Goal: Task Accomplishment & Management: Use online tool/utility

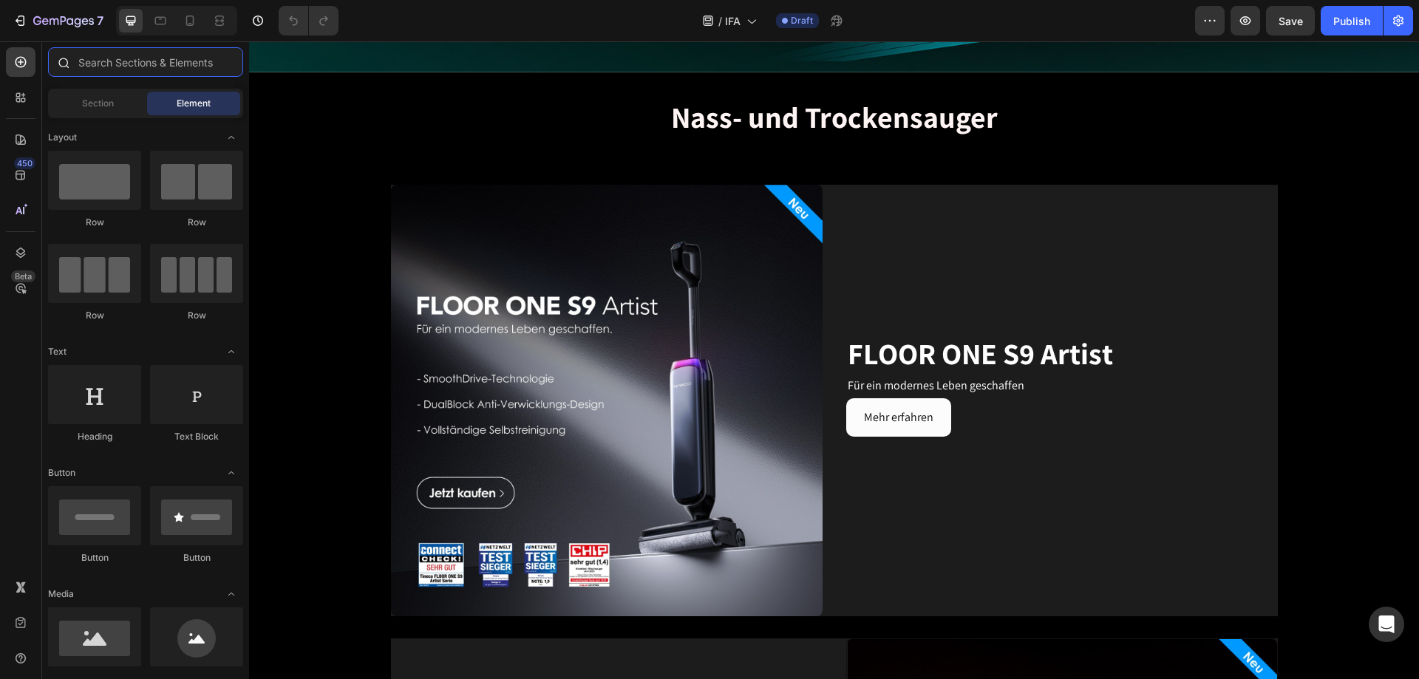
click at [97, 55] on input "text" at bounding box center [145, 62] width 195 height 30
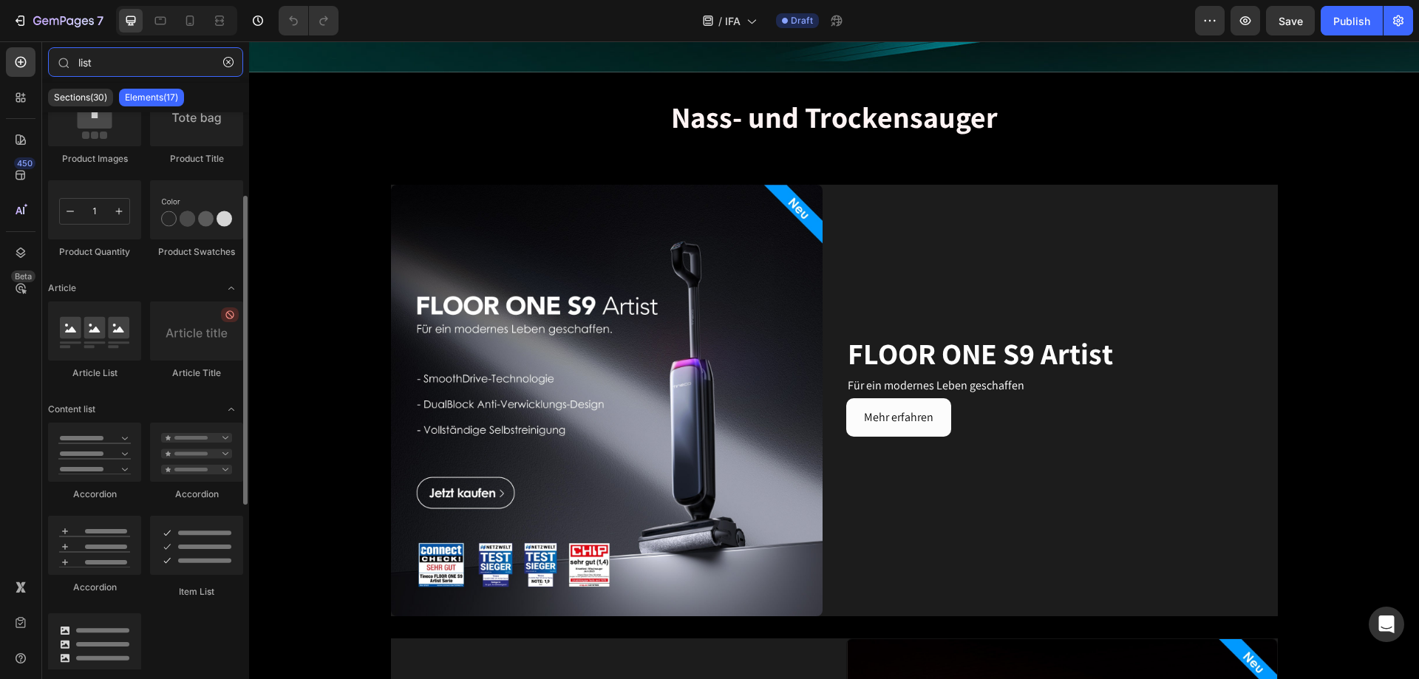
scroll to position [225, 0]
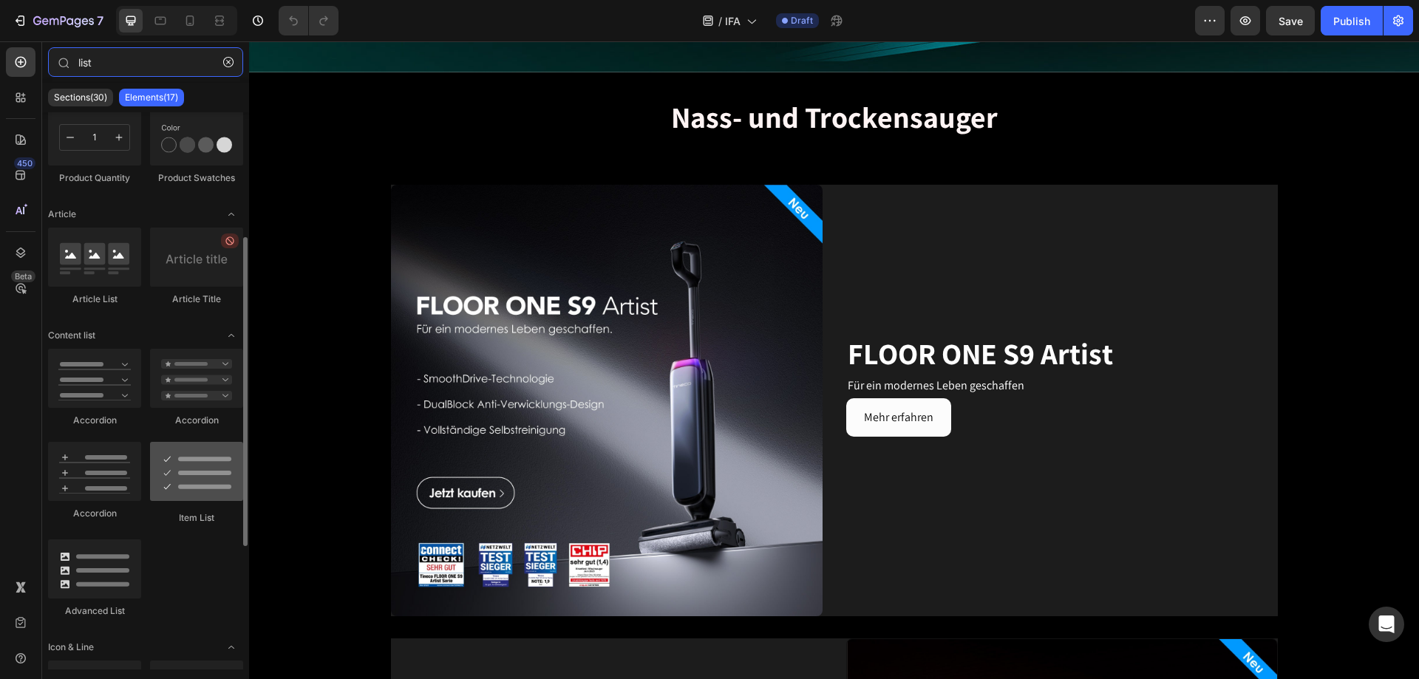
type input "list"
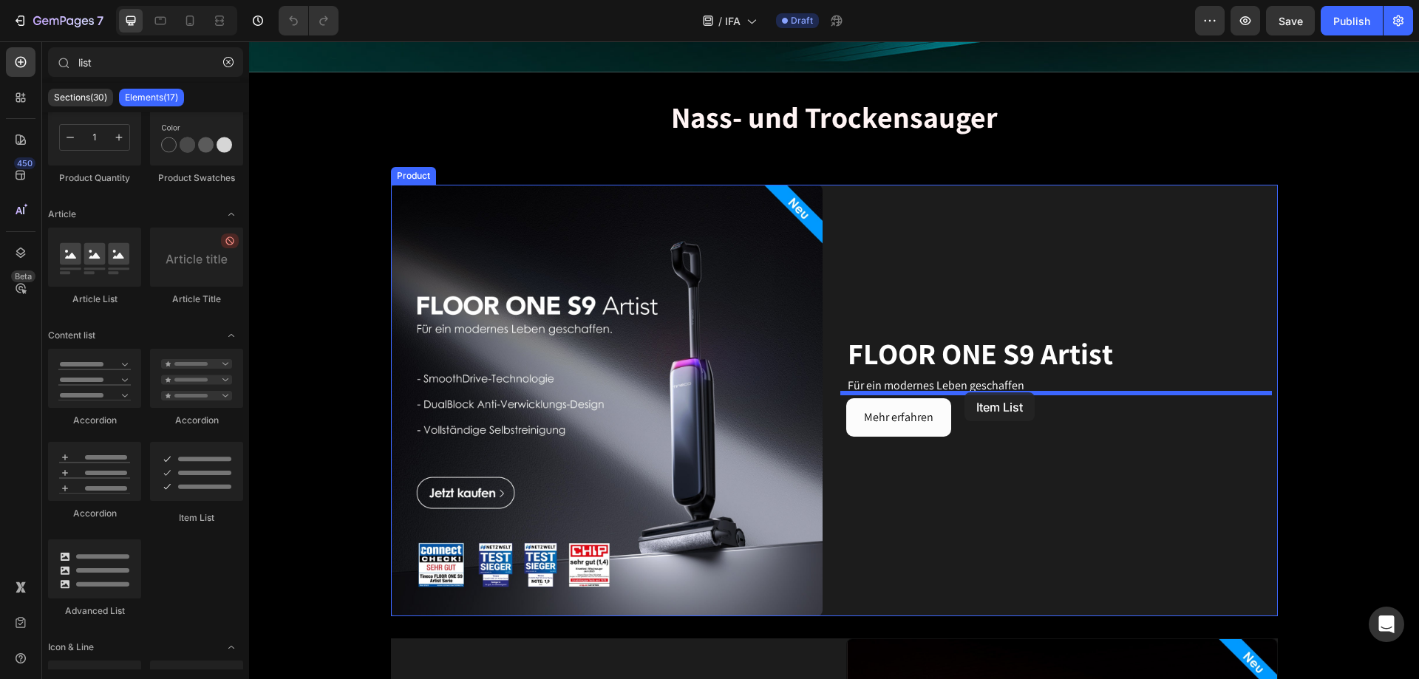
drag, startPoint x: 433, startPoint y: 521, endPoint x: 965, endPoint y: 392, distance: 546.8
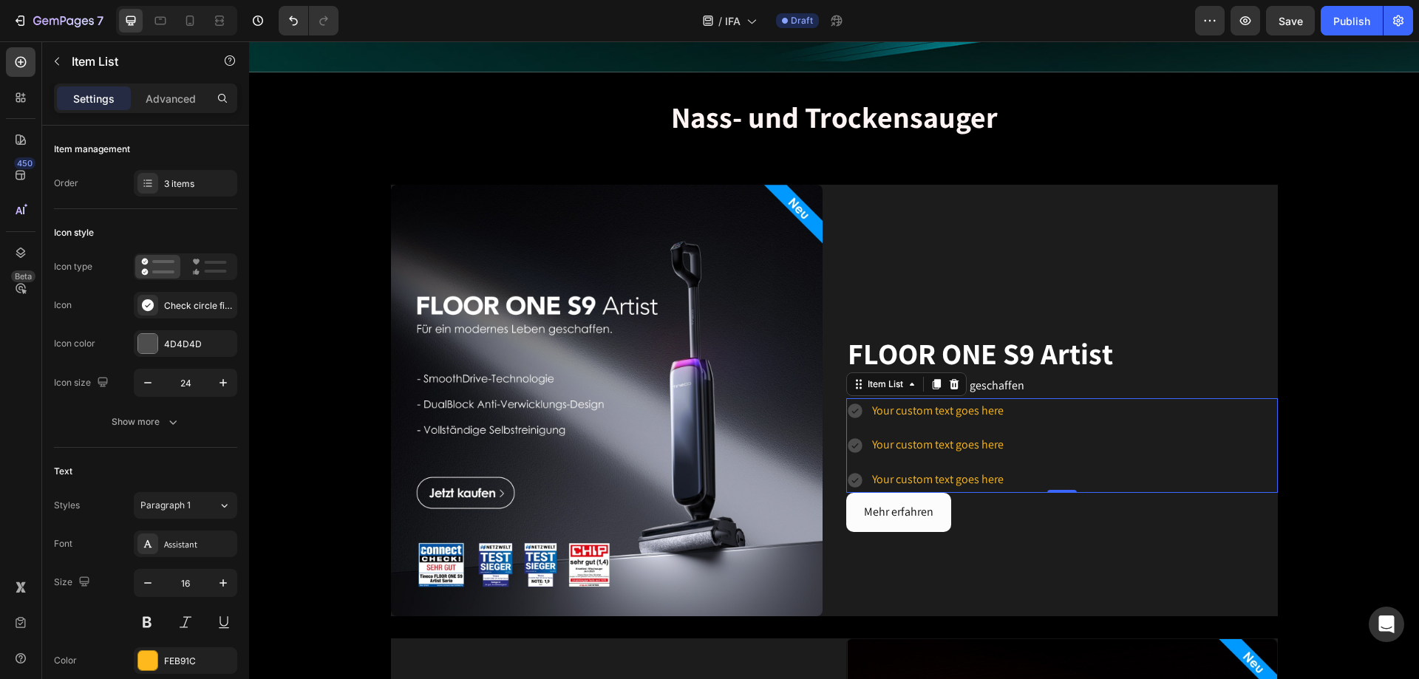
click at [849, 406] on icon at bounding box center [855, 411] width 15 height 15
click at [149, 341] on div at bounding box center [147, 343] width 19 height 19
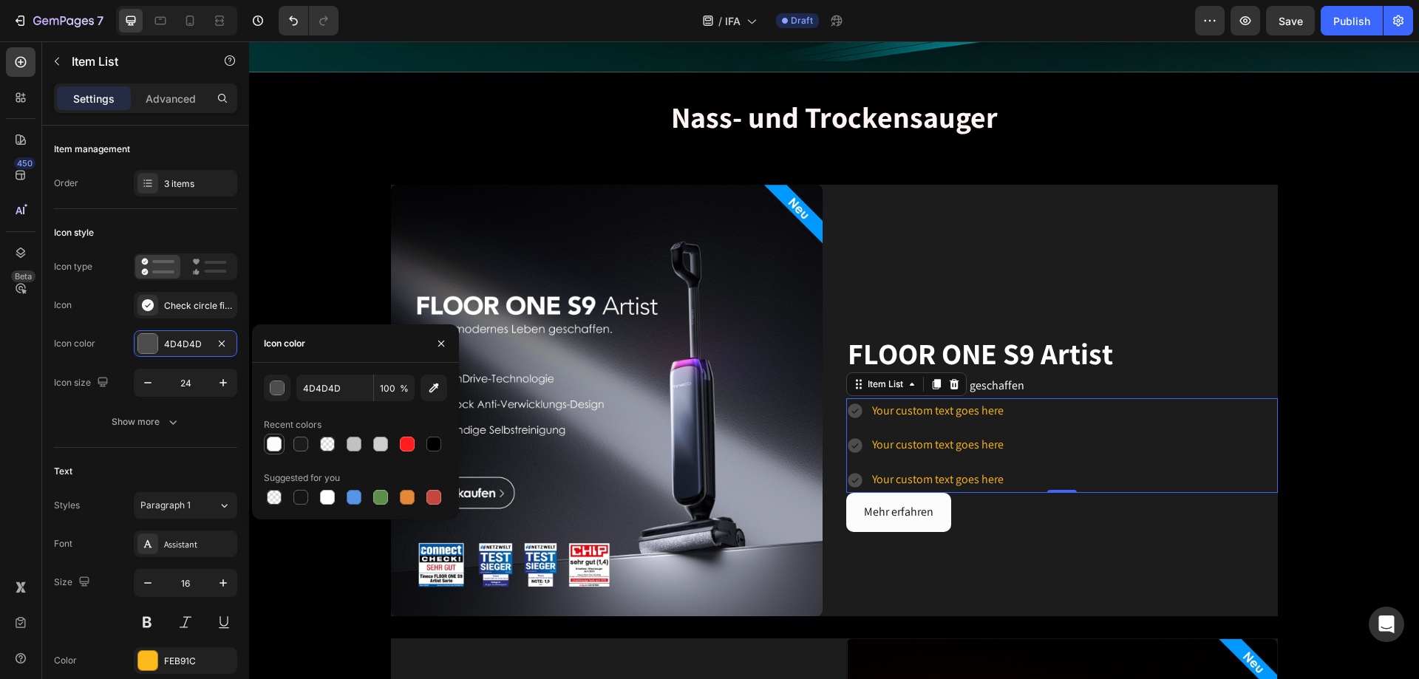
click at [271, 412] on div at bounding box center [274, 444] width 15 height 15
type input "FCFCFC"
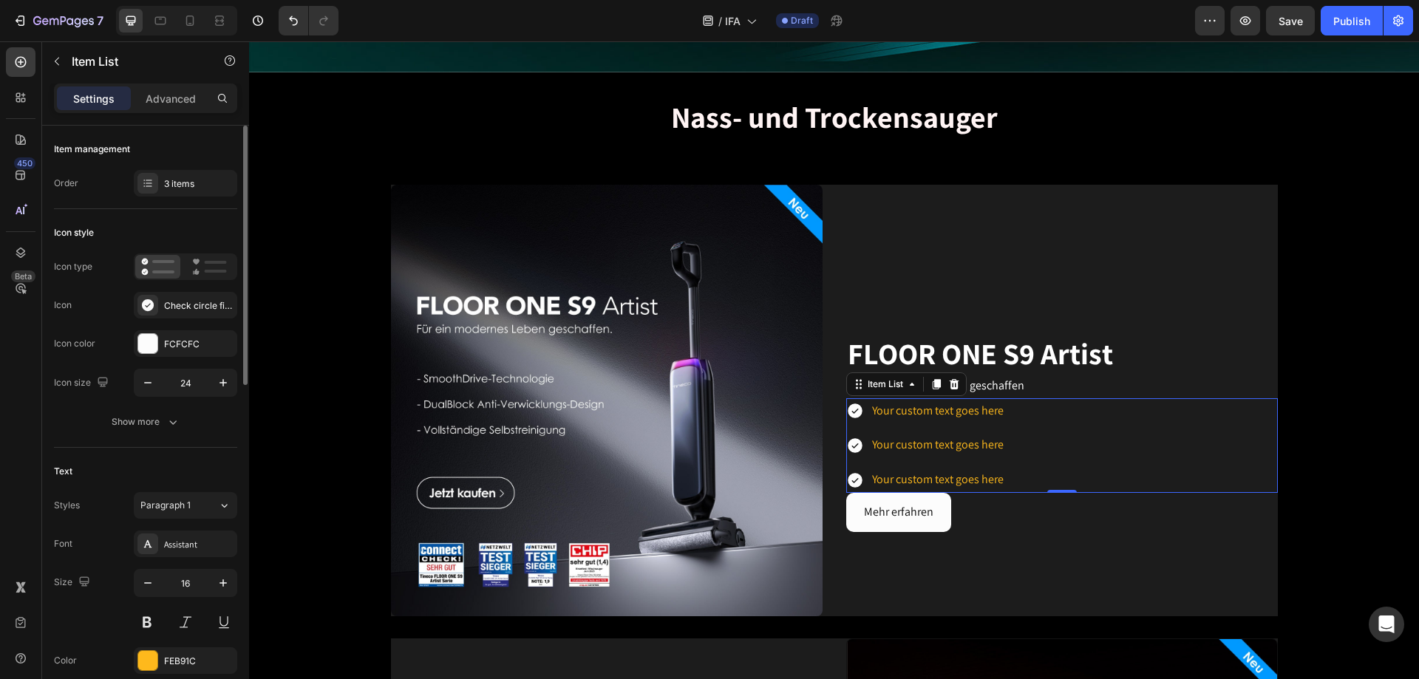
click at [169, 228] on div "Icon style" at bounding box center [145, 233] width 183 height 24
click at [152, 305] on icon at bounding box center [148, 305] width 12 height 12
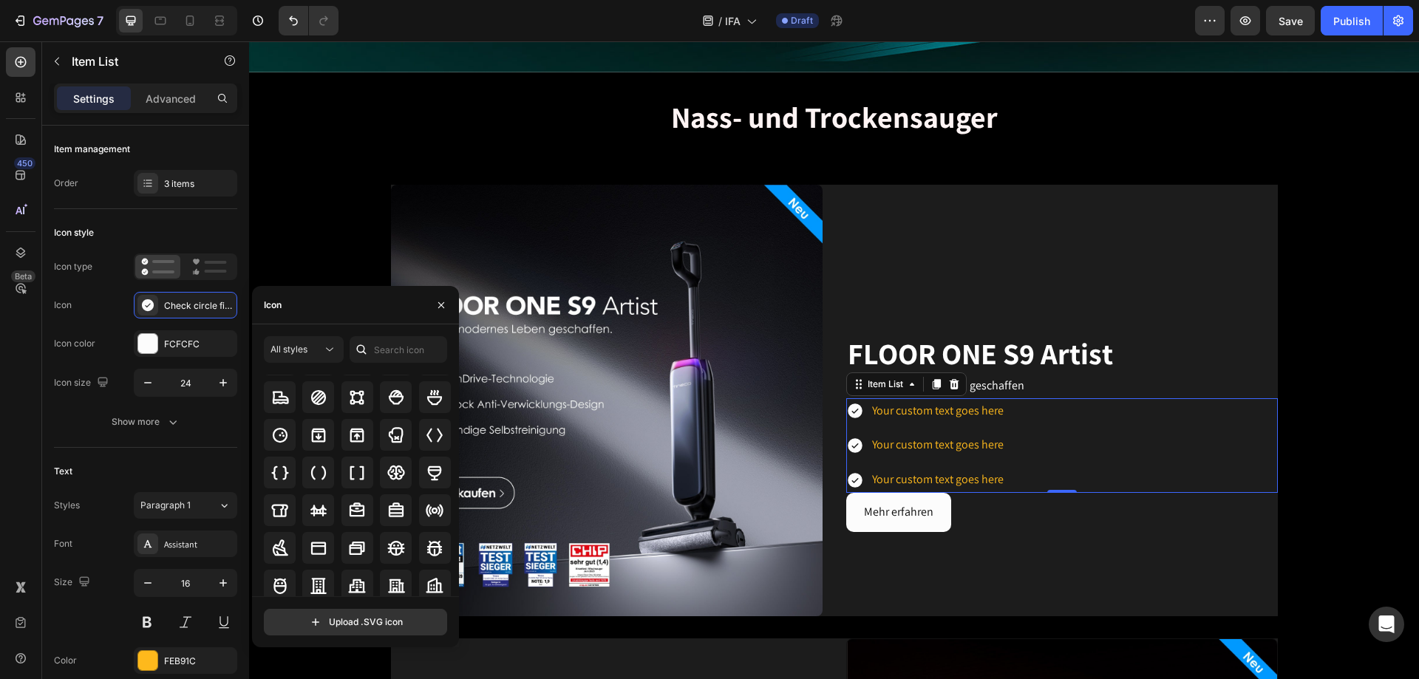
scroll to position [1491, 0]
click at [384, 352] on input "text" at bounding box center [399, 349] width 98 height 27
paste input "horizontal line"
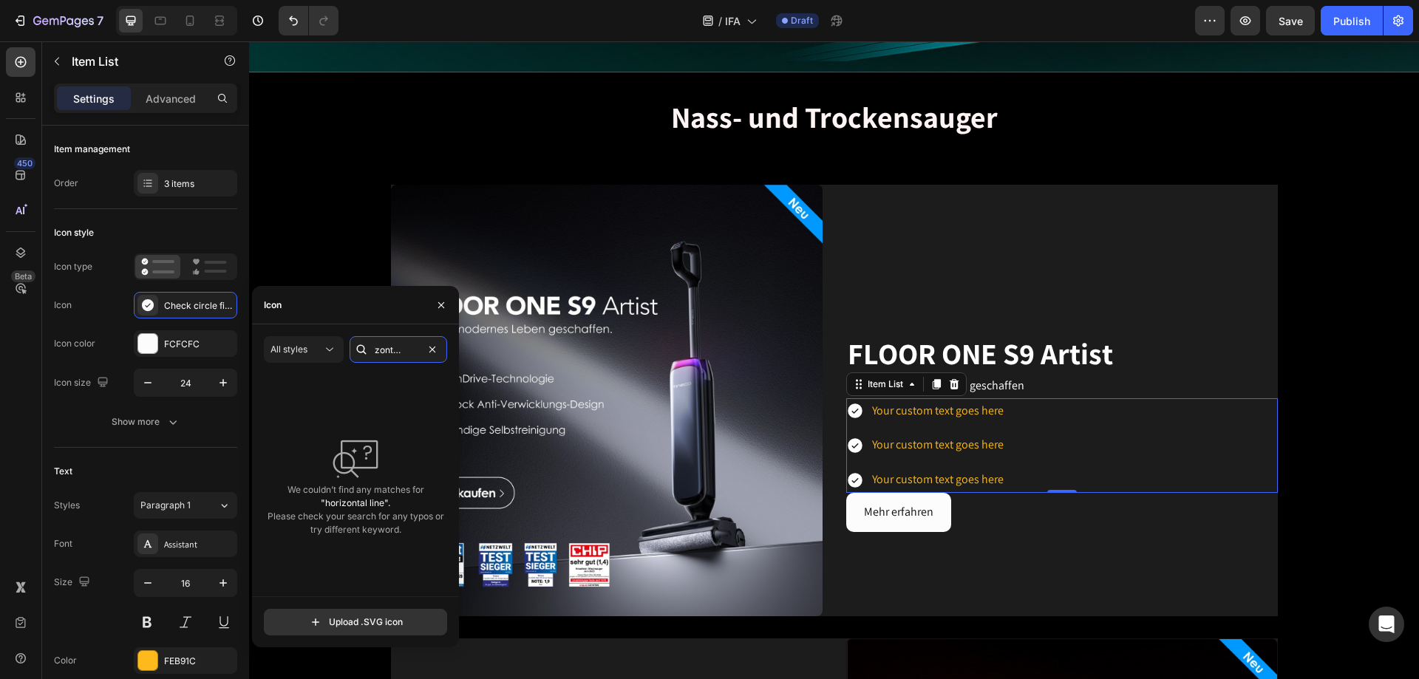
scroll to position [0, 0]
drag, startPoint x: 399, startPoint y: 349, endPoint x: 335, endPoint y: 344, distance: 64.5
click at [335, 344] on div "All styles horizontal line" at bounding box center [355, 349] width 183 height 27
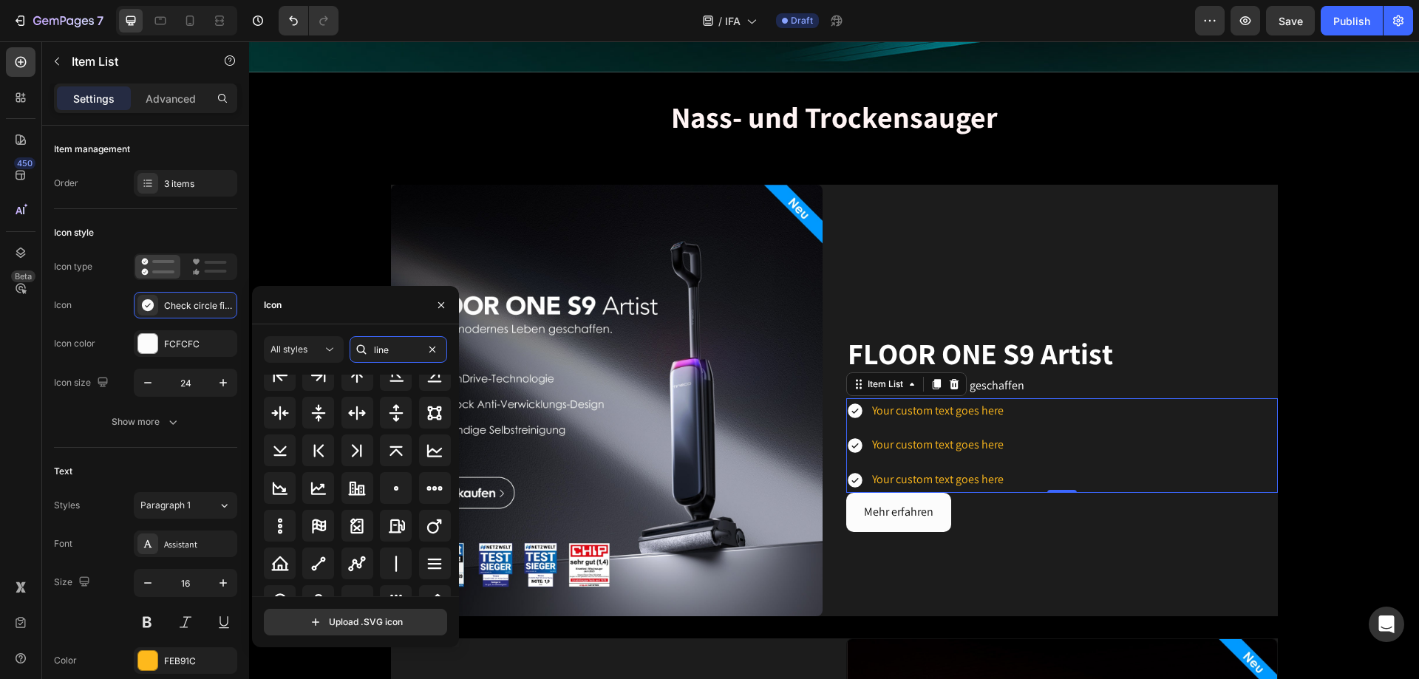
scroll to position [163, 0]
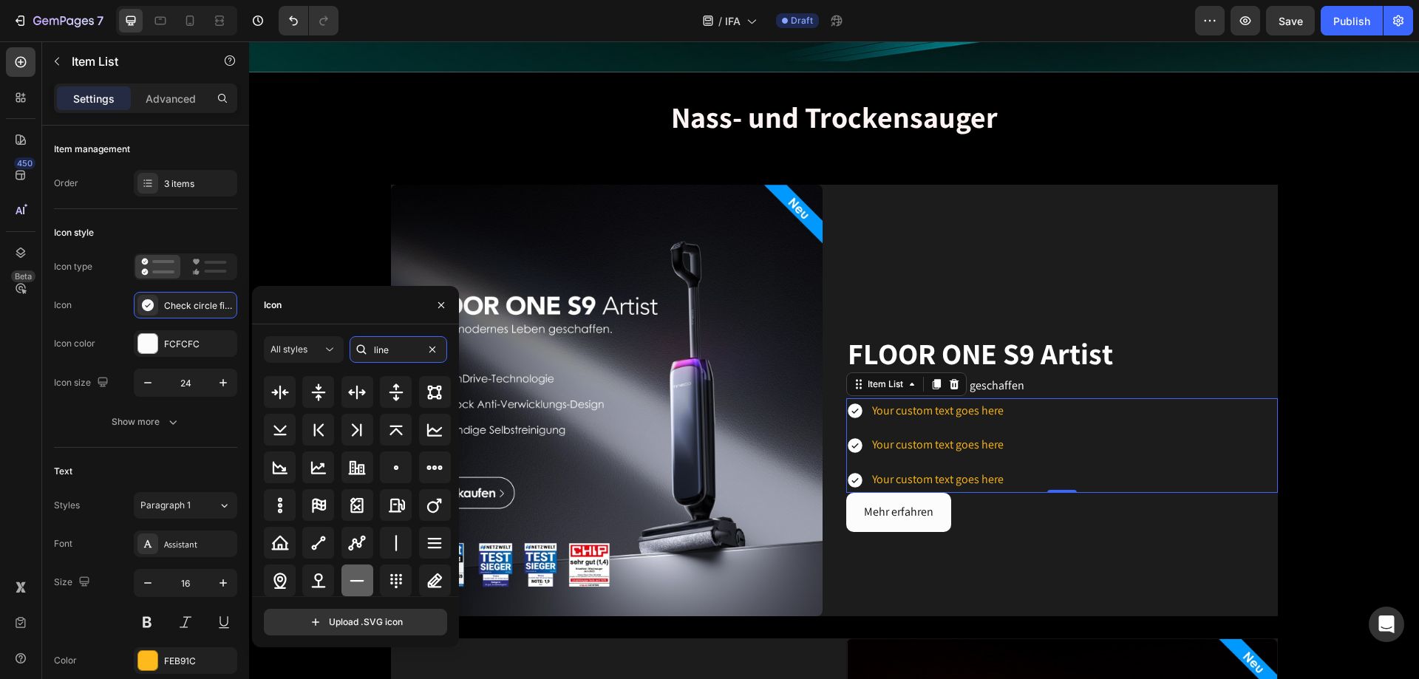
type input "line"
click at [351, 412] on icon at bounding box center [357, 581] width 18 height 18
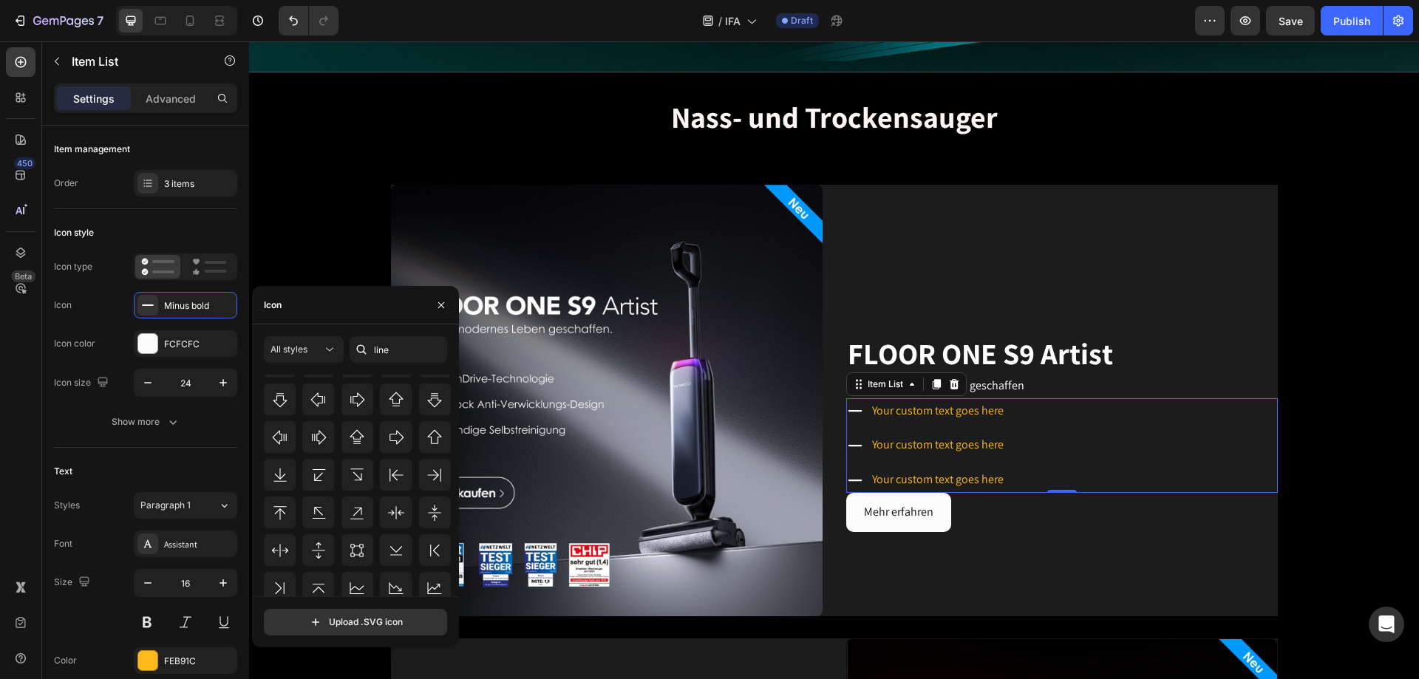
scroll to position [480, 0]
click at [426, 412] on icon at bounding box center [435, 543] width 18 height 18
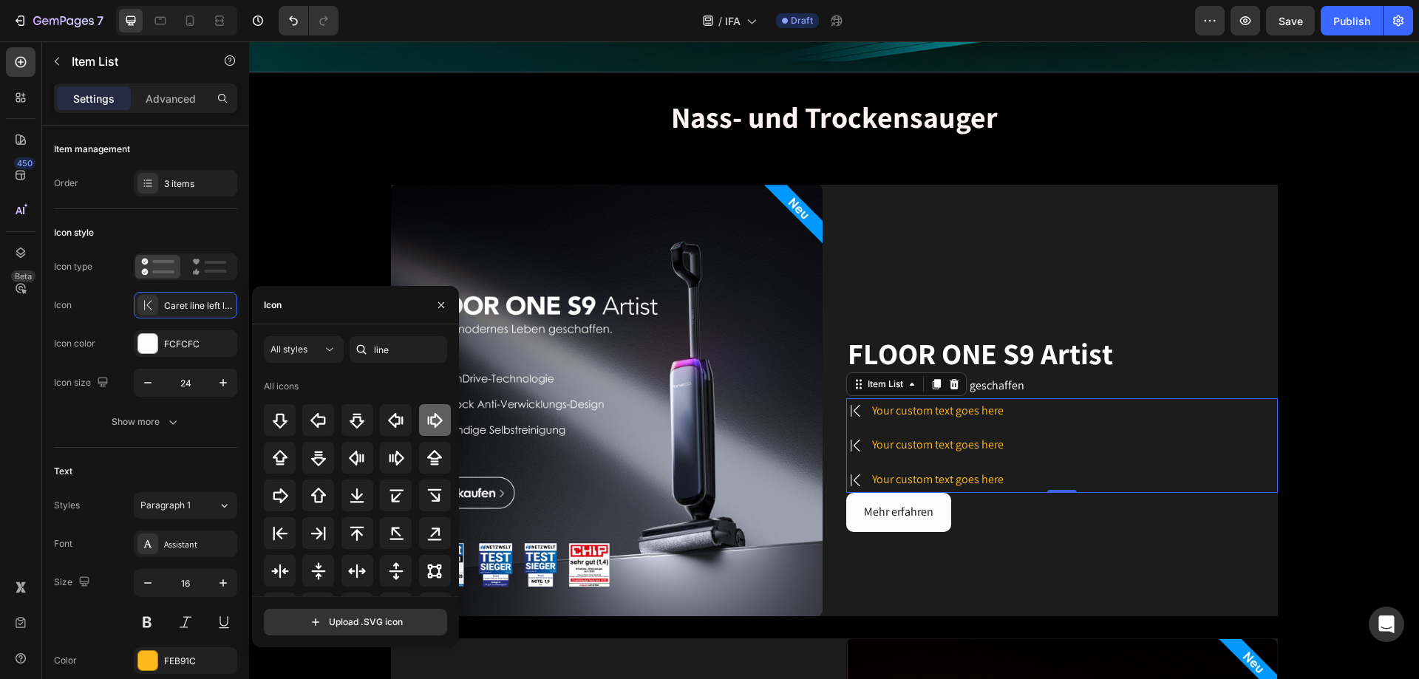
click at [426, 412] on icon at bounding box center [435, 421] width 18 height 18
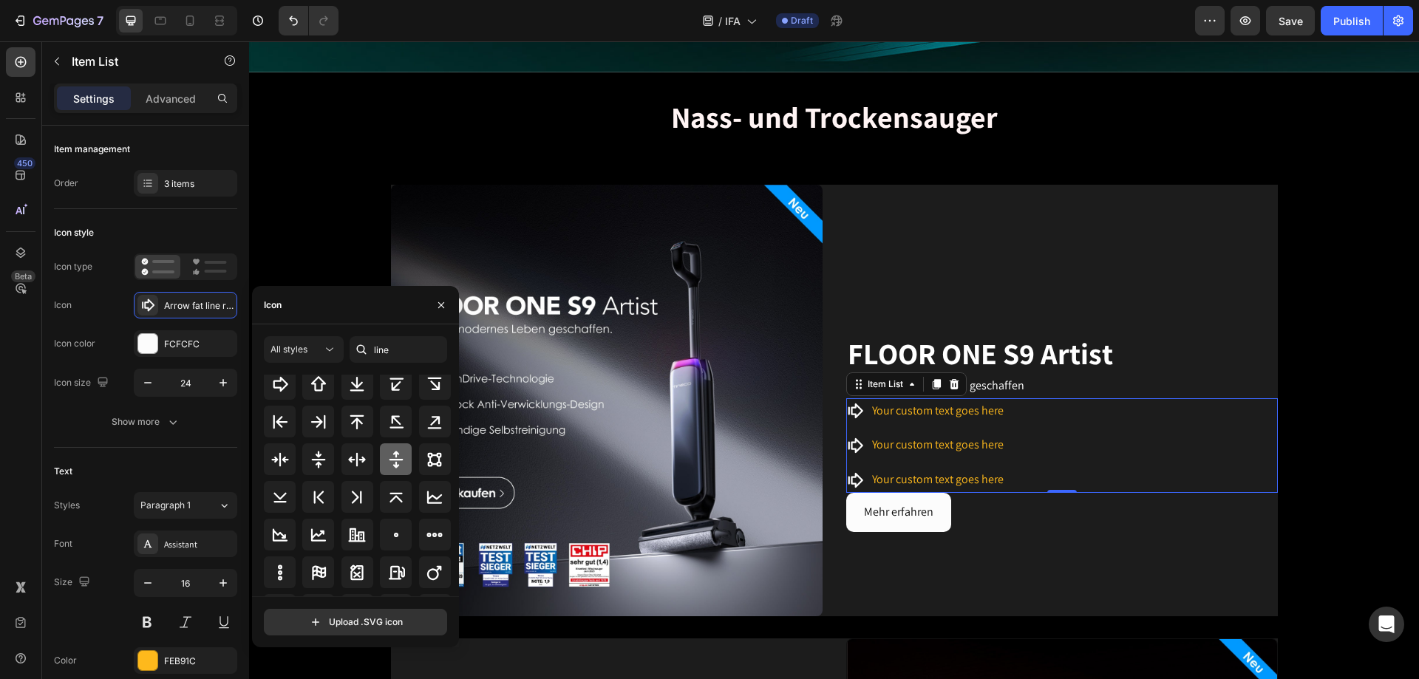
scroll to position [148, 0]
click at [427, 412] on icon at bounding box center [435, 499] width 16 height 4
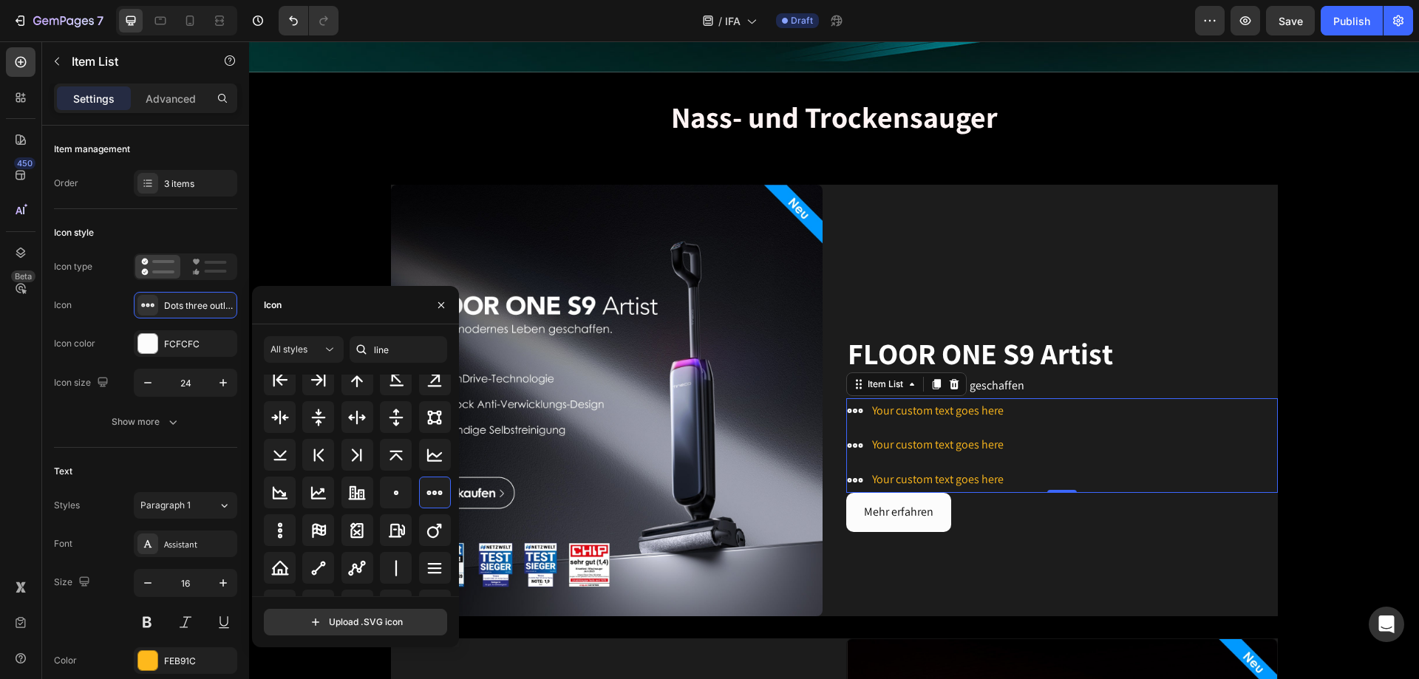
scroll to position [222, 0]
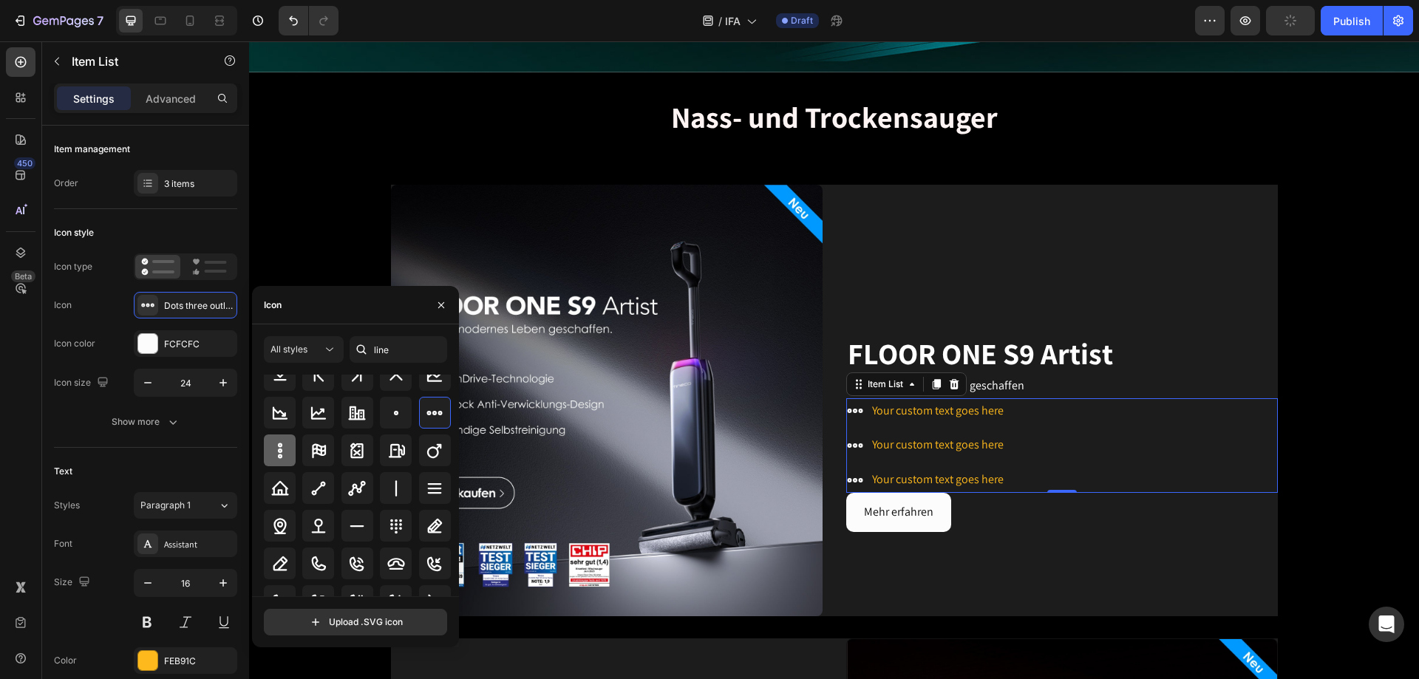
click at [276, 412] on icon at bounding box center [280, 451] width 18 height 18
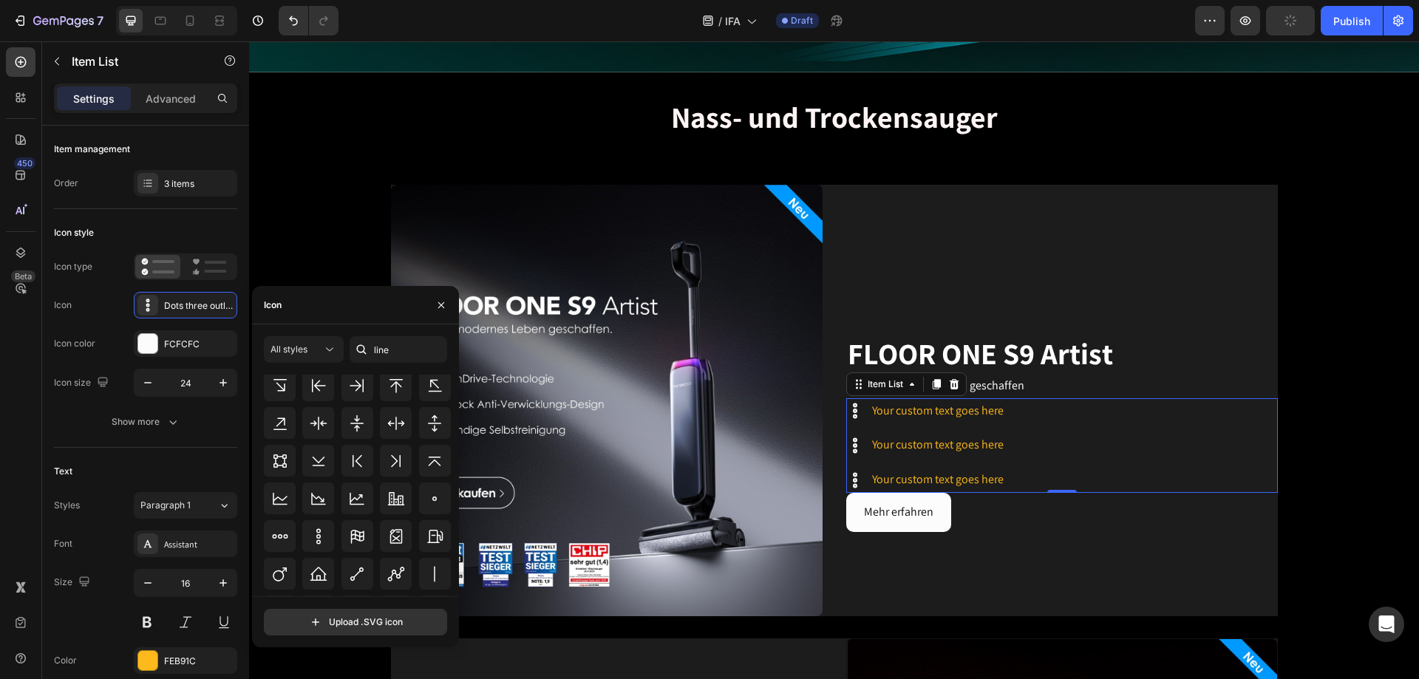
scroll to position [1020, 0]
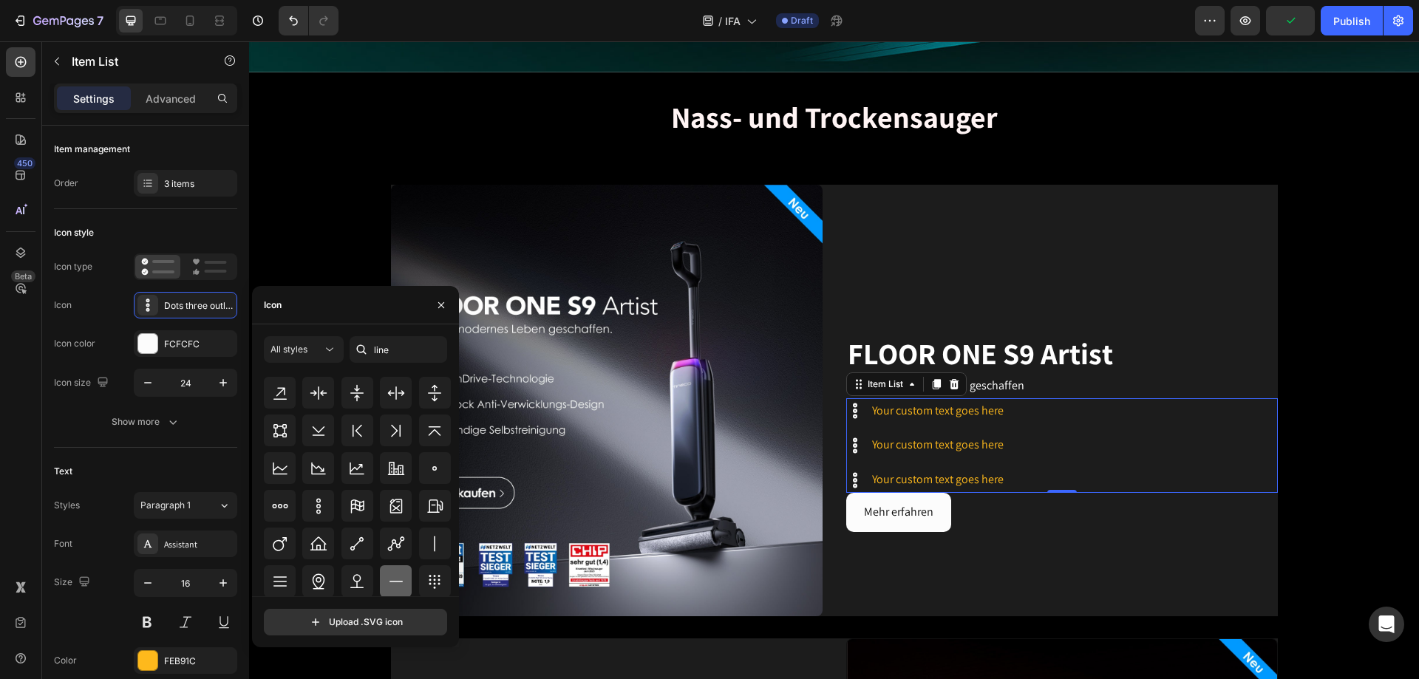
click at [387, 412] on icon at bounding box center [396, 582] width 18 height 18
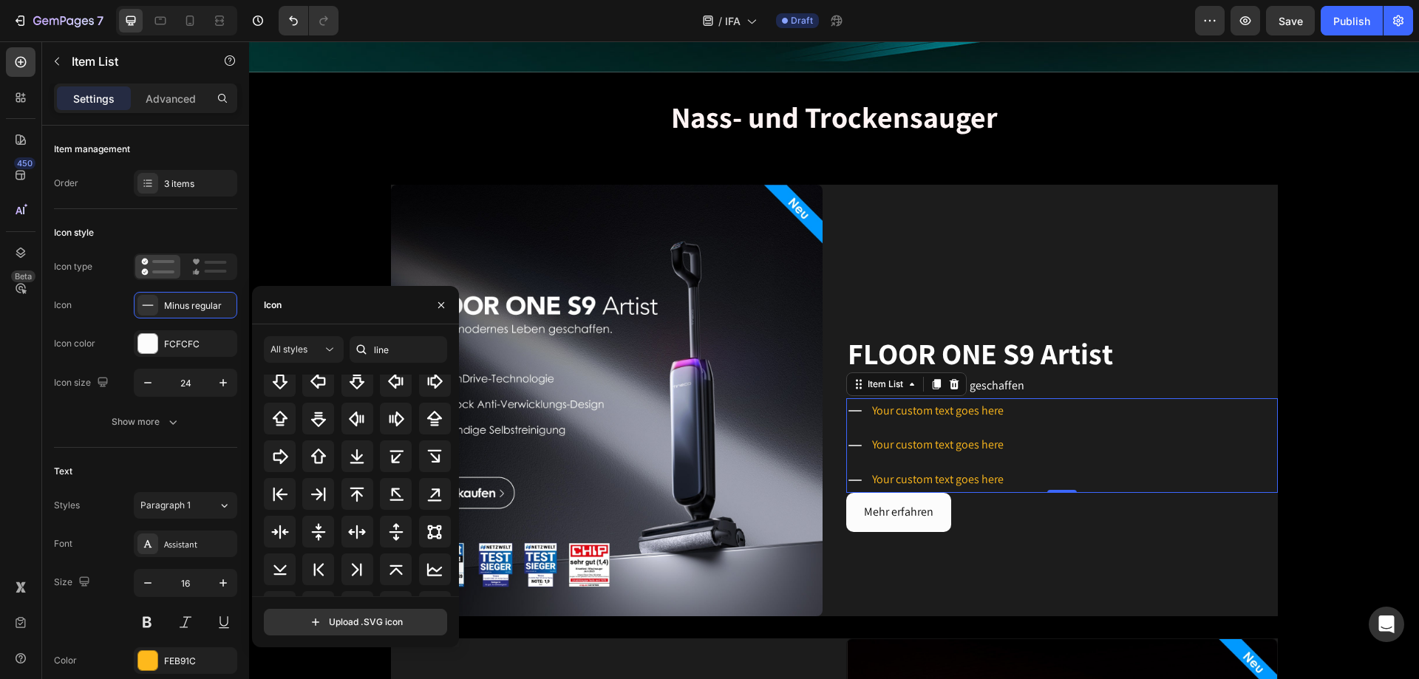
scroll to position [0, 0]
click at [318, 346] on div "All styles" at bounding box center [297, 349] width 52 height 13
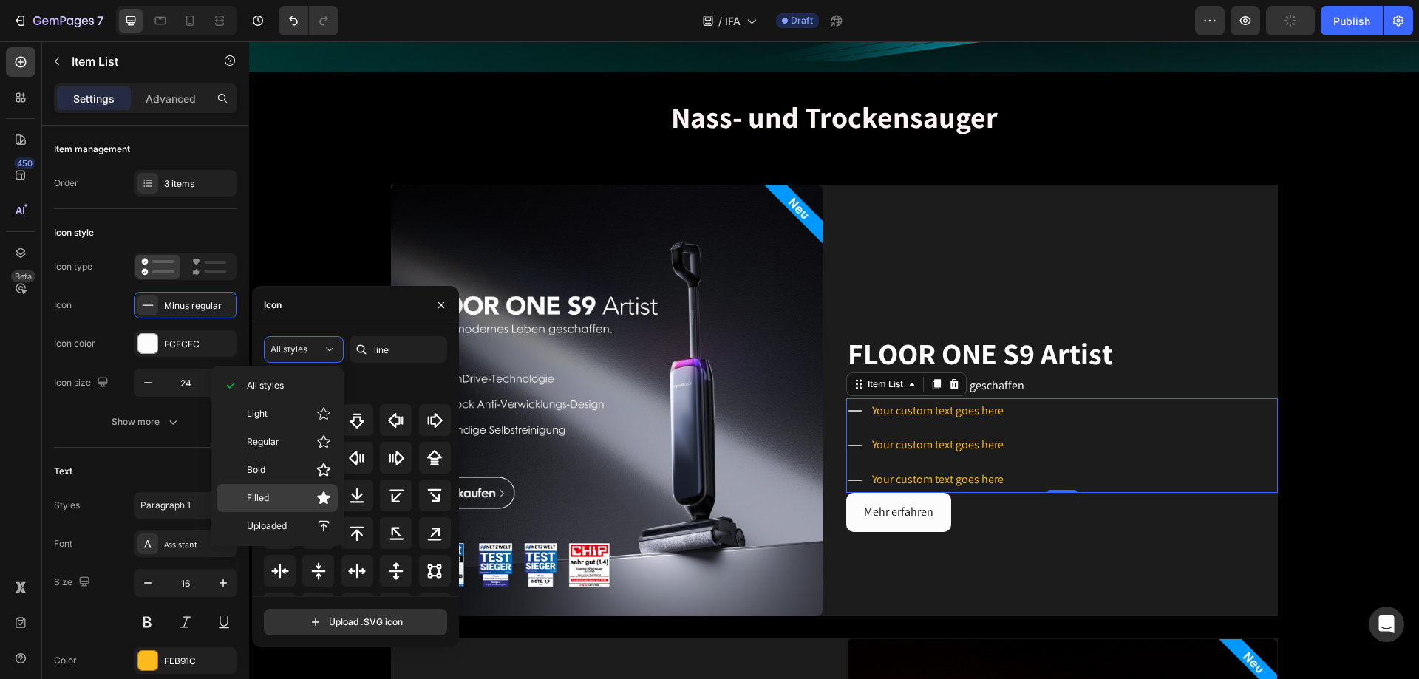
click at [292, 412] on p "Filled" at bounding box center [289, 498] width 84 height 15
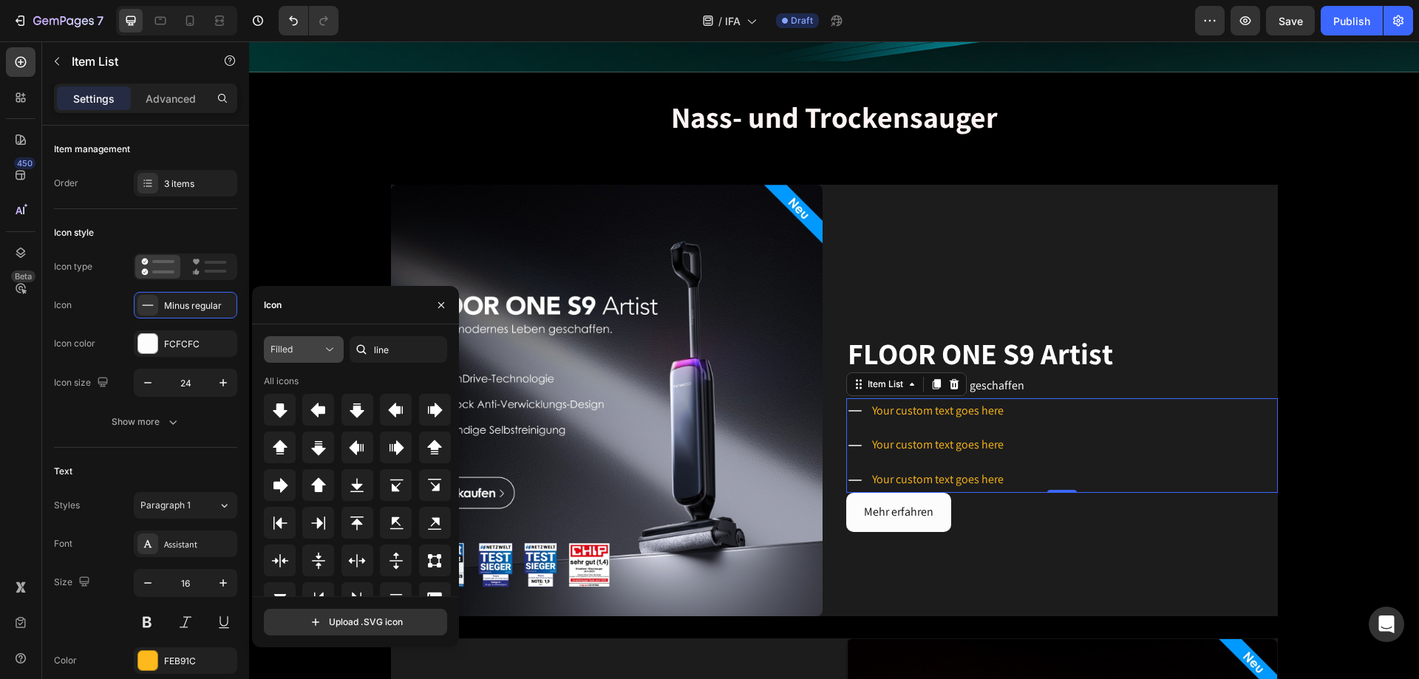
click at [322, 338] on button "Filled" at bounding box center [304, 349] width 80 height 27
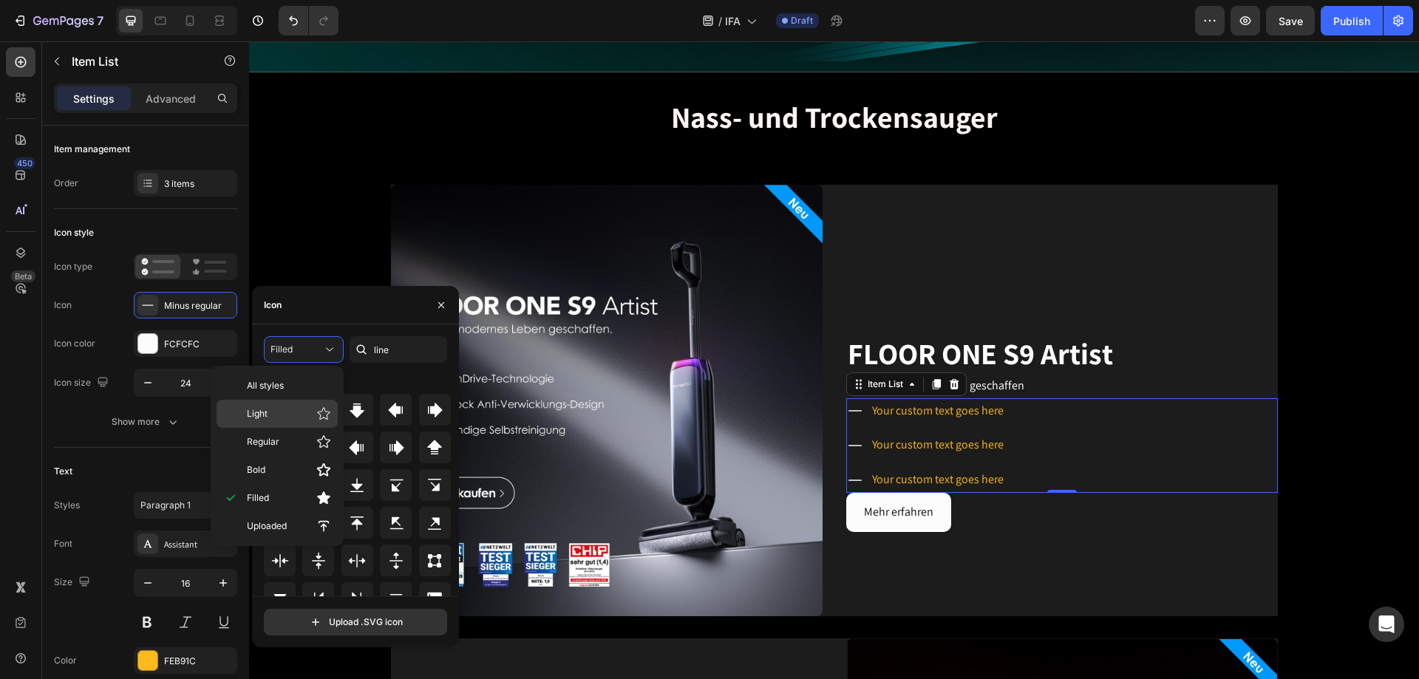
click at [297, 412] on p "Light" at bounding box center [289, 414] width 84 height 15
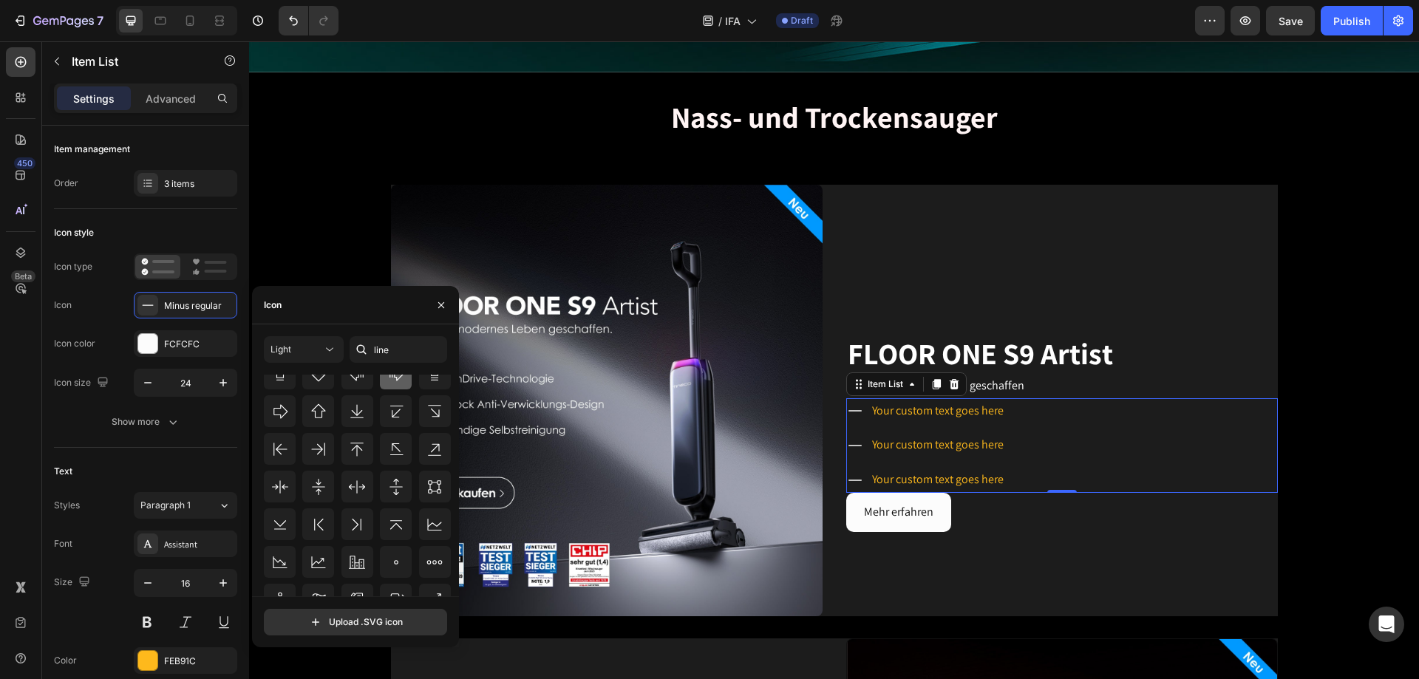
scroll to position [148, 0]
click at [398, 412] on icon at bounding box center [396, 489] width 18 height 18
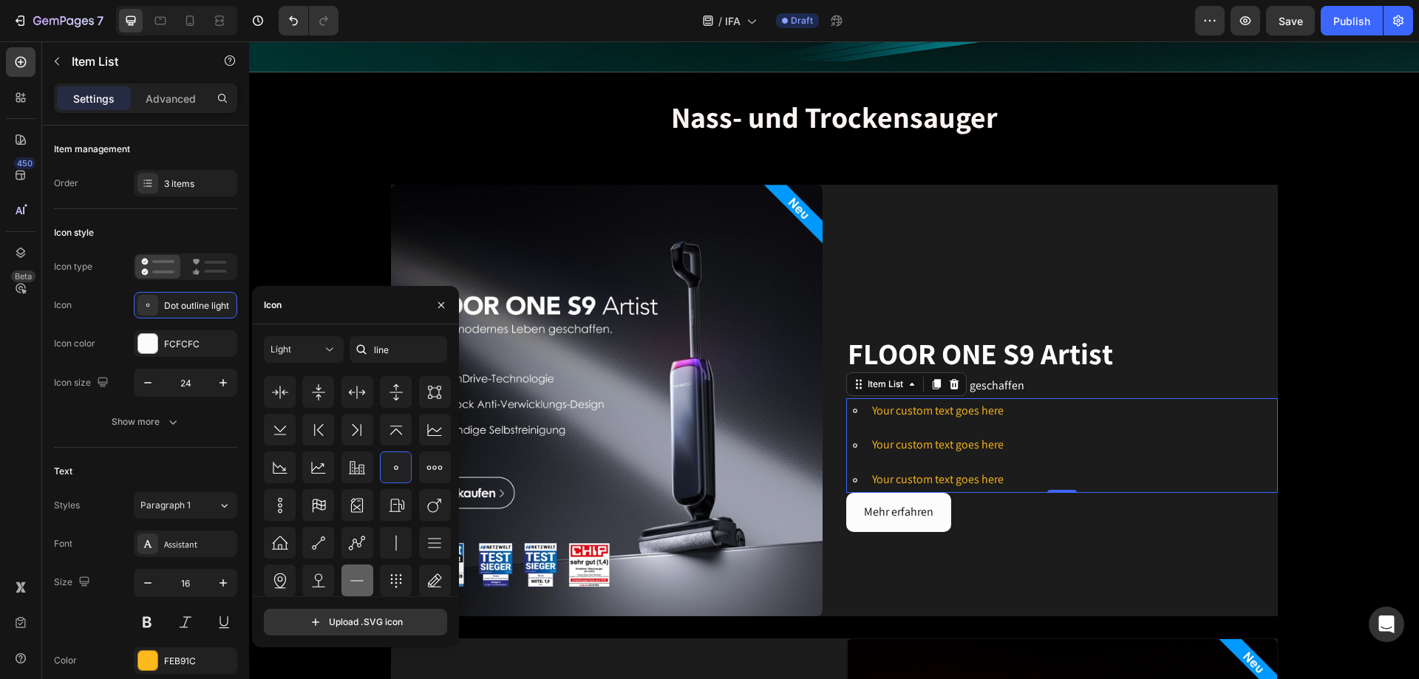
click at [358, 412] on icon at bounding box center [357, 581] width 18 height 18
click at [208, 271] on rect at bounding box center [216, 271] width 22 height 3
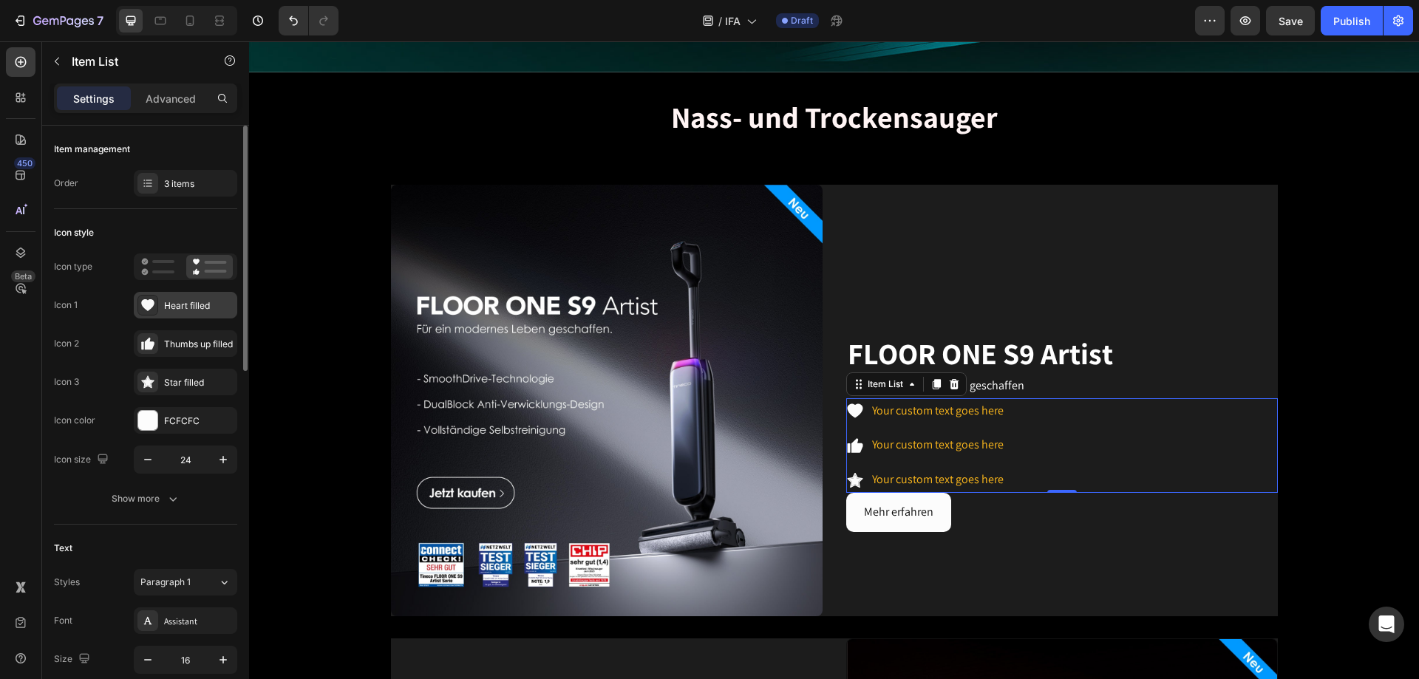
click at [200, 308] on div "Heart filled" at bounding box center [198, 305] width 69 height 13
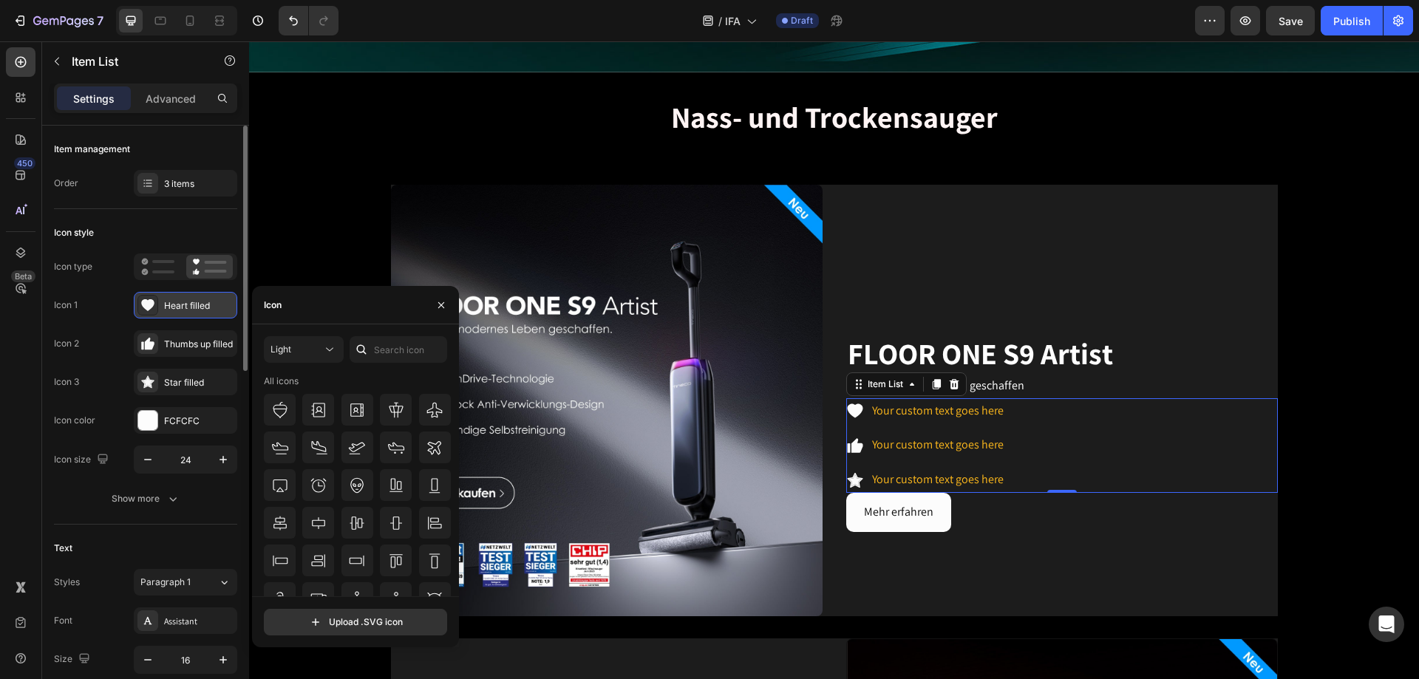
click at [200, 308] on div "Heart filled" at bounding box center [198, 305] width 69 height 13
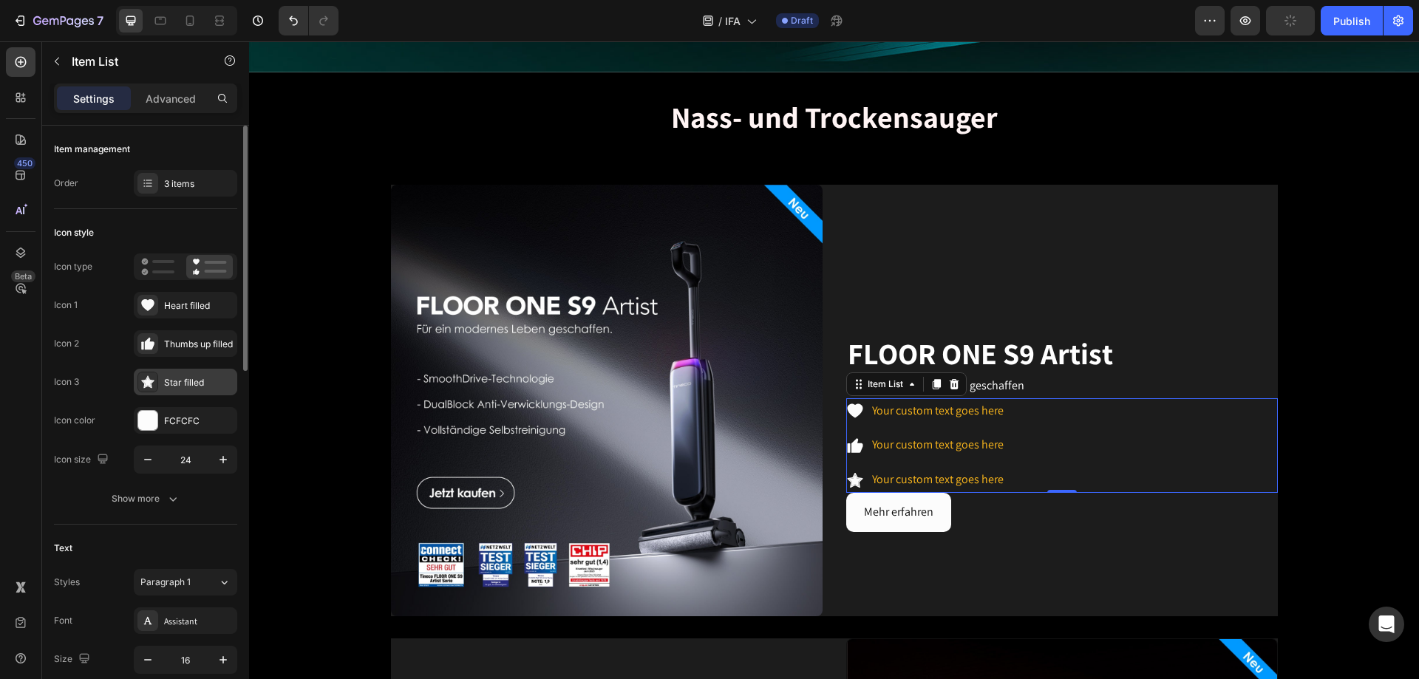
click at [190, 377] on div "Star filled" at bounding box center [198, 382] width 69 height 13
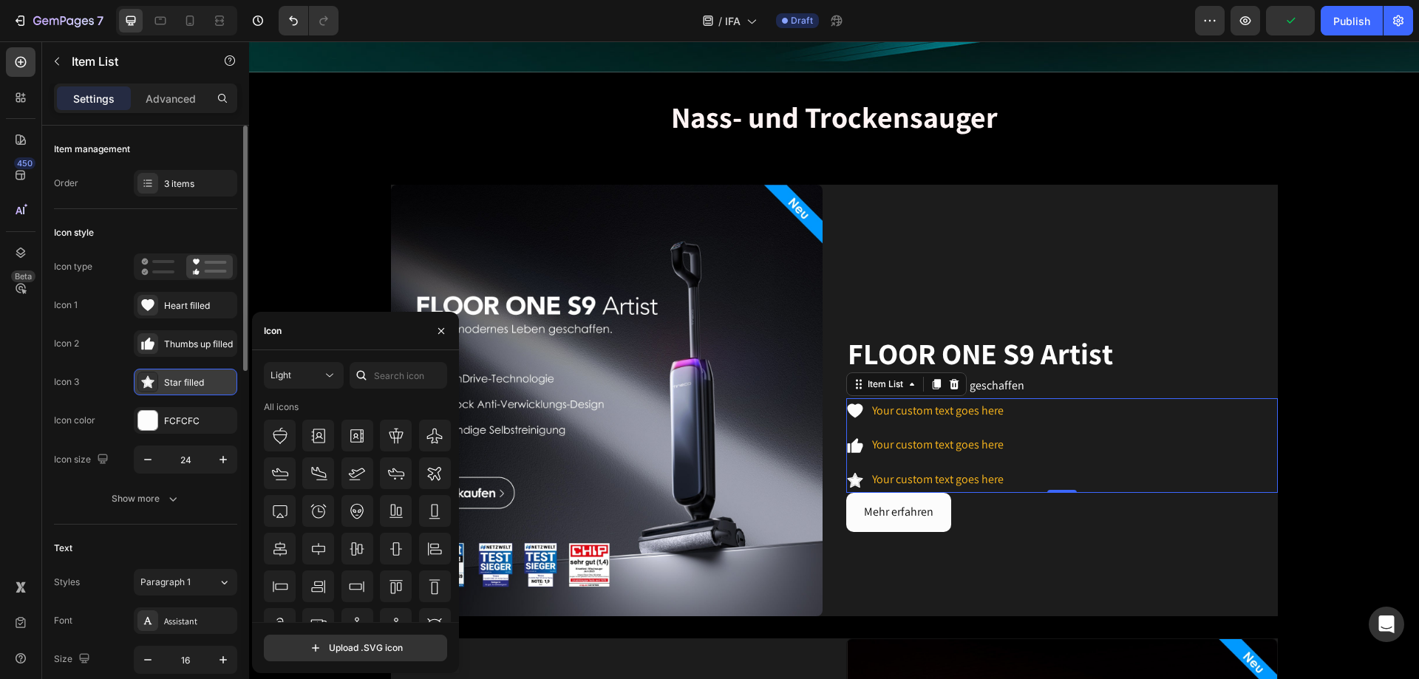
click at [190, 377] on div "Star filled" at bounding box center [198, 382] width 69 height 13
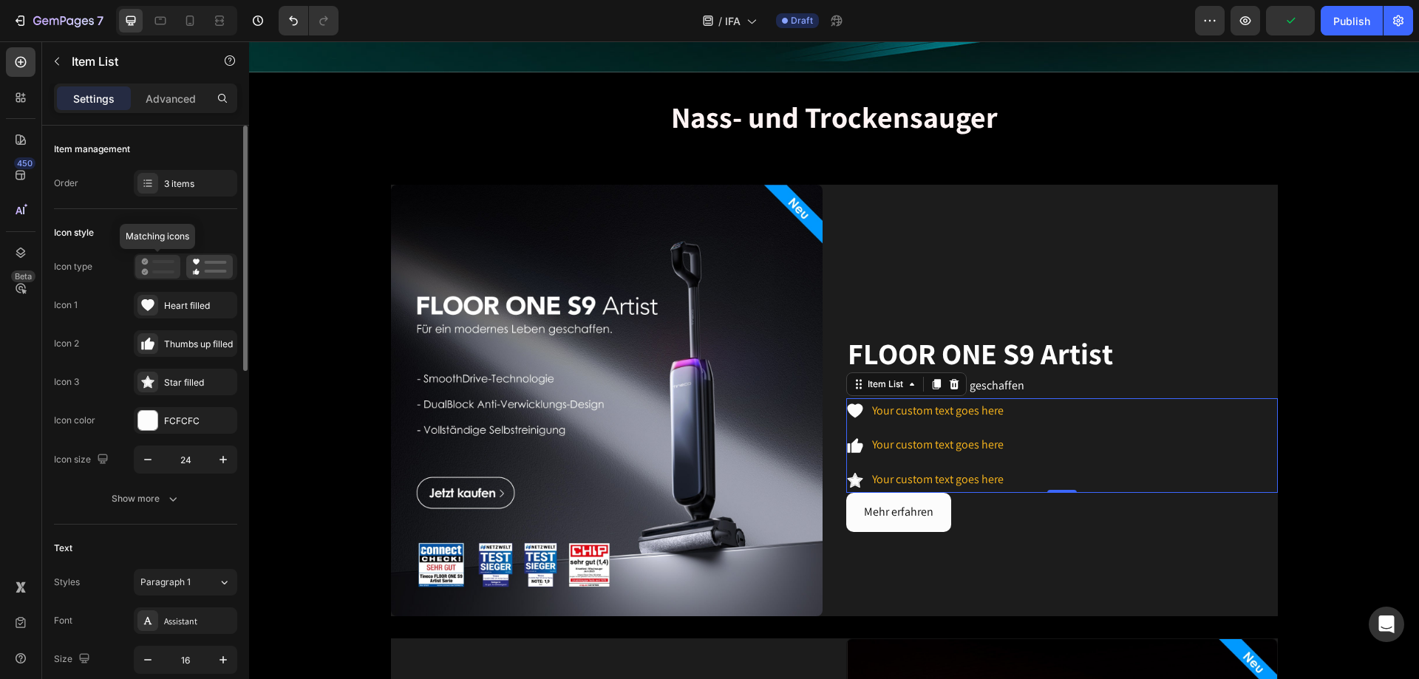
click at [150, 262] on icon at bounding box center [157, 267] width 33 height 18
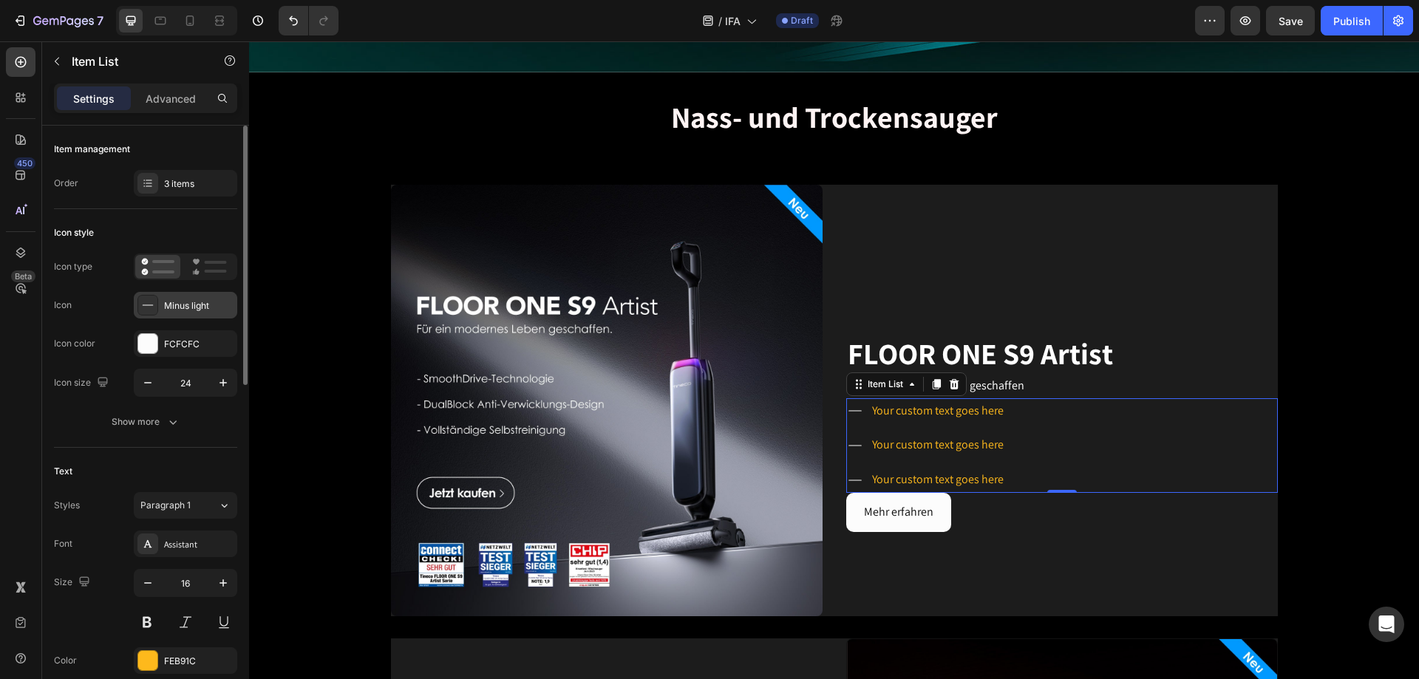
click at [195, 304] on div "Minus light" at bounding box center [198, 305] width 69 height 13
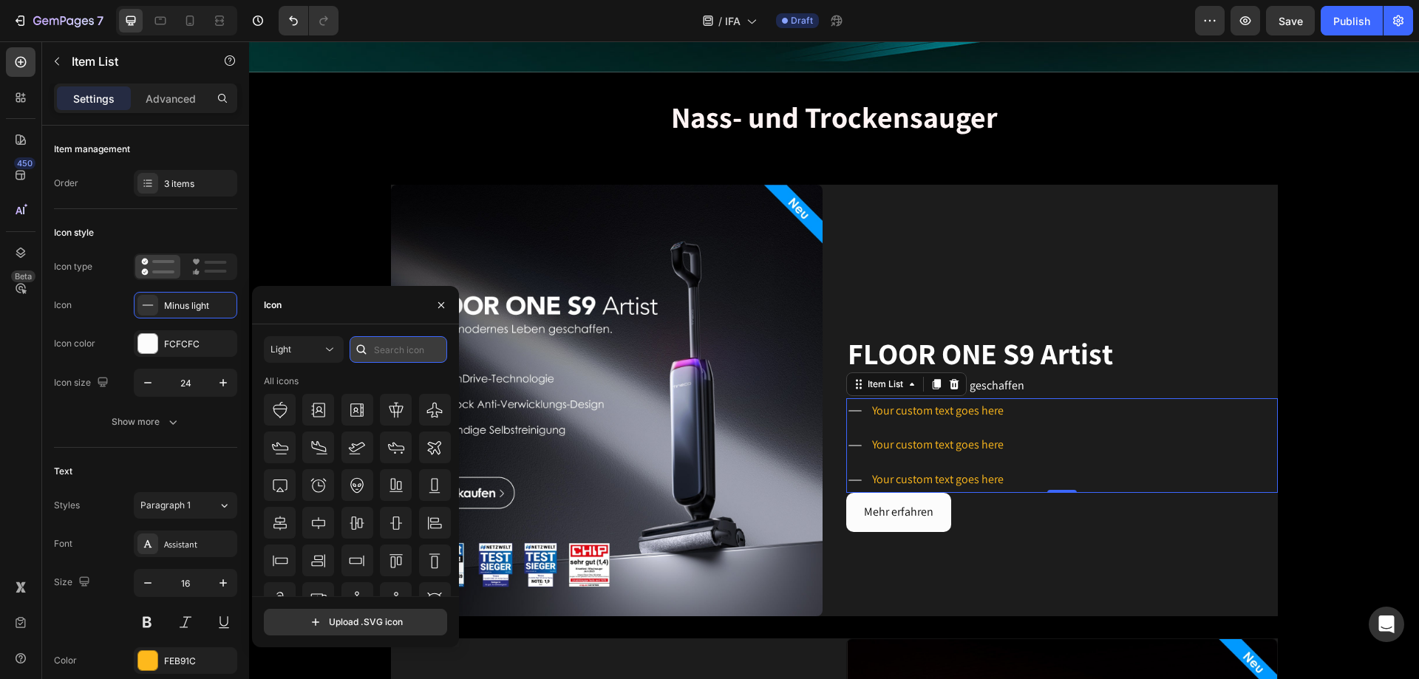
click at [390, 356] on input "text" at bounding box center [399, 349] width 98 height 27
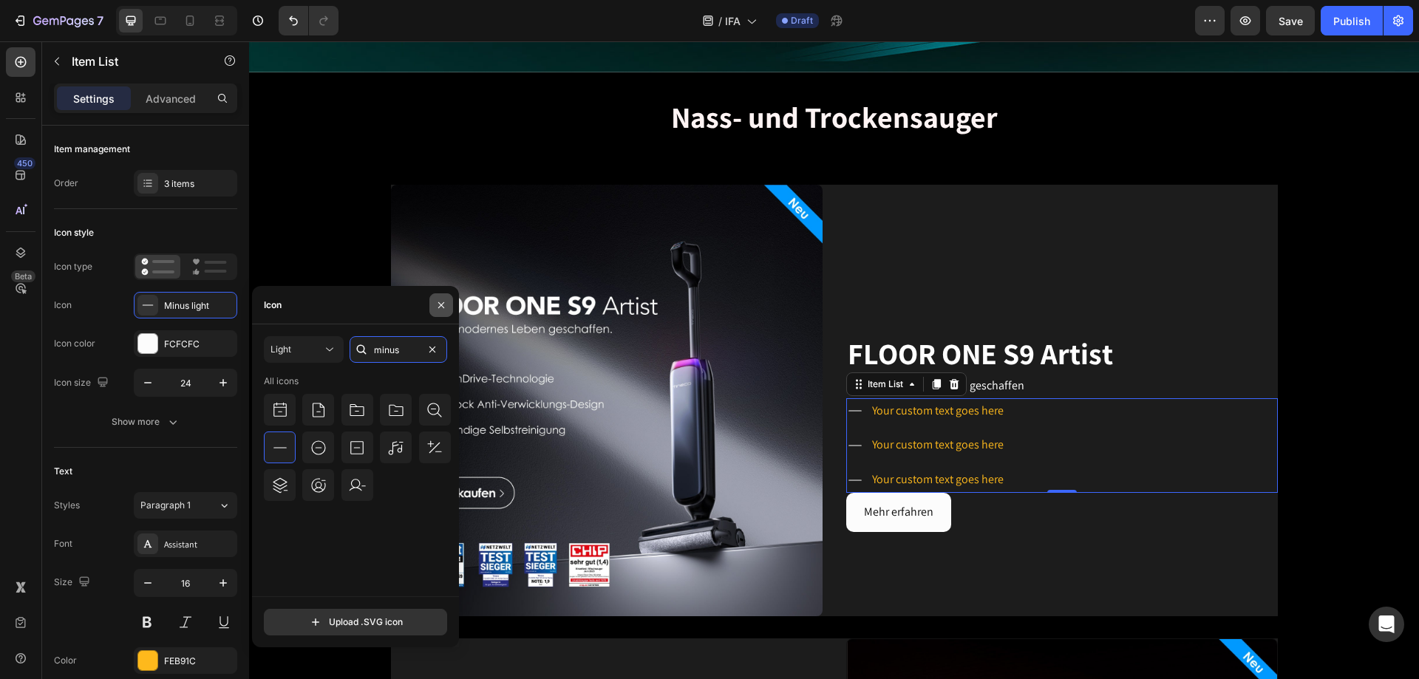
type input "minus"
click at [440, 305] on icon "button" at bounding box center [441, 305] width 12 height 12
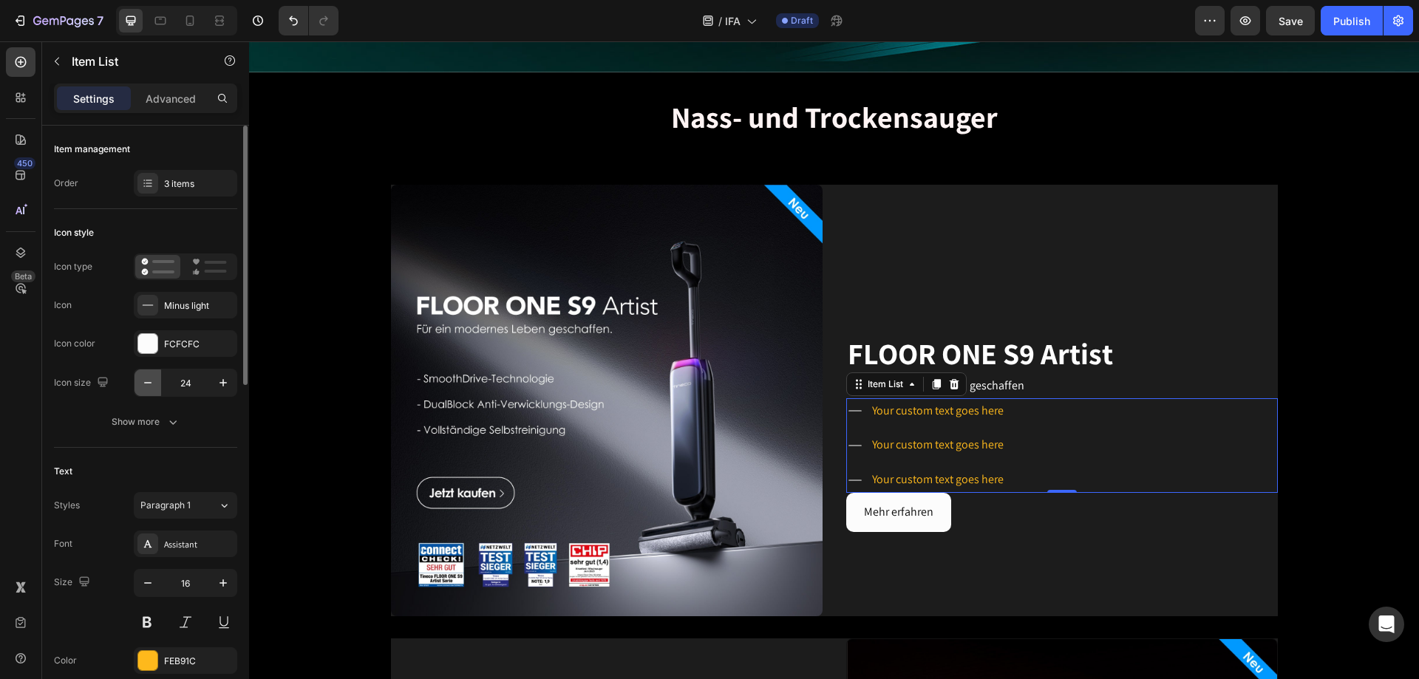
click at [149, 384] on icon "button" at bounding box center [147, 382] width 15 height 15
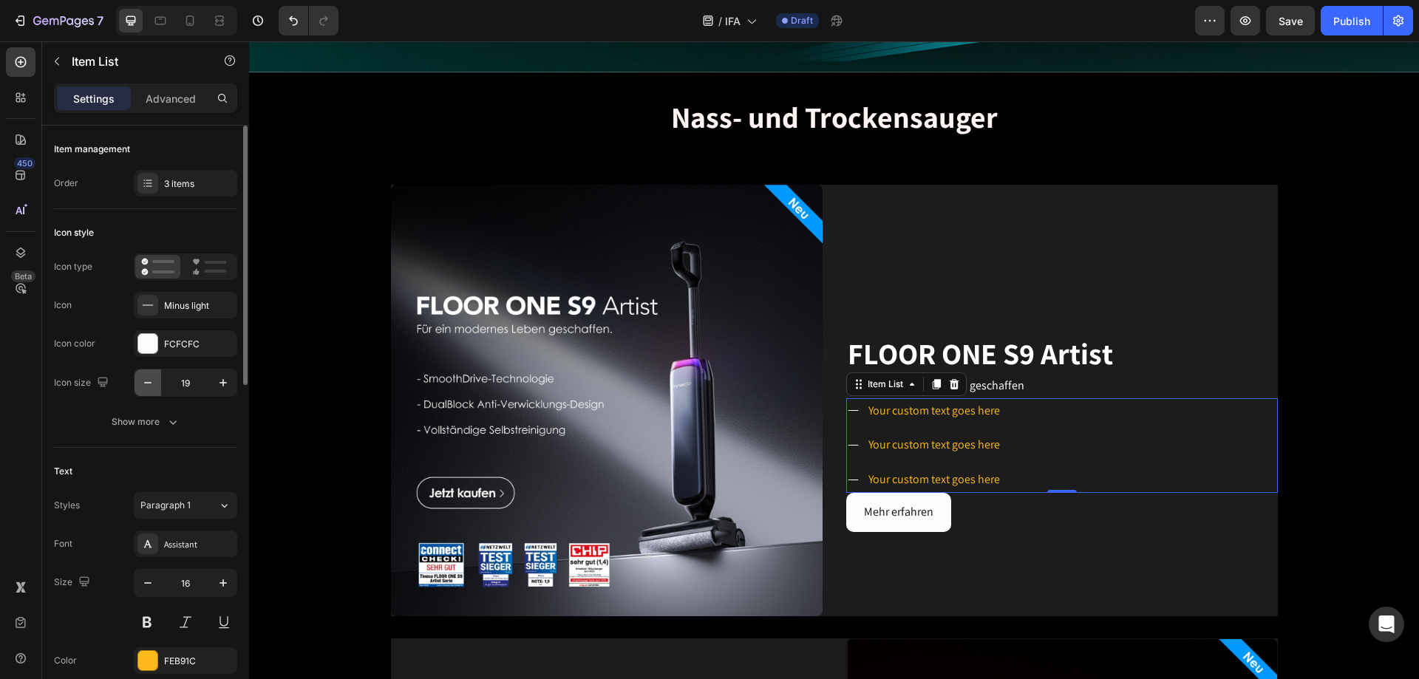
click at [149, 384] on icon "button" at bounding box center [147, 382] width 15 height 15
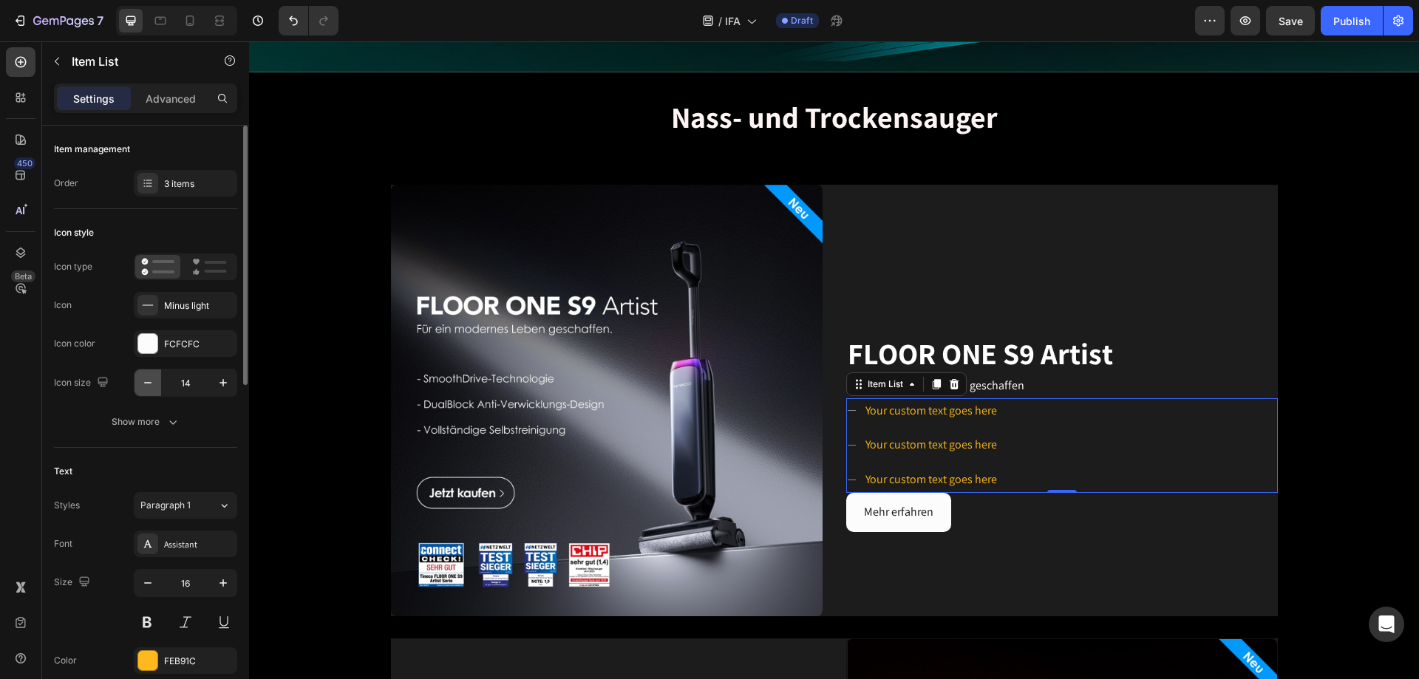
click at [149, 384] on icon "button" at bounding box center [147, 382] width 15 height 15
type input "11"
click at [917, 412] on div "Your custom text goes here" at bounding box center [928, 411] width 136 height 26
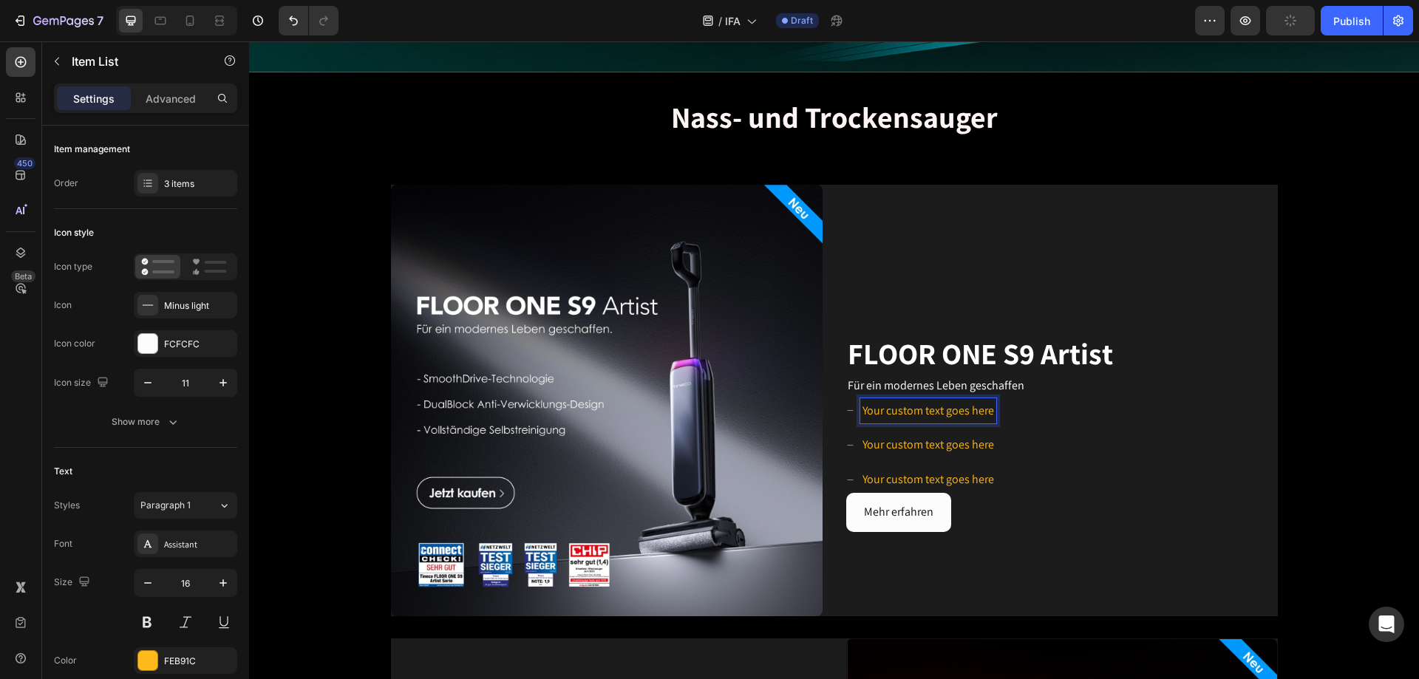
click at [900, 407] on p "Your custom text goes here" at bounding box center [929, 411] width 132 height 21
click at [945, 412] on div "Your custom text goes here Your custom text goes here Your custom text goes here" at bounding box center [1062, 445] width 432 height 95
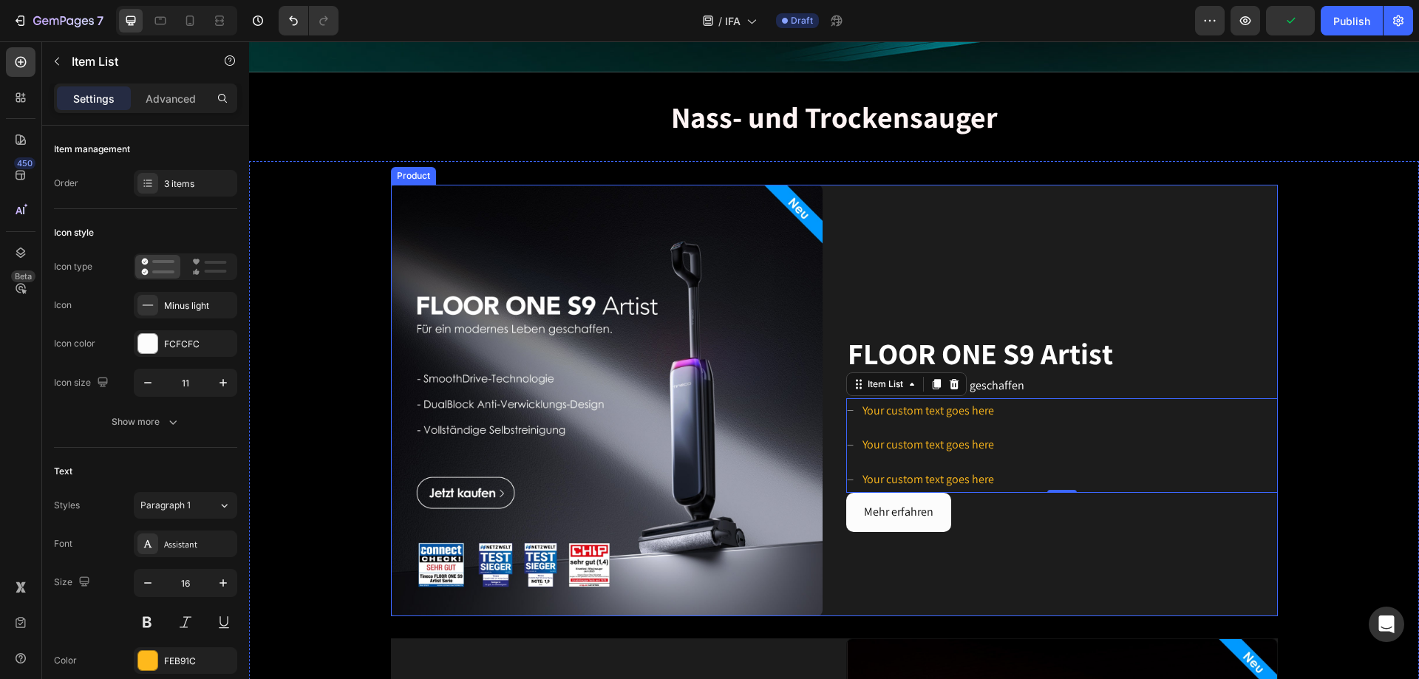
click at [945, 412] on div "FLOOR ONE S9 Artist Heading Für ein modernes Leben geschaffen Text block Your c…" at bounding box center [1062, 401] width 432 height 432
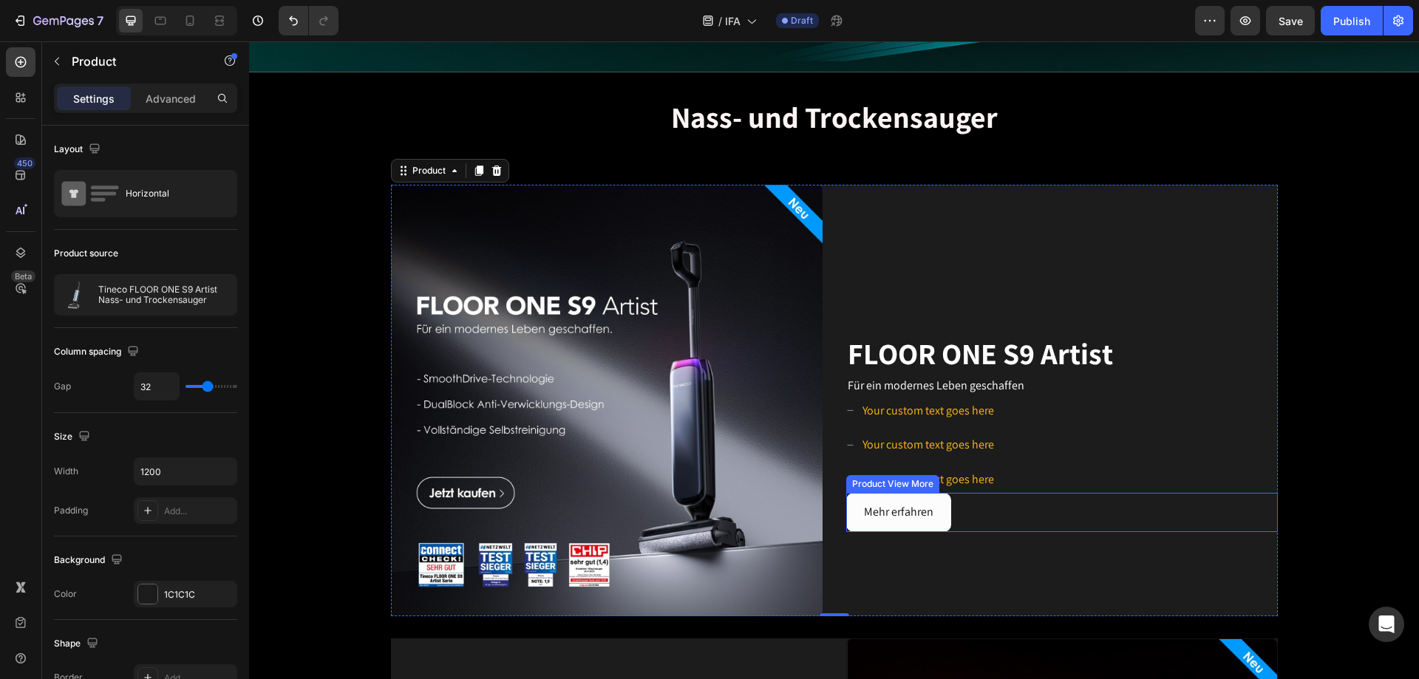
click at [945, 412] on div "Mehr erfahren" at bounding box center [1062, 512] width 432 height 39
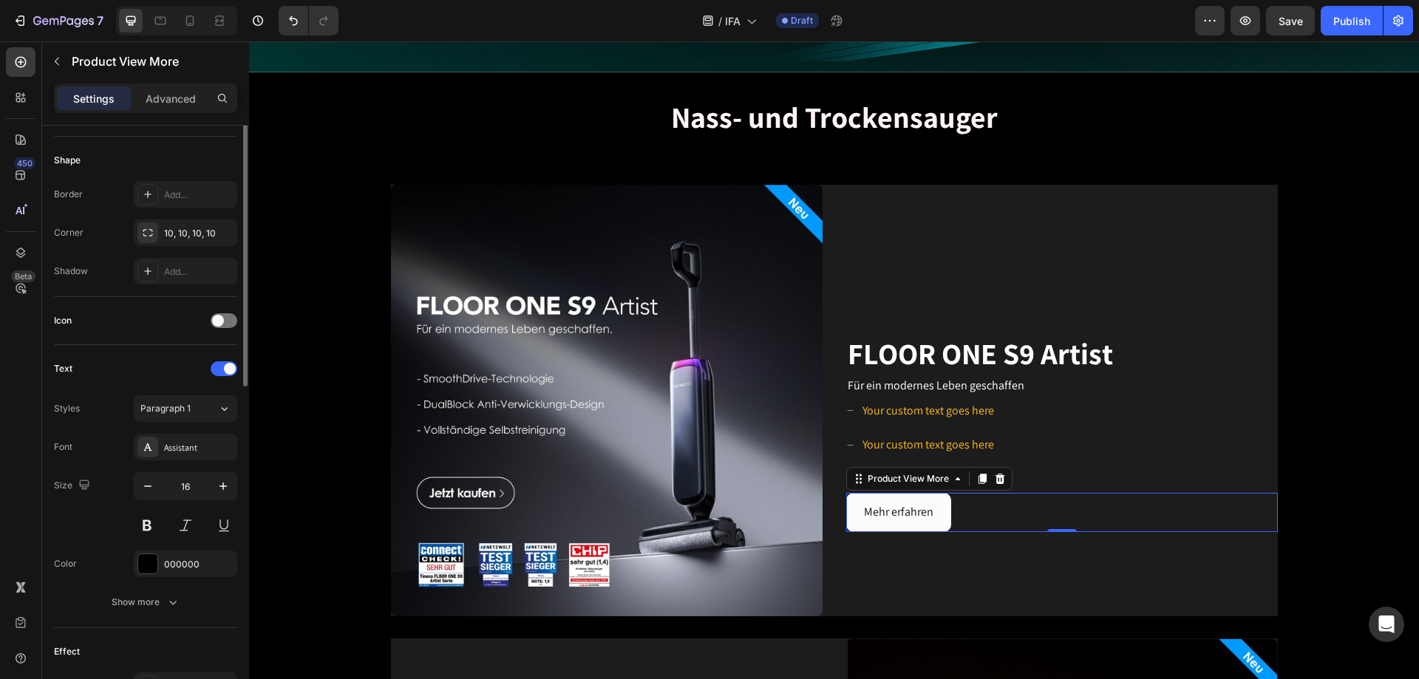
scroll to position [148, 0]
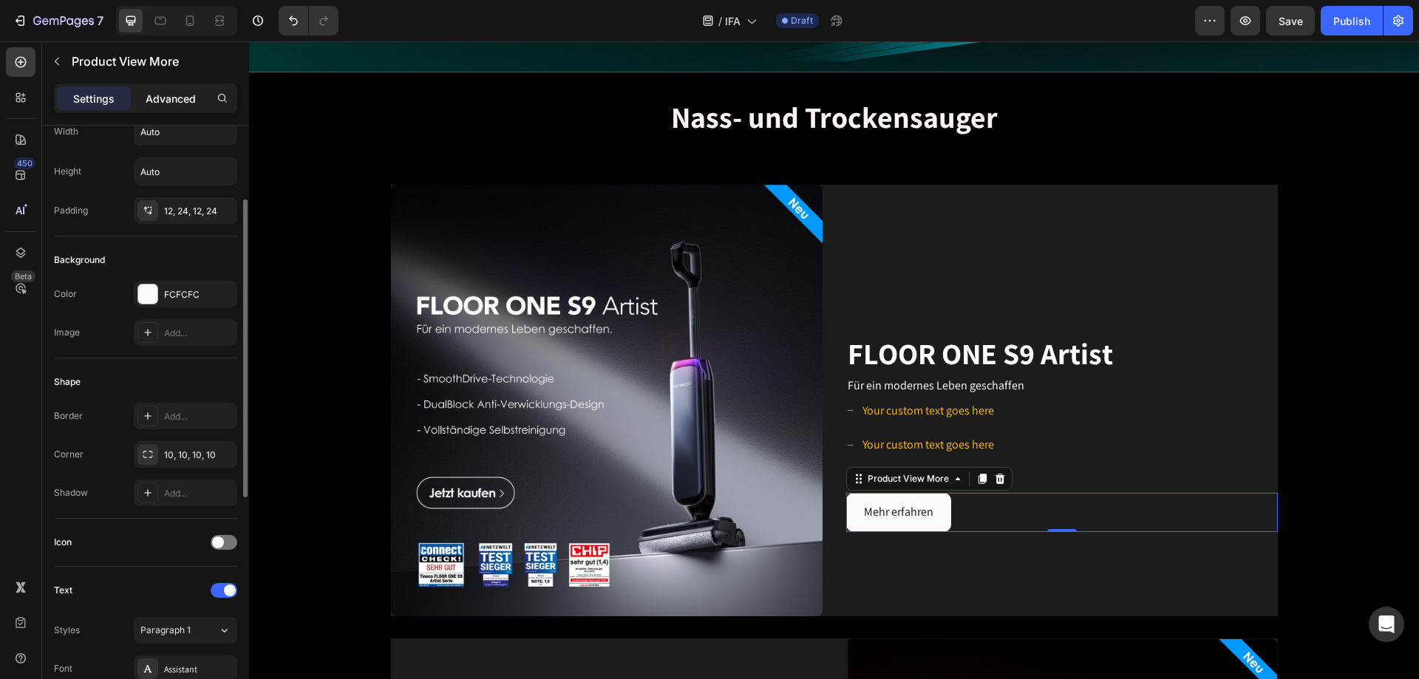
click at [148, 97] on p "Advanced" at bounding box center [171, 99] width 50 height 16
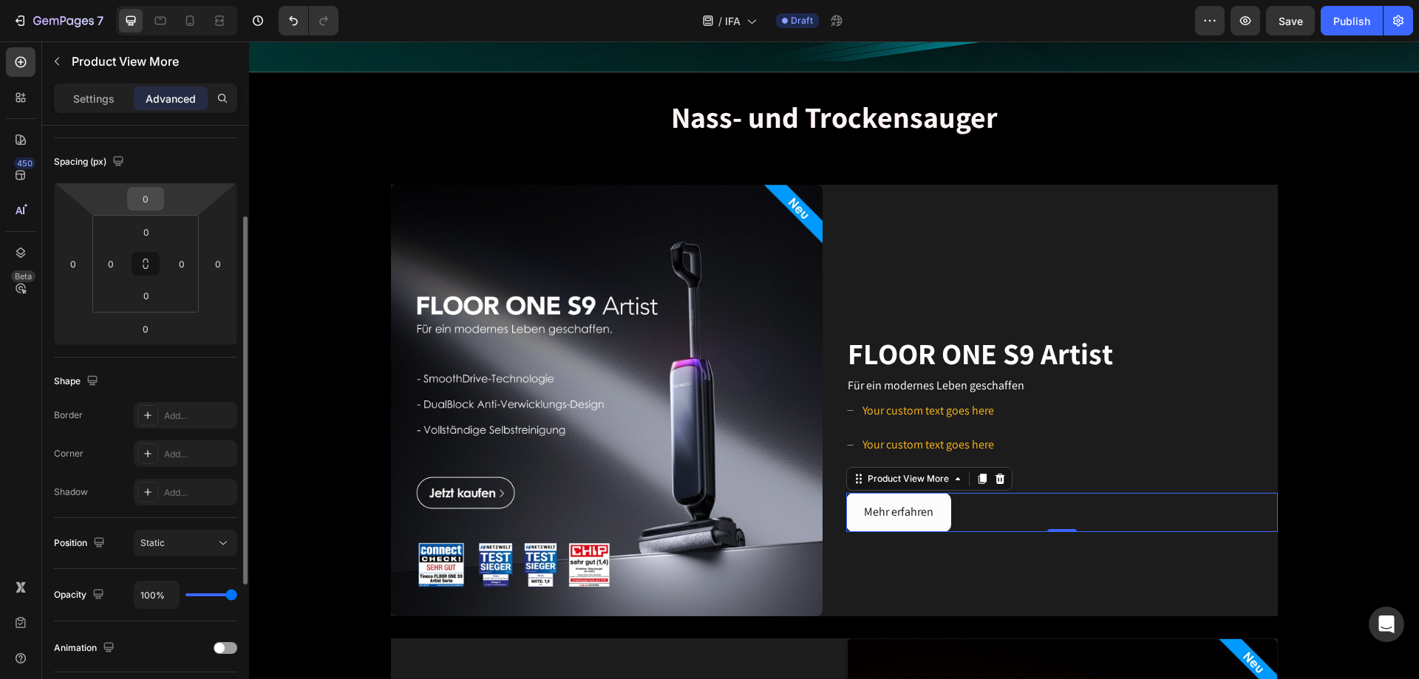
click at [158, 194] on input "0" at bounding box center [146, 199] width 30 height 22
type input "30"
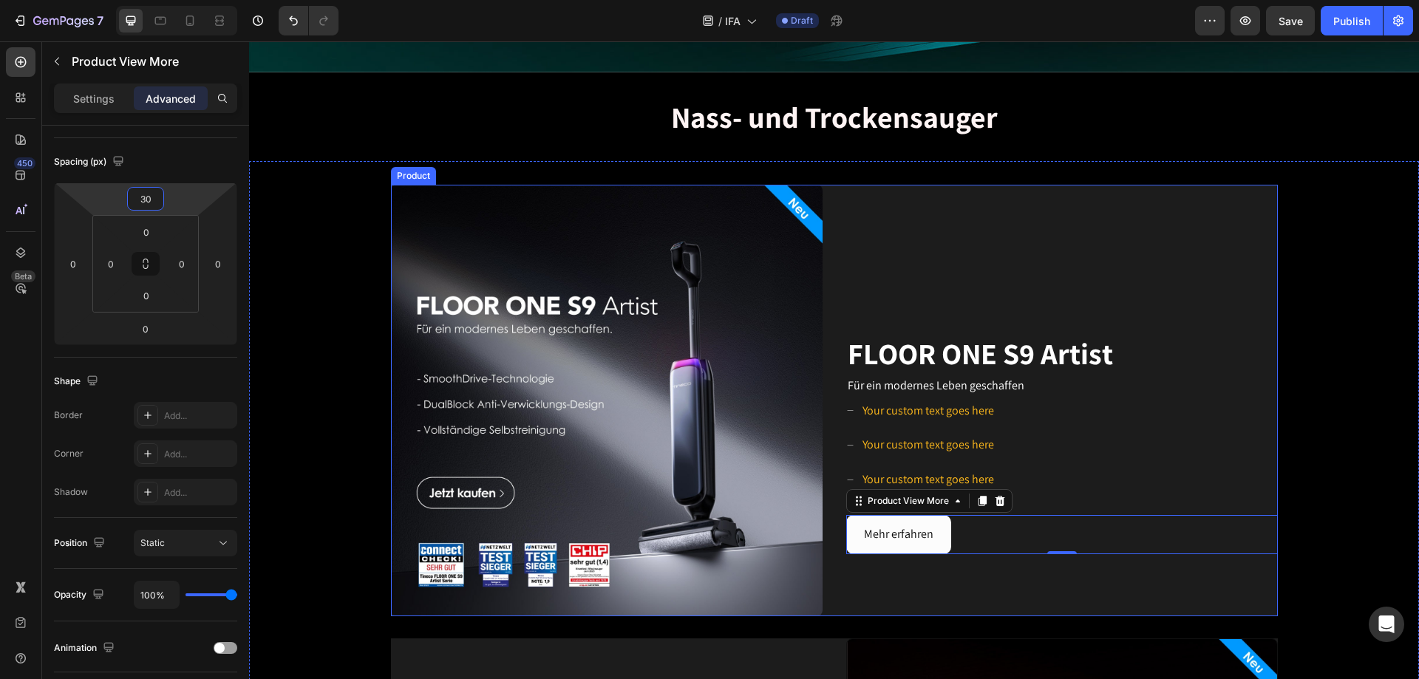
click at [945, 311] on div "FLOOR ONE S9 Artist Heading Für ein modernes Leben geschaffen Text block Your c…" at bounding box center [1062, 401] width 432 height 432
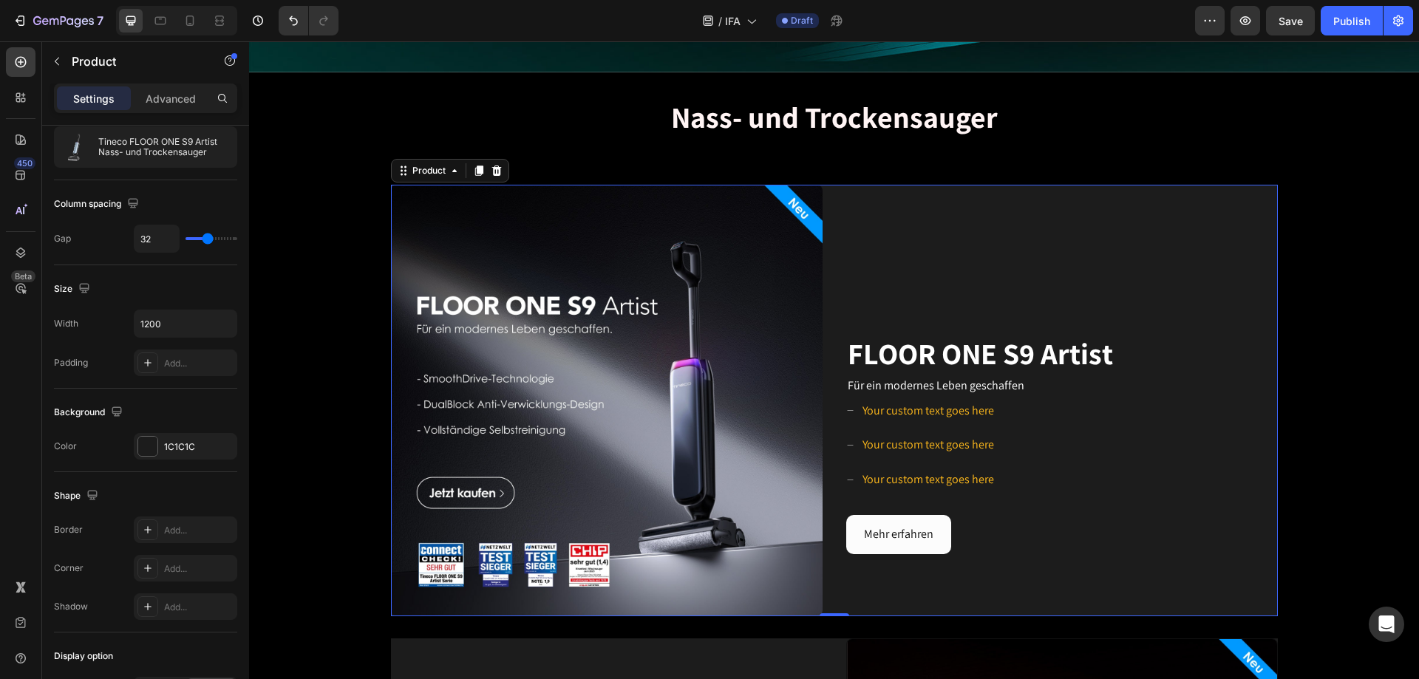
scroll to position [0, 0]
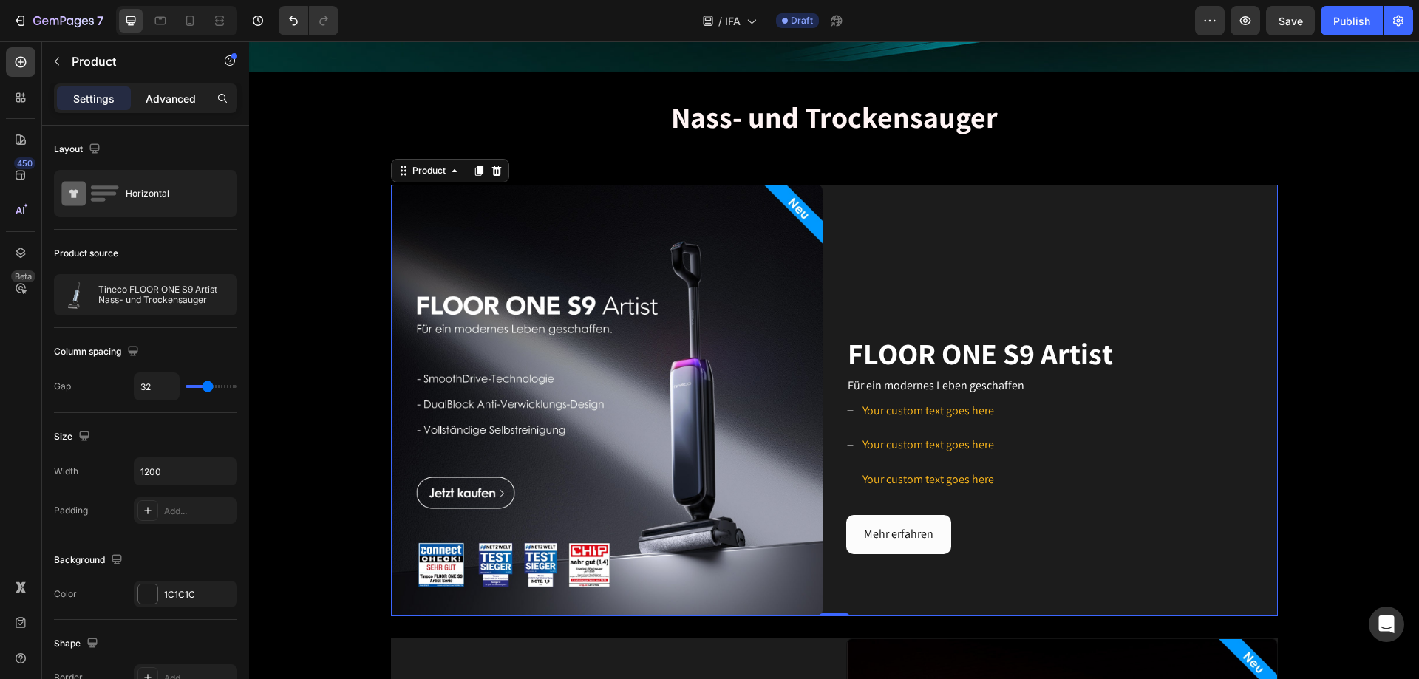
click at [163, 107] on div "Advanced" at bounding box center [171, 98] width 74 height 24
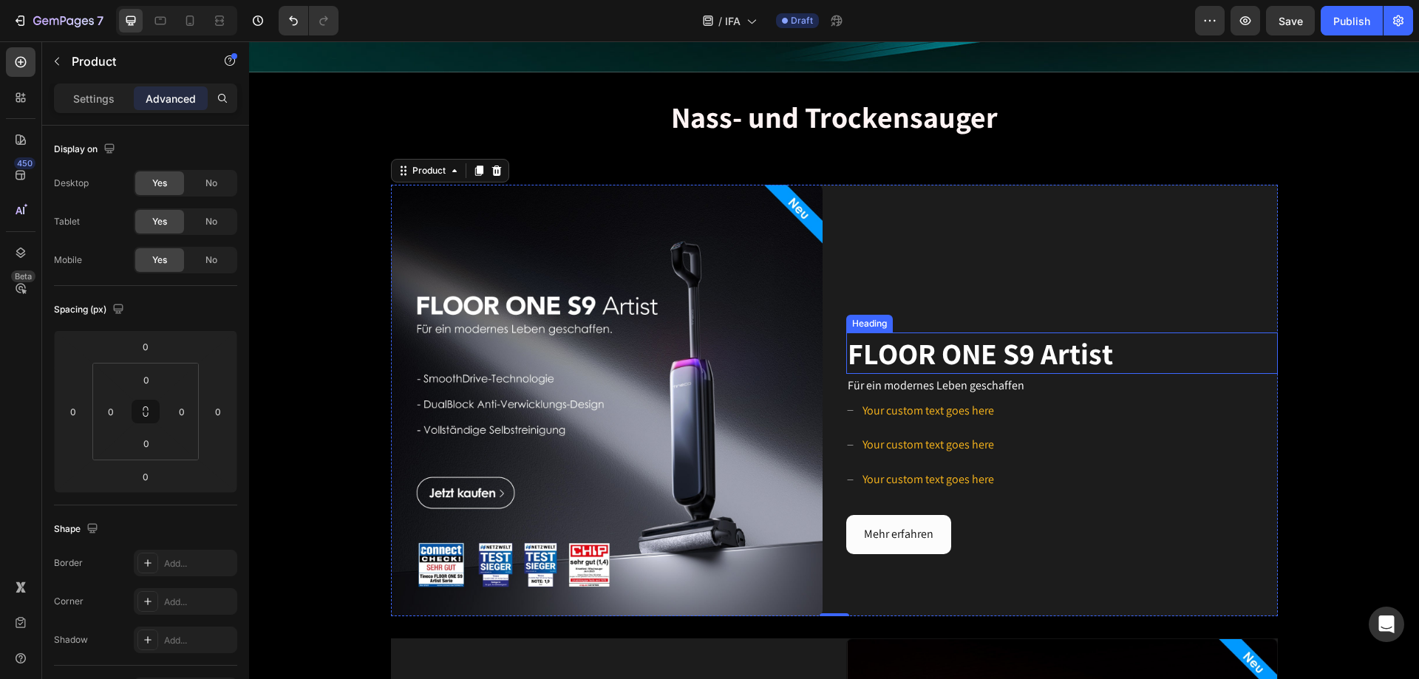
click at [945, 334] on span "FLOOR ONE S9 Artist" at bounding box center [980, 353] width 265 height 38
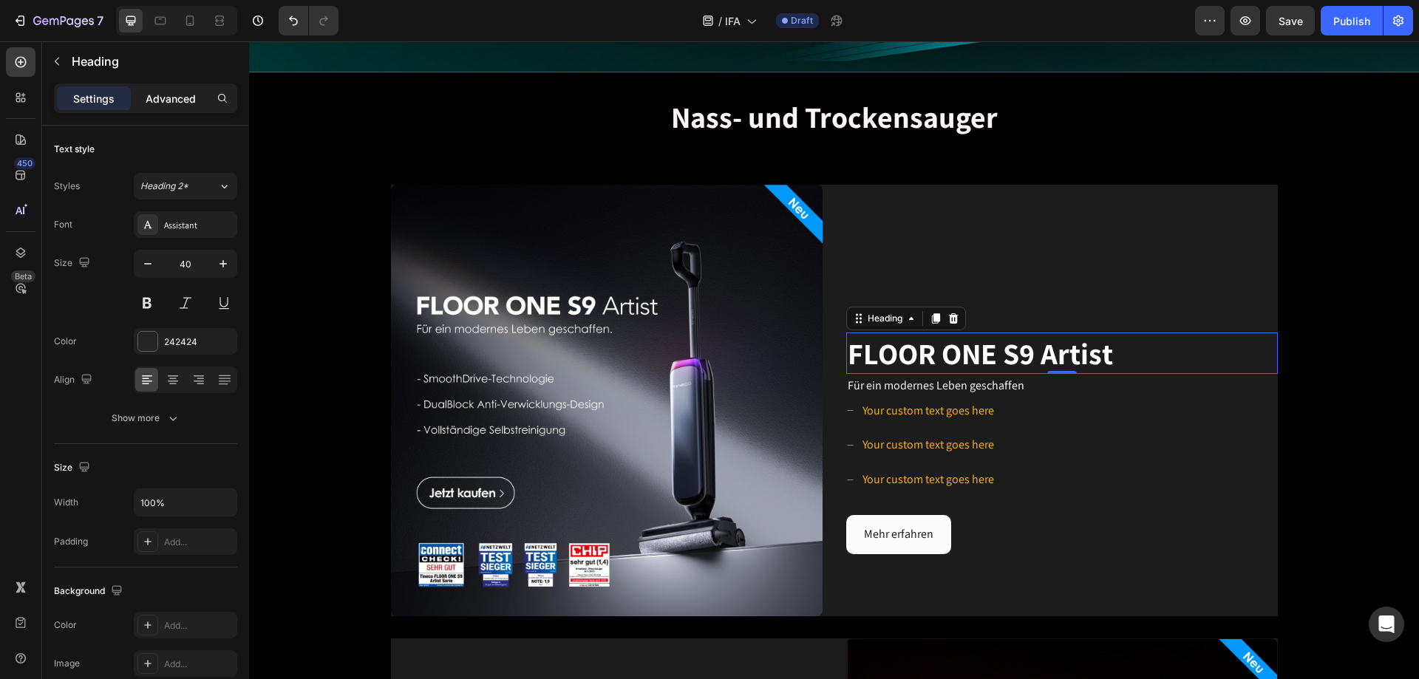
click at [149, 101] on p "Advanced" at bounding box center [171, 99] width 50 height 16
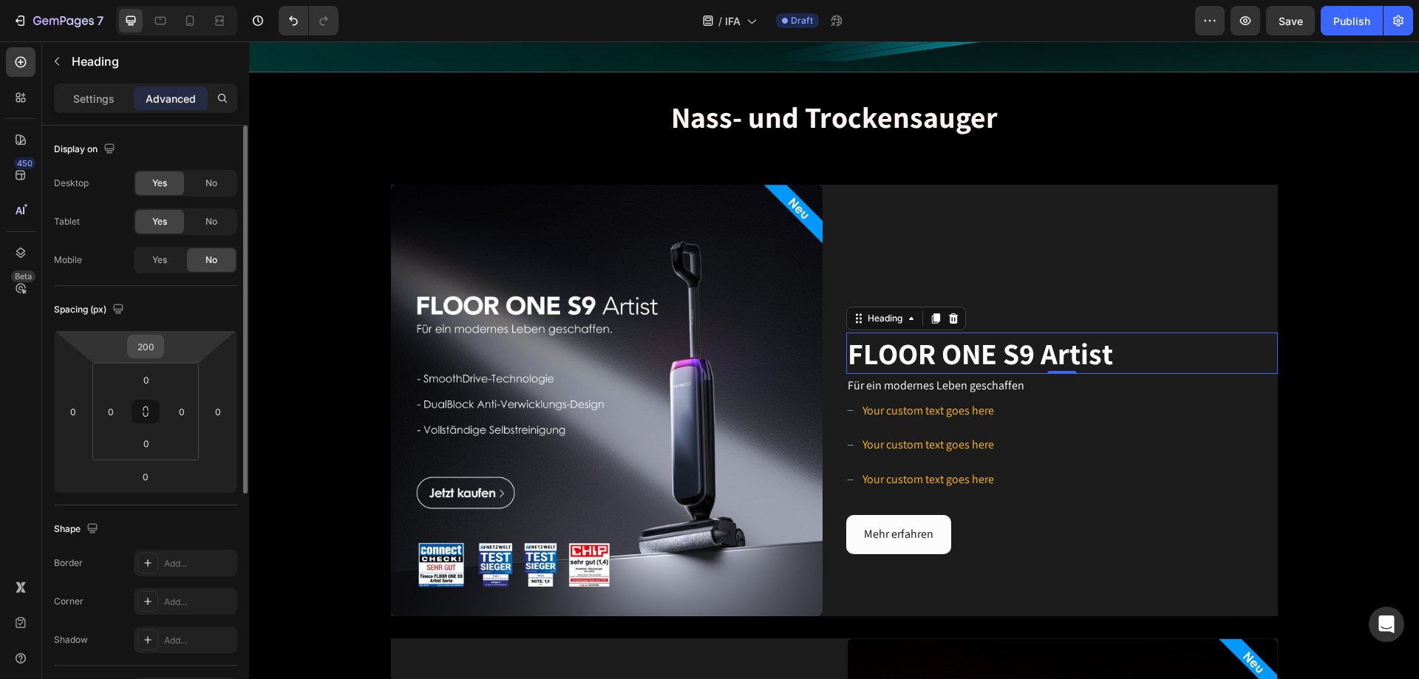
click at [149, 344] on input "200" at bounding box center [146, 347] width 30 height 22
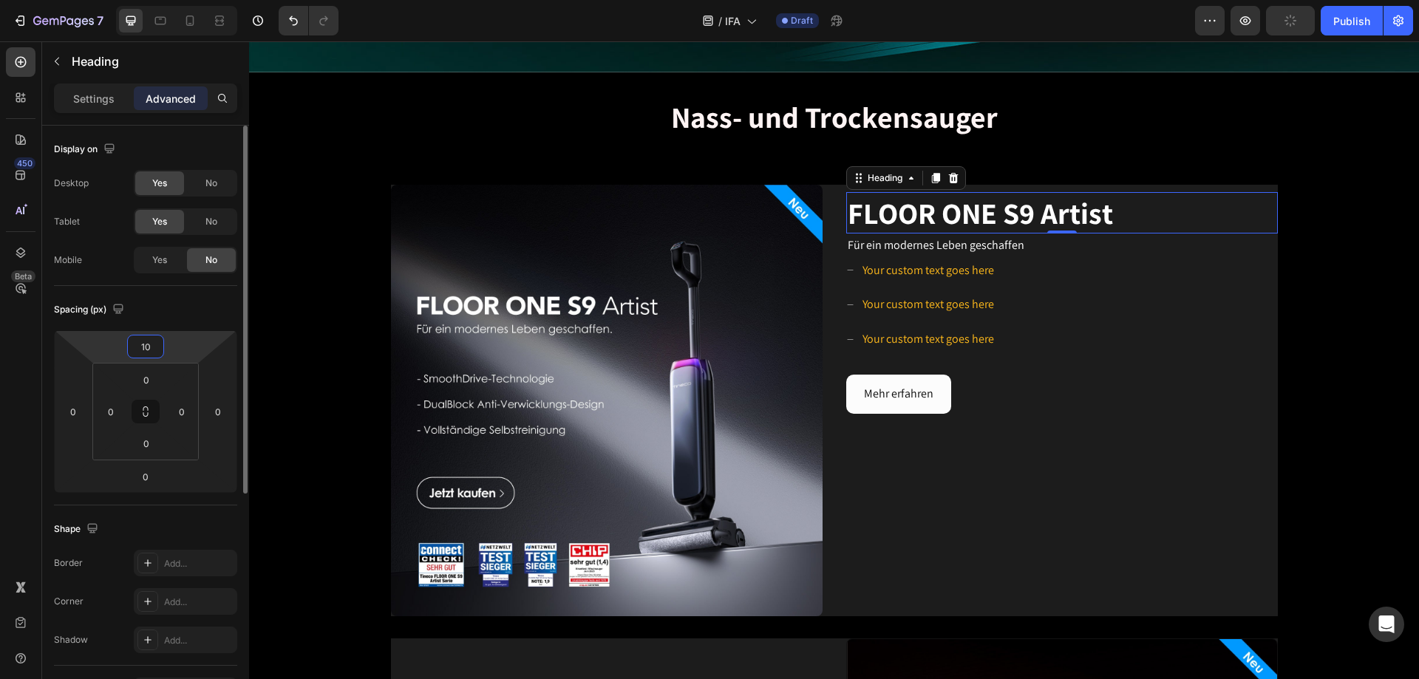
type input "1"
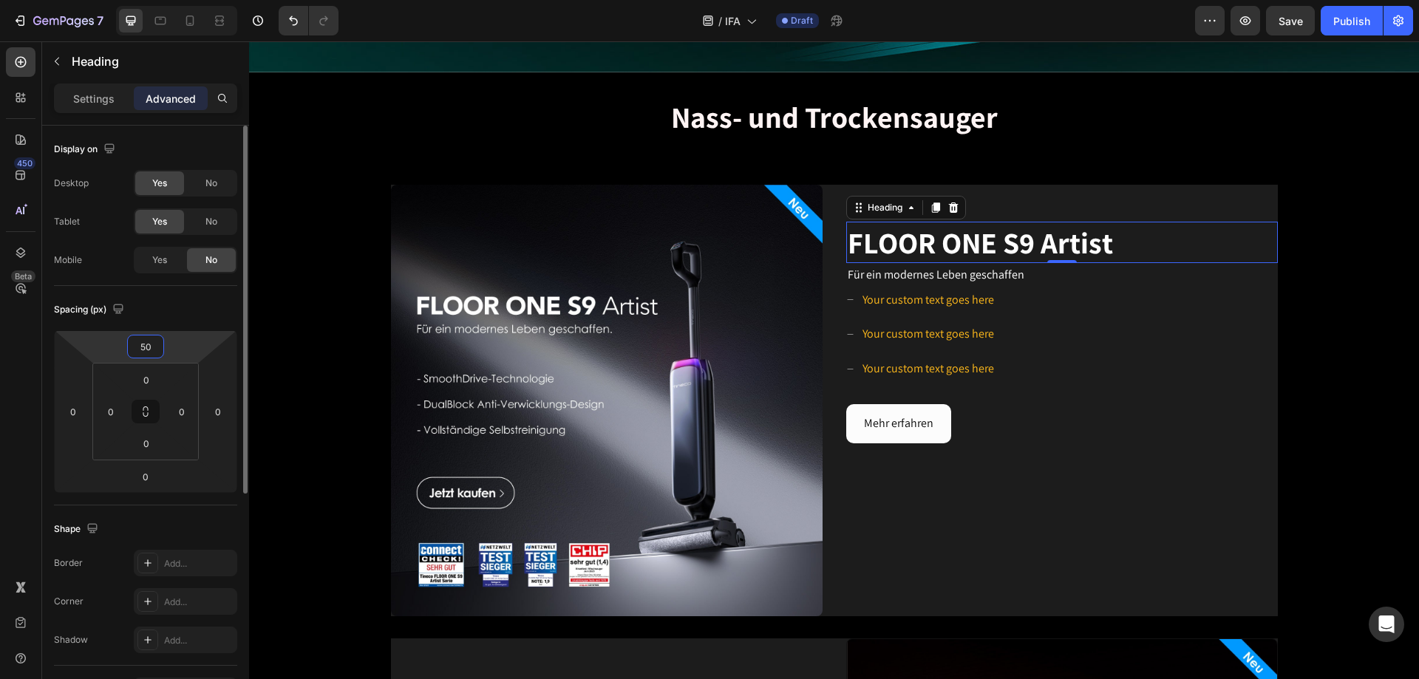
type input "5"
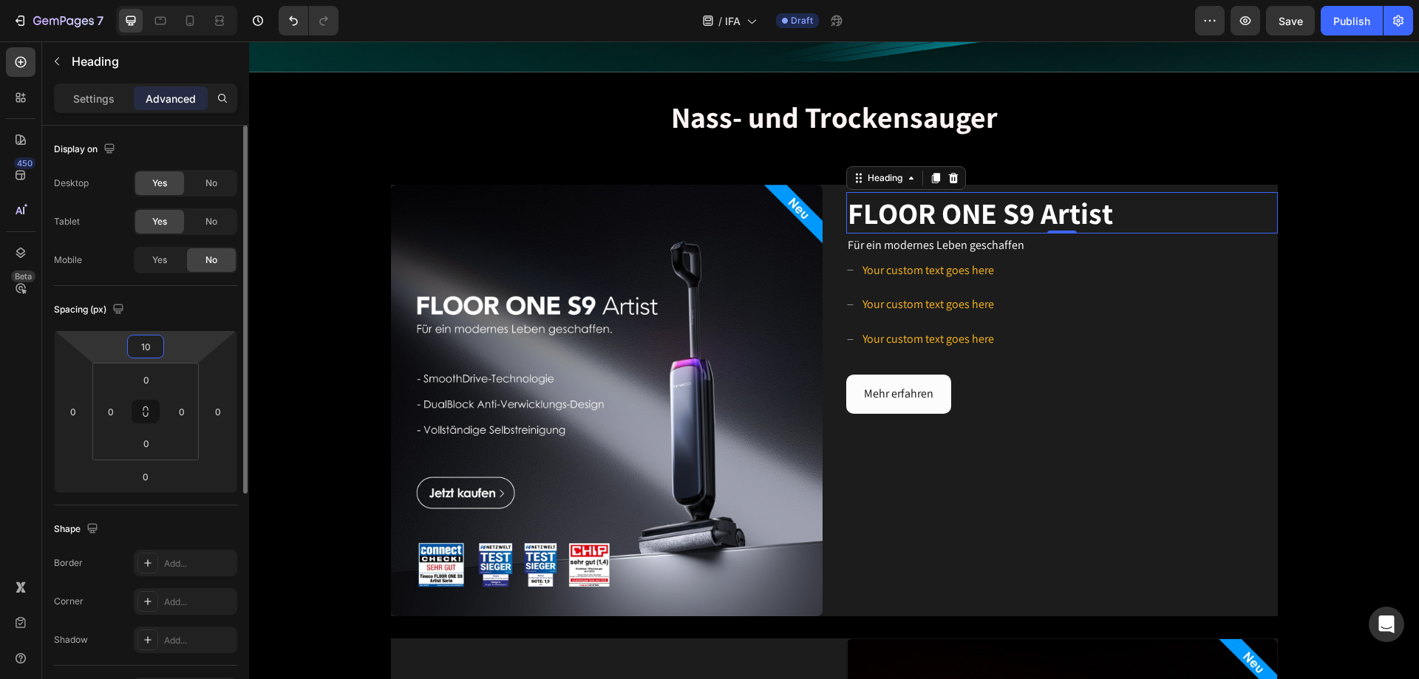
type input "1"
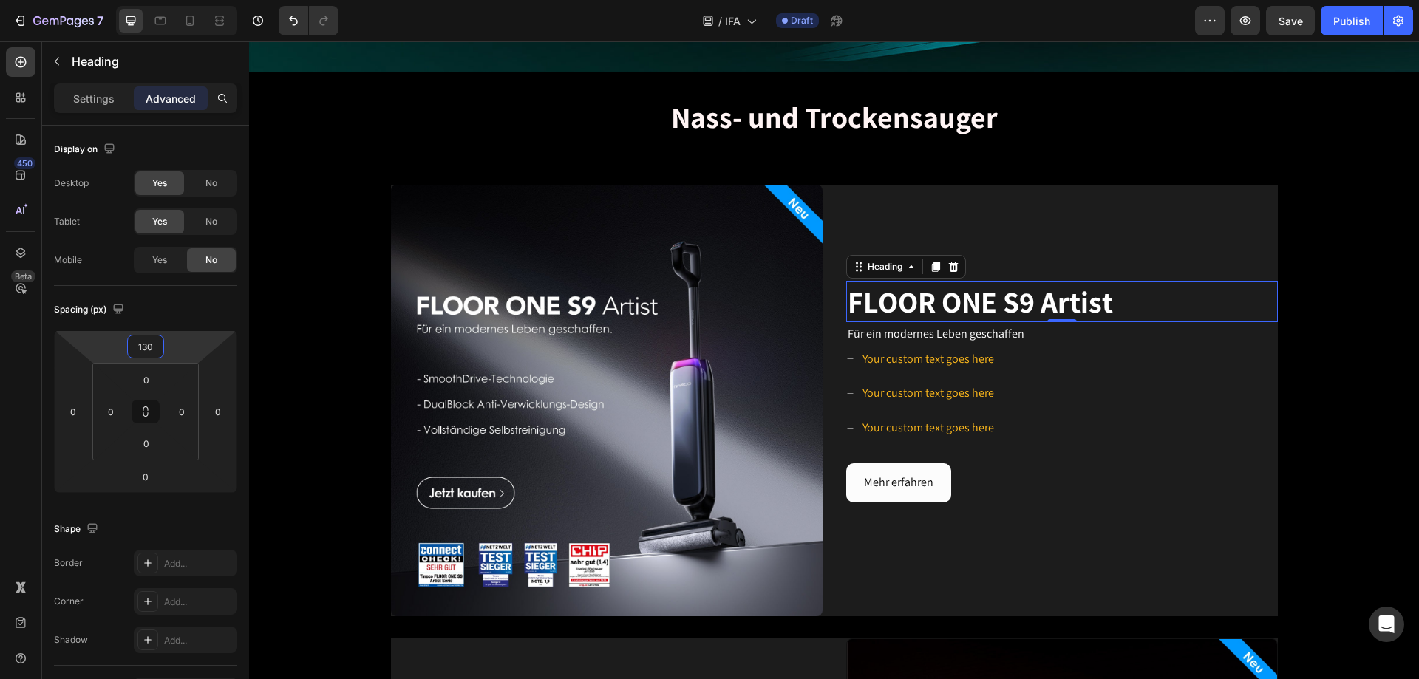
type input "130"
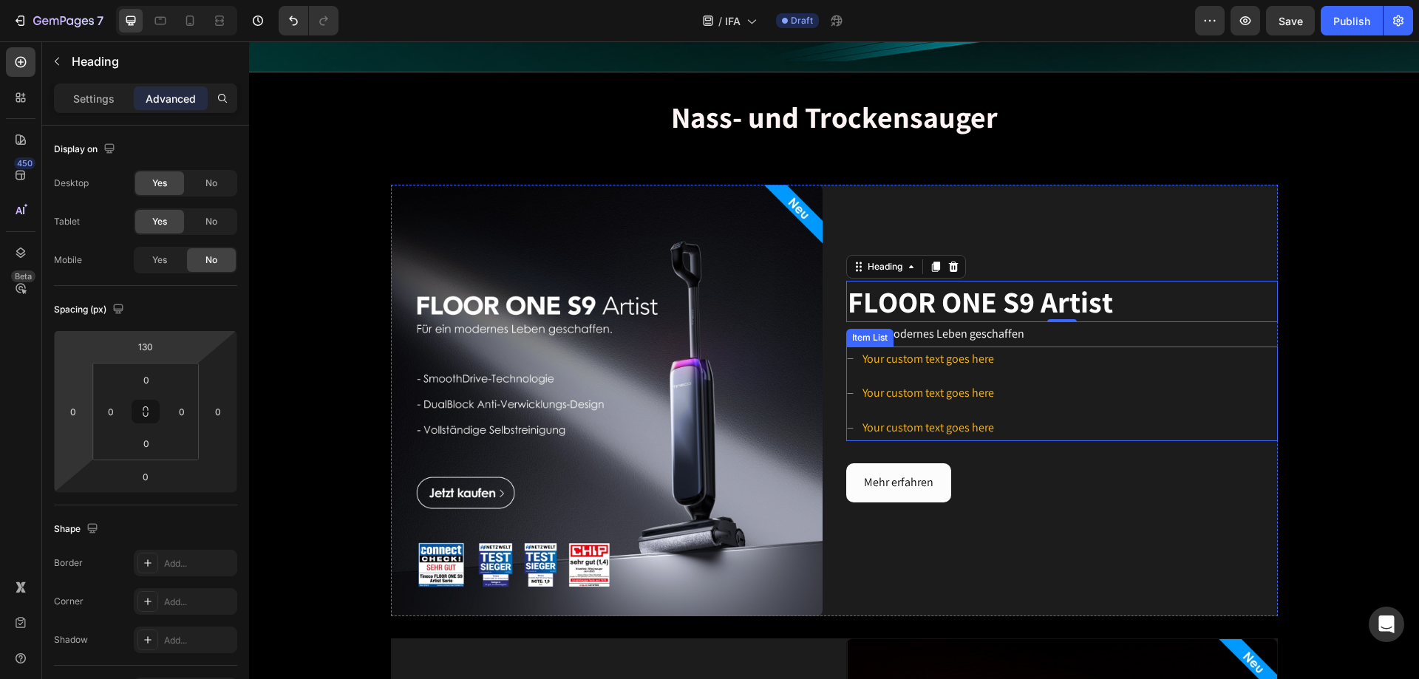
drag, startPoint x: 967, startPoint y: 351, endPoint x: 975, endPoint y: 353, distance: 8.3
click at [945, 351] on p "Your custom text goes here" at bounding box center [929, 359] width 132 height 21
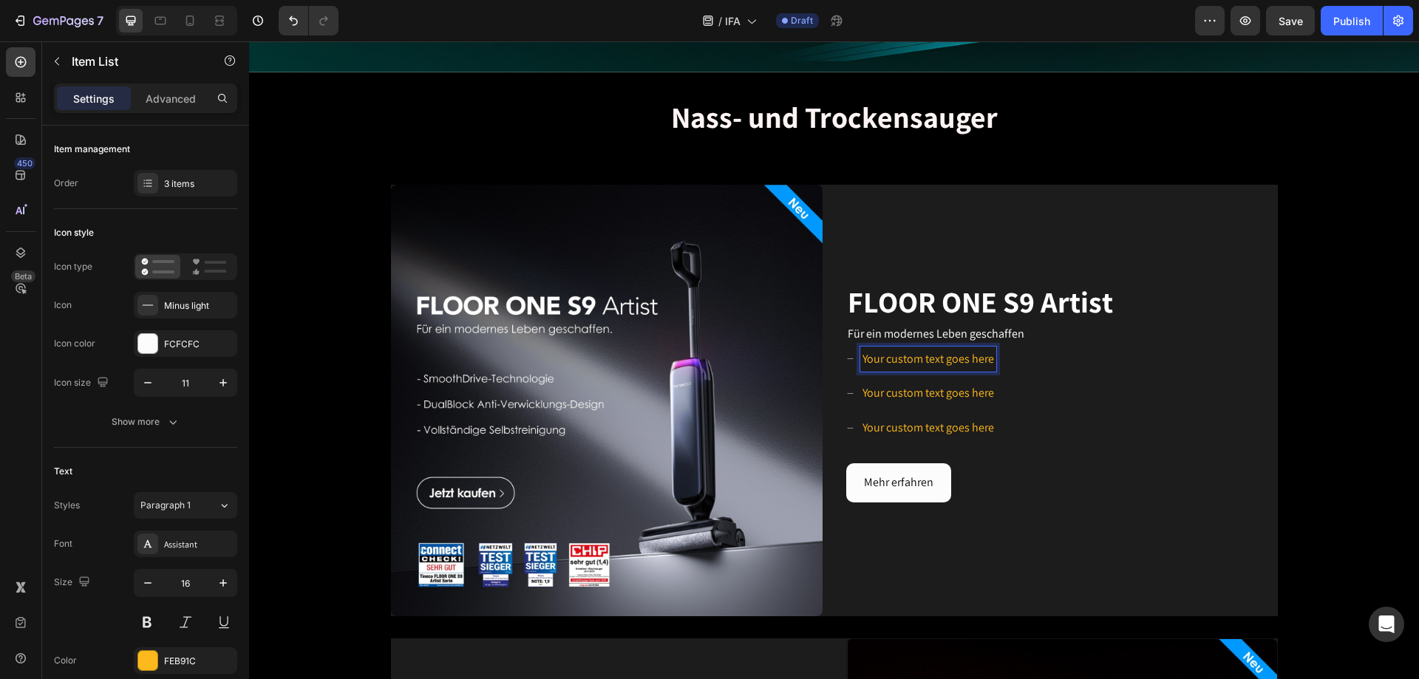
click at [945, 356] on p "Your custom text goes here" at bounding box center [929, 359] width 132 height 21
drag, startPoint x: 987, startPoint y: 356, endPoint x: 857, endPoint y: 359, distance: 130.1
click at [863, 359] on p "Your custom text goes here" at bounding box center [929, 359] width 132 height 21
click at [151, 412] on div at bounding box center [147, 660] width 19 height 19
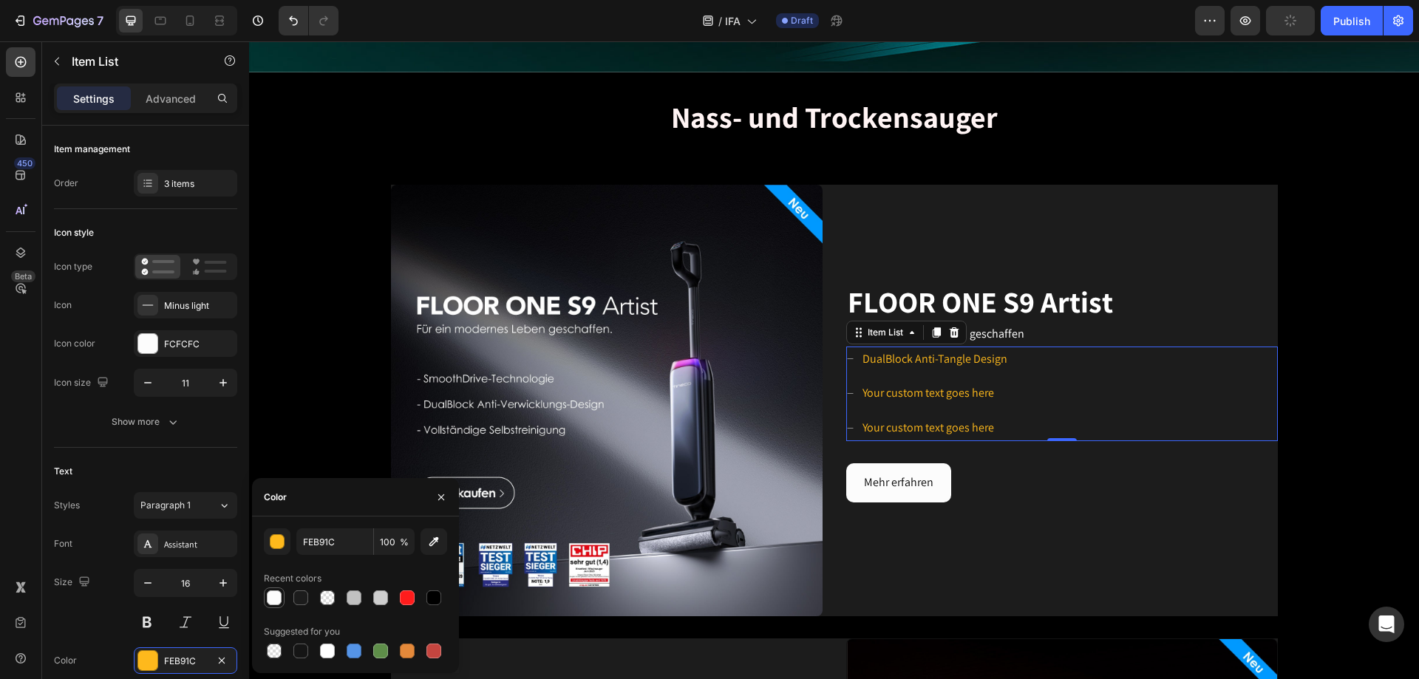
click at [281, 412] on div at bounding box center [274, 598] width 15 height 15
type input "FCFCFC"
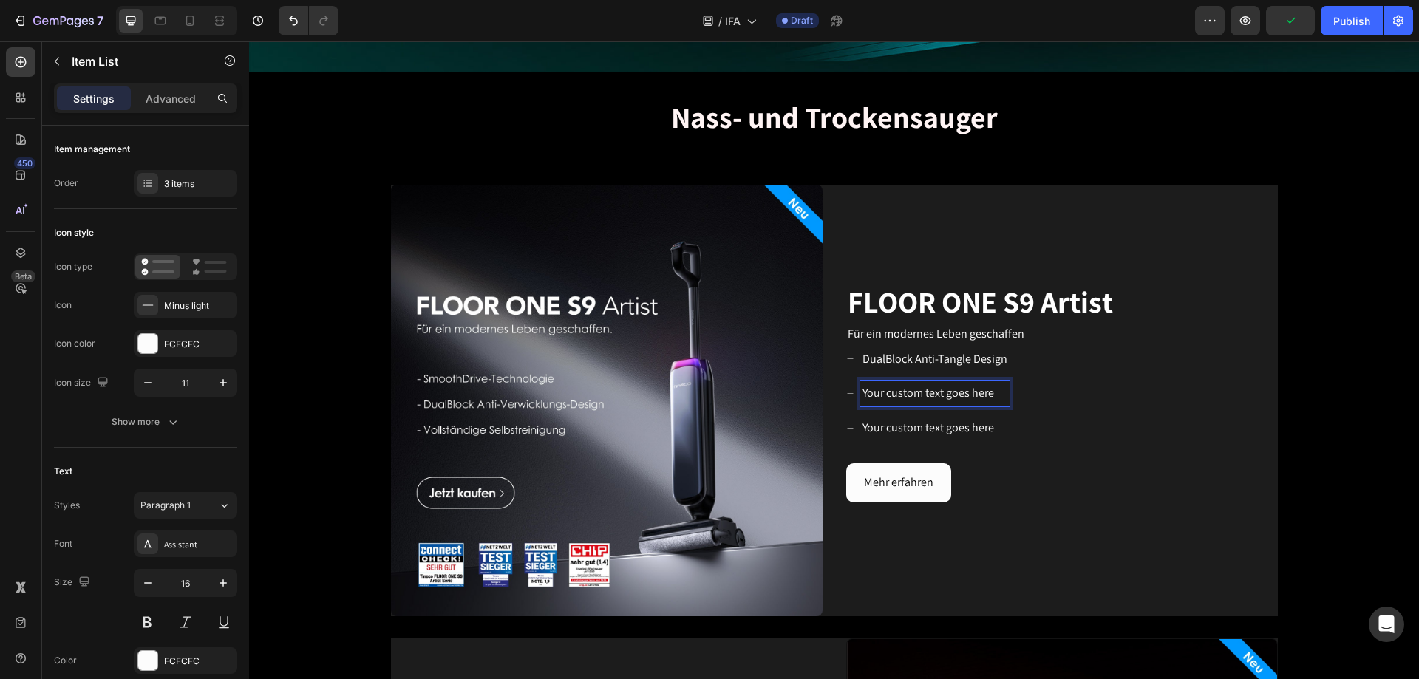
click at [945, 387] on p "Your custom text goes here" at bounding box center [935, 393] width 145 height 21
click at [945, 386] on p "Your custom text goes here" at bounding box center [935, 393] width 145 height 21
drag, startPoint x: 993, startPoint y: 386, endPoint x: 858, endPoint y: 401, distance: 135.3
click at [860, 401] on div "Your custom text goes here" at bounding box center [934, 394] width 149 height 26
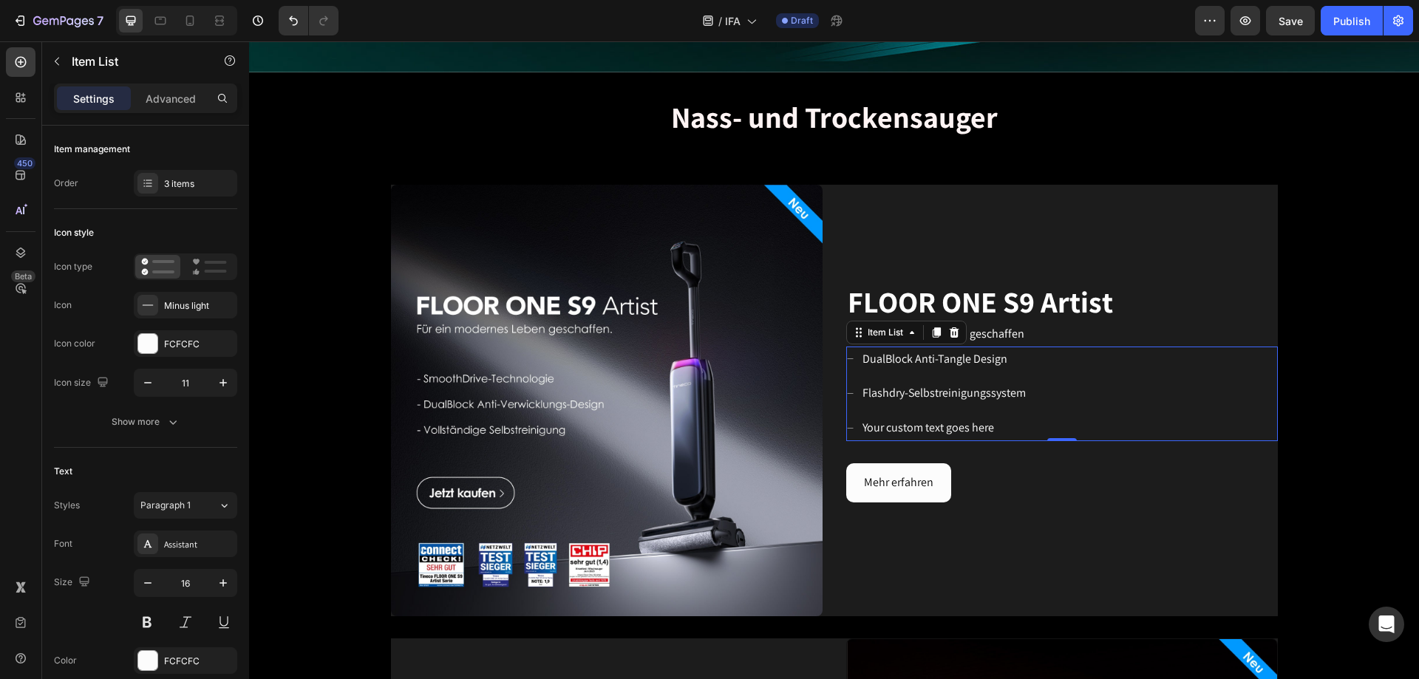
click at [931, 412] on p "Your custom text goes here" at bounding box center [944, 428] width 163 height 21
click at [945, 412] on p "Your custom text goes here" at bounding box center [944, 428] width 163 height 21
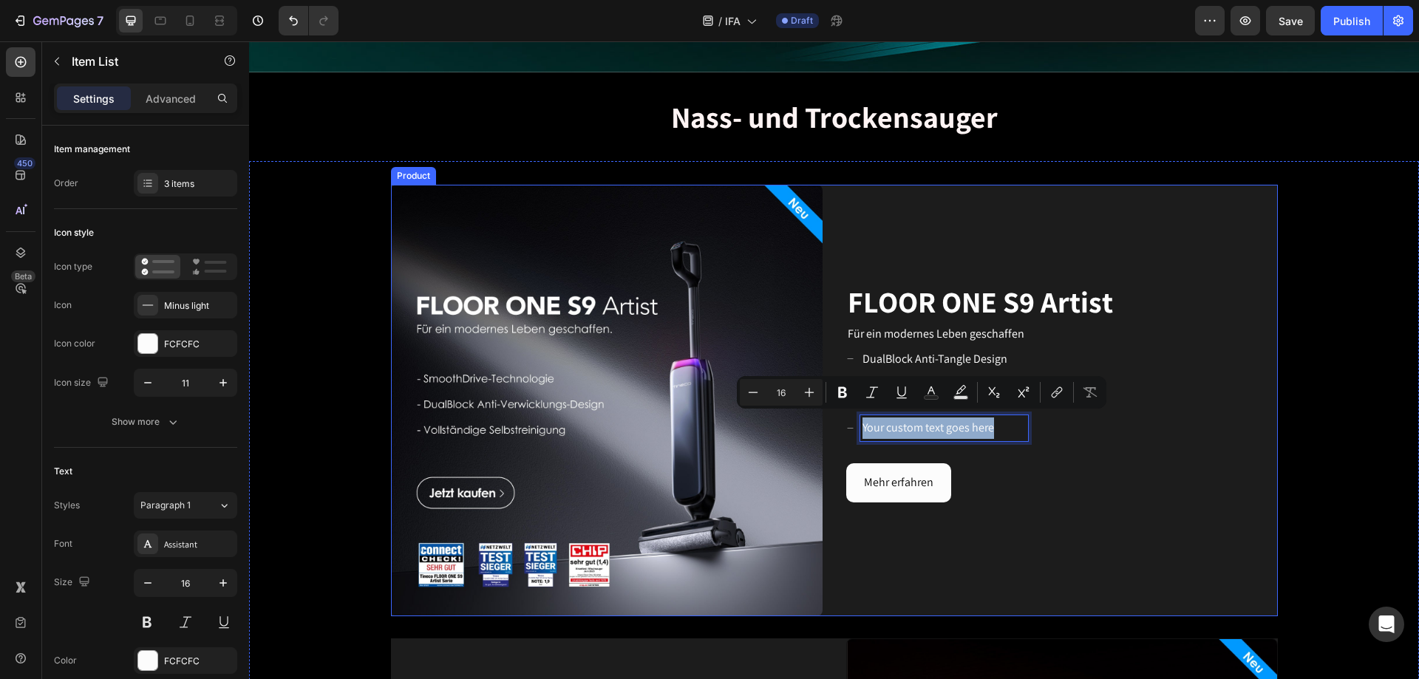
drag, startPoint x: 1007, startPoint y: 418, endPoint x: 827, endPoint y: 420, distance: 180.4
click at [827, 412] on div "Image FLOOR ONE S9 Artist Heading Für ein modernes Leben geschaffen Text block …" at bounding box center [834, 401] width 887 height 432
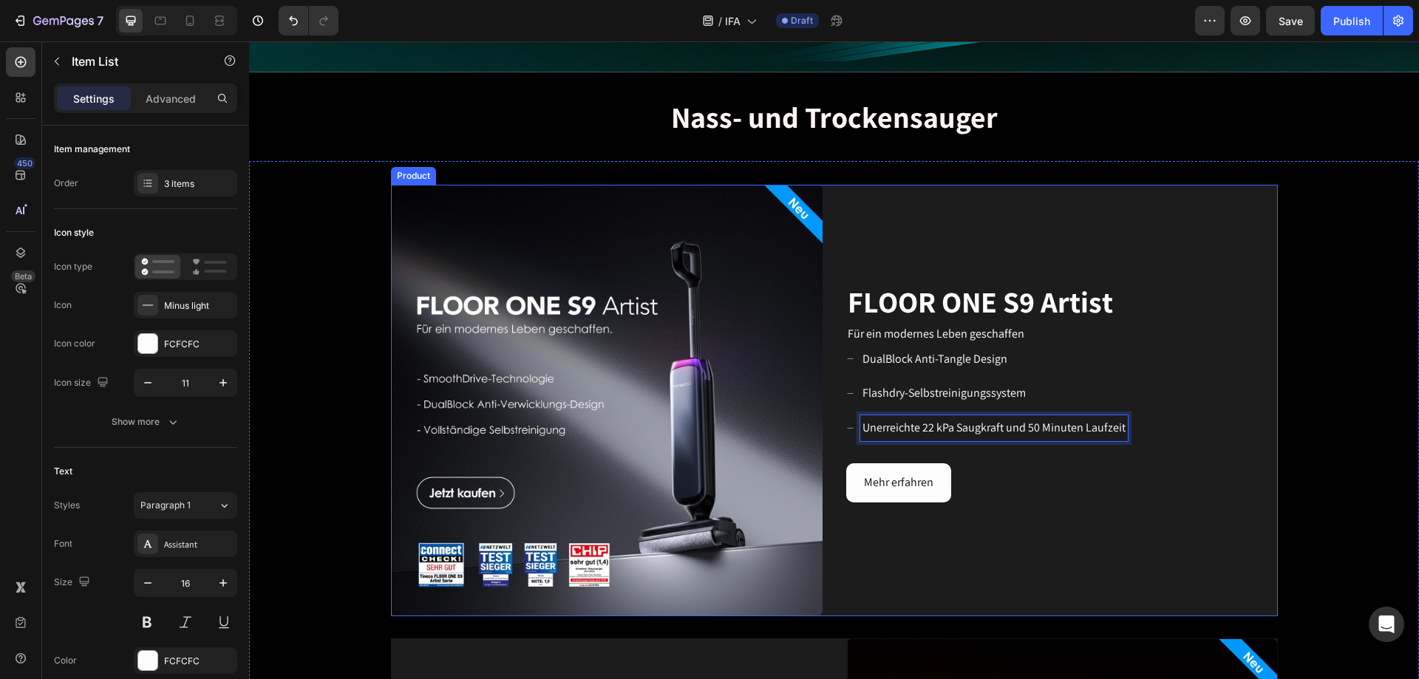
click at [945, 412] on div "FLOOR ONE S9 Artist Heading Für ein modernes Leben geschaffen Text block DualBl…" at bounding box center [1062, 401] width 432 height 432
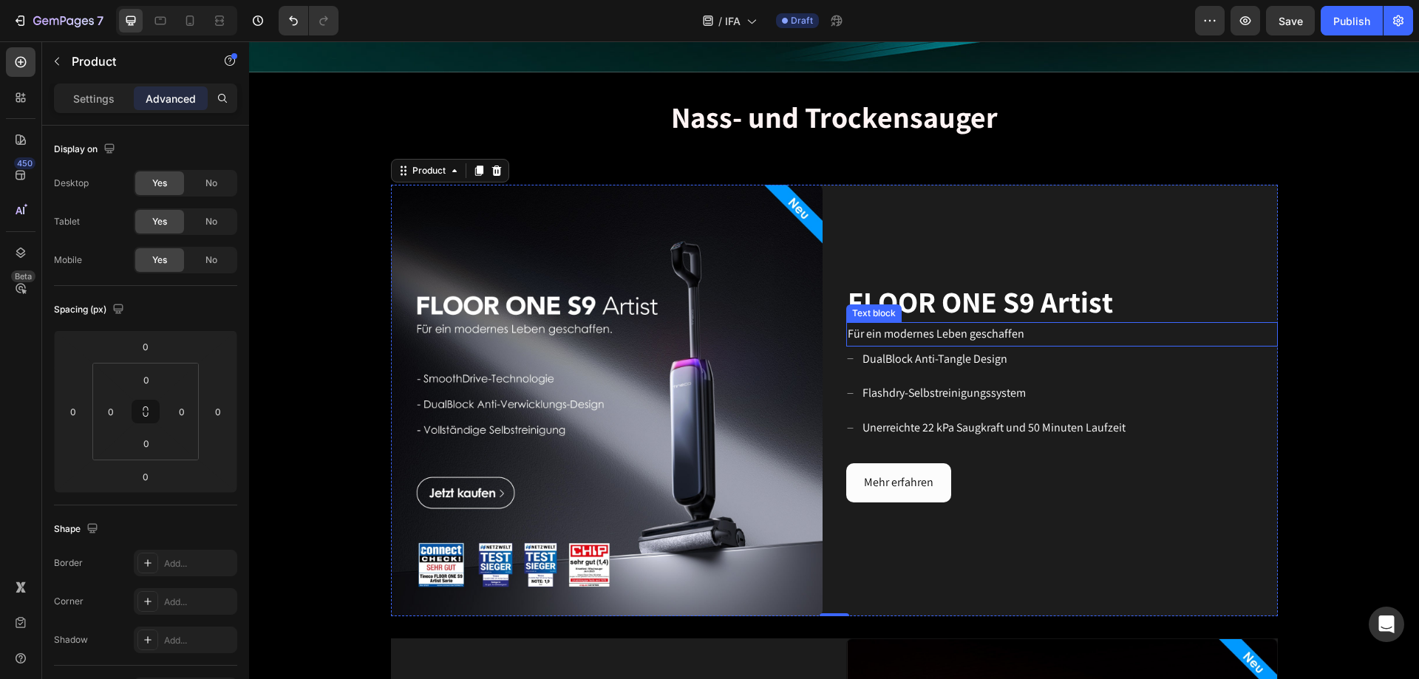
click at [945, 329] on span "Für ein modernes Leben geschaffen" at bounding box center [936, 334] width 177 height 16
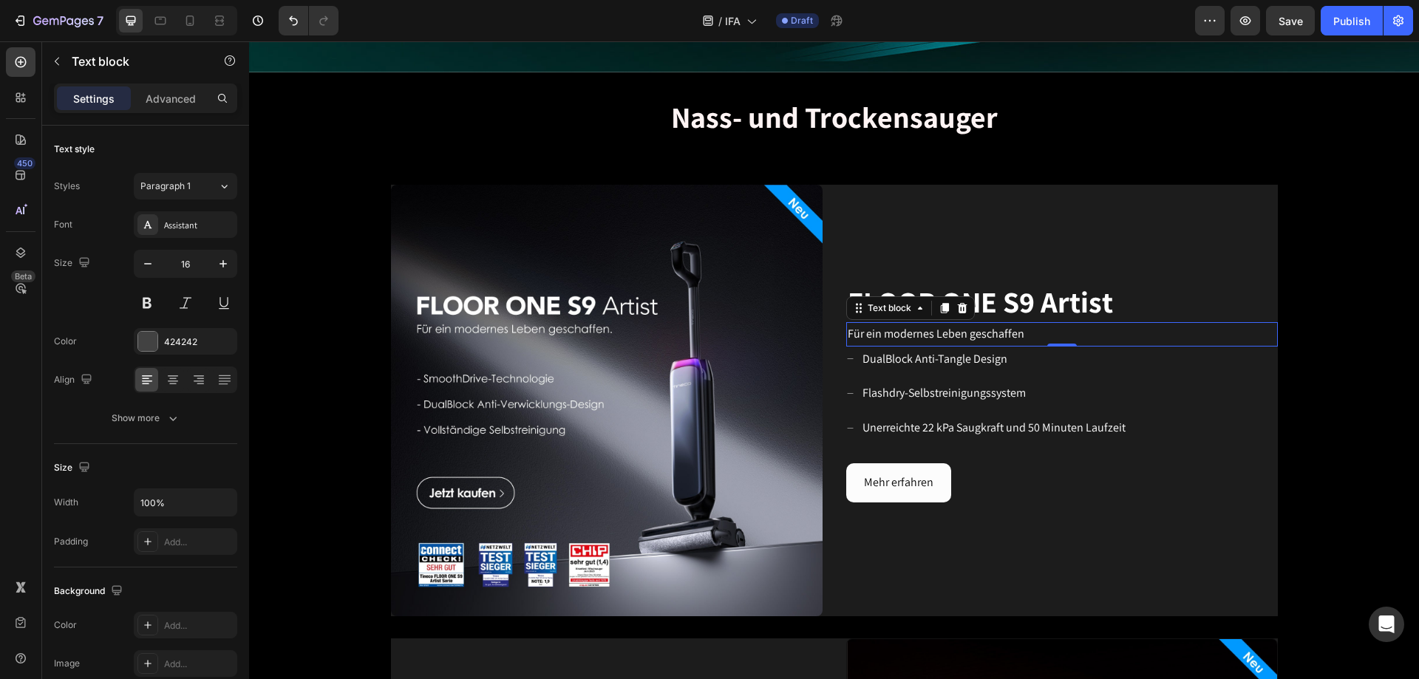
click at [945, 325] on p "Für ein modernes Leben geschaffen" at bounding box center [1062, 334] width 429 height 21
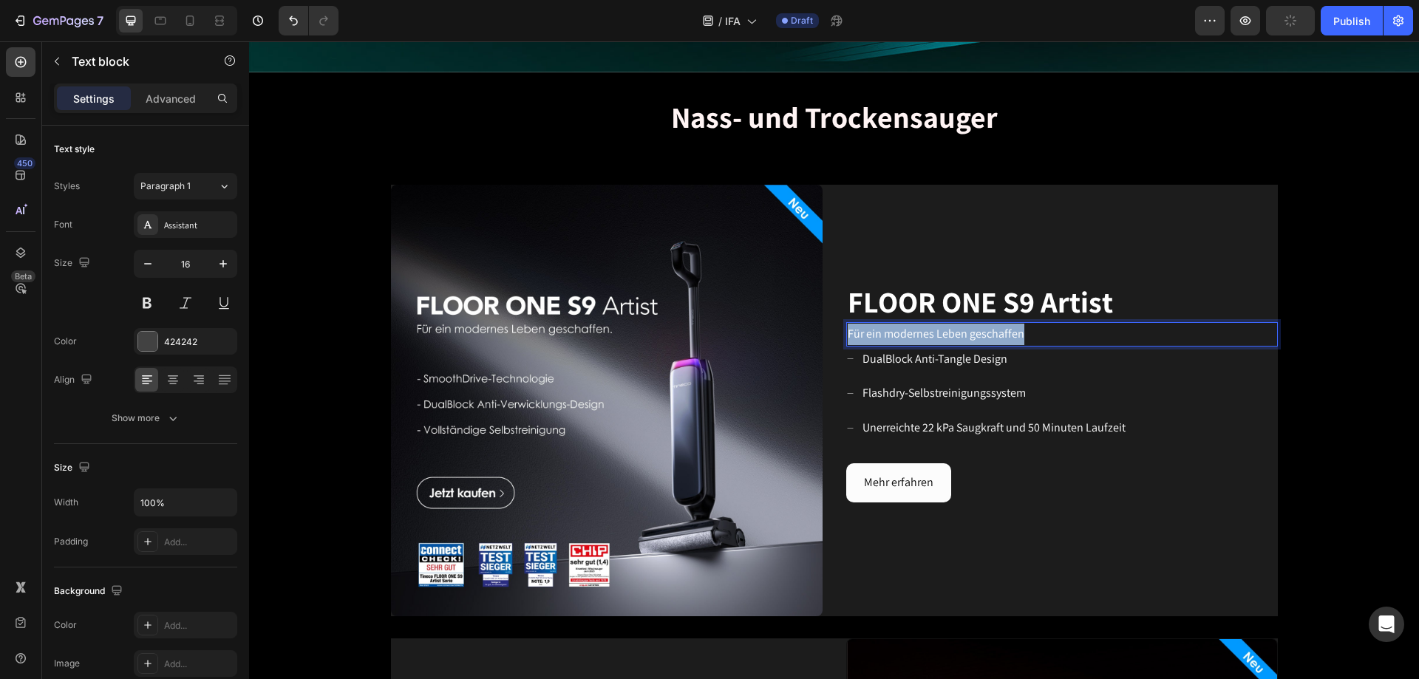
drag, startPoint x: 1027, startPoint y: 325, endPoint x: 842, endPoint y: 332, distance: 184.9
click at [848, 332] on p "Für ein modernes Leben geschaffen" at bounding box center [1062, 334] width 429 height 21
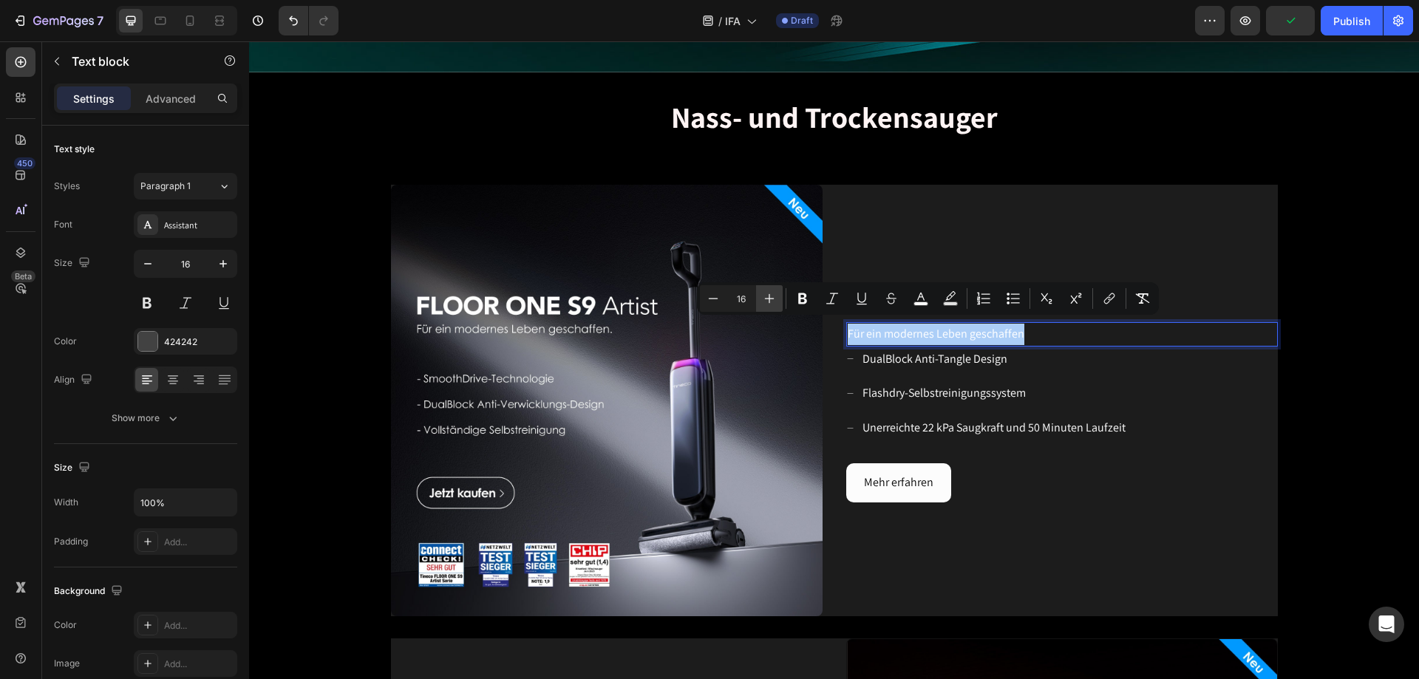
click at [776, 295] on icon "Editor contextual toolbar" at bounding box center [769, 298] width 15 height 15
type input "20"
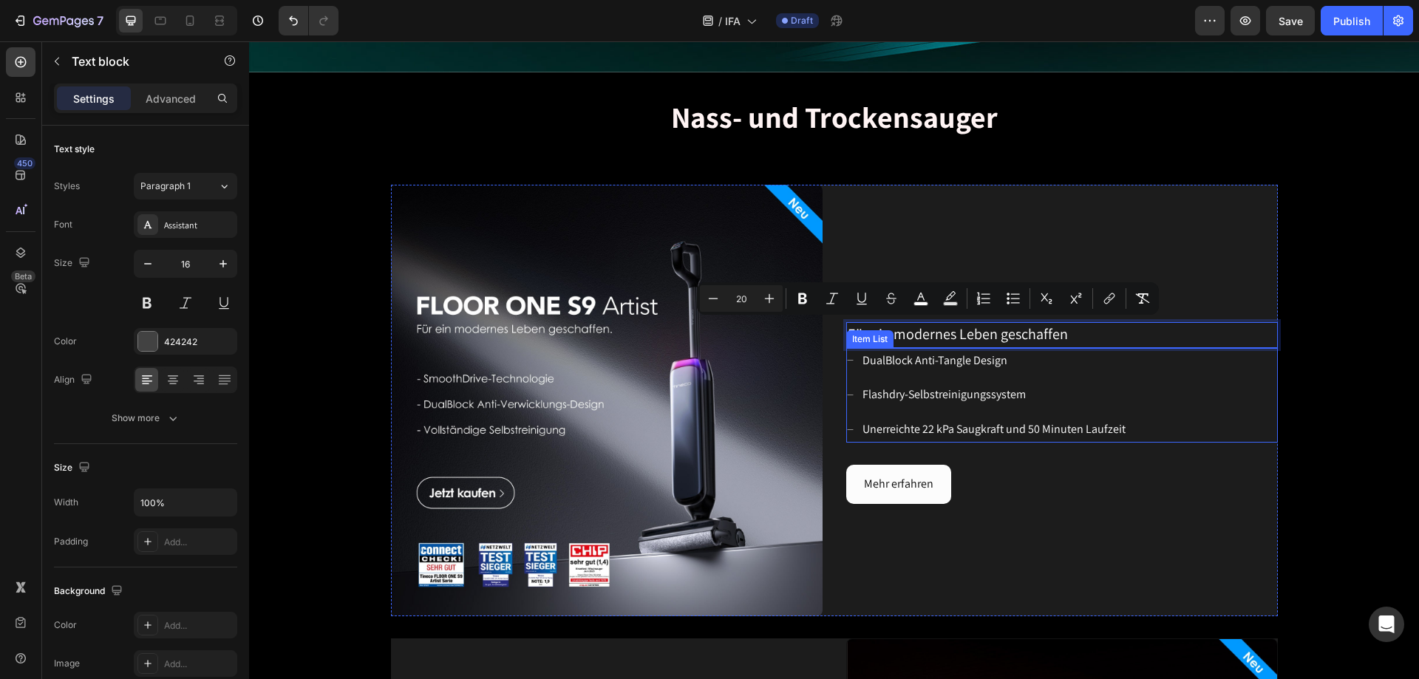
click at [945, 380] on div "DualBlock Anti-Tangle Design Flashdry-Selbstreinigungssystem Unerreichte 22 kPa…" at bounding box center [1062, 395] width 432 height 95
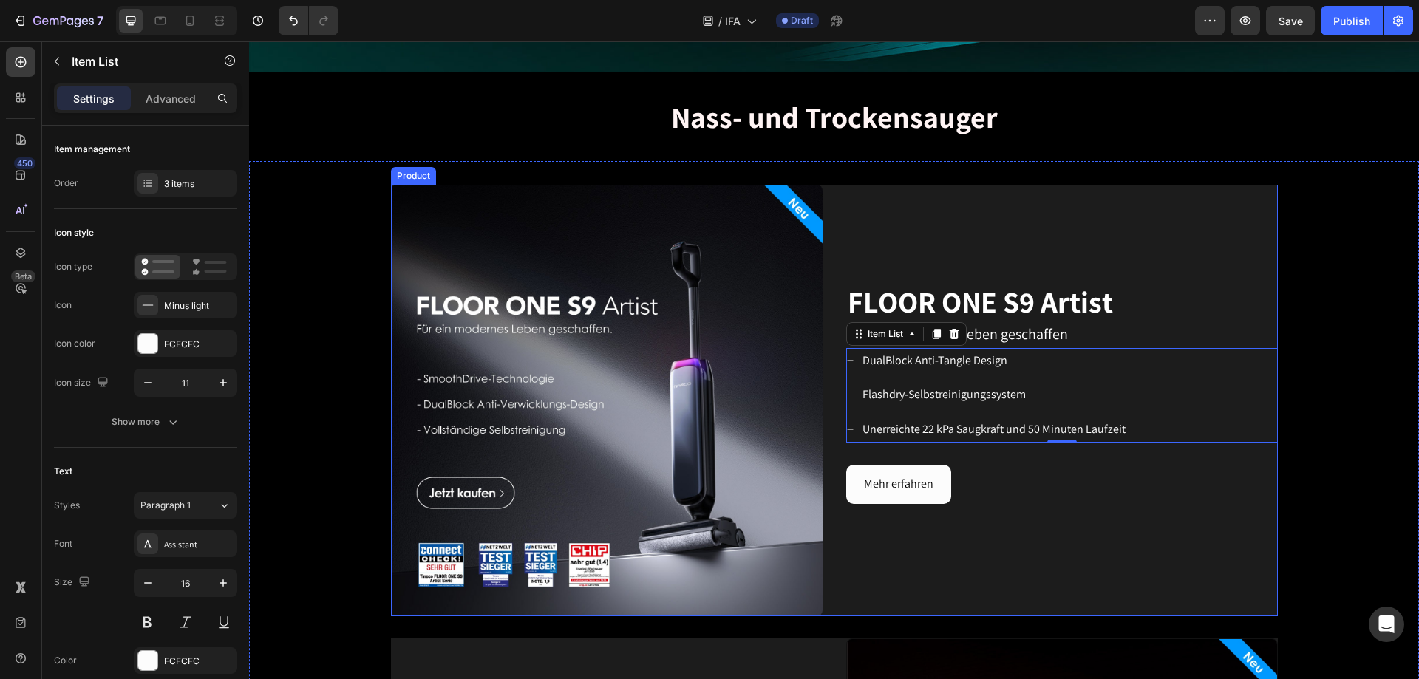
click at [945, 412] on div "FLOOR ONE S9 Artist Heading Für ein modernes Leben geschaffen Text block DualBl…" at bounding box center [1062, 401] width 432 height 432
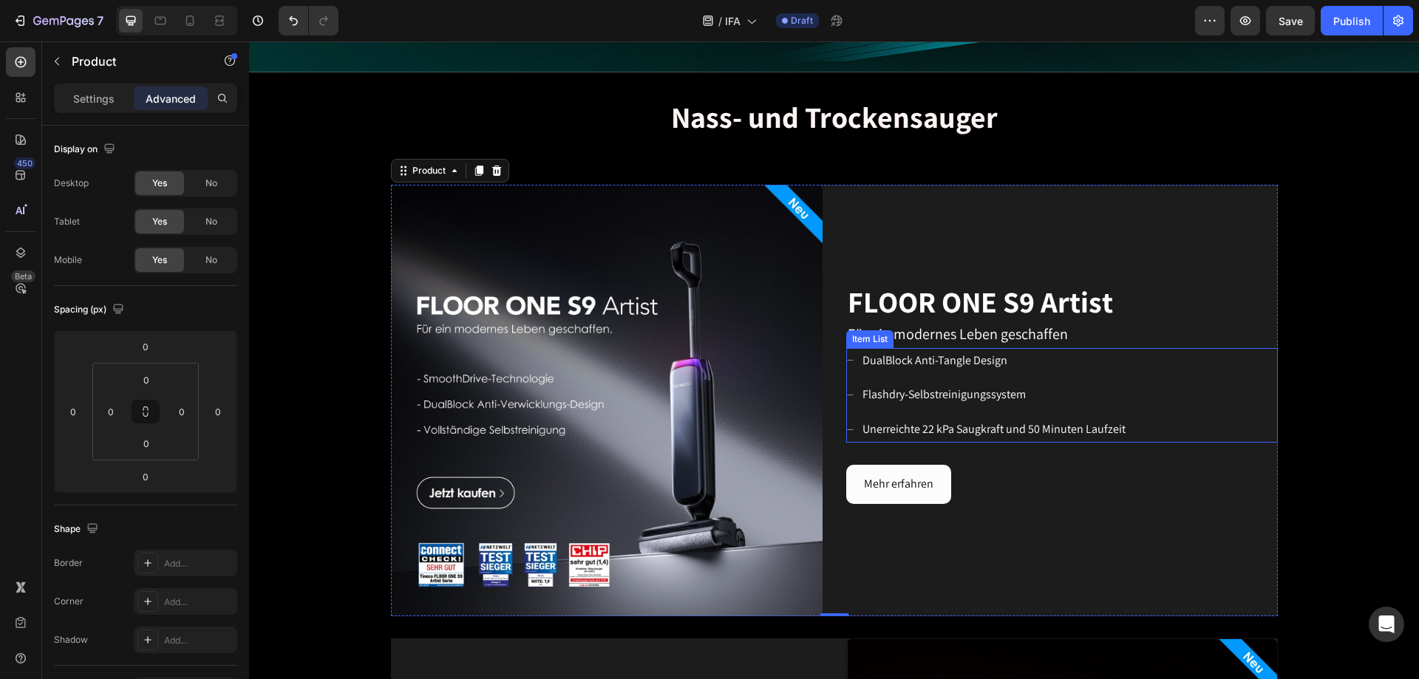
click at [945, 348] on div "DualBlock Anti-Tangle Design Flashdry-Selbstreinigungssystem Unerreichte 22 kPa…" at bounding box center [1062, 395] width 432 height 95
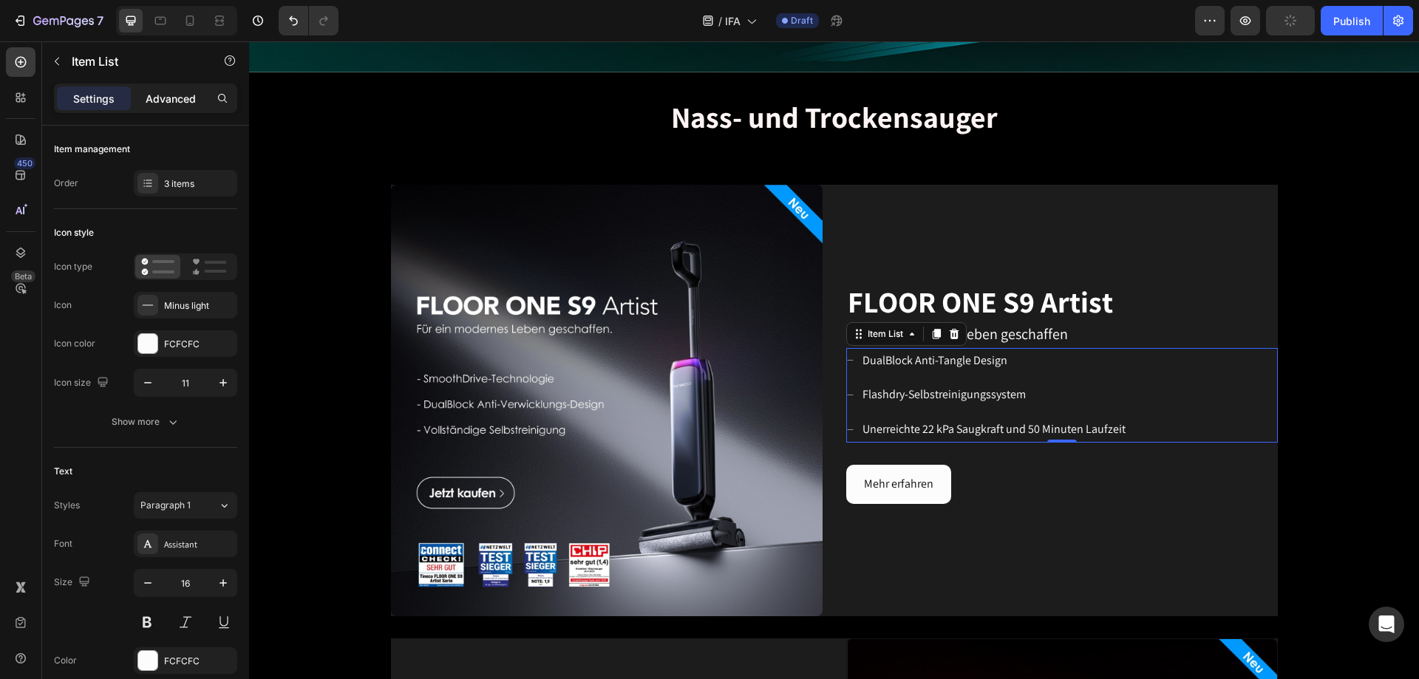
click at [178, 93] on p "Advanced" at bounding box center [171, 99] width 50 height 16
type input "100%"
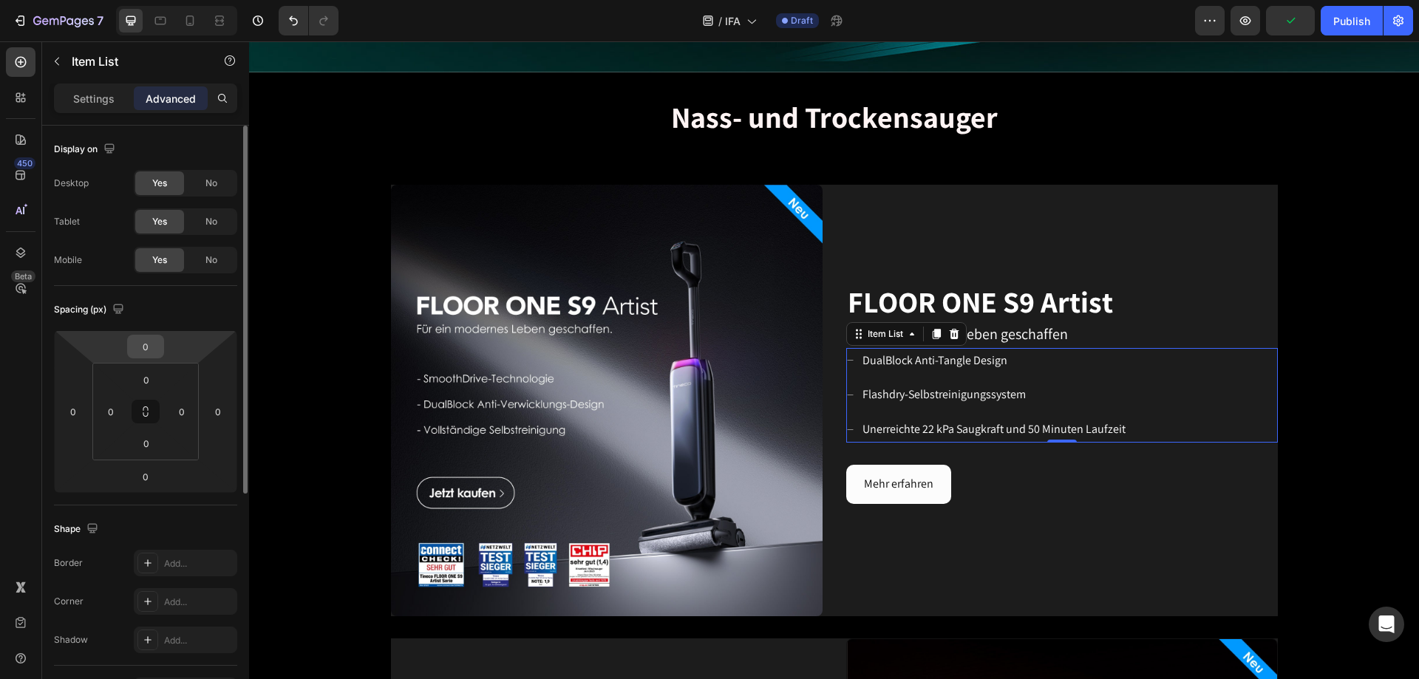
click at [154, 353] on input "0" at bounding box center [146, 347] width 30 height 22
type input "20"
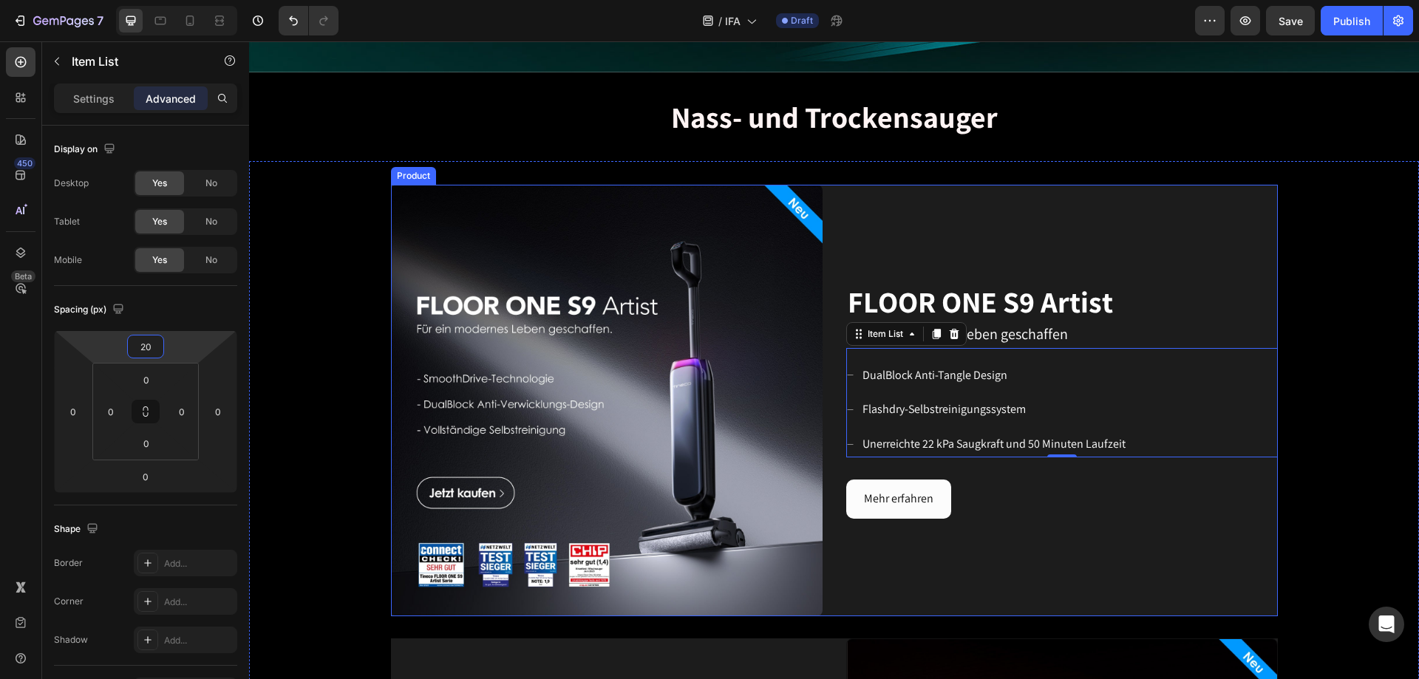
click at [945, 412] on div "FLOOR ONE S9 Artist Heading Für ein modernes Leben geschaffen Text block DualBl…" at bounding box center [1062, 401] width 432 height 432
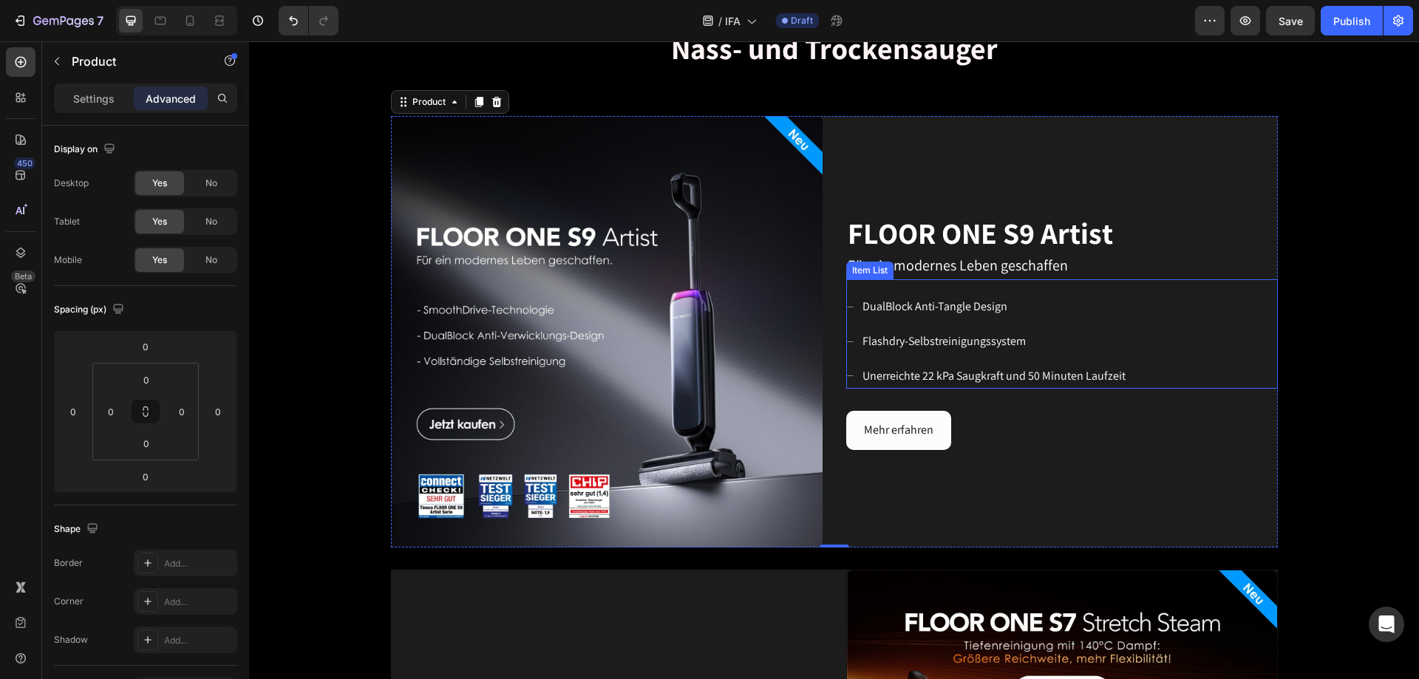
scroll to position [591, 0]
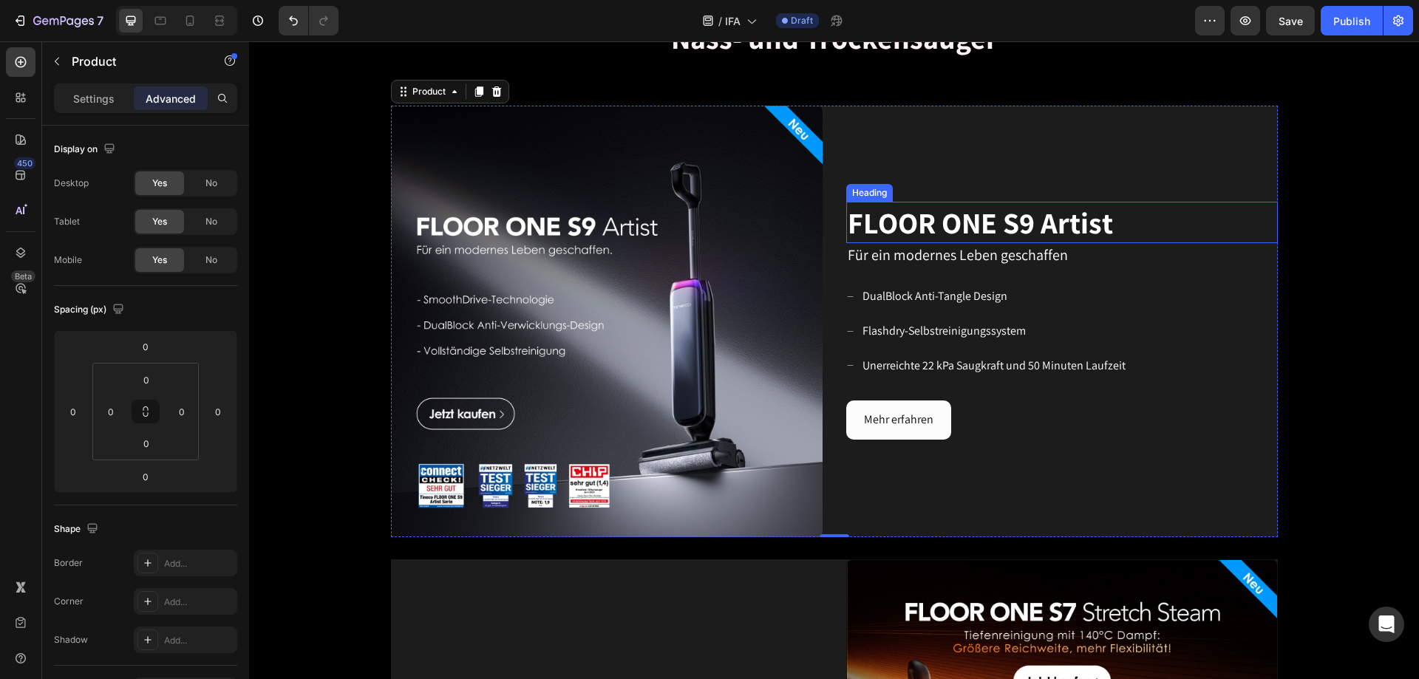
click at [945, 219] on span "FLOOR ONE S9 Artist" at bounding box center [980, 222] width 265 height 38
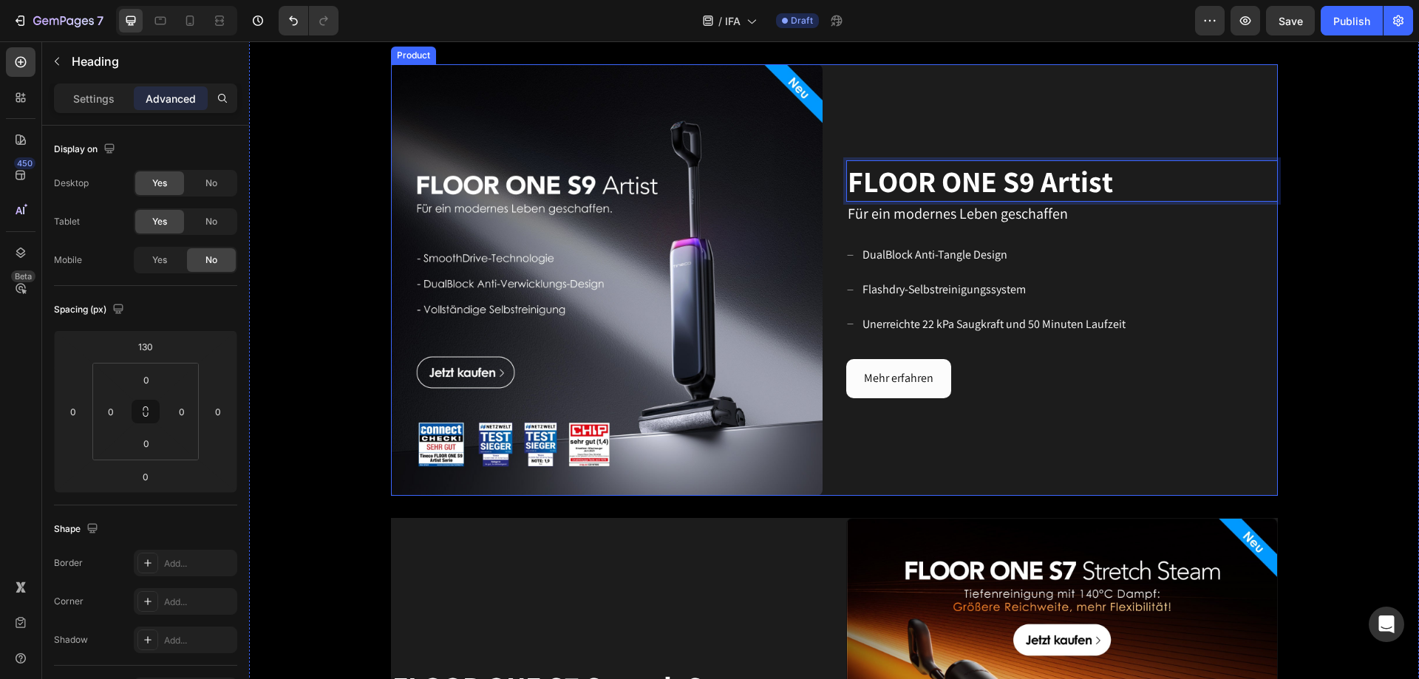
scroll to position [813, 0]
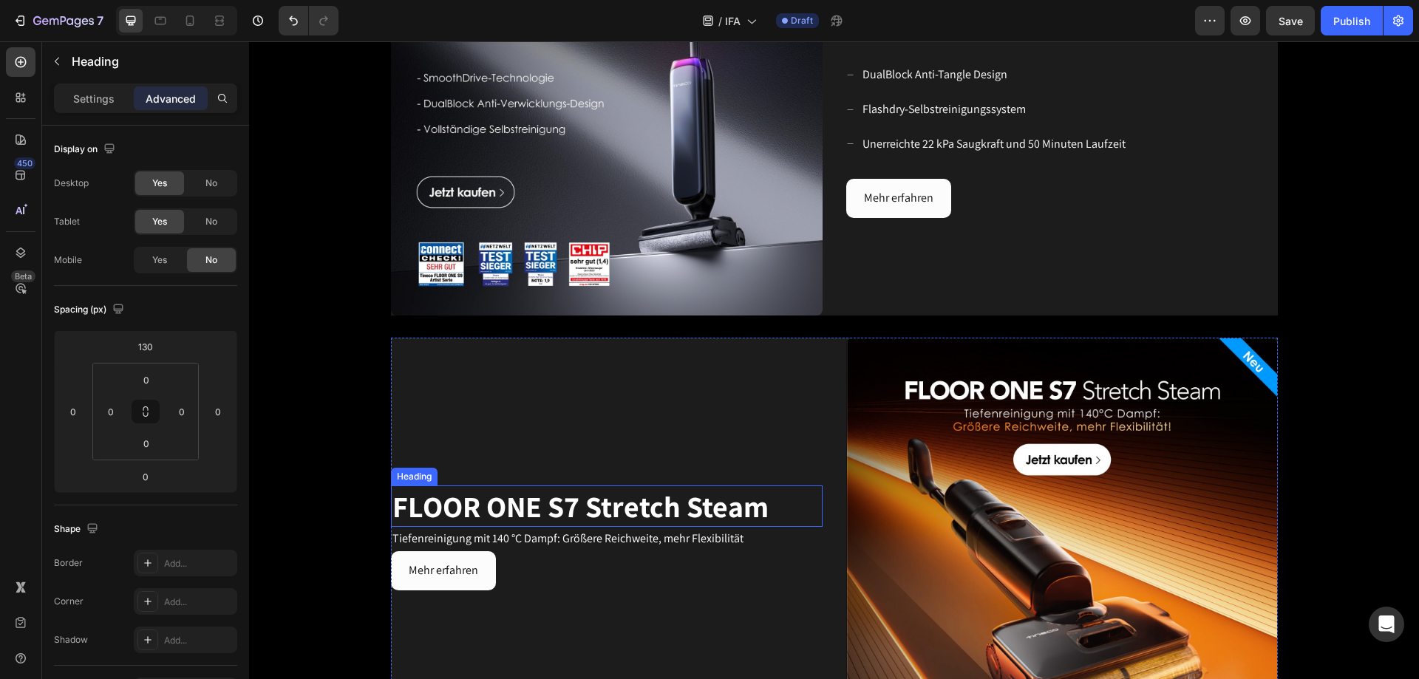
click at [544, 412] on span "FLOOR ONE S7 Stretch Steam" at bounding box center [580, 506] width 376 height 38
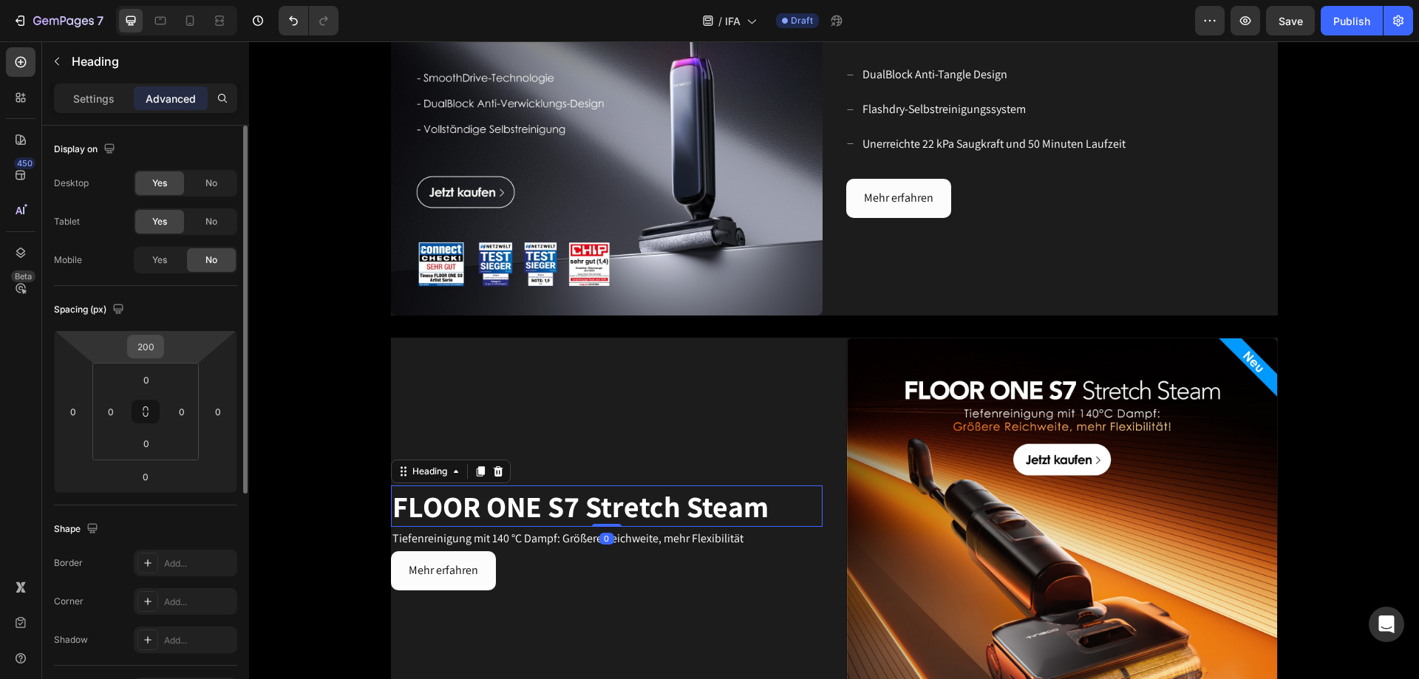
click at [156, 351] on input "200" at bounding box center [146, 347] width 30 height 22
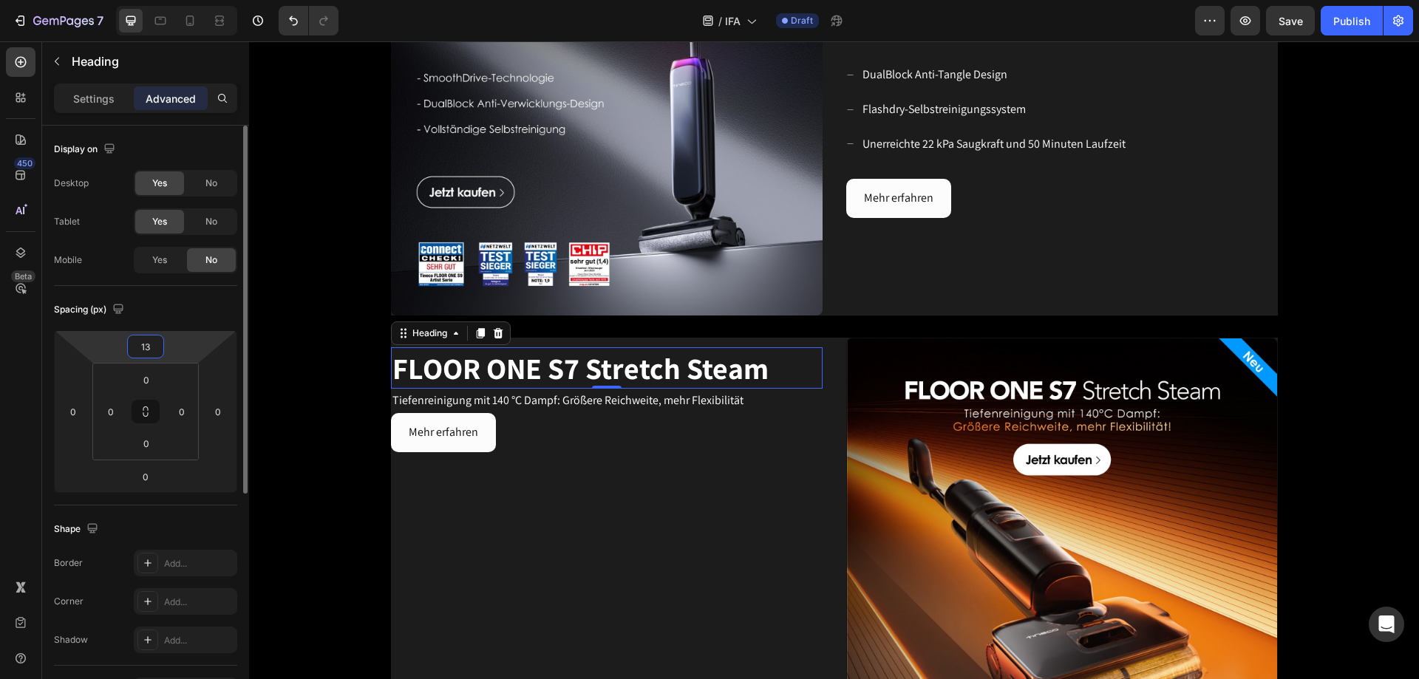
type input "130"
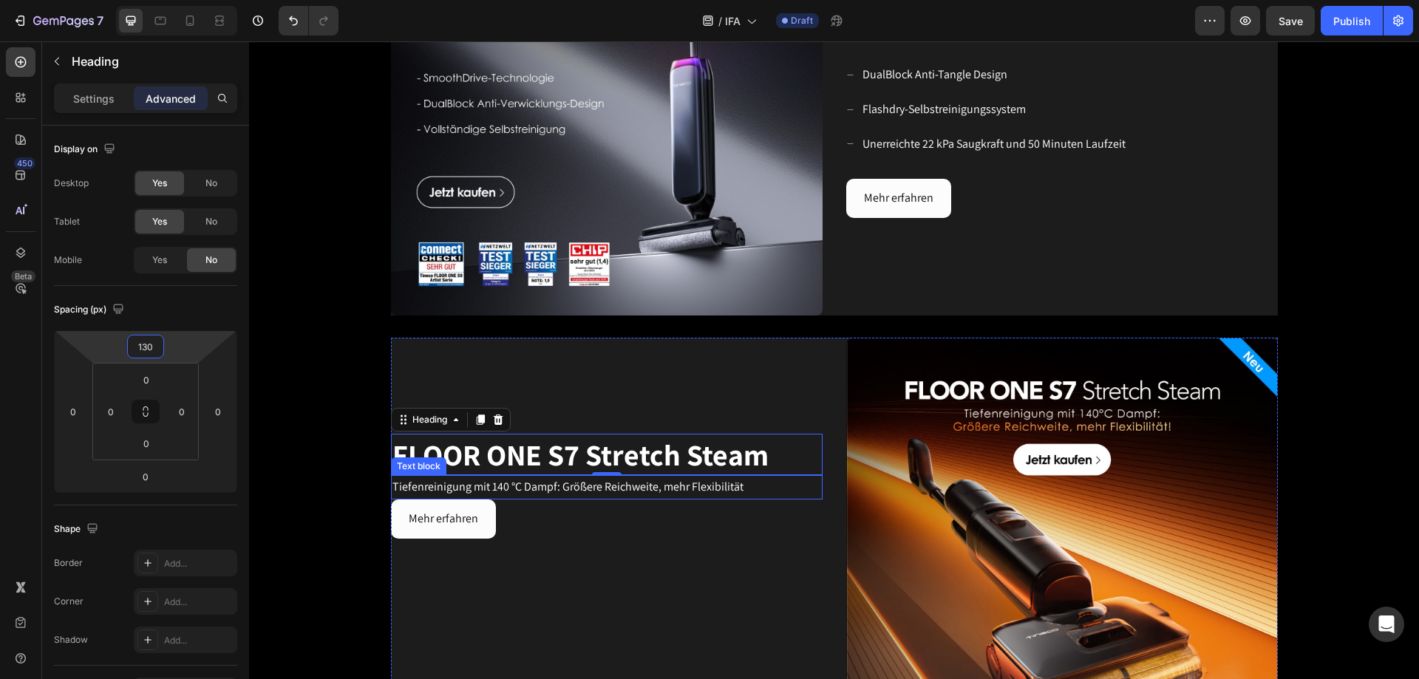
click at [745, 412] on p "Tiefenreinigung mit 140 °C Dampf: Größere Reichweite, mehr Flexibilität" at bounding box center [606, 487] width 429 height 21
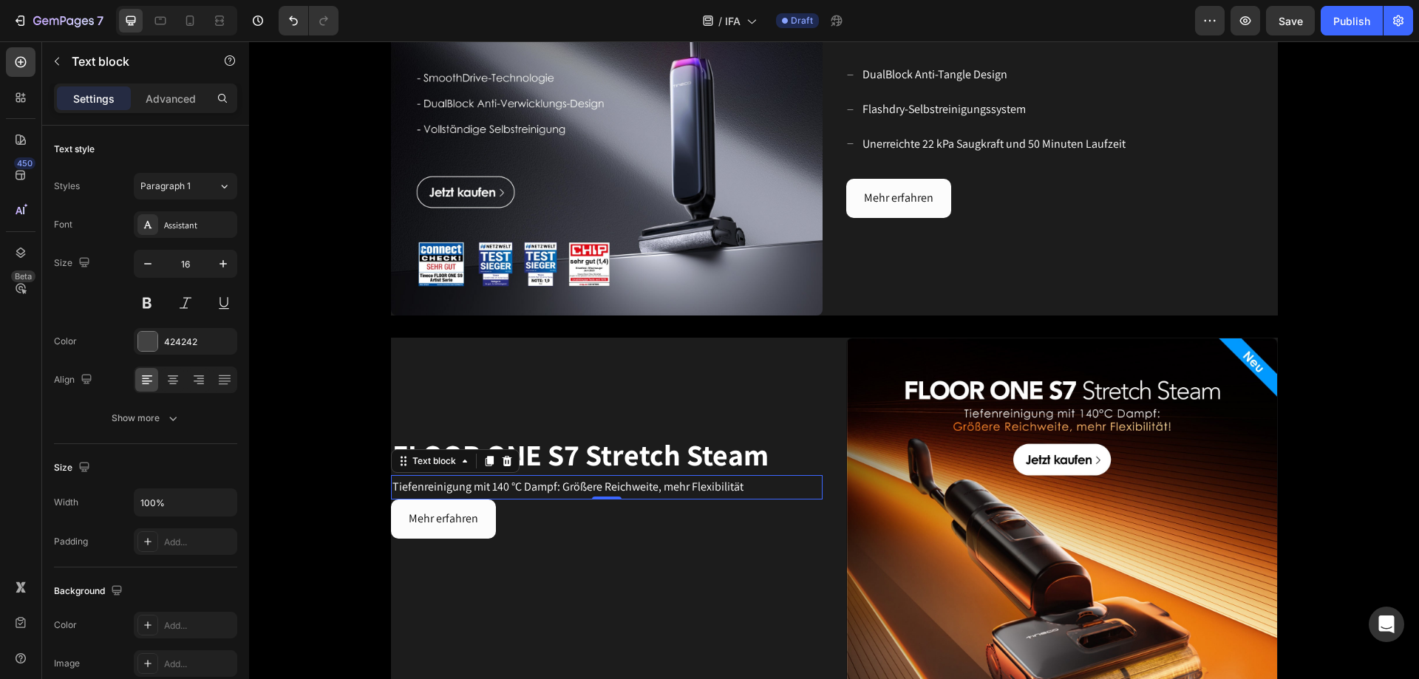
click at [515, 412] on span "Tiefenreinigung mit 140 °C Dampf: Größere Reichweite, mehr Flexibilität" at bounding box center [567, 487] width 351 height 16
click at [743, 412] on p "Tiefenreinigung mit 140 °C Dampf: Größere Reichweite, mehr Flexibilität" at bounding box center [606, 487] width 429 height 21
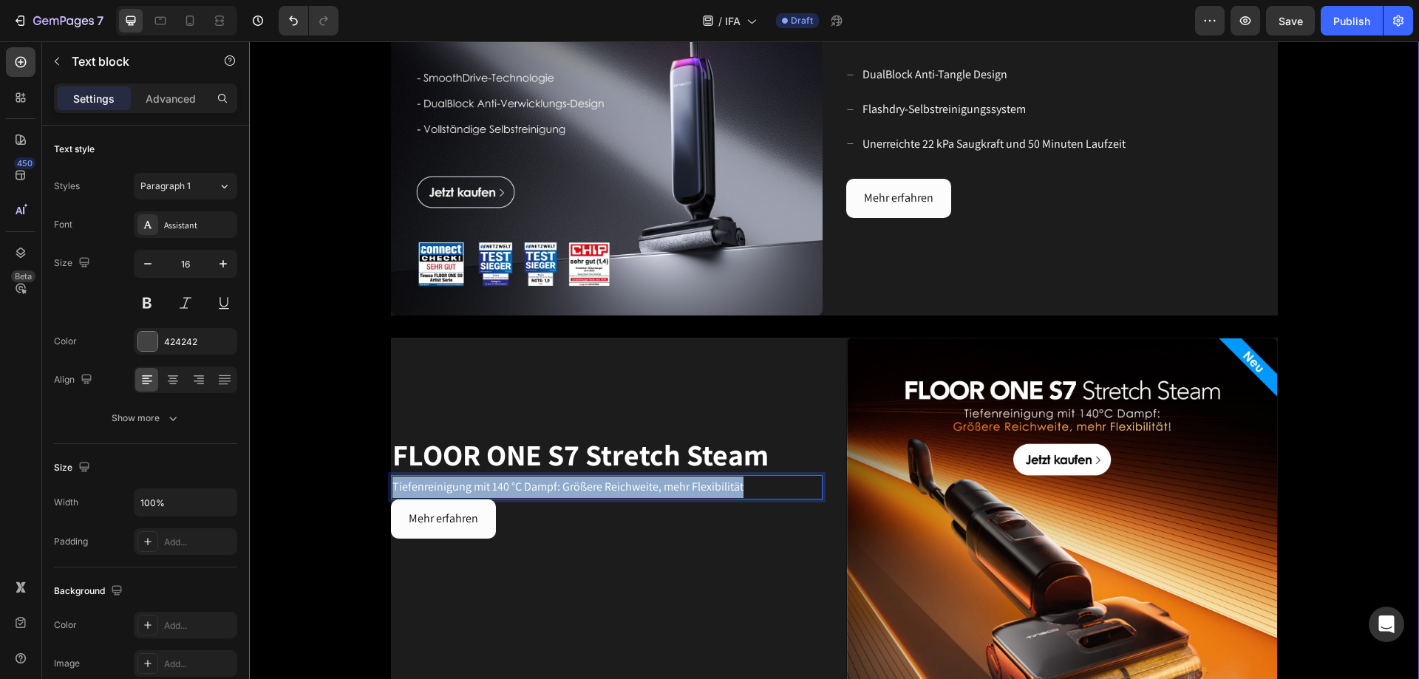
drag, startPoint x: 750, startPoint y: 486, endPoint x: 376, endPoint y: 483, distance: 374.0
click at [376, 412] on div "Image ⁠⁠⁠⁠⁠⁠⁠ FLOOR ONE S9 Artist Heading Für ein modernes Leben geschaffen Tex…" at bounding box center [834, 553] width 1170 height 1339
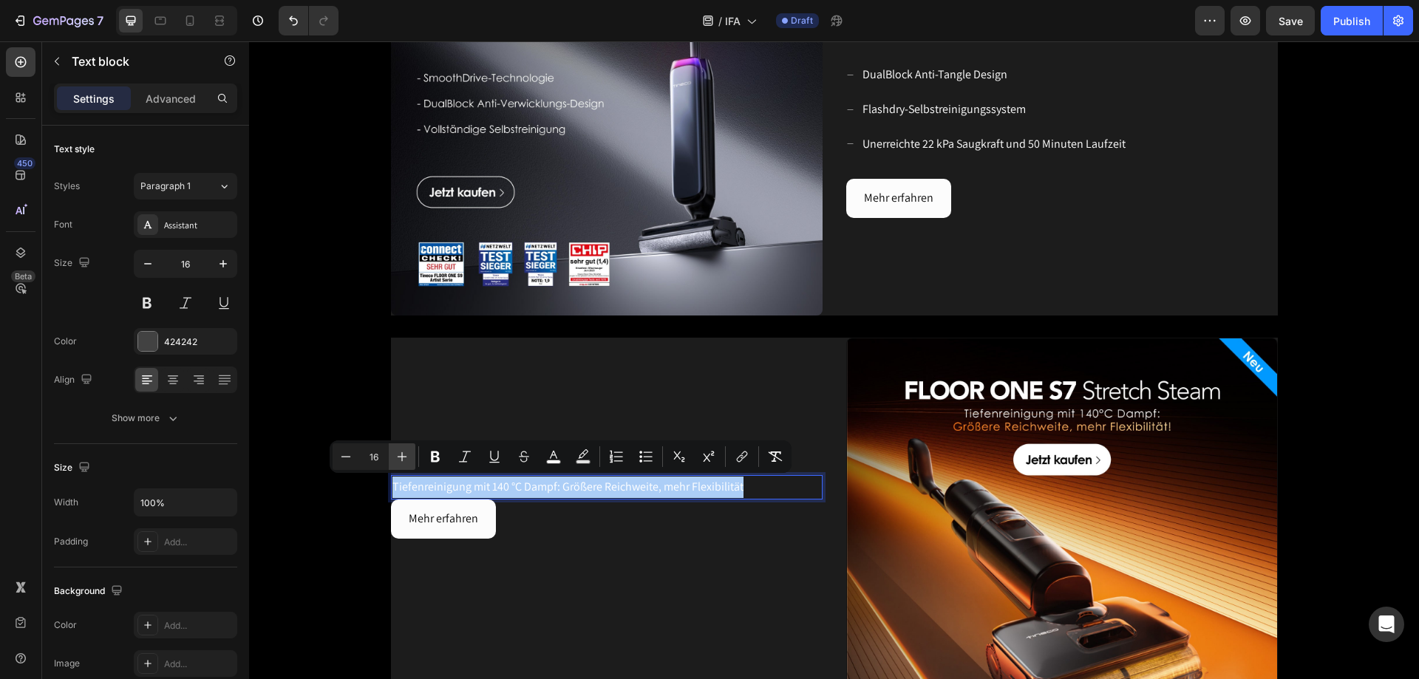
click at [407, 412] on icon "Editor contextual toolbar" at bounding box center [402, 456] width 15 height 15
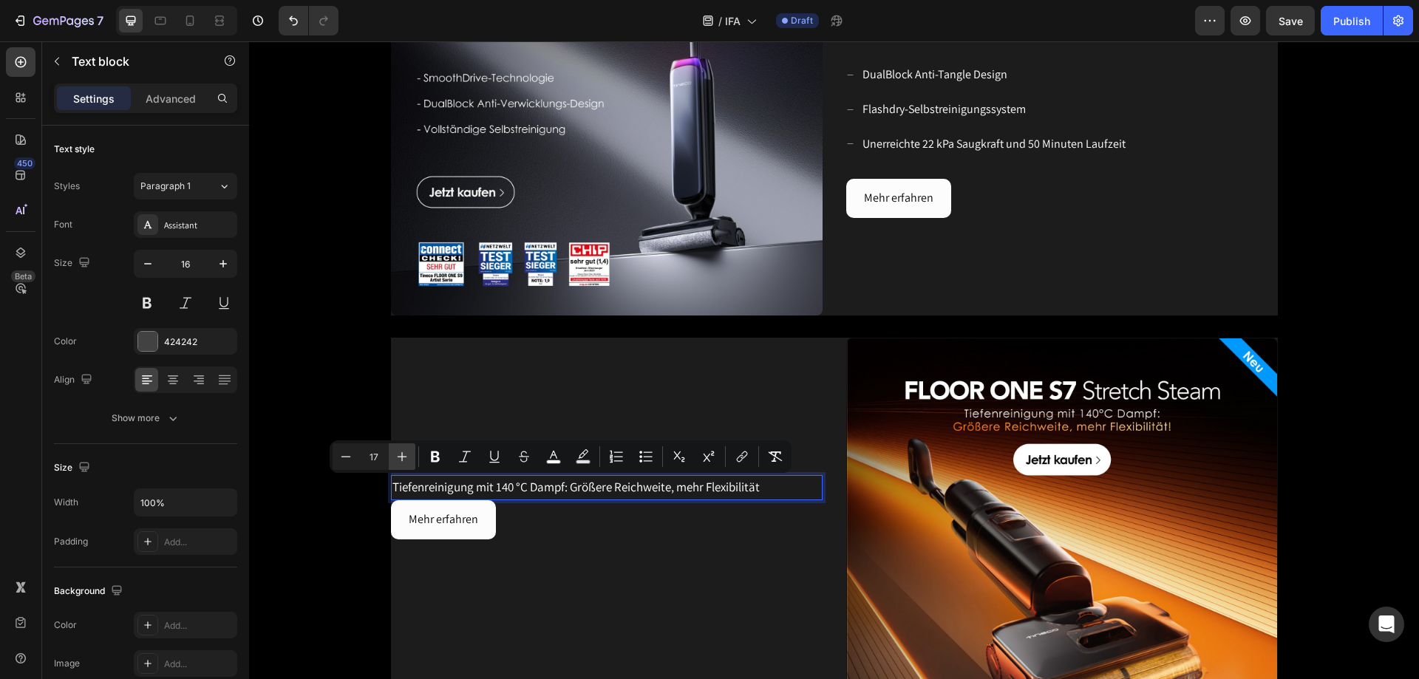
click at [407, 412] on icon "Editor contextual toolbar" at bounding box center [402, 456] width 15 height 15
type input "20"
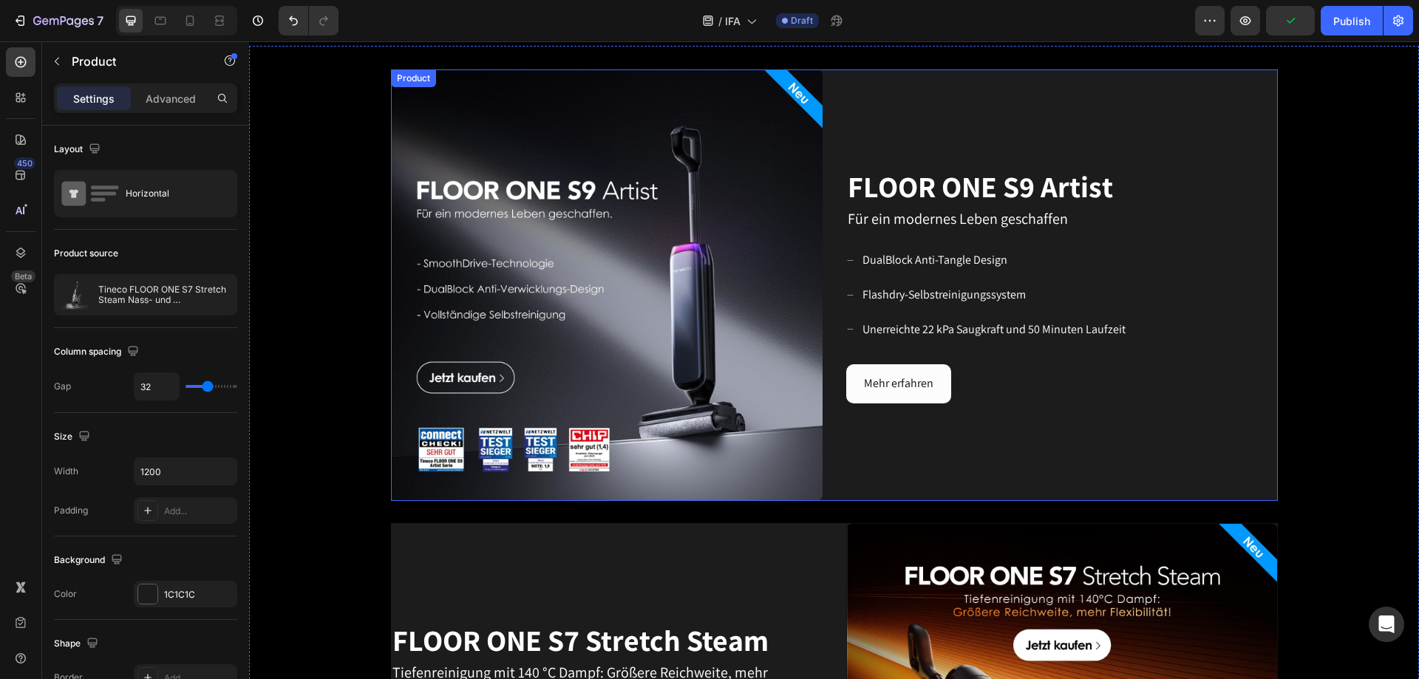
scroll to position [591, 0]
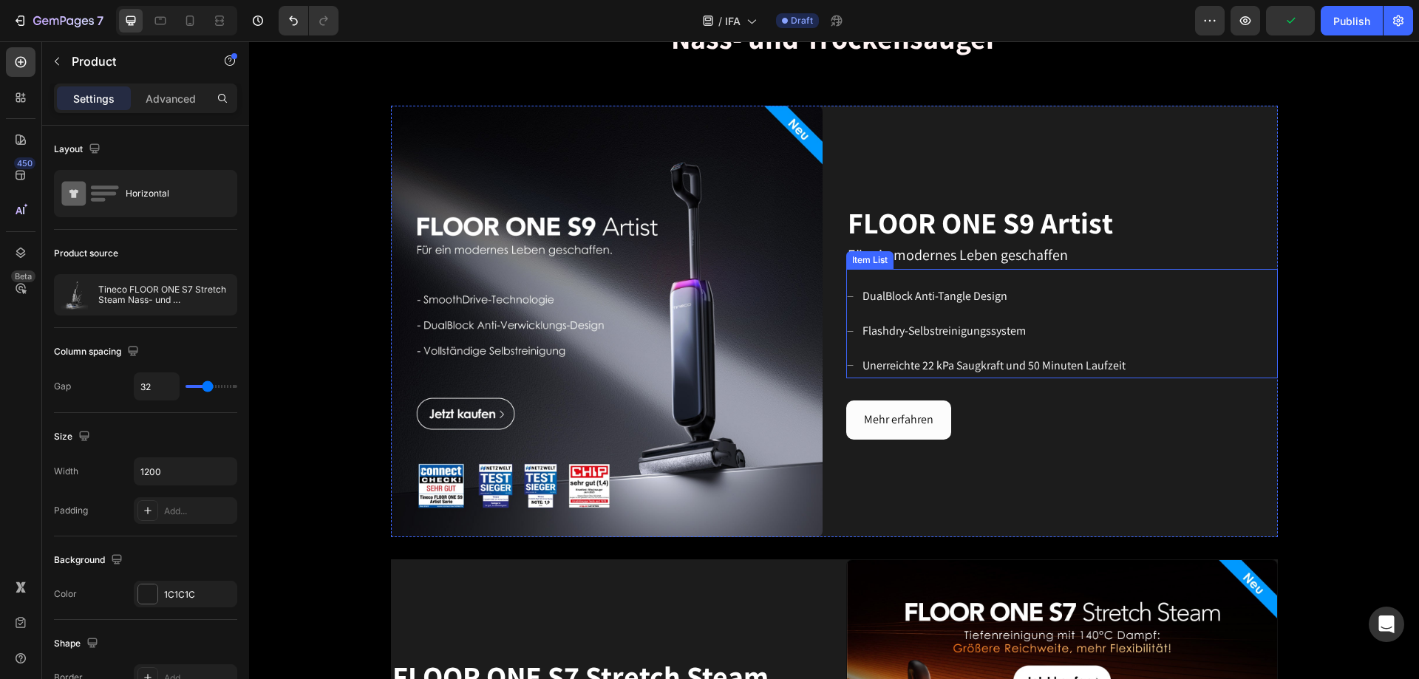
click at [945, 319] on div "Flashdry-Selbstreinigungssystem" at bounding box center [994, 332] width 268 height 26
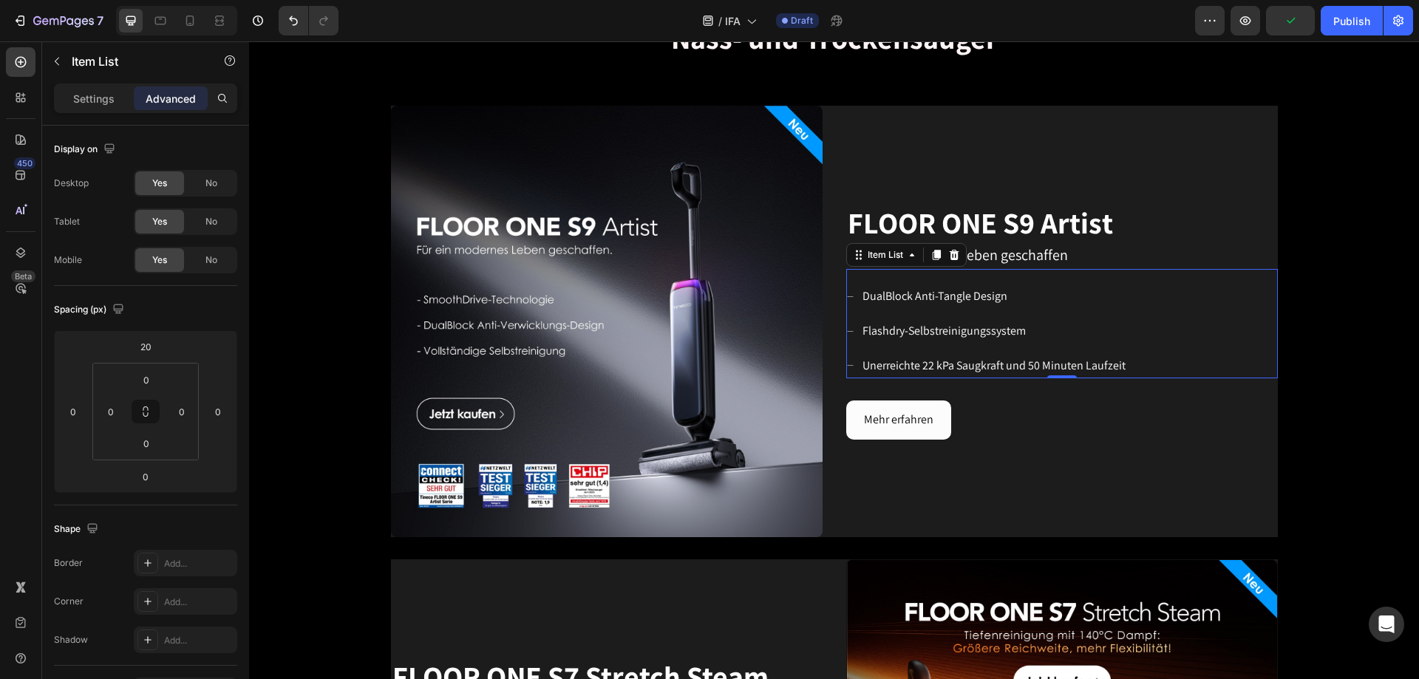
click at [945, 273] on div "DualBlock Anti-Tangle Design Flashdry-Selbstreinigungssystem Unerreichte 22 kPa…" at bounding box center [1062, 323] width 432 height 109
click at [933, 254] on icon at bounding box center [936, 255] width 8 height 10
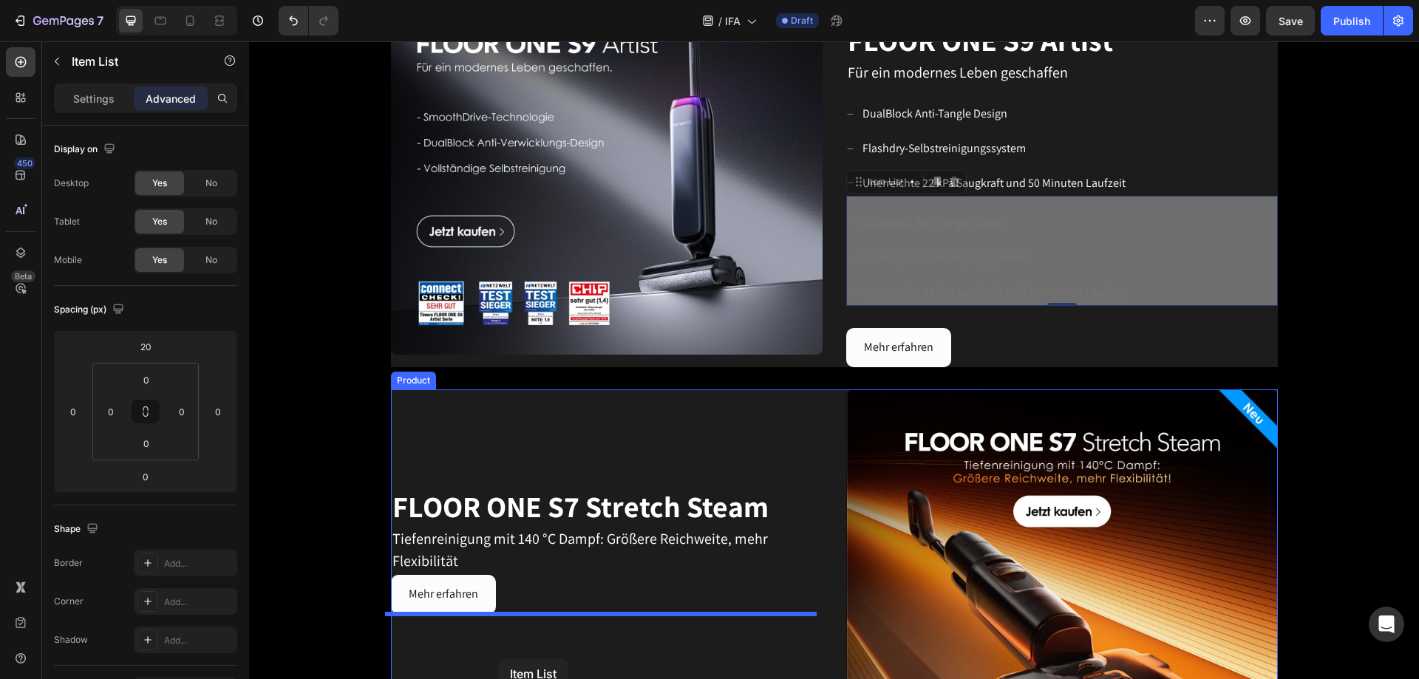
scroll to position [817, 0]
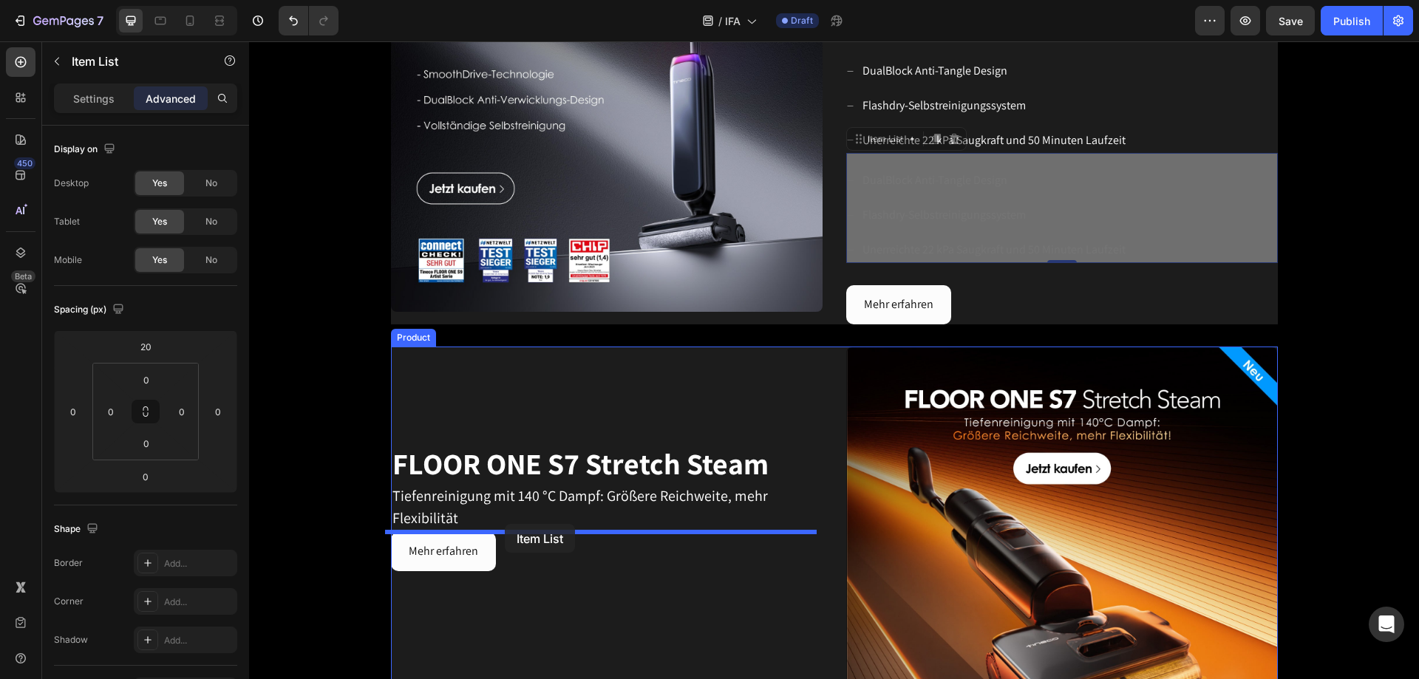
drag, startPoint x: 852, startPoint y: 364, endPoint x: 505, endPoint y: 524, distance: 382.3
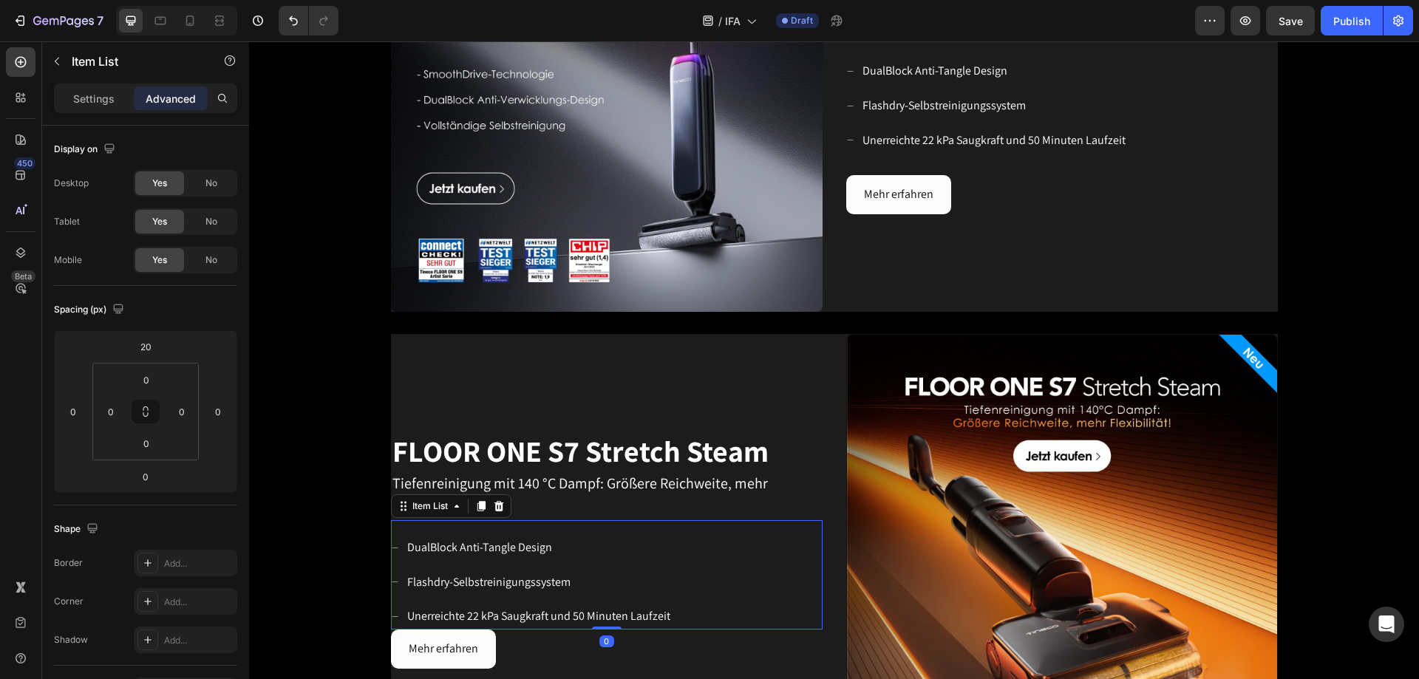
click at [700, 412] on div "DualBlock Anti-Tangle Design Flashdry-Selbstreinigungssystem Unerreichte 22 kPa…" at bounding box center [607, 582] width 432 height 95
click at [945, 180] on div "Mehr erfahren" at bounding box center [1062, 194] width 432 height 39
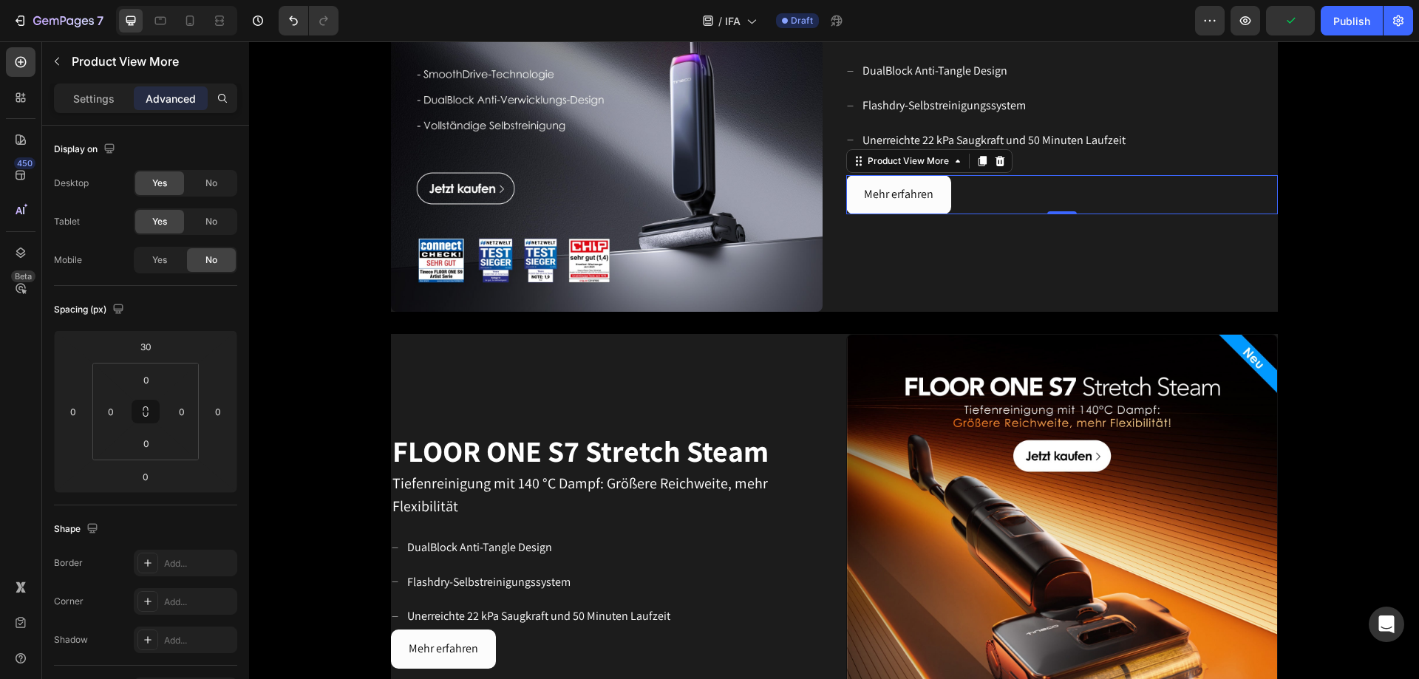
click at [162, 103] on p "Advanced" at bounding box center [171, 99] width 50 height 16
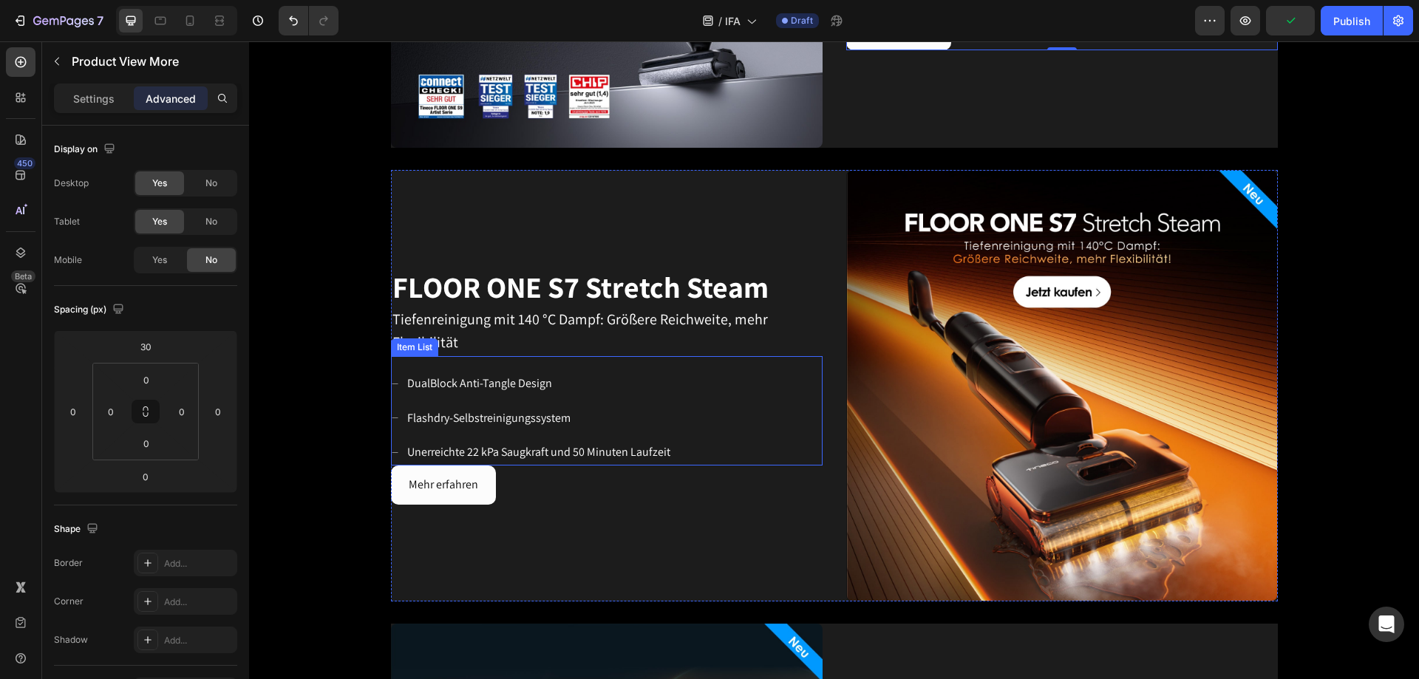
scroll to position [1038, 0]
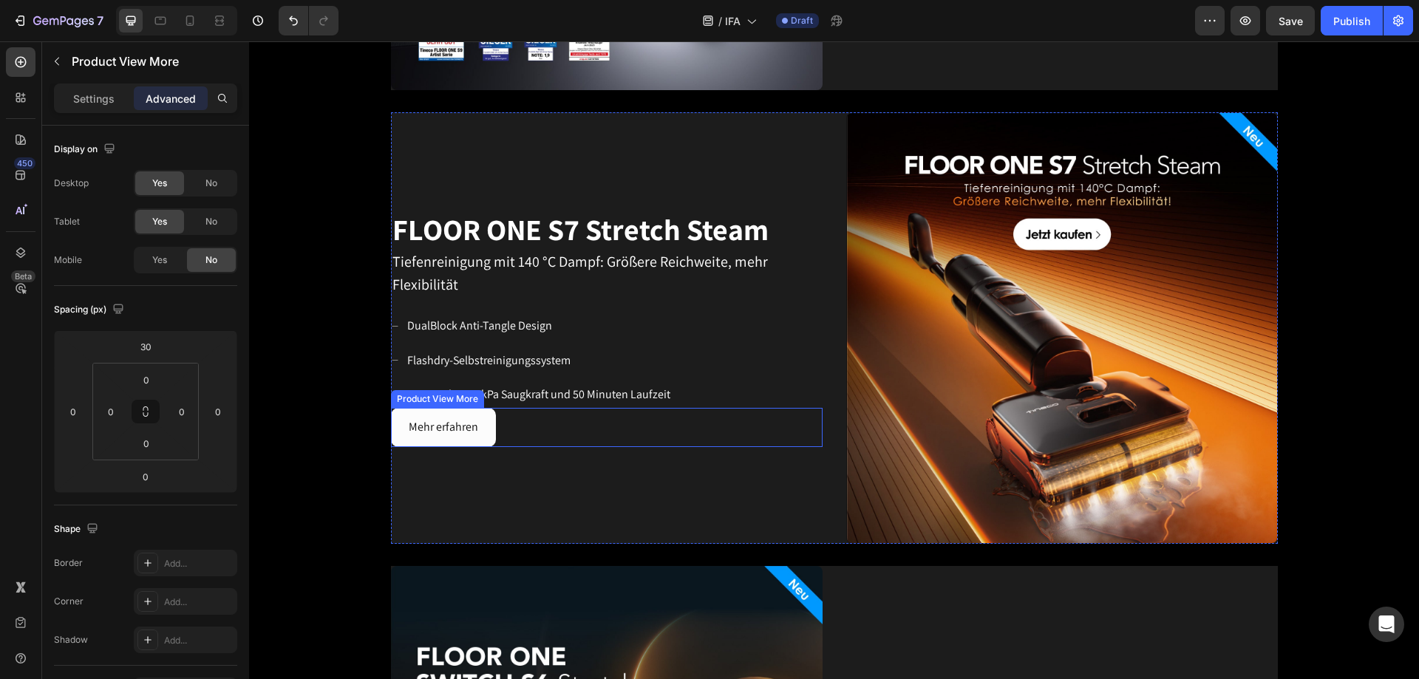
click at [503, 412] on div "Mehr erfahren" at bounding box center [607, 427] width 432 height 39
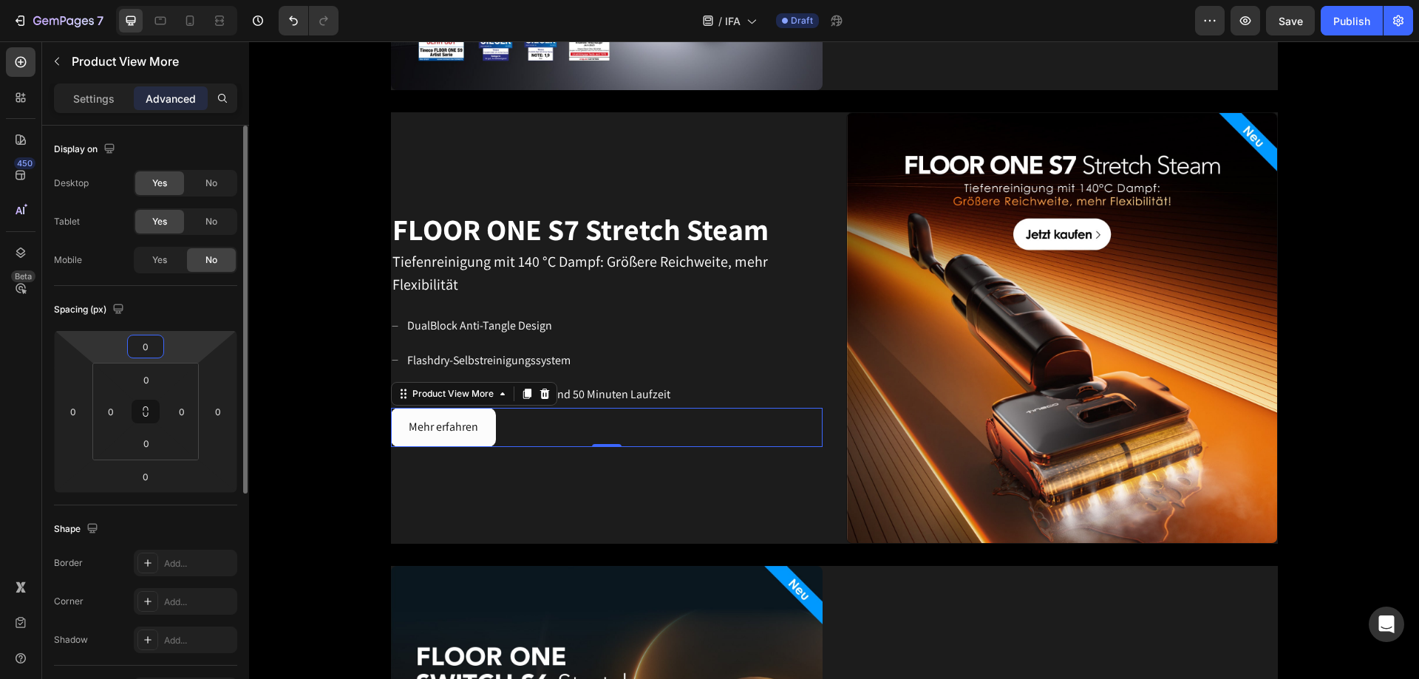
click at [154, 344] on input "0" at bounding box center [146, 347] width 30 height 22
type input "30"
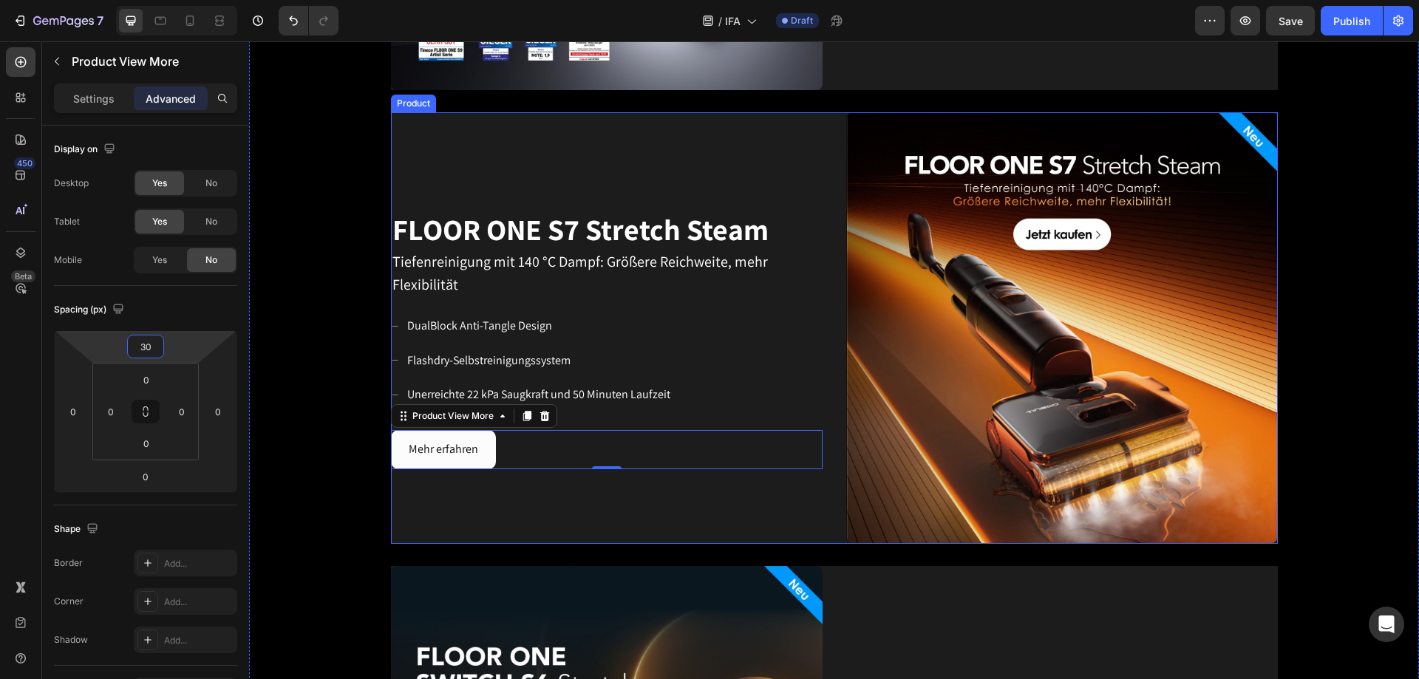
click at [748, 412] on div "FLOOR ONE S7 Stretch Steam Heading Tiefenreinigung mit 140 °C Dampf: Größere Re…" at bounding box center [607, 328] width 432 height 432
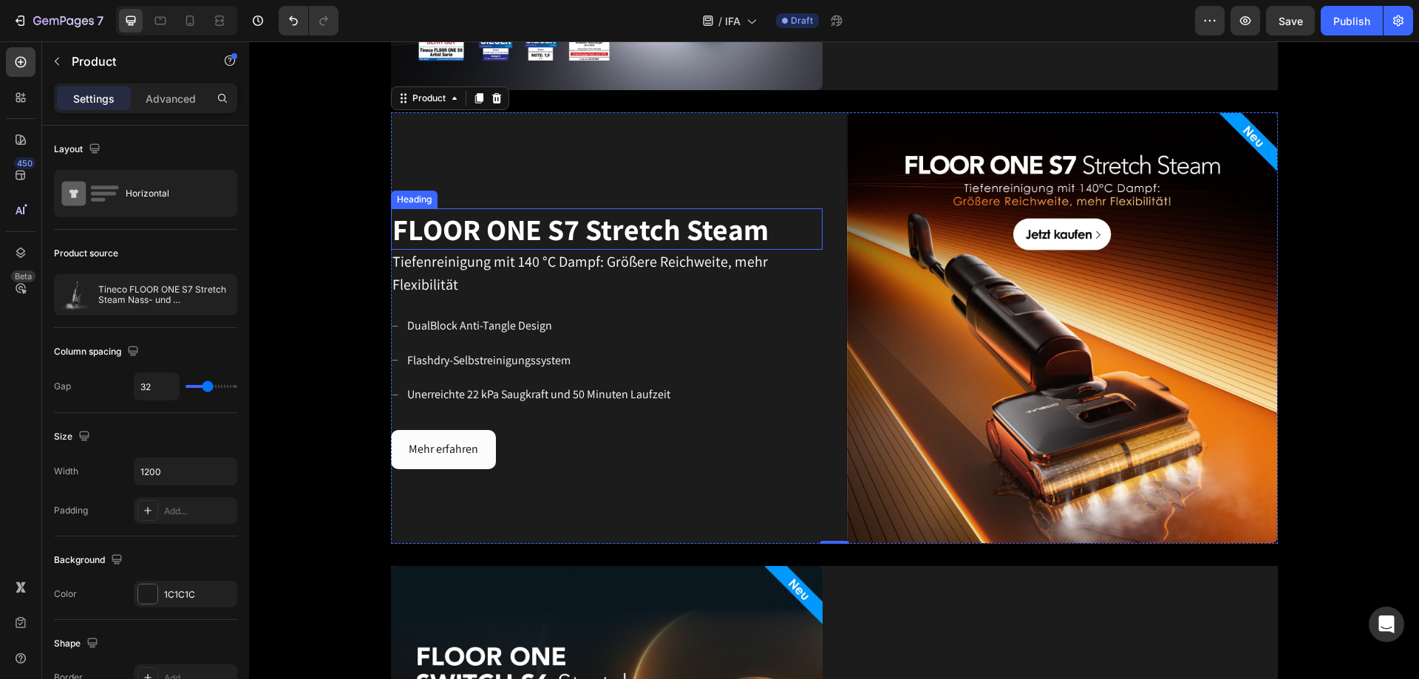
click at [781, 229] on h2 "FLOOR ONE S7 Stretch Steam" at bounding box center [607, 228] width 432 height 41
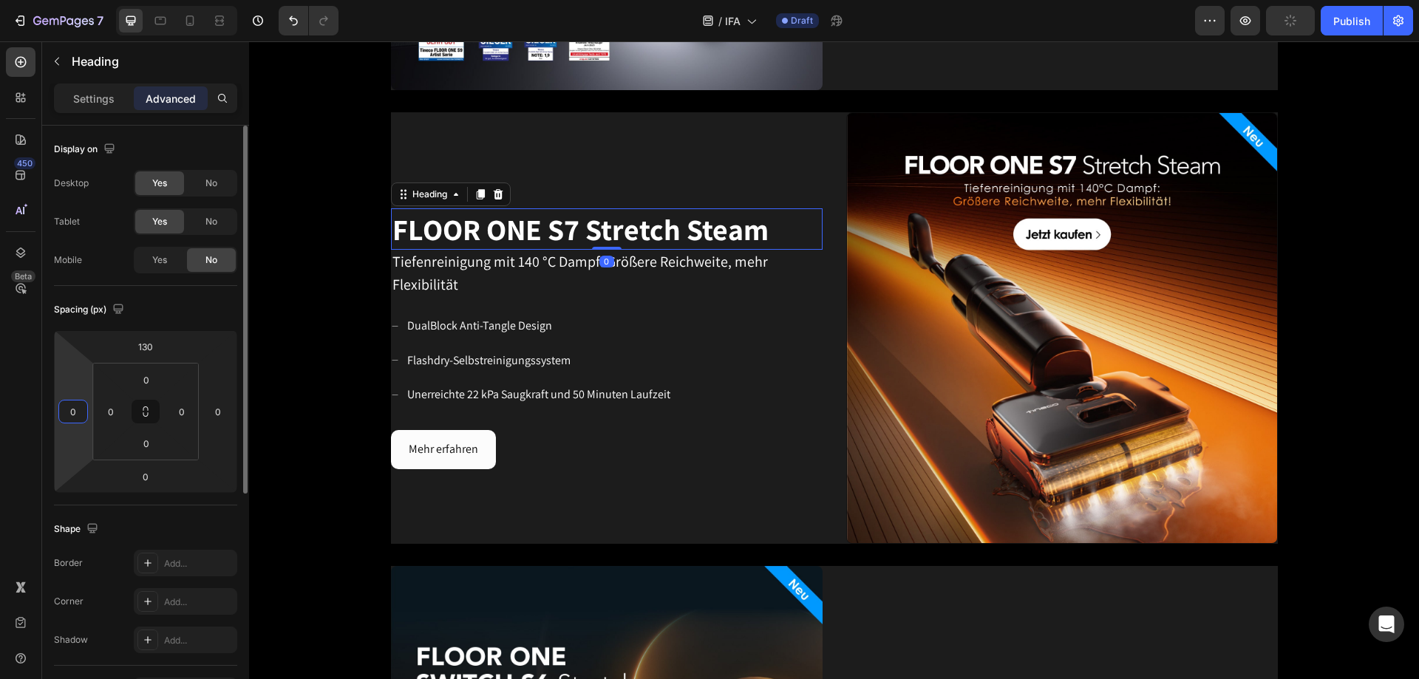
click at [81, 412] on input "0" at bounding box center [73, 412] width 22 height 22
type input "20"
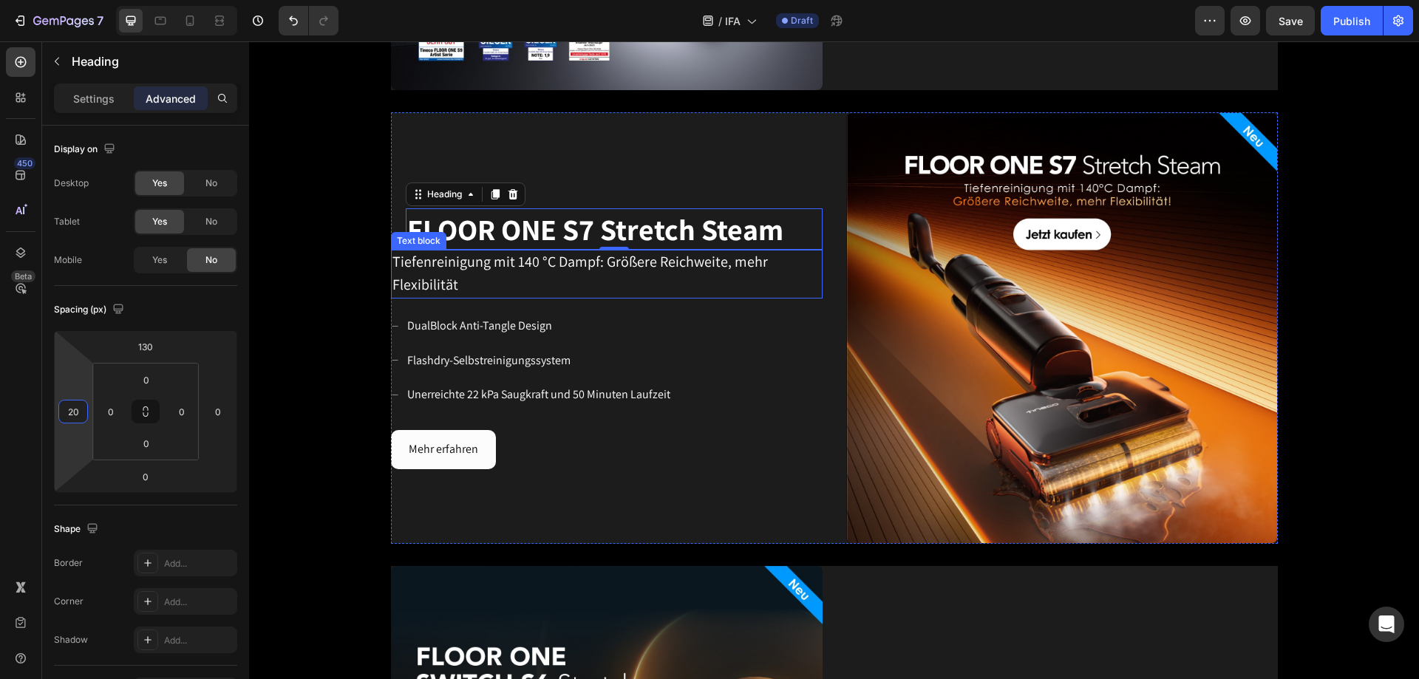
click at [603, 274] on p "Tiefenreinigung mit 140 °C Dampf: Größere Reichweite, mehr Flexibilität" at bounding box center [606, 274] width 429 height 46
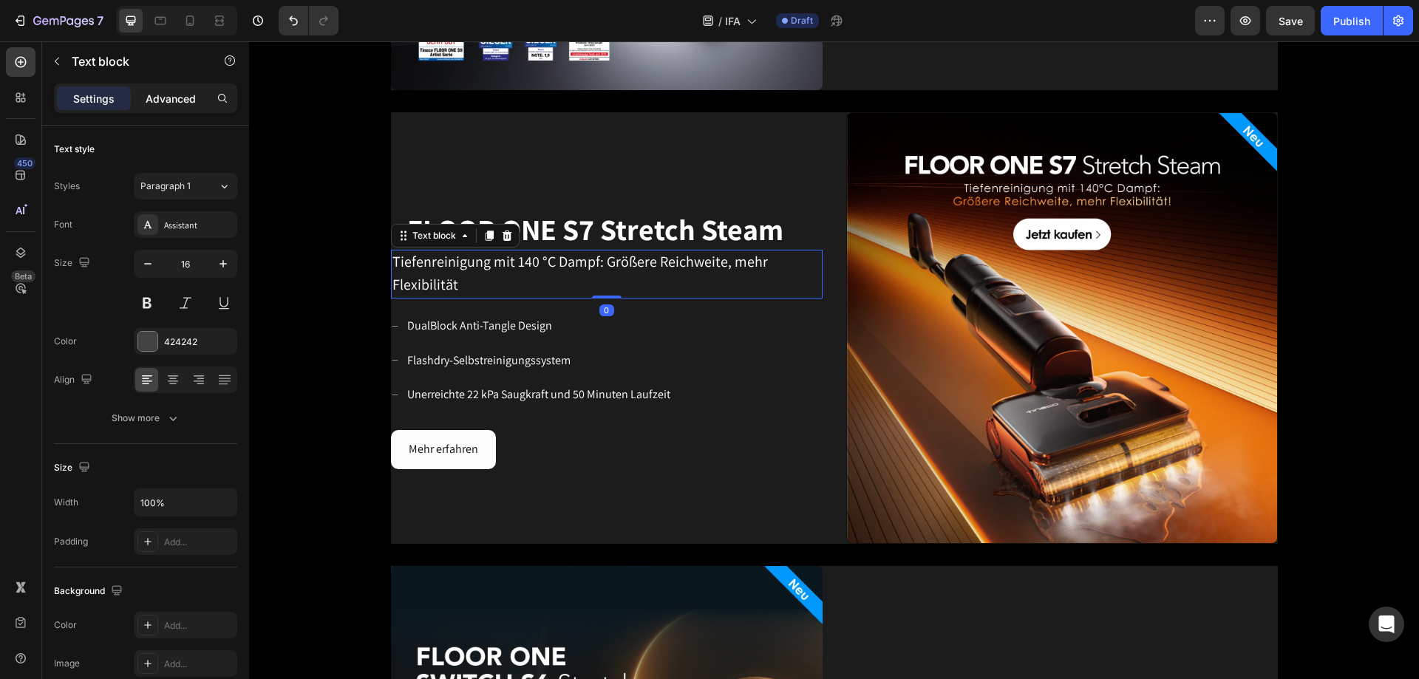
click at [158, 109] on div "Advanced" at bounding box center [171, 98] width 74 height 24
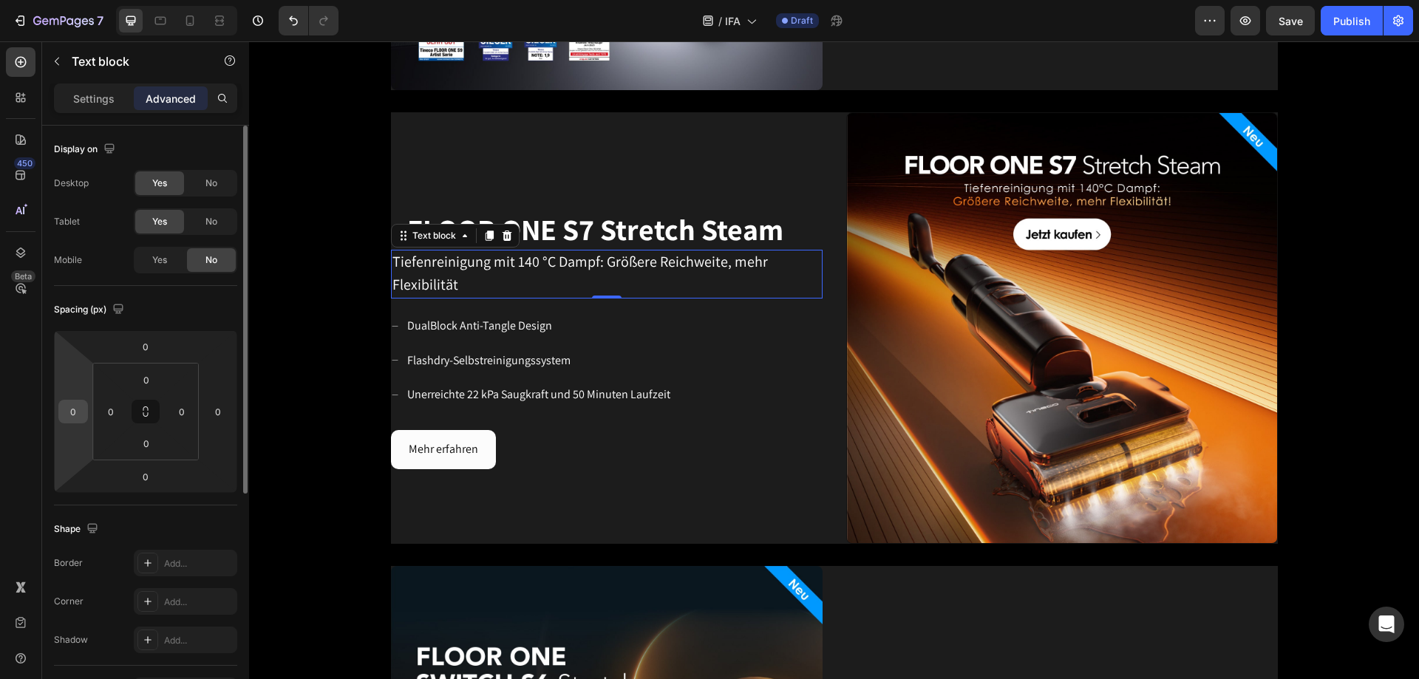
click at [82, 409] on input "0" at bounding box center [73, 412] width 22 height 22
type input "20"
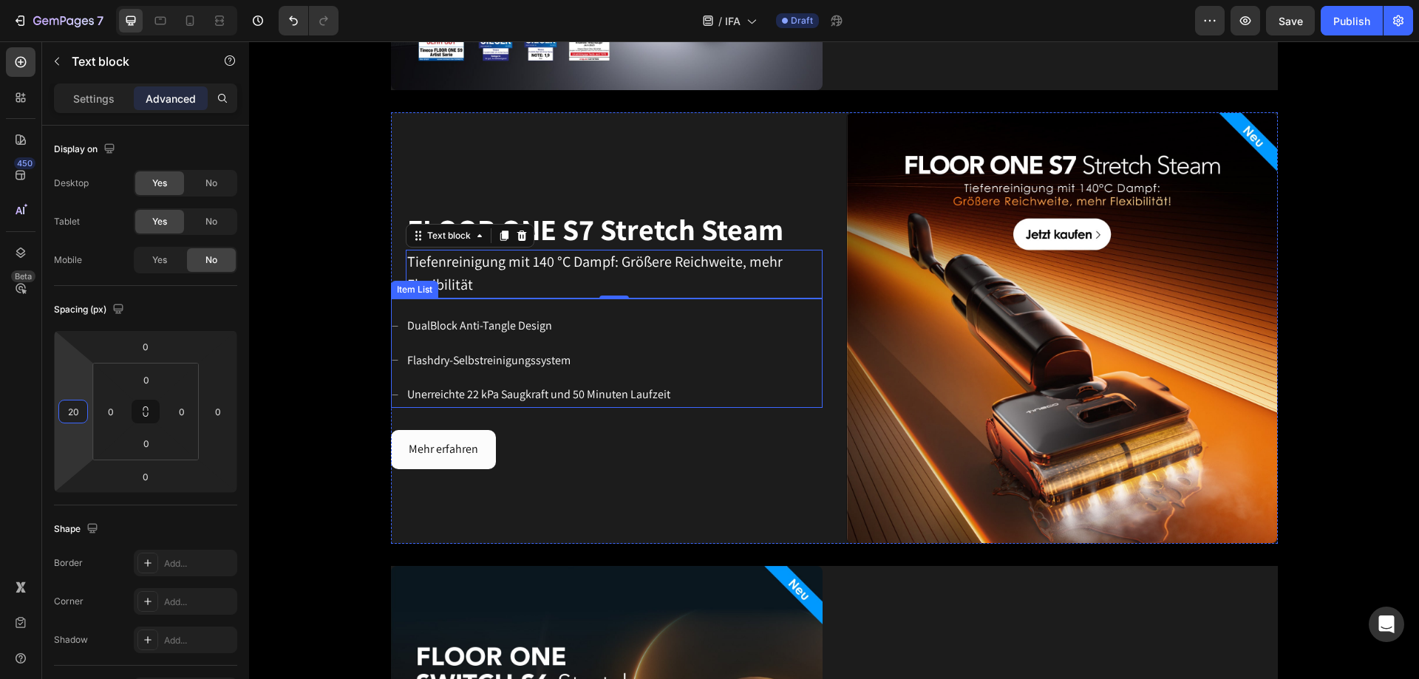
click at [724, 329] on div "DualBlock Anti-Tangle Design Flashdry-Selbstreinigungssystem Unerreichte 22 kPa…" at bounding box center [607, 360] width 432 height 95
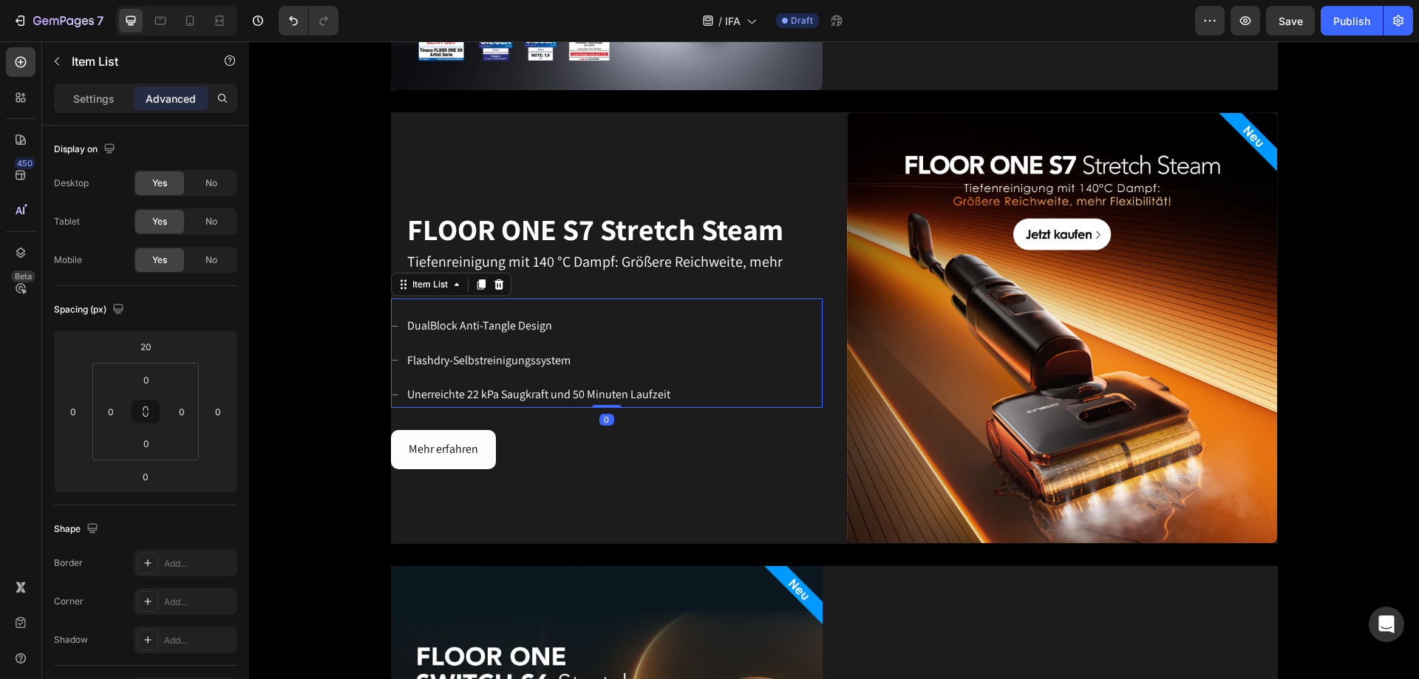
click at [171, 95] on p "Advanced" at bounding box center [171, 99] width 50 height 16
click at [81, 405] on input "0" at bounding box center [73, 412] width 22 height 22
type input "20"
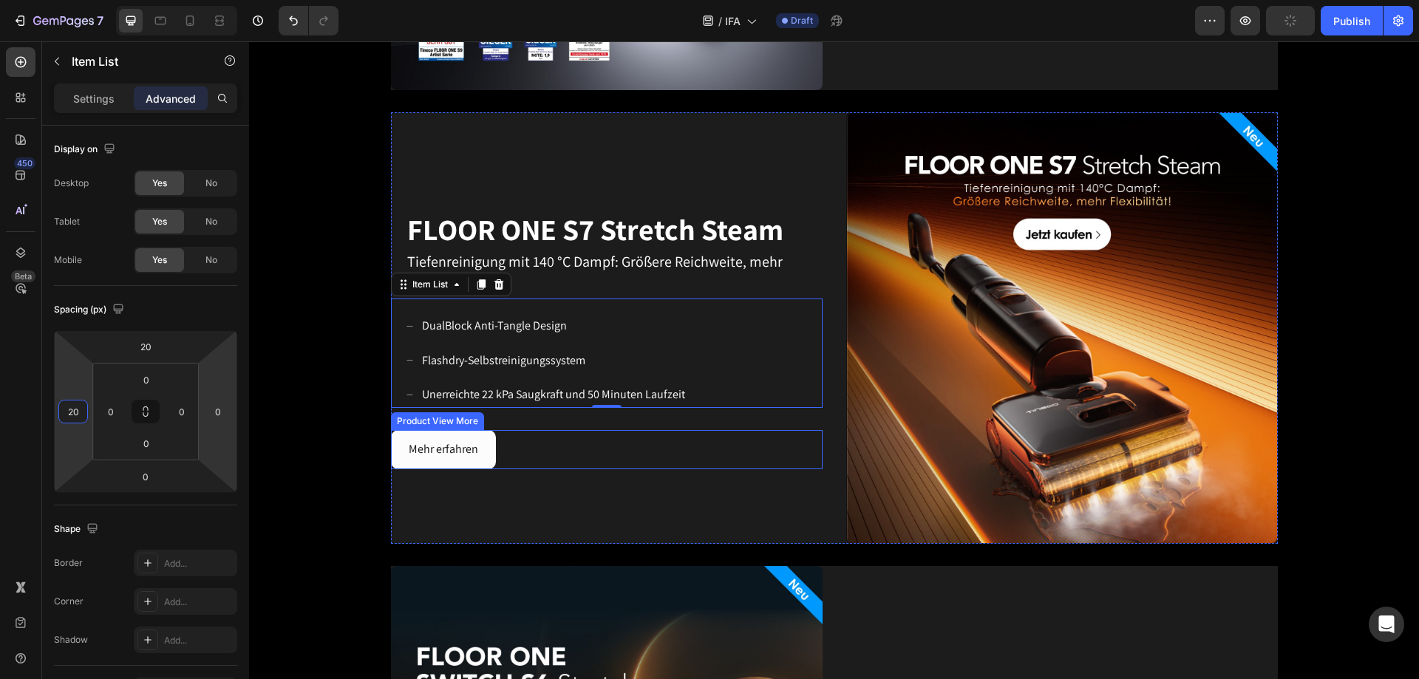
click at [563, 412] on div "Mehr erfahren" at bounding box center [607, 449] width 432 height 39
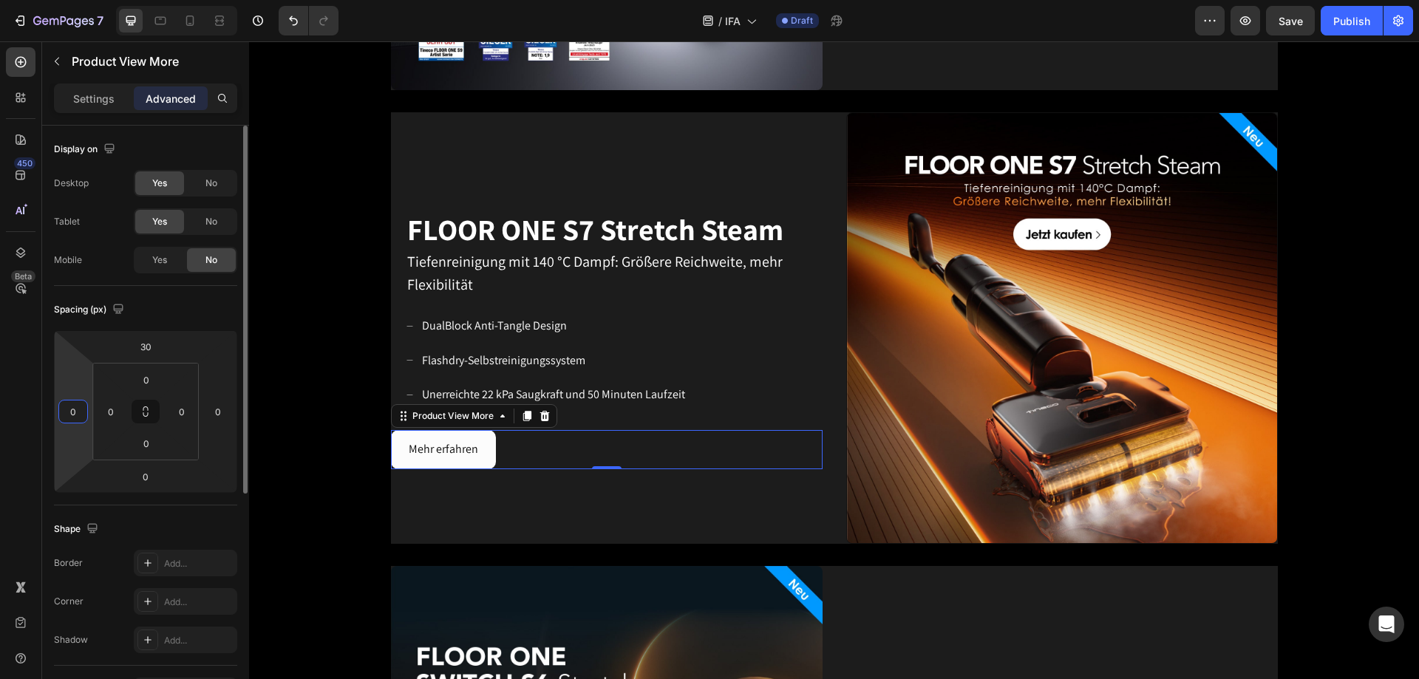
click at [78, 412] on input "0" at bounding box center [73, 412] width 22 height 22
type input "20"
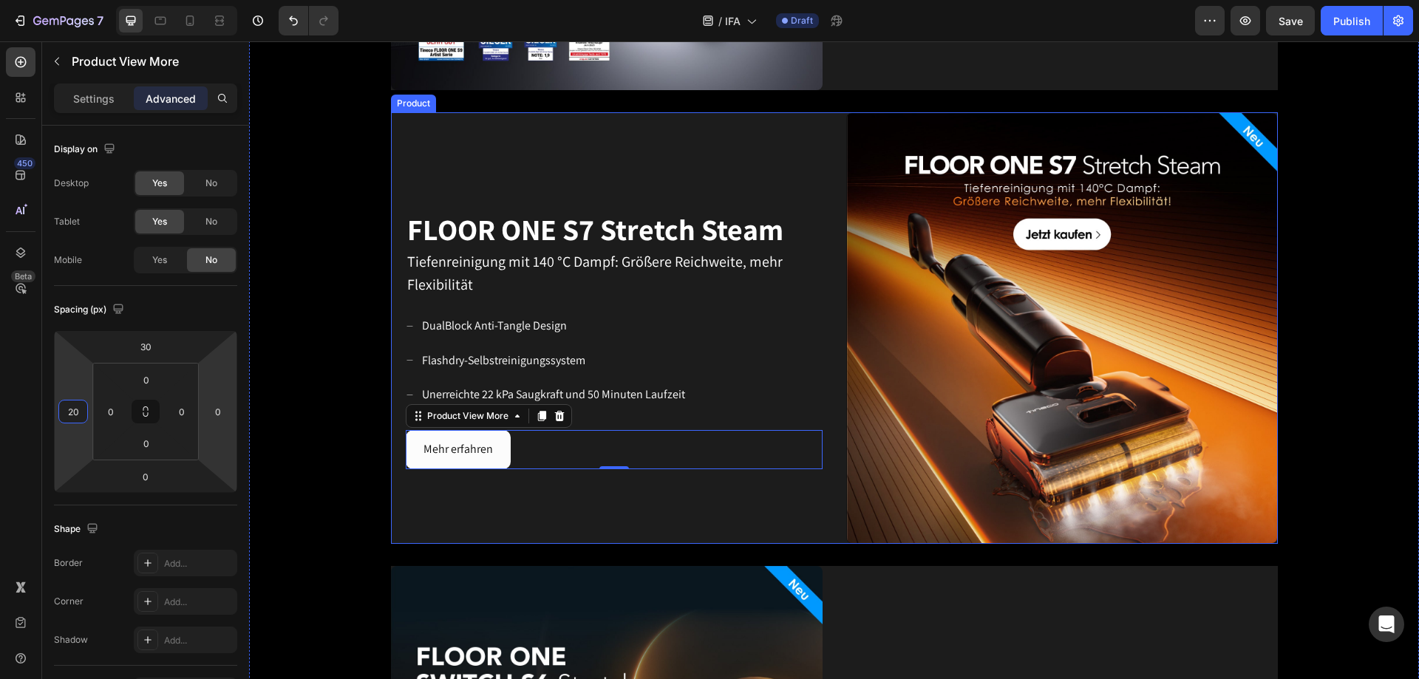
click at [732, 412] on div "FLOOR ONE S7 Stretch Steam Heading Tiefenreinigung mit 140 °C Dampf: Größere Re…" at bounding box center [607, 328] width 432 height 432
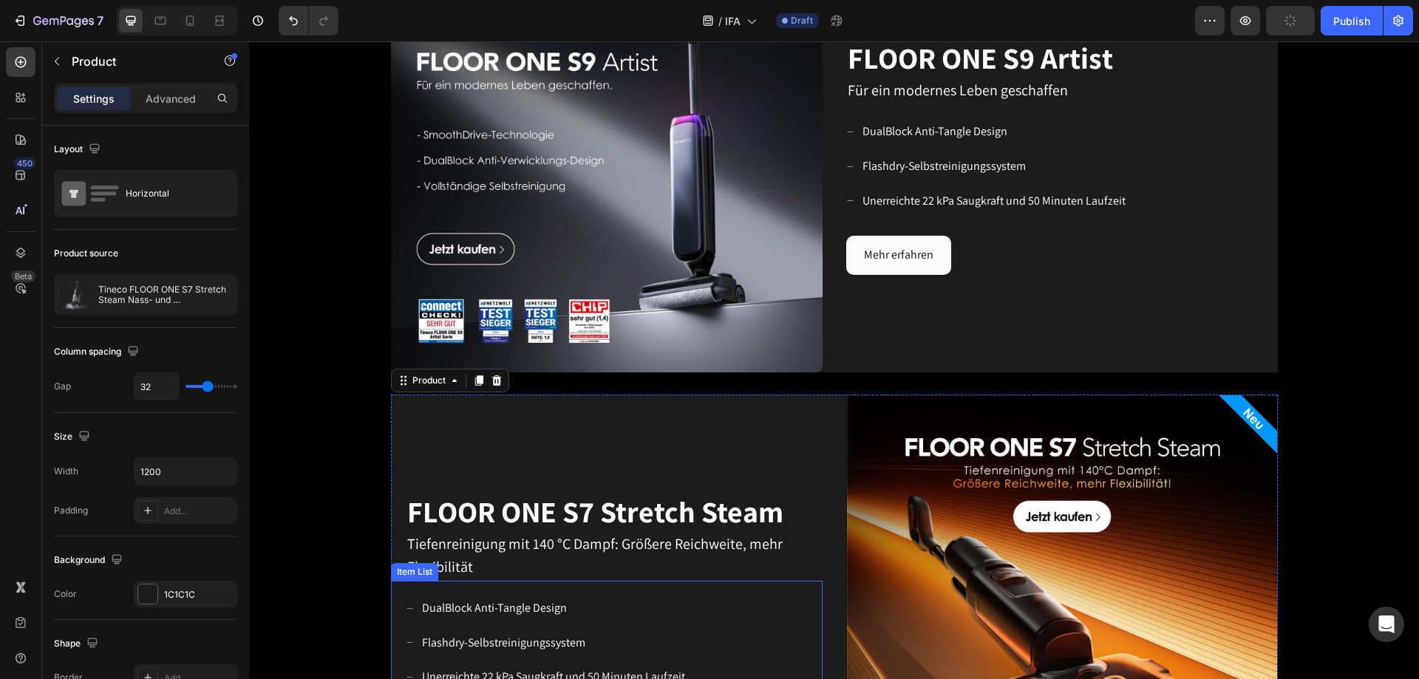
scroll to position [817, 0]
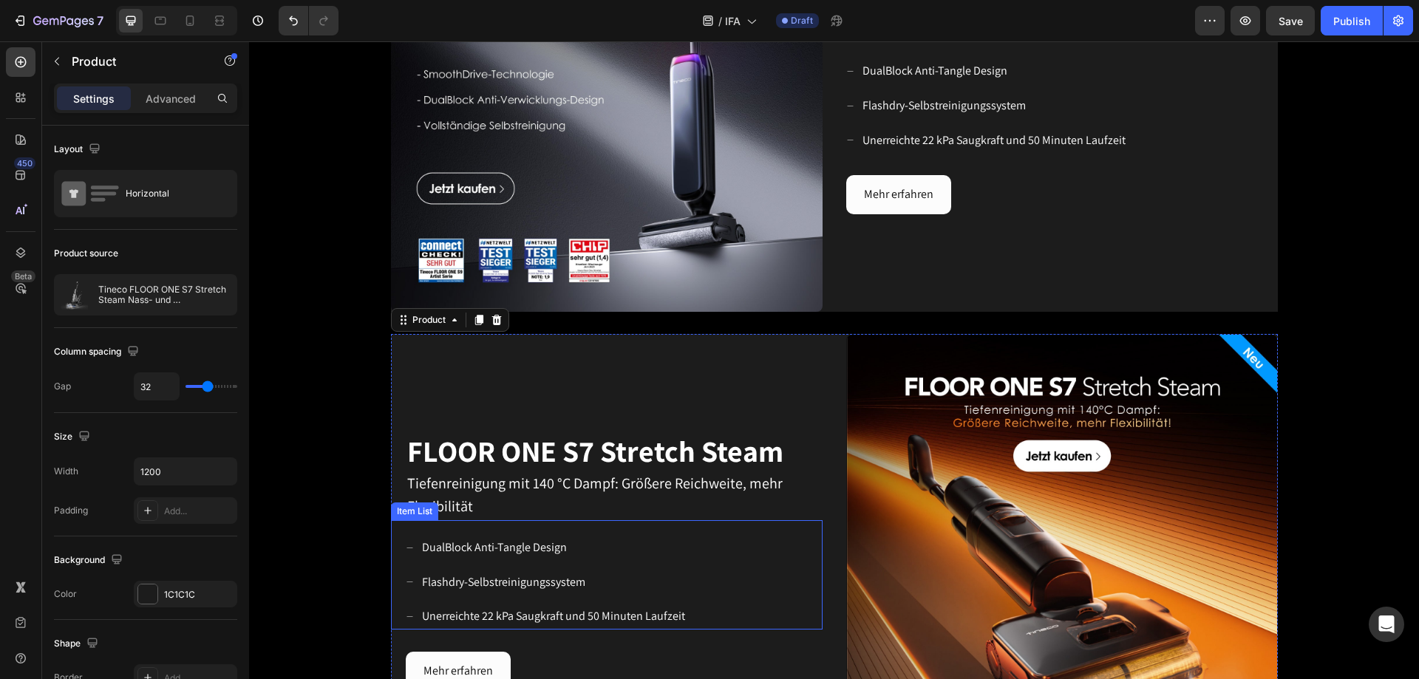
drag, startPoint x: 558, startPoint y: 541, endPoint x: 568, endPoint y: 542, distance: 10.4
click at [558, 412] on p "DualBlock Anti-Tangle Design" at bounding box center [553, 547] width 263 height 21
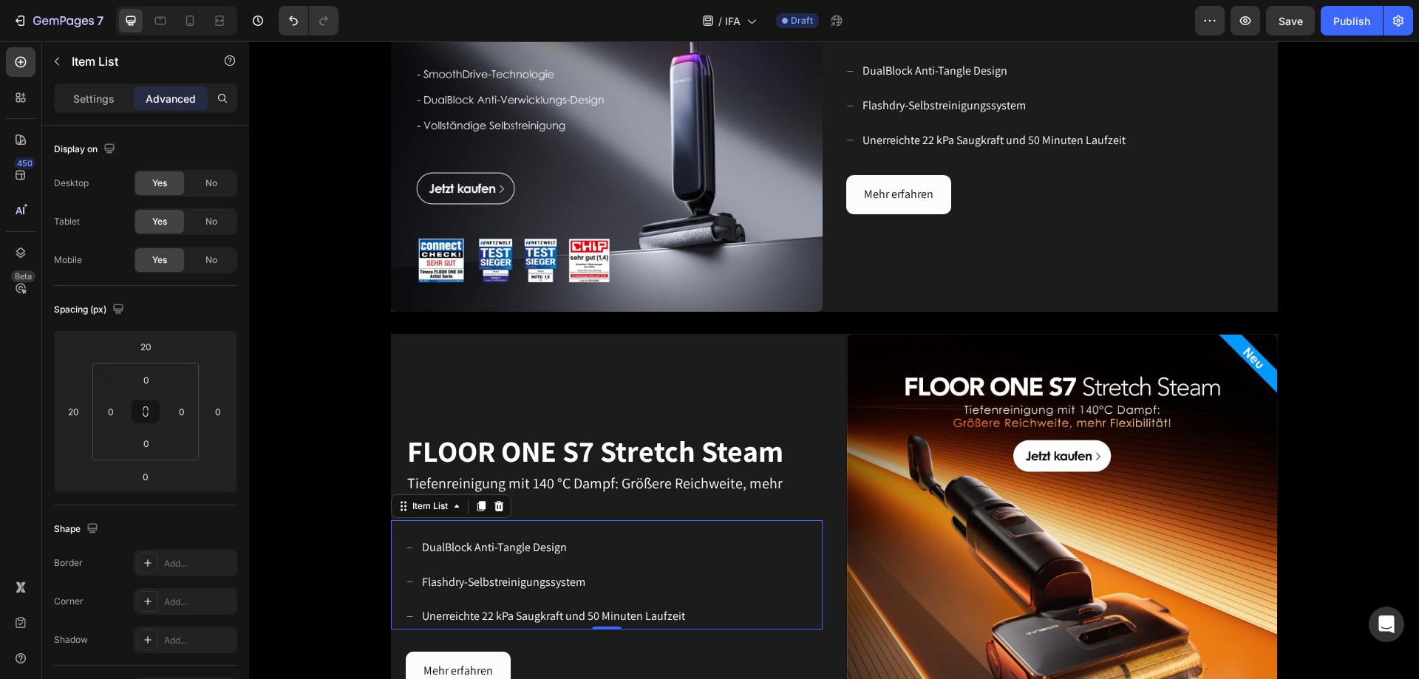
click at [568, 412] on p "DualBlock Anti-Tangle Design" at bounding box center [553, 547] width 263 height 21
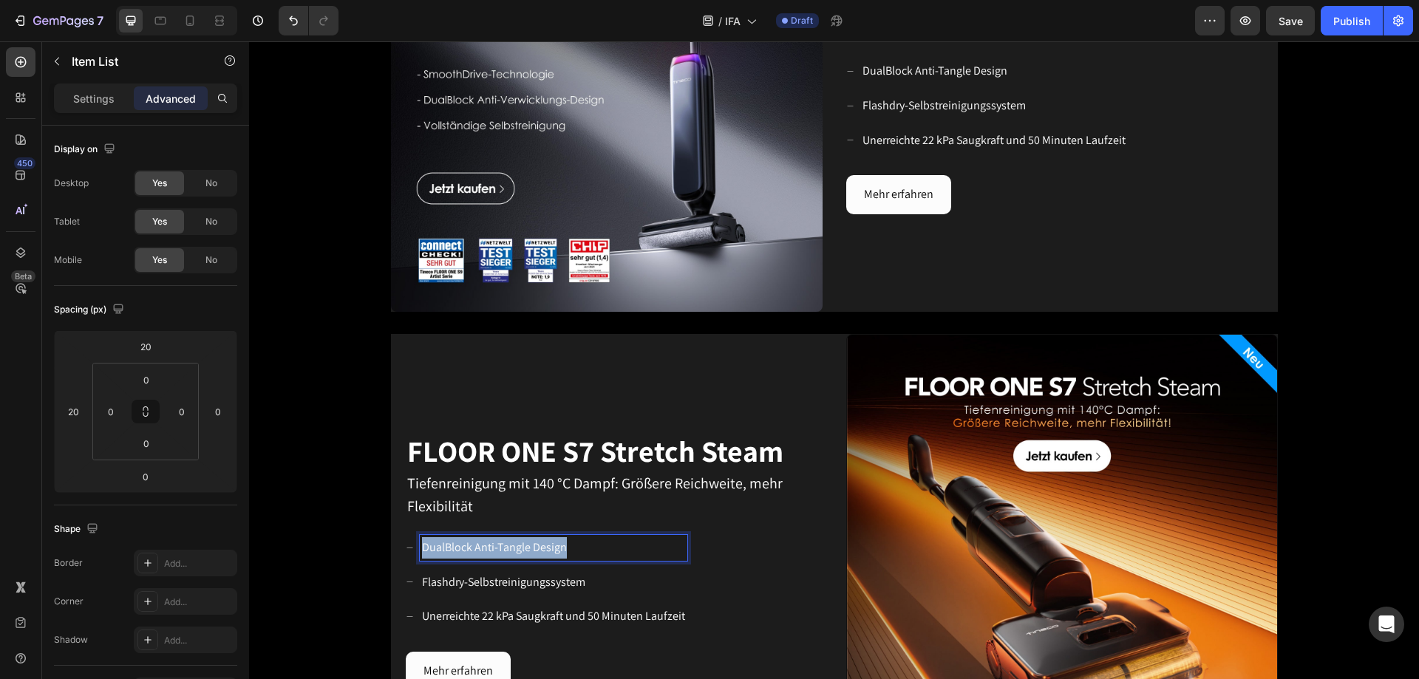
drag, startPoint x: 565, startPoint y: 542, endPoint x: 418, endPoint y: 545, distance: 147.9
click at [422, 412] on p "DualBlock Anti-Tangle Design" at bounding box center [553, 547] width 263 height 21
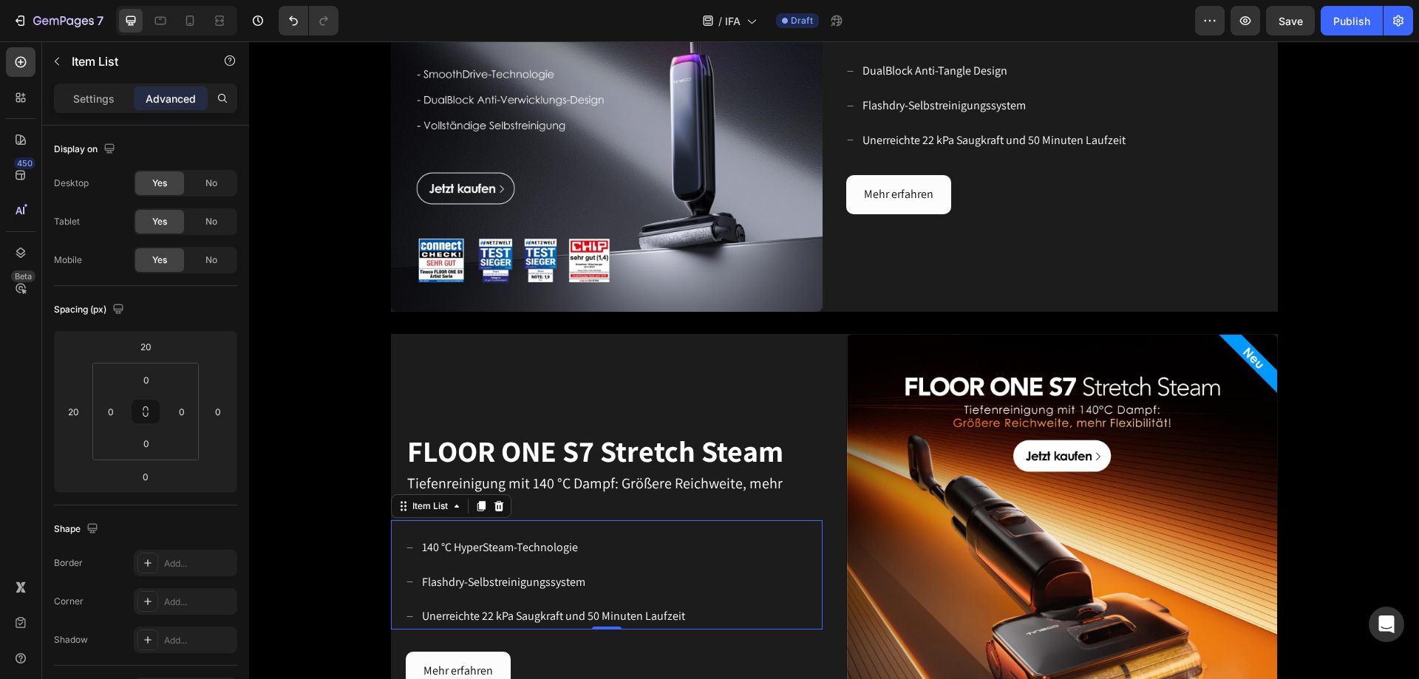
click at [667, 412] on p "Unerreichte 22 kPa Saugkraft und 50 Minuten Laufzeit" at bounding box center [553, 616] width 263 height 21
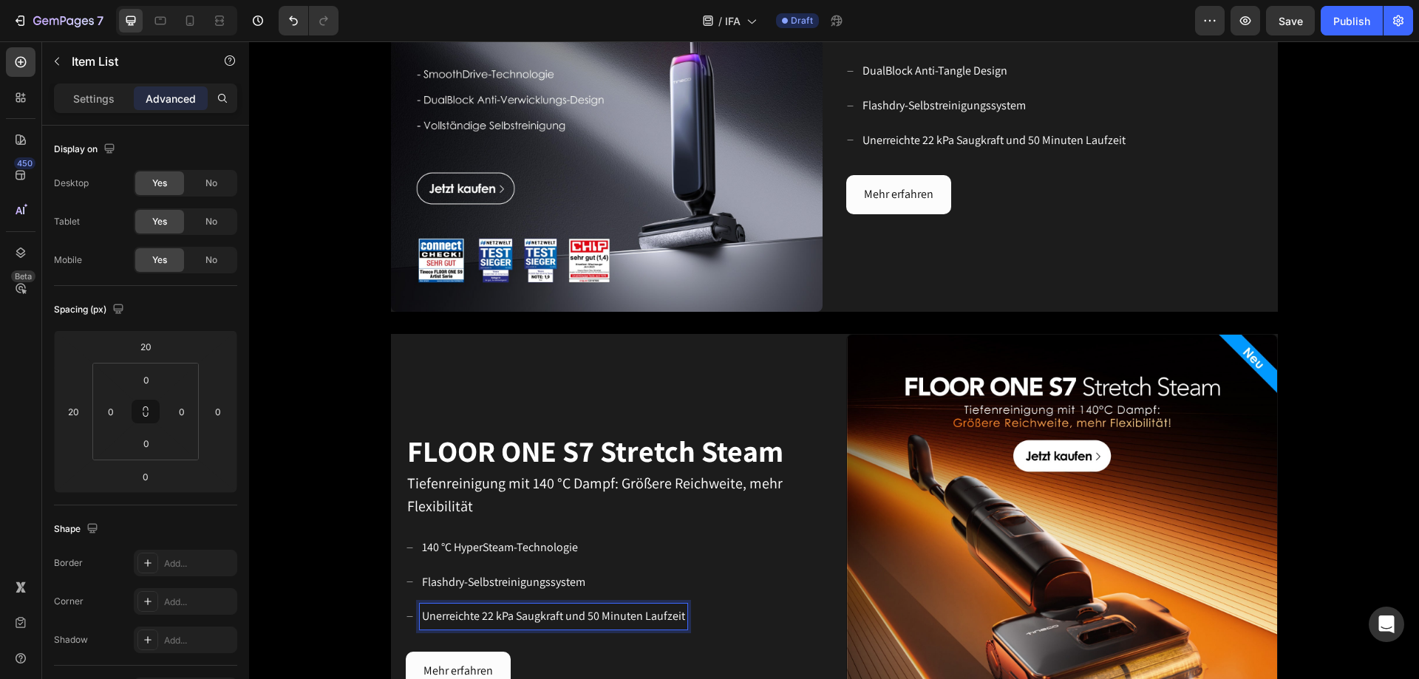
click at [674, 412] on p "Unerreichte 22 kPa Saugkraft und 50 Minuten Laufzeit" at bounding box center [553, 616] width 263 height 21
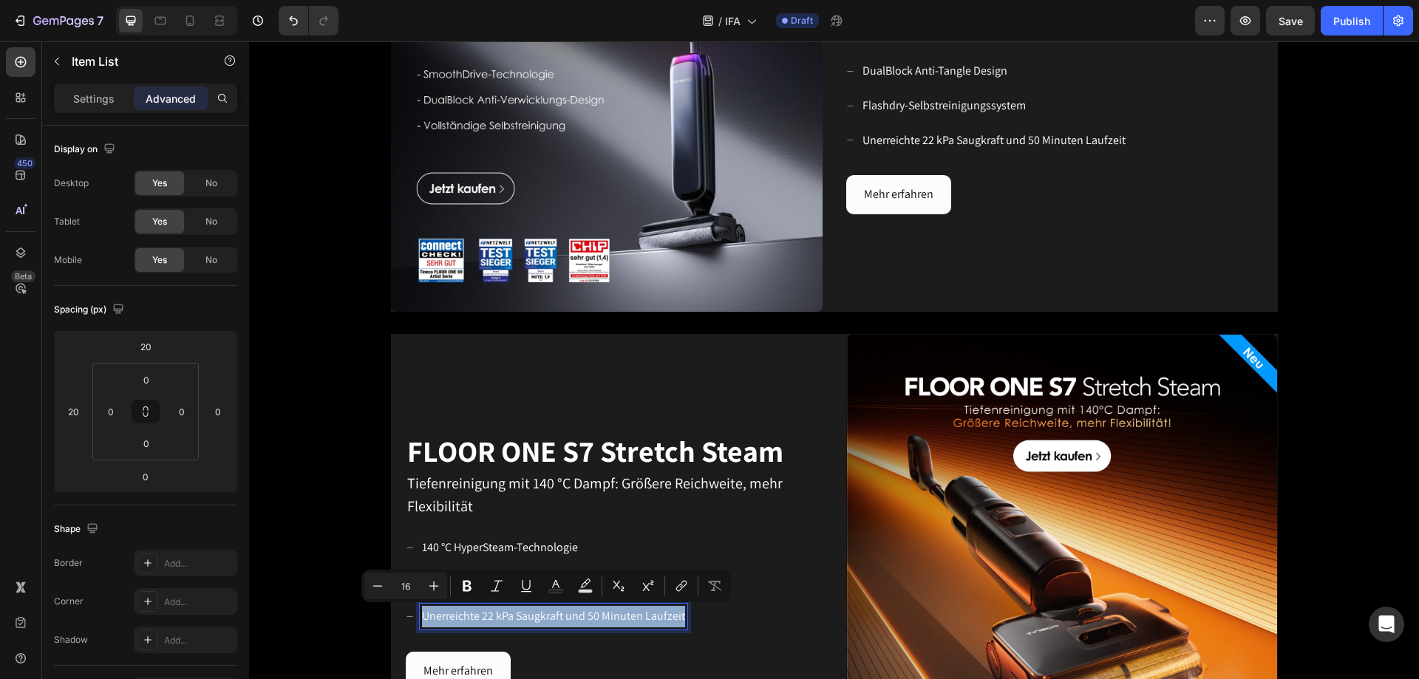
drag, startPoint x: 678, startPoint y: 617, endPoint x: 411, endPoint y: 610, distance: 266.9
click at [411, 412] on div "Unerreichte 22 kPa Saugkraft und 50 Minuten Laufzeit" at bounding box center [547, 617] width 282 height 26
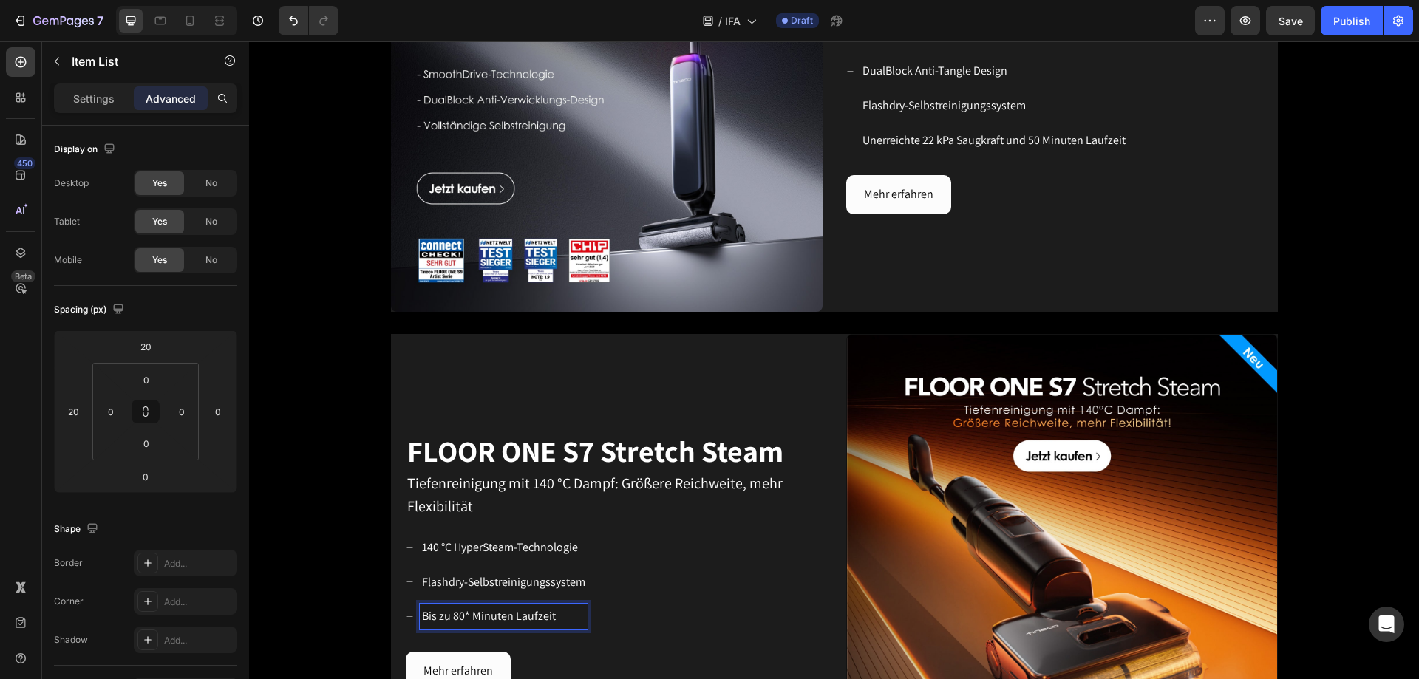
click at [463, 412] on p "Bis zu 80* Minuten Laufzeit" at bounding box center [503, 616] width 163 height 21
click at [463, 412] on p "Bis zu 80 Minuten Laufzeit" at bounding box center [503, 616] width 163 height 21
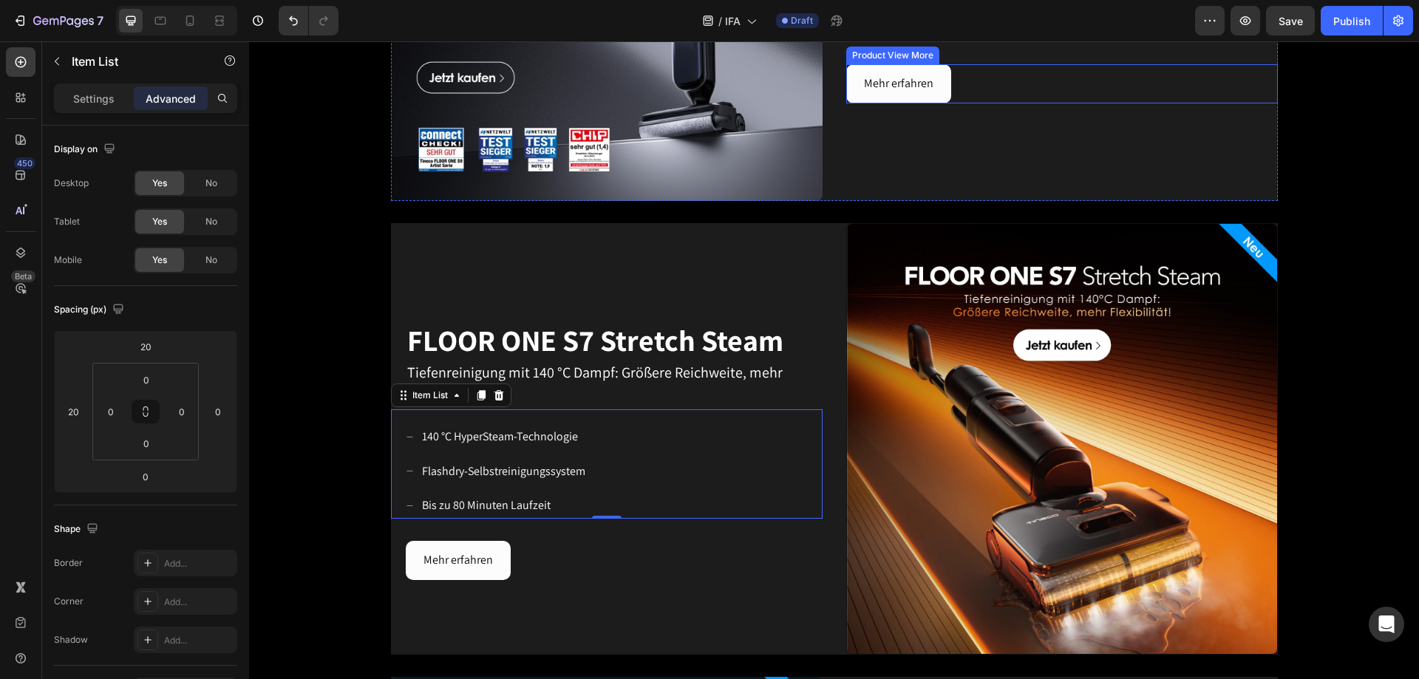
scroll to position [965, 0]
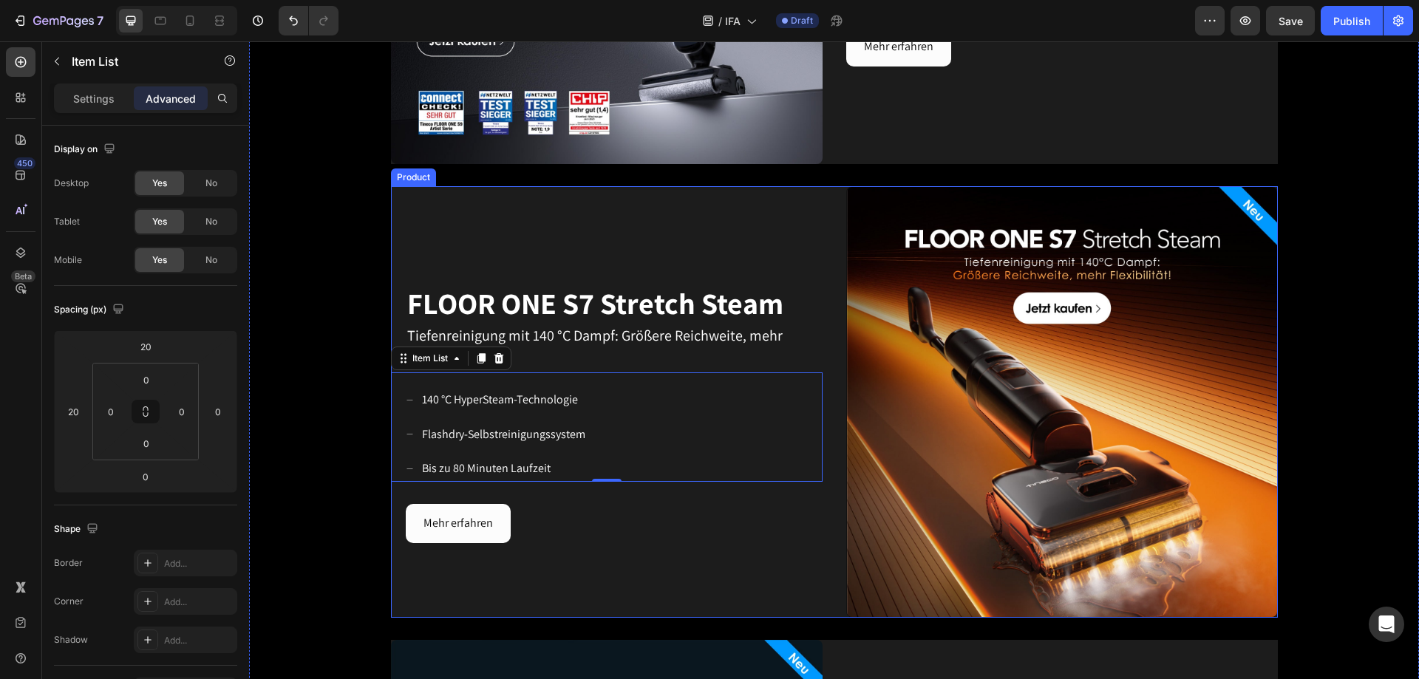
click at [824, 412] on div "FLOOR ONE S7 Stretch Steam Heading Tiefenreinigung mit 140 °C Dampf: Größere Re…" at bounding box center [834, 402] width 887 height 432
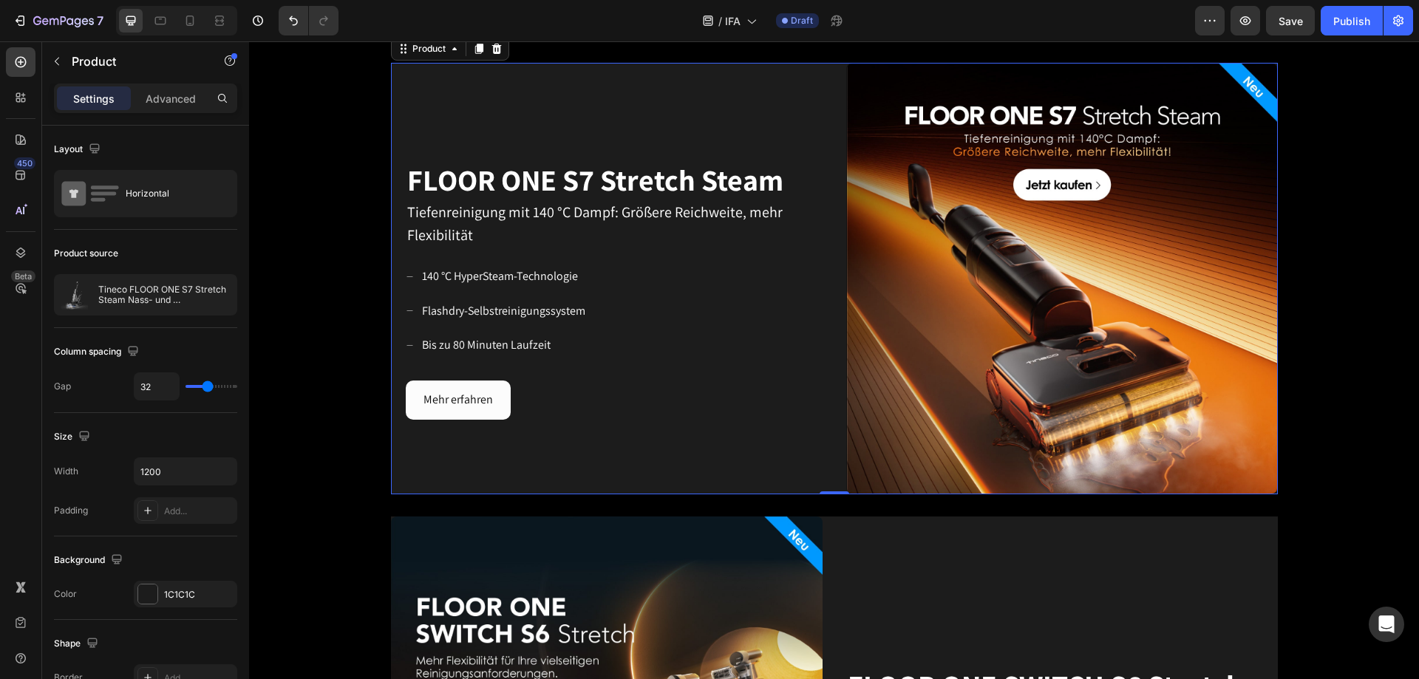
scroll to position [1038, 0]
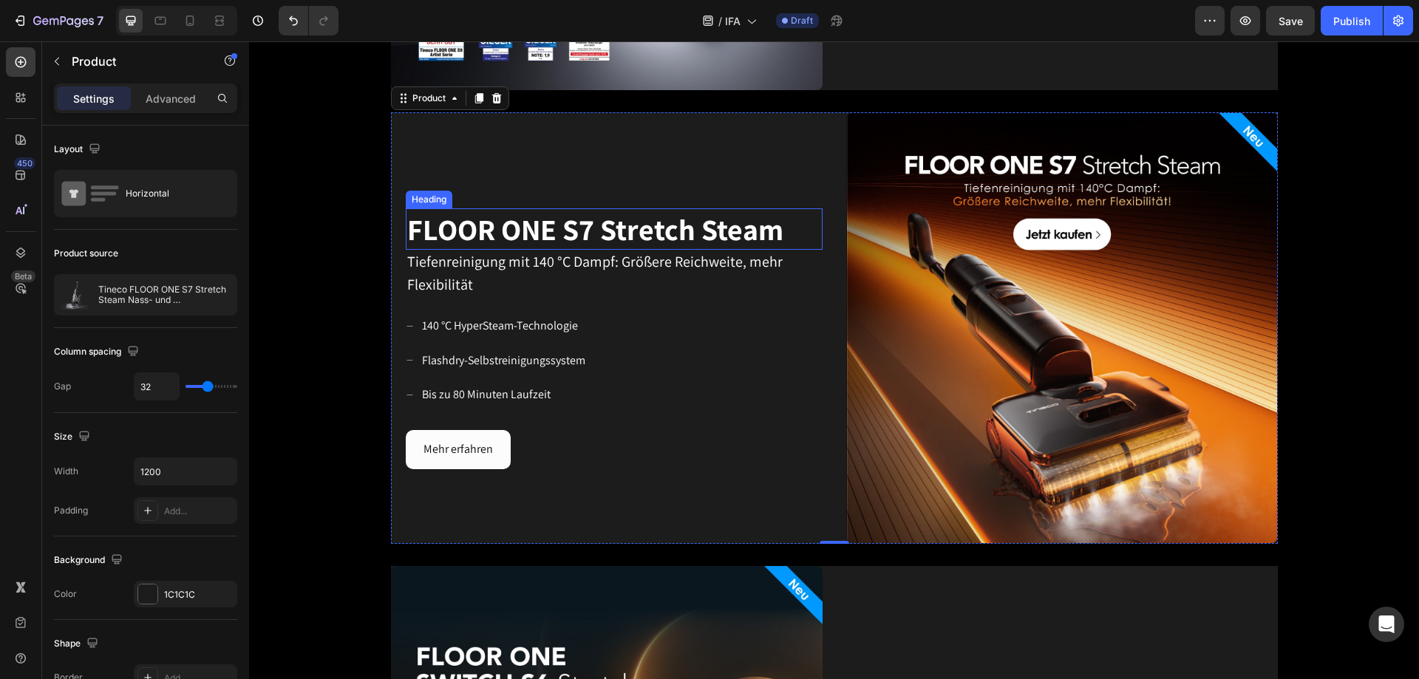
click at [691, 220] on span "FLOOR ONE S7 Stretch Steam" at bounding box center [595, 229] width 376 height 38
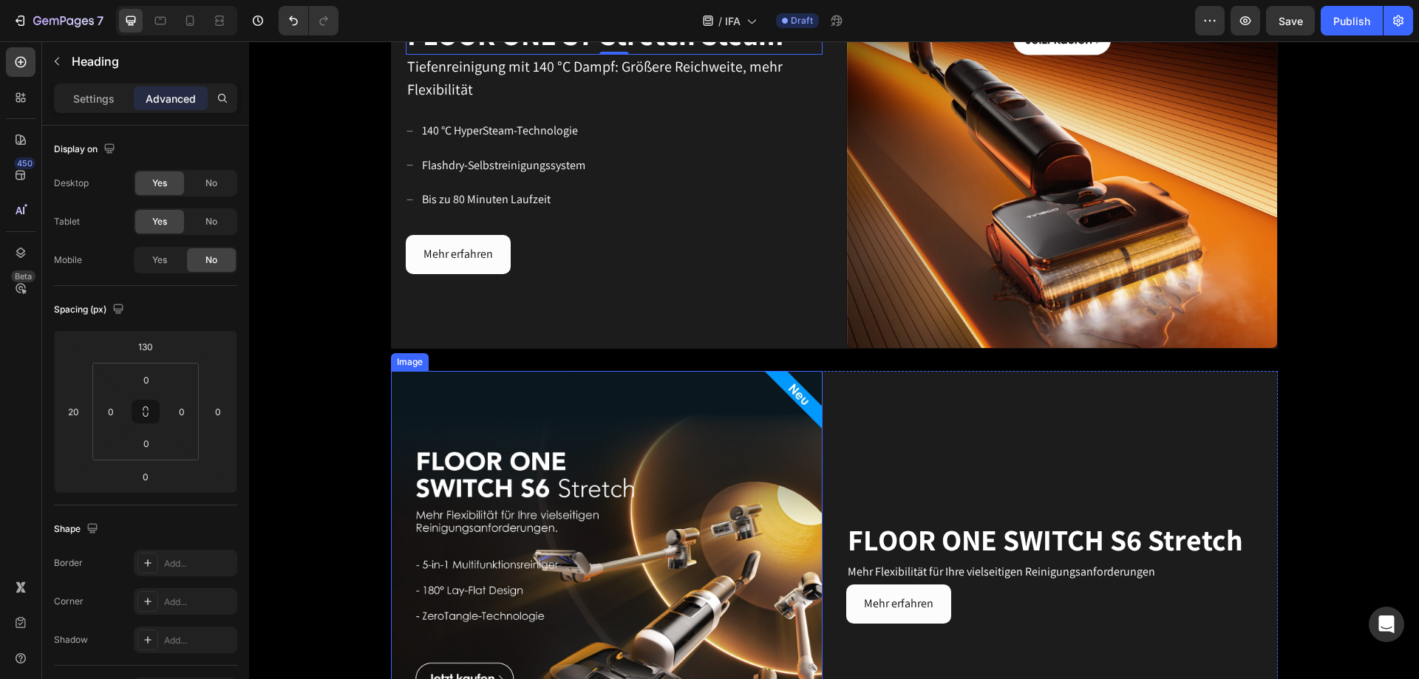
scroll to position [1260, 0]
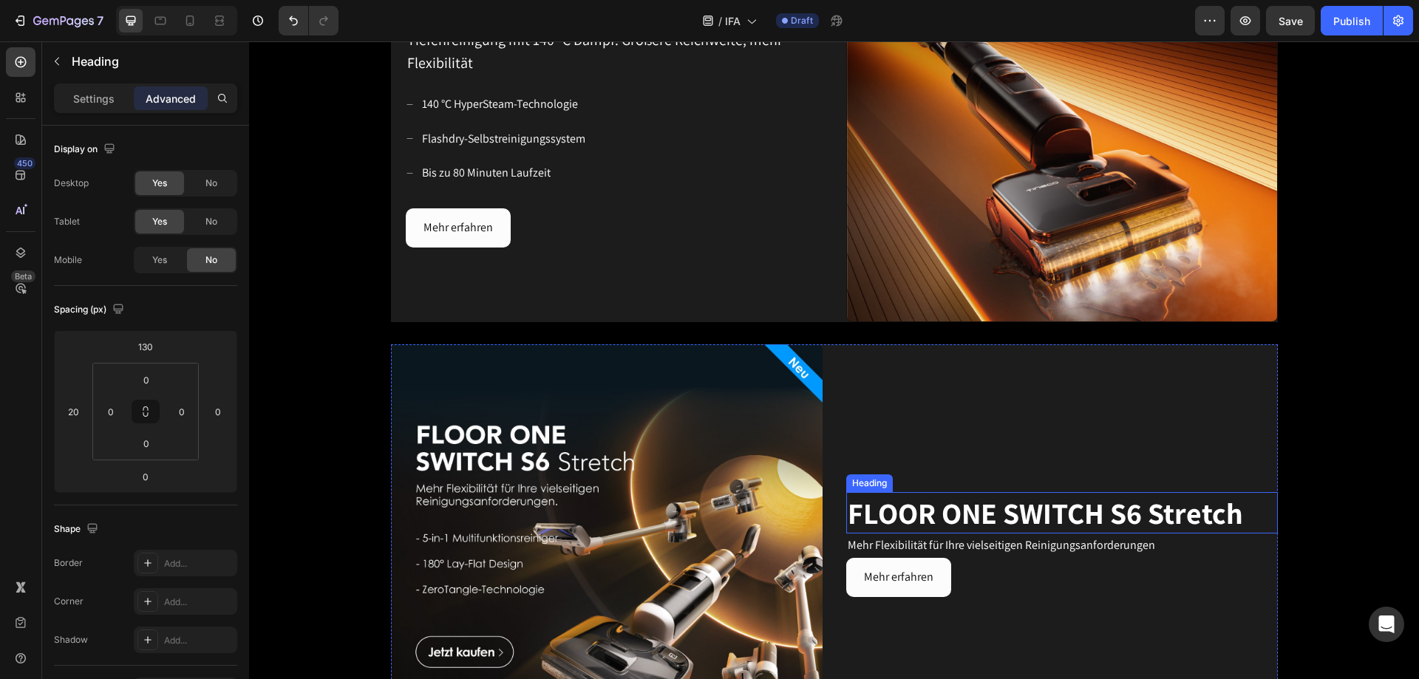
click at [936, 412] on span "FLOOR ONE SWITCH S6 Stretch" at bounding box center [1045, 513] width 395 height 38
click at [179, 93] on p "Advanced" at bounding box center [171, 99] width 50 height 16
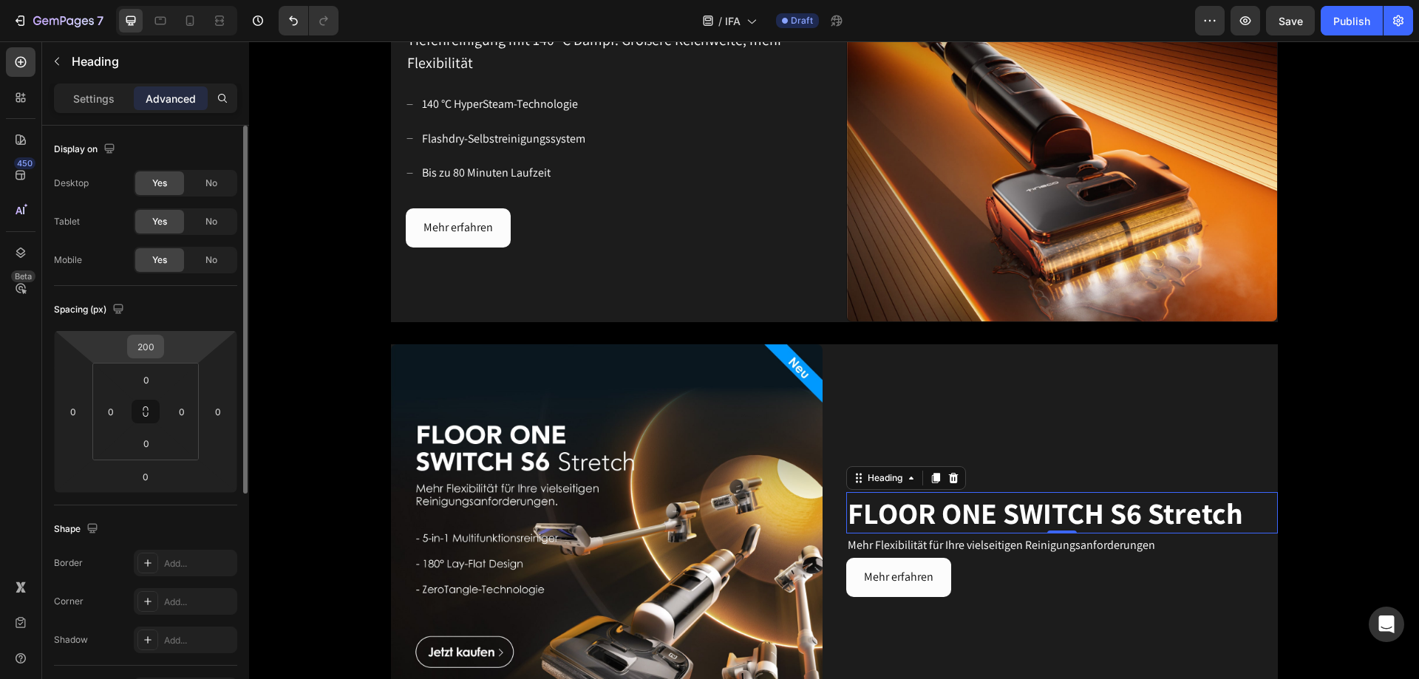
click at [156, 347] on input "200" at bounding box center [146, 347] width 30 height 22
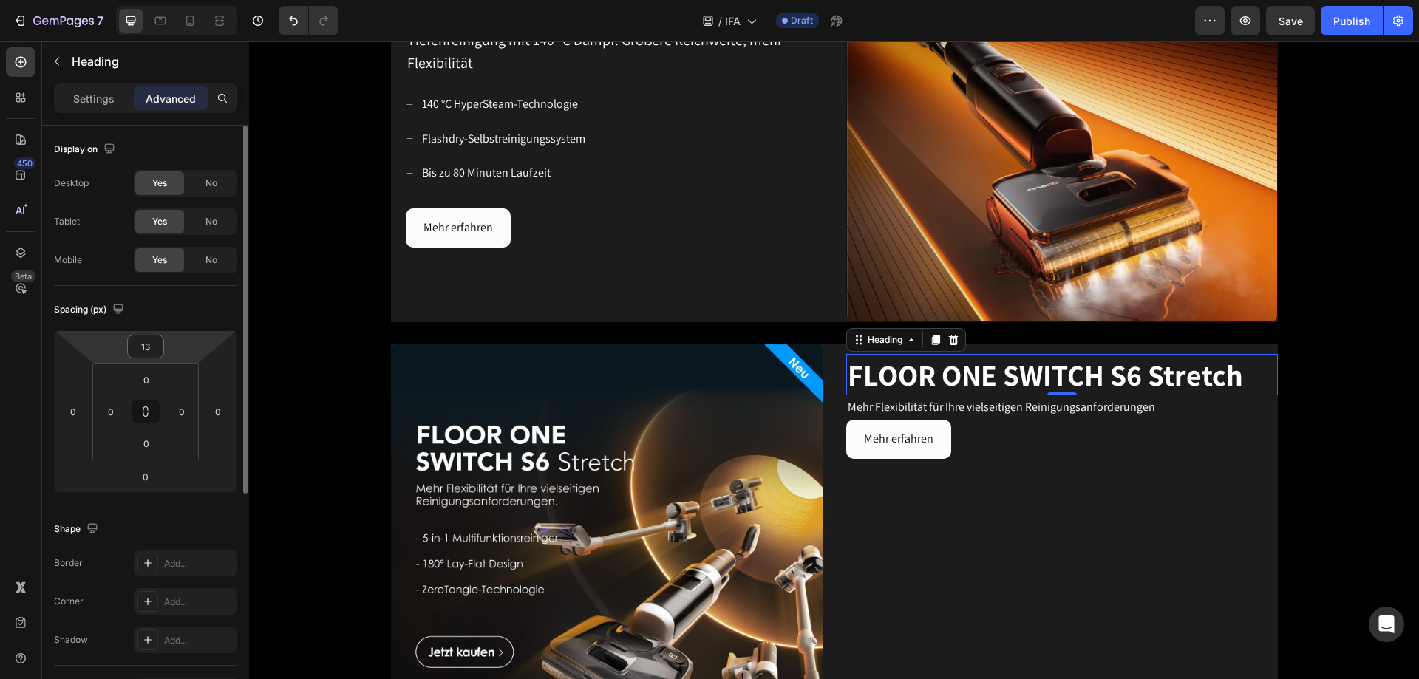
type input "130"
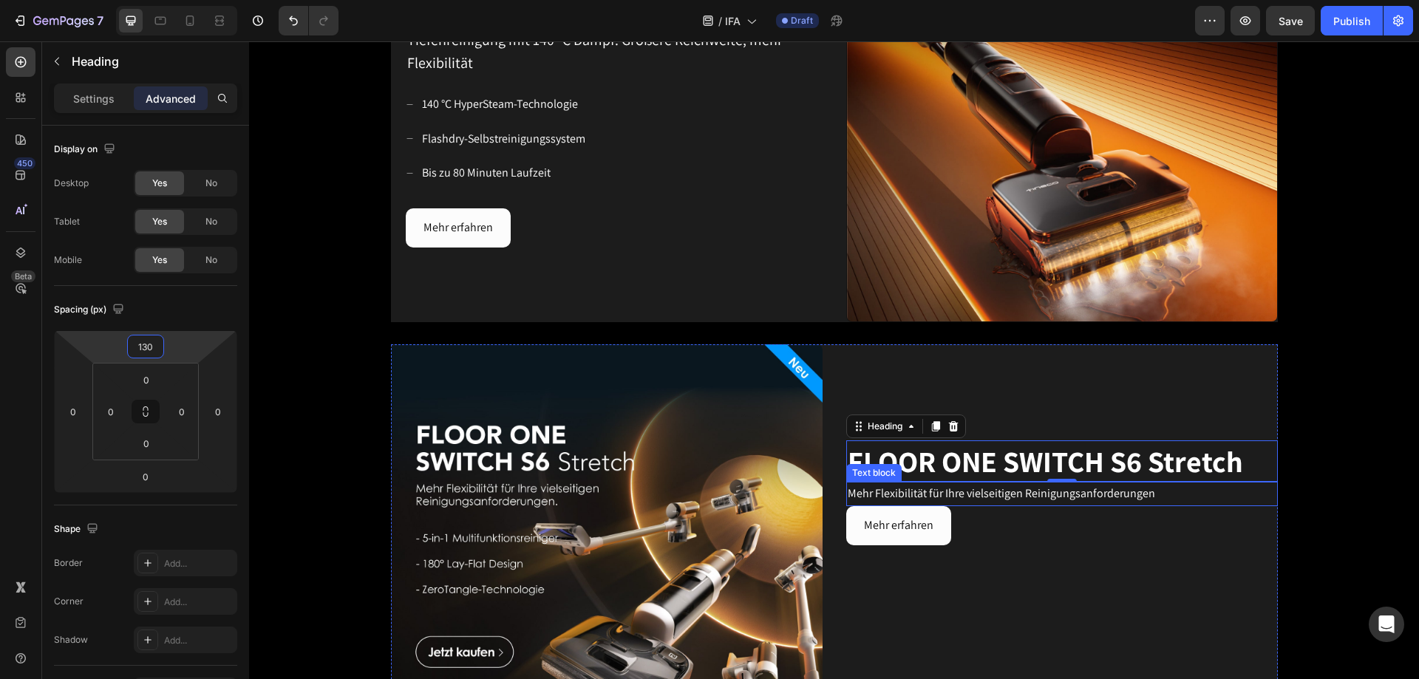
click at [945, 412] on span "Mehr Flexibilität für Ihre vielseitigen Reinigungsanforderungen" at bounding box center [1001, 494] width 307 height 16
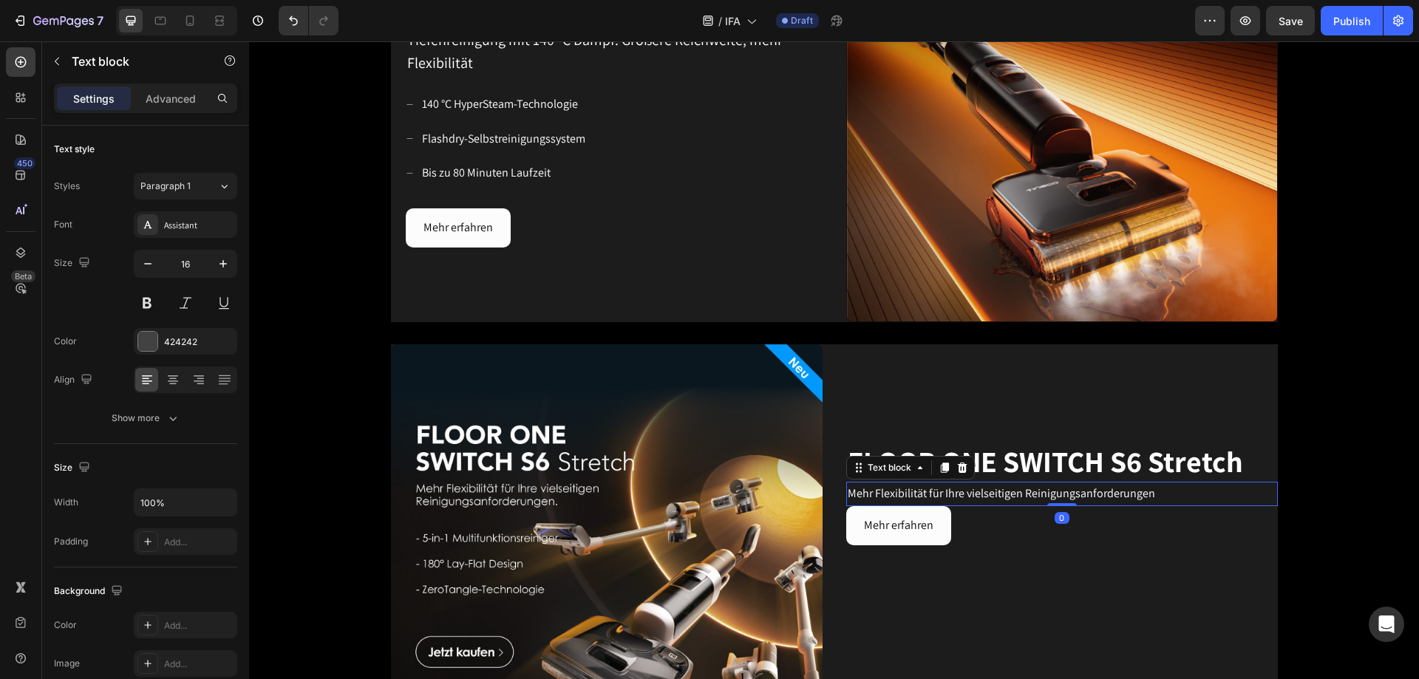
drag, startPoint x: 1129, startPoint y: 490, endPoint x: 1140, endPoint y: 491, distance: 11.1
click at [945, 412] on span "Mehr Flexibilität für Ihre vielseitigen Reinigungsanforderungen" at bounding box center [1001, 494] width 307 height 16
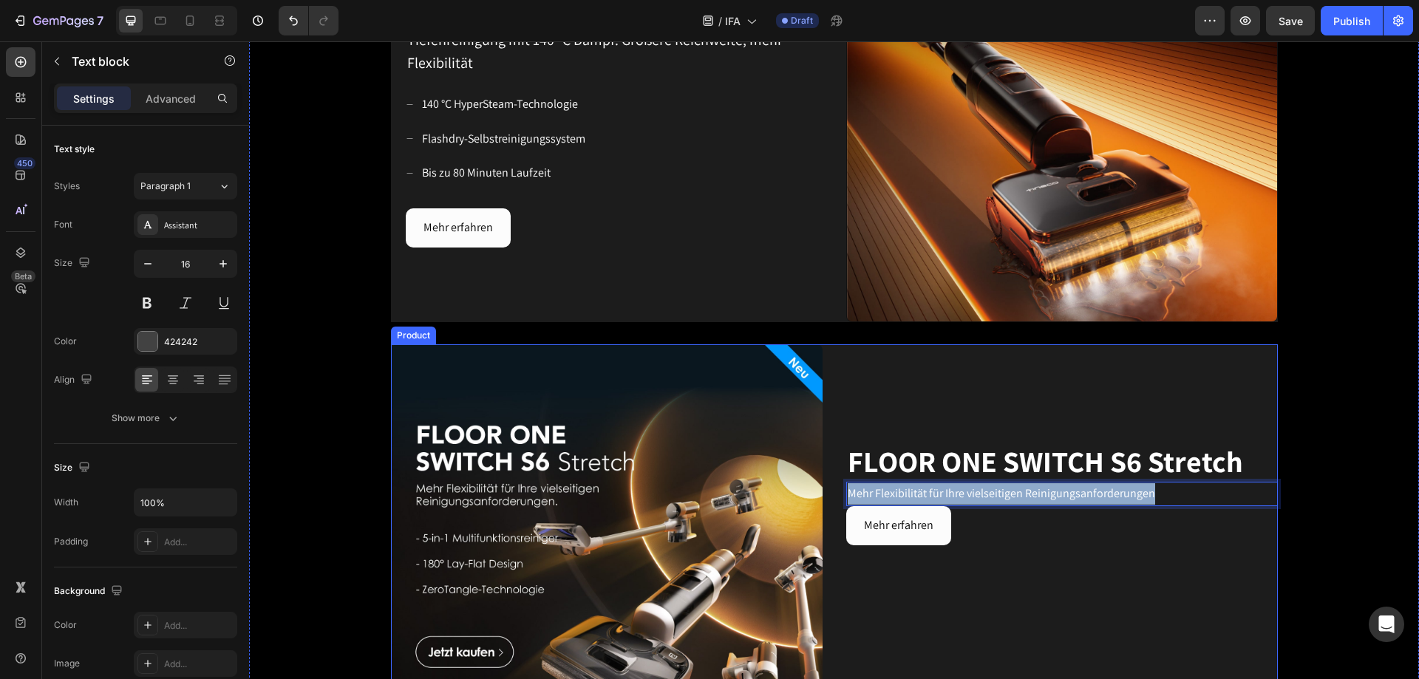
drag, startPoint x: 1149, startPoint y: 491, endPoint x: 820, endPoint y: 494, distance: 328.9
click at [820, 412] on div "Image FLOOR ONE SWITCH S6 Stretch Heading Mehr Flexibilität für Ihre vielseitig…" at bounding box center [834, 560] width 887 height 432
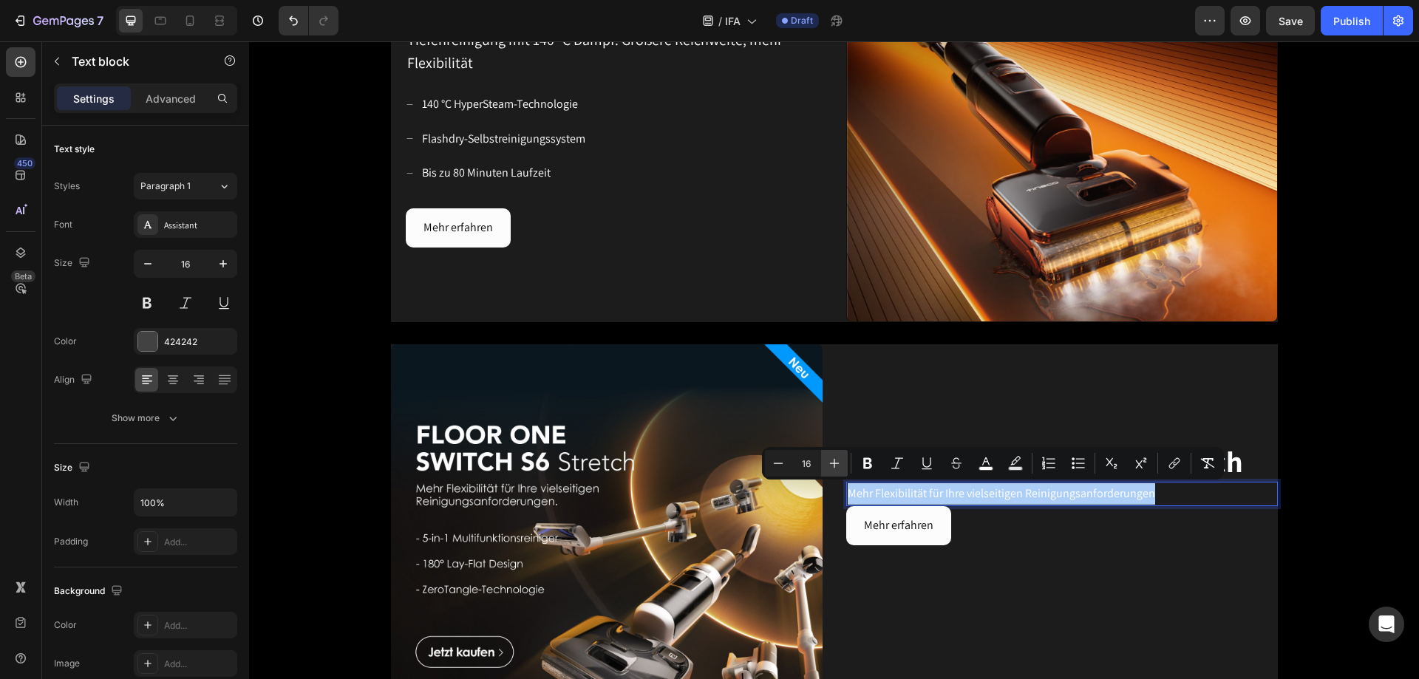
click at [833, 412] on icon "Editor contextual toolbar" at bounding box center [835, 464] width 10 height 10
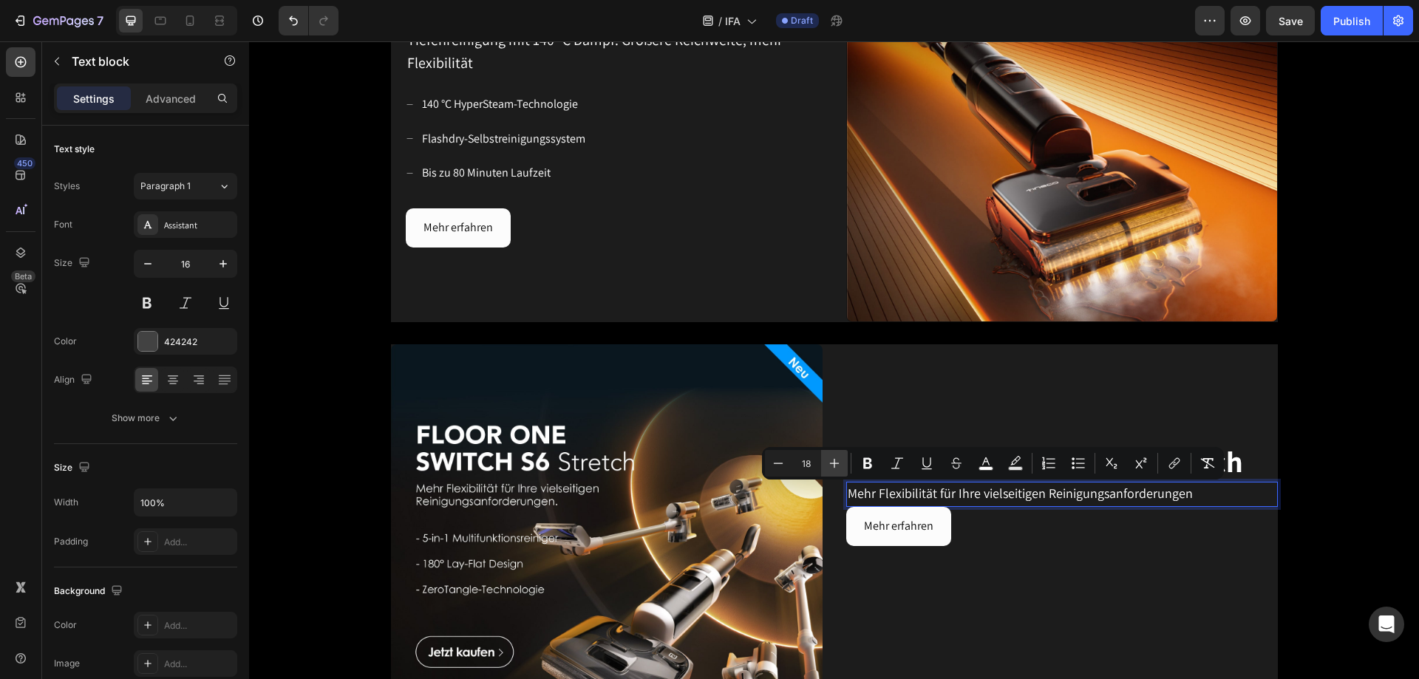
click at [833, 412] on icon "Editor contextual toolbar" at bounding box center [835, 464] width 10 height 10
type input "20"
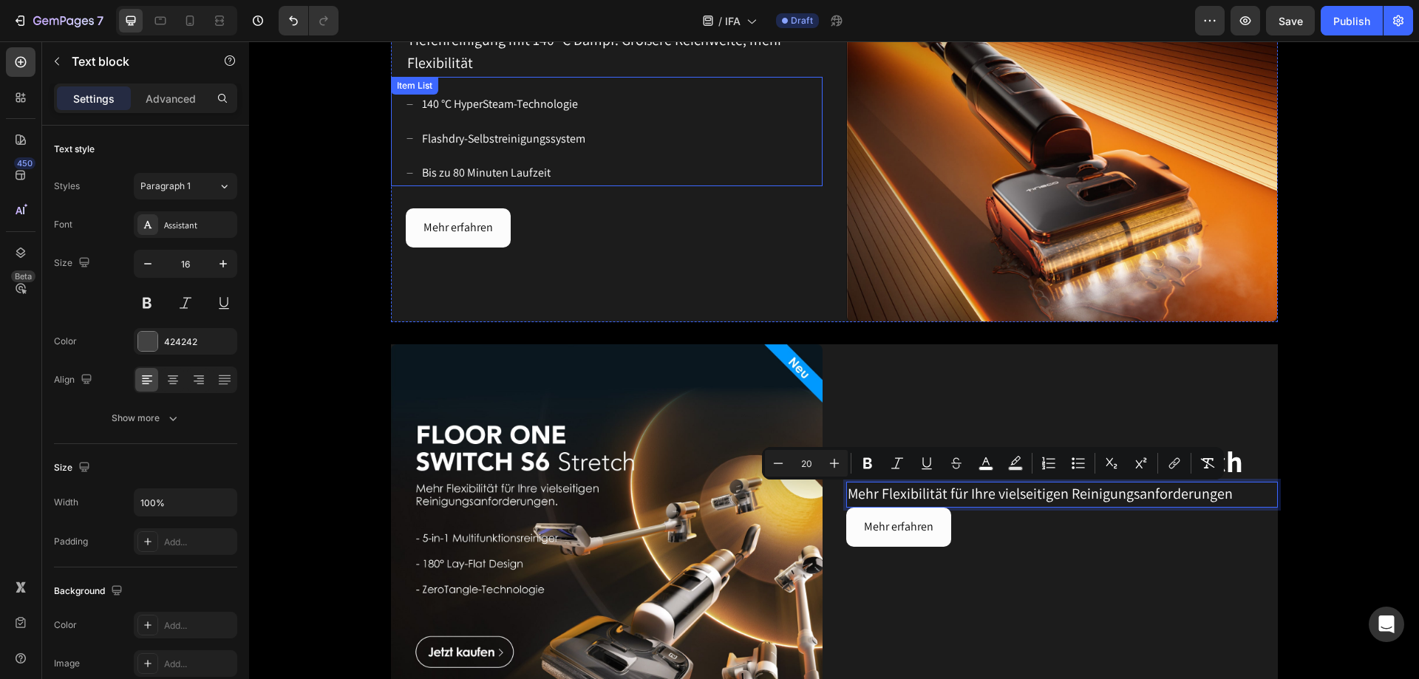
click at [477, 85] on div "140 °C HyperSteam-Technologie Flashdry-Selbstreinigungssystem Bis zu 80 Minuten…" at bounding box center [607, 131] width 432 height 109
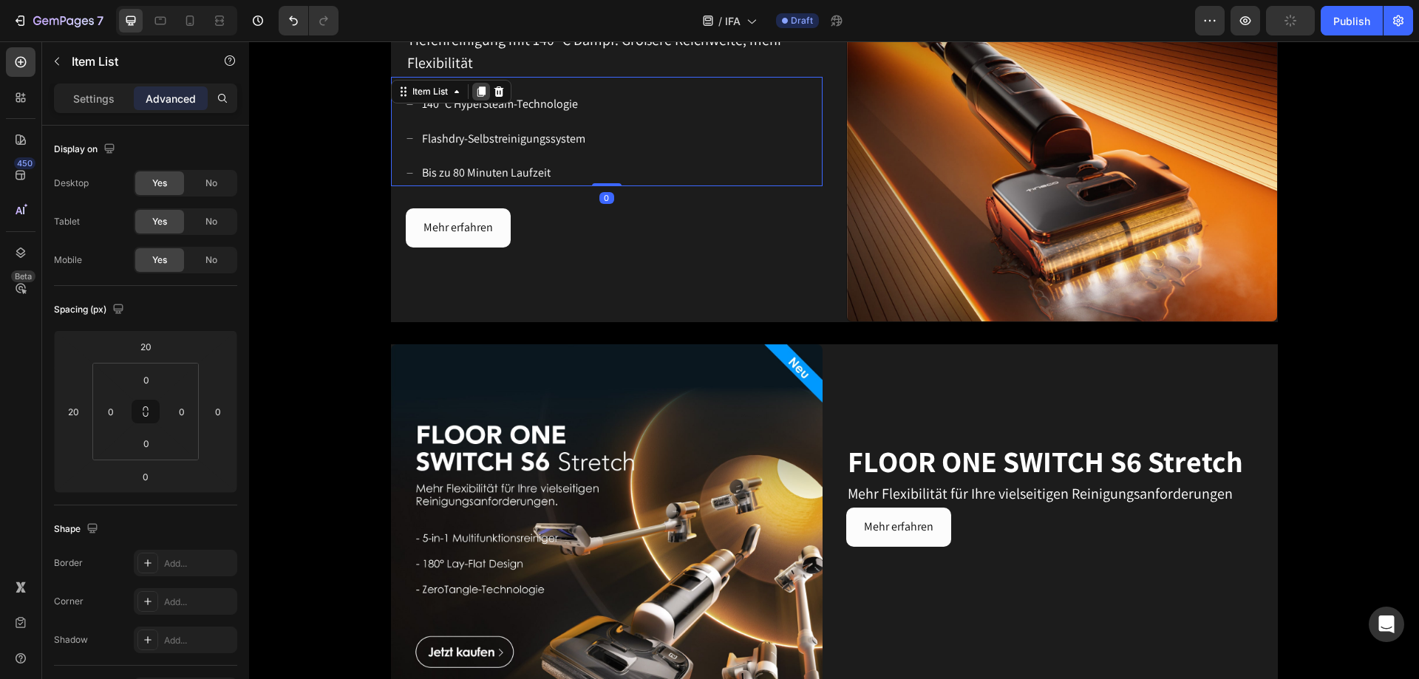
click at [477, 94] on icon at bounding box center [481, 91] width 8 height 10
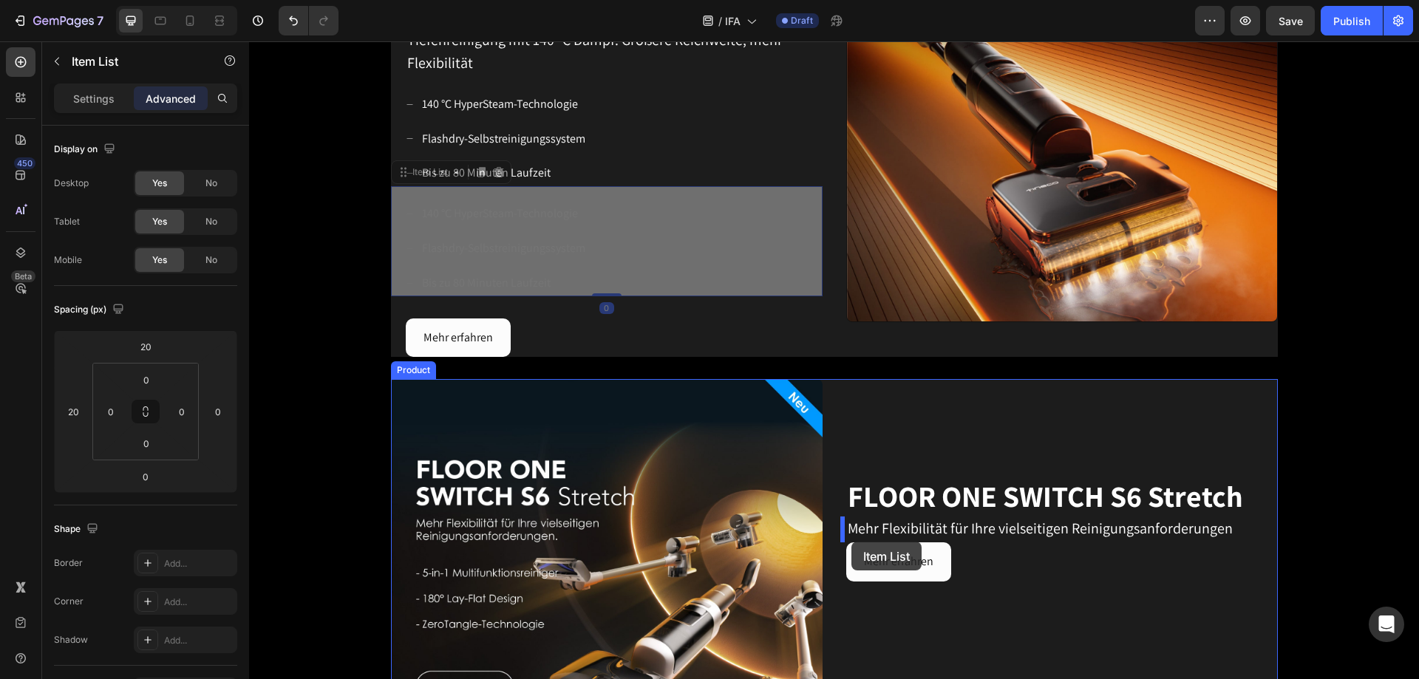
drag, startPoint x: 397, startPoint y: 172, endPoint x: 851, endPoint y: 542, distance: 585.8
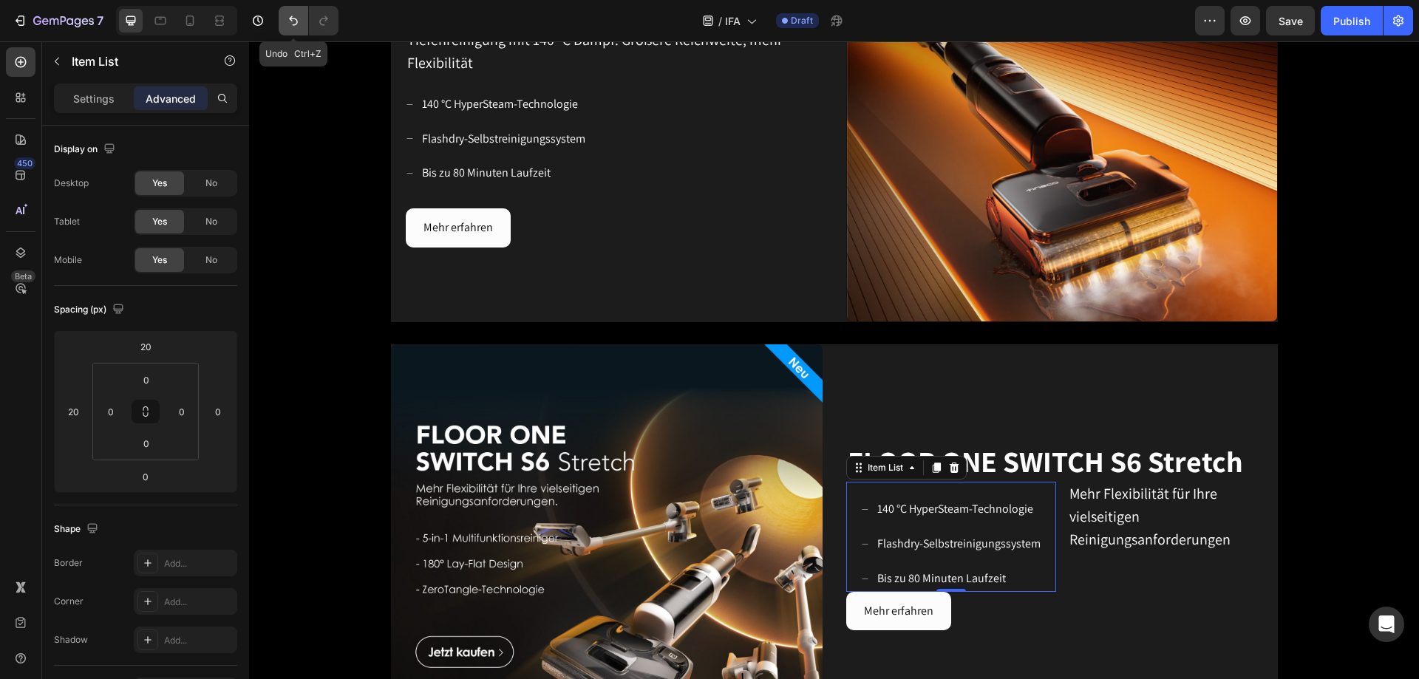
click at [295, 18] on icon "Undo/Redo" at bounding box center [293, 20] width 15 height 15
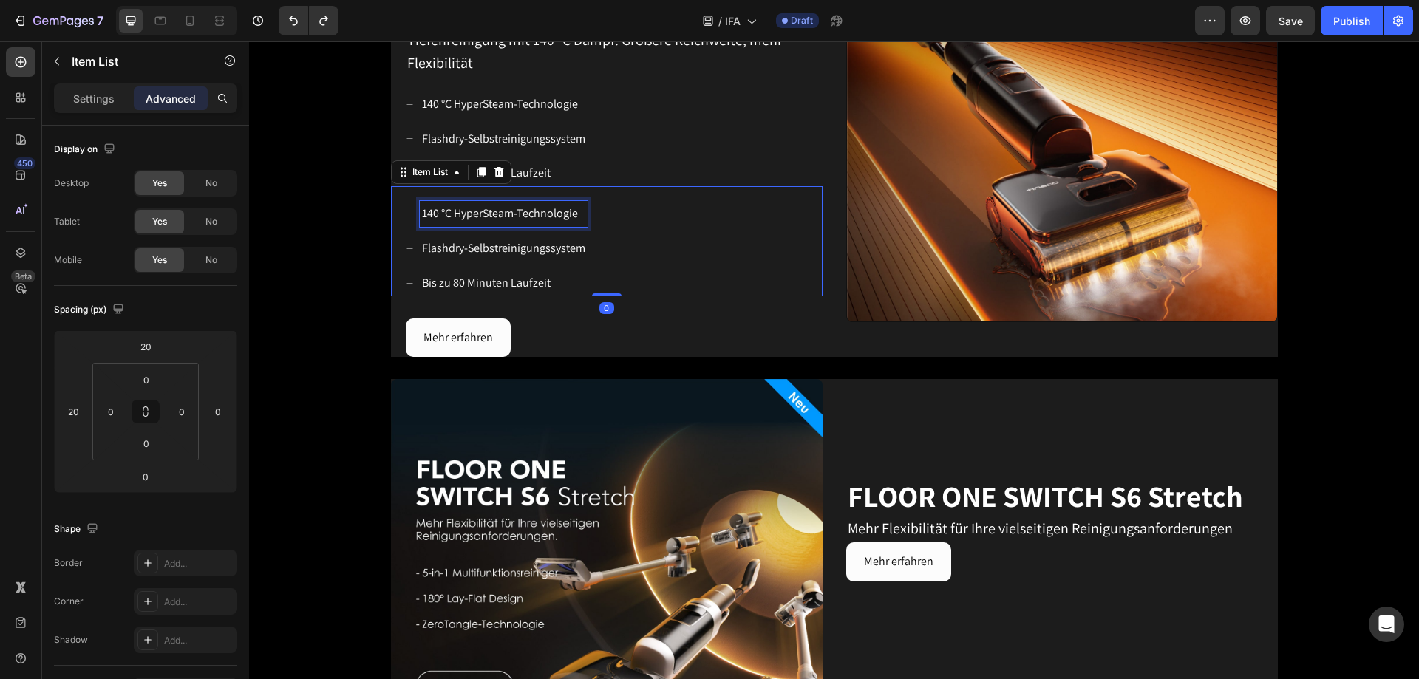
click at [426, 214] on p "140 °C HyperSteam-Technologie" at bounding box center [503, 213] width 163 height 21
click at [628, 228] on div "140 °C HyperSteam-Technologie Flashdry-Selbstreinigungssystem Bis zu 80 Minuten…" at bounding box center [614, 248] width 417 height 95
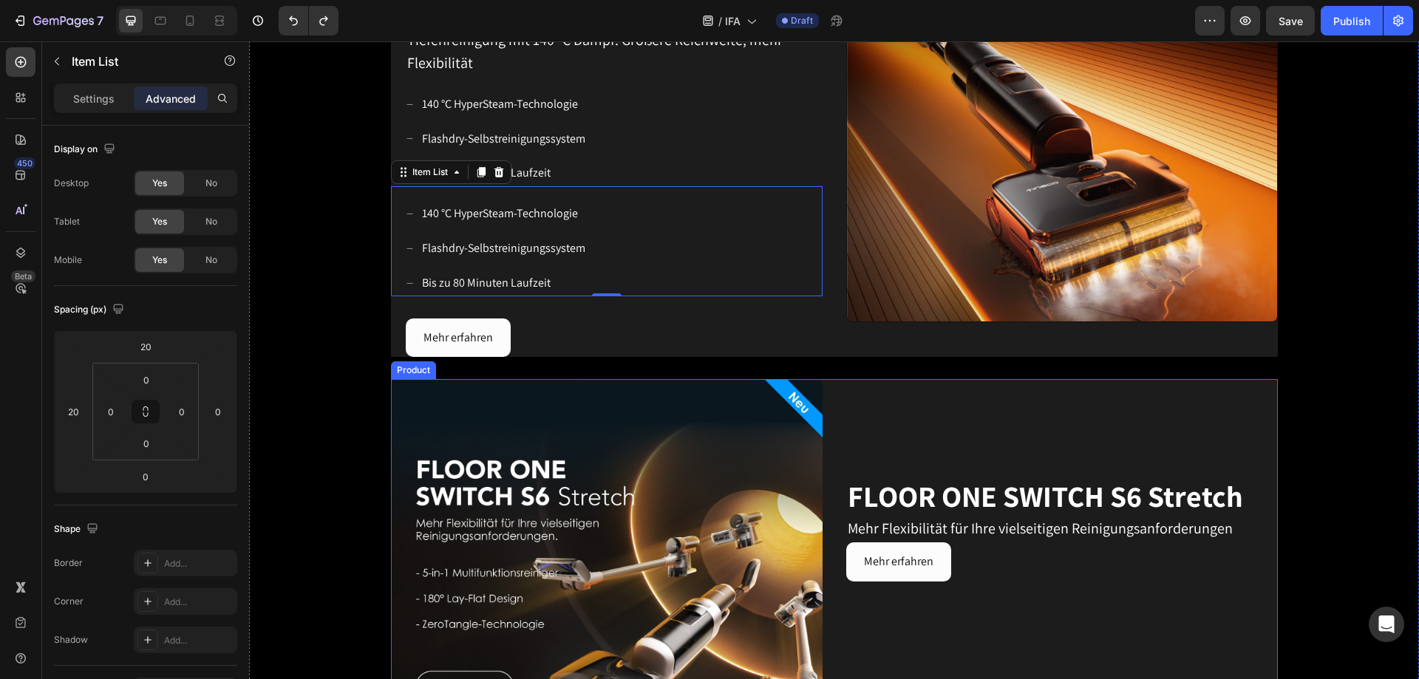
drag, startPoint x: 402, startPoint y: 171, endPoint x: 923, endPoint y: 475, distance: 603.2
click at [923, 412] on div "Image ⁠⁠⁠⁠⁠⁠⁠ FLOOR ONE S9 Artist Heading Für ein modernes Leben geschaffen Tex…" at bounding box center [834, 124] width 1170 height 1374
drag, startPoint x: 397, startPoint y: 176, endPoint x: 459, endPoint y: 203, distance: 67.5
click at [455, 212] on div "140 °C HyperSteam-Technologie Flashdry-Selbstreinigungssystem Bis zu 80 Minuten…" at bounding box center [607, 240] width 432 height 109
click at [673, 232] on div "140 °C HyperSteam-Technologie Flashdry-Selbstreinigungssystem Bis zu 80 Minuten…" at bounding box center [614, 248] width 417 height 95
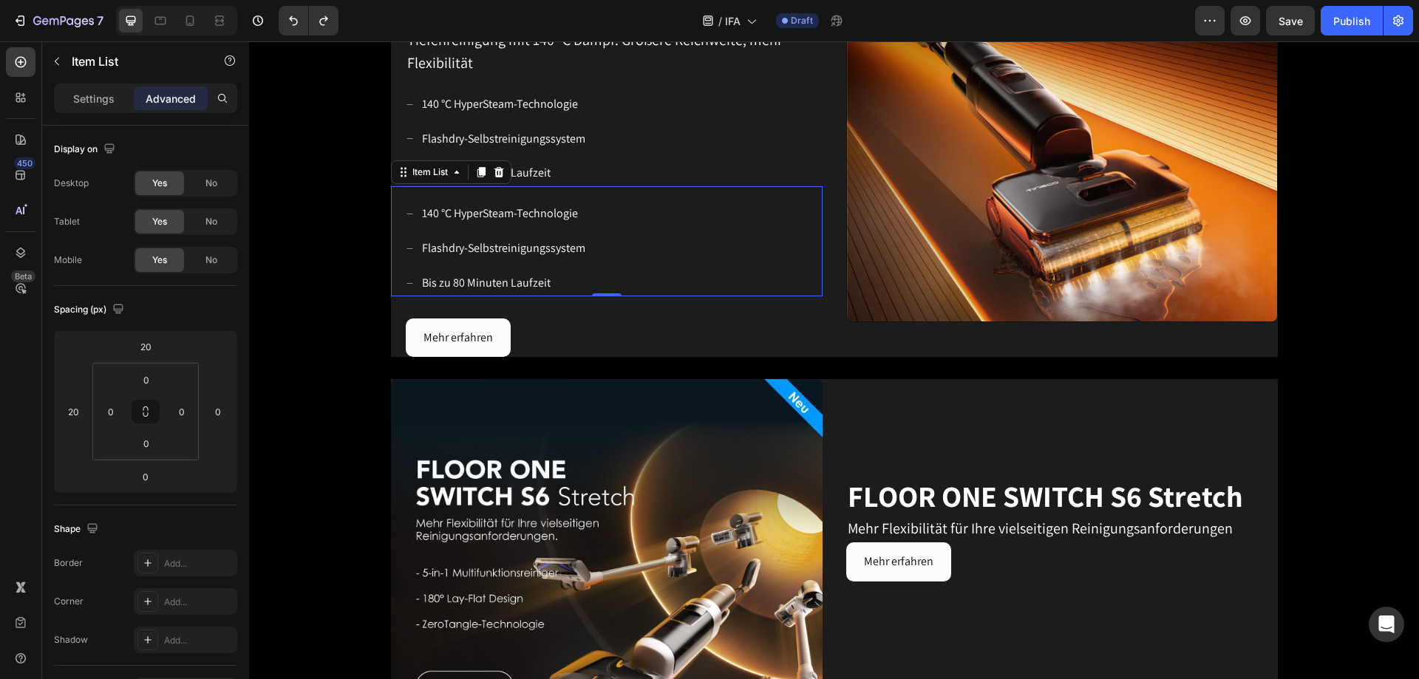
drag, startPoint x: 420, startPoint y: 168, endPoint x: 487, endPoint y: 256, distance: 111.3
click at [487, 256] on div "140 °C HyperSteam-Technologie Flashdry-Selbstreinigungssystem Bis zu 80 Minuten…" at bounding box center [607, 240] width 432 height 109
drag, startPoint x: 392, startPoint y: 168, endPoint x: 580, endPoint y: 248, distance: 204.0
click at [554, 250] on div "140 °C HyperSteam-Technologie Flashdry-Selbstreinigungssystem Bis zu 80 Minuten…" at bounding box center [607, 240] width 432 height 109
click at [764, 317] on div "FLOOR ONE S7 Stretch Steam Heading Tiefenreinigung mit 140 °C Dampf: Größere Re…" at bounding box center [607, 124] width 432 height 466
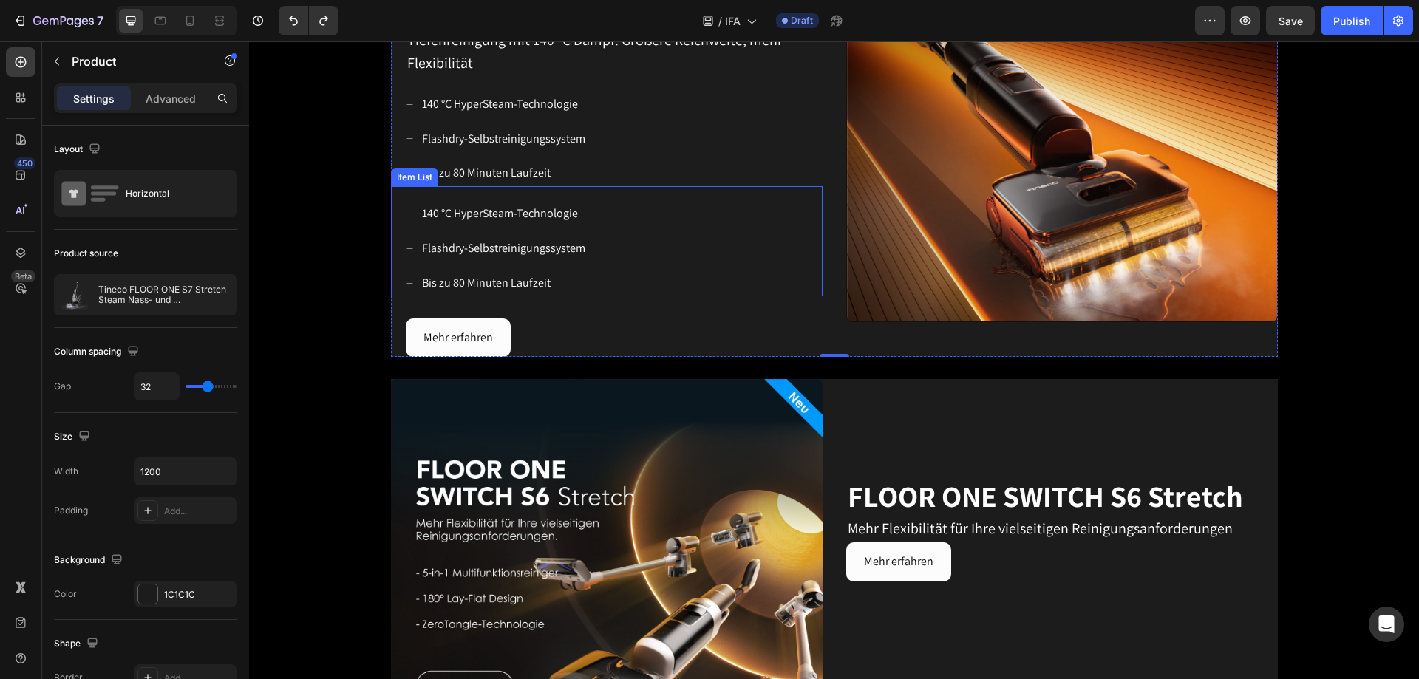
click at [676, 245] on div "140 °C HyperSteam-Technologie Flashdry-Selbstreinigungssystem Bis zu 80 Minuten…" at bounding box center [614, 248] width 417 height 95
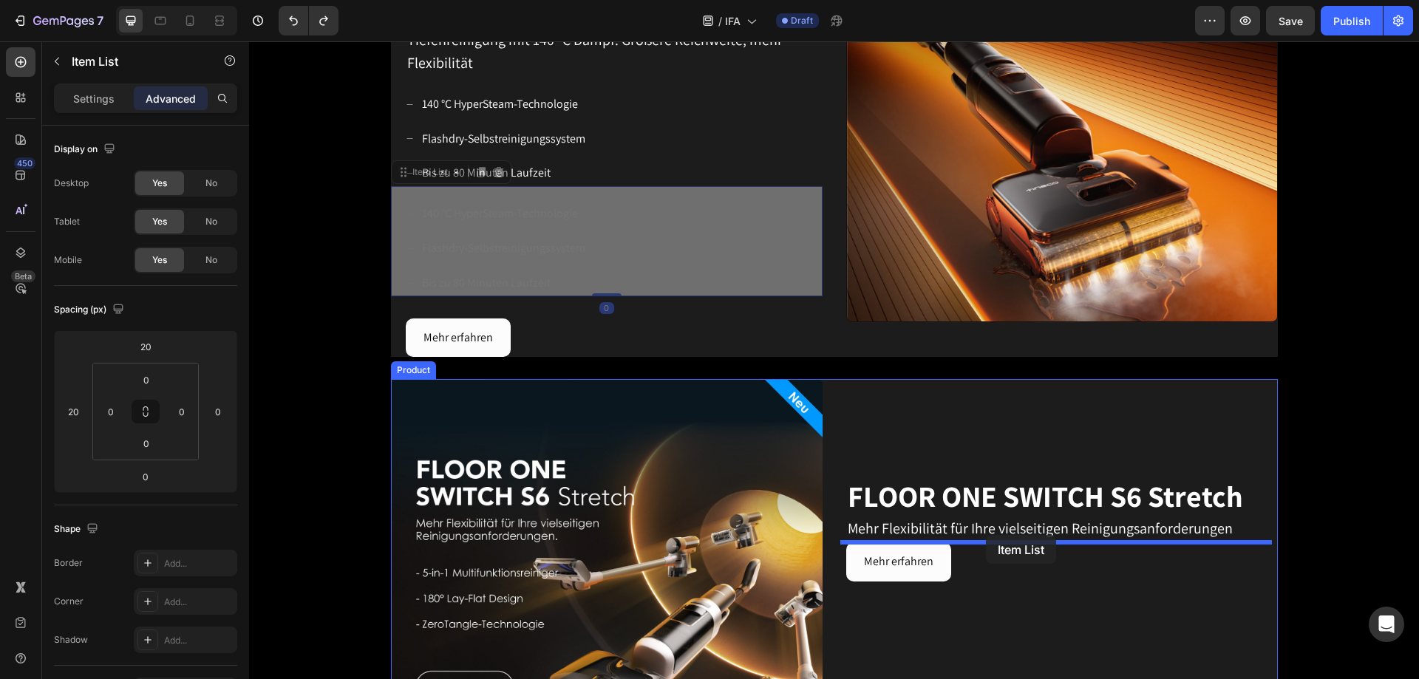
drag, startPoint x: 438, startPoint y: 173, endPoint x: 986, endPoint y: 535, distance: 656.6
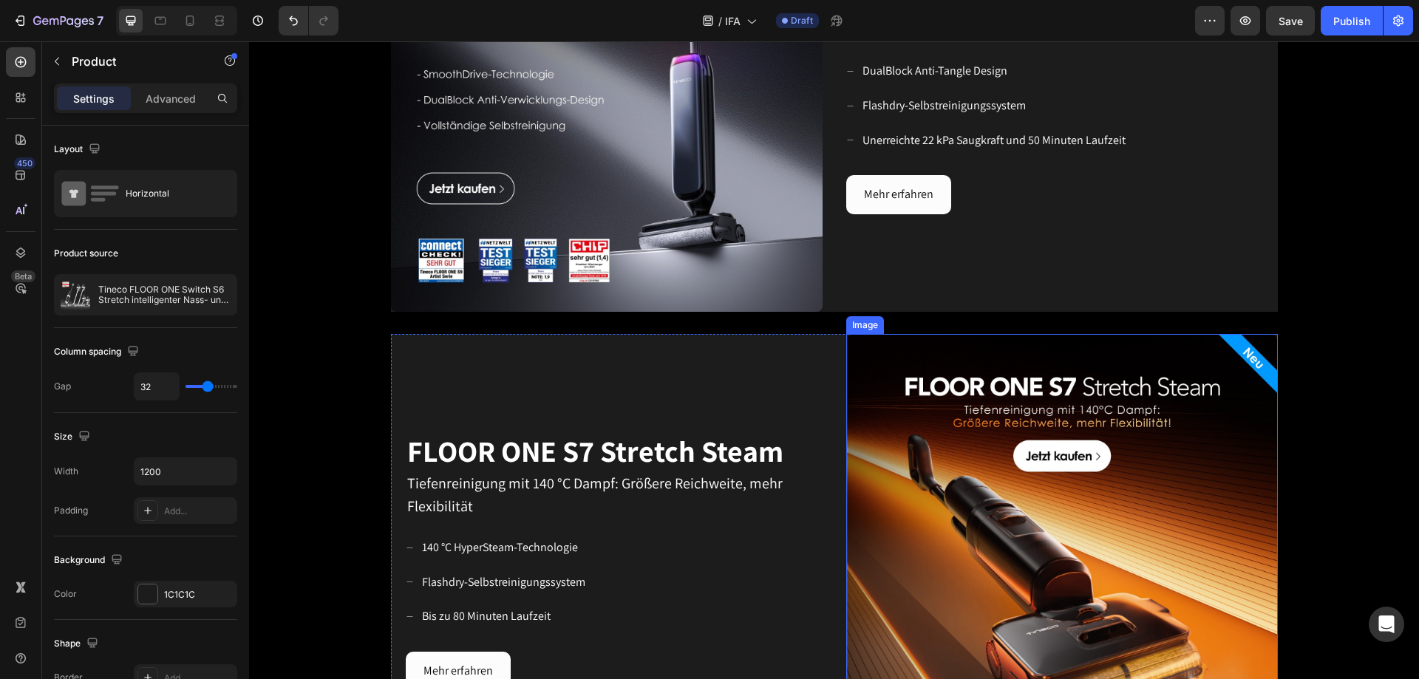
scroll to position [891, 0]
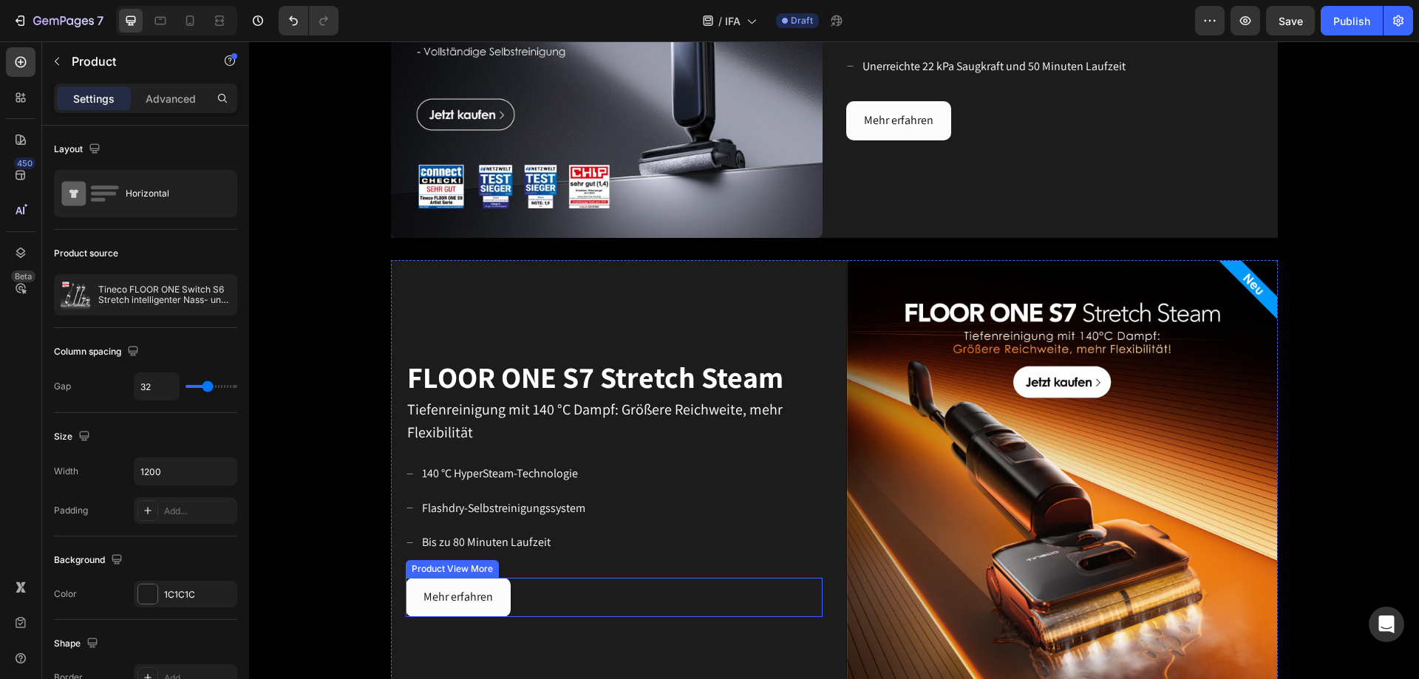
click at [550, 412] on div "Mehr erfahren" at bounding box center [614, 597] width 417 height 39
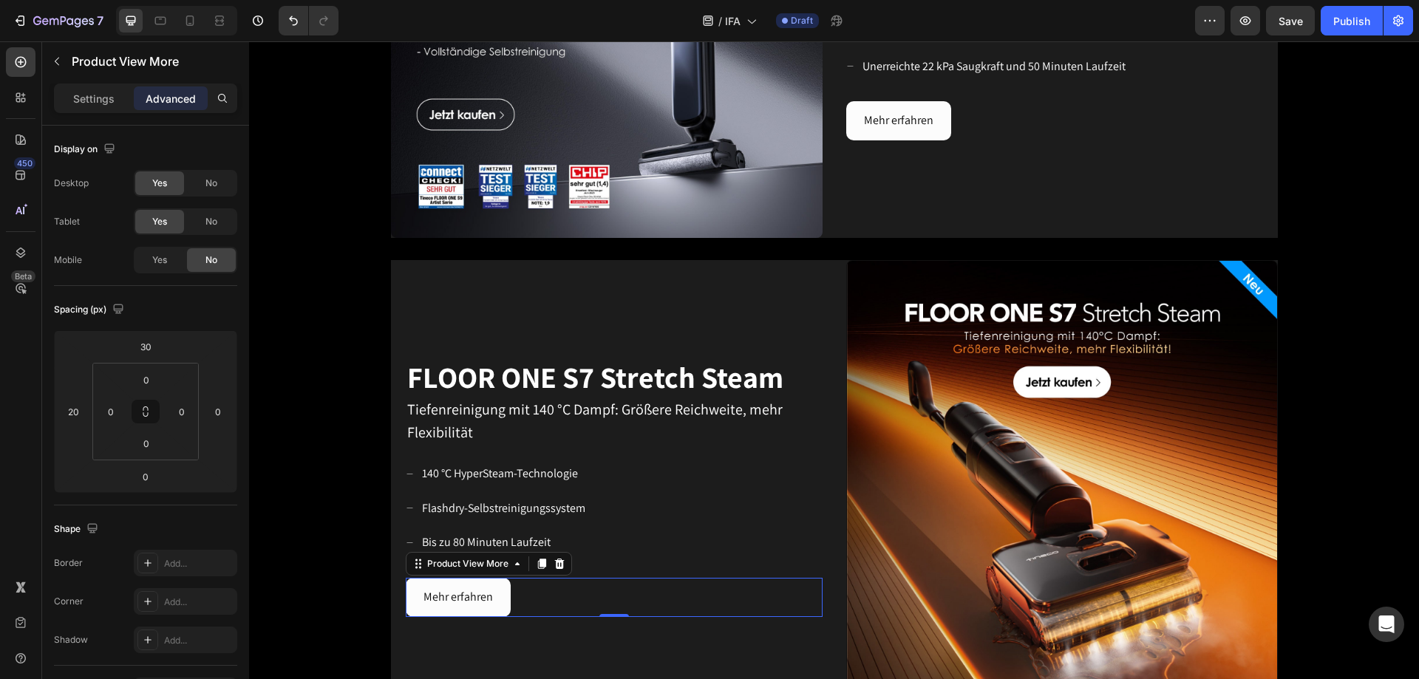
click at [190, 99] on p "Advanced" at bounding box center [171, 99] width 50 height 16
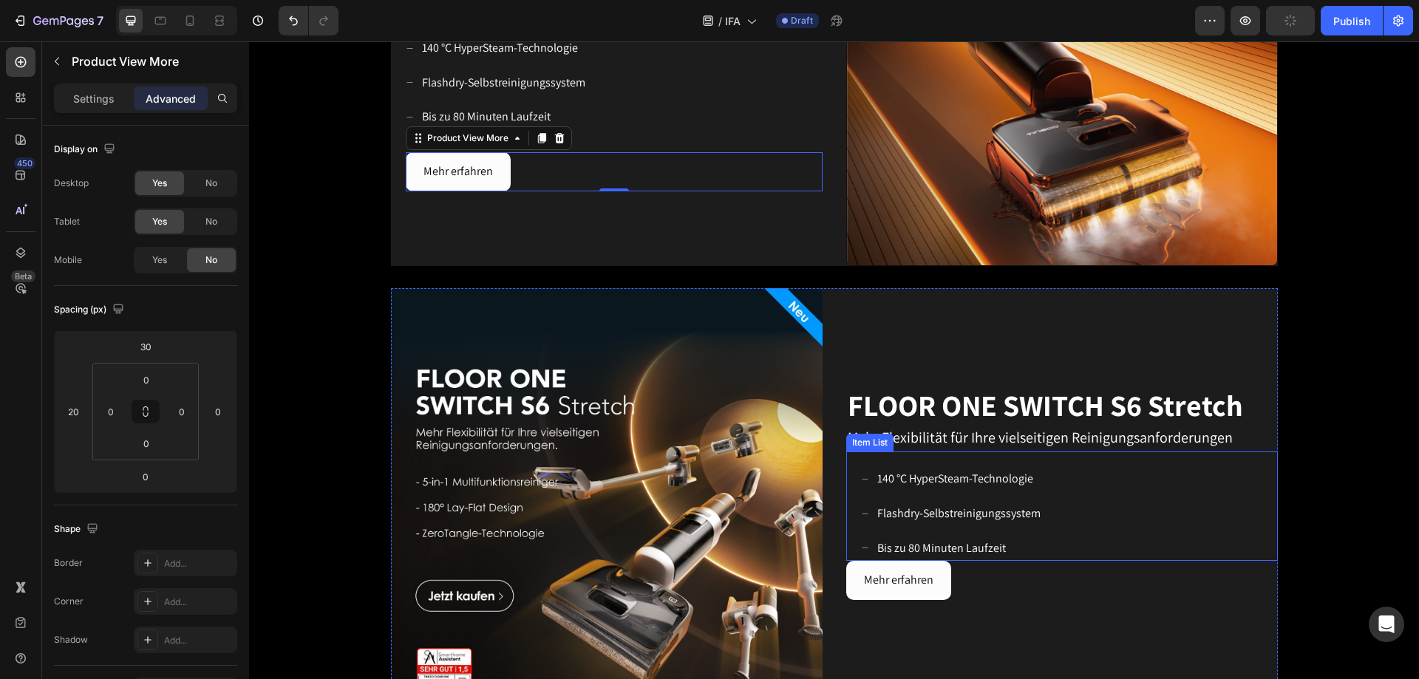
scroll to position [1334, 0]
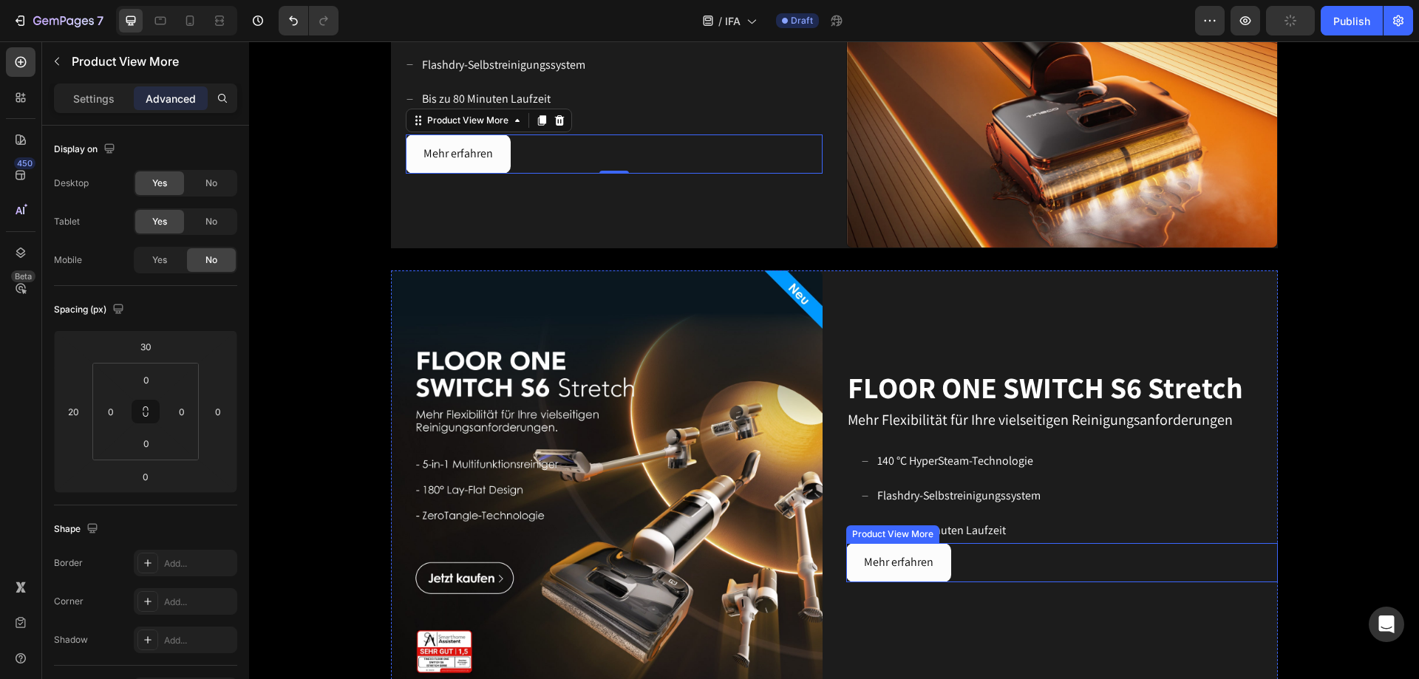
click at [945, 412] on div "Mehr erfahren" at bounding box center [1062, 562] width 432 height 39
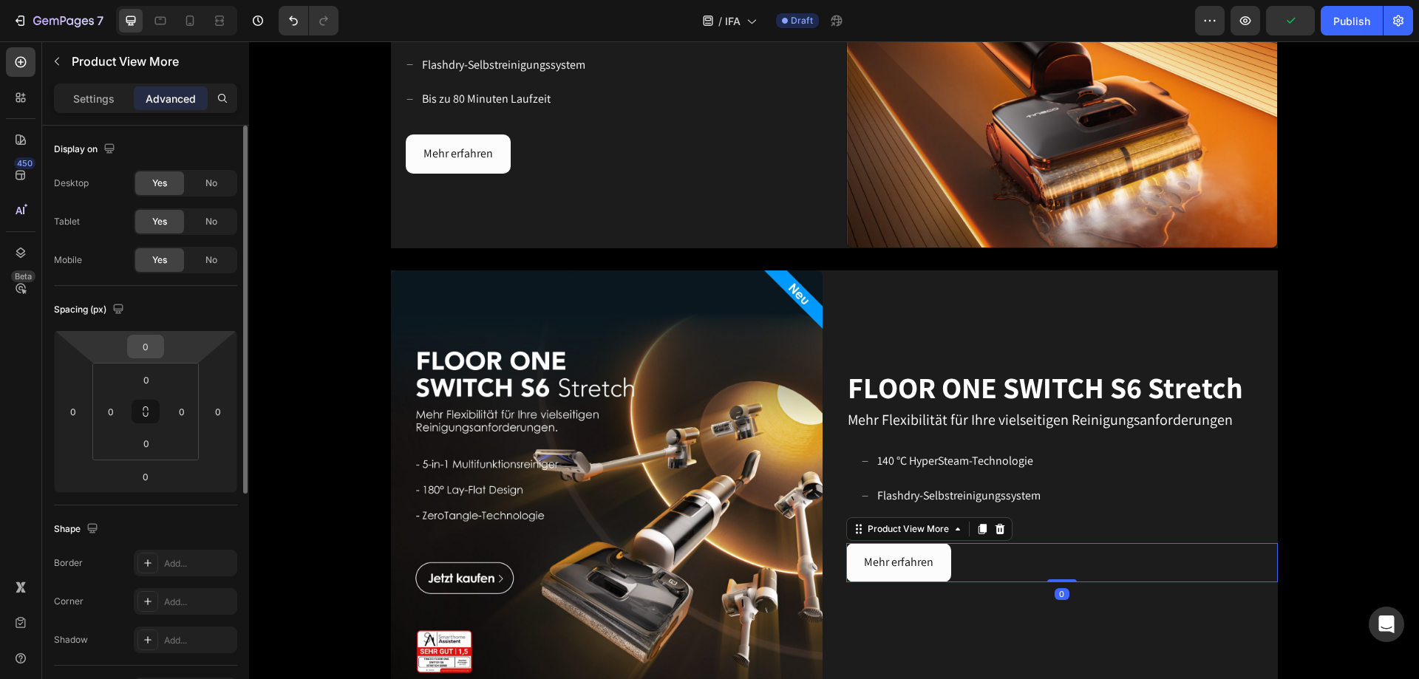
click at [153, 346] on input "0" at bounding box center [146, 347] width 30 height 22
type input "30"
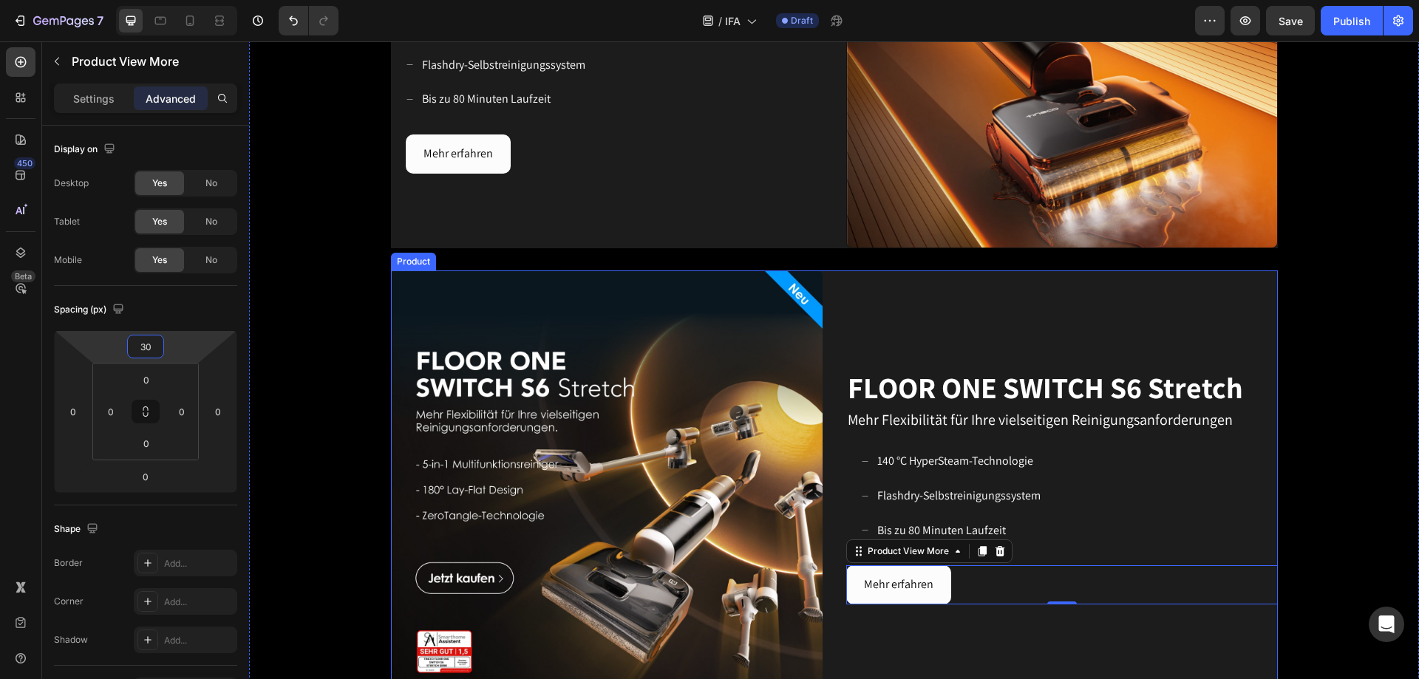
click at [945, 412] on div "FLOOR ONE SWITCH S6 Stretch Heading Mehr Flexibilität für Ihre vielseitigen Rei…" at bounding box center [1062, 487] width 432 height 432
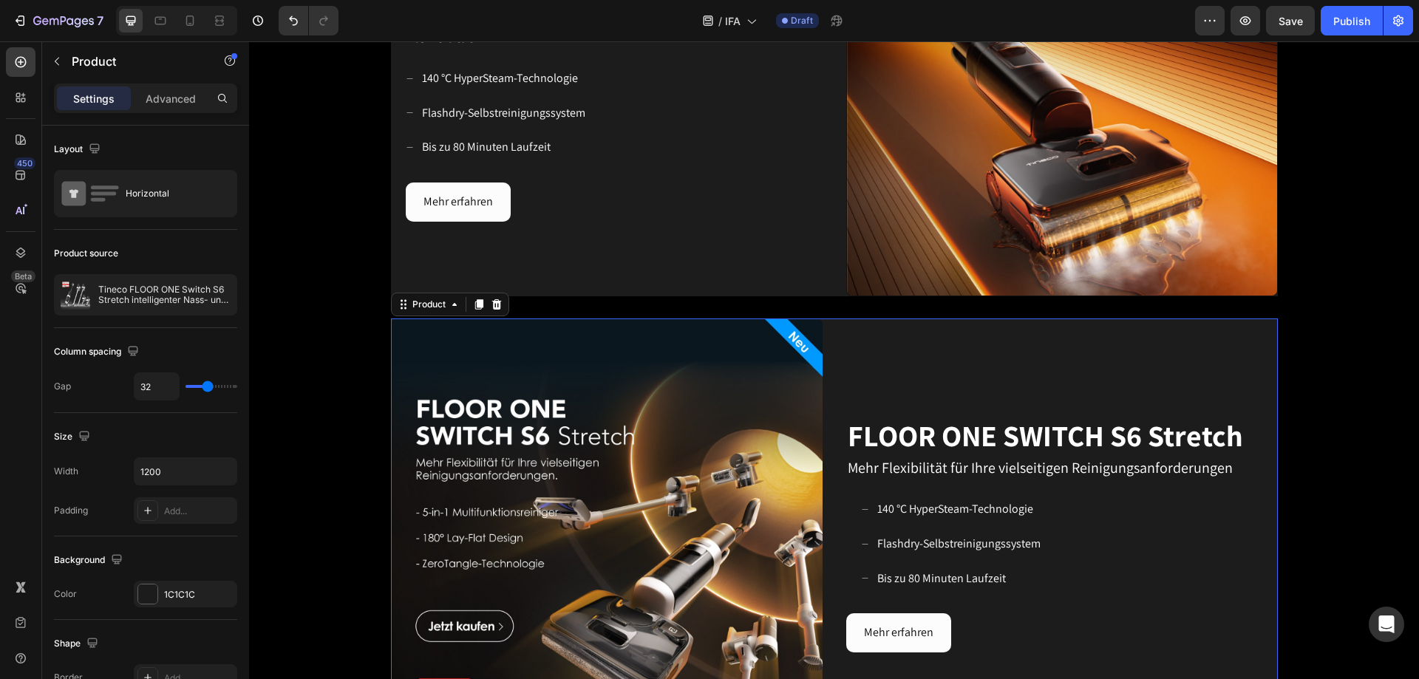
scroll to position [1260, 0]
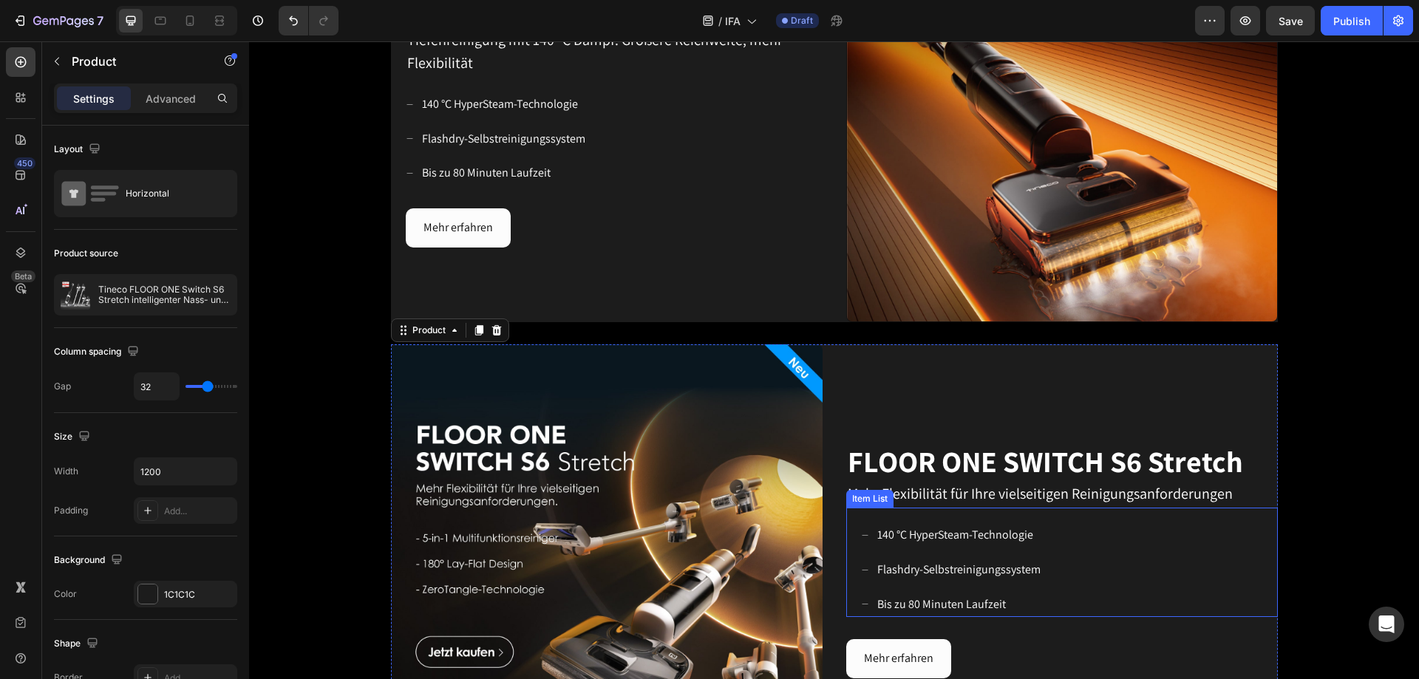
click at [945, 412] on div "140 °C HyperSteam-Technologie Flashdry-Selbstreinigungssystem Bis zu 80 Minuten…" at bounding box center [1069, 570] width 417 height 95
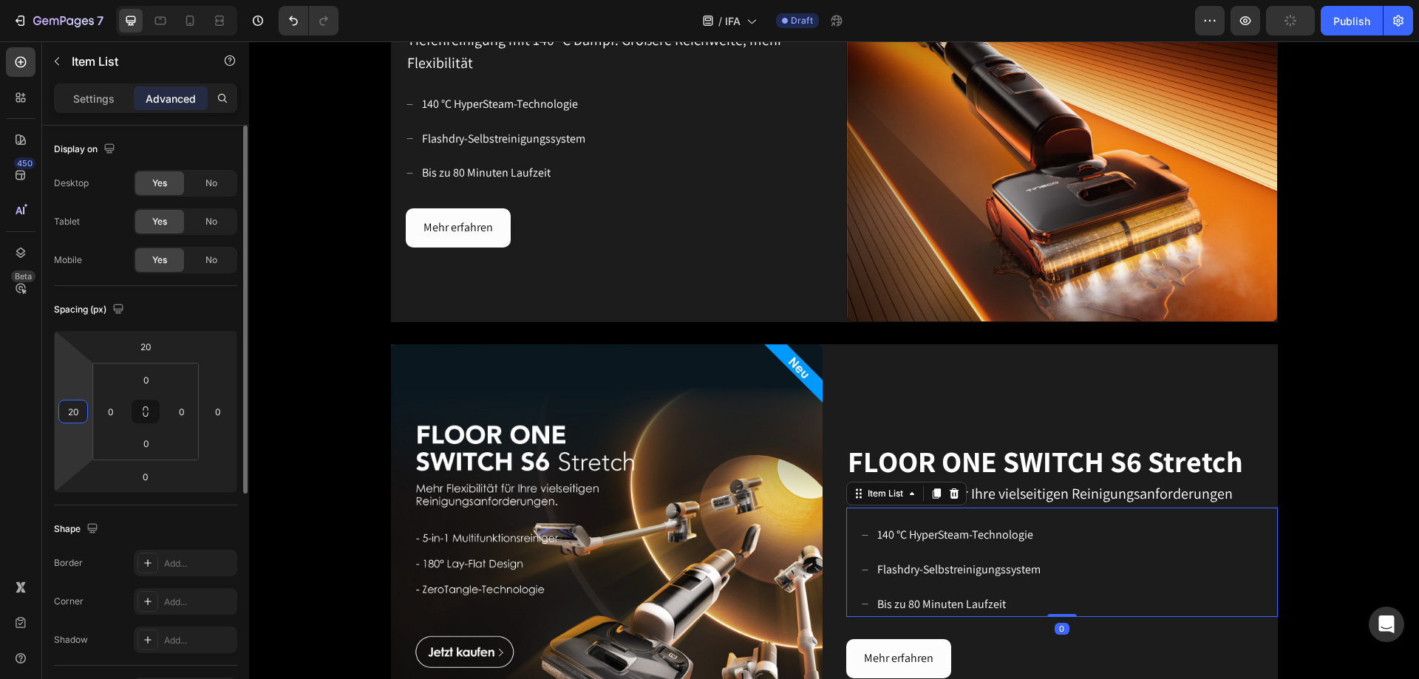
click at [79, 408] on input "20" at bounding box center [73, 412] width 22 height 22
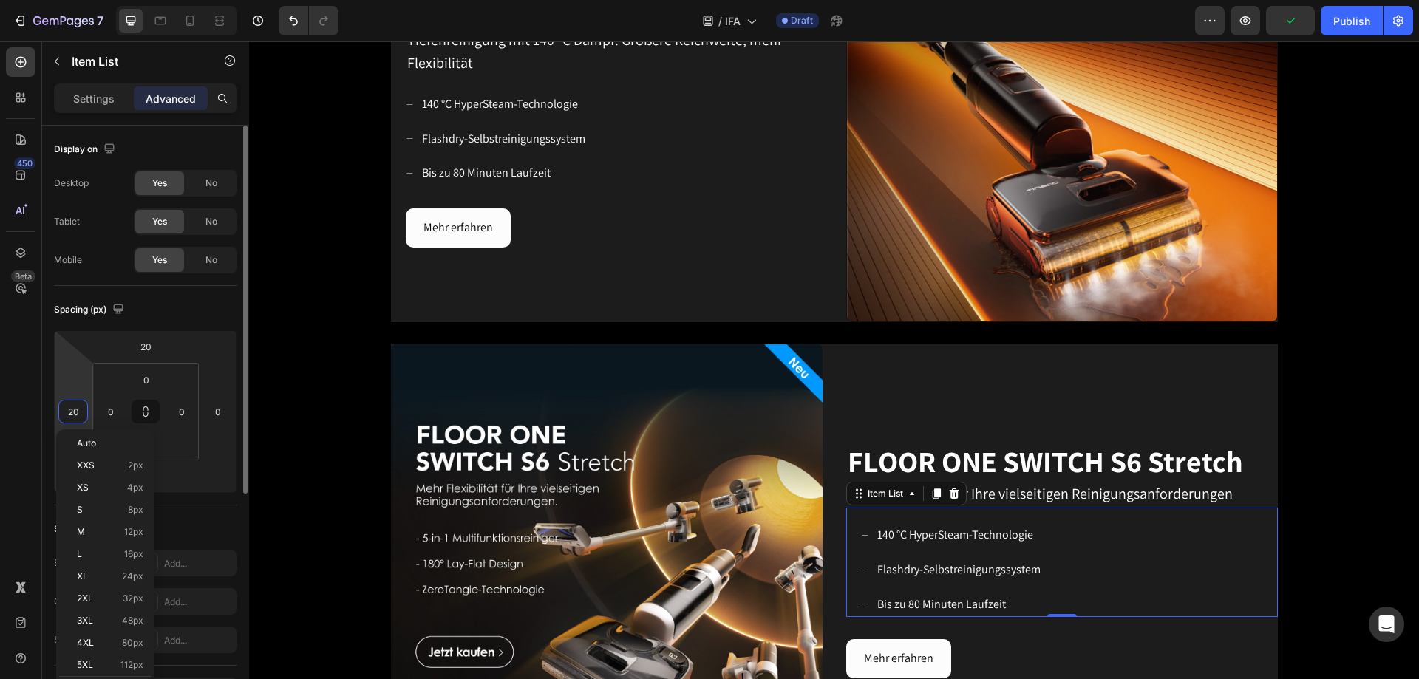
type input "0"
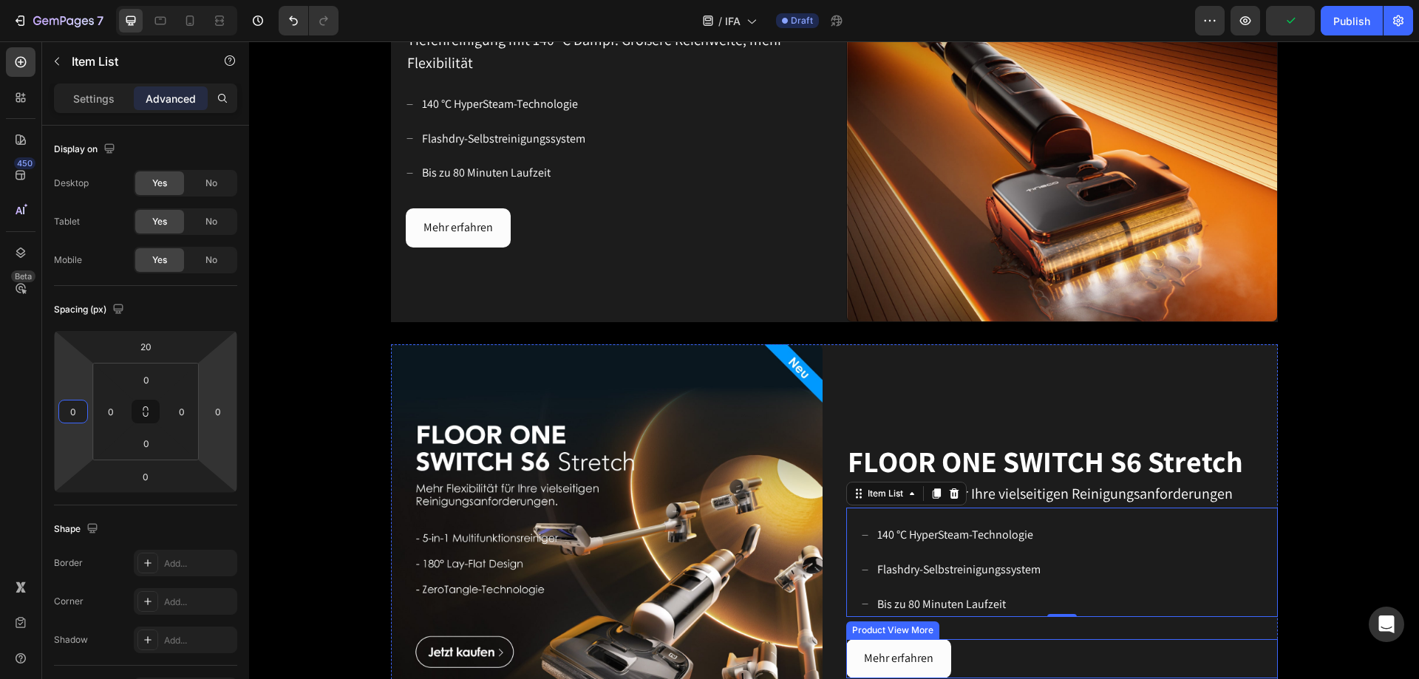
click at [945, 412] on div "Mehr erfahren" at bounding box center [1062, 658] width 432 height 39
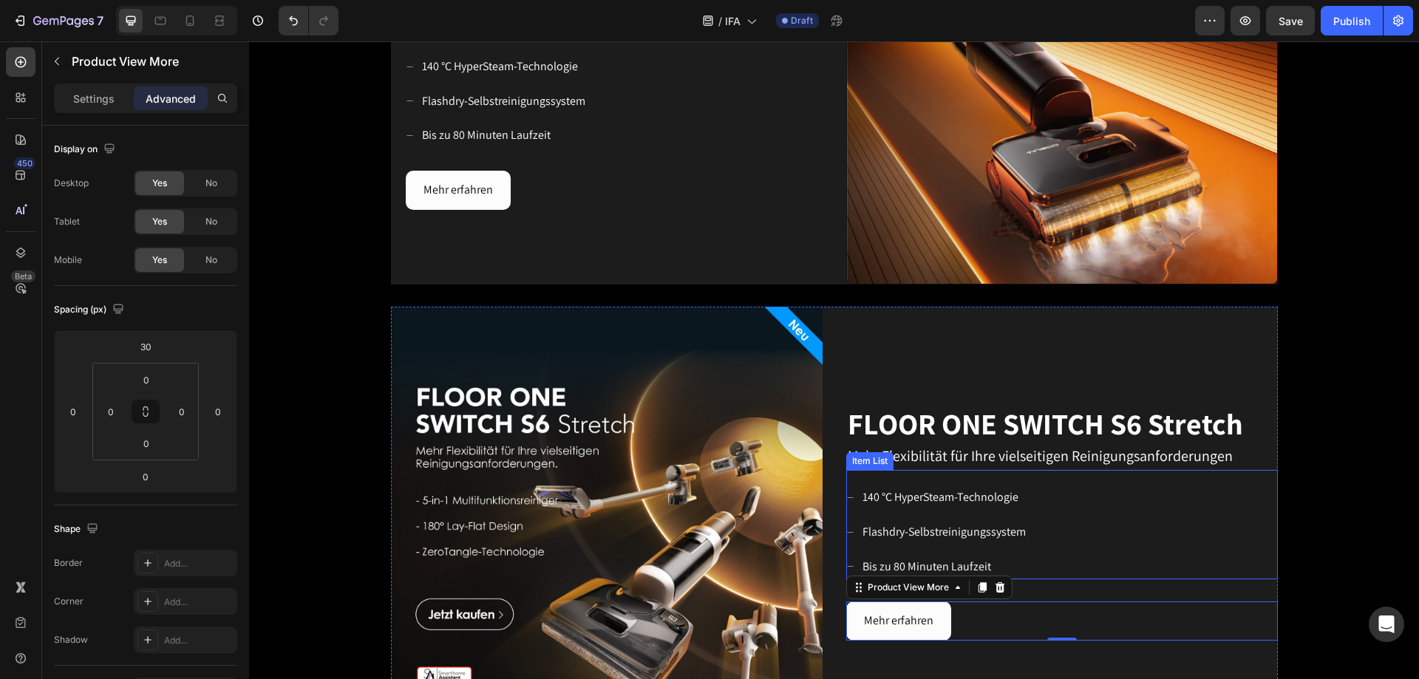
scroll to position [1334, 0]
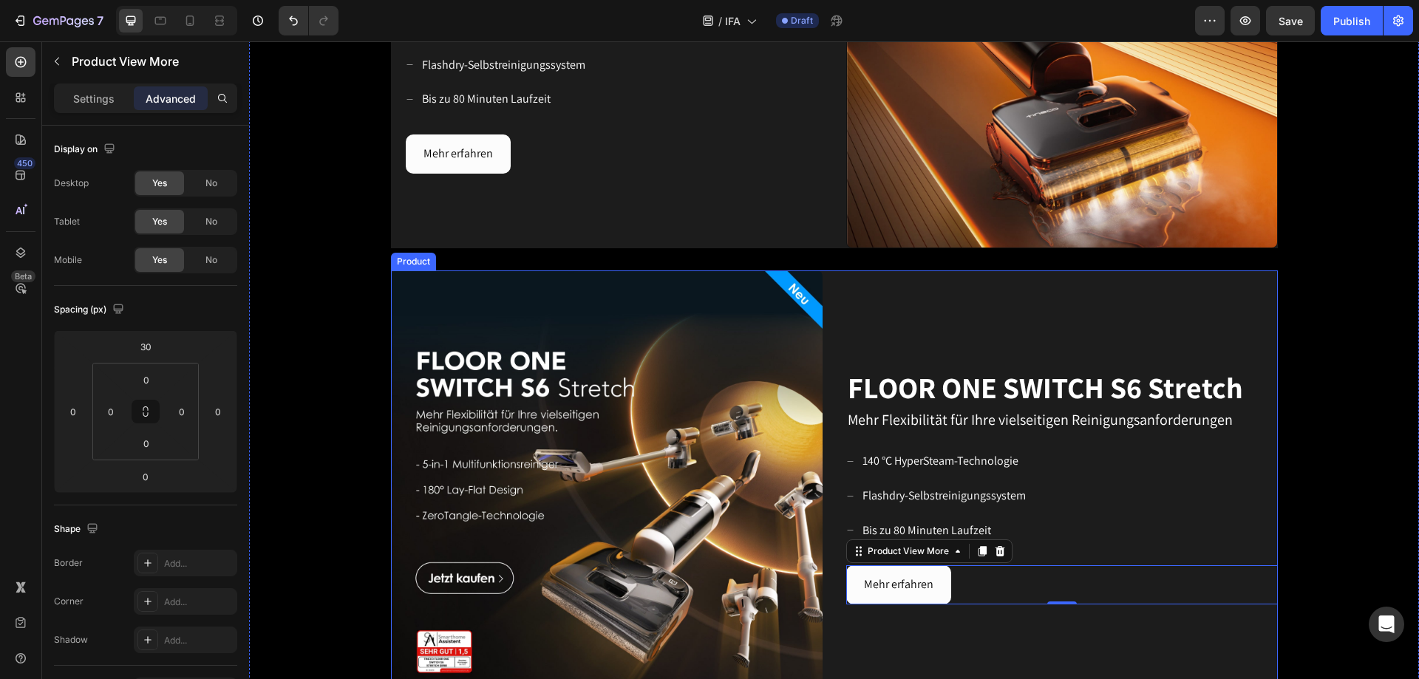
click at [945, 412] on div "FLOOR ONE SWITCH S6 Stretch Heading Mehr Flexibilität für Ihre vielseitigen Rei…" at bounding box center [1062, 487] width 432 height 432
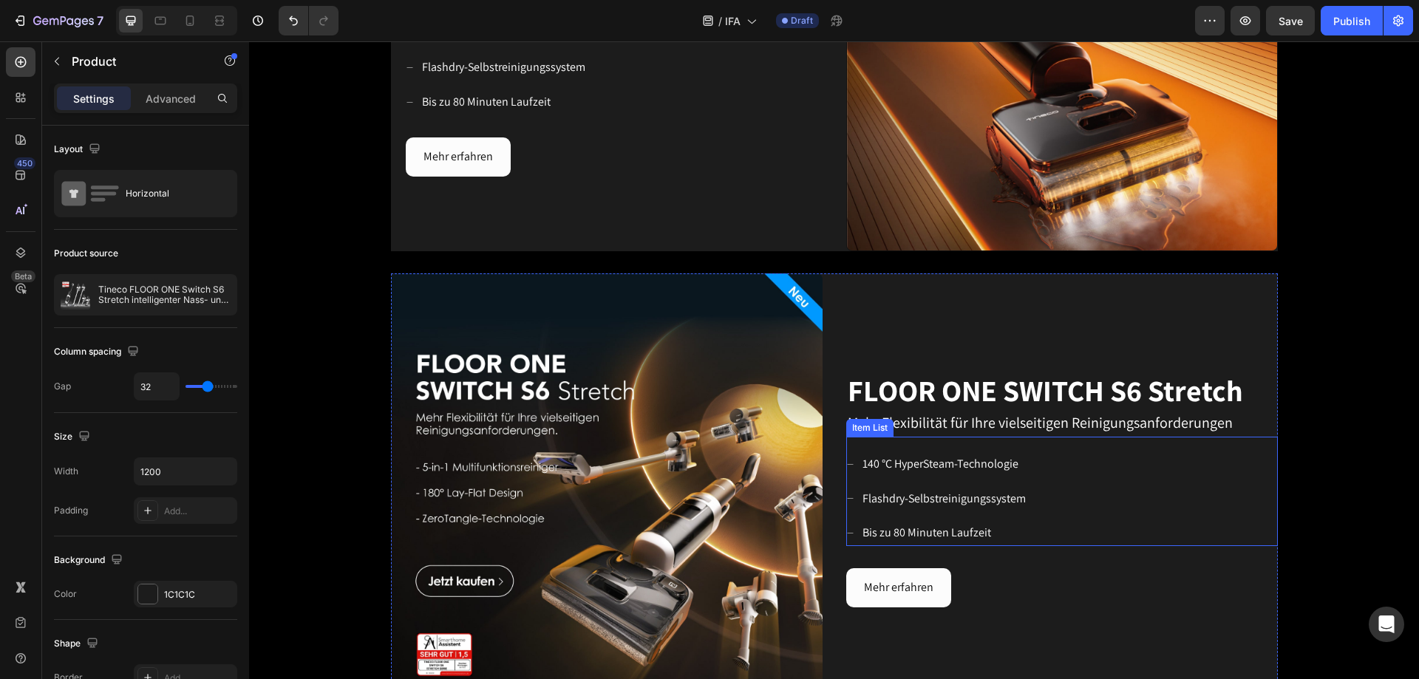
scroll to position [914, 0]
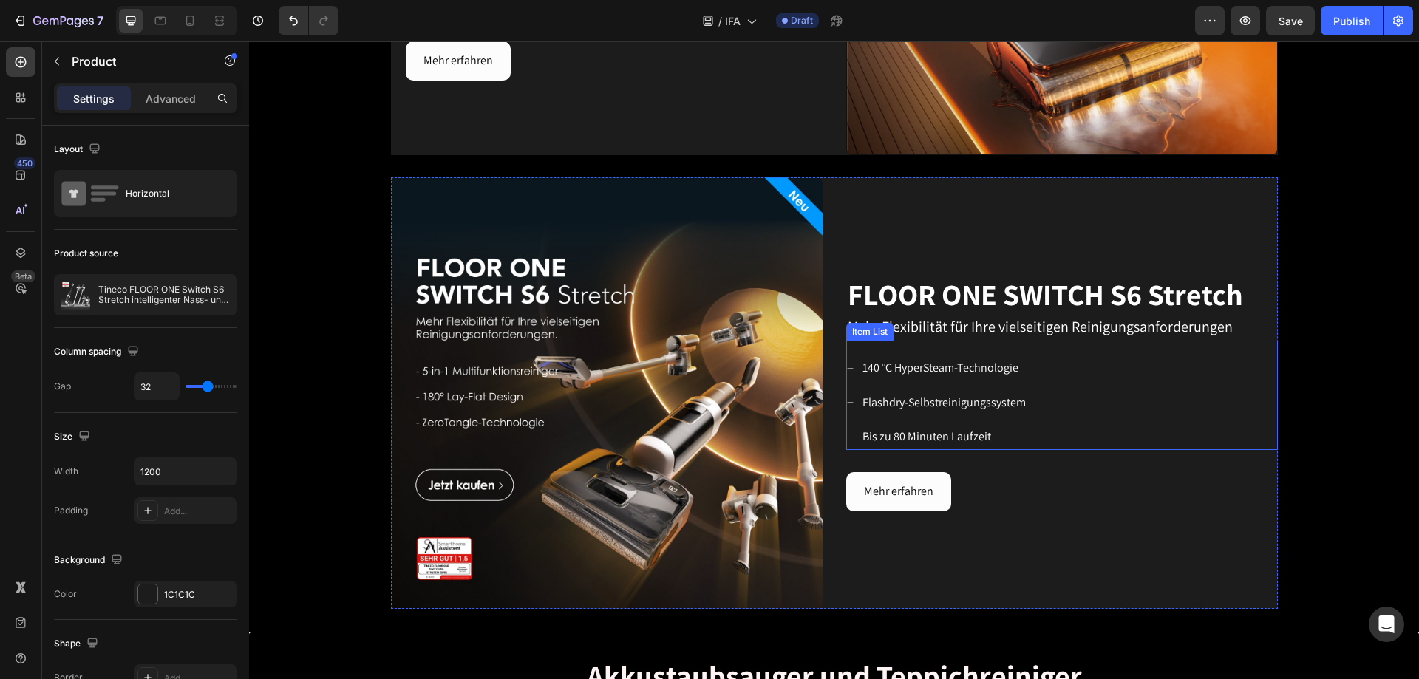
click at [945, 367] on p "140 °C HyperSteam-Technologie" at bounding box center [944, 368] width 163 height 21
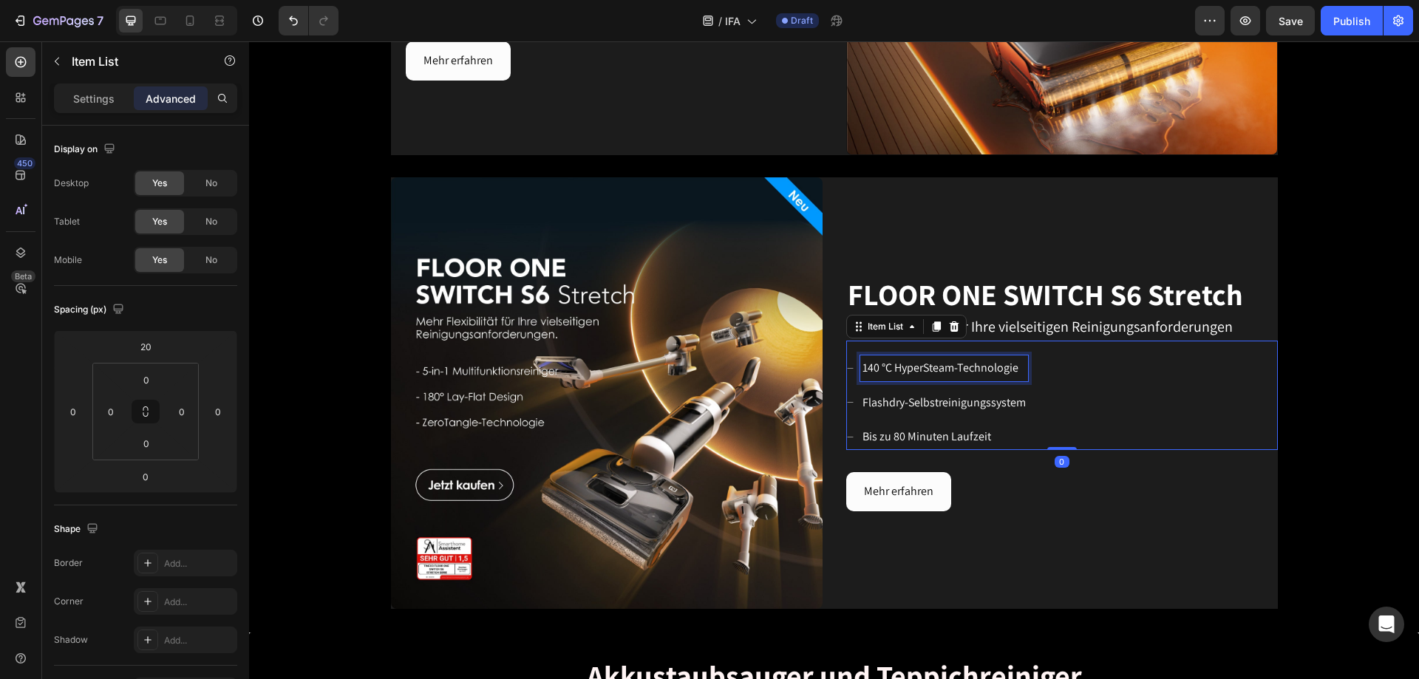
click at [945, 368] on p "140 °C HyperSteam-Technologie" at bounding box center [944, 368] width 163 height 21
click at [945, 367] on p "140 °C HyperSteam-Technologie" at bounding box center [944, 368] width 163 height 21
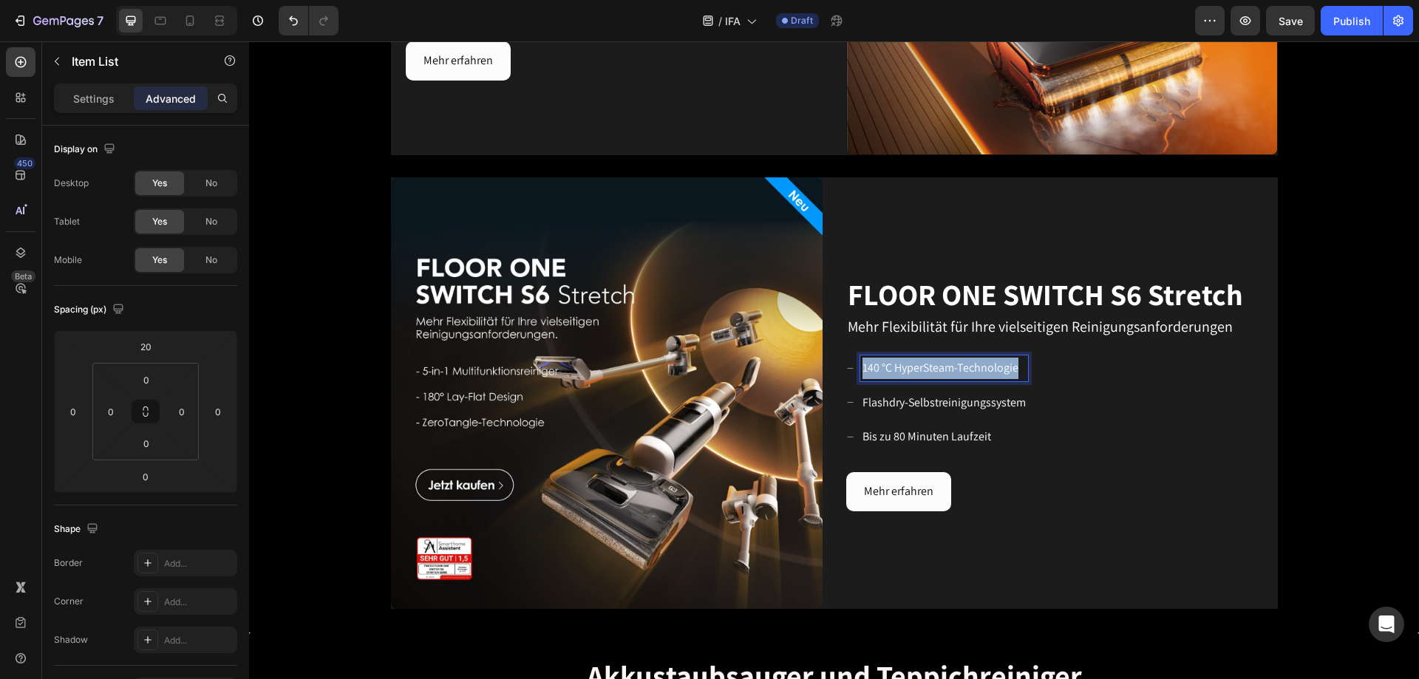
drag, startPoint x: 858, startPoint y: 367, endPoint x: 1016, endPoint y: 368, distance: 158.2
click at [945, 368] on p "140 °C HyperSteam-Technologie" at bounding box center [944, 368] width 163 height 21
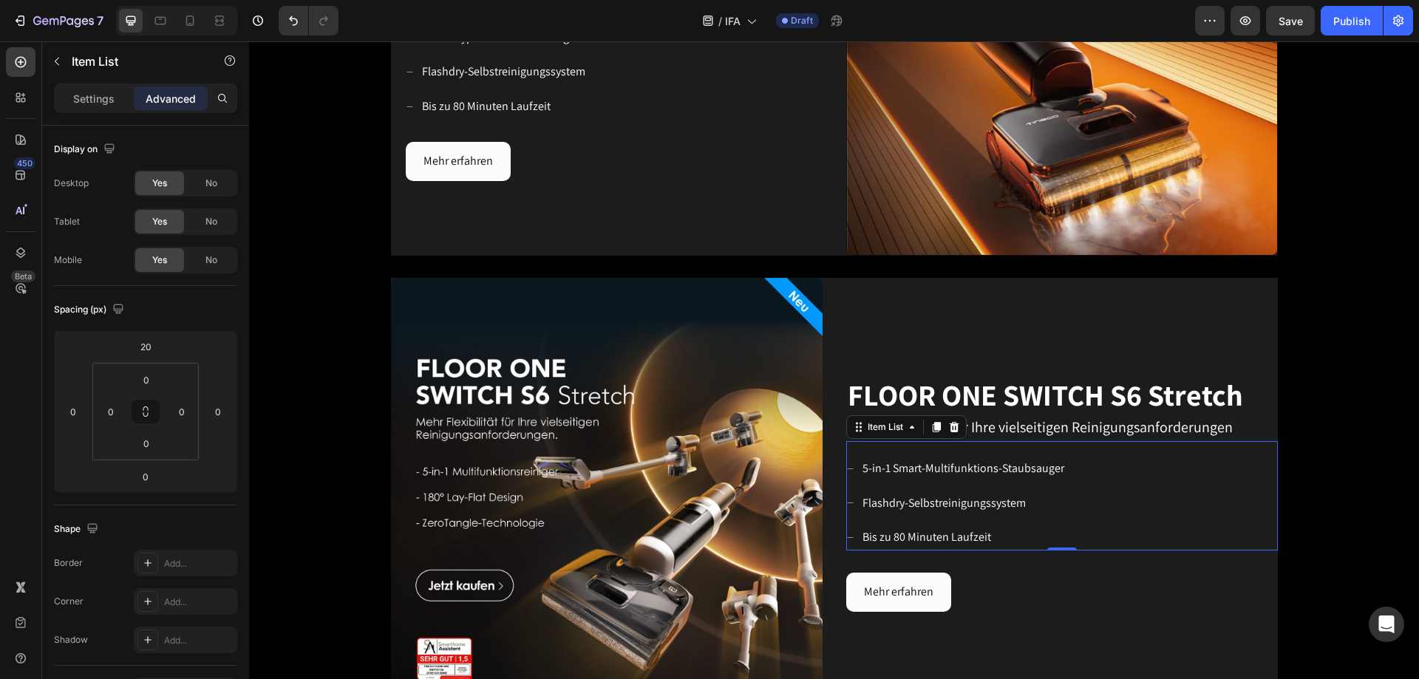
scroll to position [840, 0]
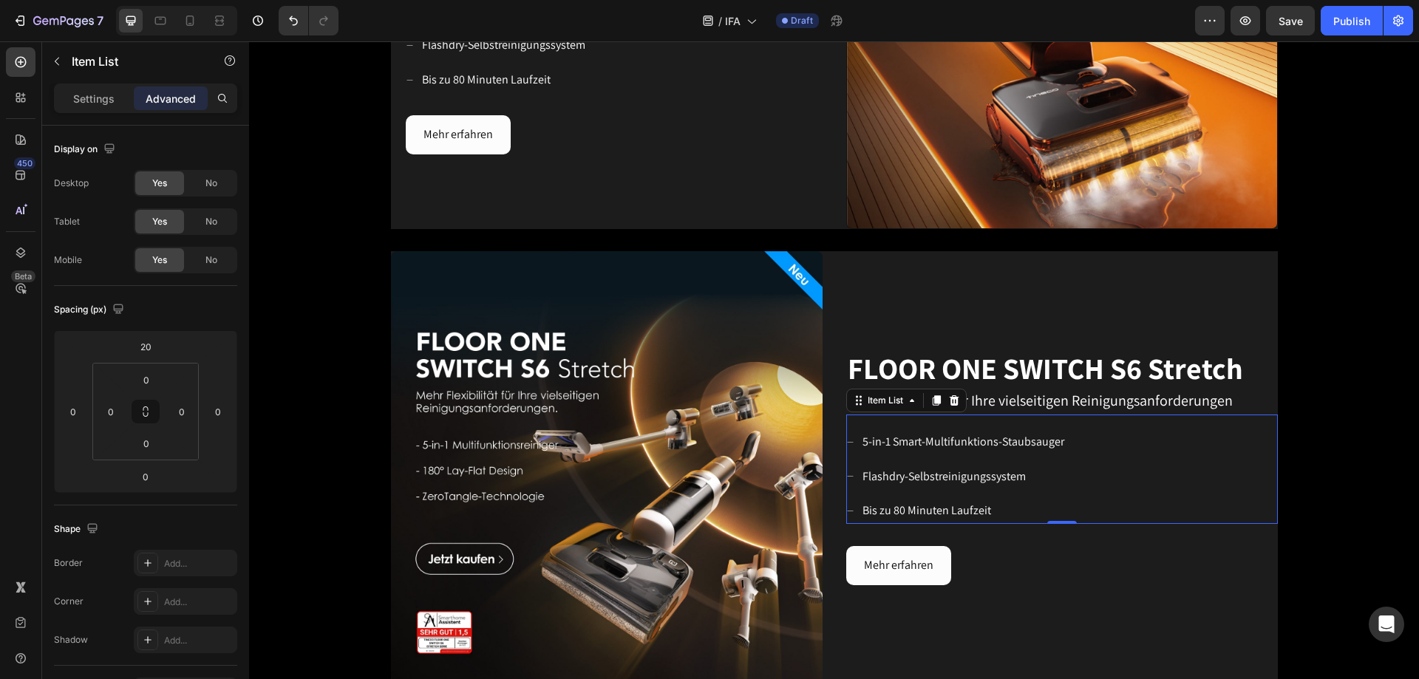
click at [945, 412] on p "Flashdry-Selbstreinigungssystem" at bounding box center [964, 476] width 202 height 21
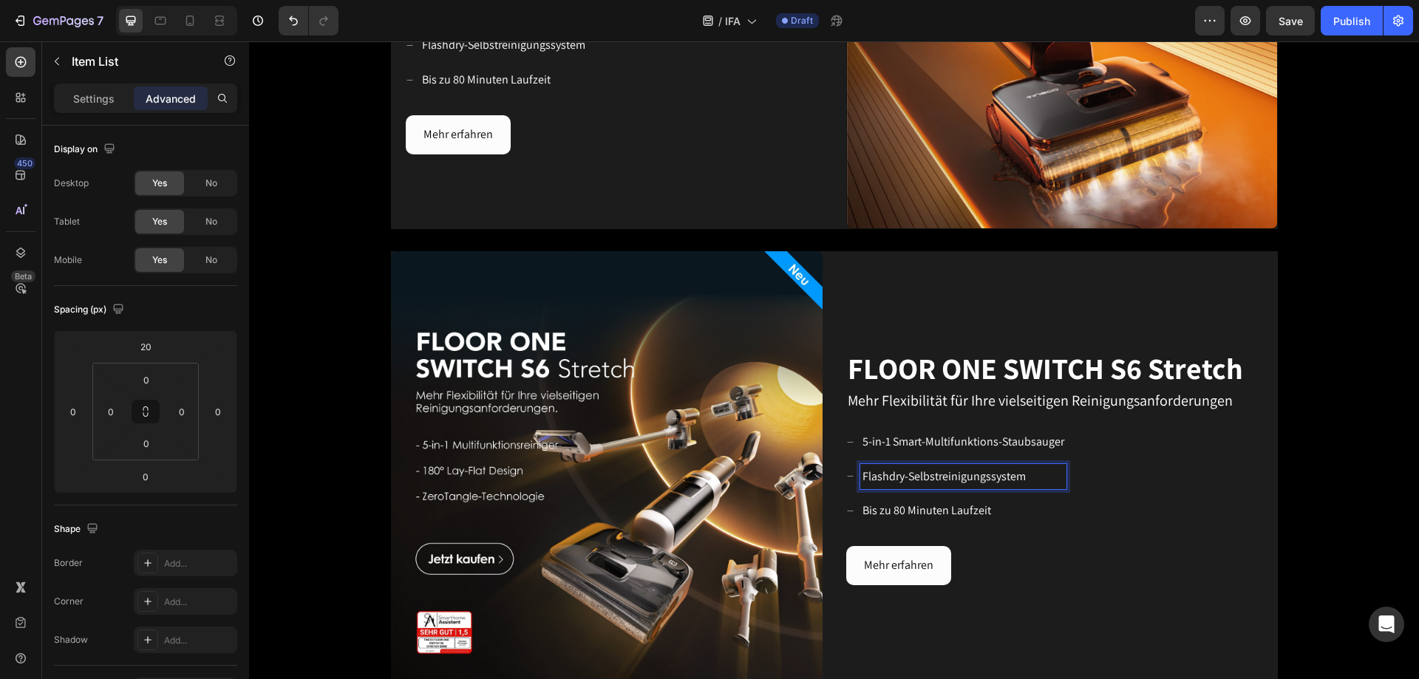
click at [945, 412] on p "Flashdry-Selbstreinigungssystem" at bounding box center [964, 476] width 202 height 21
drag, startPoint x: 1028, startPoint y: 478, endPoint x: 854, endPoint y: 477, distance: 173.7
click at [860, 412] on div "Flashdry-Selbstreinigungssystem" at bounding box center [963, 477] width 206 height 26
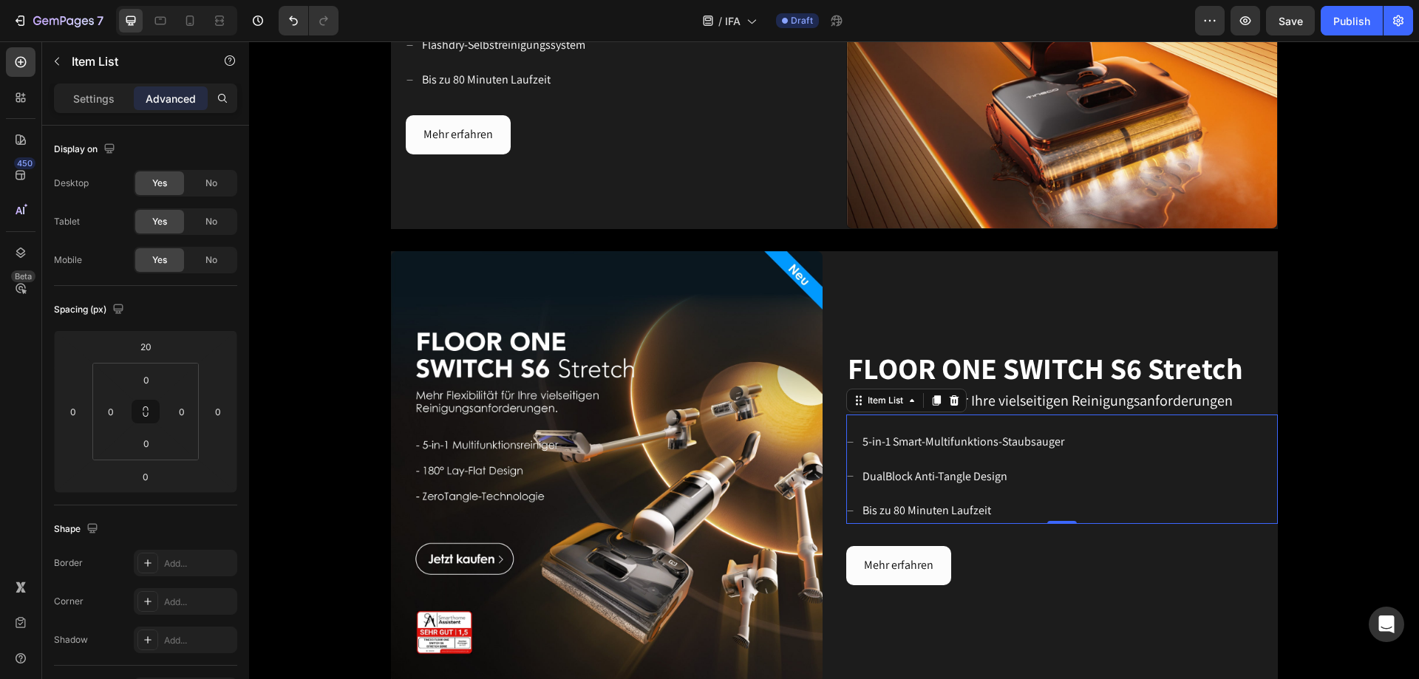
click at [945, 412] on p "Bis zu 80 Minuten Laufzeit" at bounding box center [964, 510] width 202 height 21
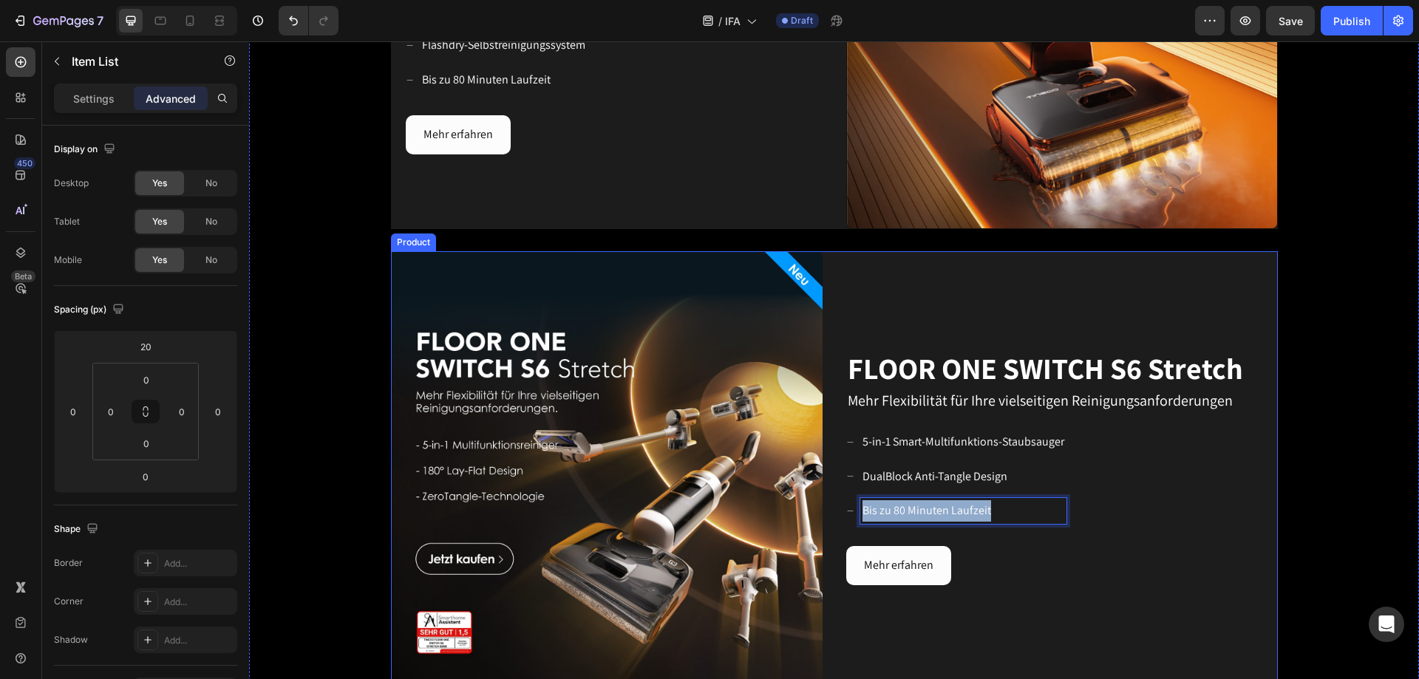
drag, startPoint x: 996, startPoint y: 512, endPoint x: 822, endPoint y: 512, distance: 174.4
click at [822, 412] on div "Image FLOOR ONE SWITCH S6 Stretch Heading Mehr Flexibilität für Ihre vielseitig…" at bounding box center [834, 467] width 887 height 432
click at [945, 412] on div "FLOOR ONE SWITCH S6 Stretch Heading Mehr Flexibilität für Ihre vielseitigen Rei…" at bounding box center [1062, 467] width 432 height 432
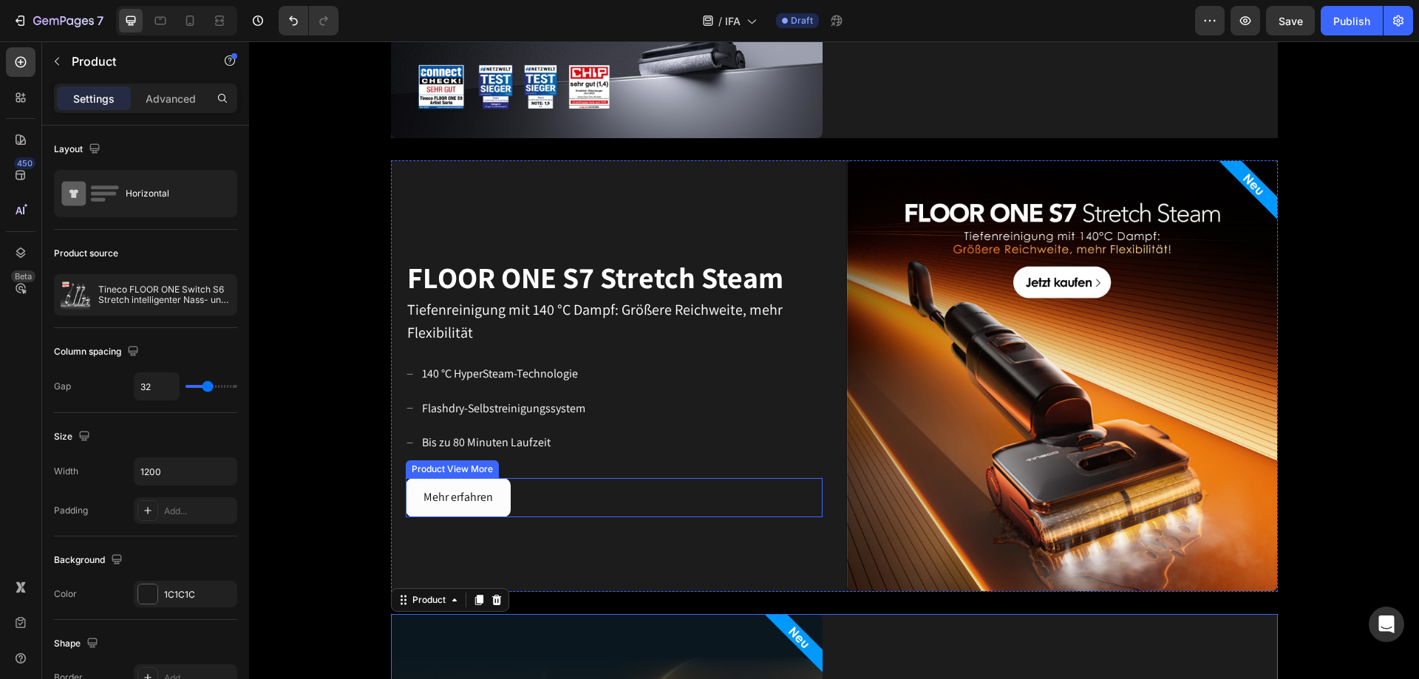
scroll to position [988, 0]
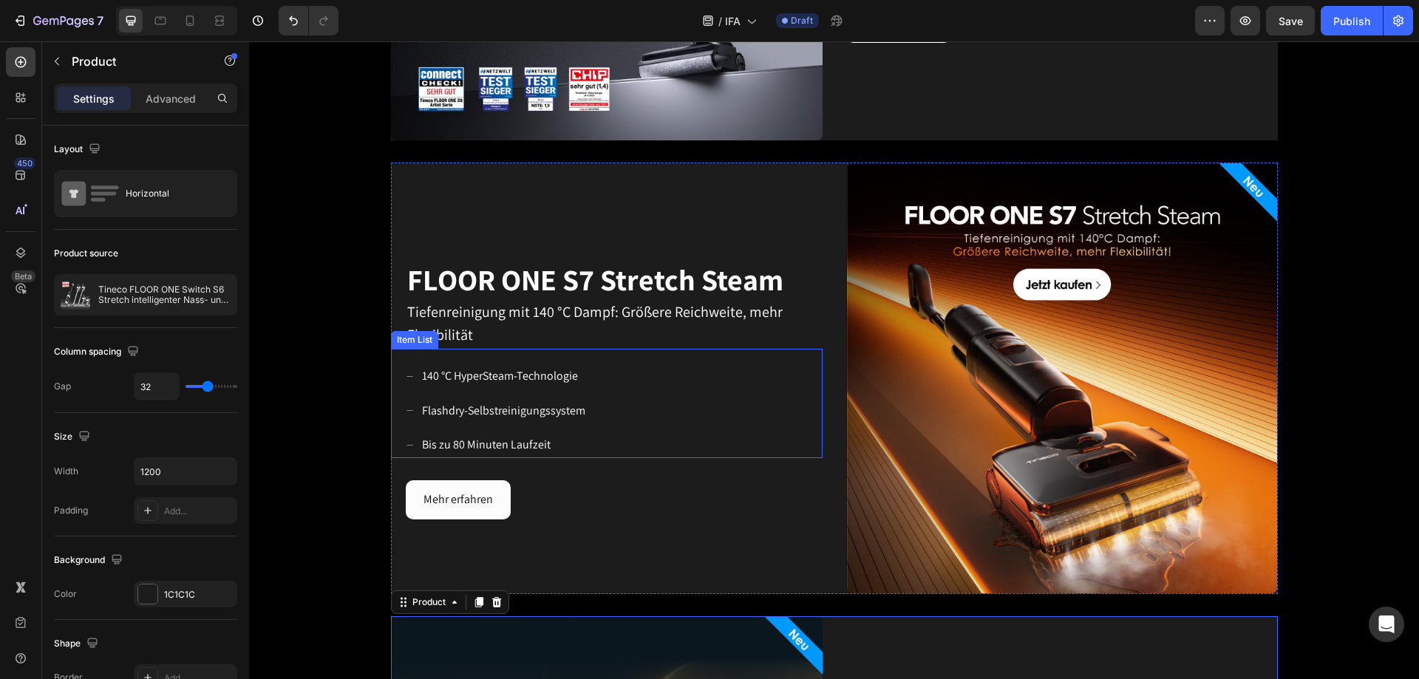
click at [695, 368] on div "140 °C HyperSteam-Technologie Flashdry-Selbstreinigungssystem Bis zu 80 Minuten…" at bounding box center [614, 411] width 417 height 95
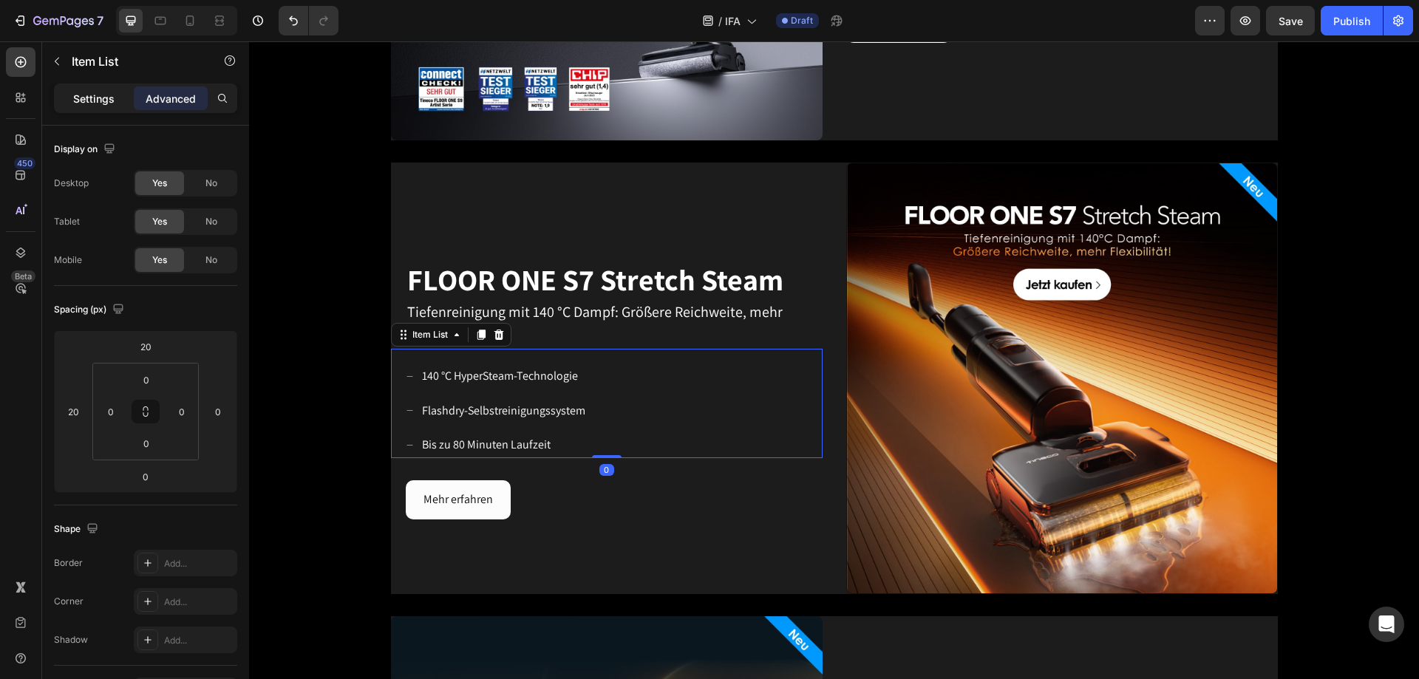
click at [104, 101] on p "Settings" at bounding box center [93, 99] width 41 height 16
type input "8"
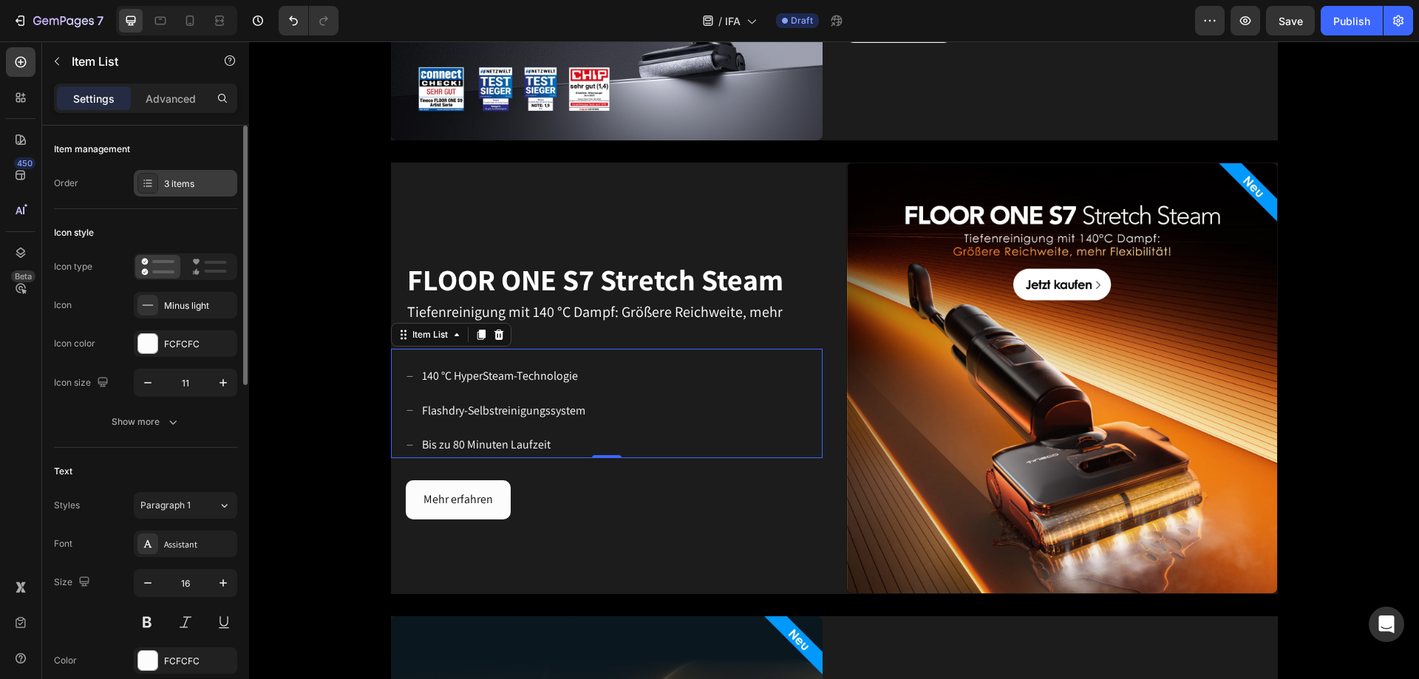
click at [166, 182] on div "3 items" at bounding box center [198, 183] width 69 height 13
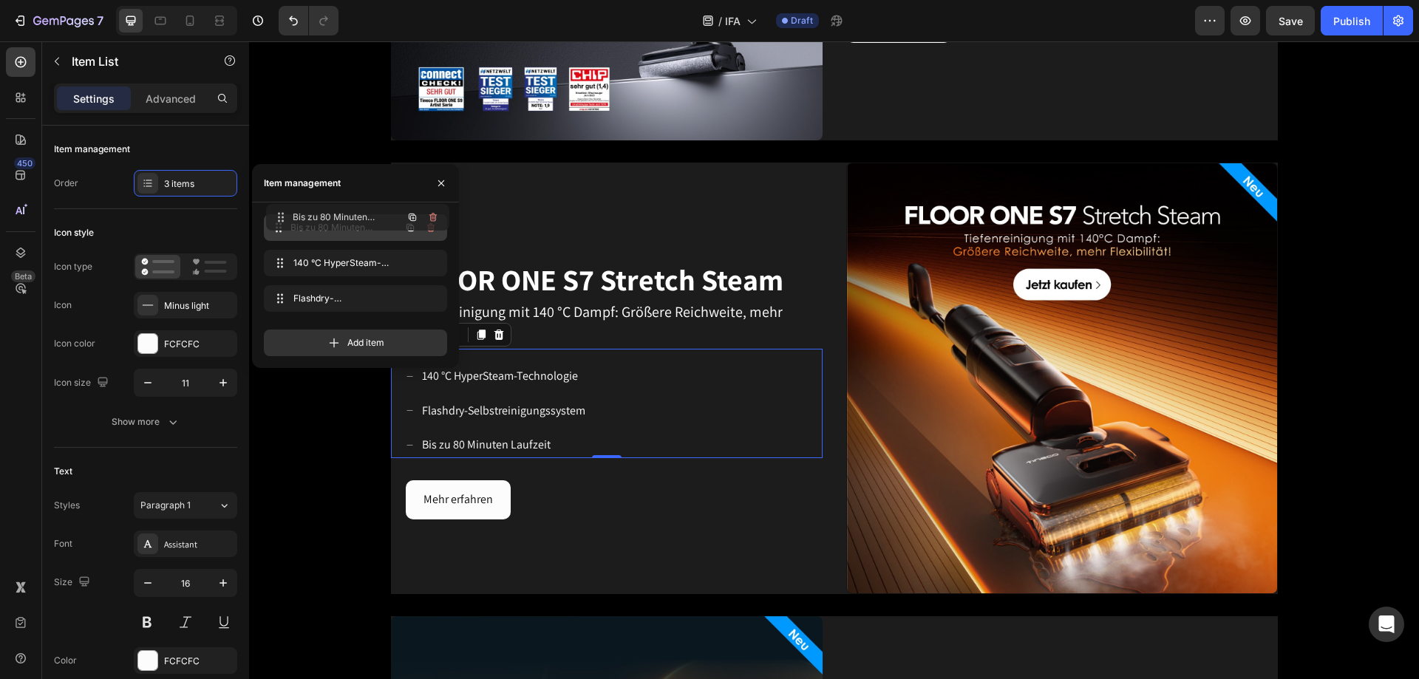
drag, startPoint x: 282, startPoint y: 296, endPoint x: 284, endPoint y: 215, distance: 81.3
click at [440, 177] on icon "button" at bounding box center [441, 183] width 12 height 12
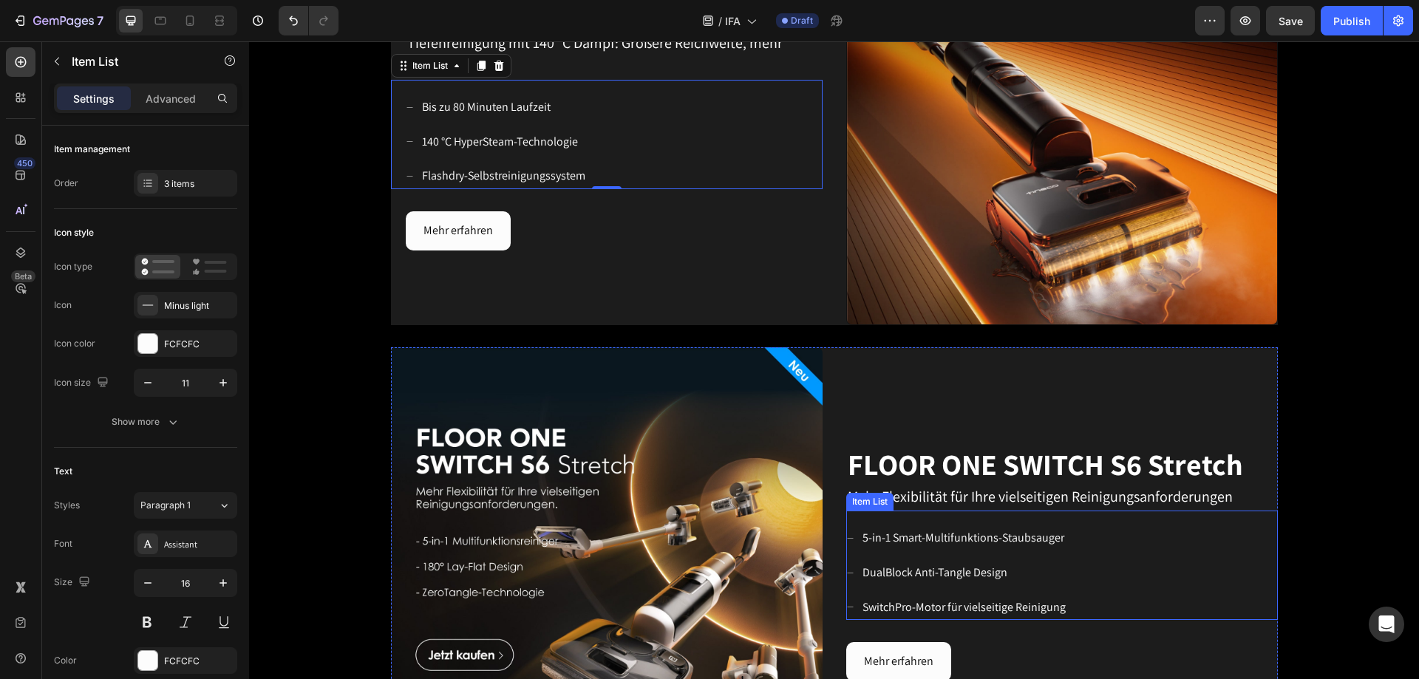
scroll to position [1284, 0]
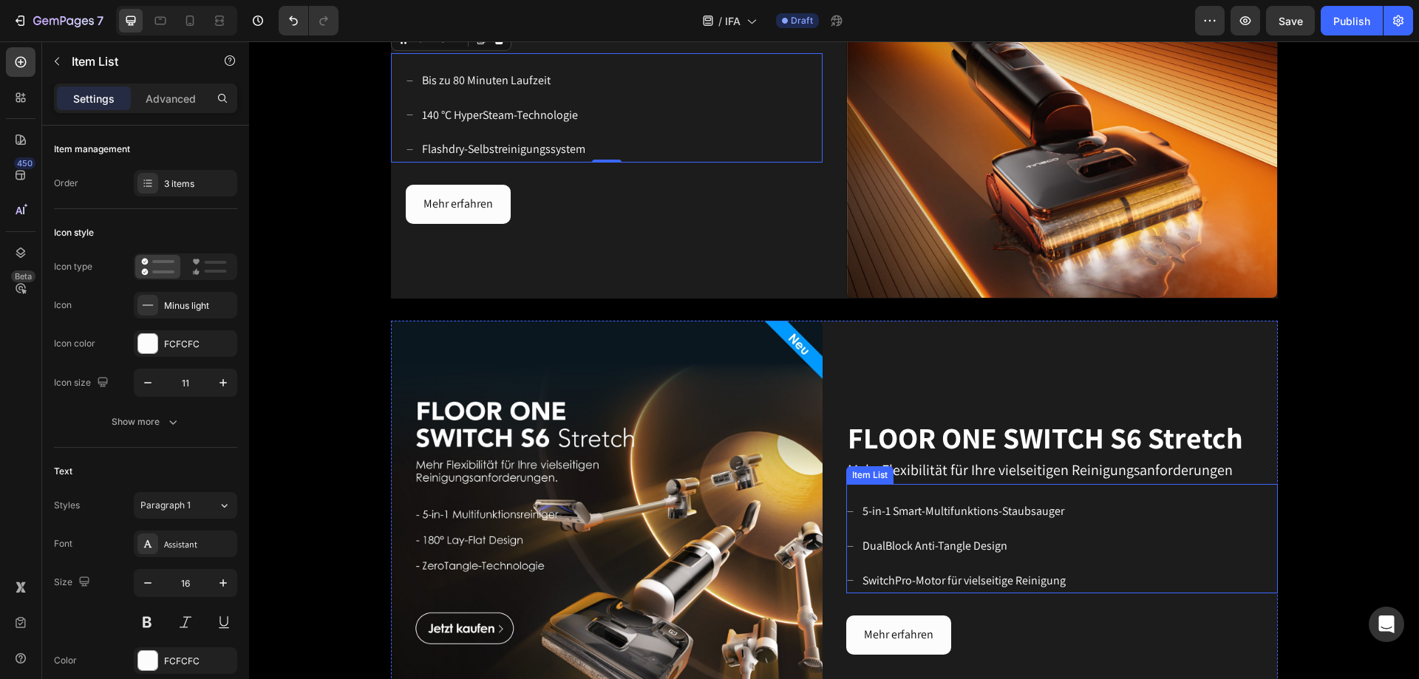
click at [945, 412] on div "5-in-1 Smart-Multifunktions-Staubsauger DualBlock Anti-Tangle Design SwitchPro-…" at bounding box center [1062, 546] width 432 height 95
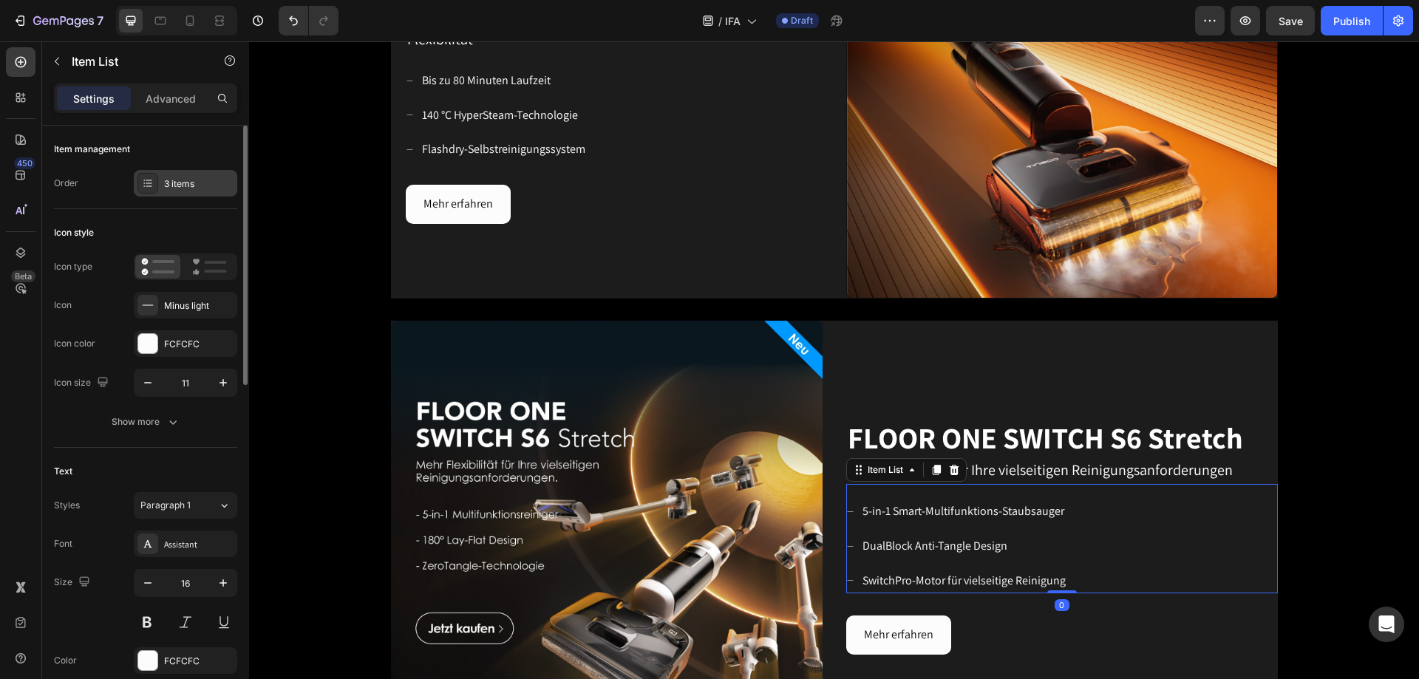
click at [175, 186] on div "3 items" at bounding box center [198, 183] width 69 height 13
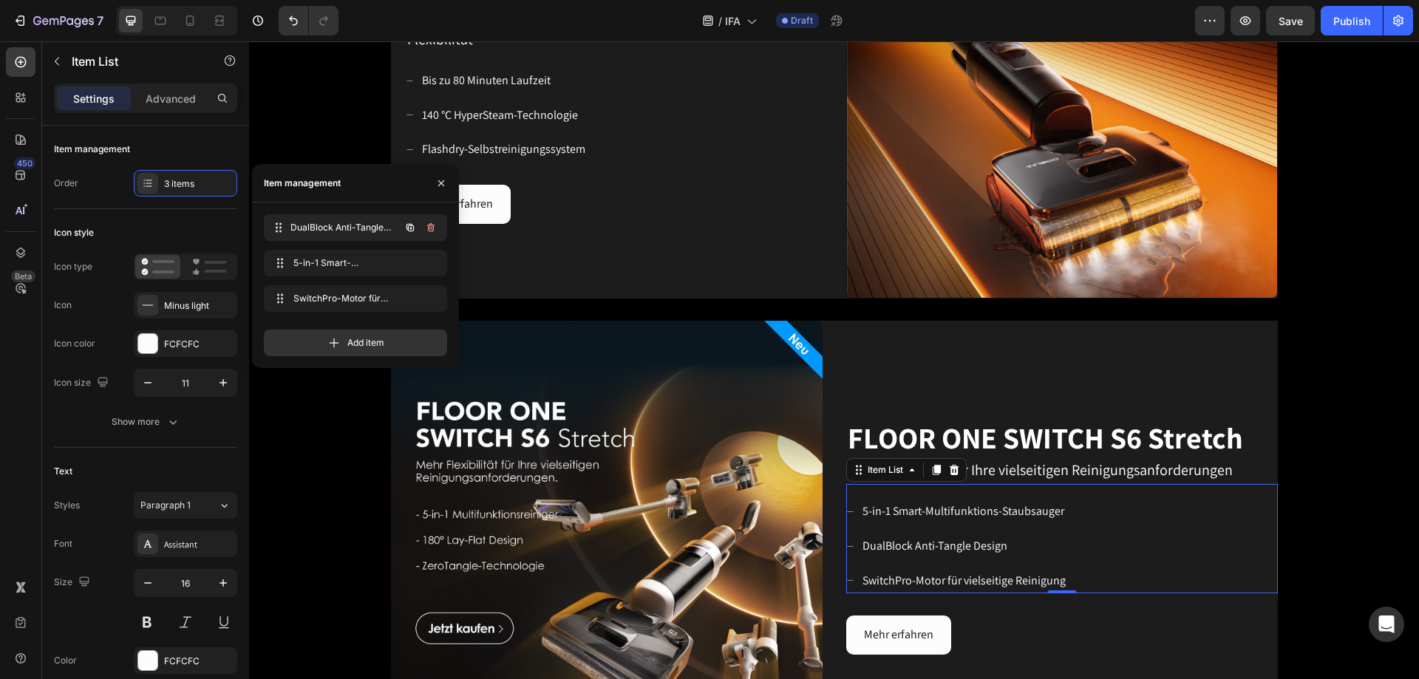
drag, startPoint x: 282, startPoint y: 252, endPoint x: 282, endPoint y: 216, distance: 36.2
drag, startPoint x: 283, startPoint y: 299, endPoint x: 282, endPoint y: 266, distance: 33.3
drag, startPoint x: 292, startPoint y: 298, endPoint x: 292, endPoint y: 268, distance: 30.3
click at [441, 186] on icon "button" at bounding box center [441, 183] width 12 height 12
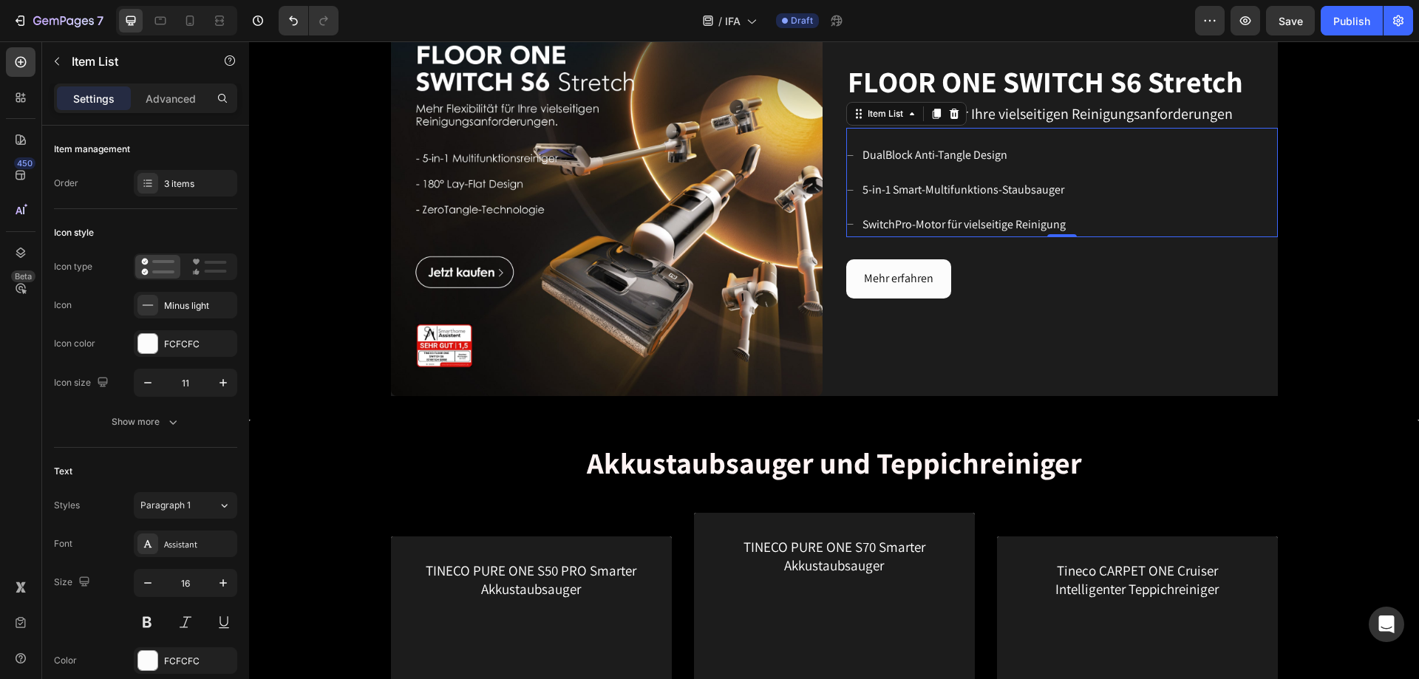
scroll to position [1506, 0]
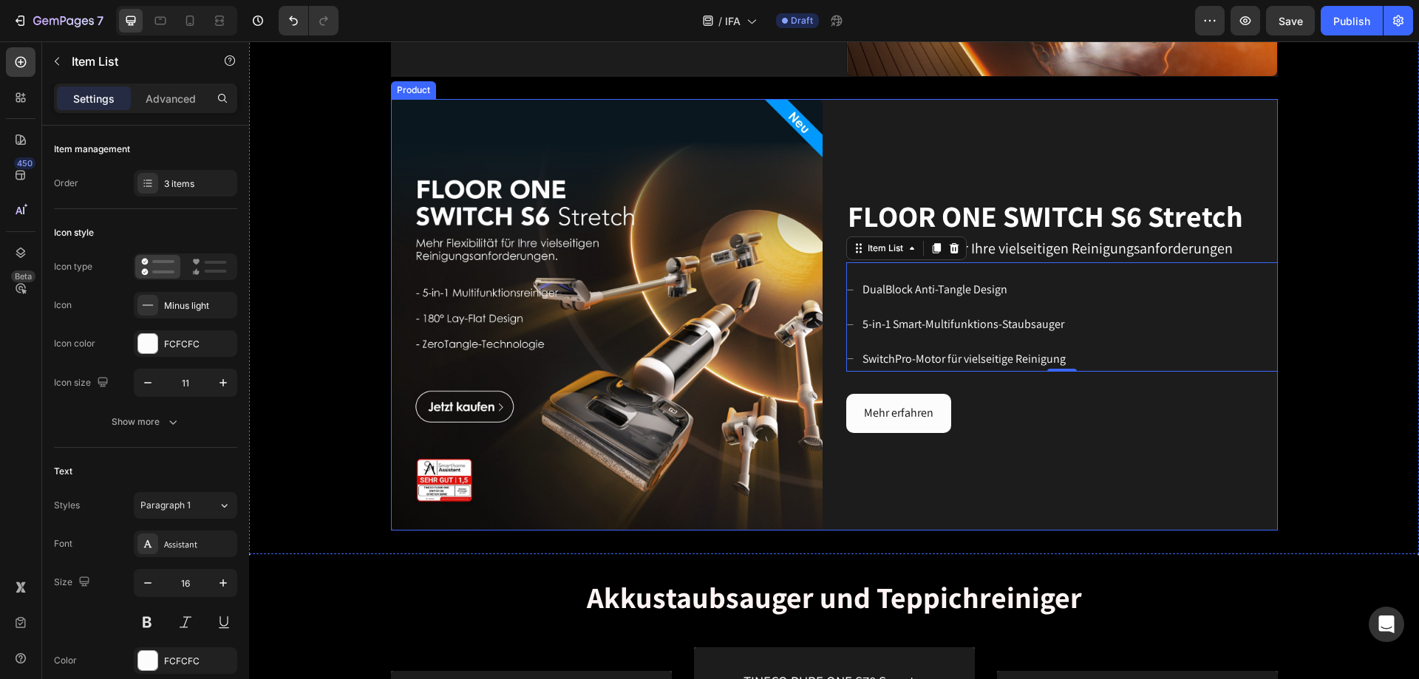
click at [945, 412] on div "FLOOR ONE SWITCH S6 Stretch Heading Mehr Flexibilität für Ihre vielseitigen Rei…" at bounding box center [1062, 315] width 432 height 432
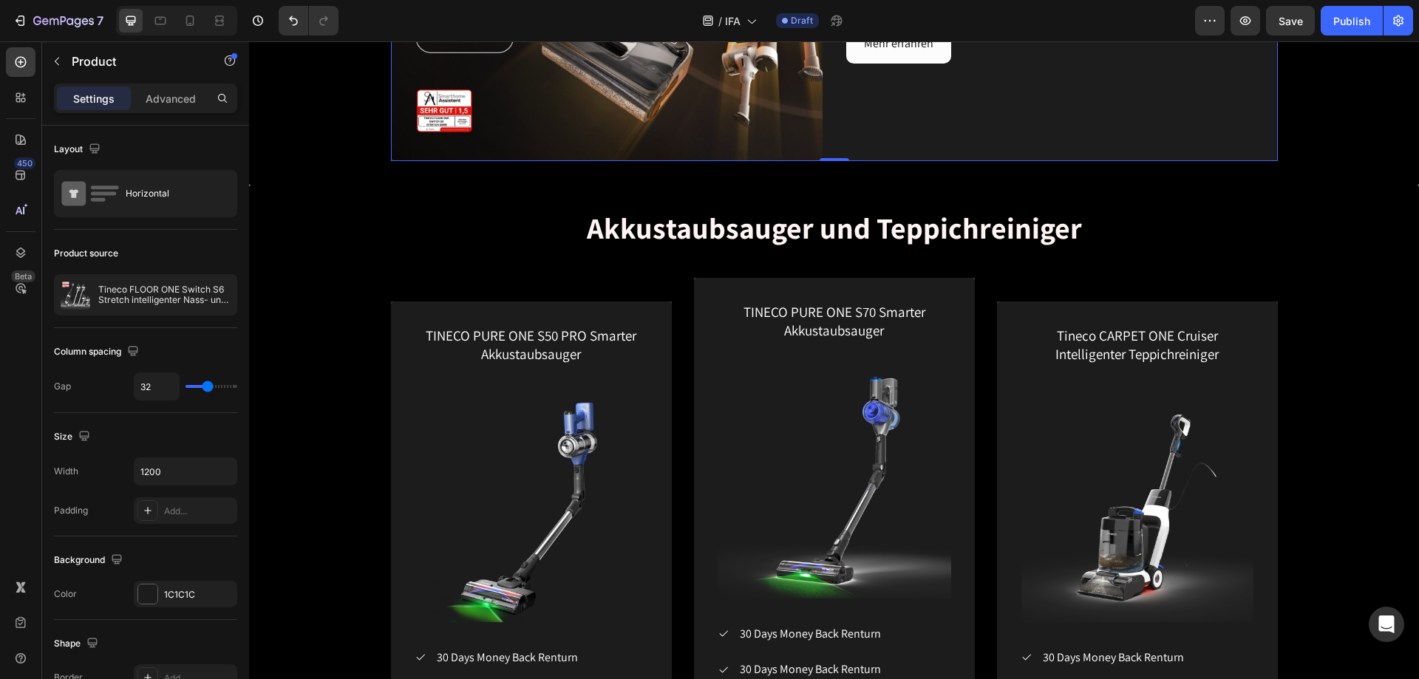
scroll to position [1949, 0]
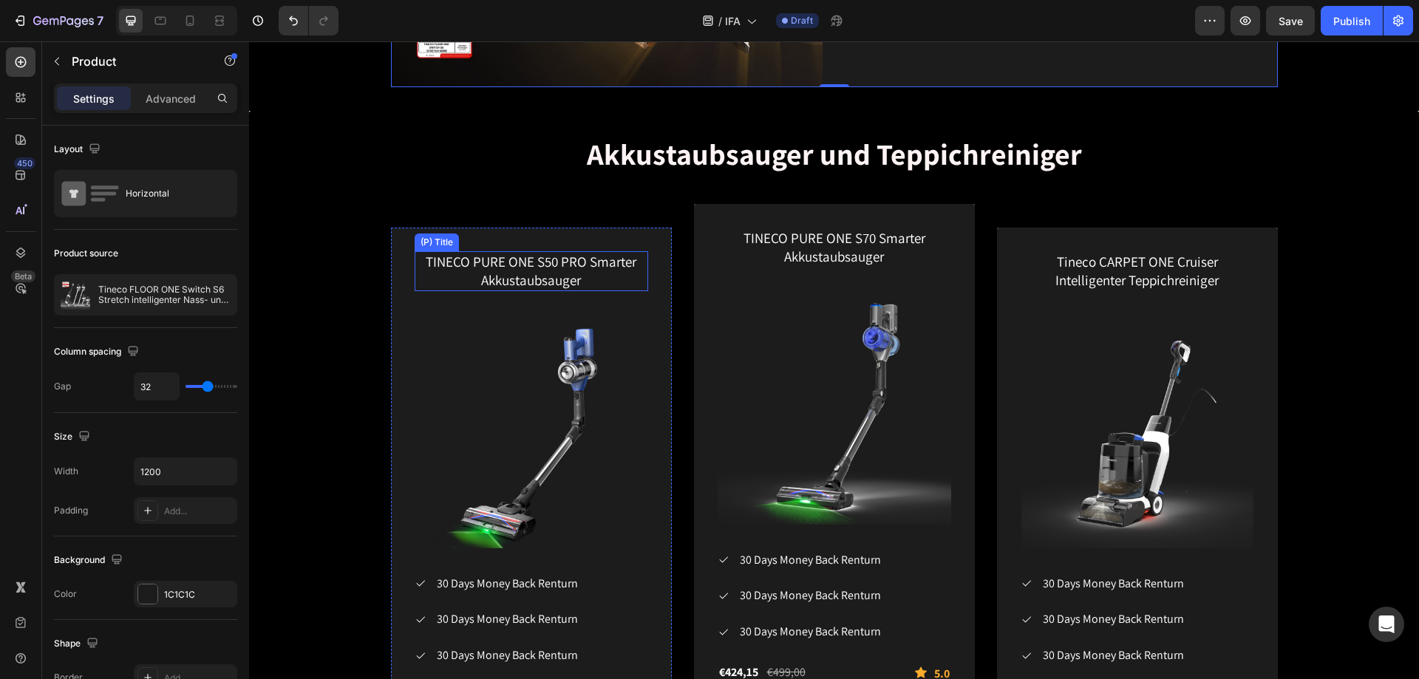
click at [573, 276] on h1 "TINECO PURE ONE S50 PRO Smarter Akkustaubsauger" at bounding box center [532, 270] width 234 height 39
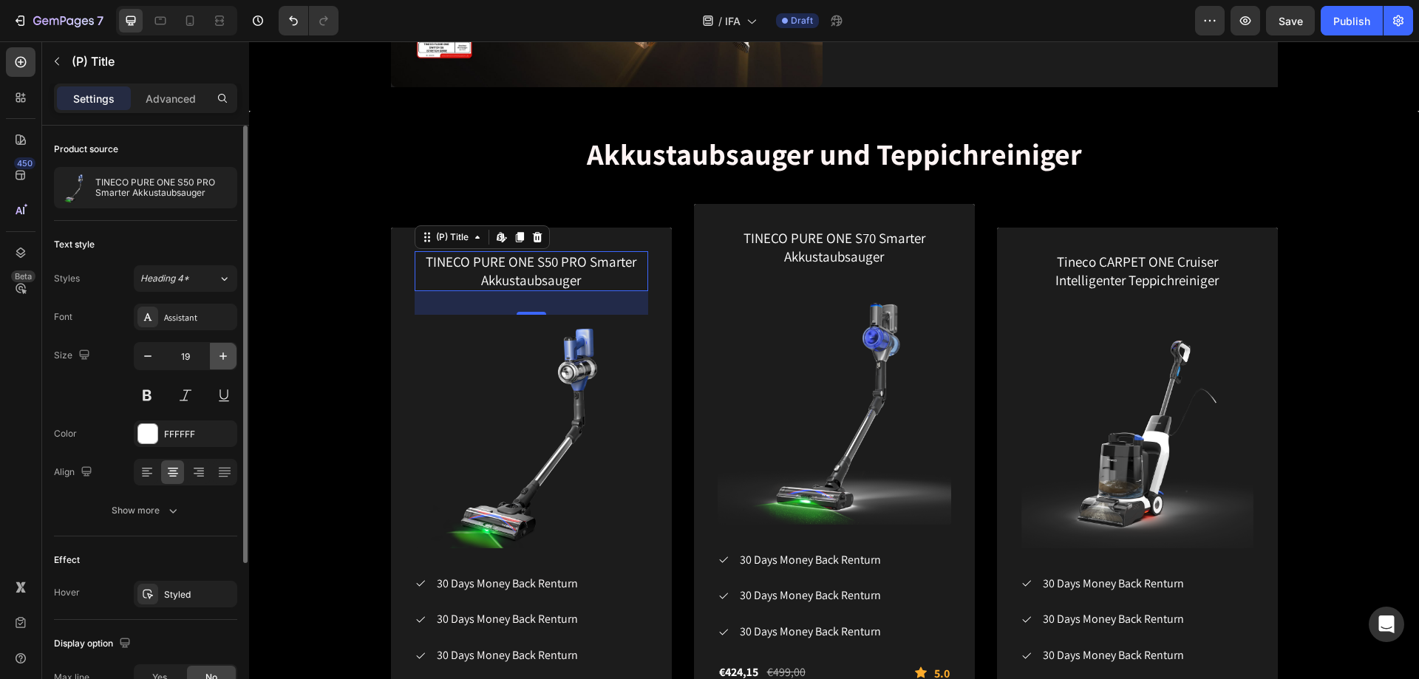
click at [215, 358] on button "button" at bounding box center [223, 356] width 27 height 27
type input "20"
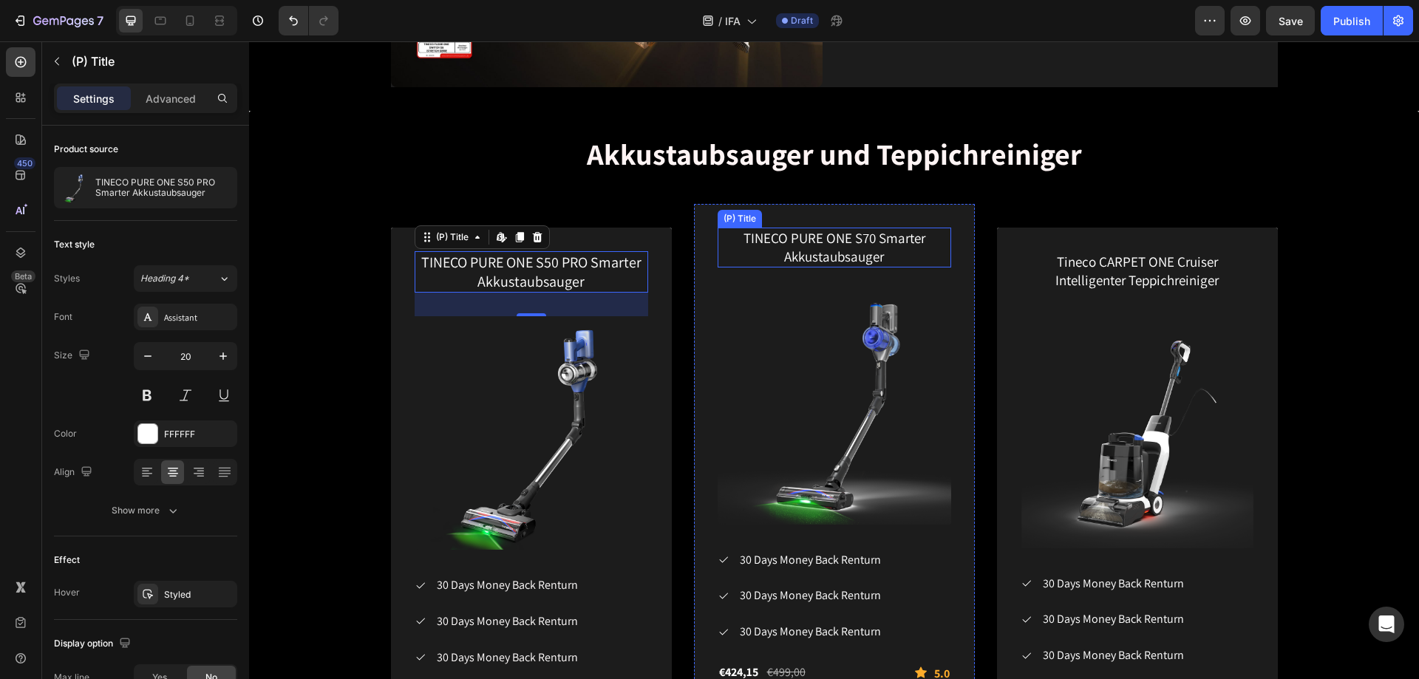
click at [866, 249] on h1 "TINECO PURE ONE S70 Smarter Akkustaubsauger" at bounding box center [835, 247] width 234 height 39
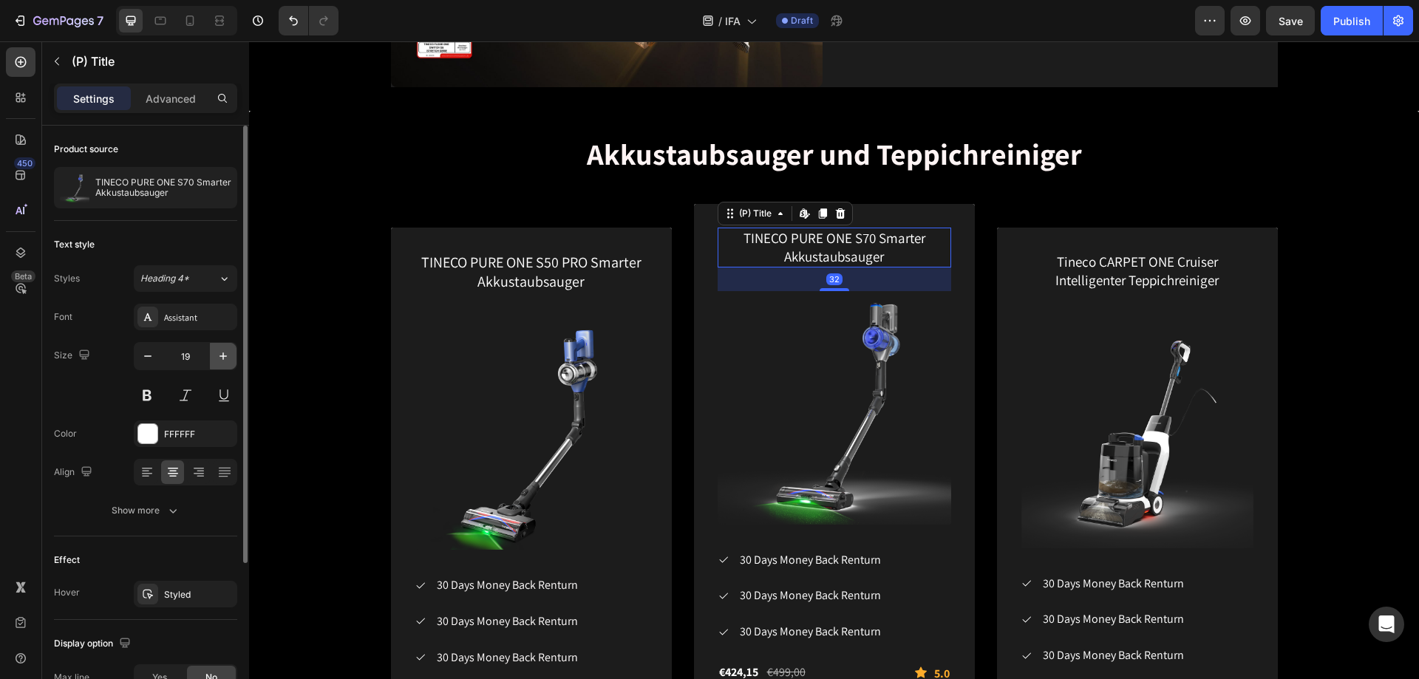
click at [219, 350] on icon "button" at bounding box center [223, 356] width 15 height 15
type input "20"
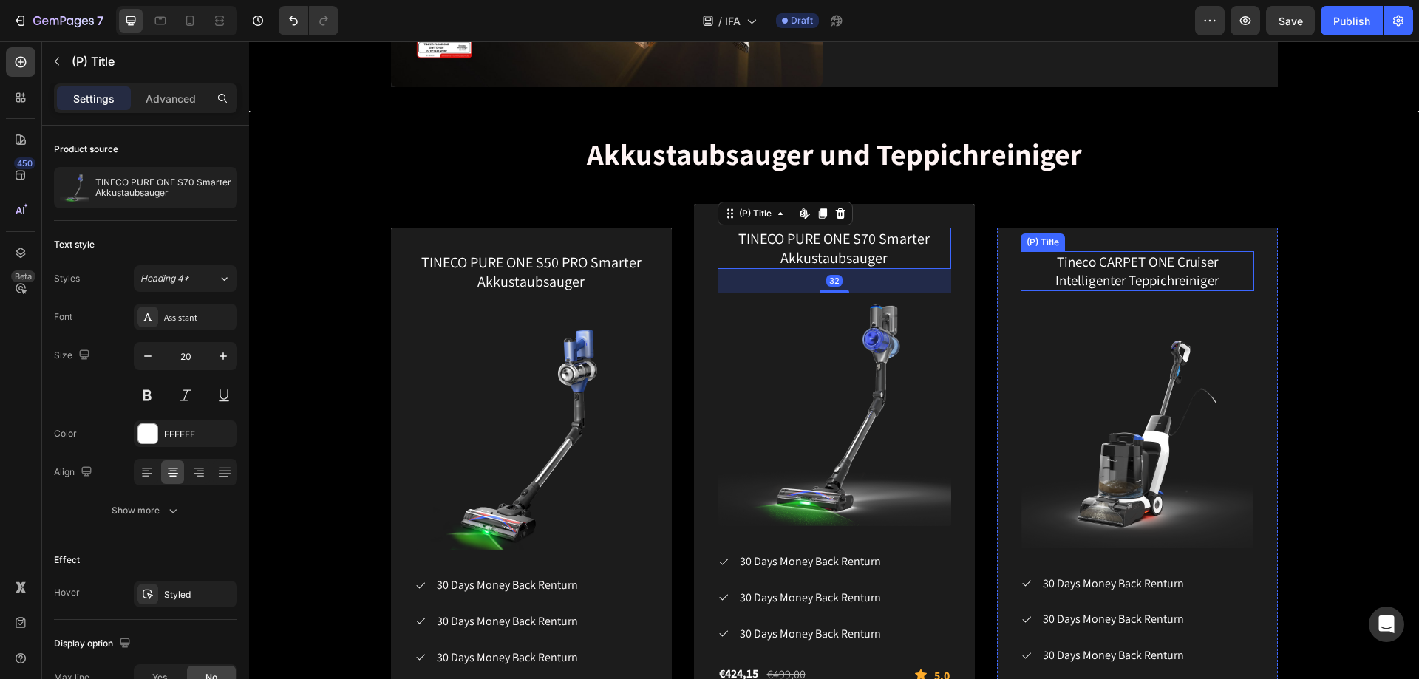
click at [945, 285] on h1 "Tineco CARPET ONE Cruiser Intelligenter Teppichreiniger" at bounding box center [1138, 270] width 234 height 39
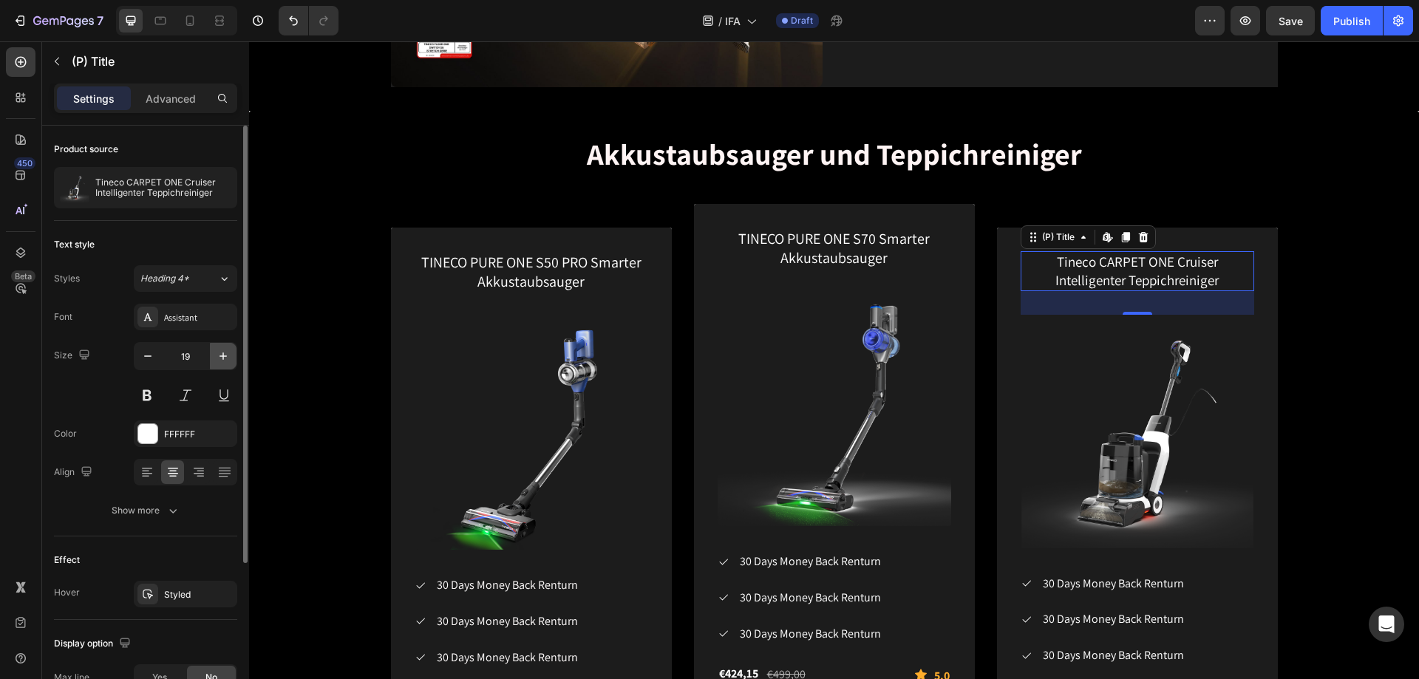
click at [222, 355] on icon "button" at bounding box center [223, 356] width 15 height 15
type input "20"
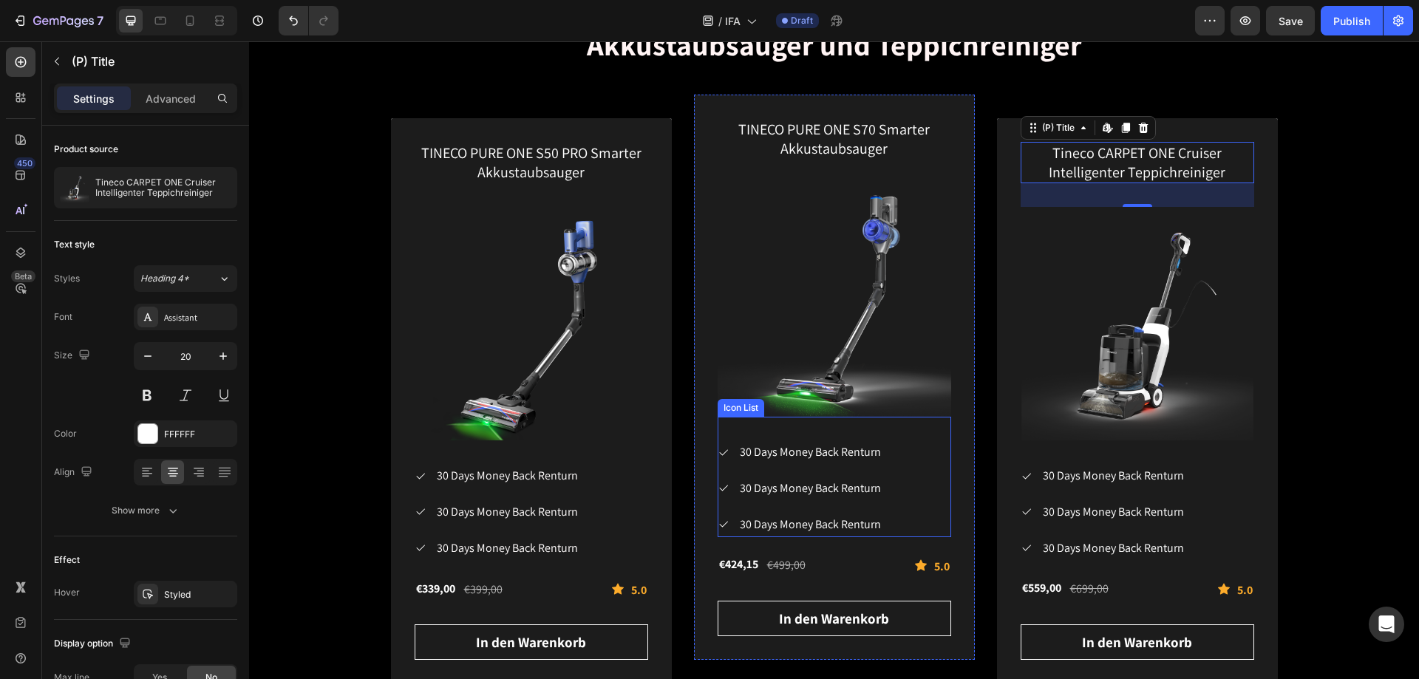
scroll to position [2097, 0]
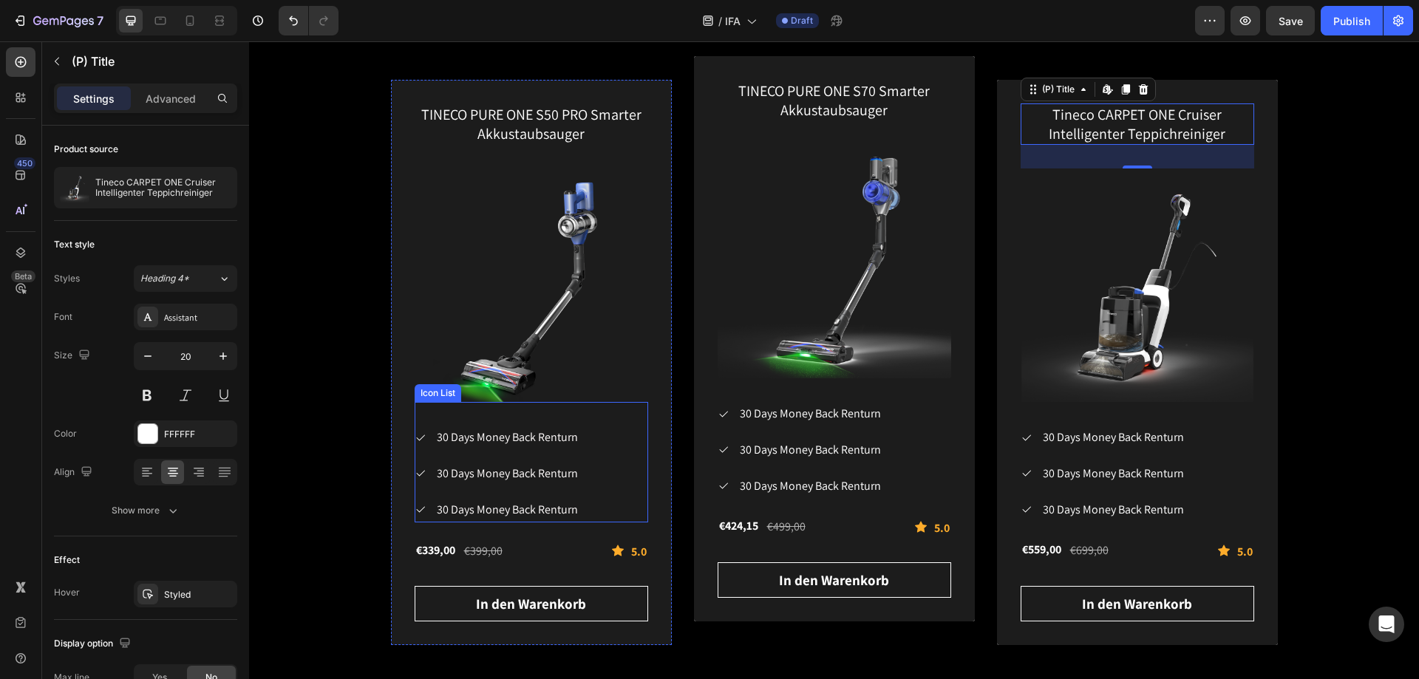
click at [608, 412] on div "Icon 30 Days Money Back Renturn Text block Icon 30 Days Money Back Renturn Text…" at bounding box center [532, 474] width 234 height 96
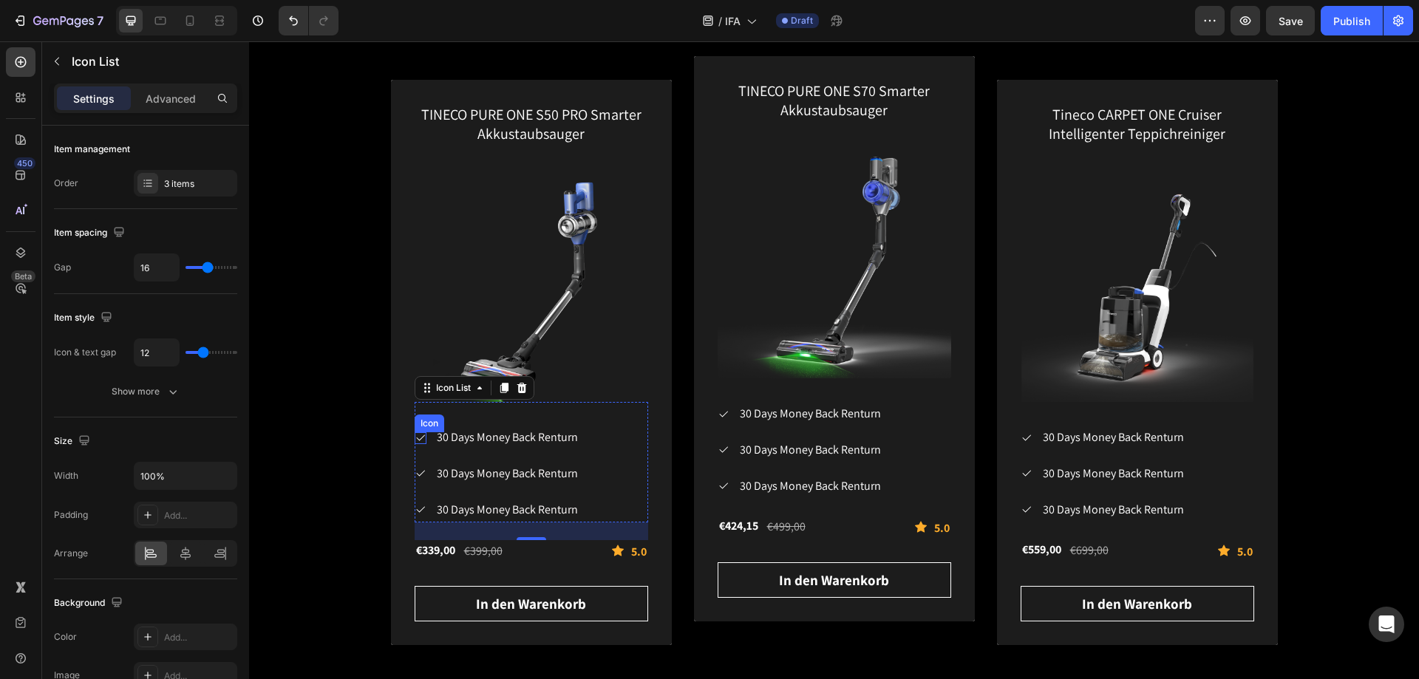
click at [416, 412] on icon at bounding box center [420, 438] width 9 height 6
click at [567, 412] on div "Icon 30 Days Money Back Renturn Text block Icon 30 Days Money Back Renturn Text…" at bounding box center [532, 462] width 234 height 120
click at [416, 412] on div "Icon" at bounding box center [421, 438] width 12 height 12
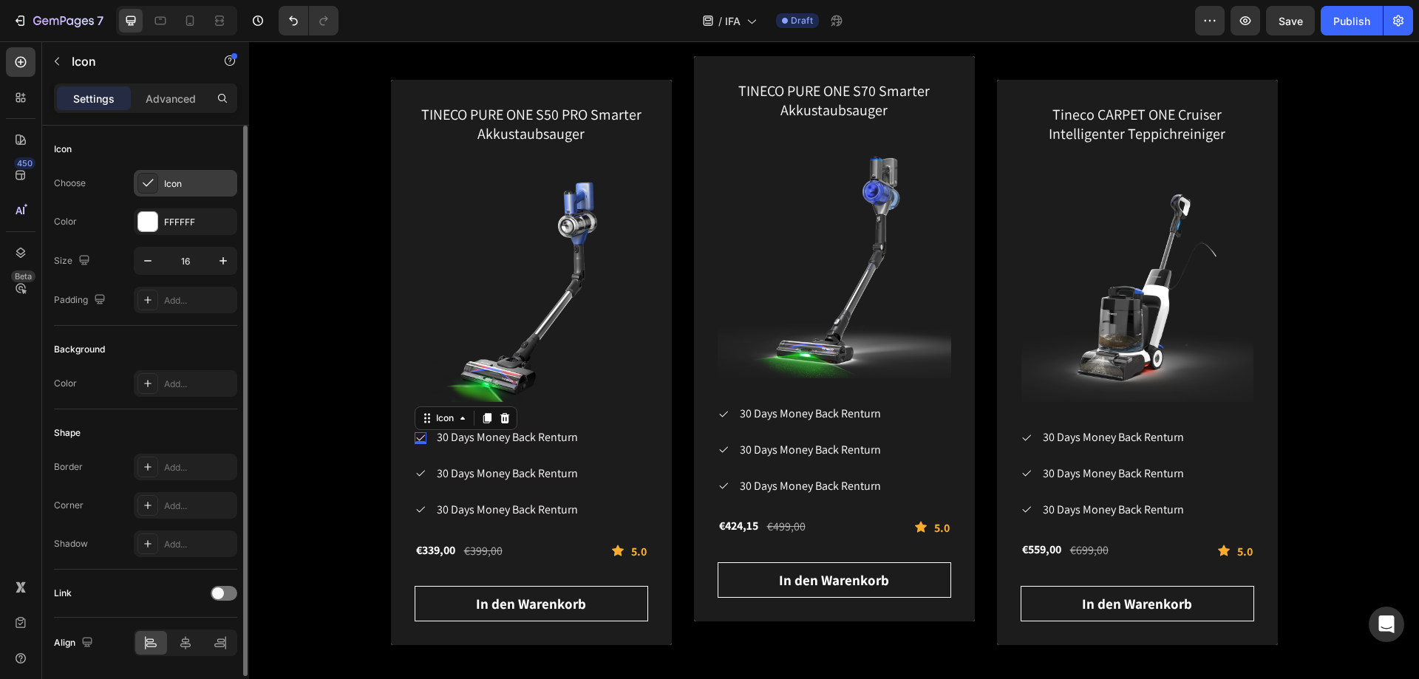
click at [157, 180] on div at bounding box center [147, 183] width 21 height 21
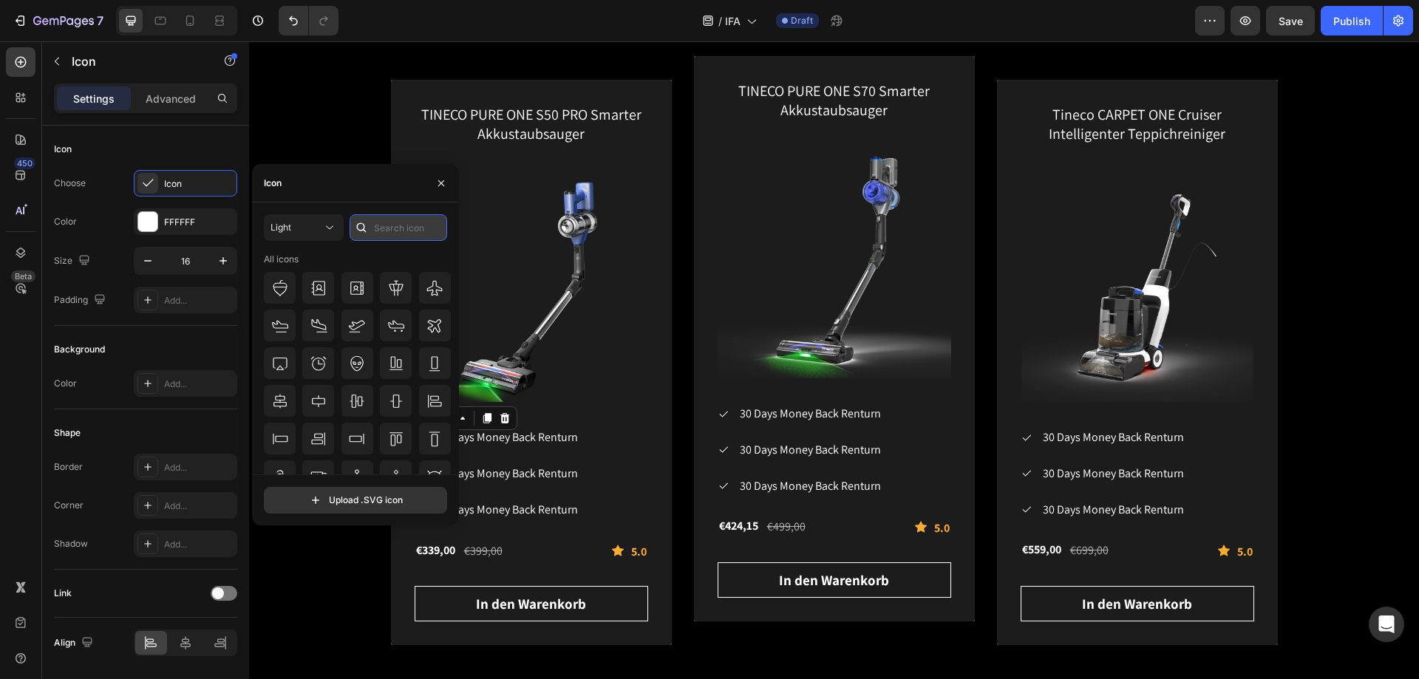
click at [416, 233] on input "text" at bounding box center [399, 227] width 98 height 27
click at [444, 187] on icon "button" at bounding box center [441, 183] width 12 height 12
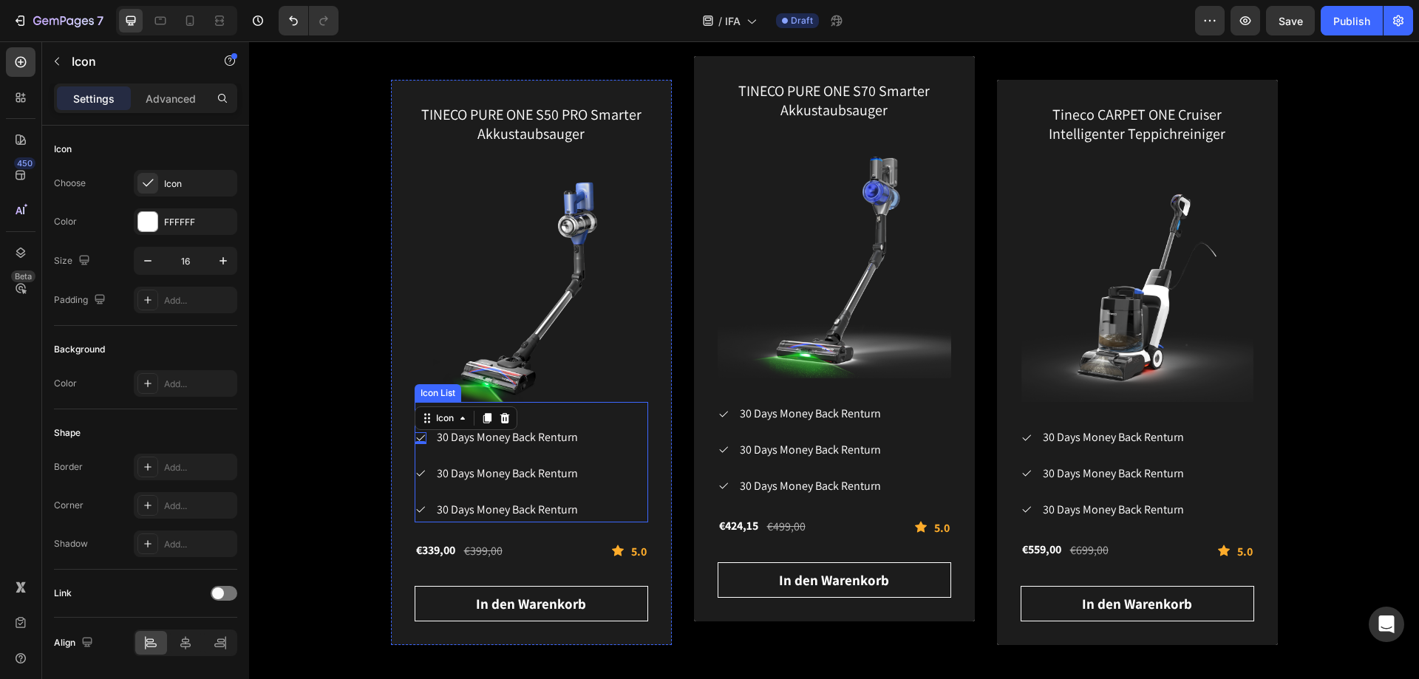
click at [625, 412] on div "Icon 0 30 Days Money Back Renturn Text block Icon 30 Days Money Back Renturn Te…" at bounding box center [532, 474] width 234 height 96
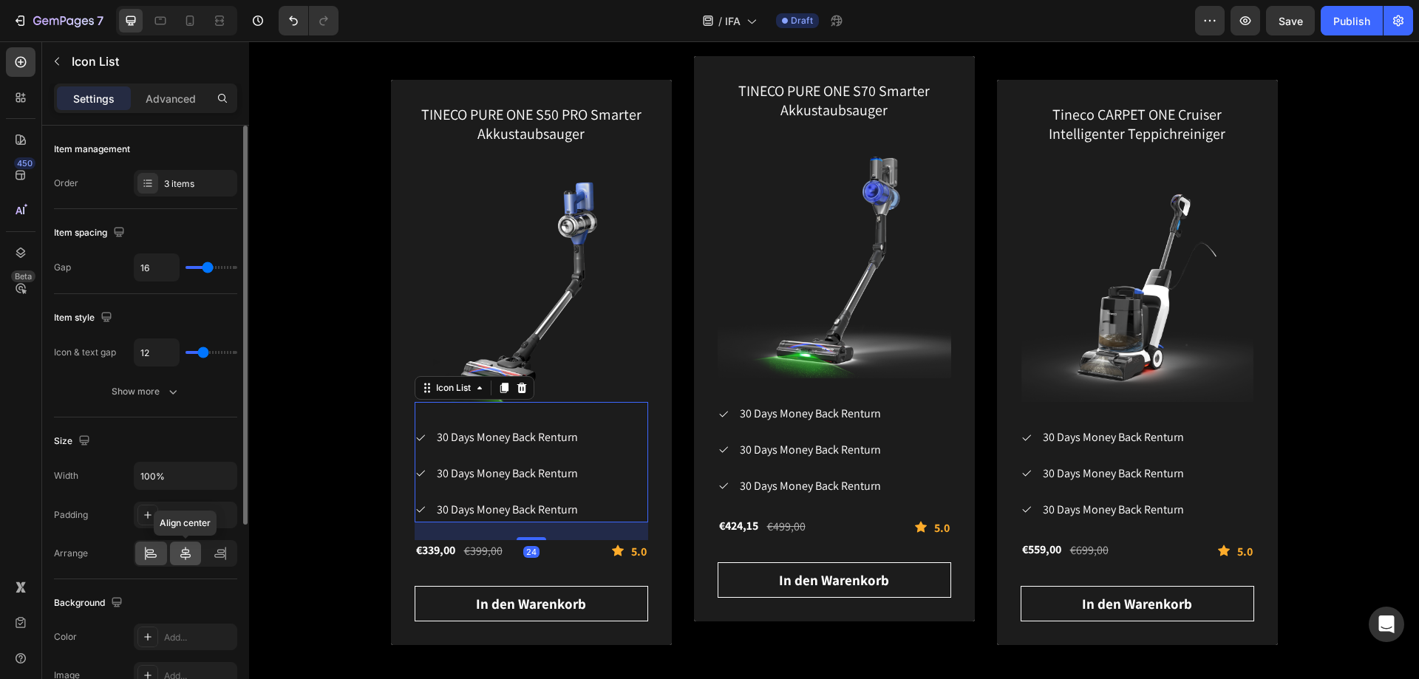
click at [189, 412] on icon at bounding box center [185, 553] width 15 height 15
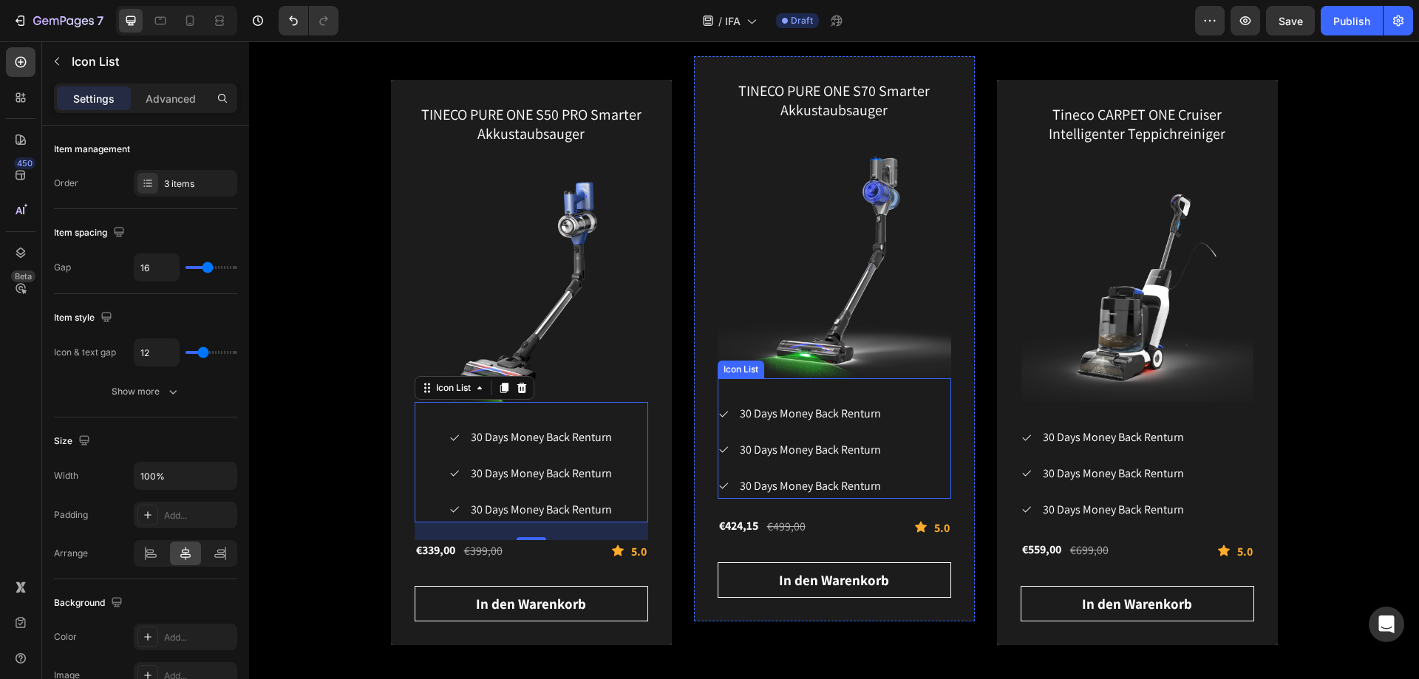
click at [925, 412] on div "Icon 30 Days Money Back Renturn Text block Icon 30 Days Money Back Renturn Text…" at bounding box center [835, 450] width 234 height 96
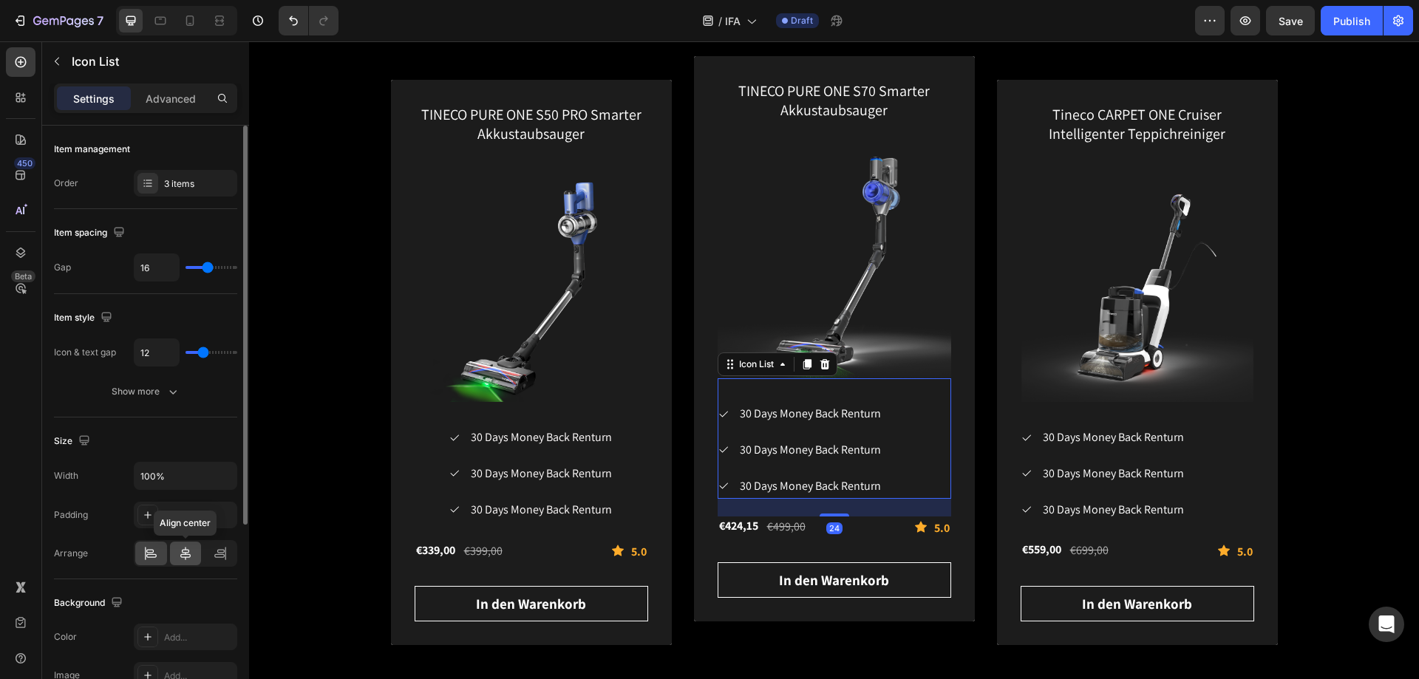
click at [195, 412] on div at bounding box center [186, 554] width 32 height 24
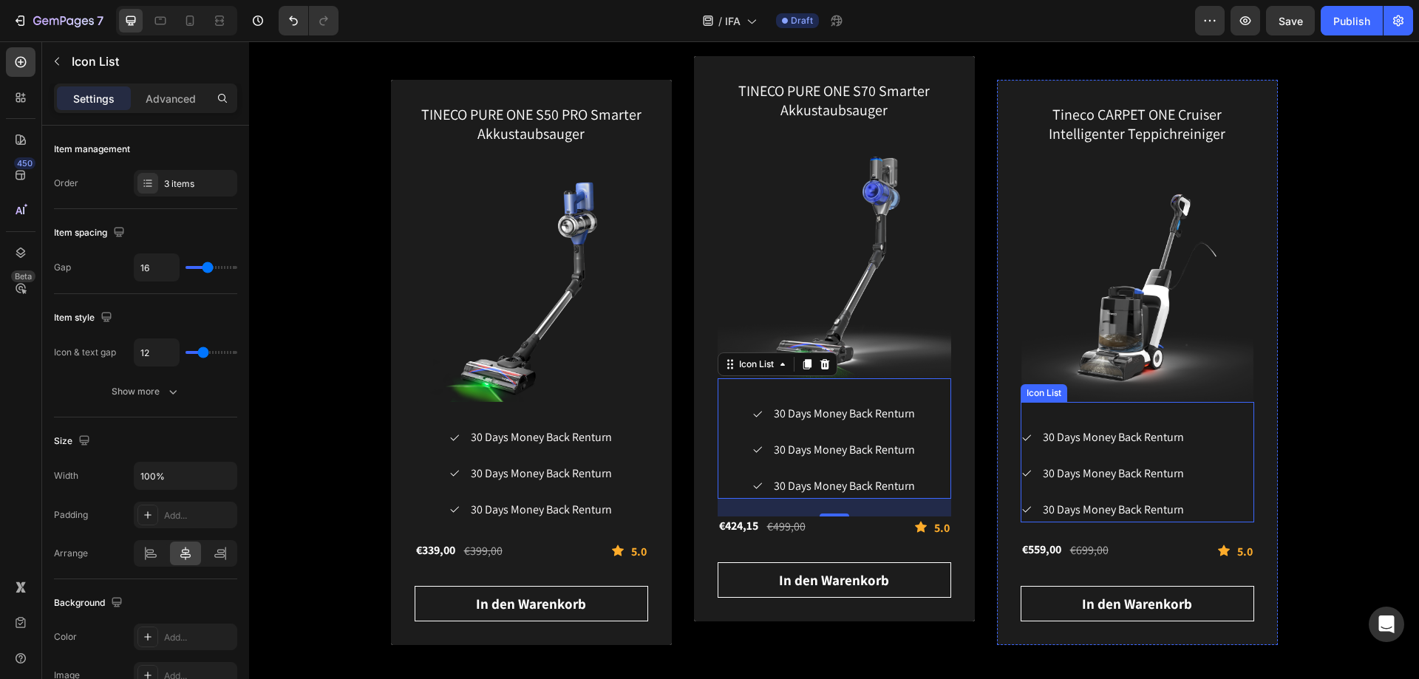
click at [945, 412] on div "Icon 30 Days Money Back Renturn Text block Icon 30 Days Money Back Renturn Text…" at bounding box center [1138, 474] width 234 height 96
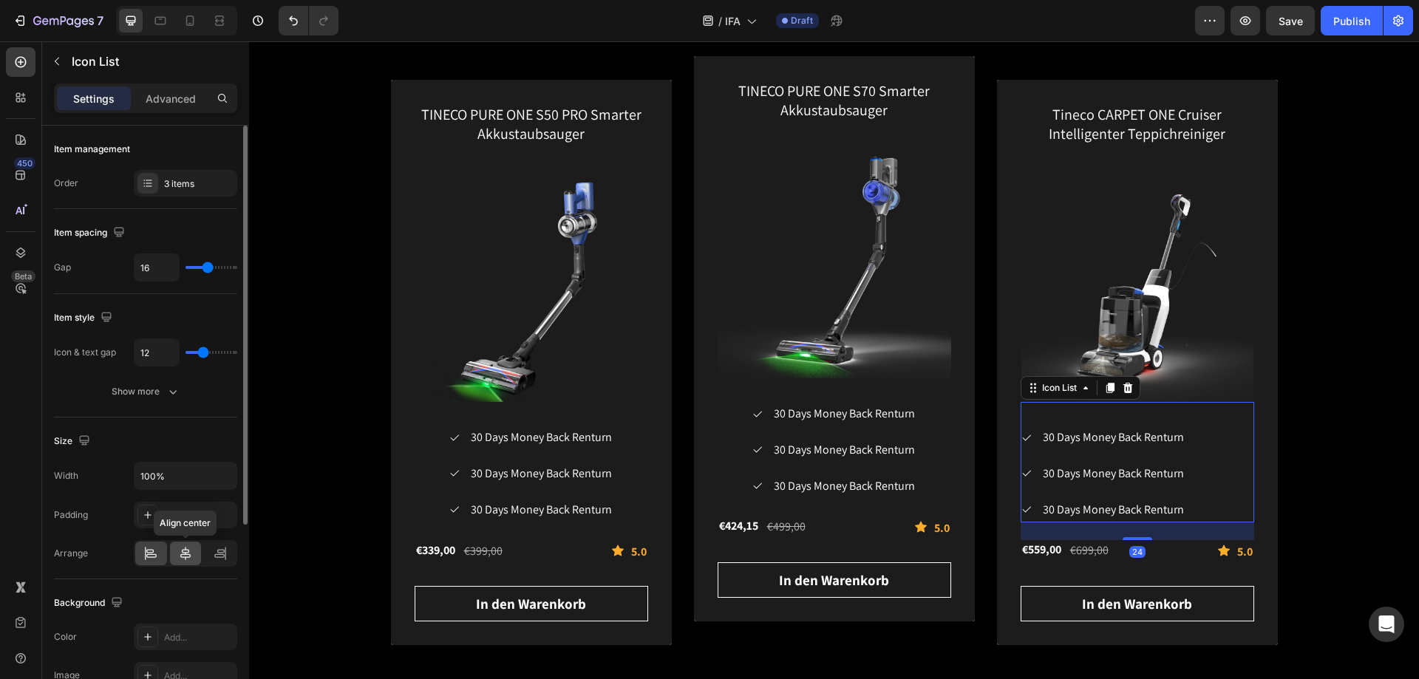
click at [193, 412] on div at bounding box center [186, 554] width 32 height 24
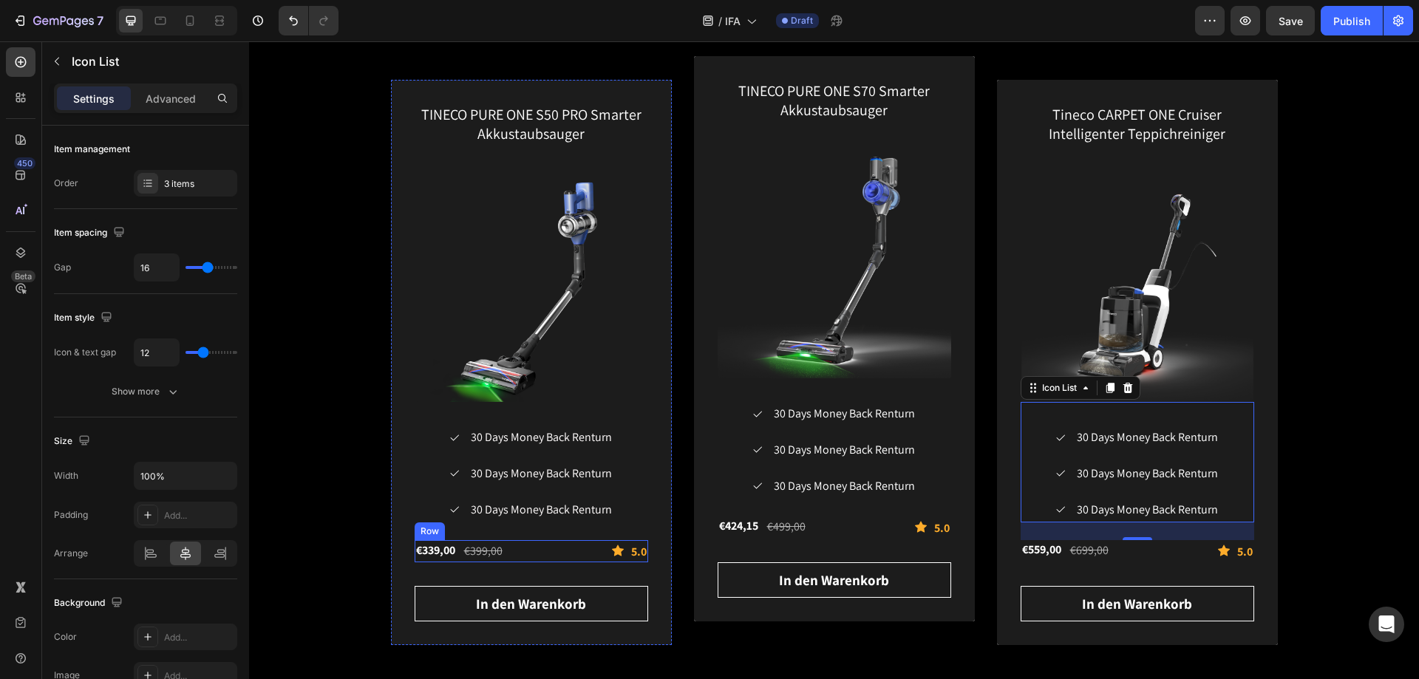
click at [559, 412] on div "€339,00 (P) Price (P) Price €399,00 (P) Price (P) Price Row Icon 5.0 Text block…" at bounding box center [532, 551] width 234 height 22
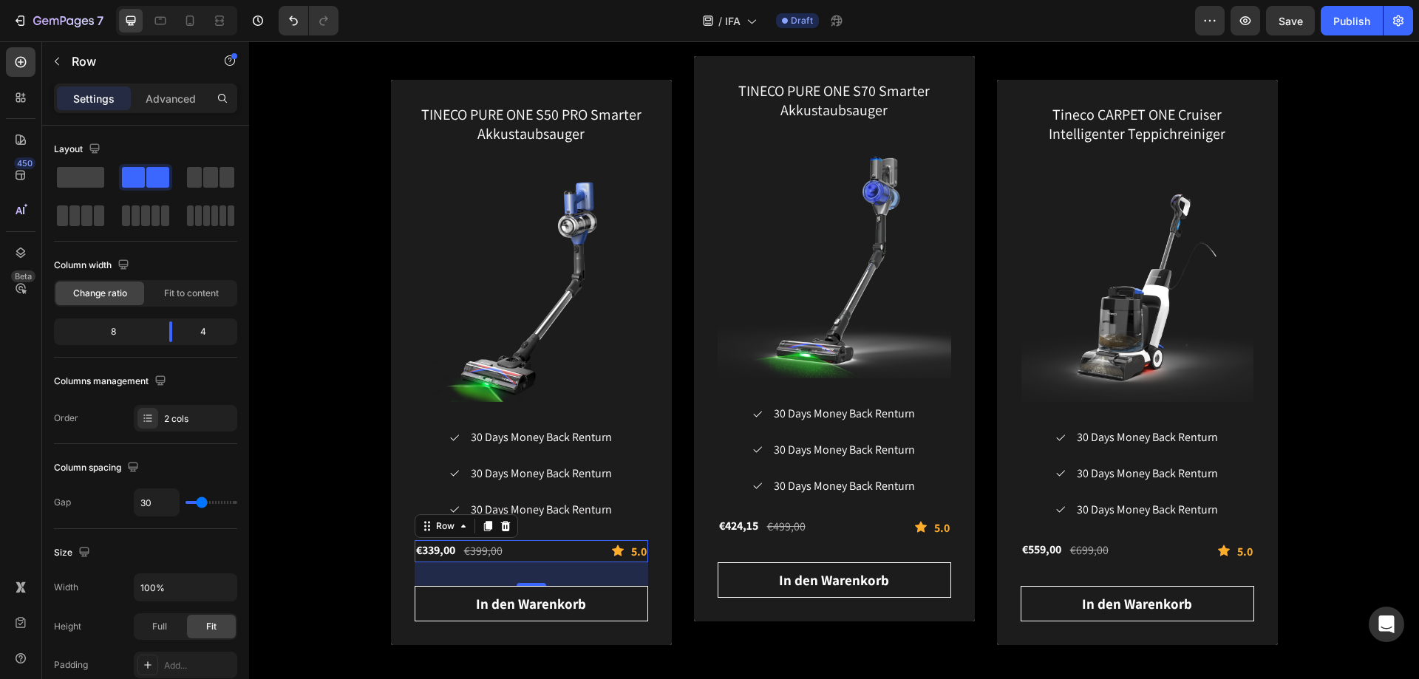
click at [559, 412] on div "€339,00 (P) Price (P) Price €399,00 (P) Price (P) Price Row Icon 5.0 Text block…" at bounding box center [532, 551] width 234 height 22
click at [587, 412] on span "30 Days Money Back Renturn" at bounding box center [541, 437] width 141 height 16
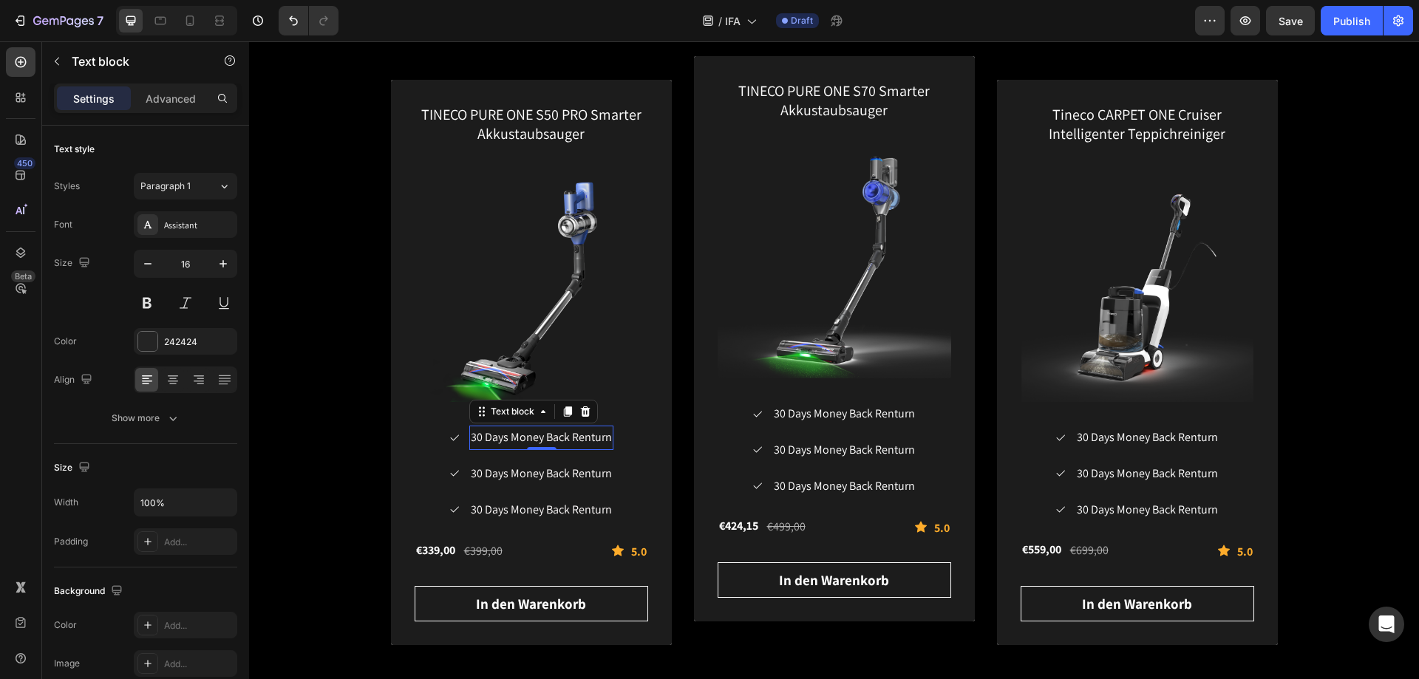
click at [601, 412] on span "30 Days Money Back Renturn" at bounding box center [541, 437] width 141 height 16
drag, startPoint x: 605, startPoint y: 437, endPoint x: 467, endPoint y: 436, distance: 137.5
click at [471, 412] on span "30 Days Money Back Renturn" at bounding box center [541, 437] width 141 height 16
click at [527, 412] on span "30 Days Money Back Renturn" at bounding box center [541, 474] width 141 height 16
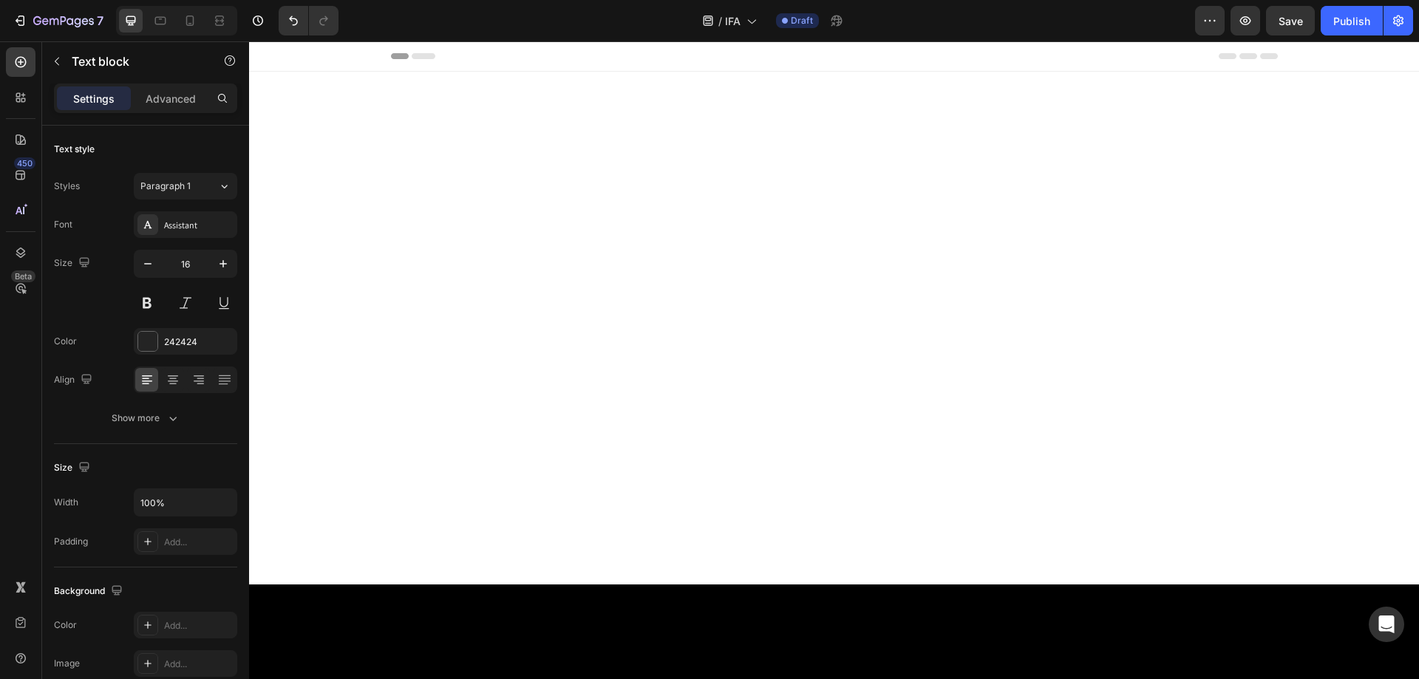
scroll to position [2097, 0]
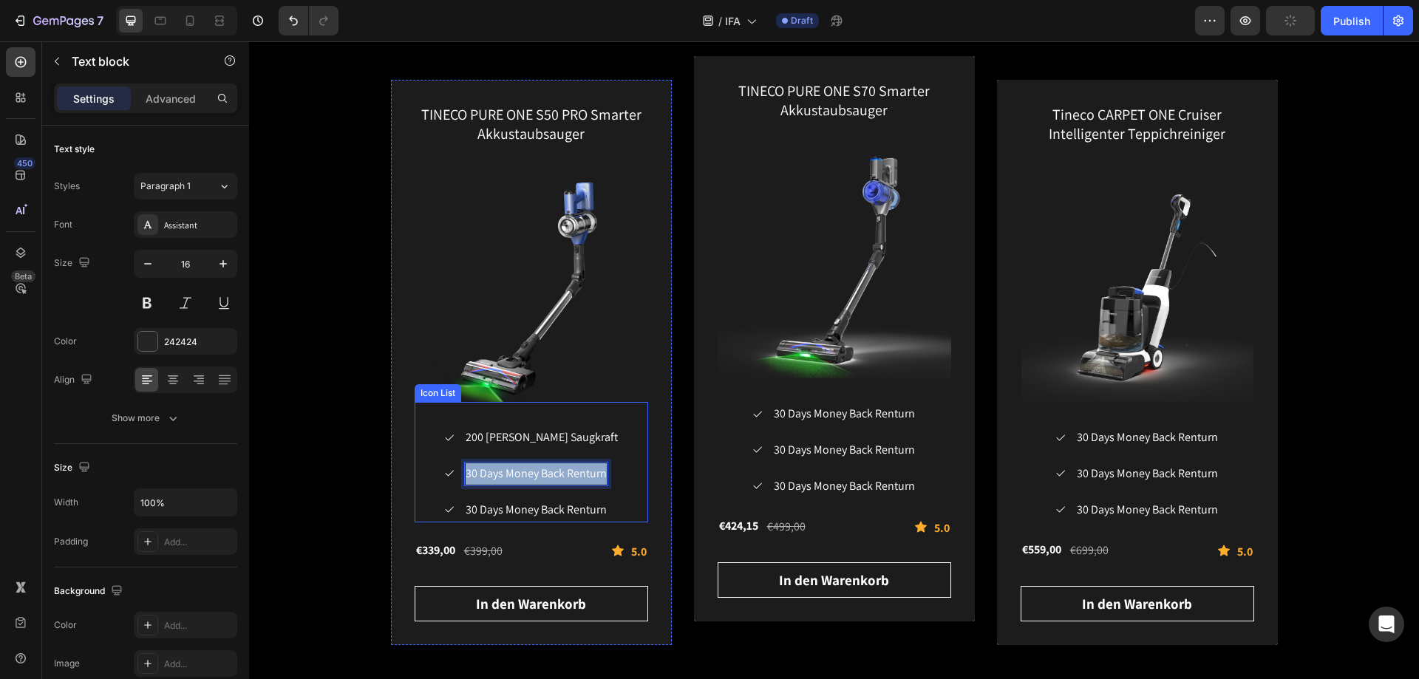
drag, startPoint x: 604, startPoint y: 475, endPoint x: 466, endPoint y: 489, distance: 138.9
click at [466, 489] on ul "Icon 200 AW starke Saugkraft Text block Icon 30 Days Money Back Renturn Text bl…" at bounding box center [531, 474] width 176 height 96
click at [573, 512] on span "30 Days Money Back Renturn" at bounding box center [536, 510] width 141 height 16
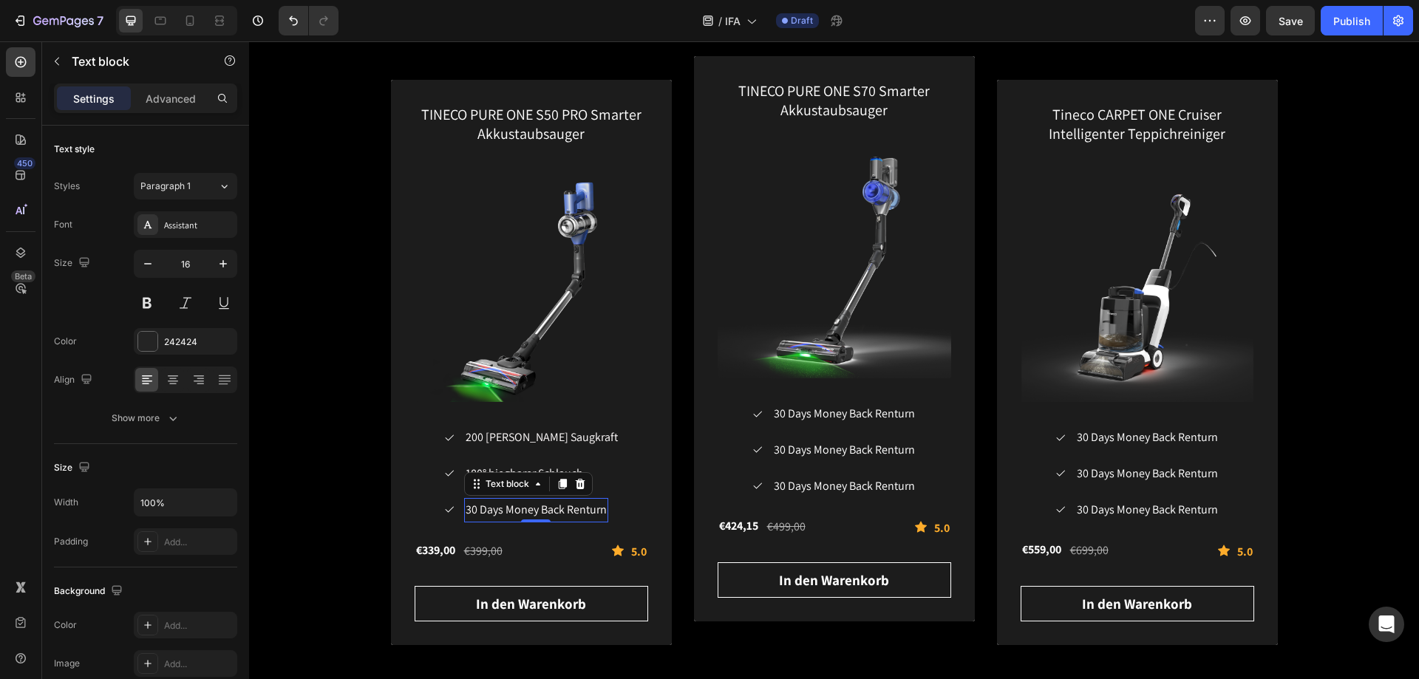
click at [598, 506] on span "30 Days Money Back Renturn" at bounding box center [536, 510] width 141 height 16
drag, startPoint x: 604, startPoint y: 509, endPoint x: 455, endPoint y: 514, distance: 149.4
click at [455, 514] on li "Icon 30 Days Money Back Renturn Text block 0" at bounding box center [531, 510] width 176 height 24
click at [632, 493] on div "Icon 200 AW starke Saugkraft Text block Icon 180° biegbarer Schlauch Text block…" at bounding box center [532, 474] width 234 height 96
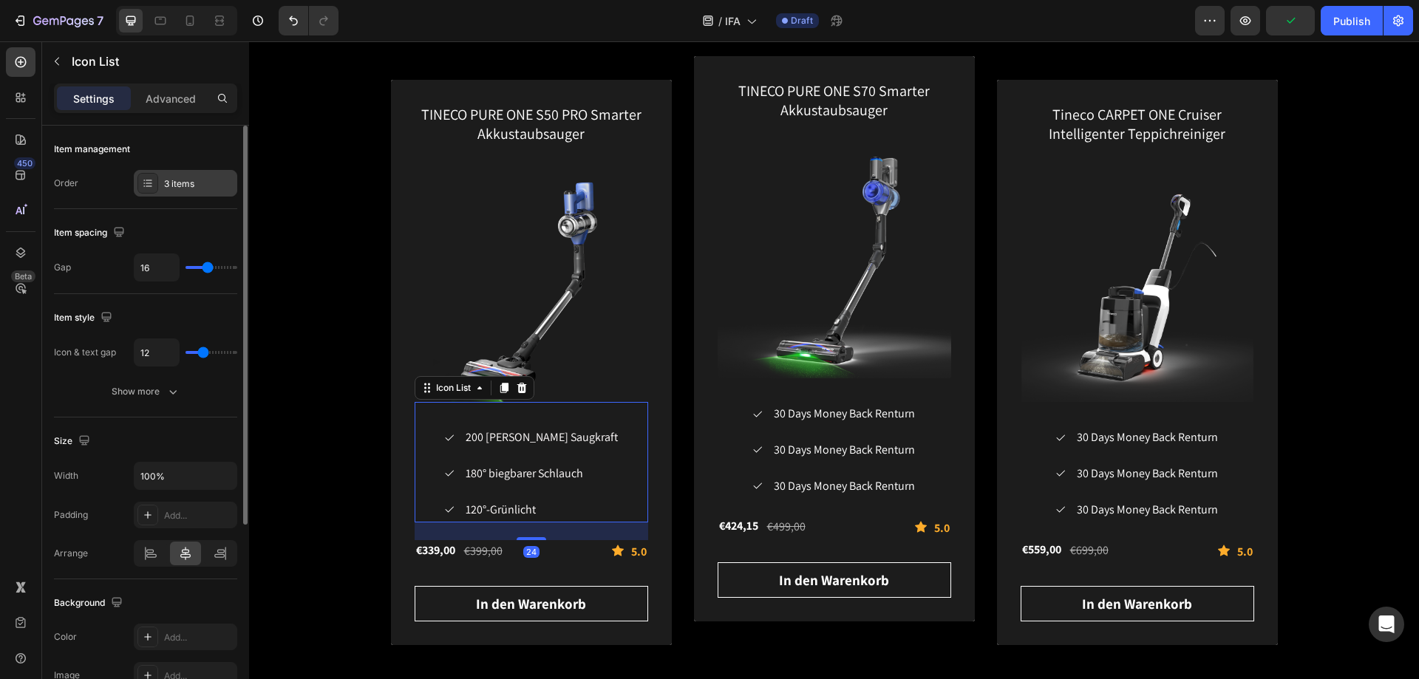
click at [150, 184] on icon at bounding box center [148, 183] width 12 height 12
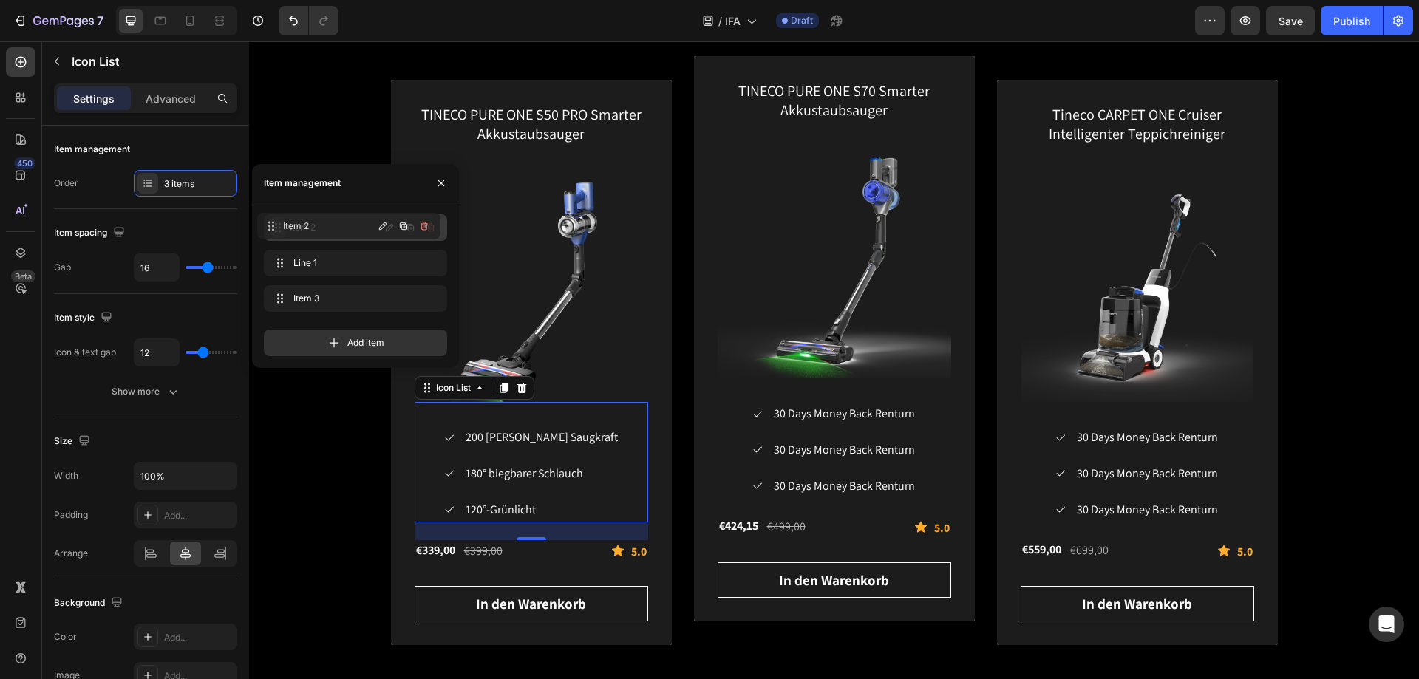
drag, startPoint x: 280, startPoint y: 302, endPoint x: 273, endPoint y: 229, distance: 72.7
click at [447, 183] on button "button" at bounding box center [441, 183] width 24 height 24
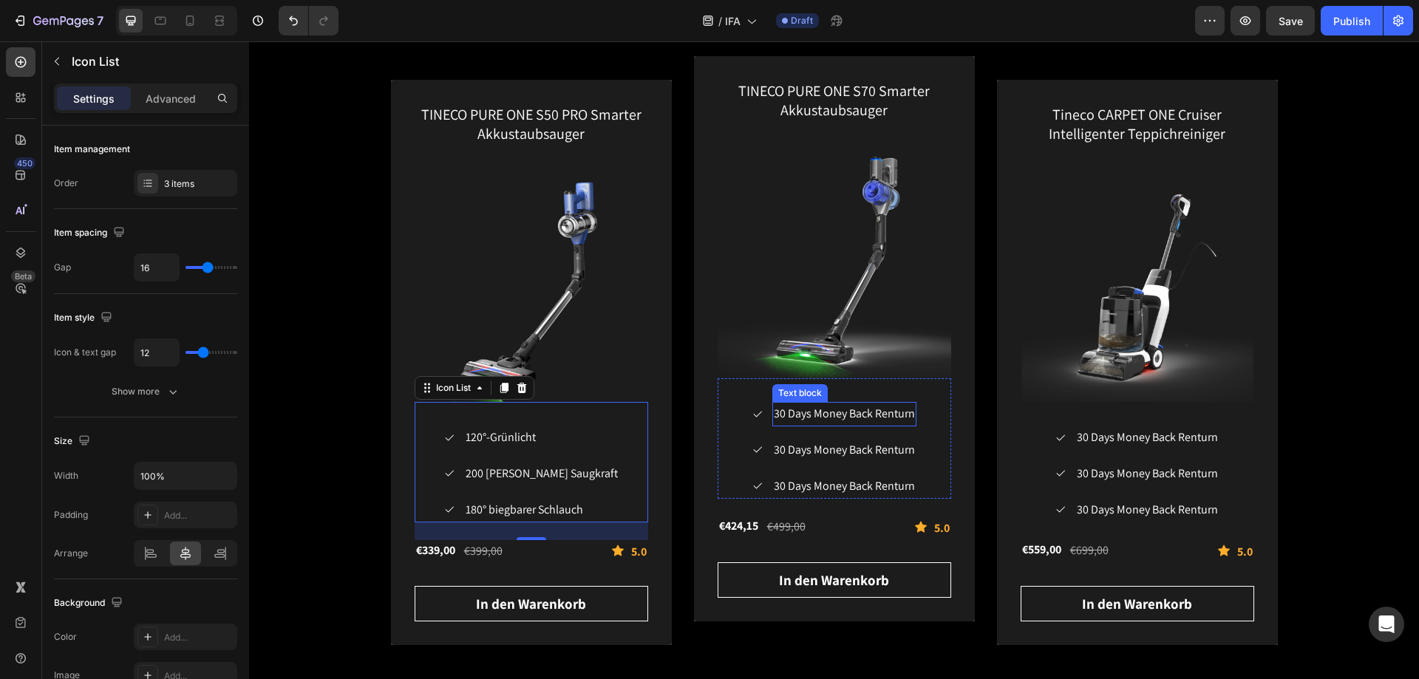
click at [857, 417] on span "30 Days Money Back Renturn" at bounding box center [844, 414] width 141 height 16
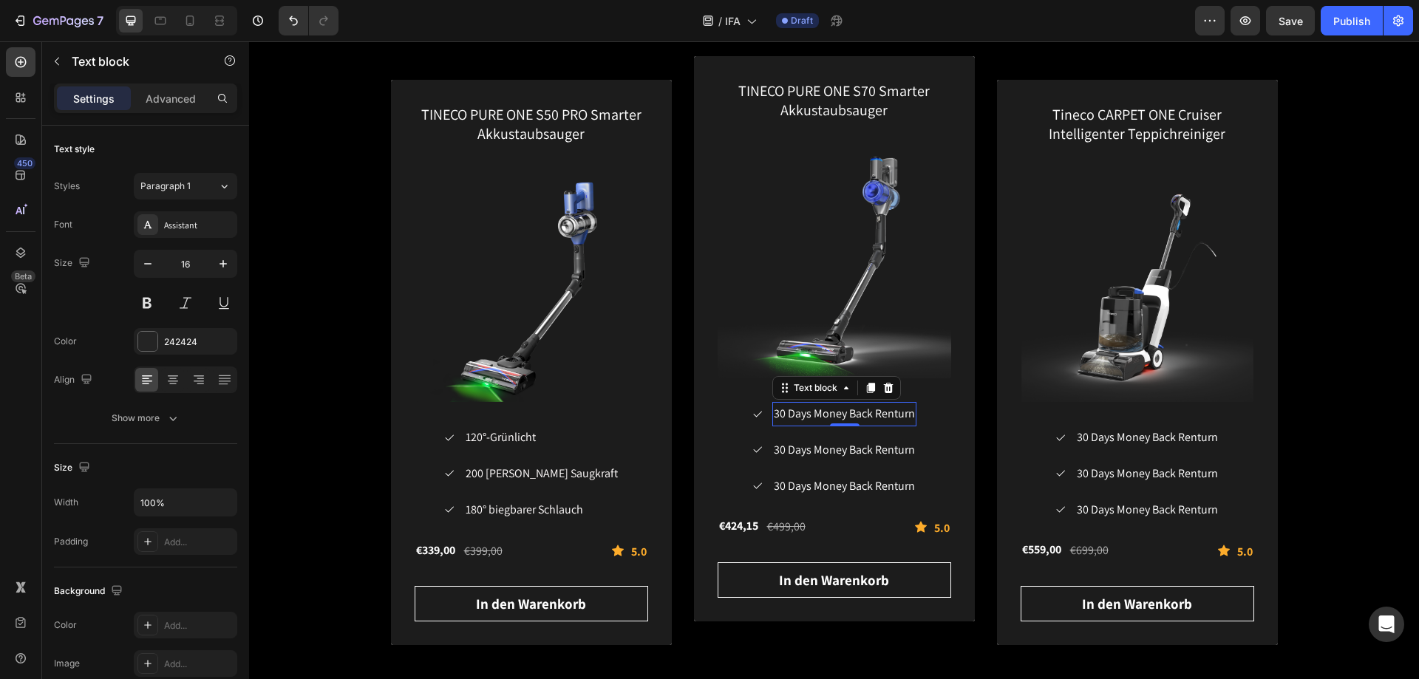
click at [903, 415] on span "30 Days Money Back Renturn" at bounding box center [844, 414] width 141 height 16
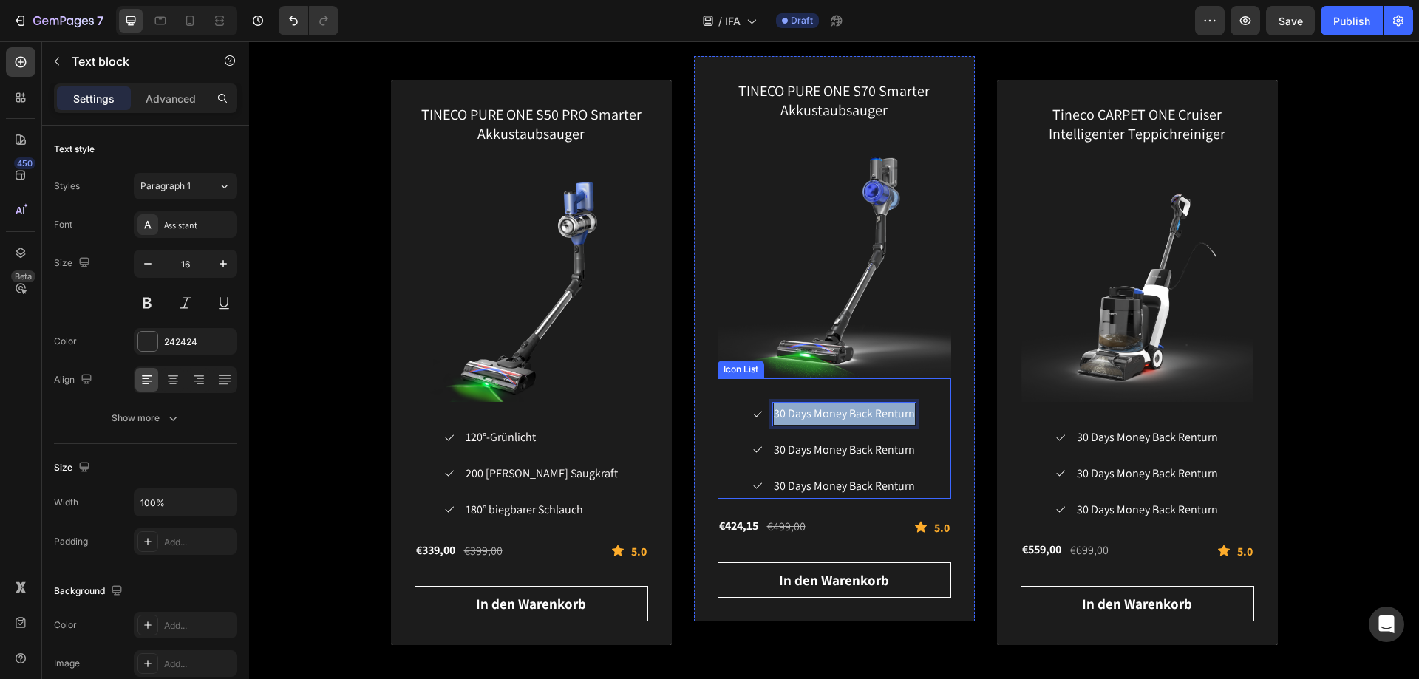
drag, startPoint x: 908, startPoint y: 414, endPoint x: 763, endPoint y: 417, distance: 144.9
click at [763, 417] on li "Icon 30 Days Money Back Renturn Text block 0" at bounding box center [834, 414] width 165 height 24
click at [888, 452] on span "30 Days Money Back Renturn" at bounding box center [828, 450] width 141 height 16
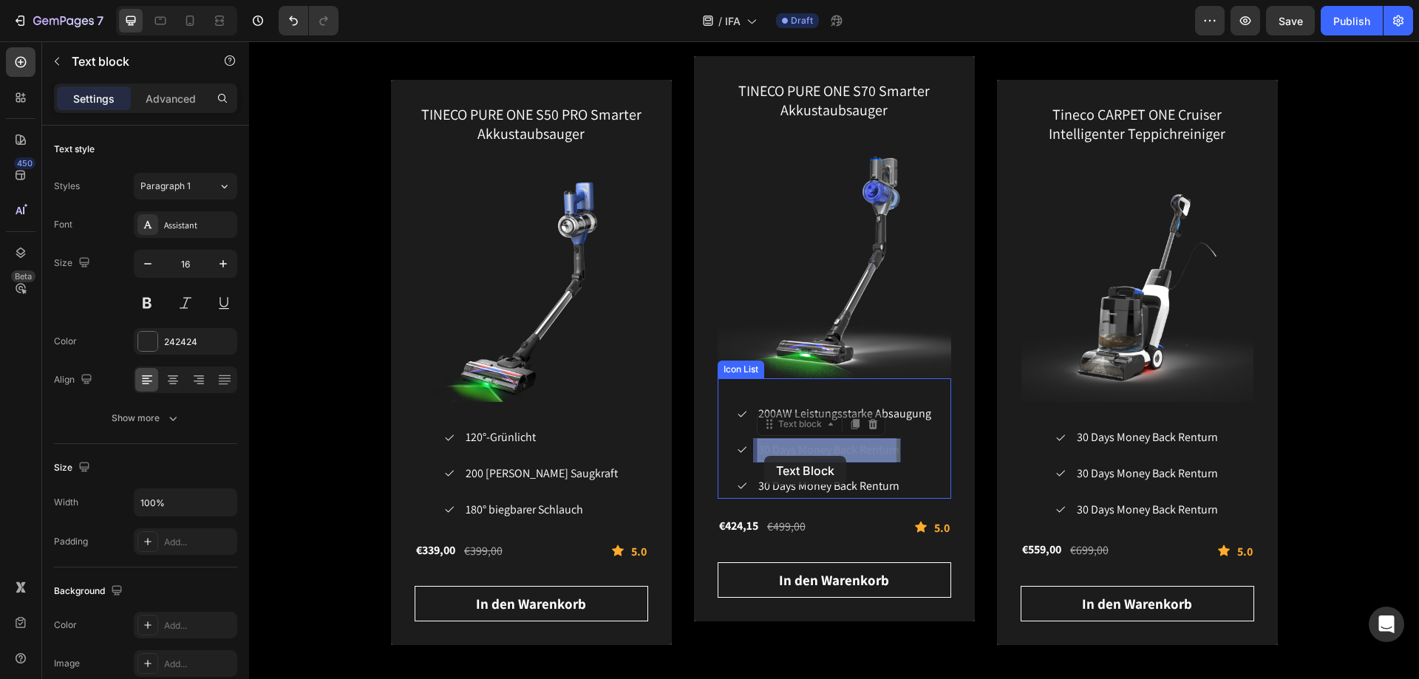
drag, startPoint x: 897, startPoint y: 449, endPoint x: 764, endPoint y: 456, distance: 132.5
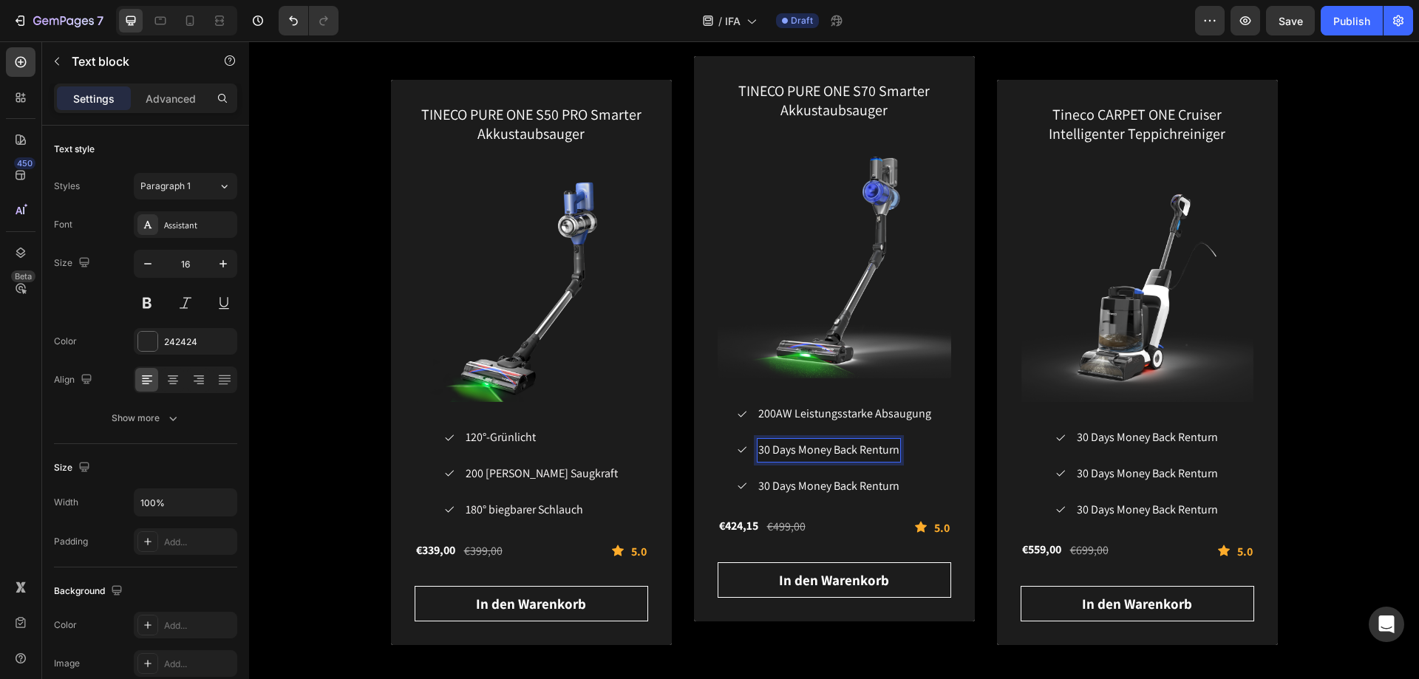
click at [891, 450] on span "30 Days Money Back Renturn" at bounding box center [828, 450] width 141 height 16
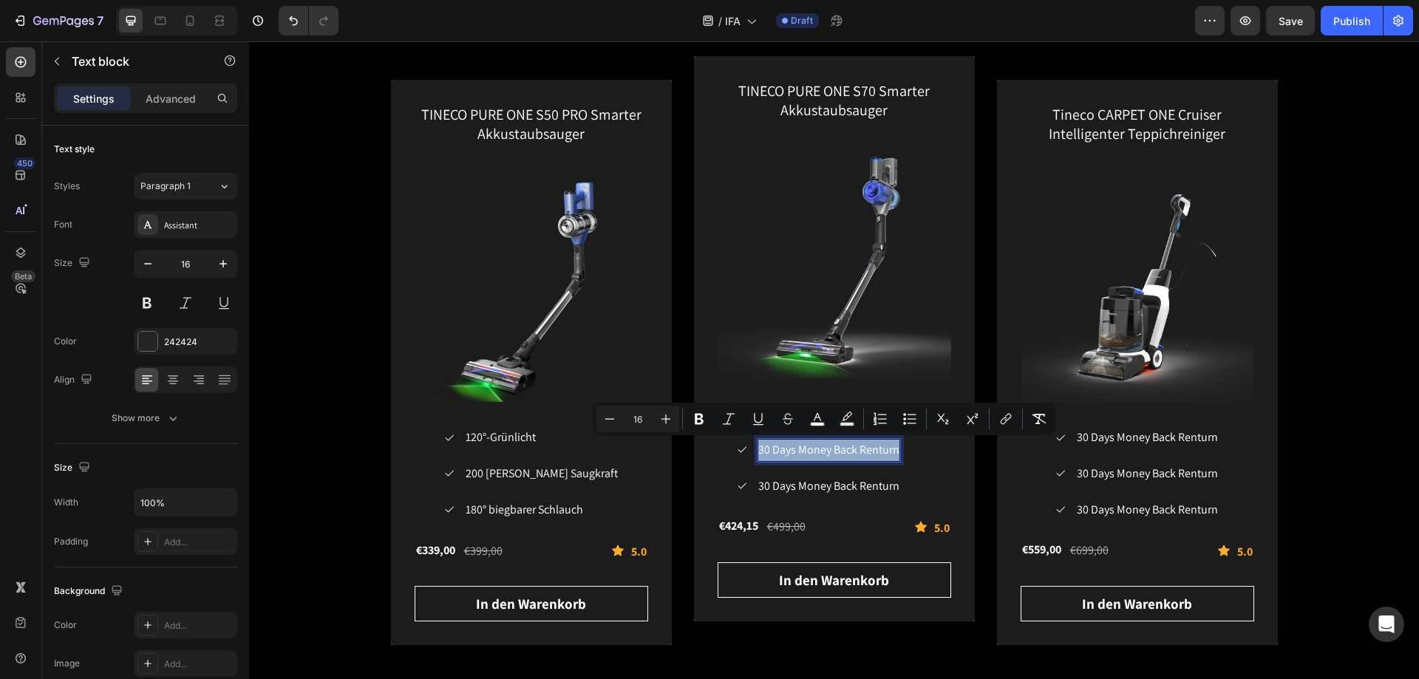
drag, startPoint x: 894, startPoint y: 449, endPoint x: 724, endPoint y: 461, distance: 170.4
click at [724, 461] on div "Icon 200AW Leistungsstarke Absaugung Text block Icon 30 Days Money Back Renturn…" at bounding box center [835, 450] width 234 height 96
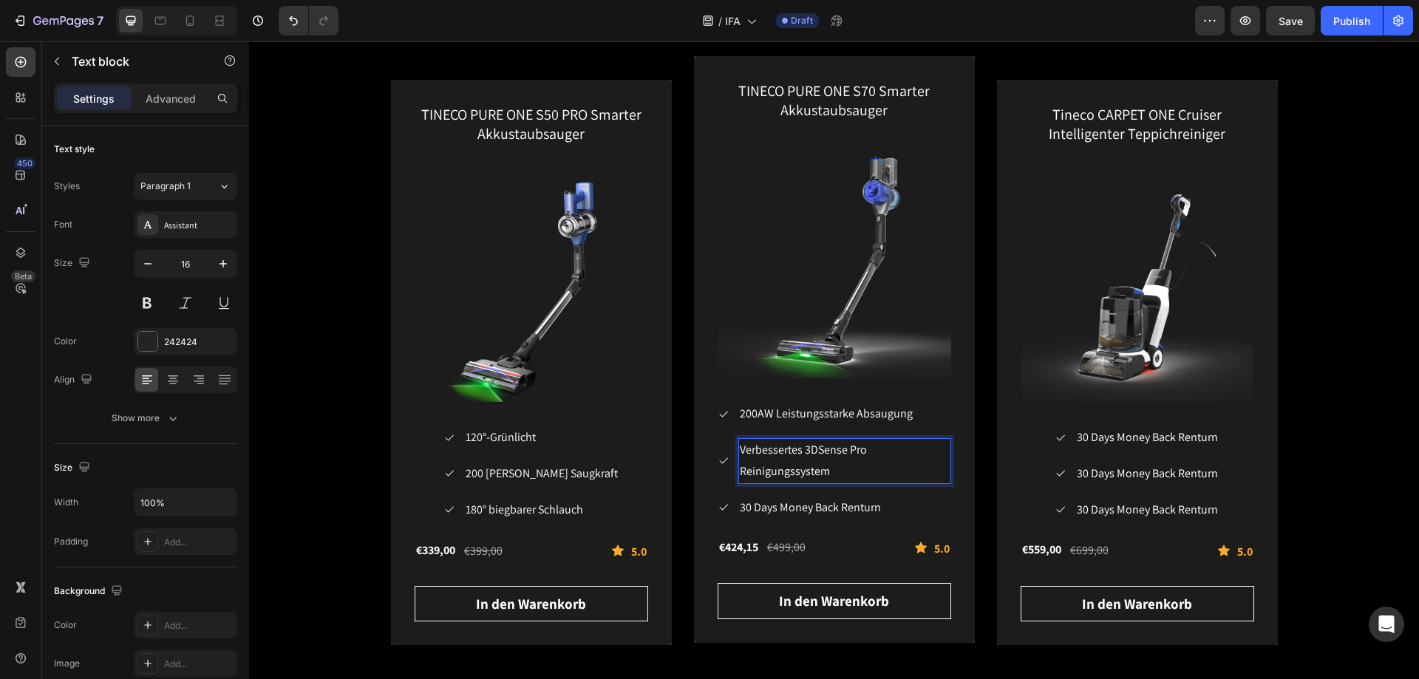
click at [800, 446] on span "Verbessertes 3DSense Pro Reinigungssystem" at bounding box center [803, 460] width 127 height 37
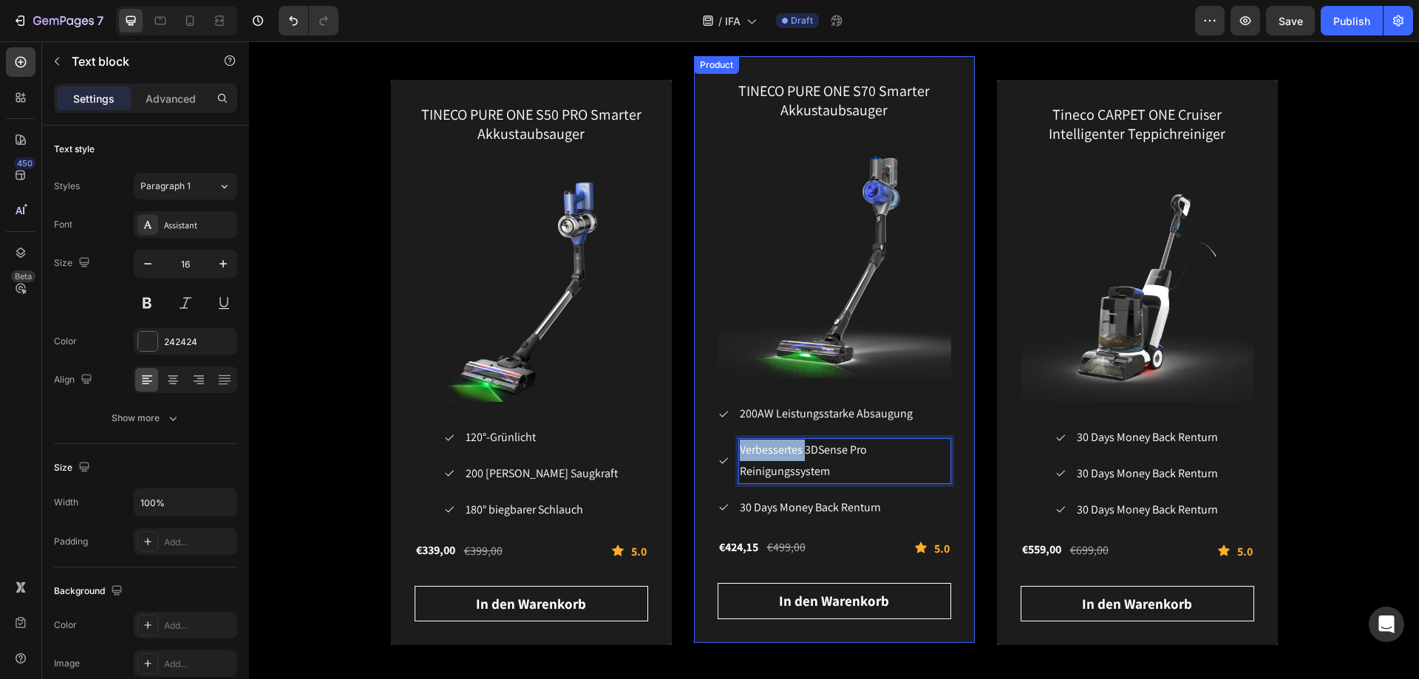
drag, startPoint x: 800, startPoint y: 446, endPoint x: 697, endPoint y: 455, distance: 103.9
click at [697, 455] on div "TINECO PURE ONE S70 Smarter Akkustaubsauger (P) Title (P) Images & Gallery Icon…" at bounding box center [834, 349] width 281 height 587
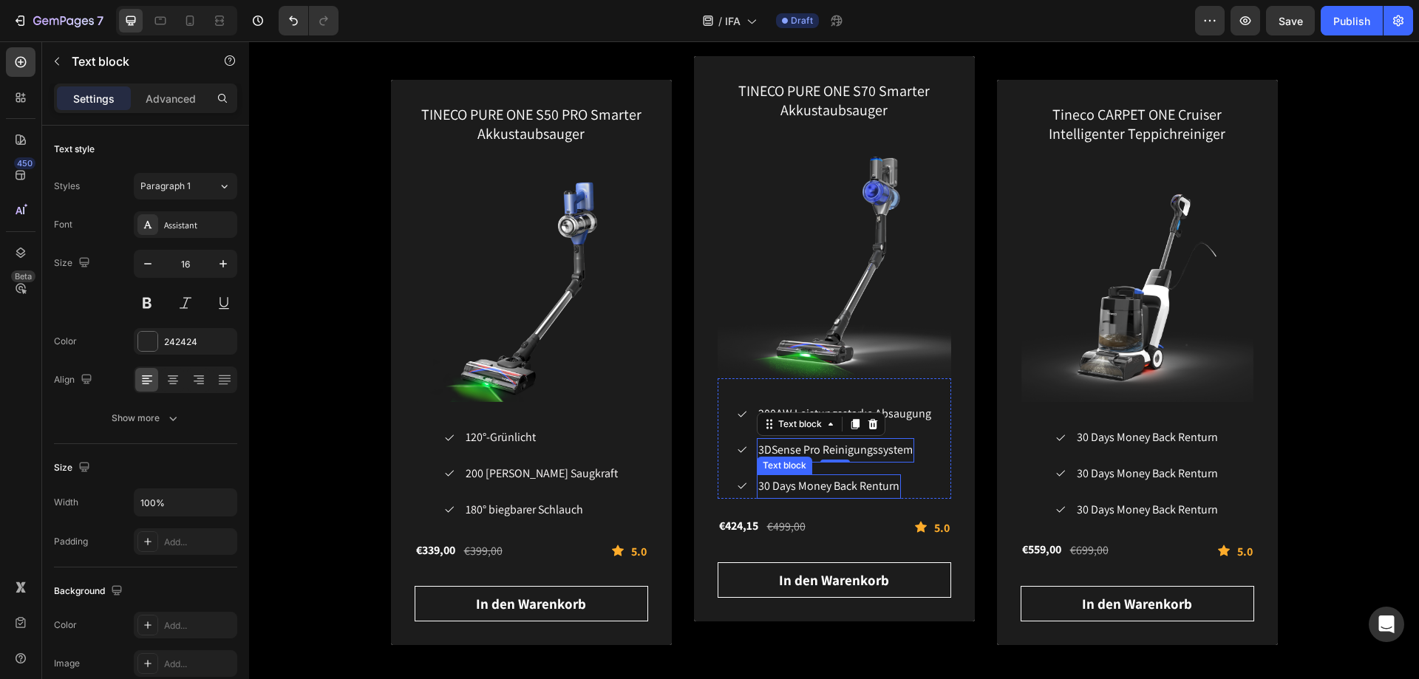
drag, startPoint x: 866, startPoint y: 492, endPoint x: 877, endPoint y: 490, distance: 11.9
click at [866, 492] on span "30 Days Money Back Renturn" at bounding box center [828, 486] width 141 height 16
click at [886, 488] on span "30 Days Money Back Renturn" at bounding box center [828, 486] width 141 height 16
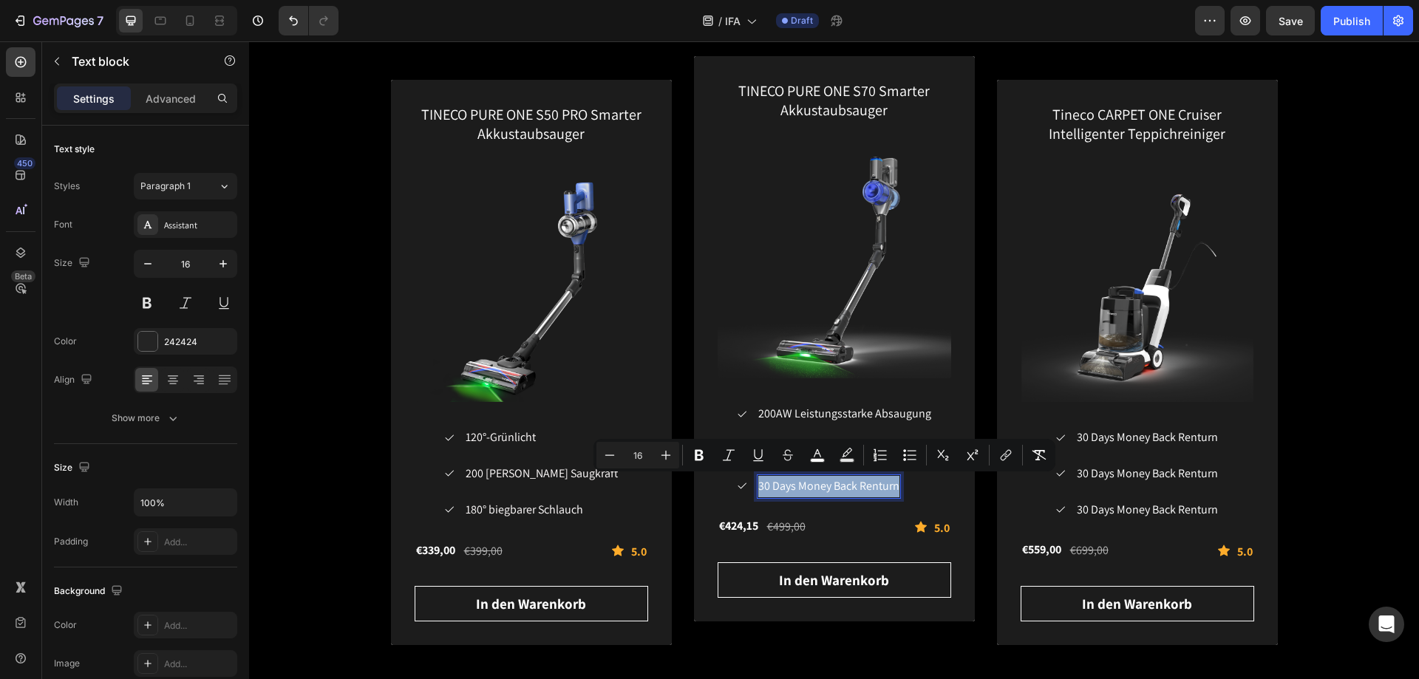
drag, startPoint x: 894, startPoint y: 489, endPoint x: 756, endPoint y: 492, distance: 137.5
click at [758, 492] on span "30 Days Money Back Renturn" at bounding box center [828, 486] width 141 height 16
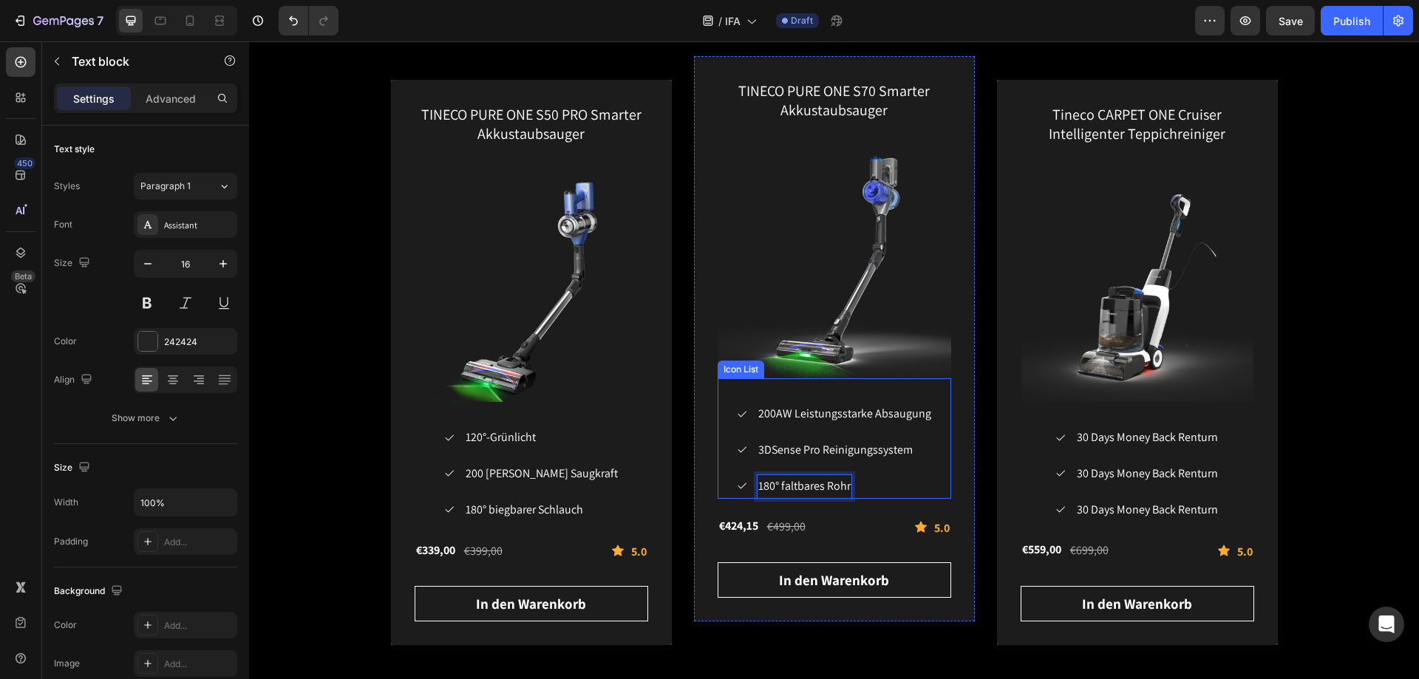
click at [937, 445] on div "Icon 200AW Leistungsstarke Absaugung Text block Icon 3DSense Pro Reinigungssyst…" at bounding box center [835, 450] width 234 height 96
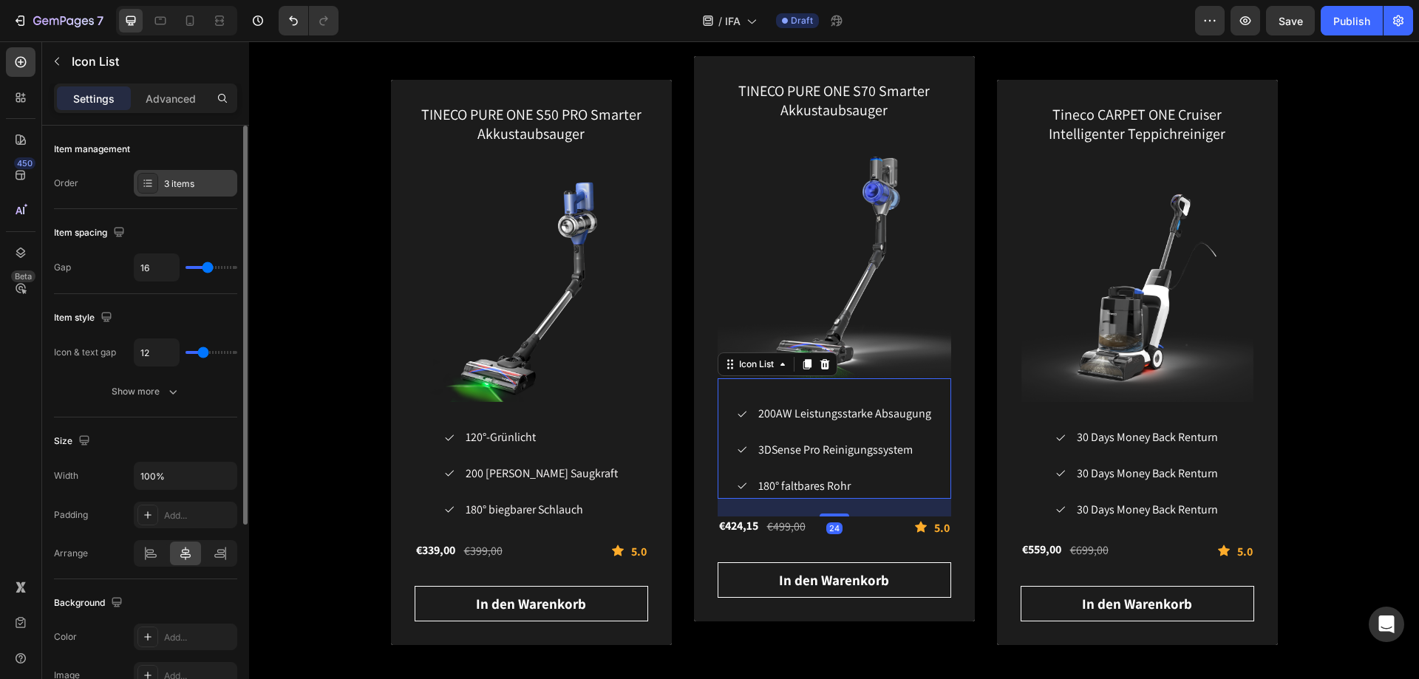
click at [157, 185] on div at bounding box center [147, 183] width 21 height 21
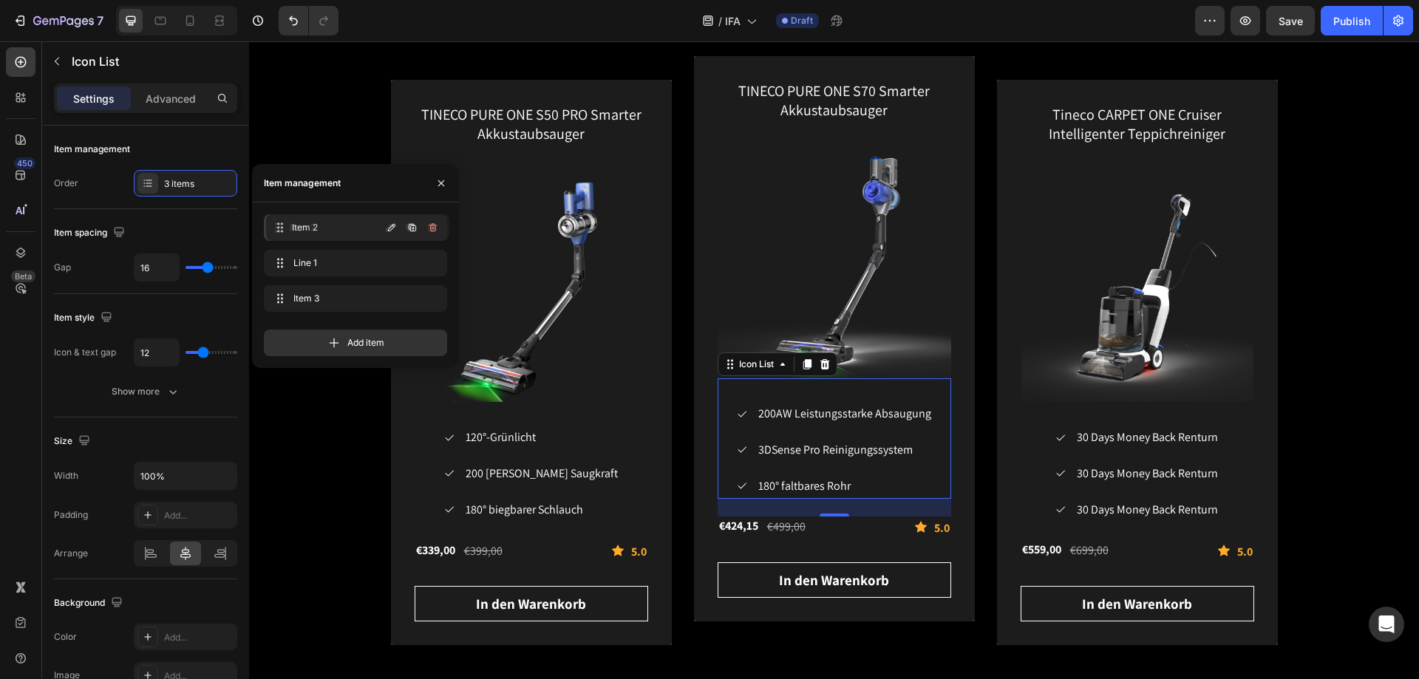
drag, startPoint x: 279, startPoint y: 298, endPoint x: 281, endPoint y: 227, distance: 71.0
drag, startPoint x: 283, startPoint y: 299, endPoint x: 282, endPoint y: 258, distance: 40.7
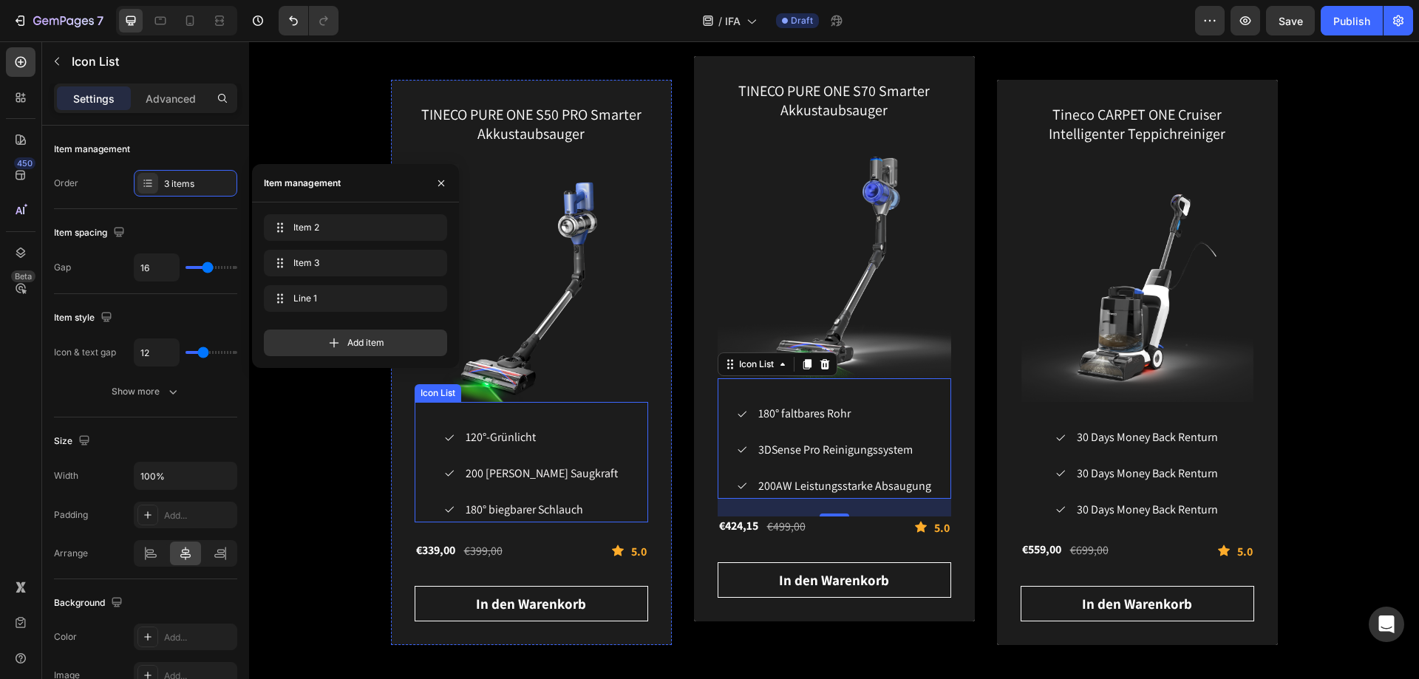
click at [633, 452] on div "Icon 120°-Grünlicht Text block Icon 200 AW starke Saugkraft Text block Icon 180…" at bounding box center [532, 474] width 234 height 96
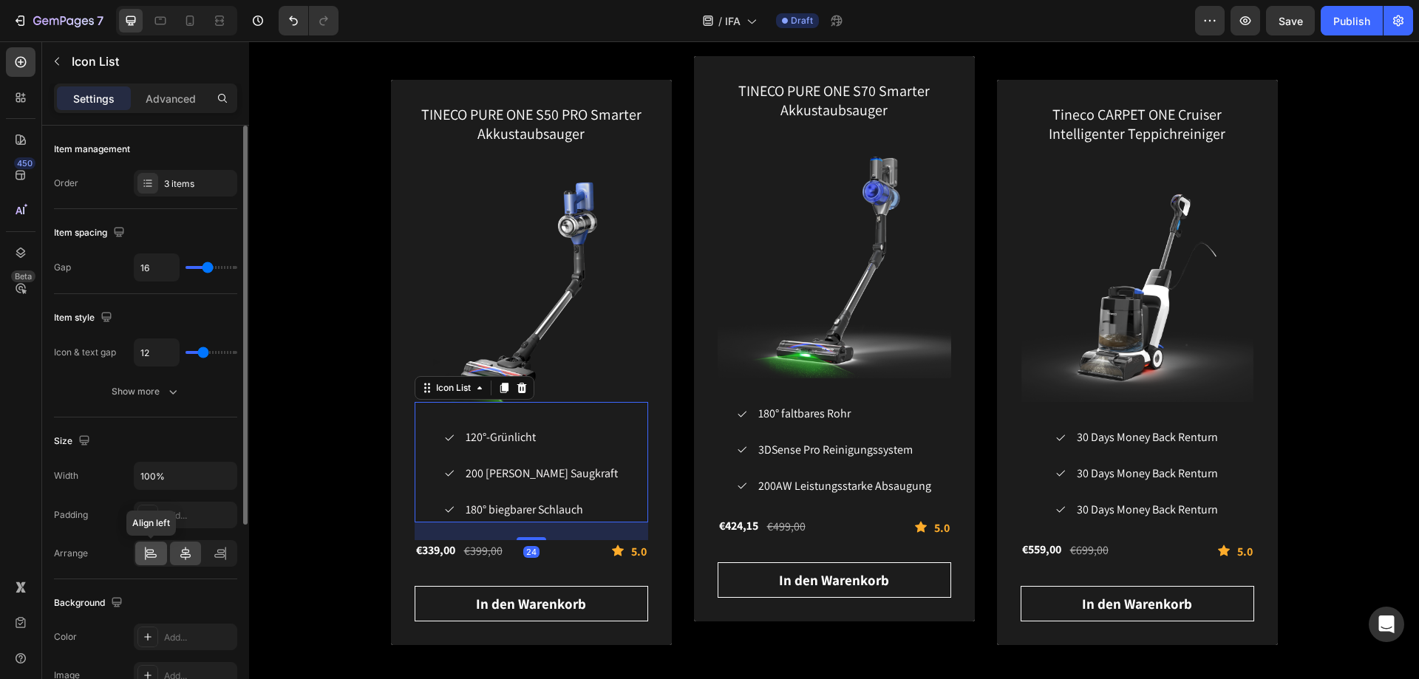
click at [148, 564] on div at bounding box center [151, 554] width 32 height 24
click at [179, 557] on icon at bounding box center [185, 553] width 15 height 15
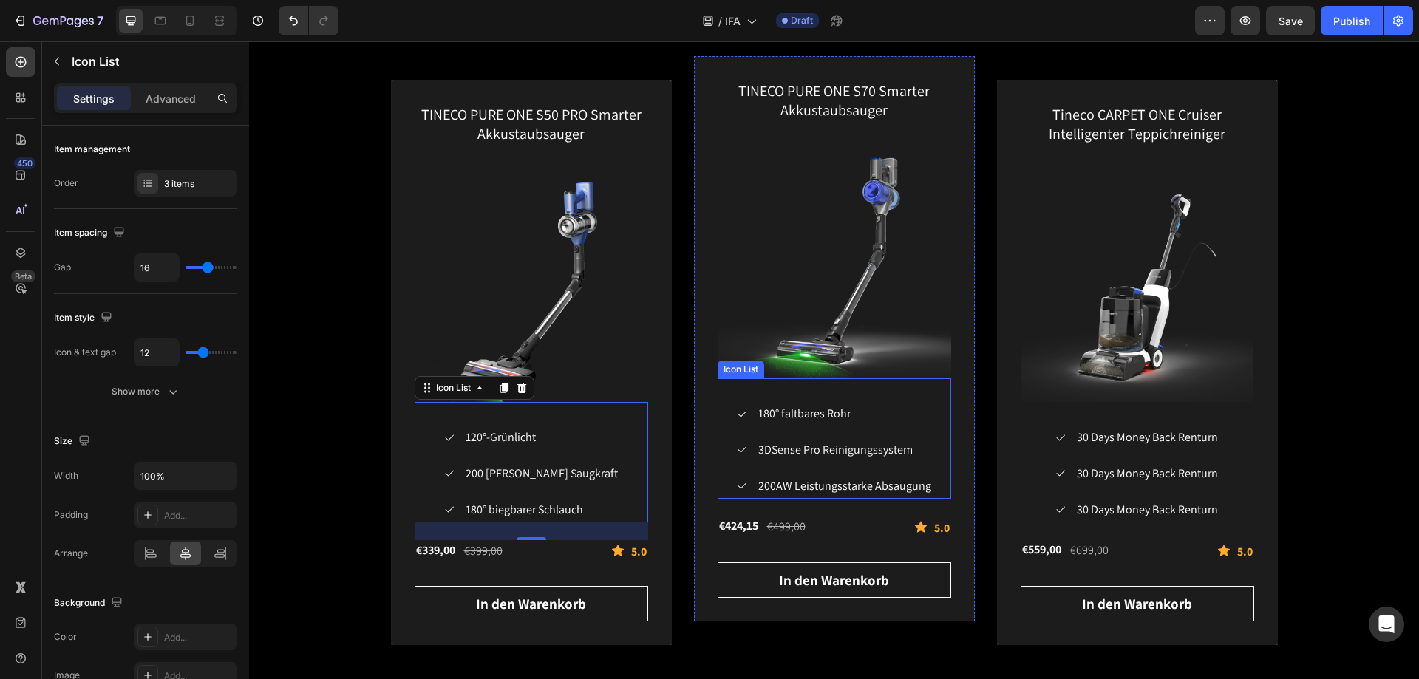
click at [937, 440] on div "Icon 180° faltbares Rohr Text block Icon 3DSense Pro Reinigungssystem Text bloc…" at bounding box center [835, 450] width 234 height 96
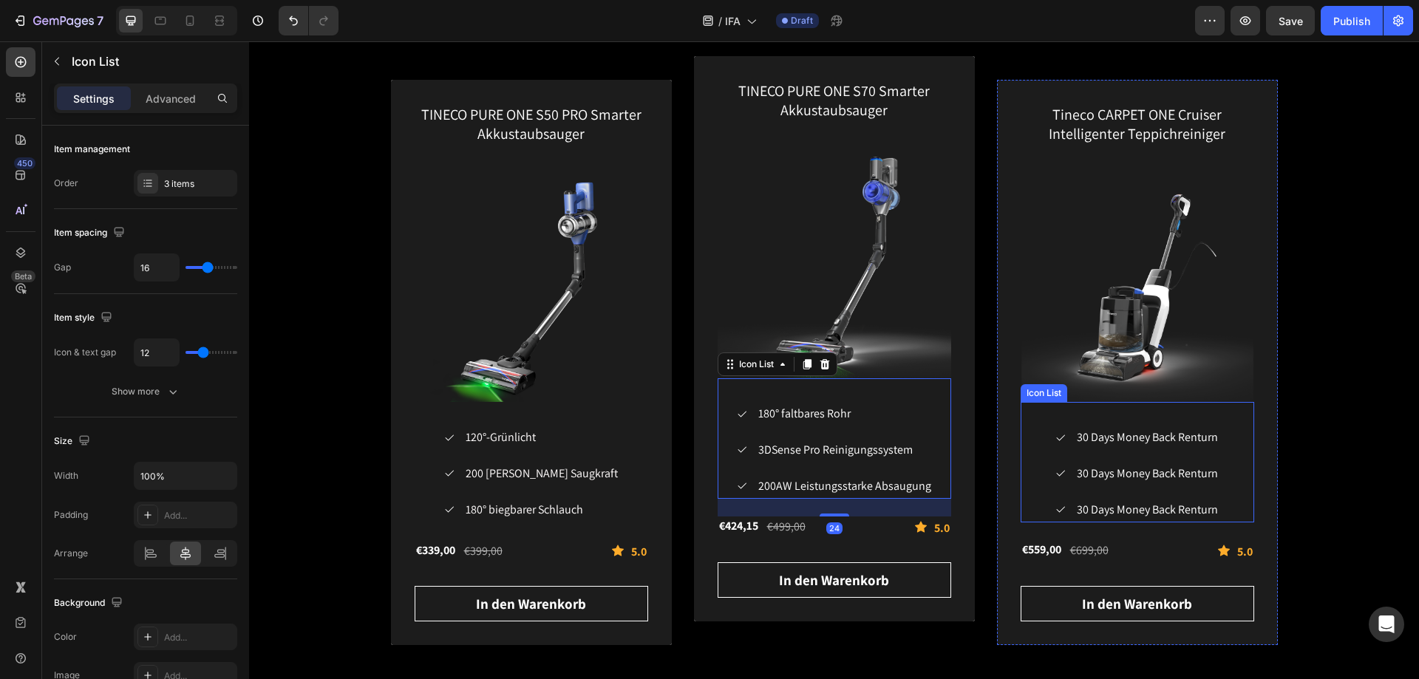
click at [1229, 480] on div "Icon 30 Days Money Back Renturn Text block Icon 30 Days Money Back Renturn Text…" at bounding box center [1138, 474] width 234 height 96
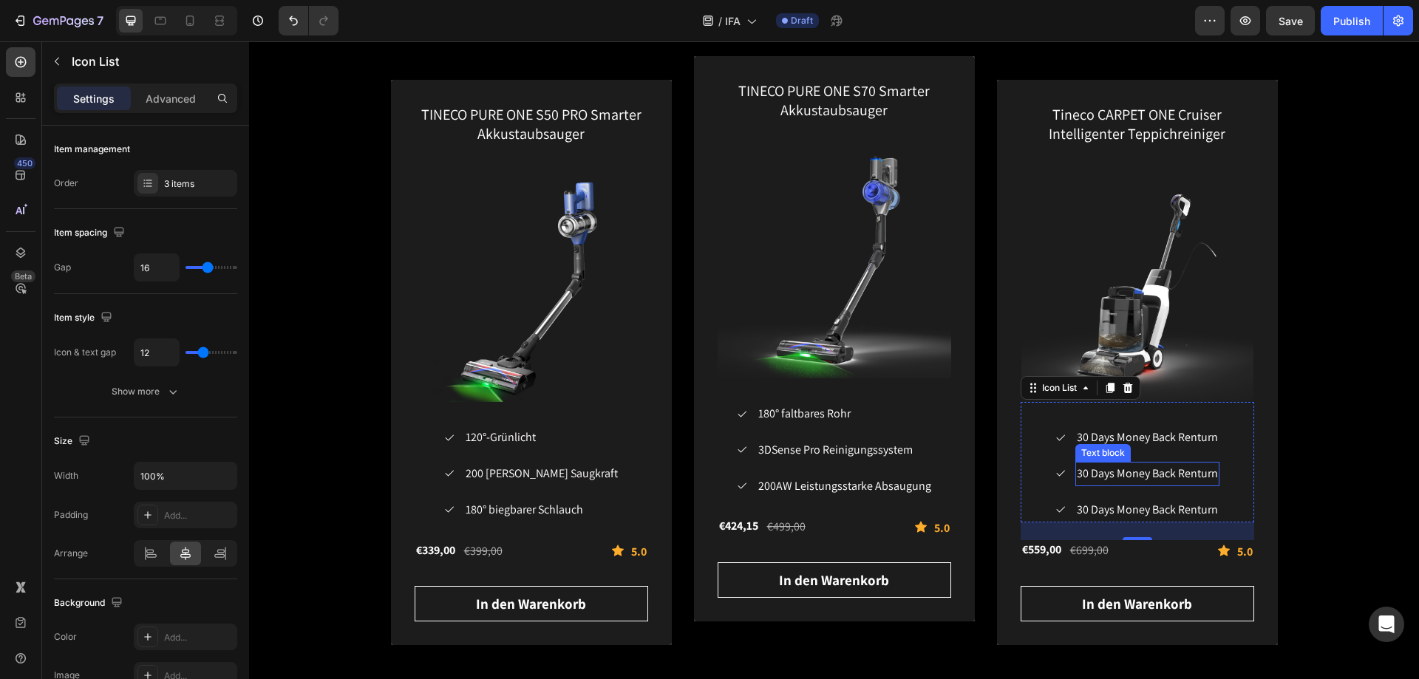
click at [1183, 471] on span "30 Days Money Back Renturn" at bounding box center [1147, 474] width 141 height 16
click at [1214, 476] on div "Icon 30 Days Money Back Renturn Text block Icon 30 Days Money Back Renturn Text…" at bounding box center [1138, 474] width 234 height 96
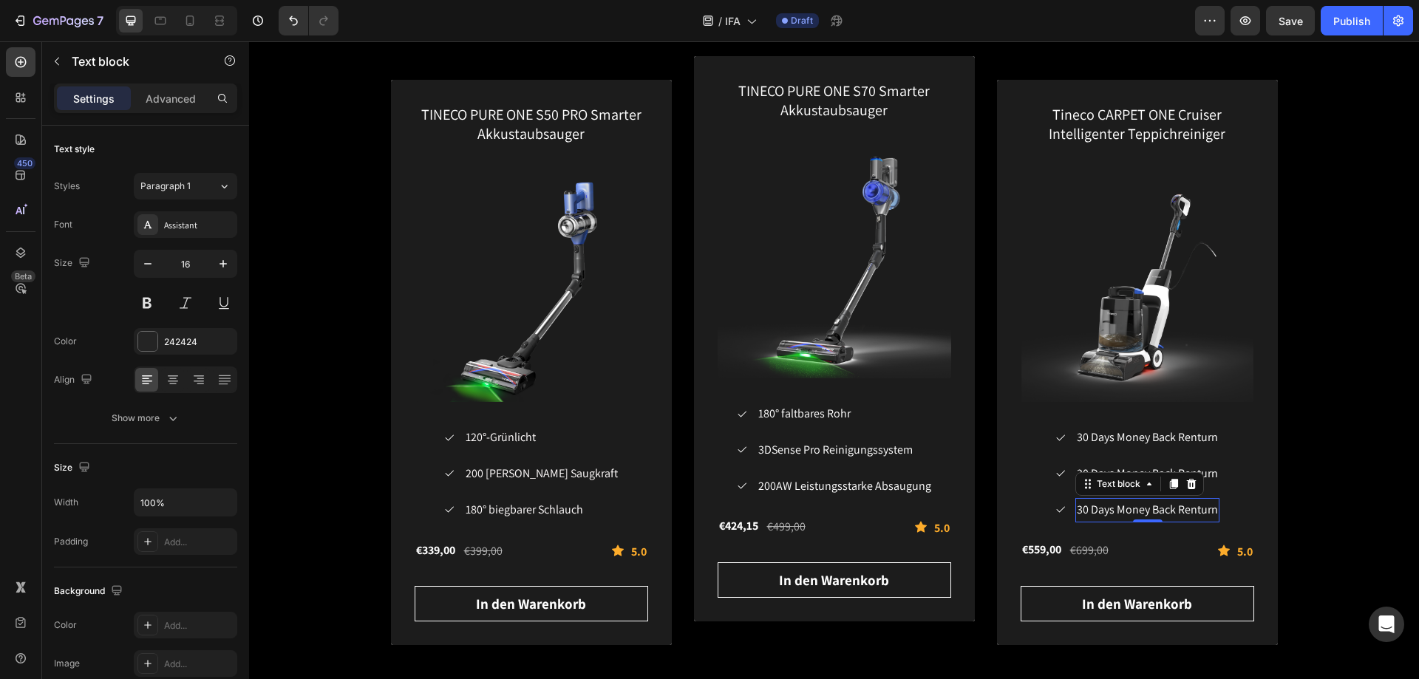
click at [1211, 512] on span "30 Days Money Back Renturn" at bounding box center [1147, 510] width 141 height 16
click at [1209, 510] on span "30 Days Money Back Renturn" at bounding box center [1147, 510] width 141 height 16
drag, startPoint x: 1209, startPoint y: 510, endPoint x: 1050, endPoint y: 510, distance: 159.7
click at [1055, 510] on li "Icon 30 Days Money Back Renturn Text block 0" at bounding box center [1137, 510] width 165 height 24
click at [1187, 436] on span "30 Days Money Back Renturn" at bounding box center [1139, 437] width 141 height 16
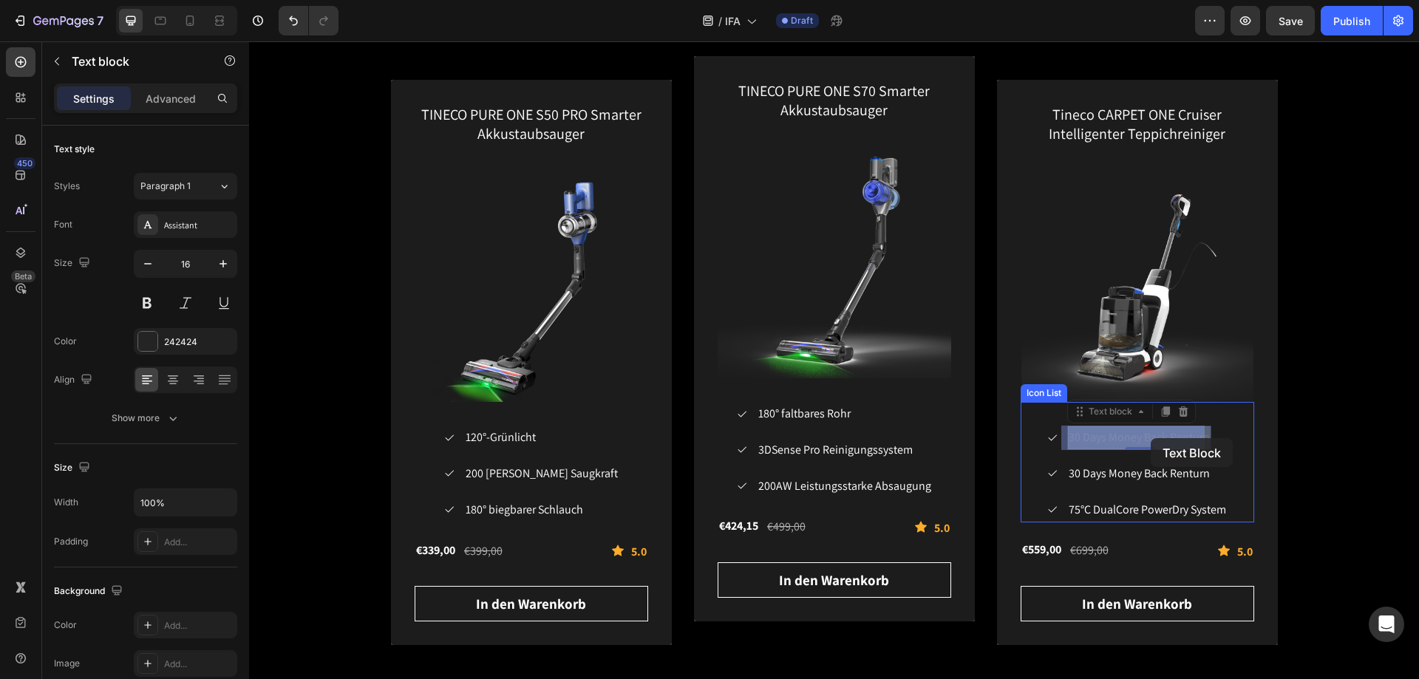
drag, startPoint x: 1202, startPoint y: 438, endPoint x: 1151, endPoint y: 438, distance: 51.0
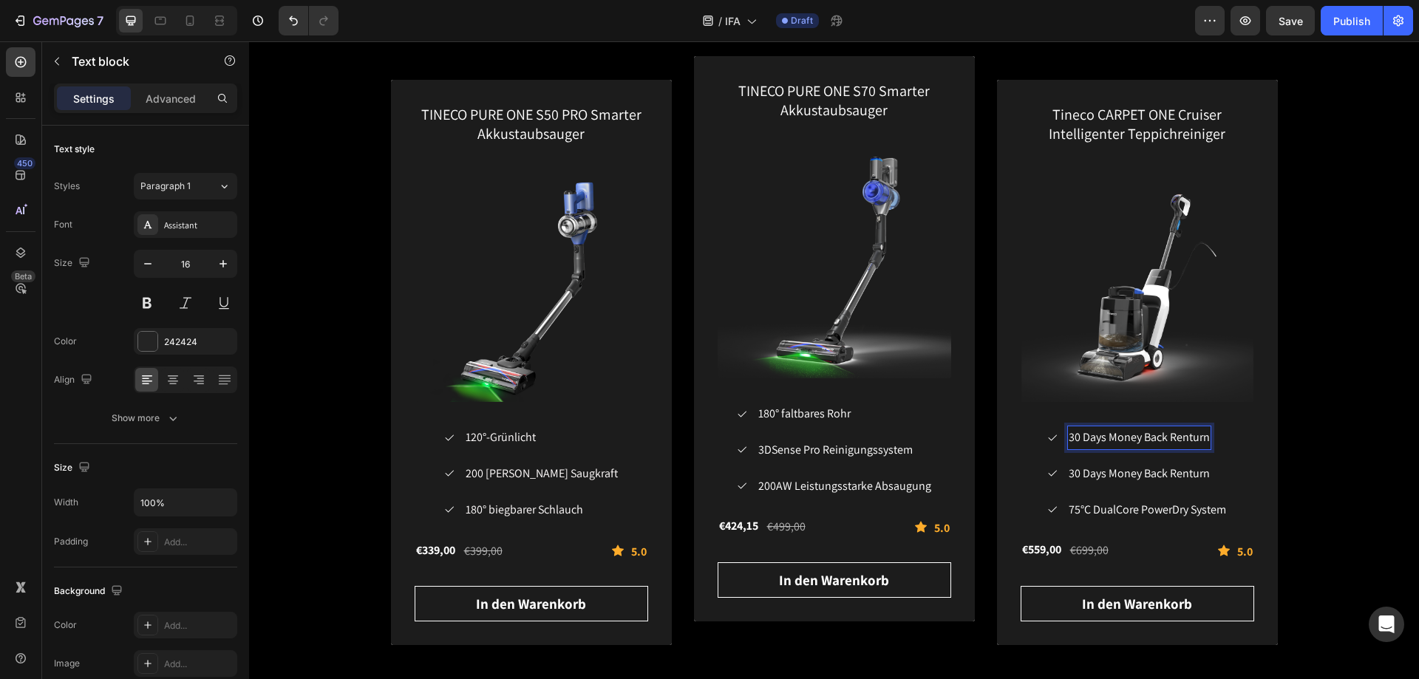
click at [1199, 445] on span "30 Days Money Back Renturn" at bounding box center [1139, 437] width 141 height 16
drag, startPoint x: 1201, startPoint y: 443, endPoint x: 1063, endPoint y: 449, distance: 138.4
click at [1067, 449] on div "30 Days Money Back Renturn" at bounding box center [1139, 438] width 144 height 24
click at [1170, 478] on span "30 Days Money Back Renturn" at bounding box center [1138, 474] width 141 height 16
click at [1188, 472] on span "30 Days Money Back Renturn" at bounding box center [1138, 474] width 141 height 16
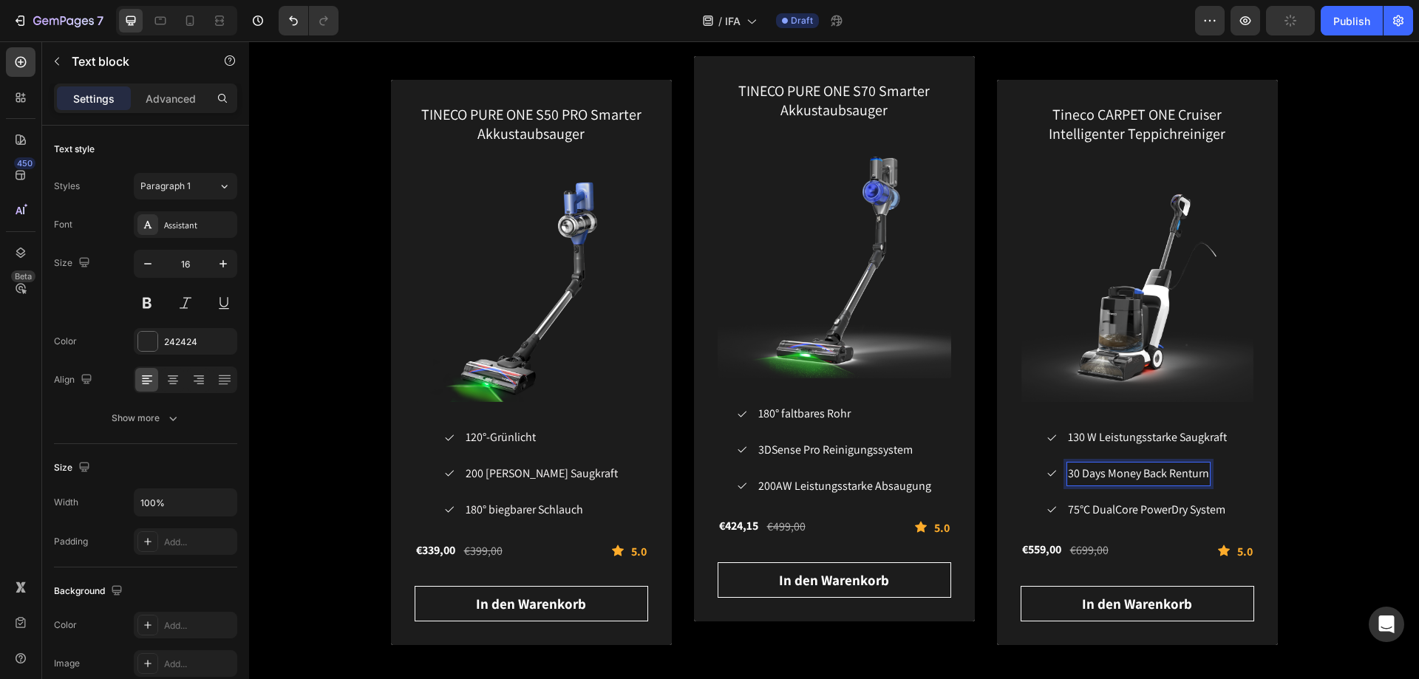
click at [1200, 472] on span "30 Days Money Back Renturn" at bounding box center [1138, 474] width 141 height 16
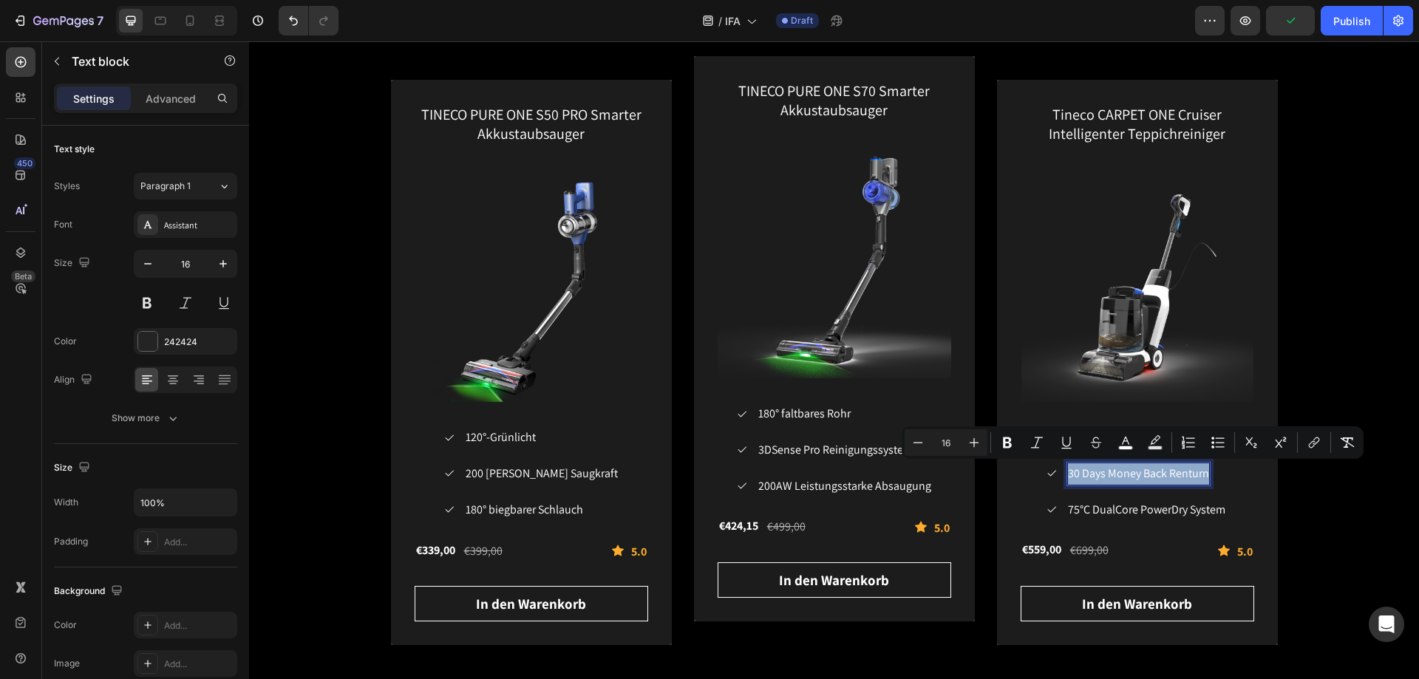
drag, startPoint x: 1203, startPoint y: 472, endPoint x: 1059, endPoint y: 485, distance: 144.7
click at [1059, 485] on li "Icon 30 Days Money Back Renturn Text block 0" at bounding box center [1137, 474] width 183 height 24
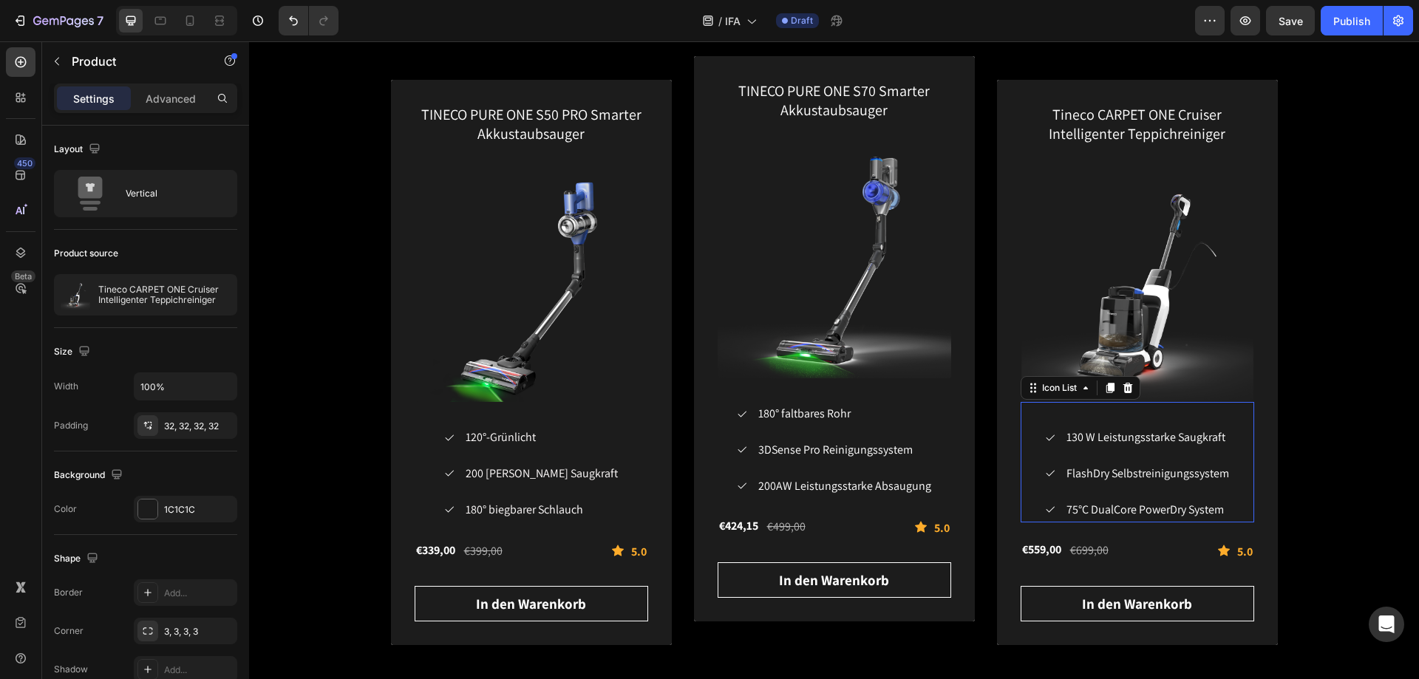
click at [1234, 492] on div "Icon 130 W Leistungsstarke Saugkraft Text block Icon FlashDry Selbstreinigungss…" at bounding box center [1138, 474] width 234 height 96
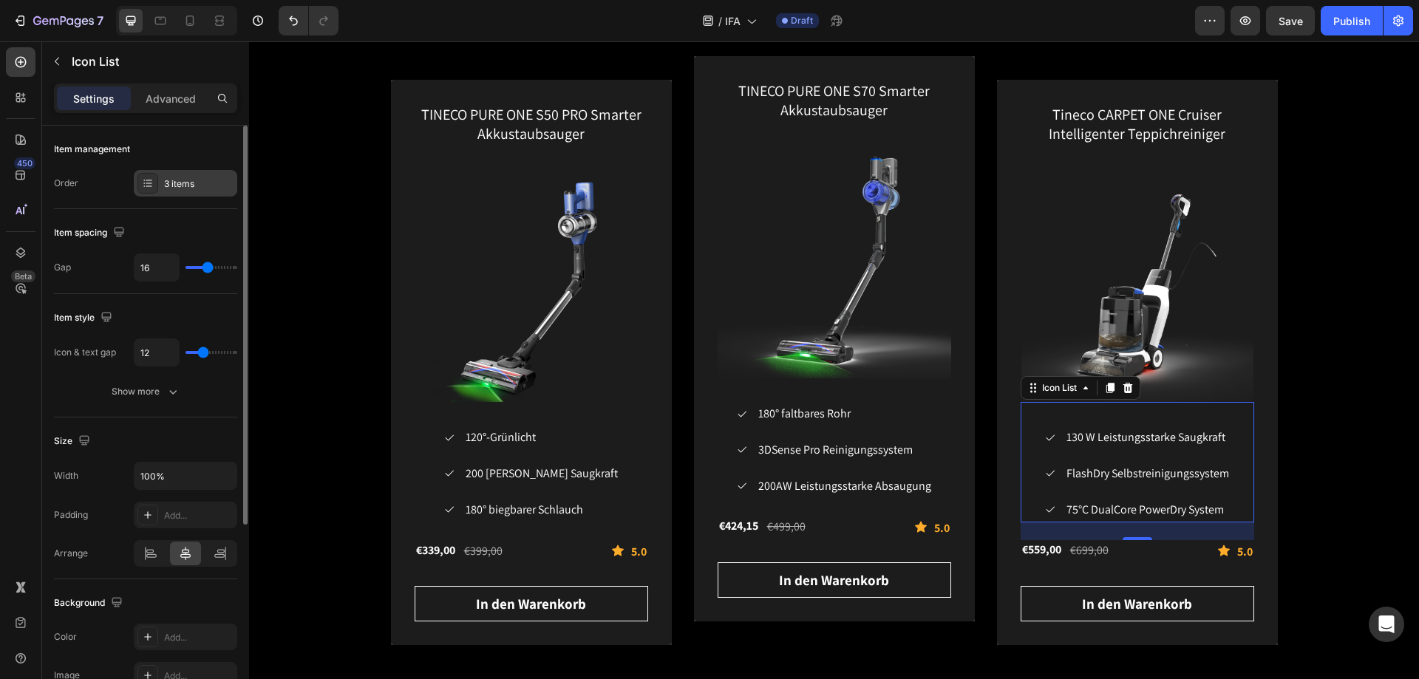
click at [149, 183] on icon at bounding box center [149, 183] width 6 height 1
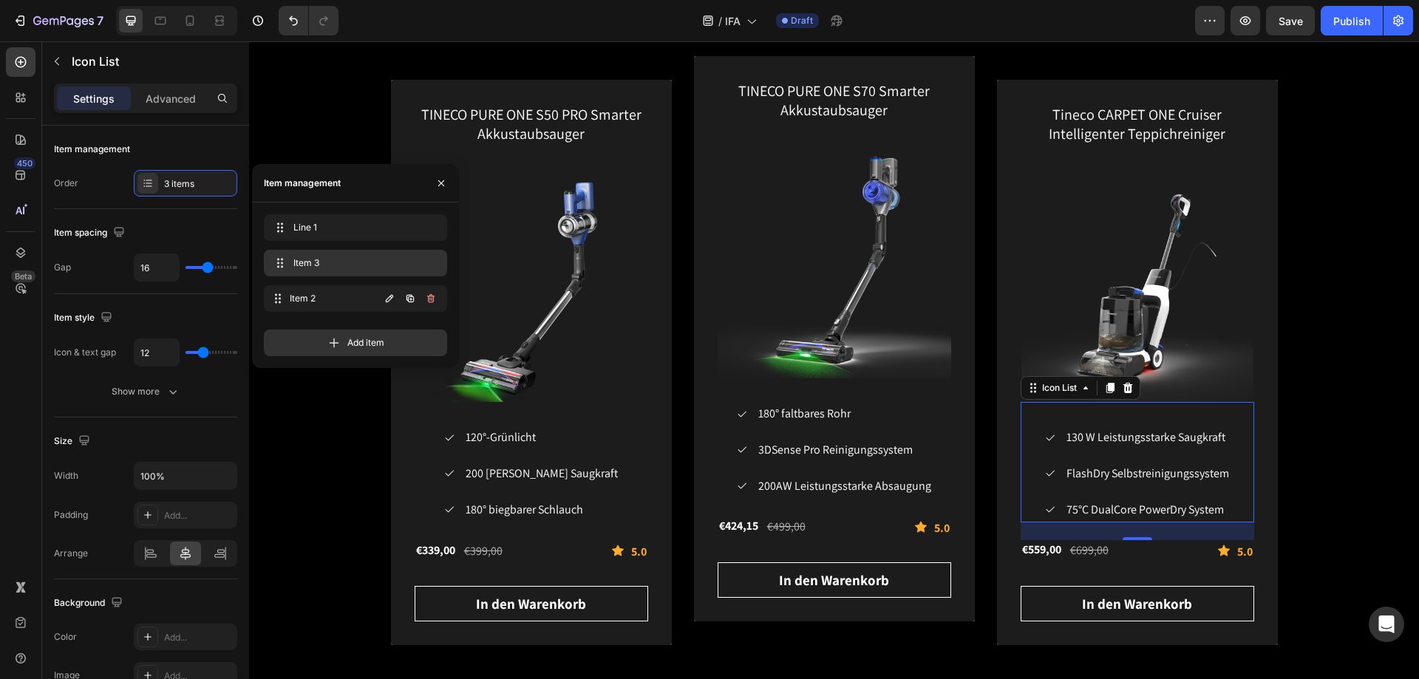
drag, startPoint x: 282, startPoint y: 298, endPoint x: 282, endPoint y: 273, distance: 24.4
click at [443, 191] on button "button" at bounding box center [441, 183] width 24 height 24
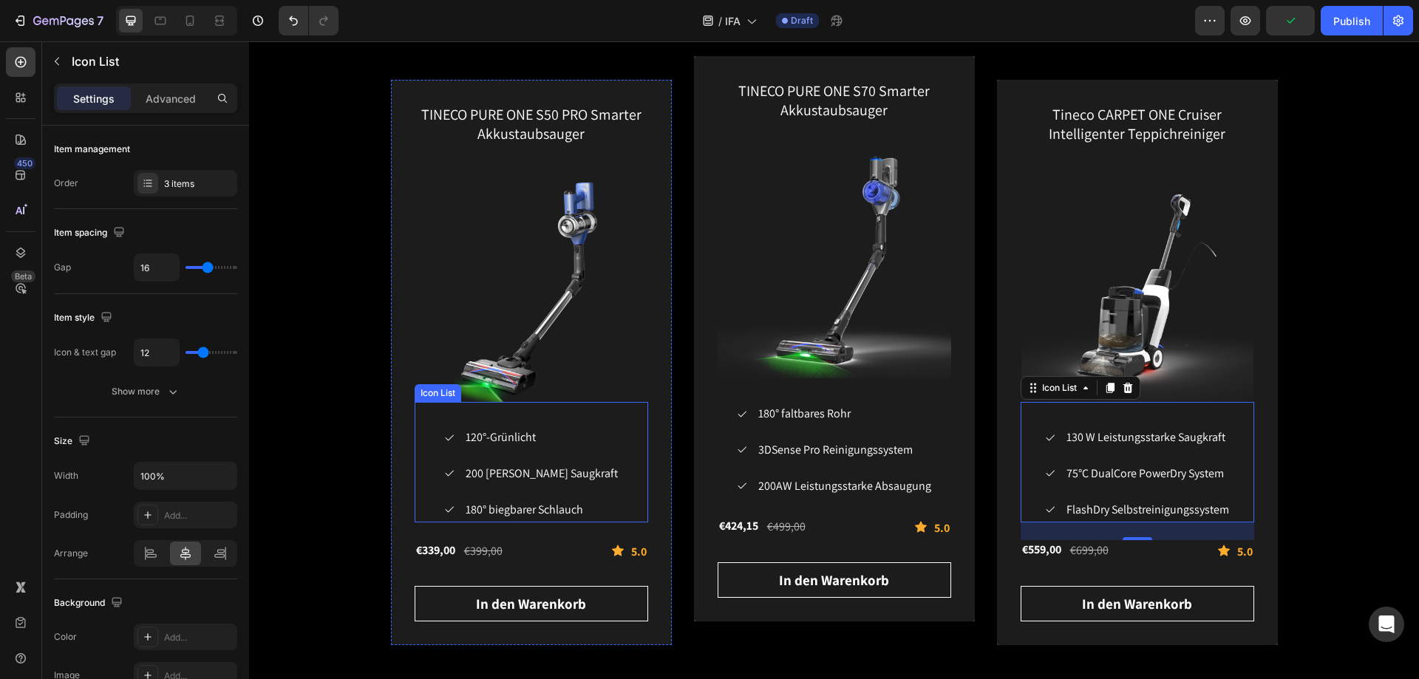
click at [599, 454] on div "Icon 120°-Grünlicht Text block Icon 200 AW starke Saugkraft Text block Icon 180…" at bounding box center [532, 474] width 234 height 96
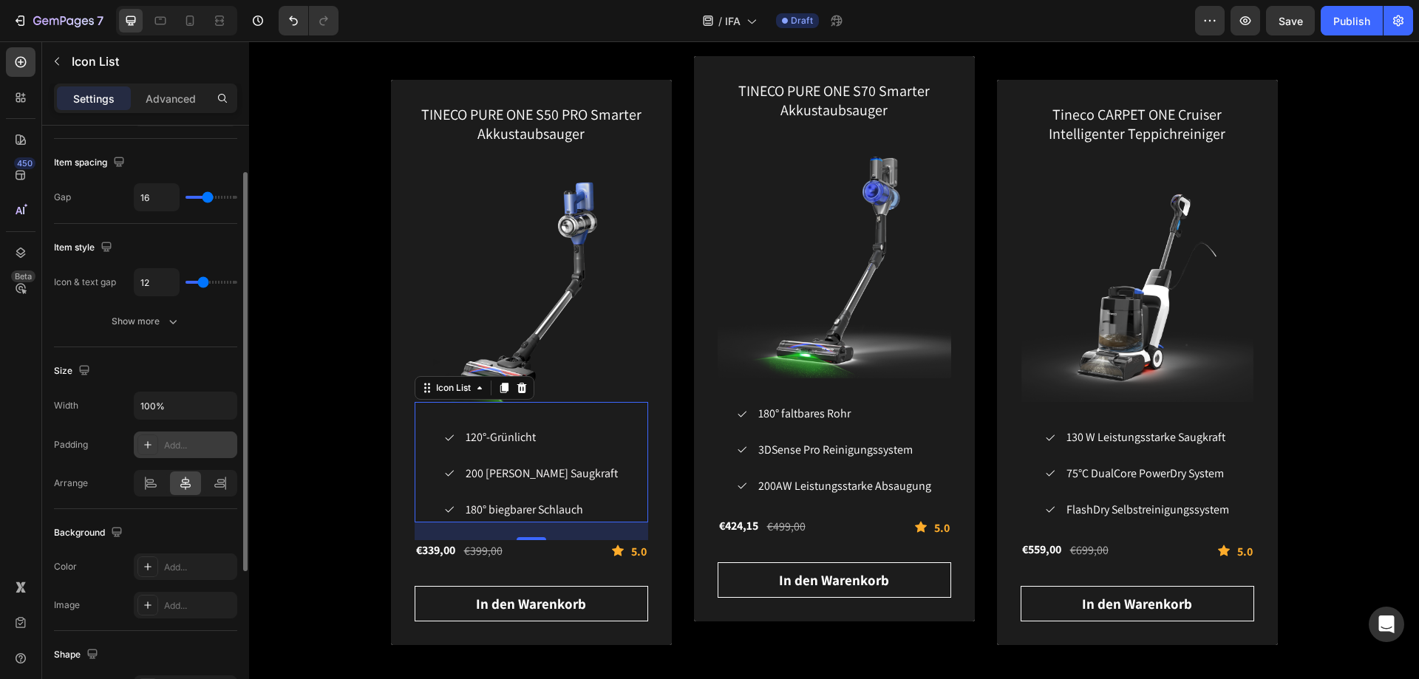
scroll to position [0, 0]
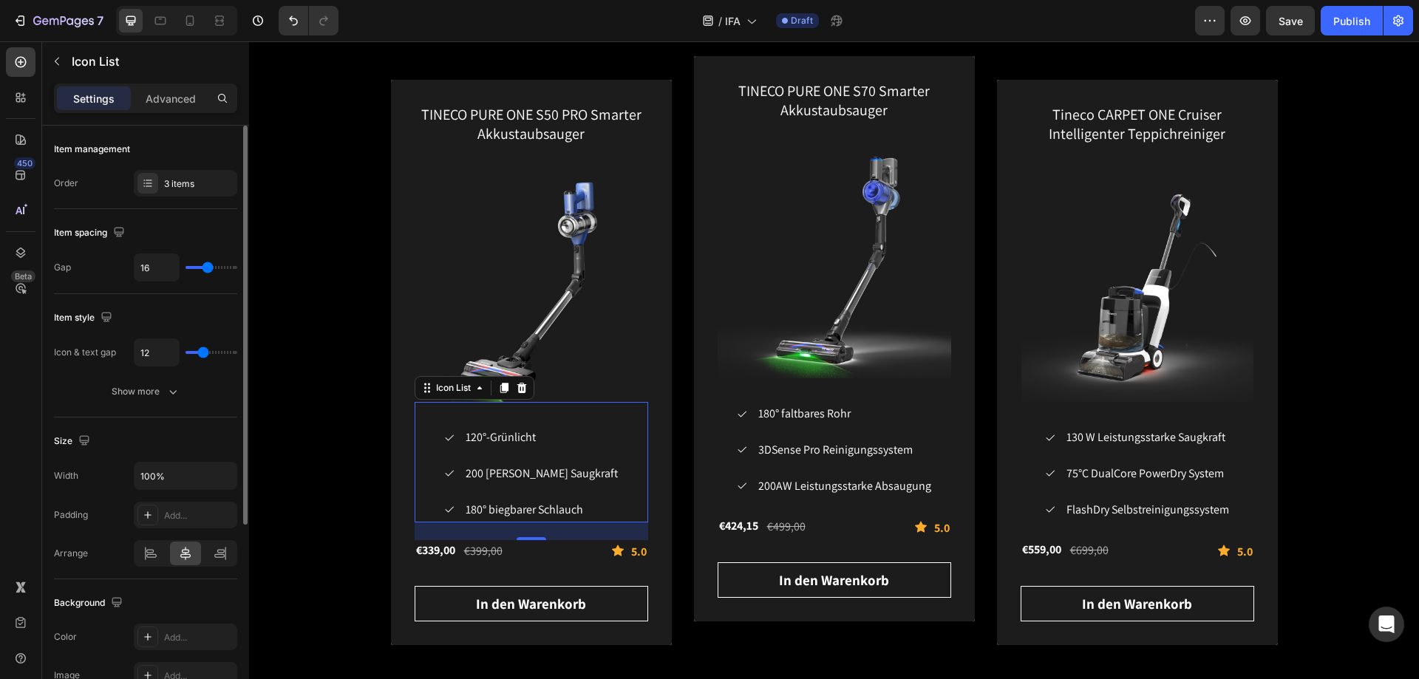
type input "12"
type input "11"
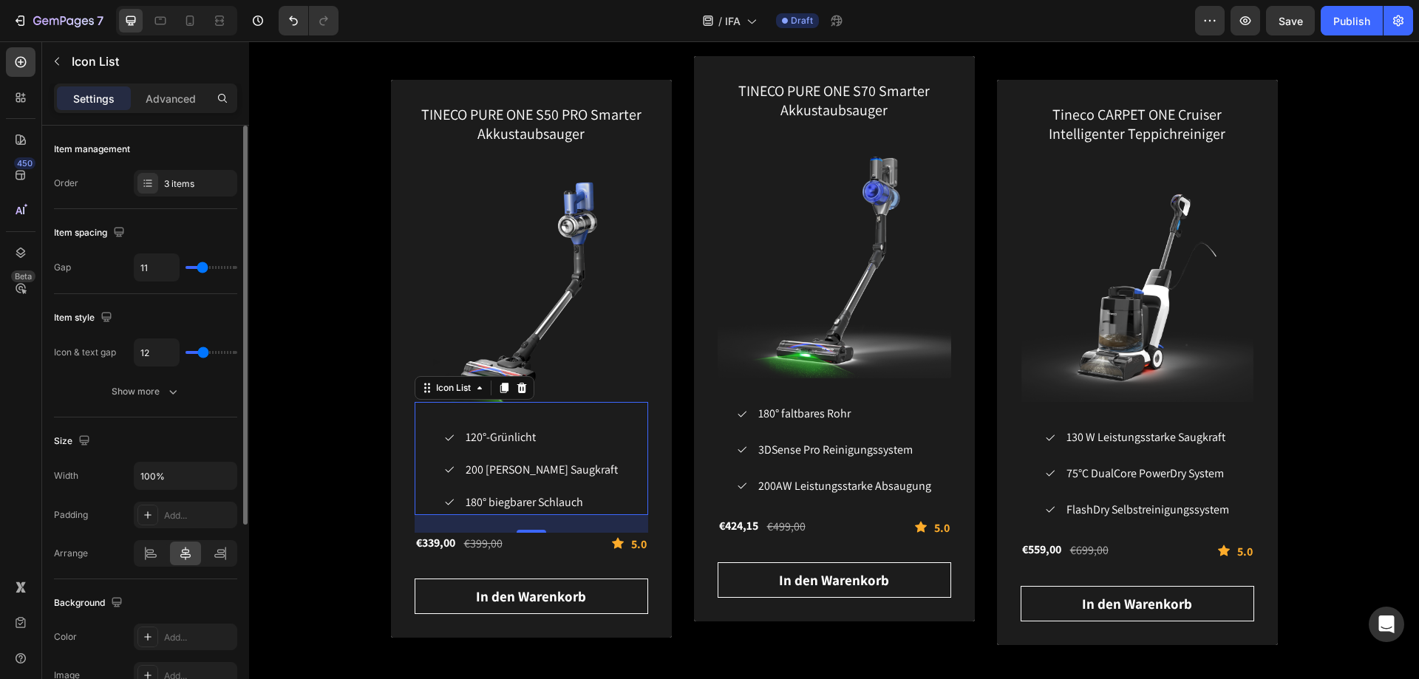
type input "10"
type input "9"
type input "8"
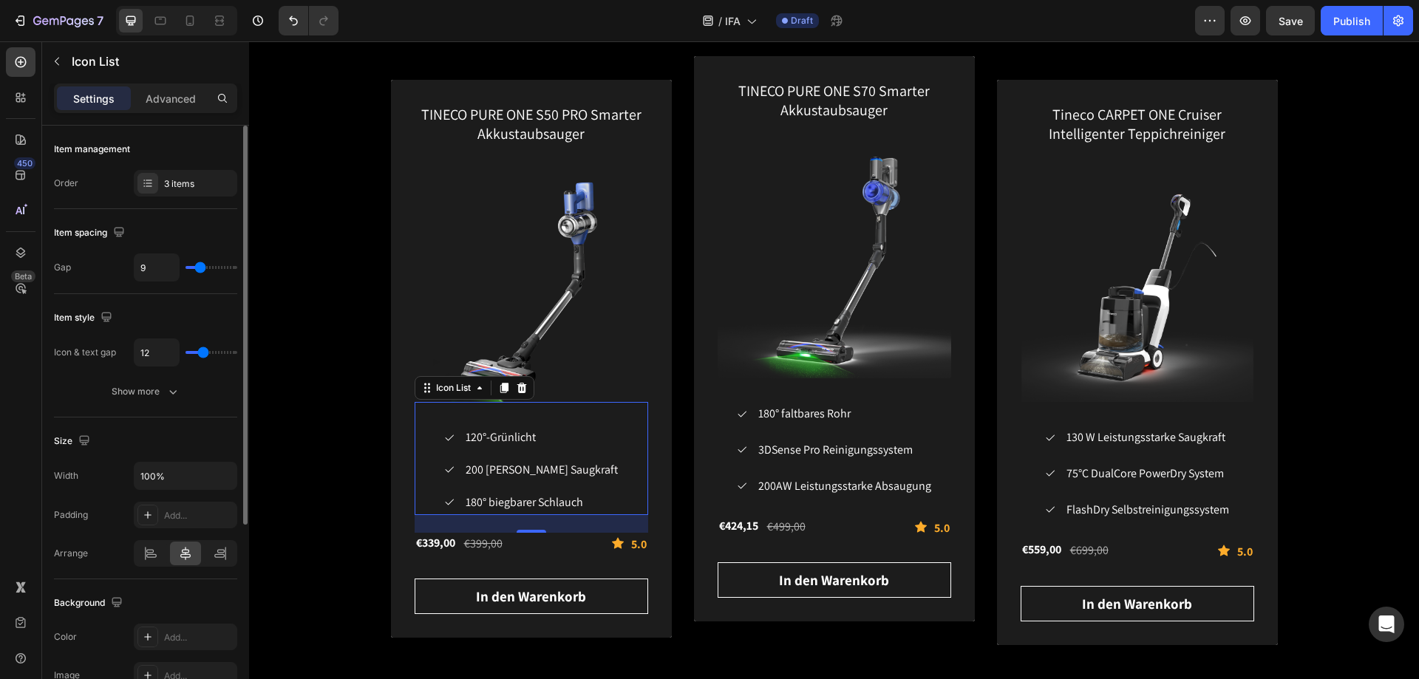
type input "8"
type input "7"
type input "6"
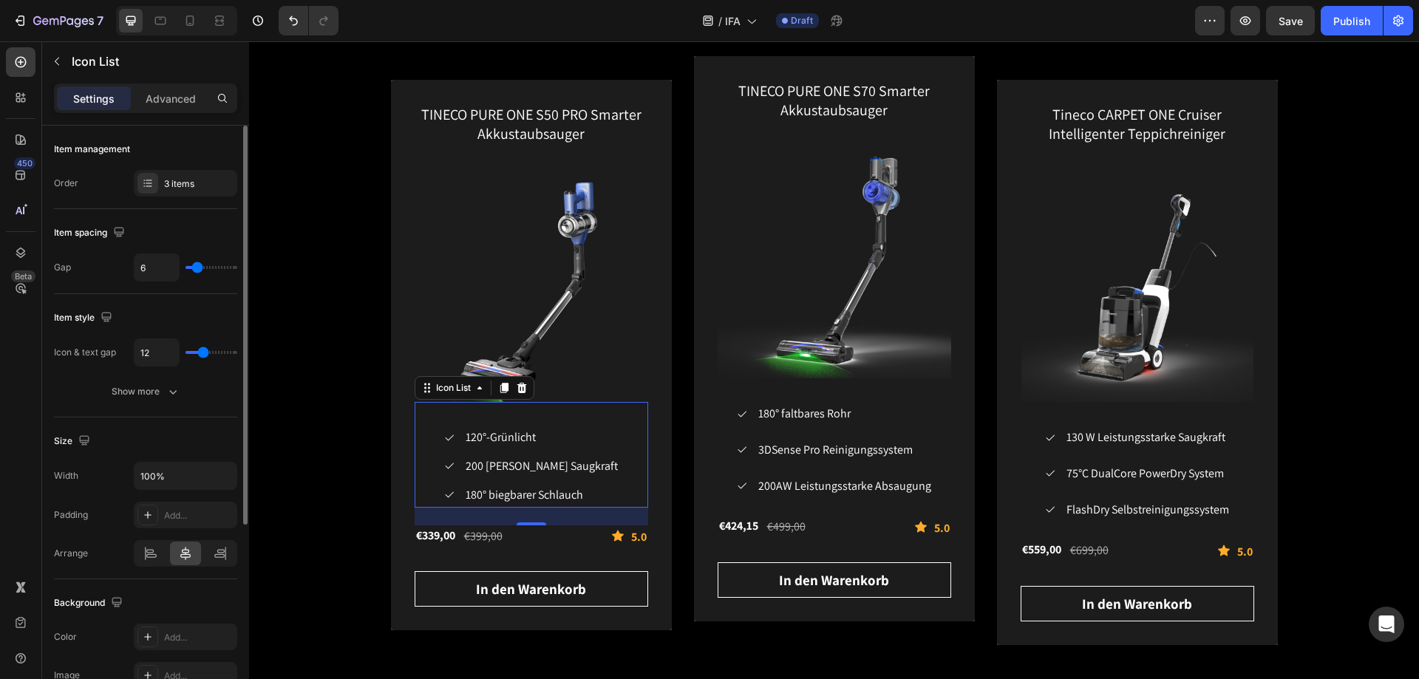
drag, startPoint x: 207, startPoint y: 264, endPoint x: 197, endPoint y: 269, distance: 10.9
type input "6"
click at [197, 269] on input "range" at bounding box center [212, 267] width 52 height 3
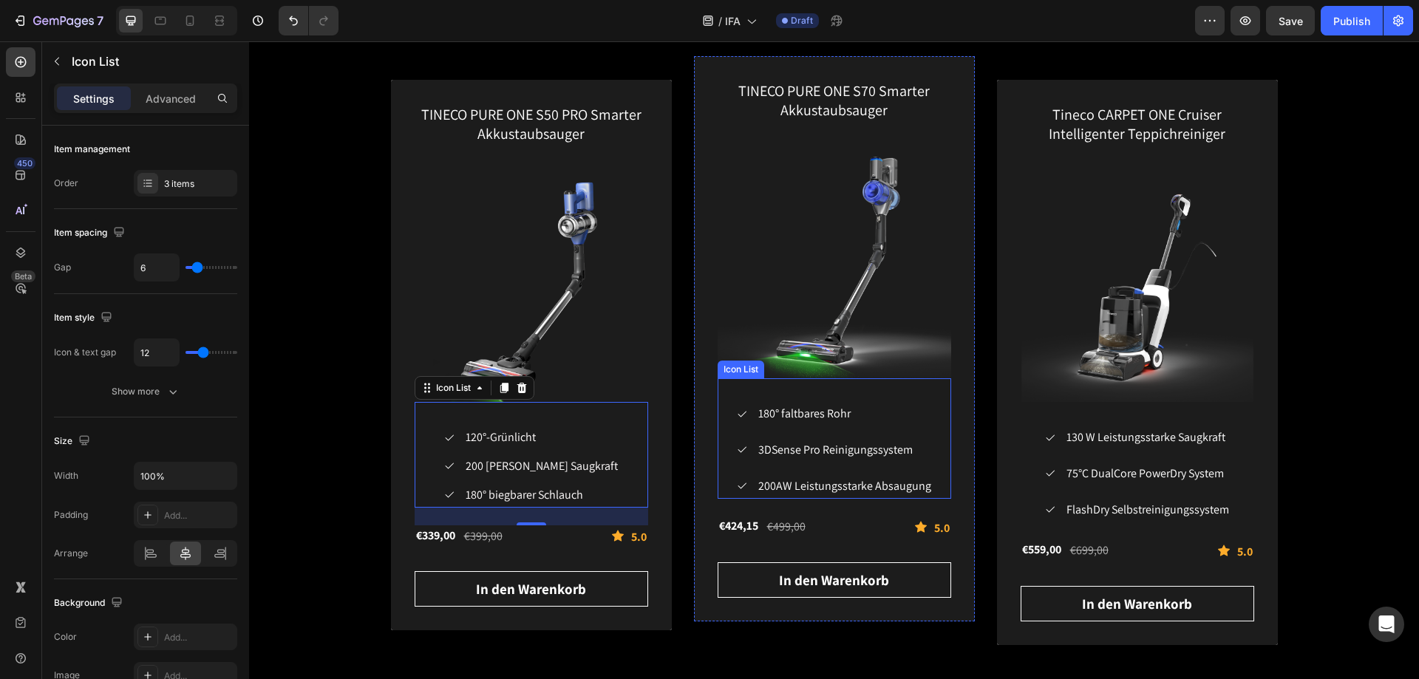
click at [723, 455] on div "Icon 180° faltbares Rohr Text block Icon 3DSense Pro Reinigungssystem Text bloc…" at bounding box center [835, 450] width 234 height 96
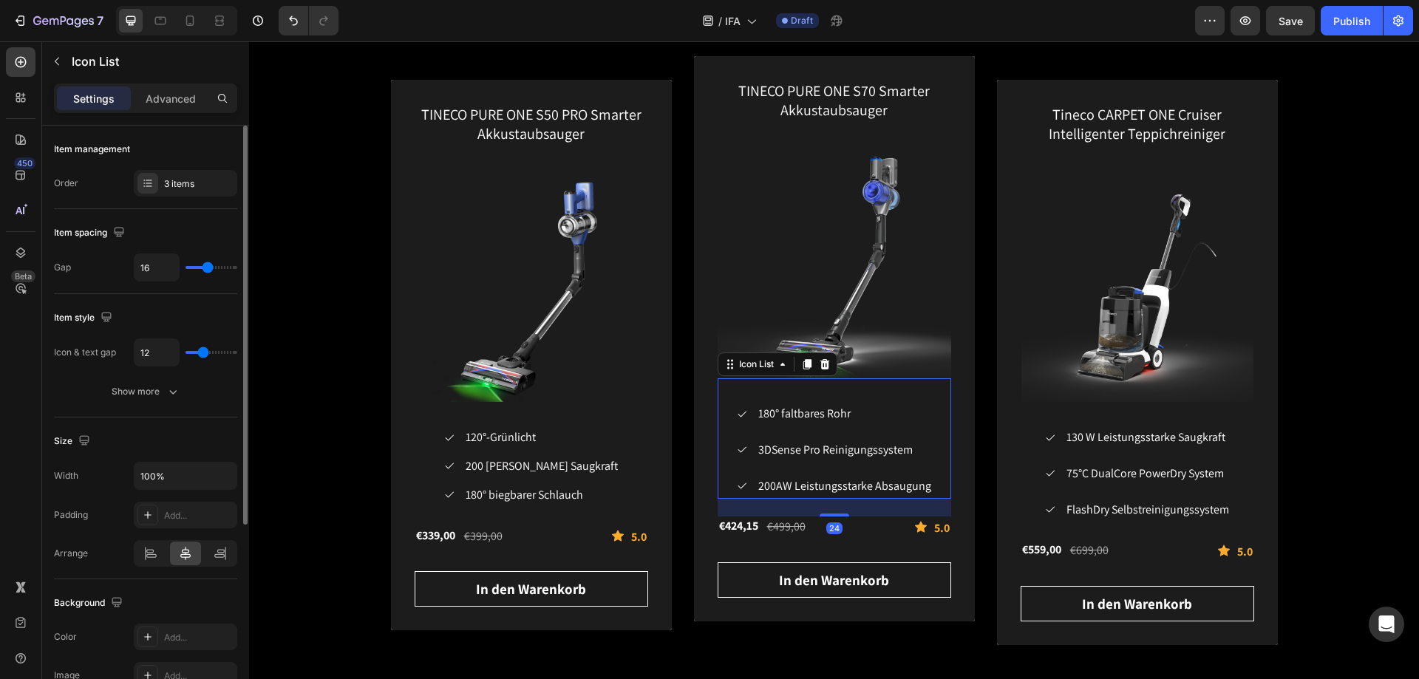
type input "14"
type input "13"
type input "12"
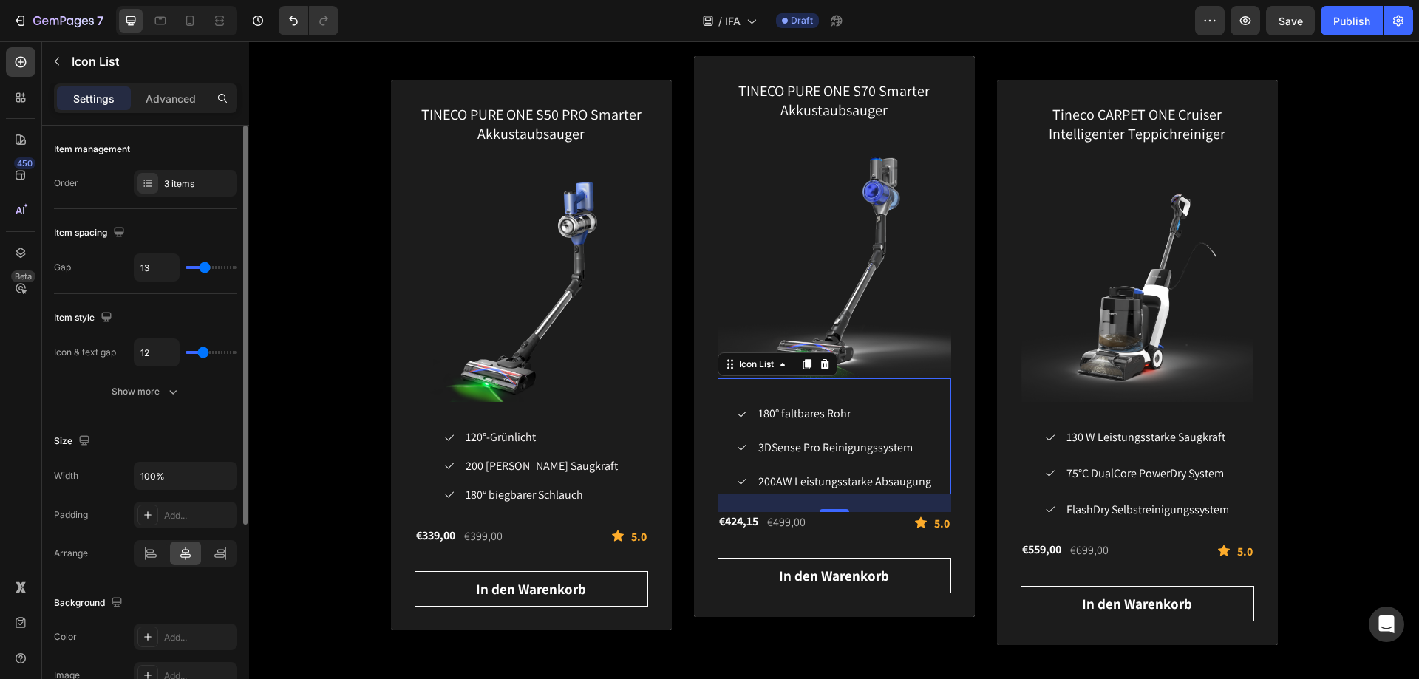
type input "12"
type input "11"
type input "10"
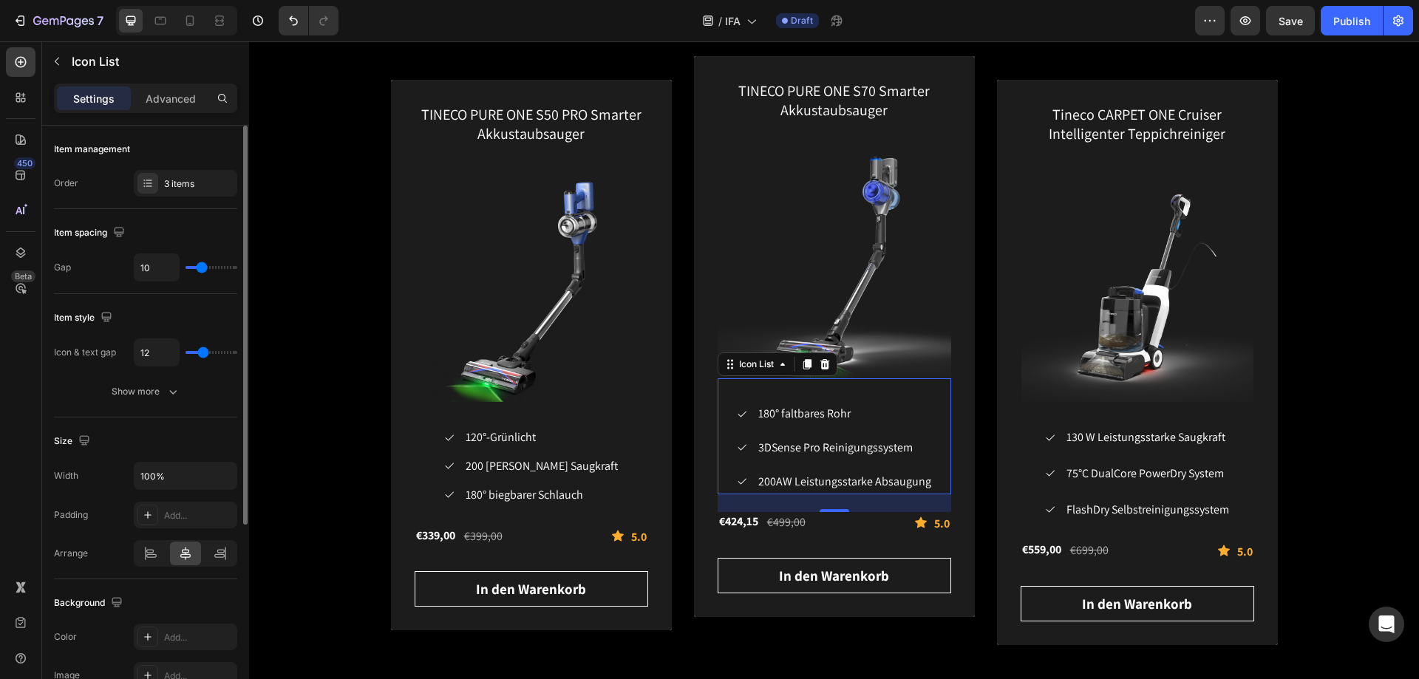
type input "9"
type input "8"
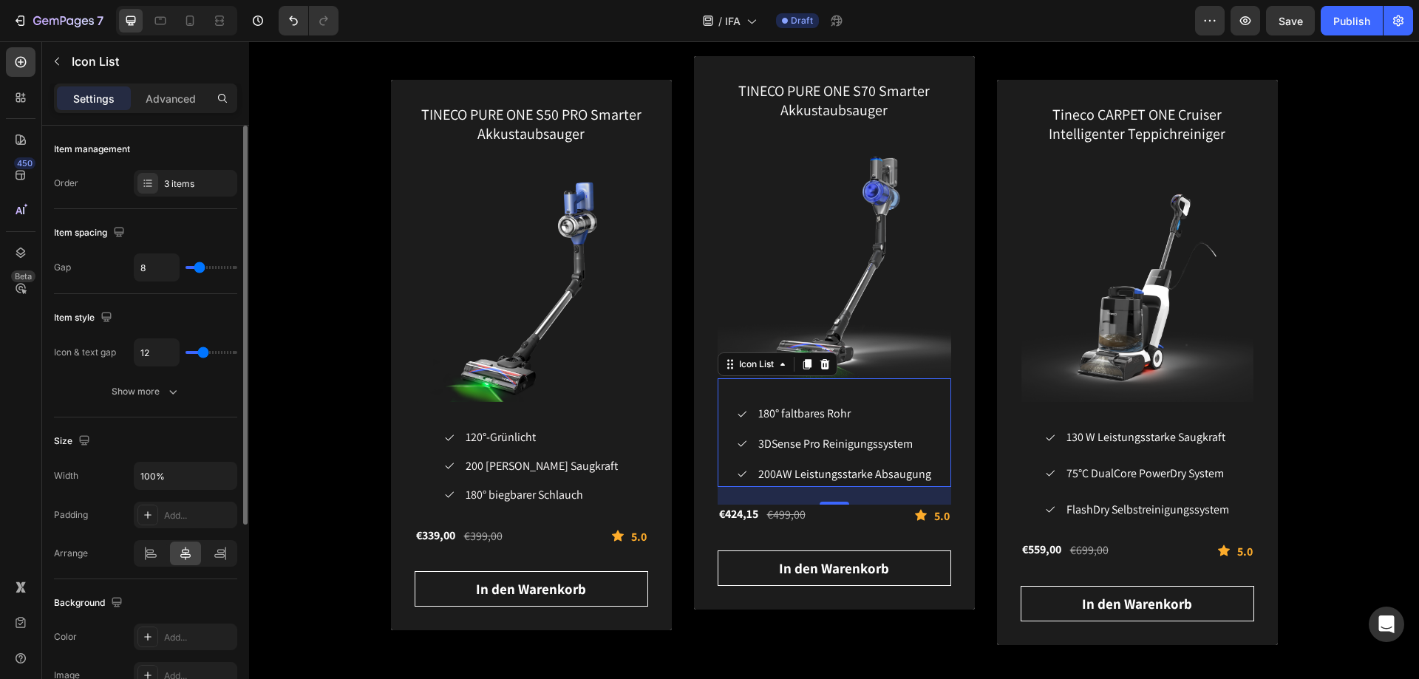
type input "7"
type input "8"
type input "9"
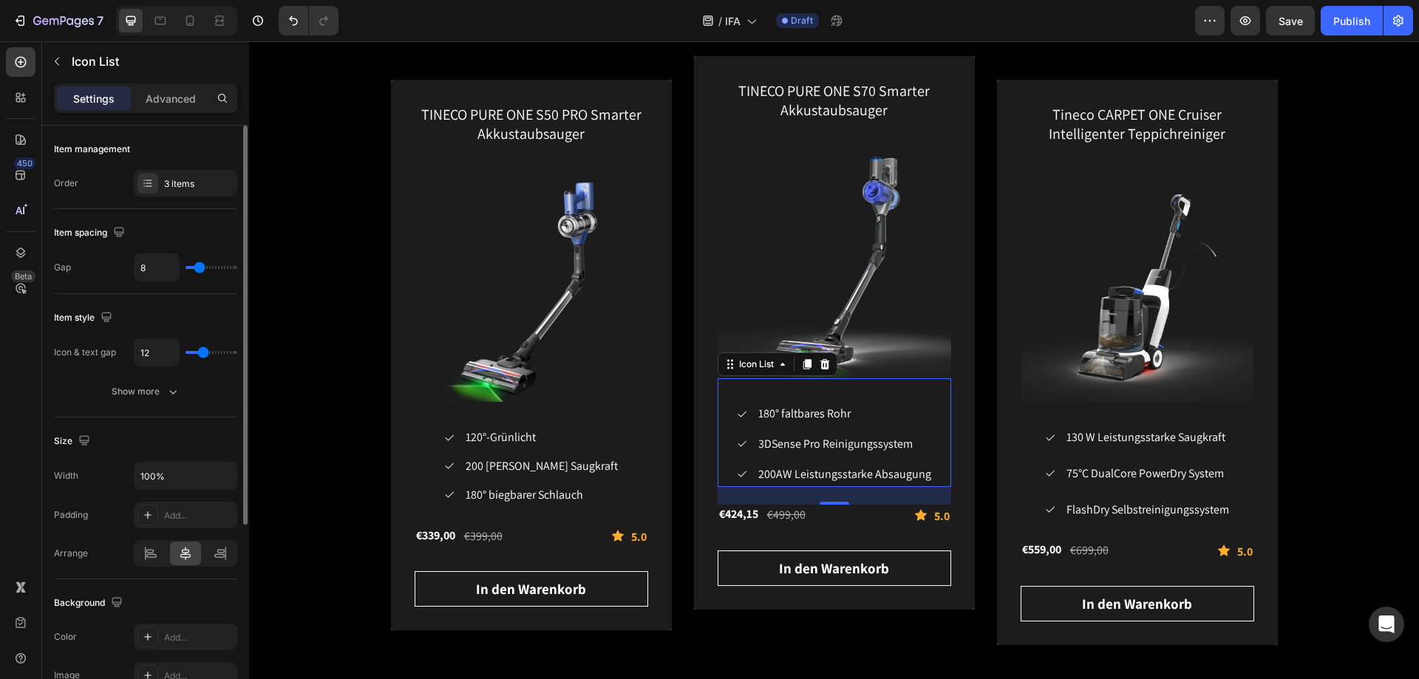
type input "9"
type input "8"
type input "7"
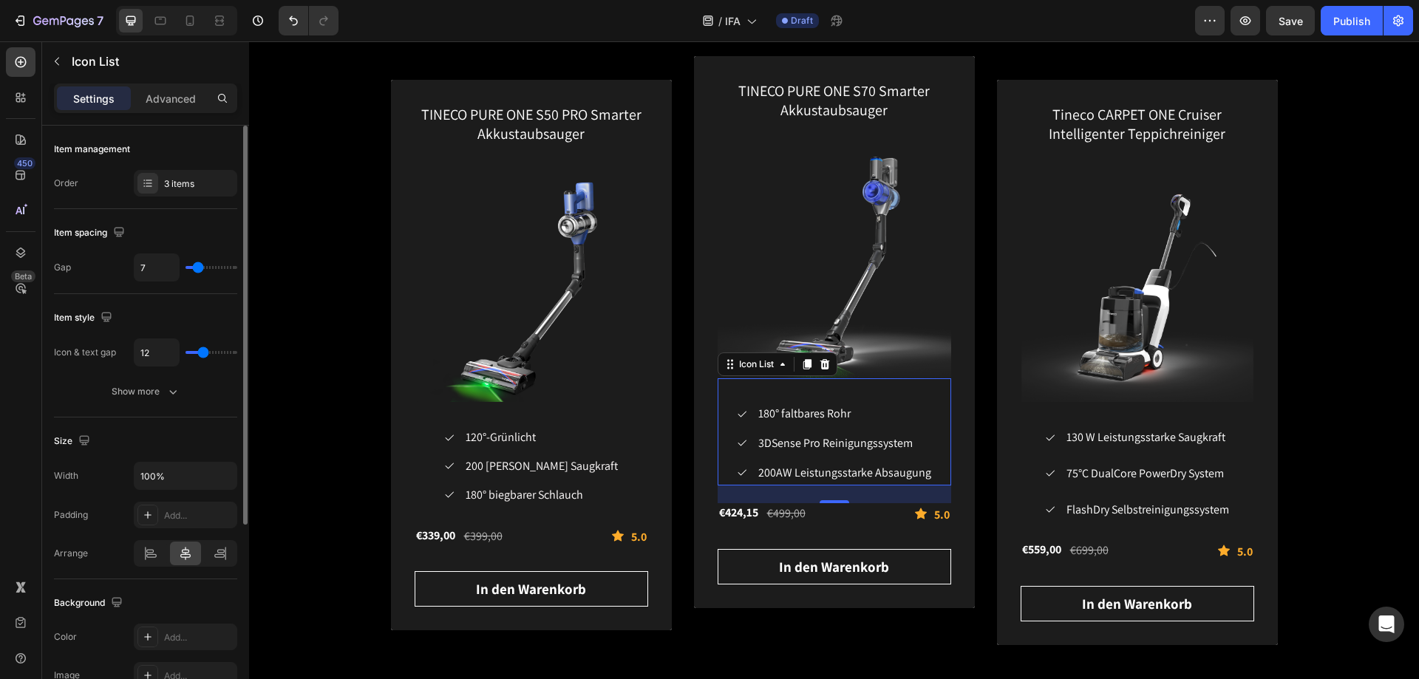
type input "6"
type input "5"
type input "4"
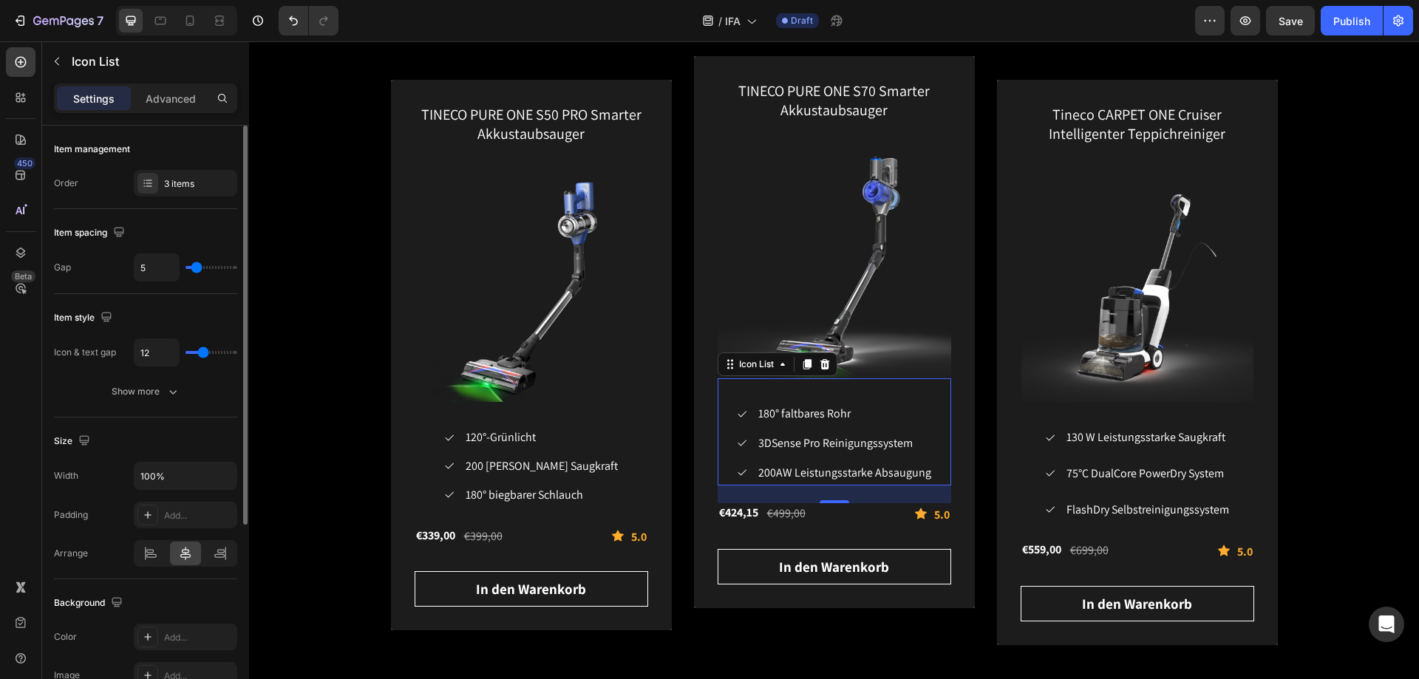
type input "4"
type input "5"
type input "6"
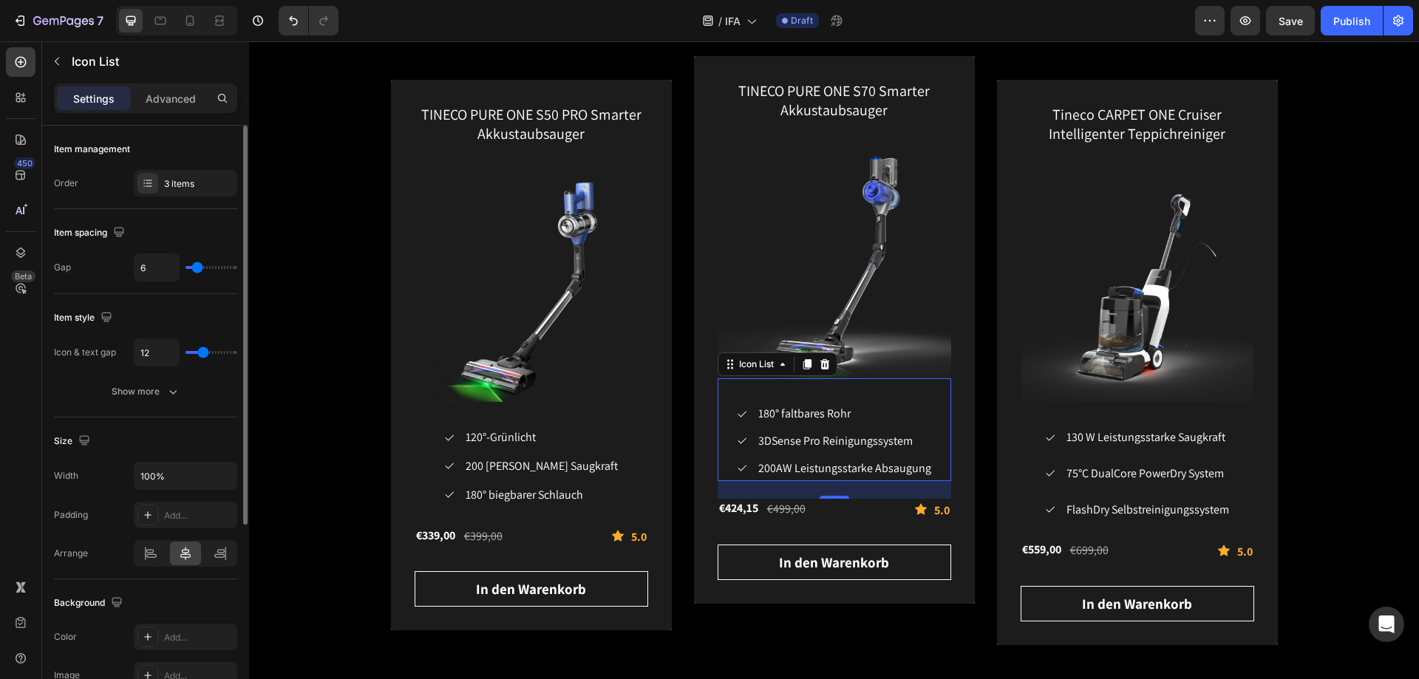
type input "7"
type input "8"
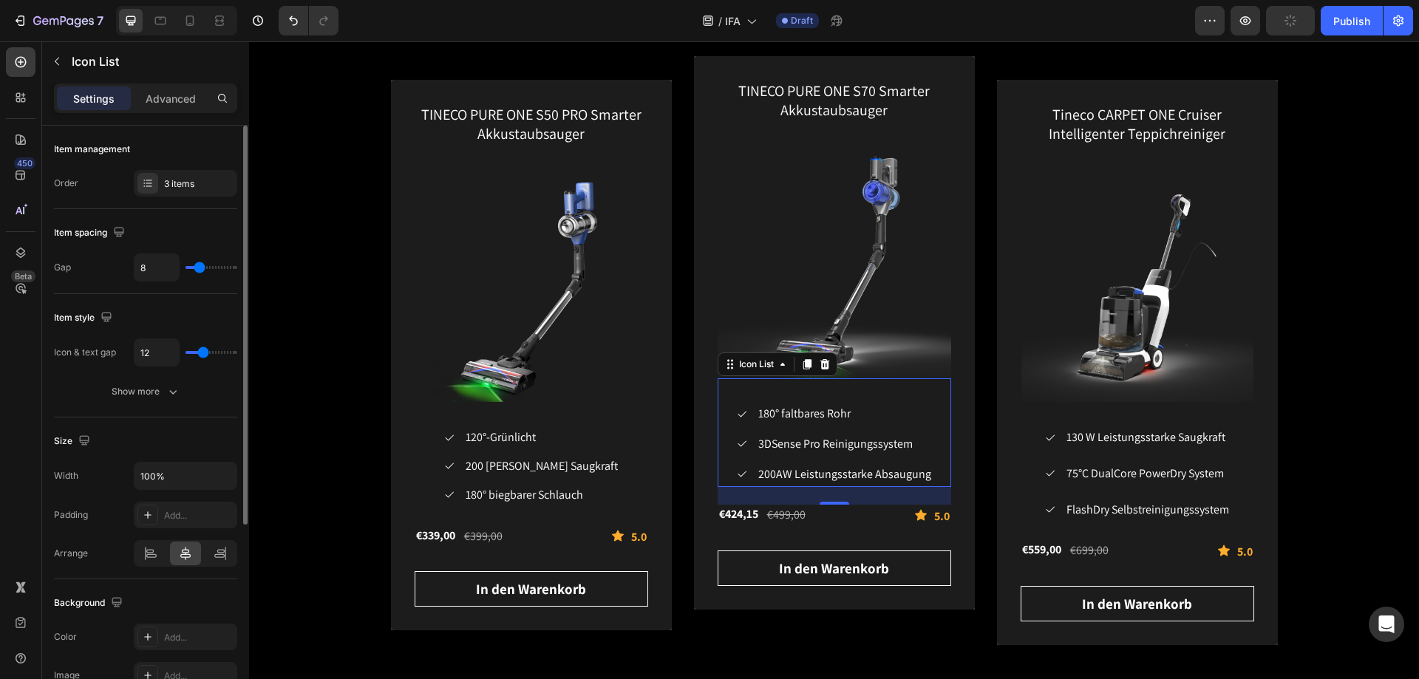
type input "7"
type input "6"
drag, startPoint x: 206, startPoint y: 268, endPoint x: 197, endPoint y: 271, distance: 9.3
type input "6"
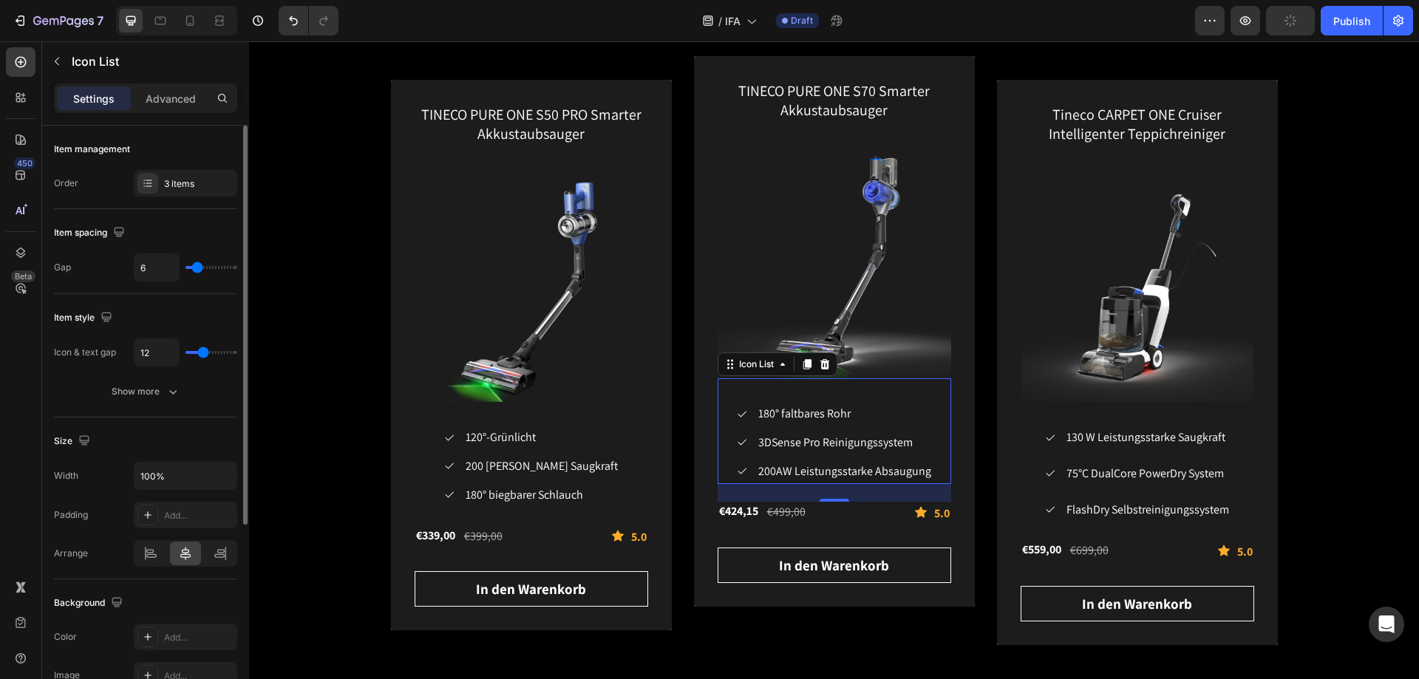
click at [197, 269] on input "range" at bounding box center [212, 267] width 52 height 3
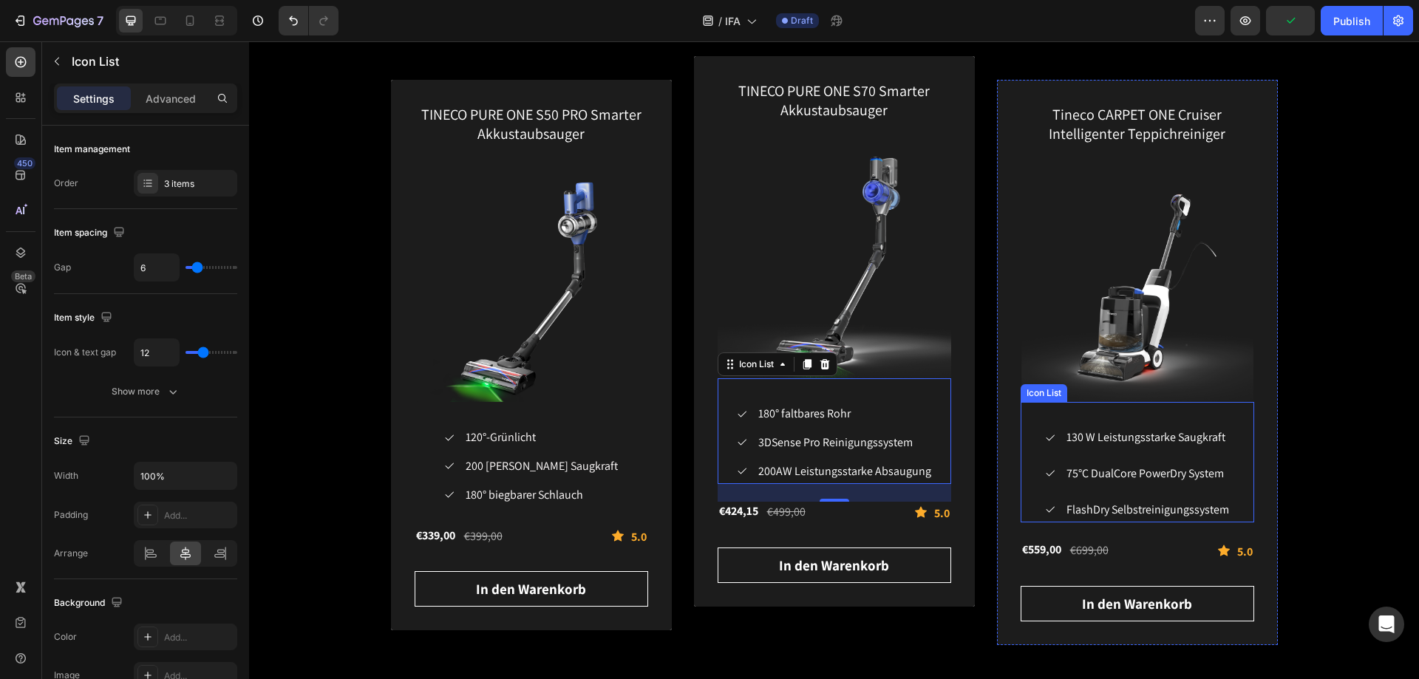
click at [1030, 449] on div "Icon 130 W Leistungsstarke Saugkraft Text block Icon 75°C DualCore PowerDry Sys…" at bounding box center [1138, 474] width 234 height 96
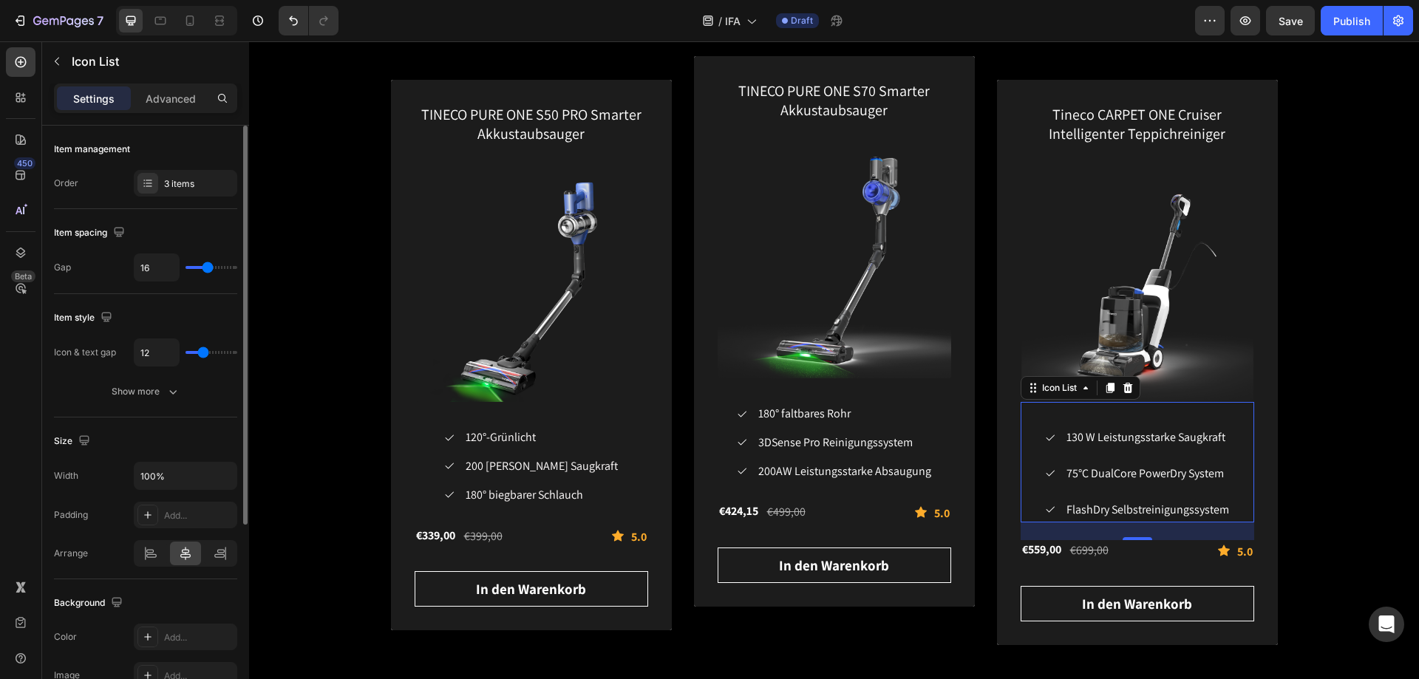
type input "15"
type input "13"
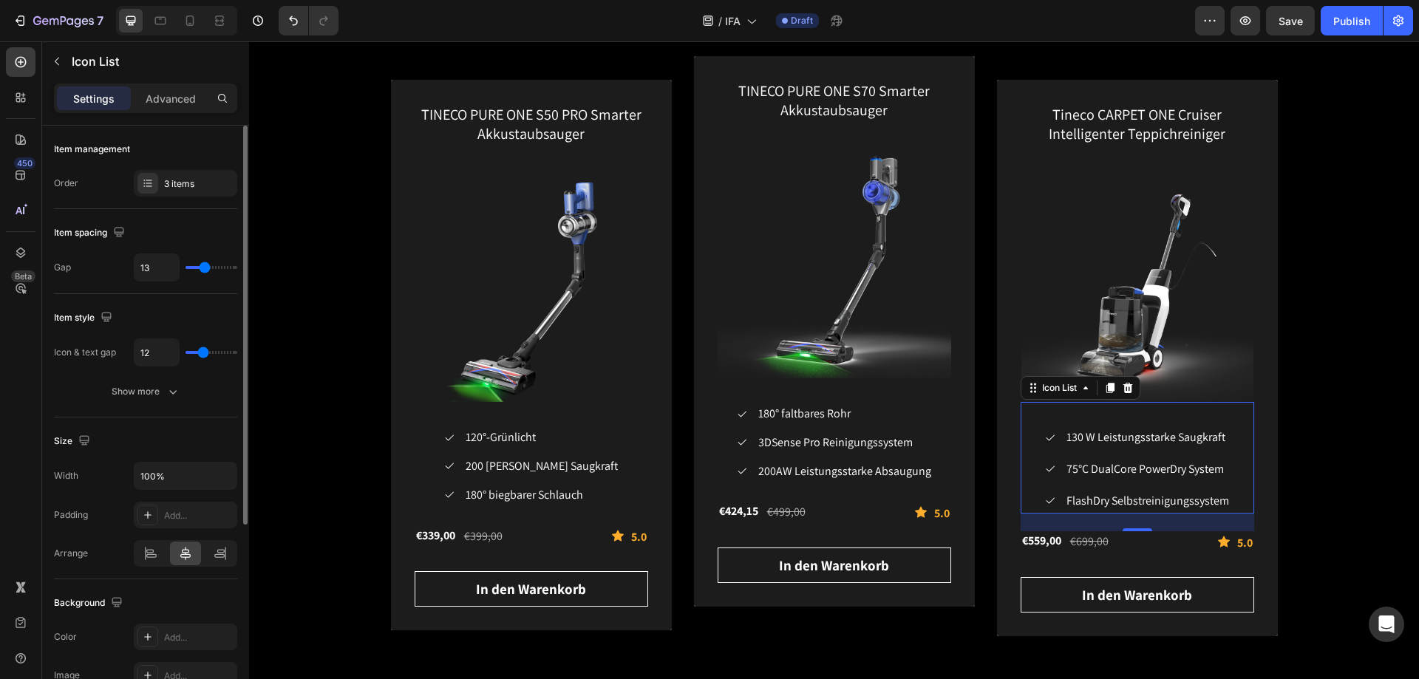
type input "10"
type input "8"
type input "7"
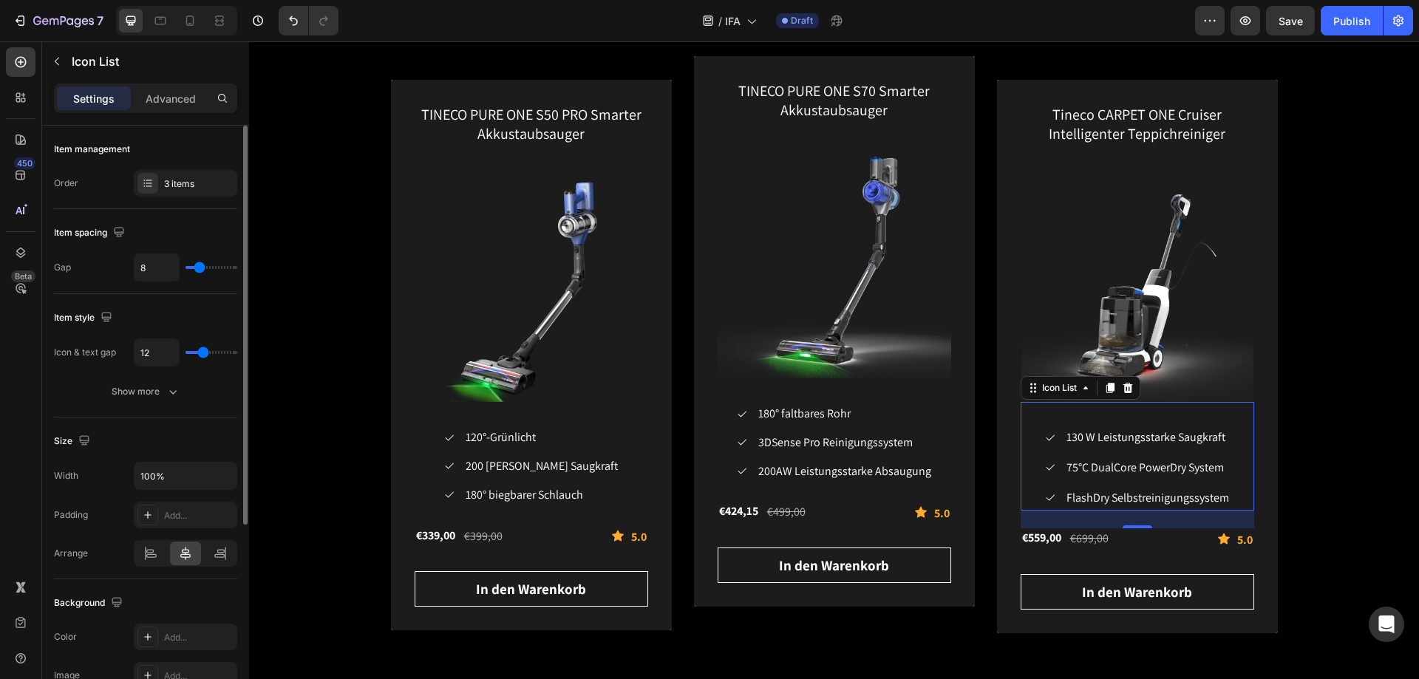
type input "7"
type input "5"
type input "4"
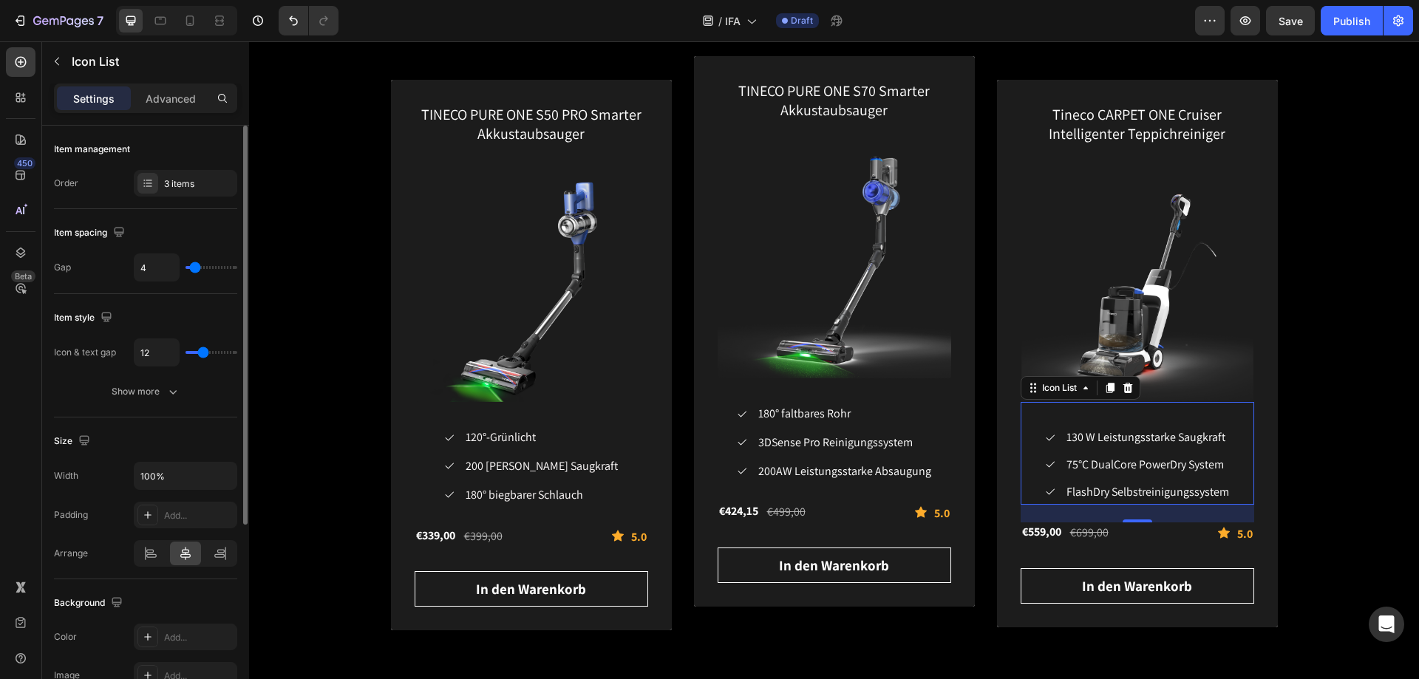
type input "5"
drag, startPoint x: 207, startPoint y: 269, endPoint x: 197, endPoint y: 270, distance: 10.4
type input "5"
click at [197, 269] on input "range" at bounding box center [212, 267] width 52 height 3
type input "6"
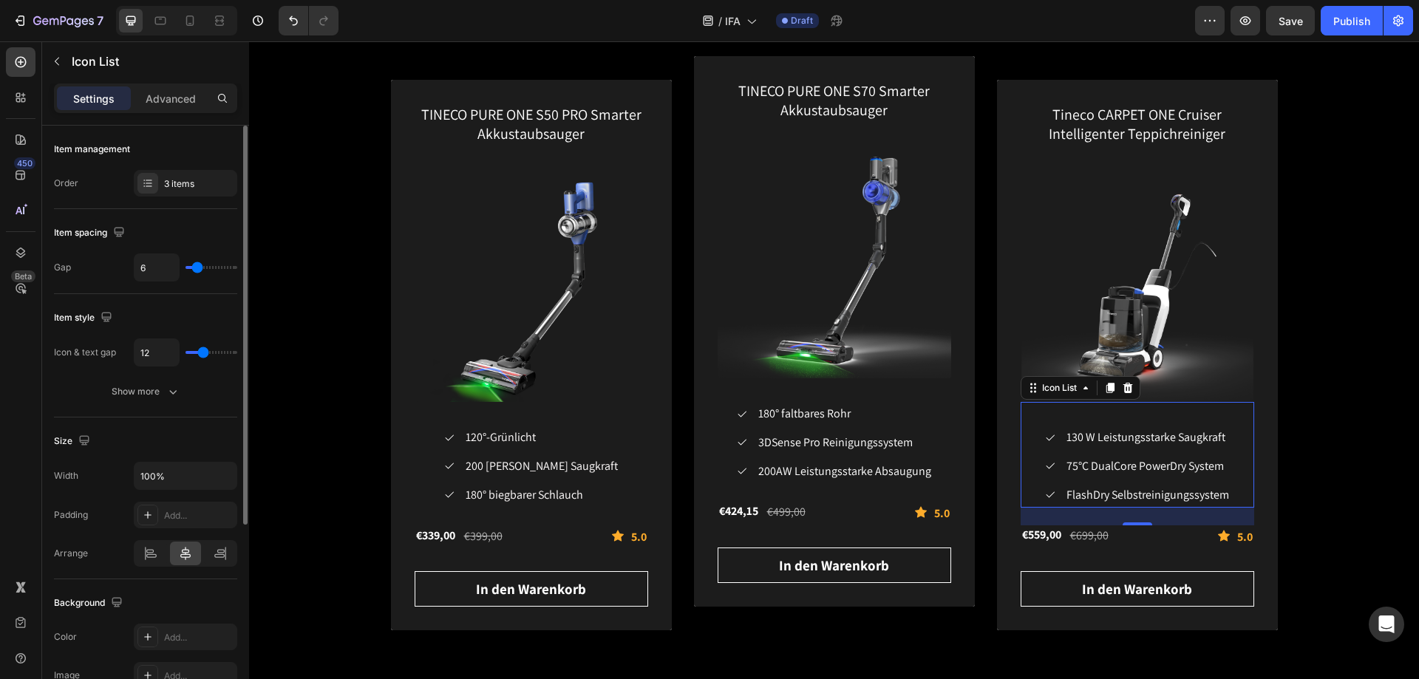
type input "6"
click at [197, 269] on input "range" at bounding box center [212, 267] width 52 height 3
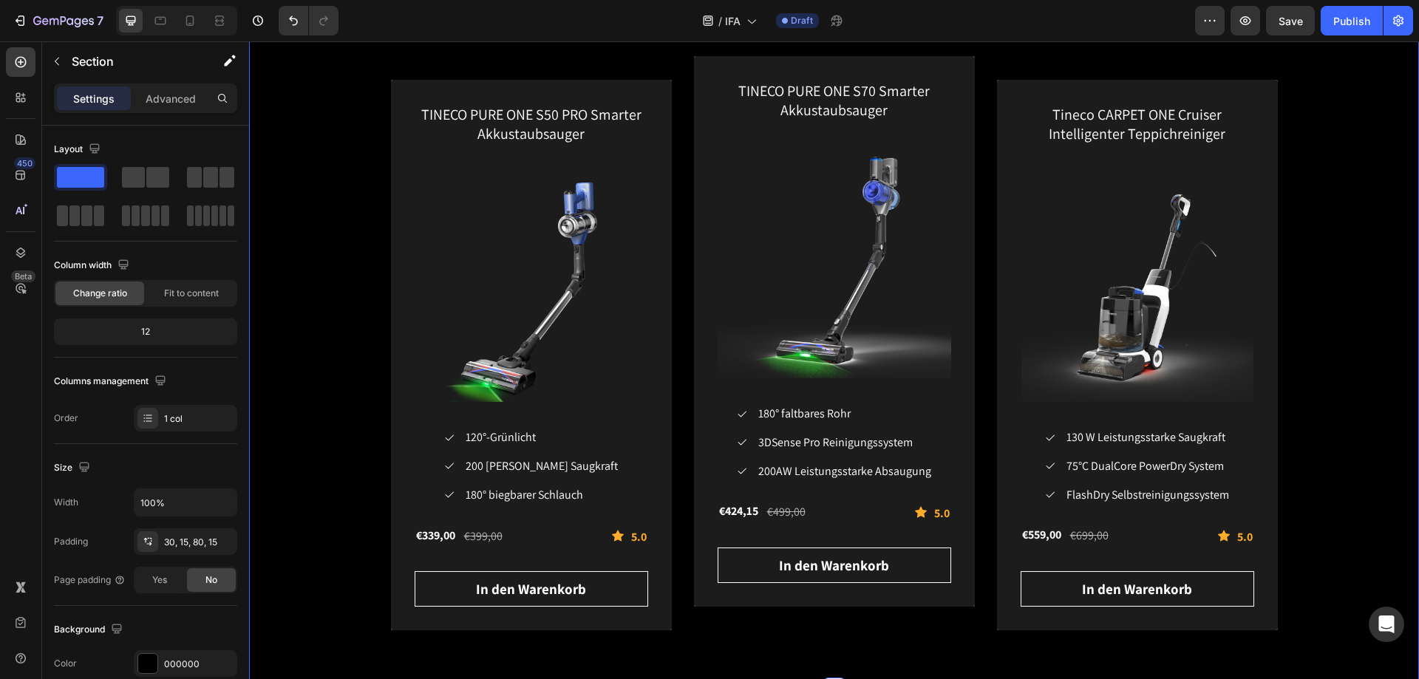
click at [952, 673] on div "Akkustaubsauger und Teppichreiniger Heading Row TINECO PURE ONE S50 PRO Smarter…" at bounding box center [834, 326] width 1170 height 727
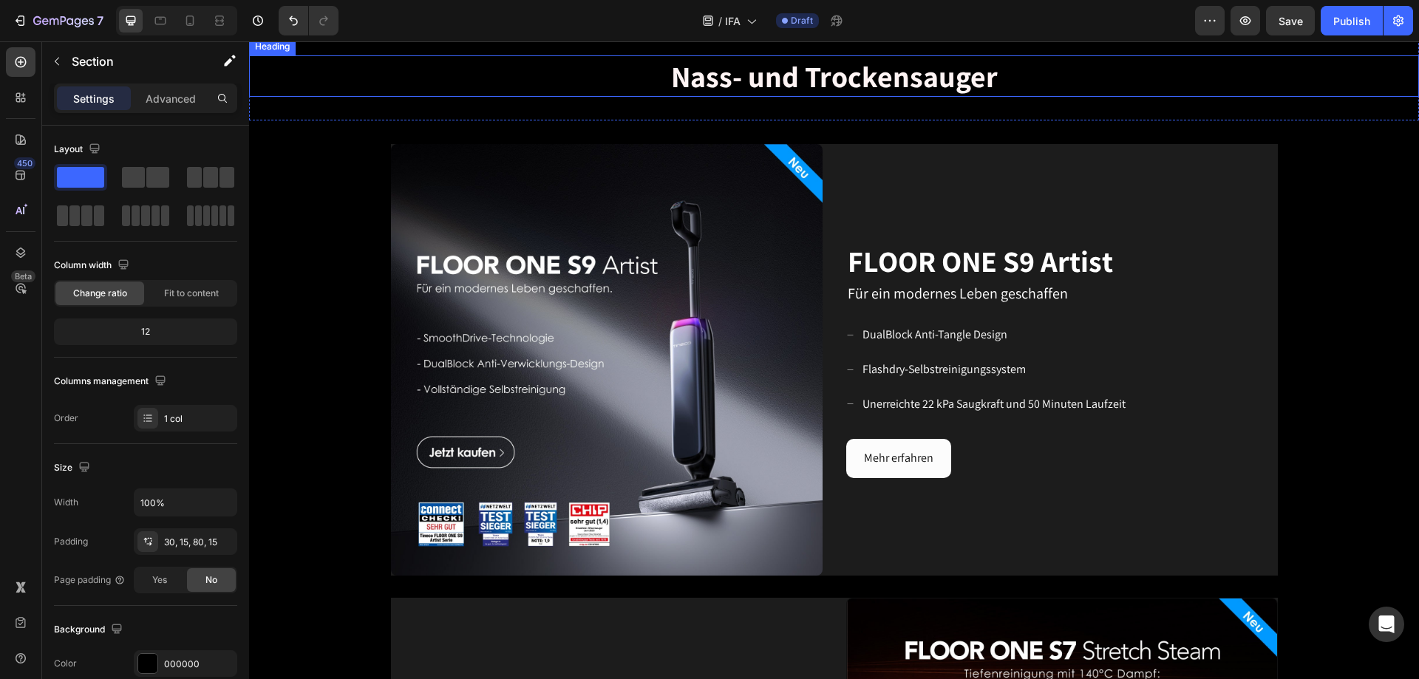
scroll to position [591, 0]
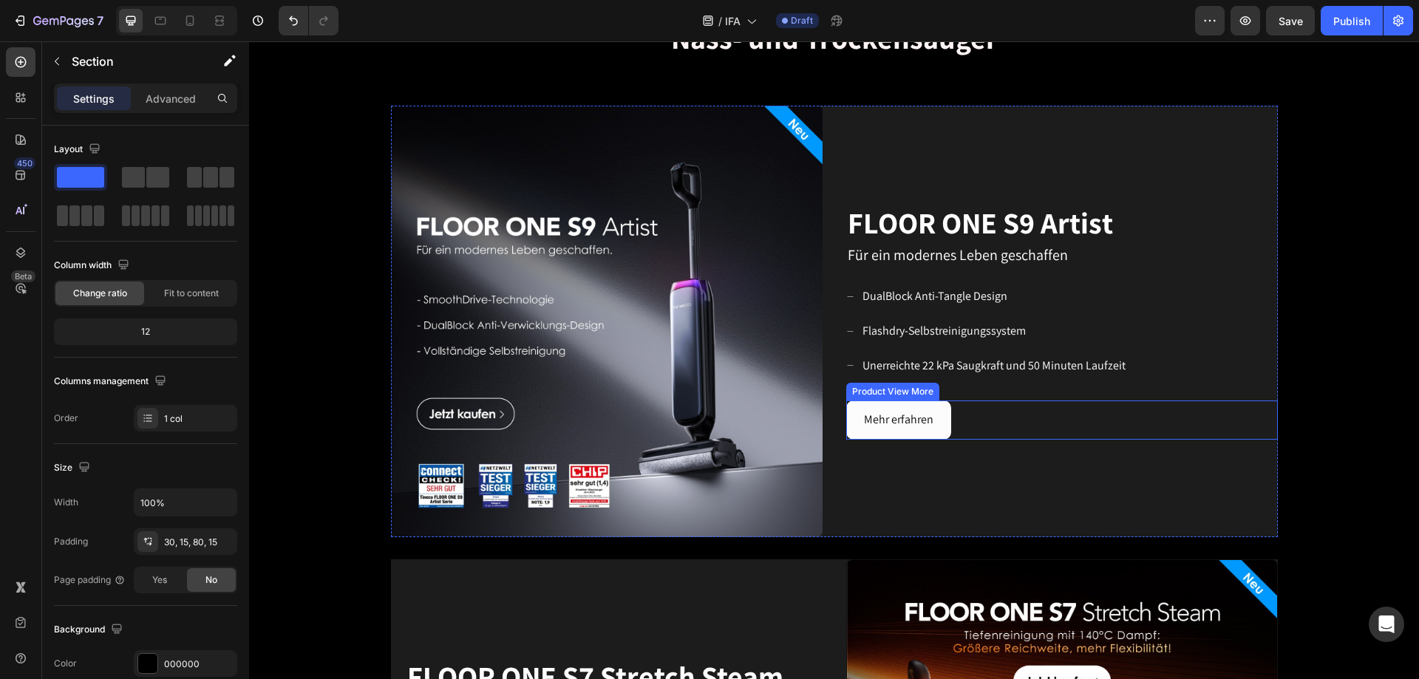
click at [937, 409] on button "Mehr erfahren" at bounding box center [898, 420] width 105 height 39
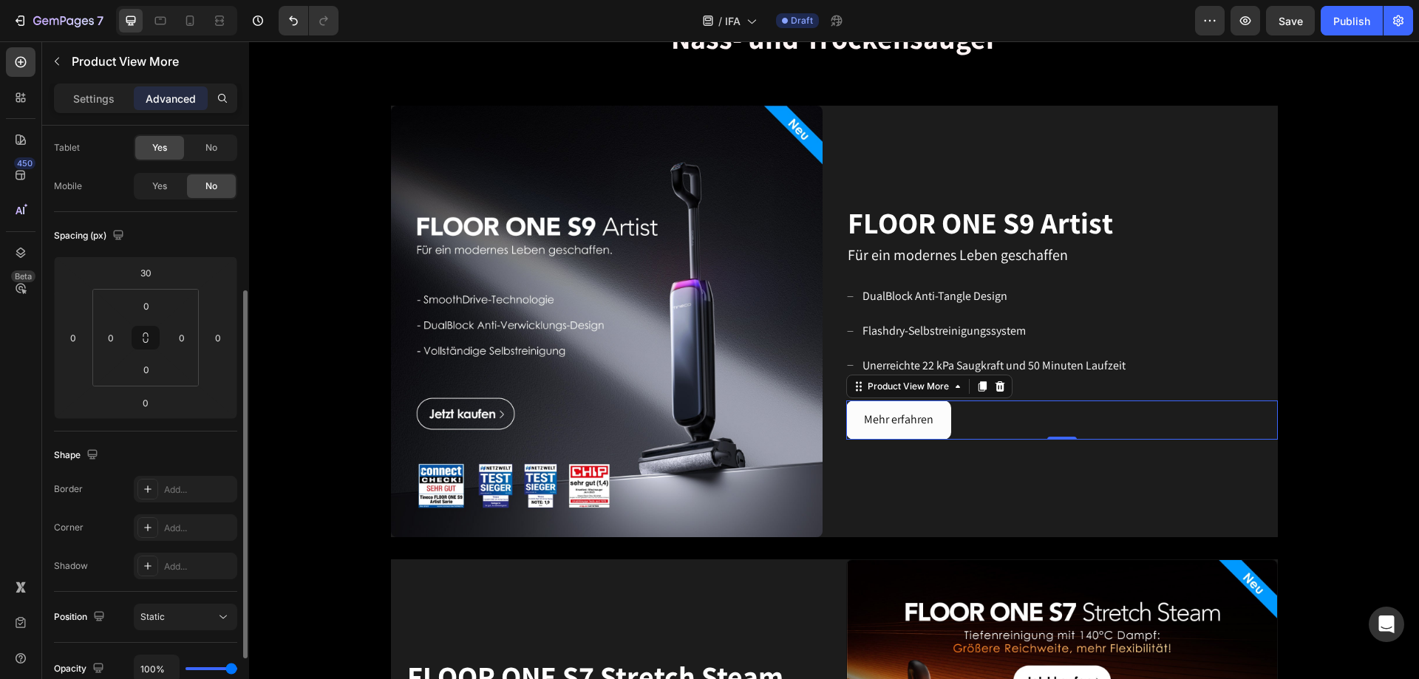
scroll to position [148, 0]
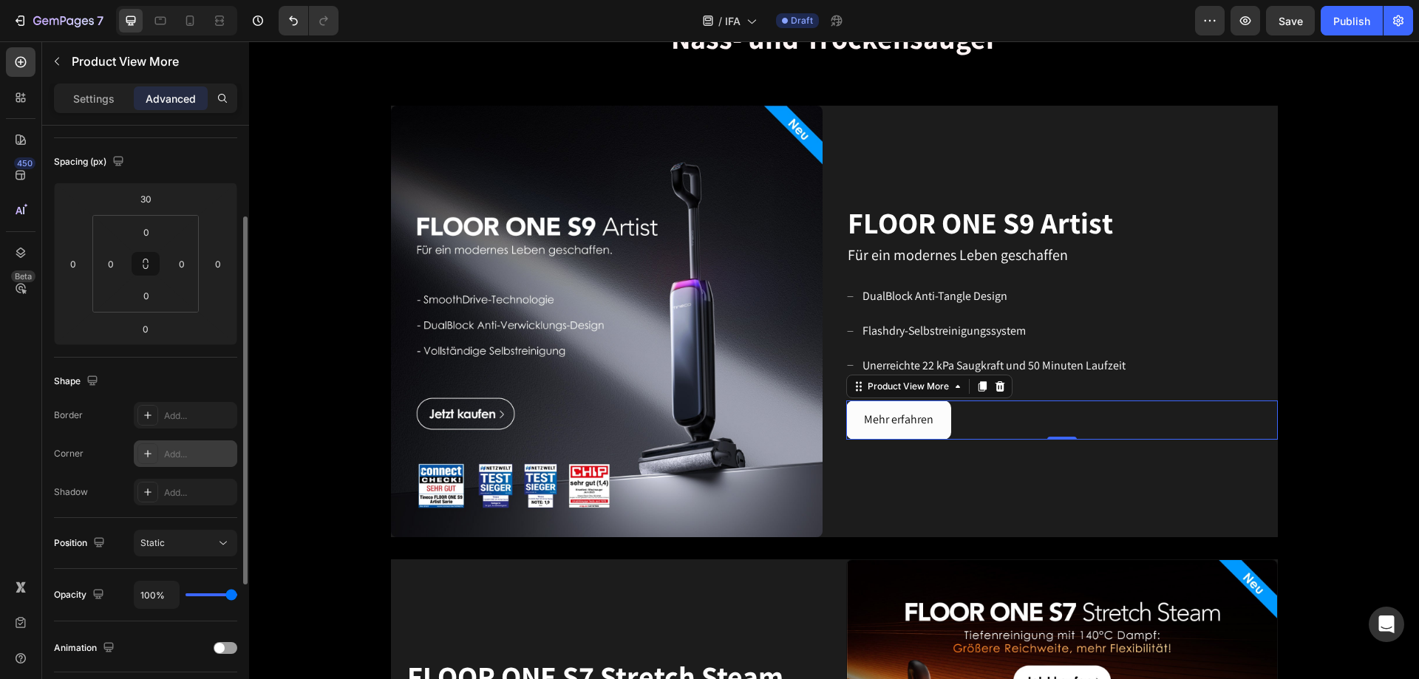
click at [161, 459] on div "Add..." at bounding box center [185, 454] width 103 height 27
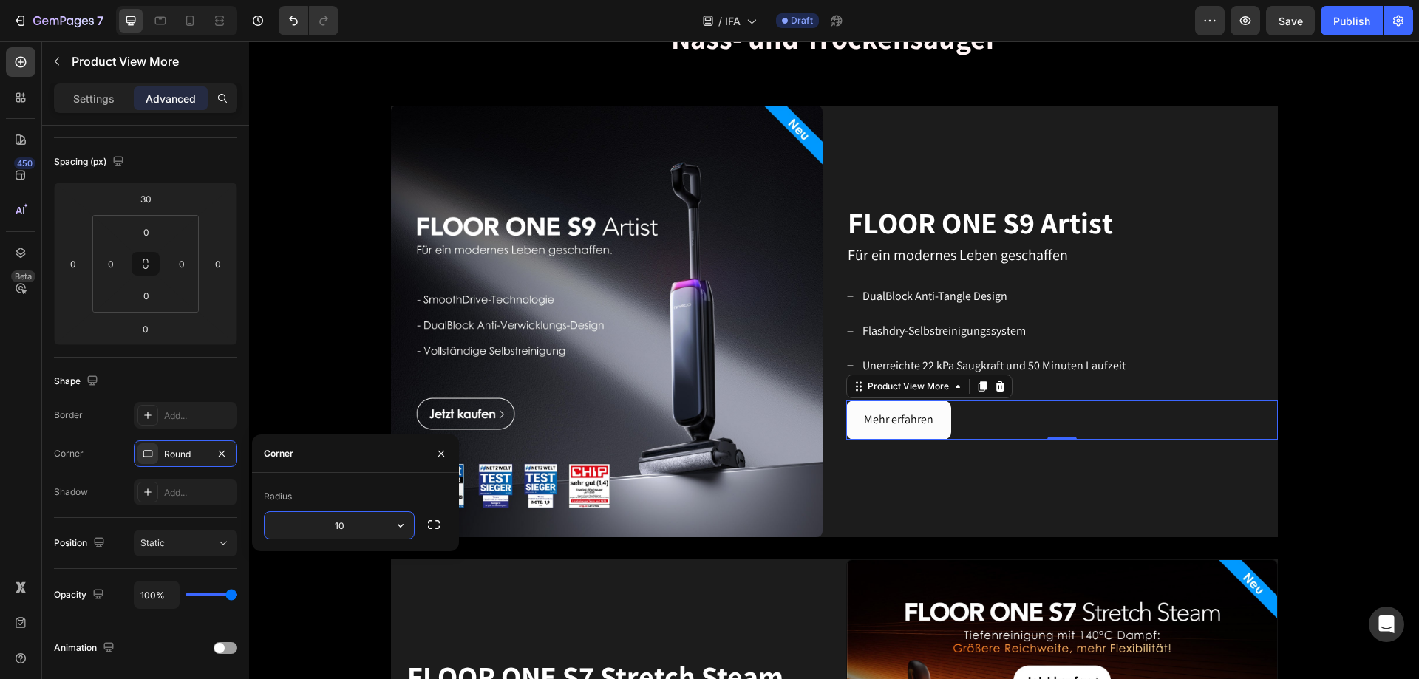
type input "1"
click at [400, 493] on div "Radius" at bounding box center [355, 497] width 183 height 24
click at [353, 526] on input "15" at bounding box center [339, 525] width 149 height 27
click at [395, 528] on icon "button" at bounding box center [400, 525] width 15 height 15
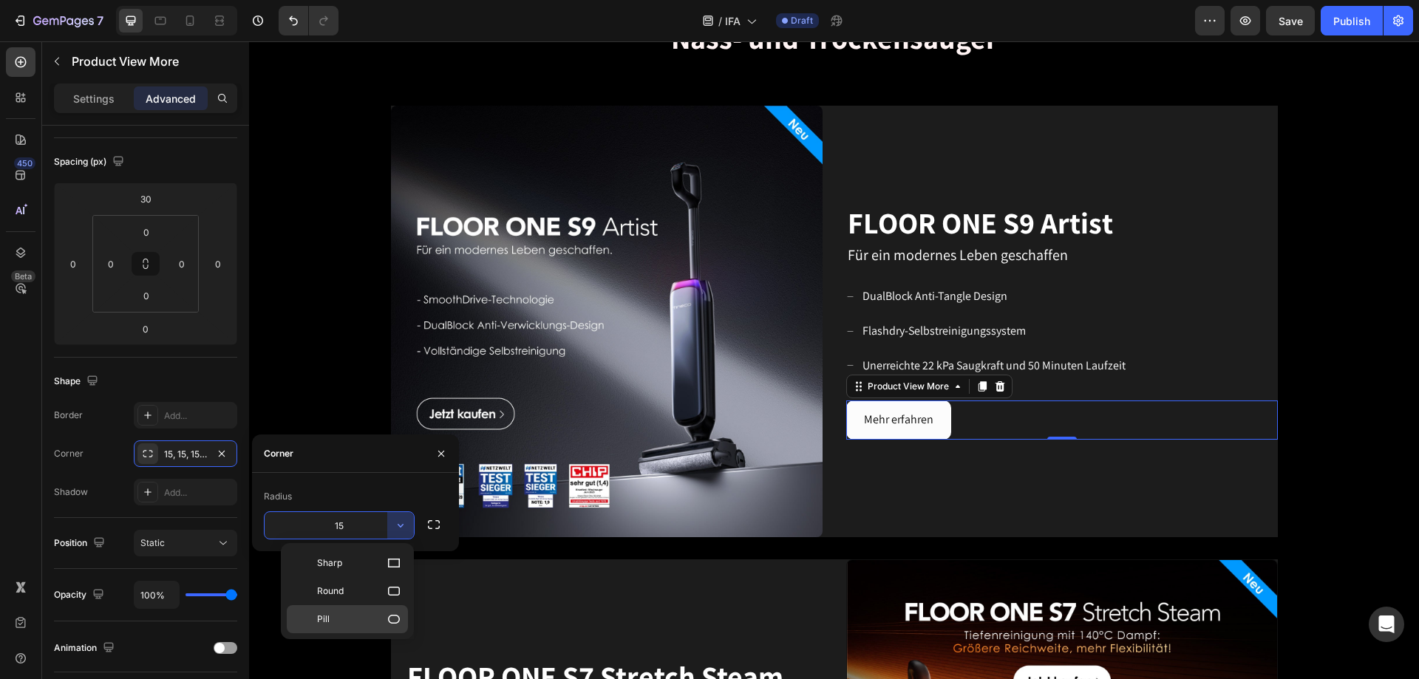
click at [391, 624] on icon at bounding box center [394, 619] width 15 height 15
type input "9999"
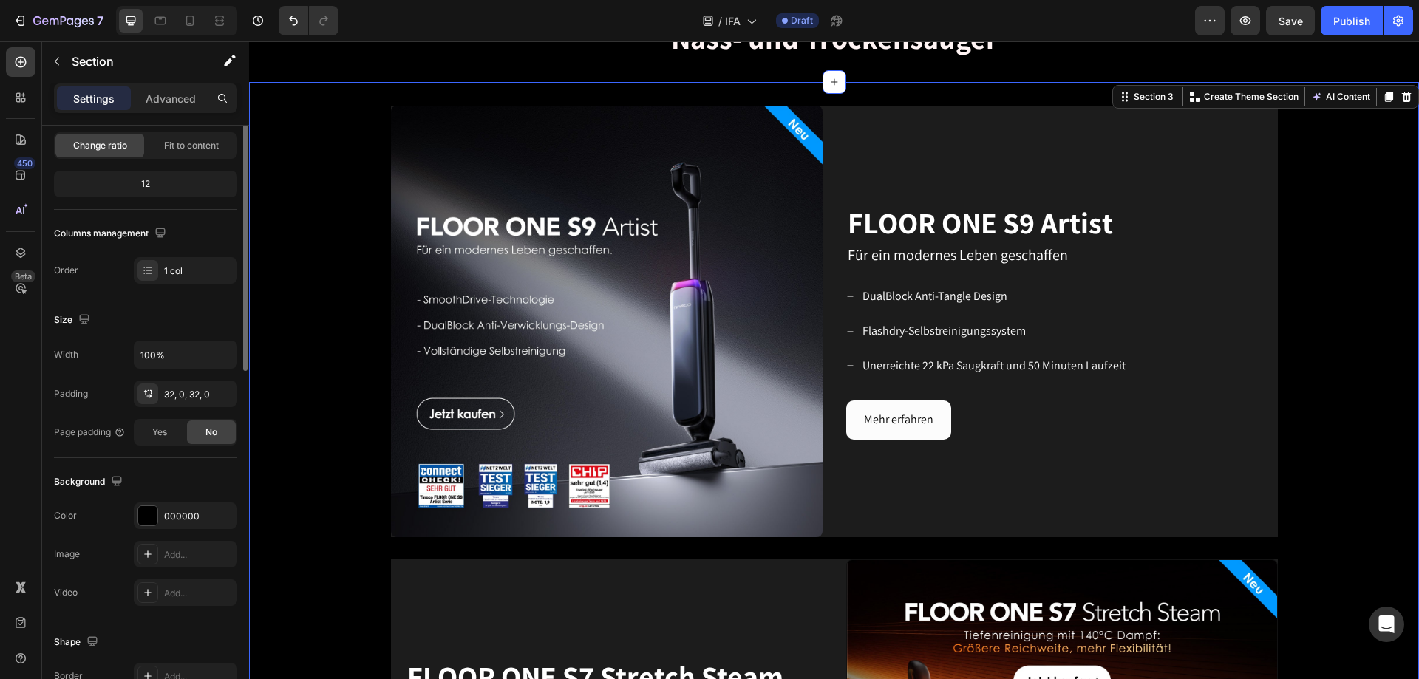
scroll to position [0, 0]
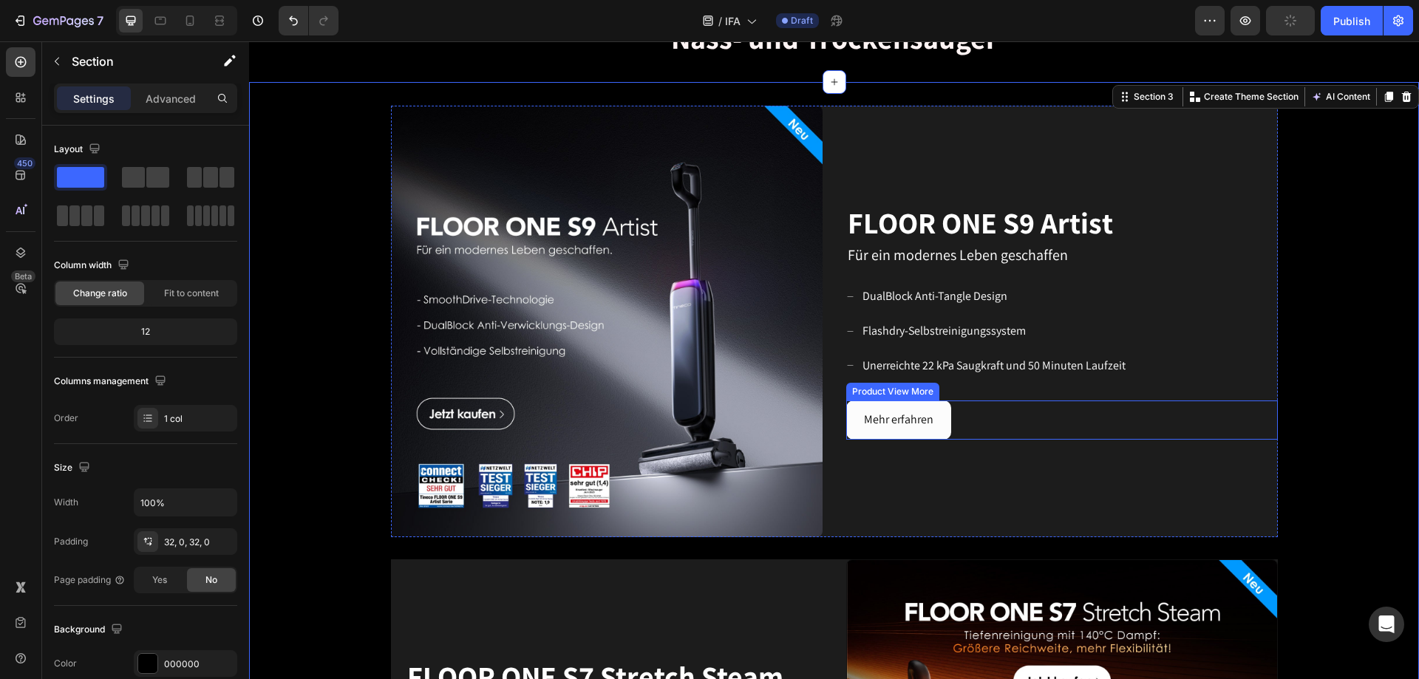
click at [942, 412] on button "Mehr erfahren" at bounding box center [898, 420] width 105 height 39
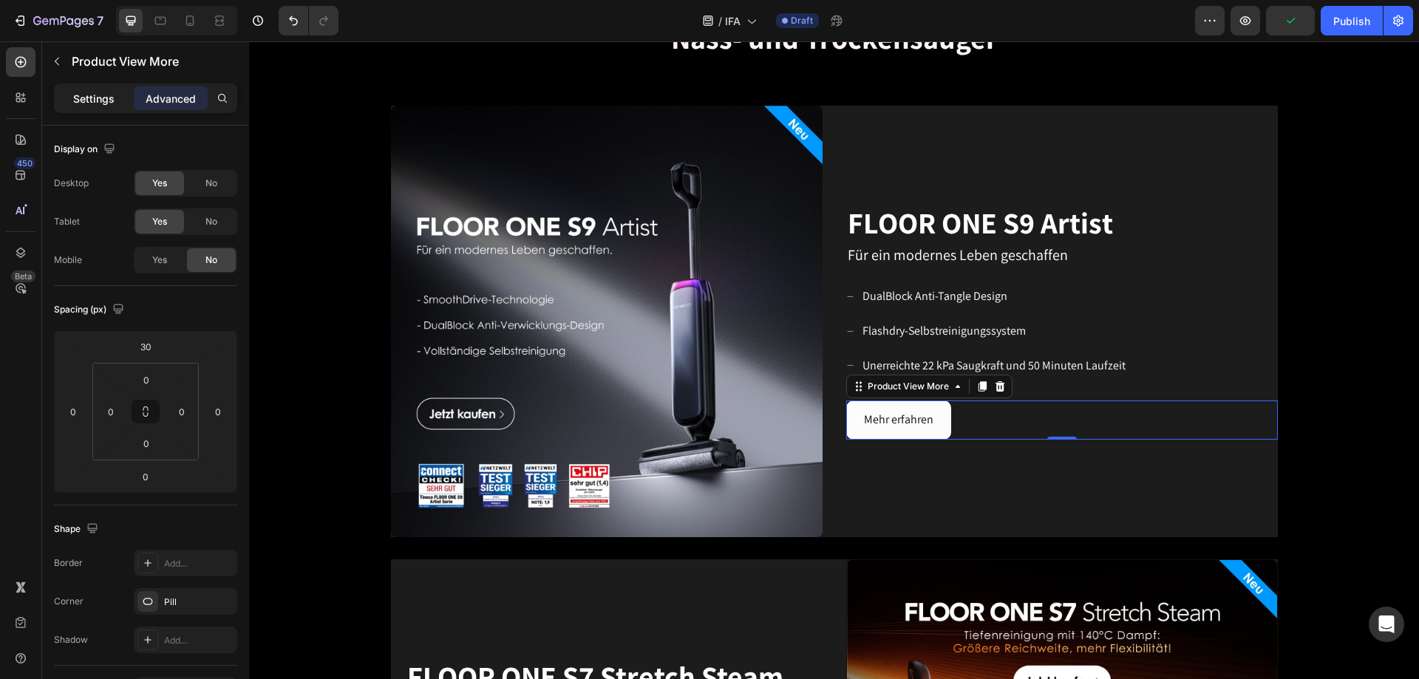
click at [105, 108] on div "Settings" at bounding box center [94, 98] width 74 height 24
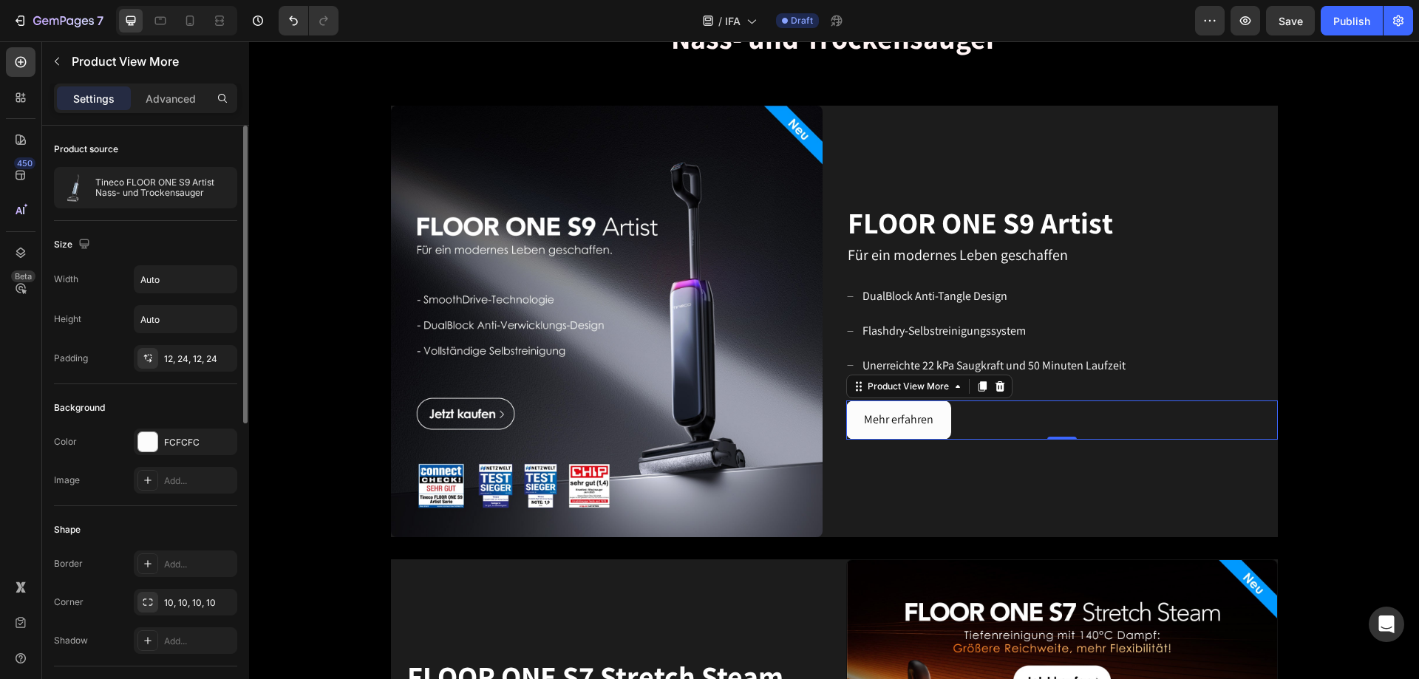
scroll to position [74, 0]
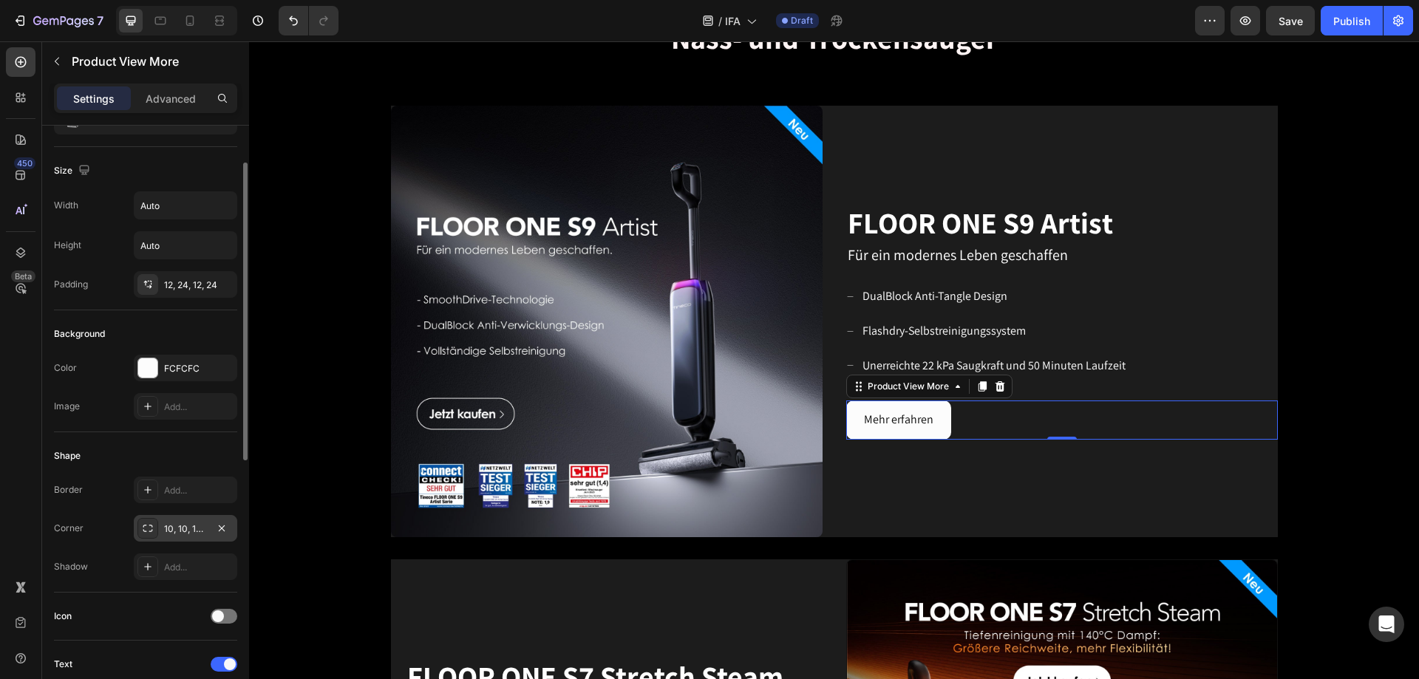
click at [180, 530] on div "10, 10, 10, 10" at bounding box center [185, 529] width 43 height 13
click at [178, 484] on div "Add..." at bounding box center [198, 490] width 69 height 13
click at [131, 444] on div "Shape" at bounding box center [145, 456] width 183 height 24
click at [183, 532] on div "10, 10, 10, 10" at bounding box center [185, 529] width 43 height 13
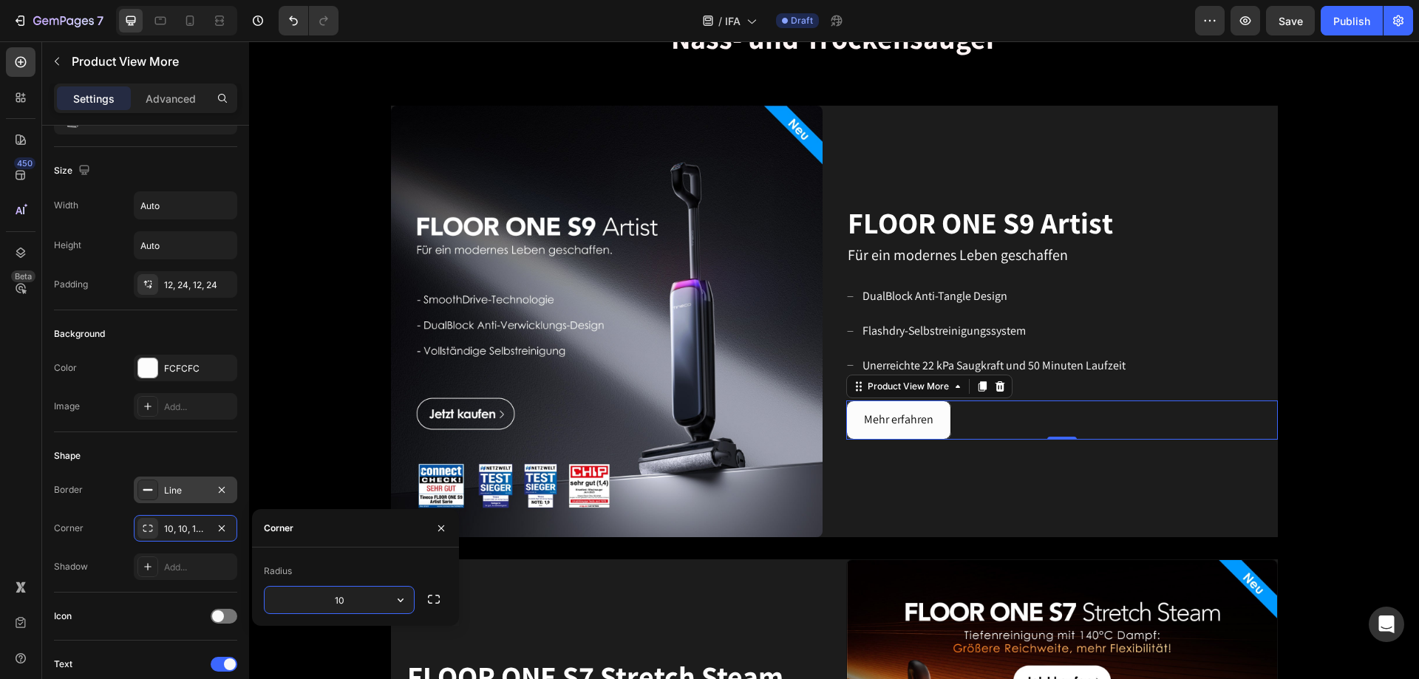
click at [172, 446] on div "Shape" at bounding box center [145, 456] width 183 height 24
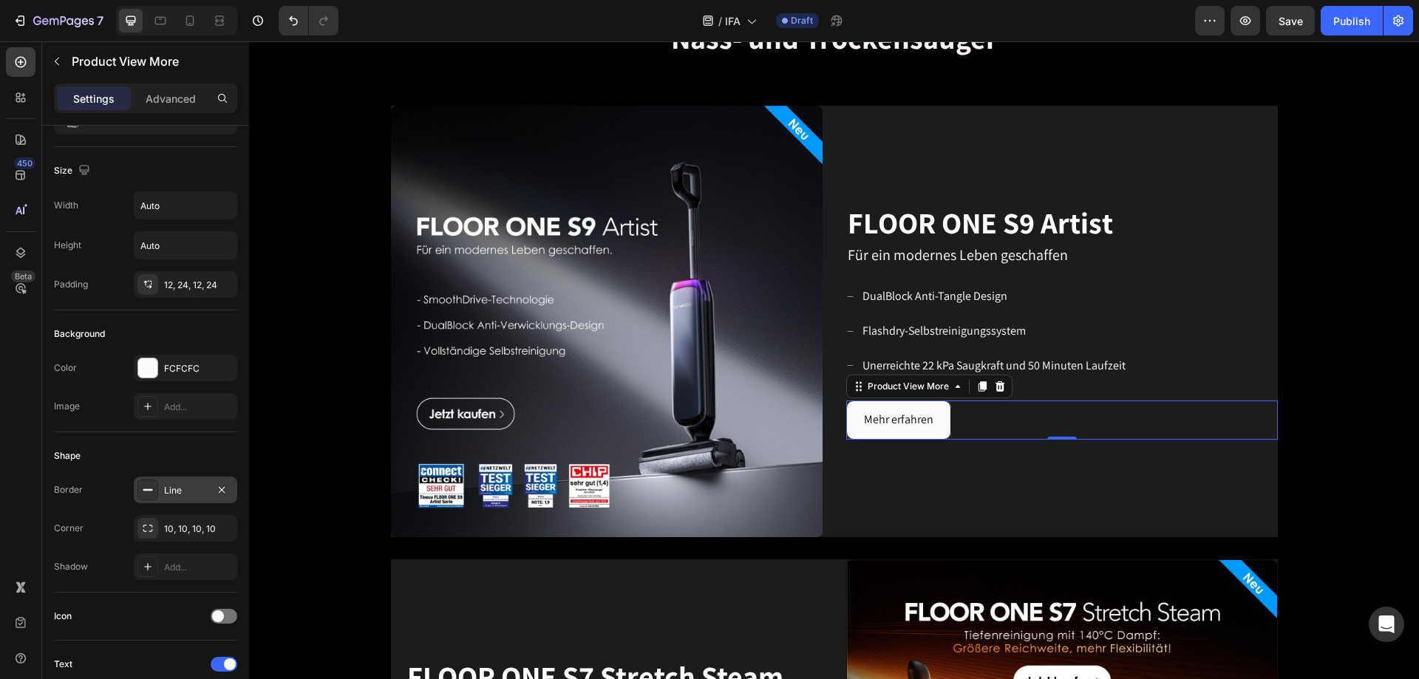
click at [894, 409] on button "Mehr erfahren" at bounding box center [898, 420] width 105 height 39
click at [176, 537] on div "10, 10, 10, 10" at bounding box center [185, 528] width 103 height 27
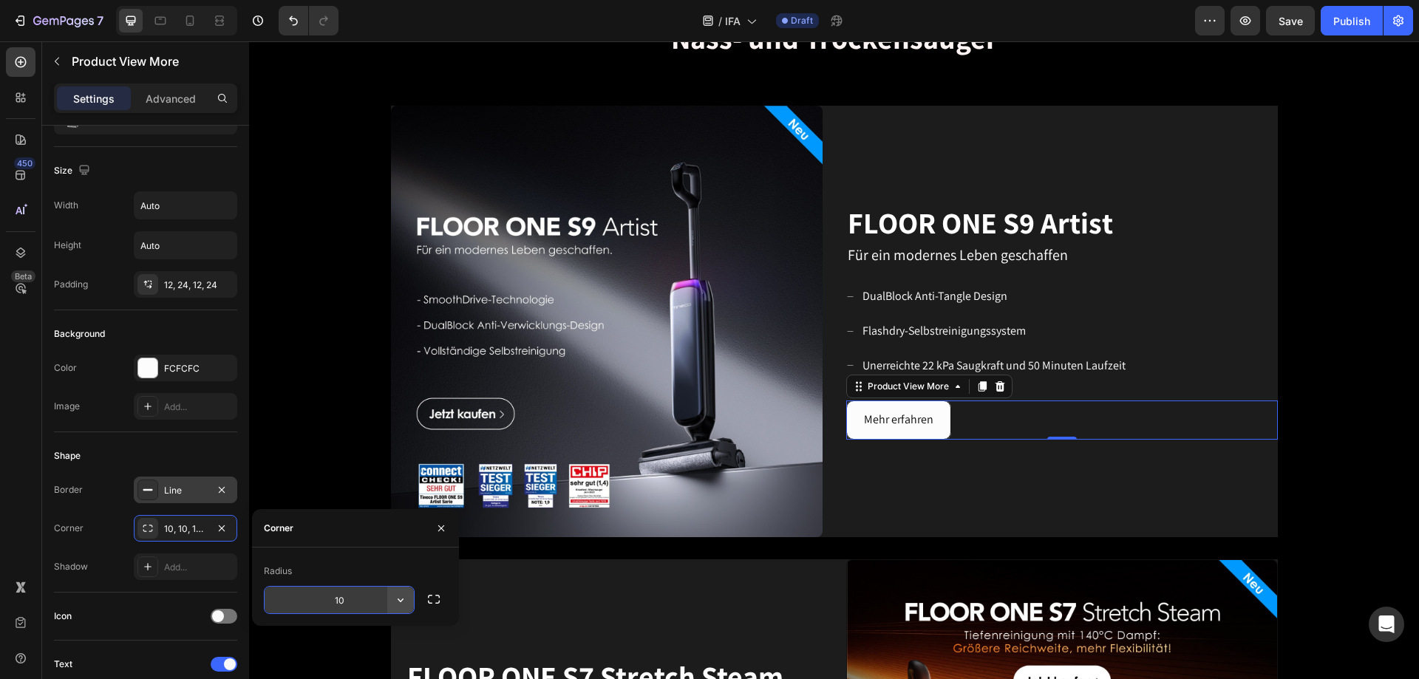
click at [398, 599] on icon "button" at bounding box center [400, 600] width 15 height 15
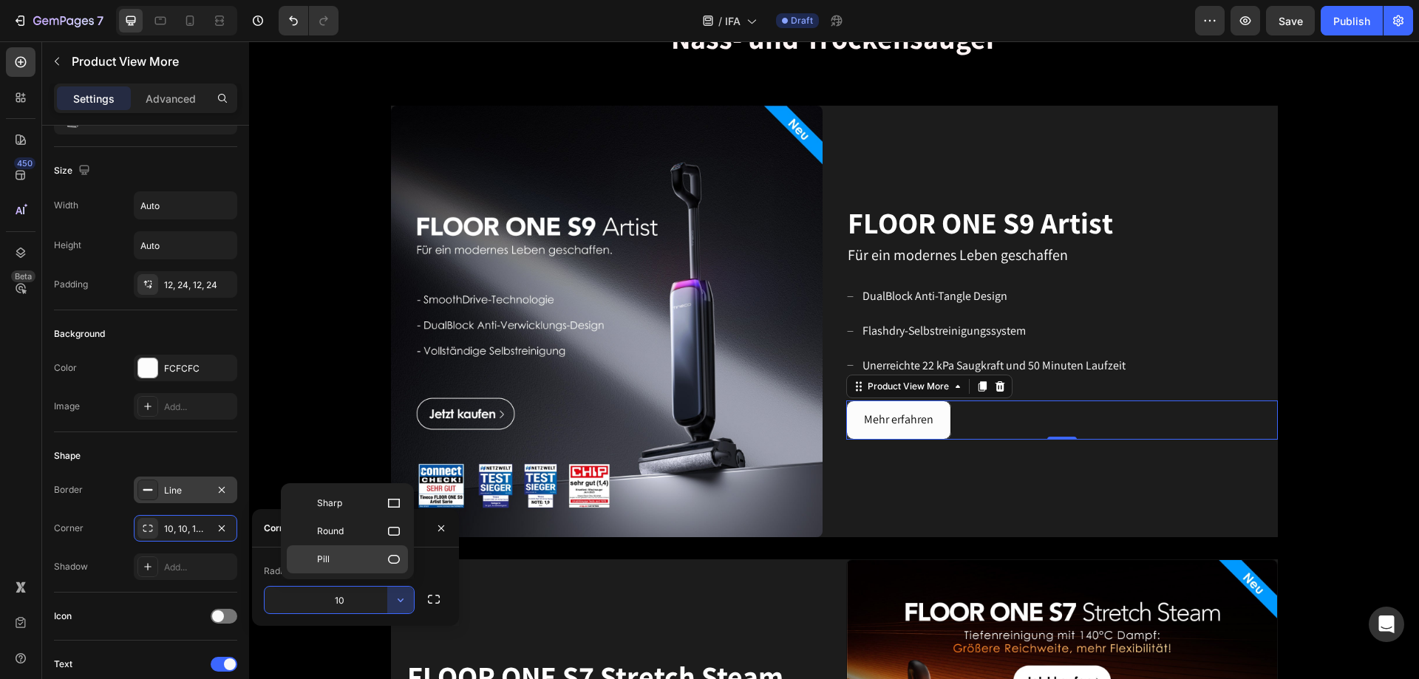
click at [394, 557] on icon at bounding box center [394, 559] width 15 height 15
type input "9999"
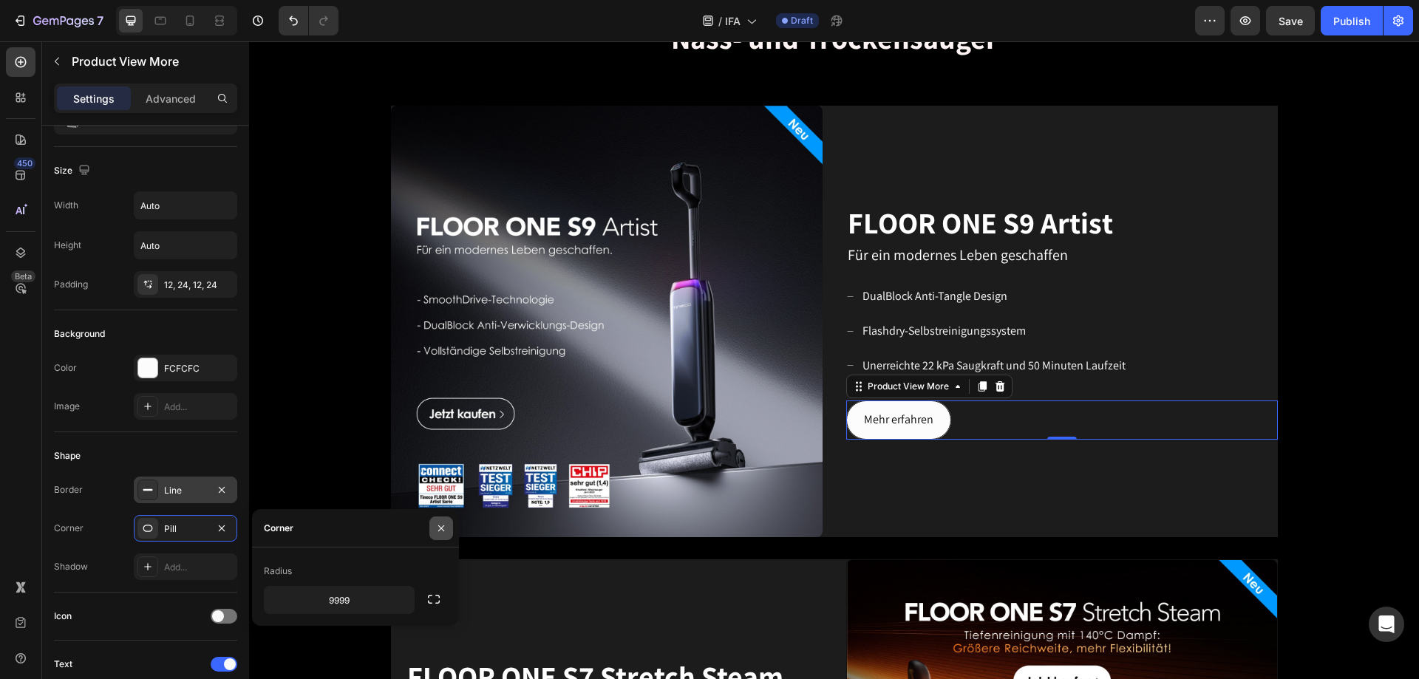
click at [438, 529] on icon "button" at bounding box center [441, 529] width 12 height 12
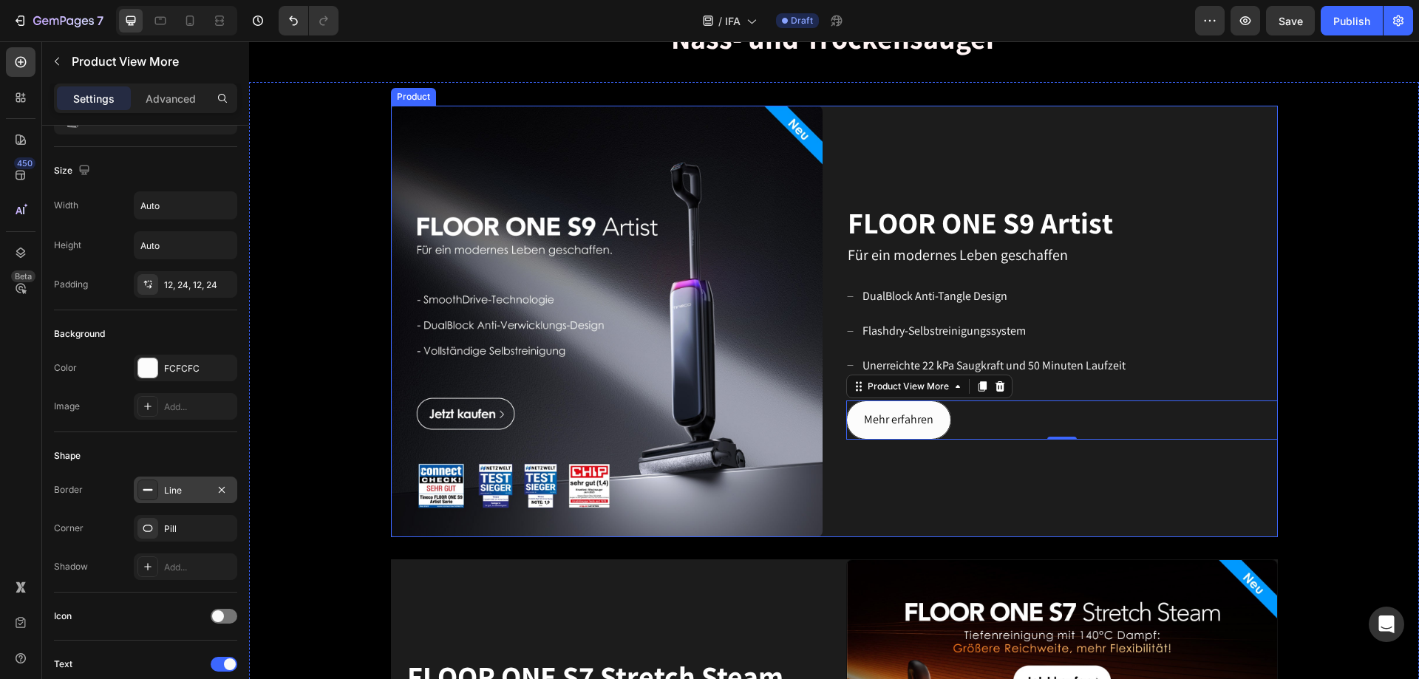
click at [974, 500] on div "FLOOR ONE S9 Artist Heading Für ein modernes Leben geschaffen Text block DualBl…" at bounding box center [1062, 322] width 432 height 432
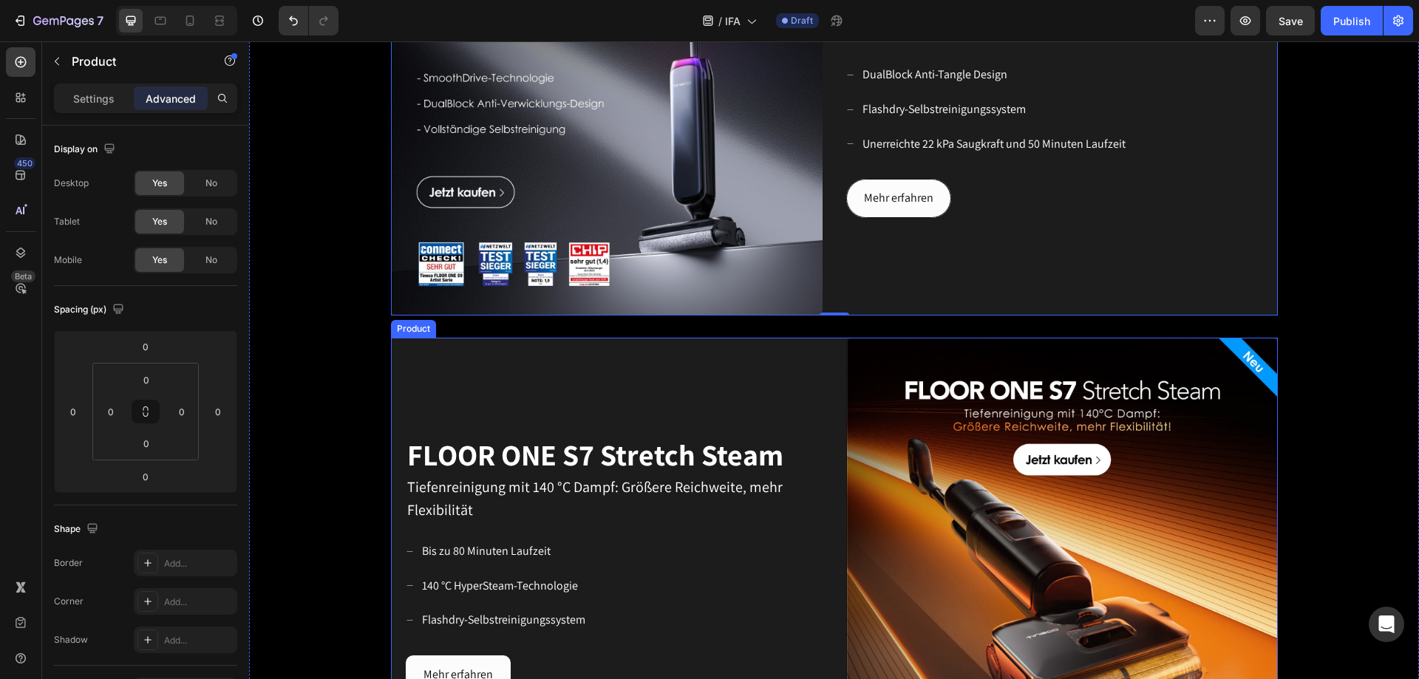
scroll to position [887, 0]
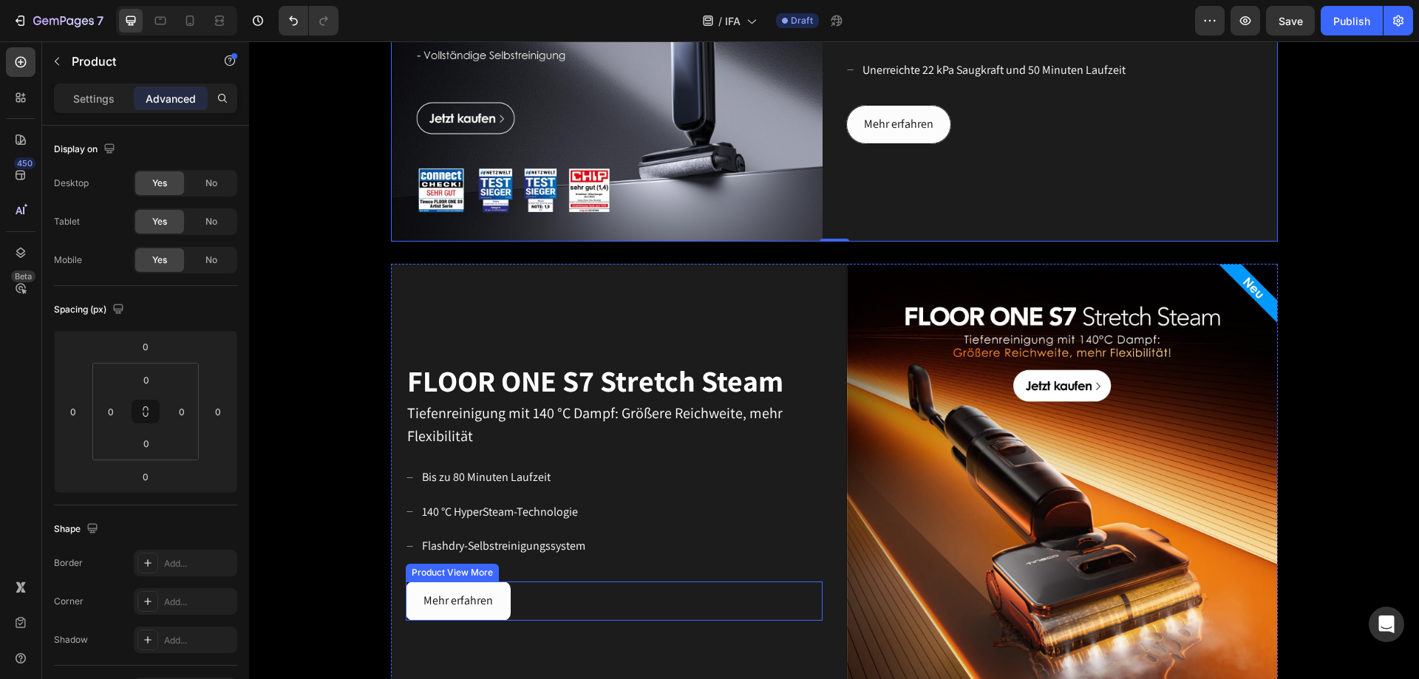
click at [521, 596] on div "Mehr erfahren" at bounding box center [614, 601] width 417 height 39
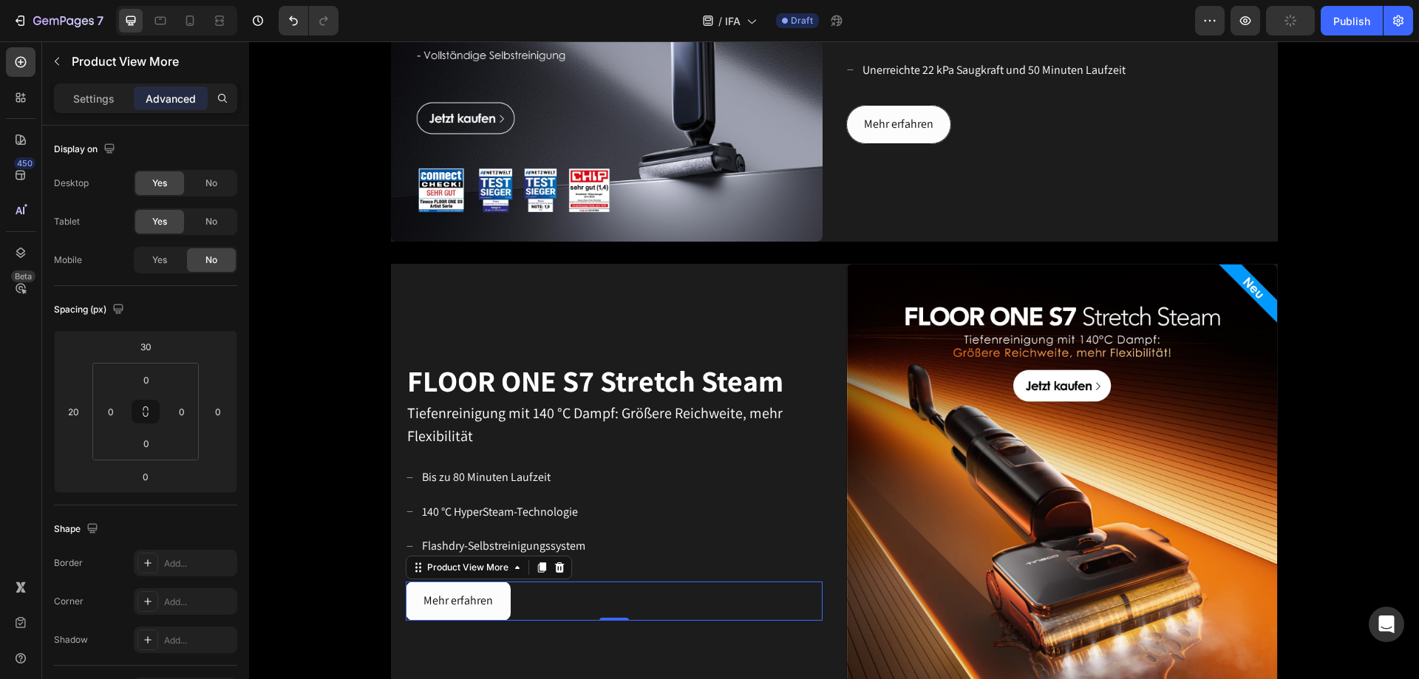
click at [495, 596] on button "Mehr erfahren" at bounding box center [458, 601] width 105 height 39
click at [106, 102] on p "Settings" at bounding box center [93, 99] width 41 height 16
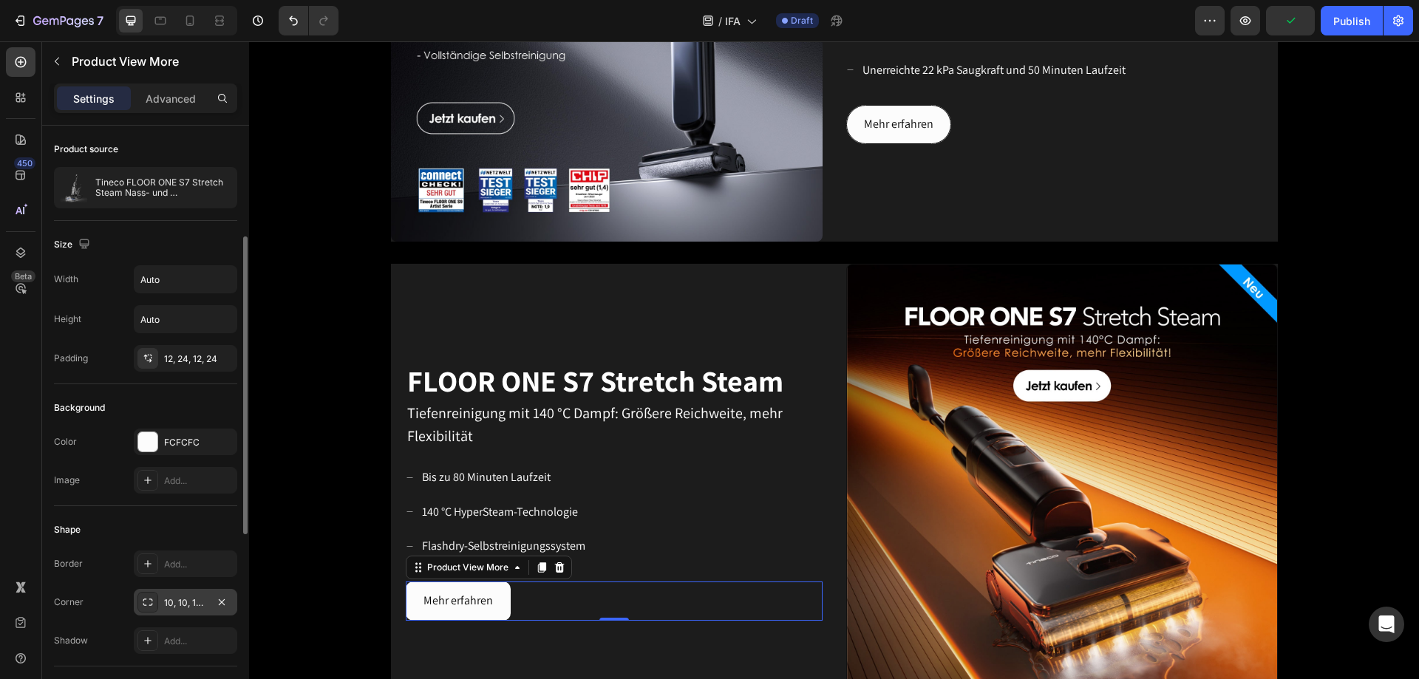
scroll to position [74, 0]
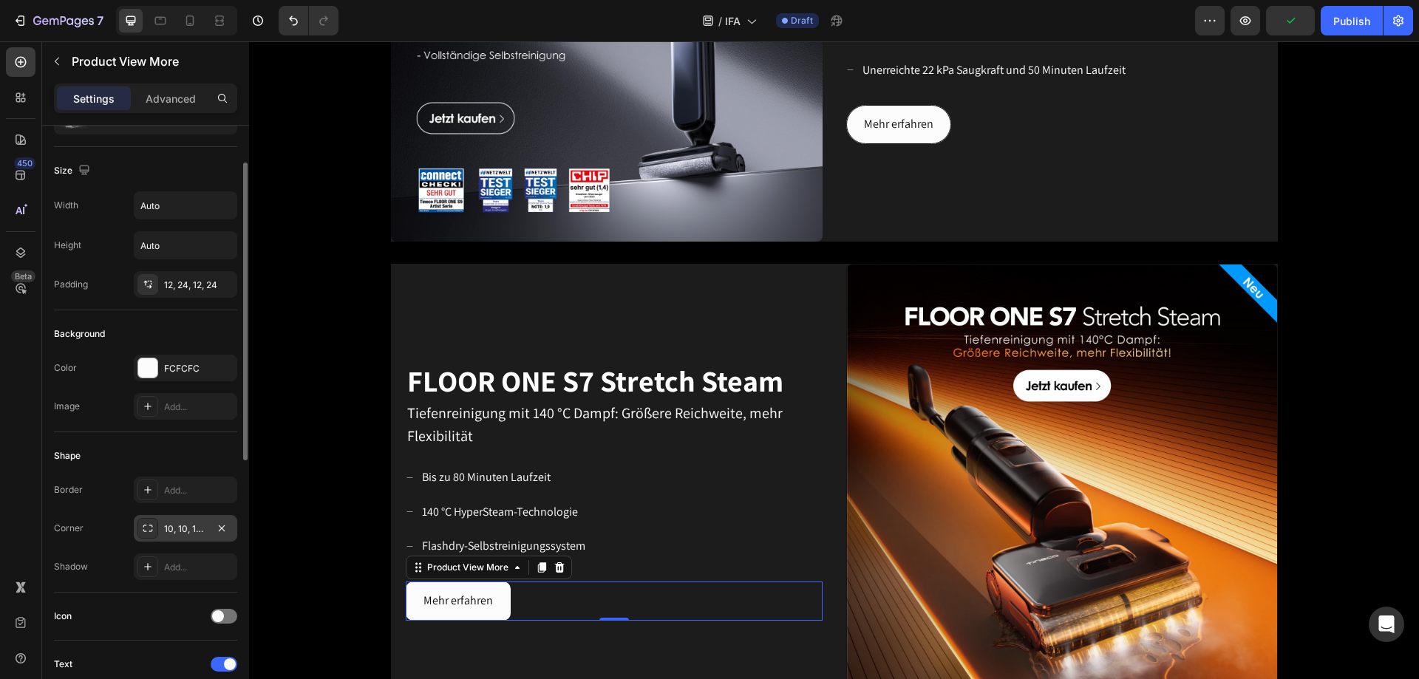
click at [176, 528] on div "10, 10, 10, 10" at bounding box center [185, 529] width 43 height 13
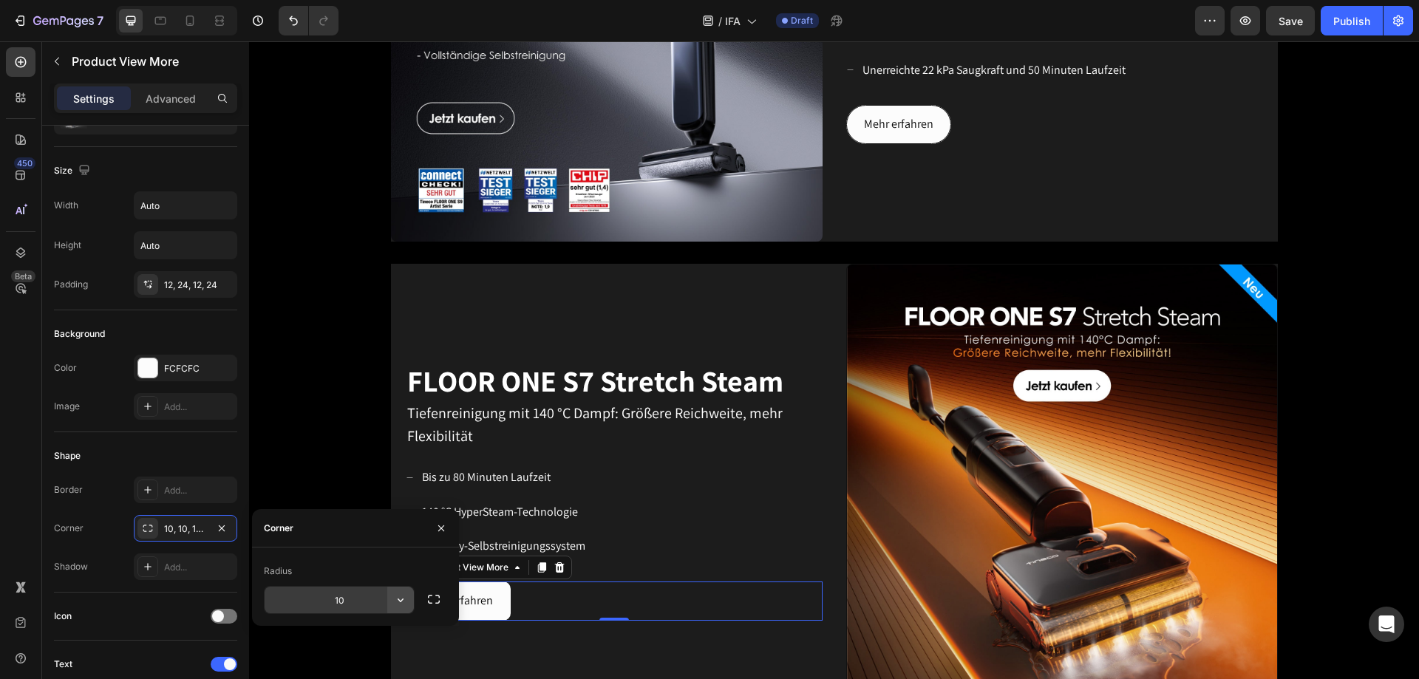
click at [403, 605] on icon "button" at bounding box center [400, 600] width 15 height 15
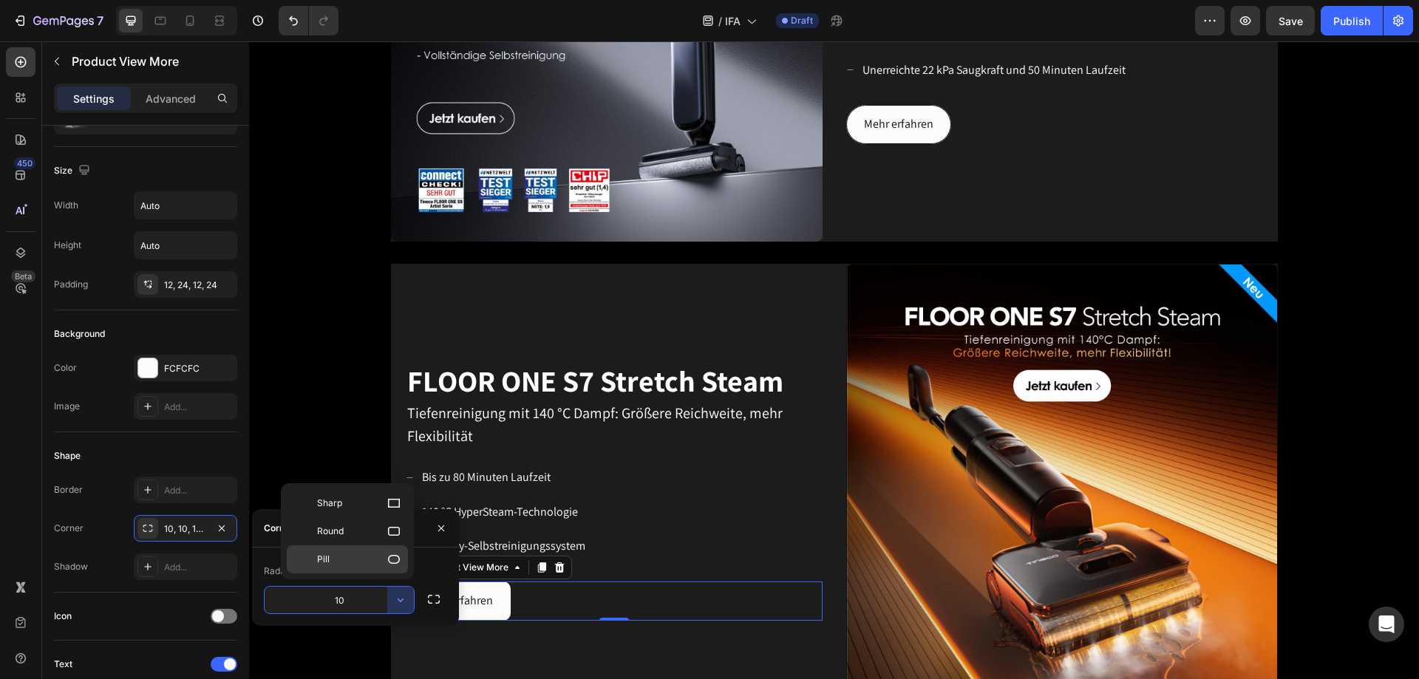
click at [392, 565] on icon at bounding box center [394, 559] width 15 height 15
type input "9999"
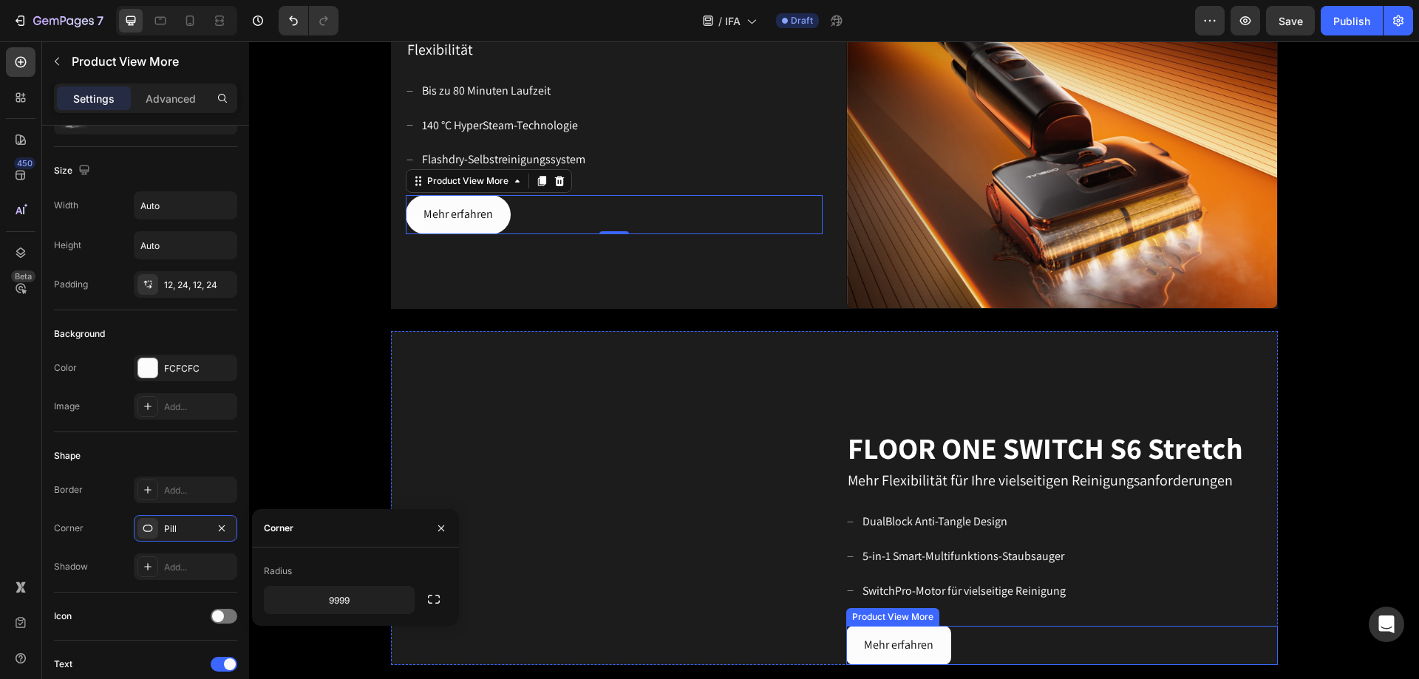
scroll to position [1330, 0]
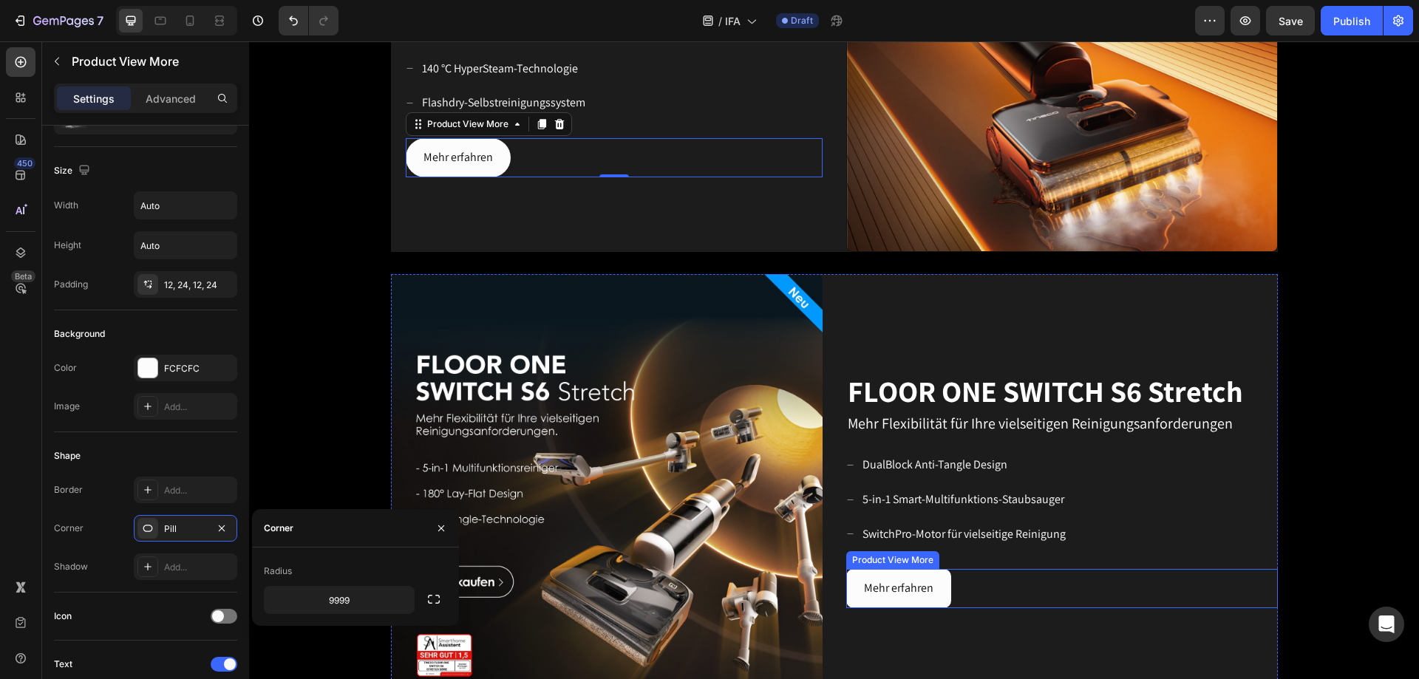
click at [959, 594] on div "Mehr erfahren" at bounding box center [1062, 588] width 432 height 39
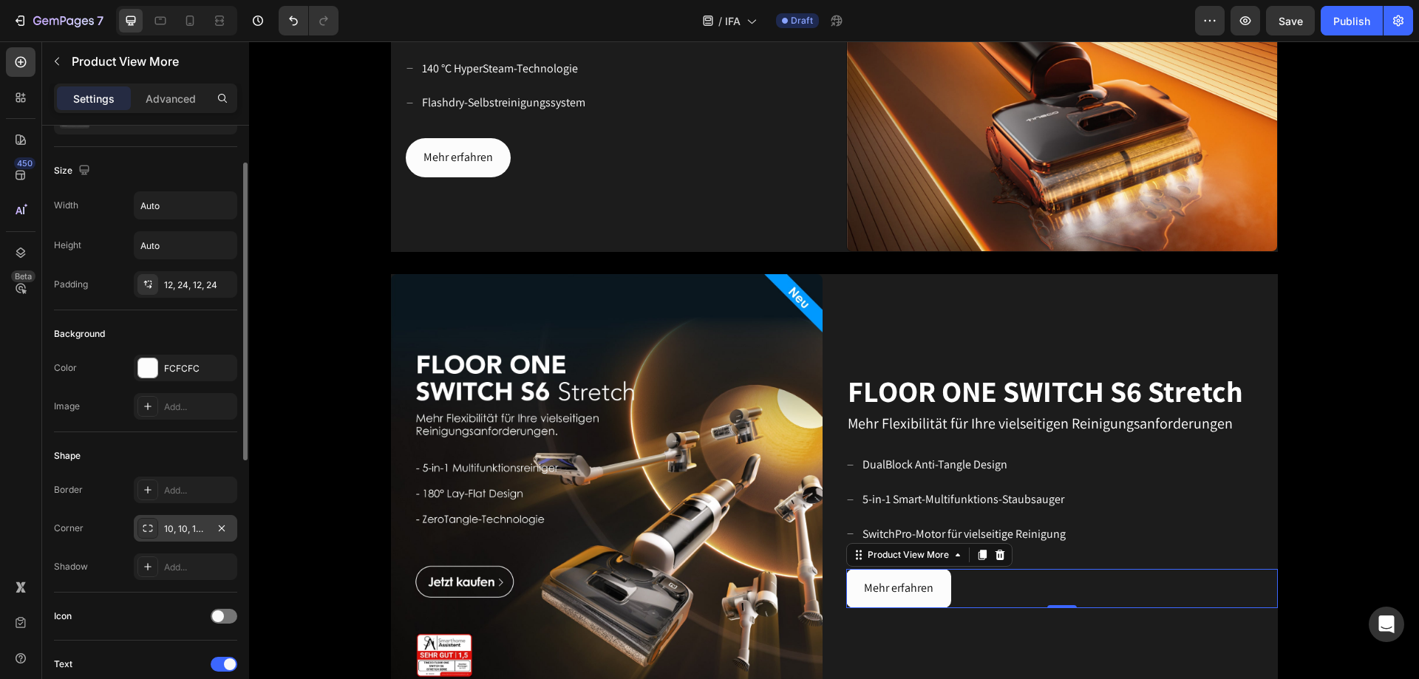
click at [175, 527] on div "10, 10, 10, 10" at bounding box center [185, 529] width 43 height 13
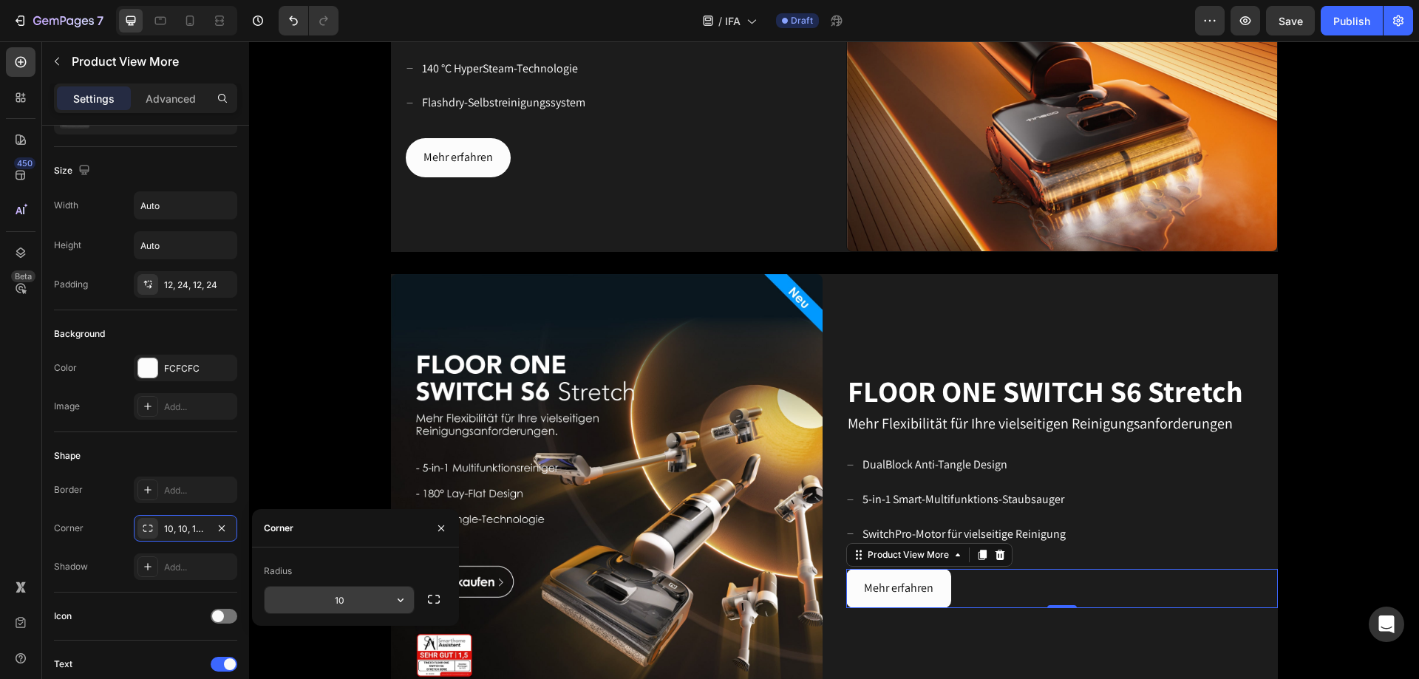
click at [382, 590] on input "10" at bounding box center [339, 600] width 149 height 27
click at [397, 598] on icon "button" at bounding box center [400, 600] width 15 height 15
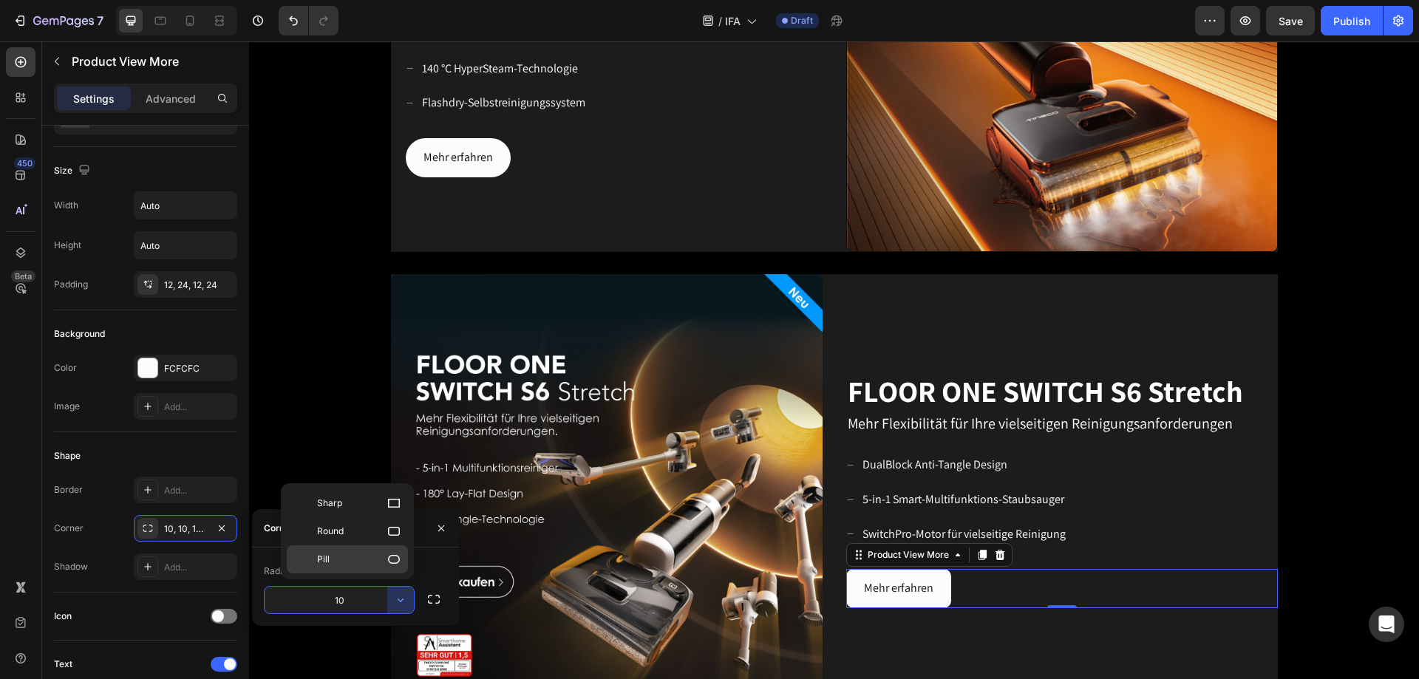
click at [386, 563] on p "Pill" at bounding box center [359, 559] width 84 height 15
type input "9999"
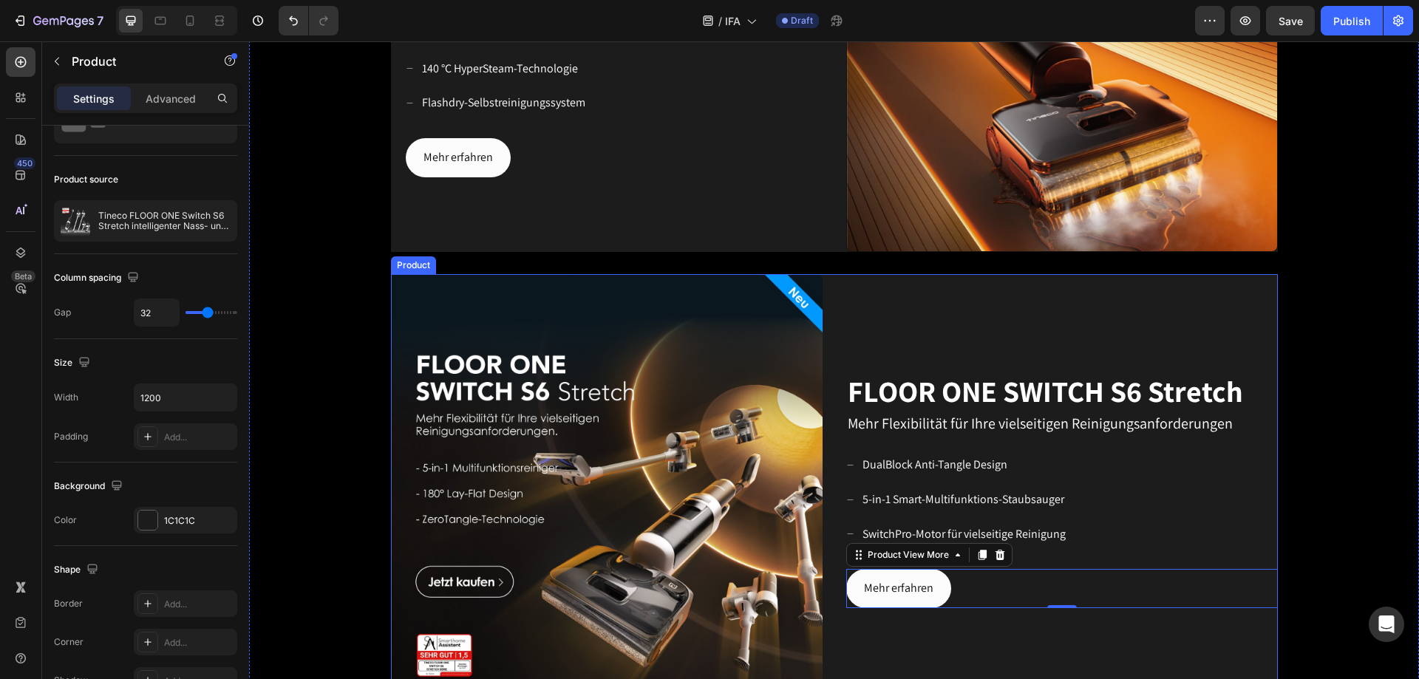
click at [982, 653] on div "FLOOR ONE SWITCH S6 Stretch Heading Mehr Flexibilität für Ihre vielseitigen Rei…" at bounding box center [1062, 490] width 432 height 432
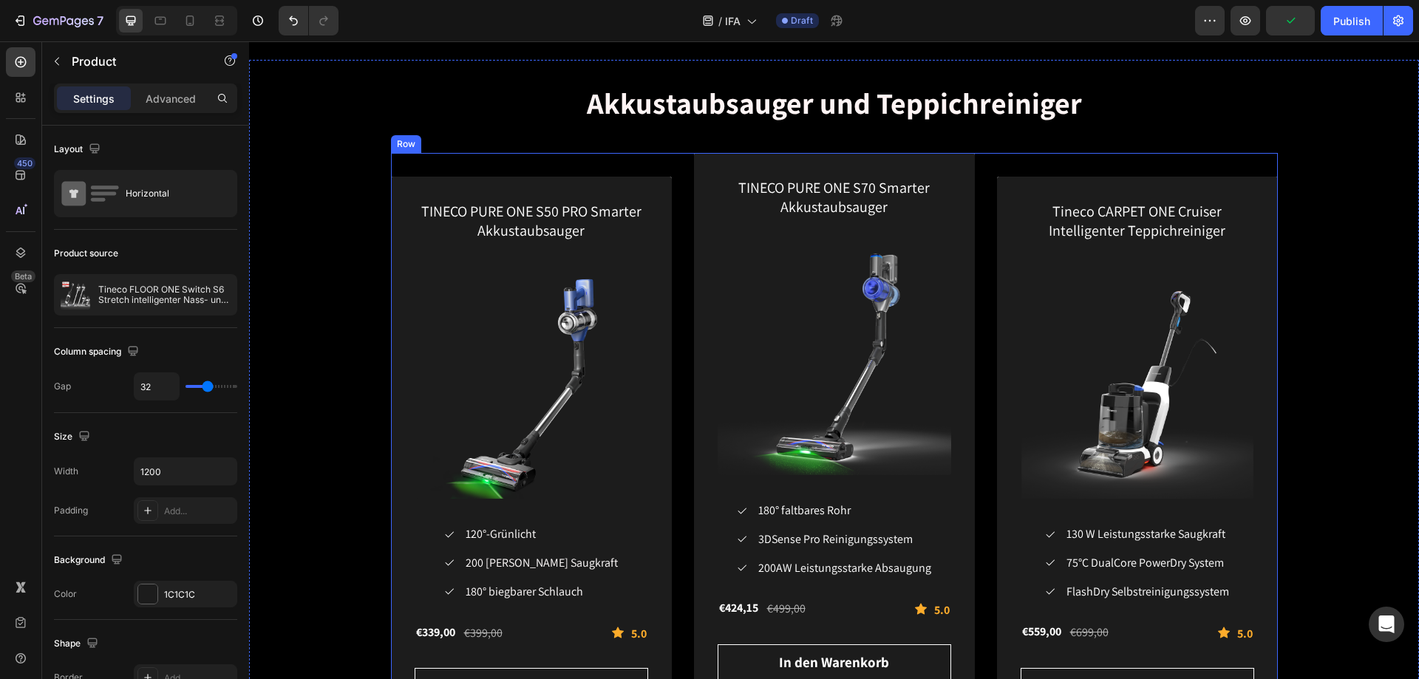
scroll to position [2070, 0]
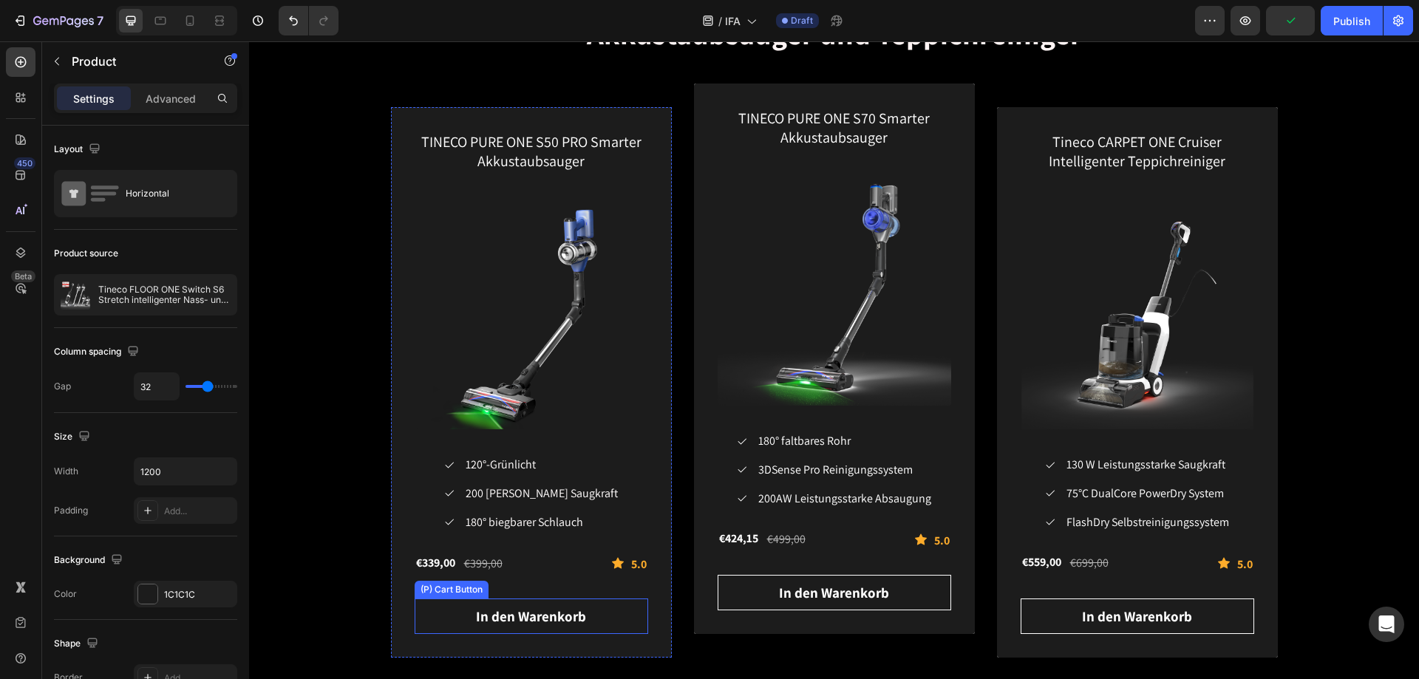
click at [632, 619] on button "In den Warenkorb" at bounding box center [532, 617] width 234 height 36
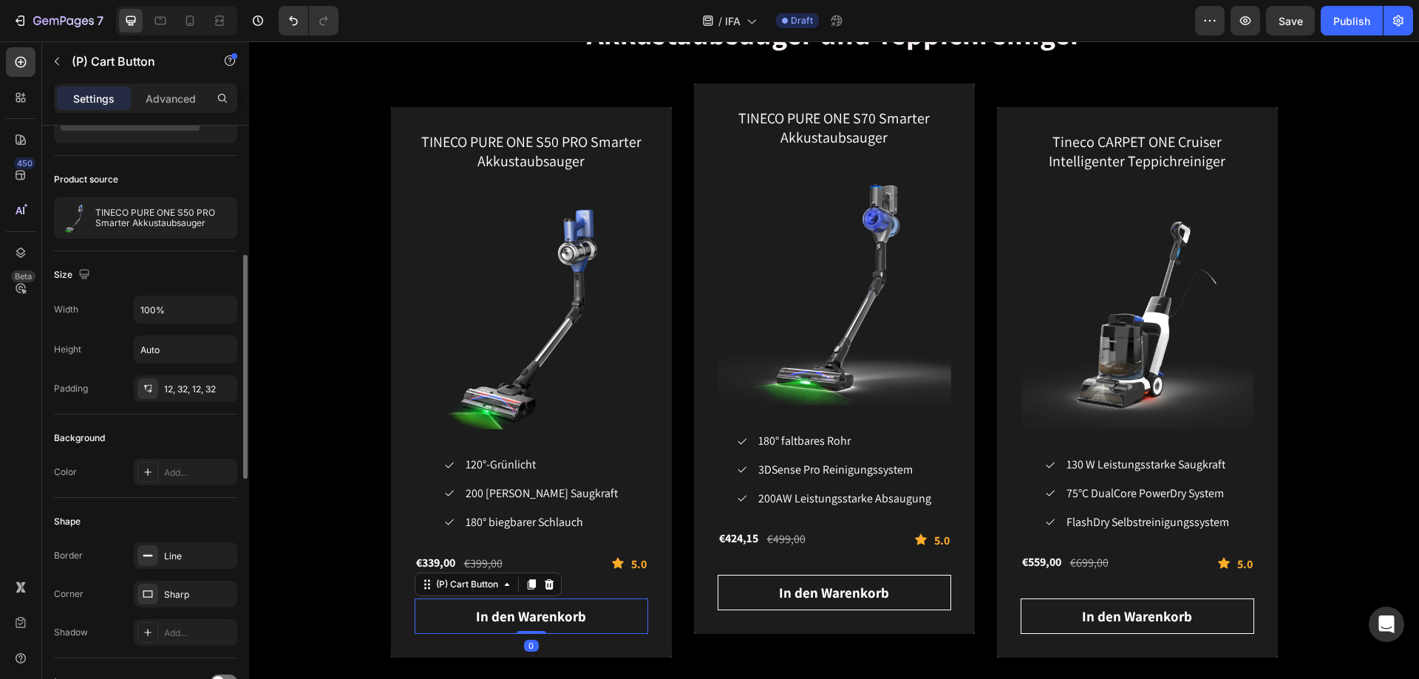
scroll to position [148, 0]
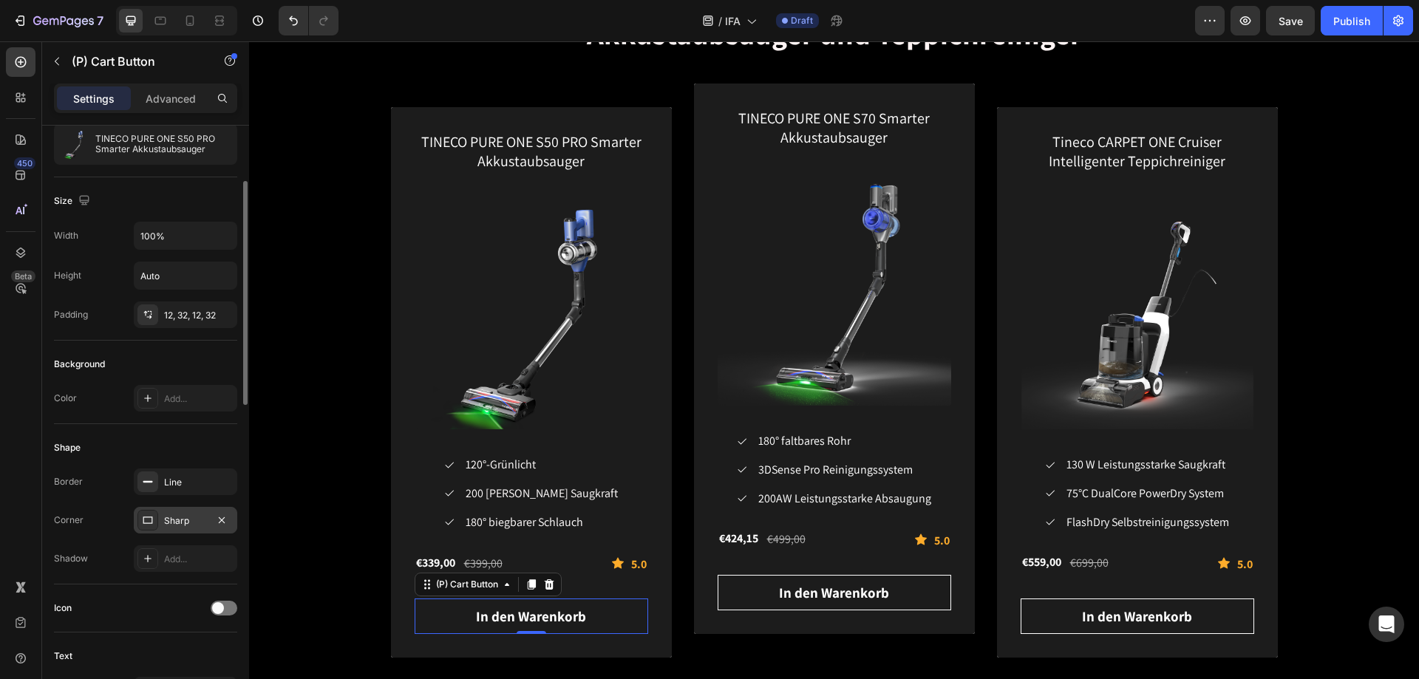
click at [194, 526] on div "Sharp" at bounding box center [185, 520] width 43 height 13
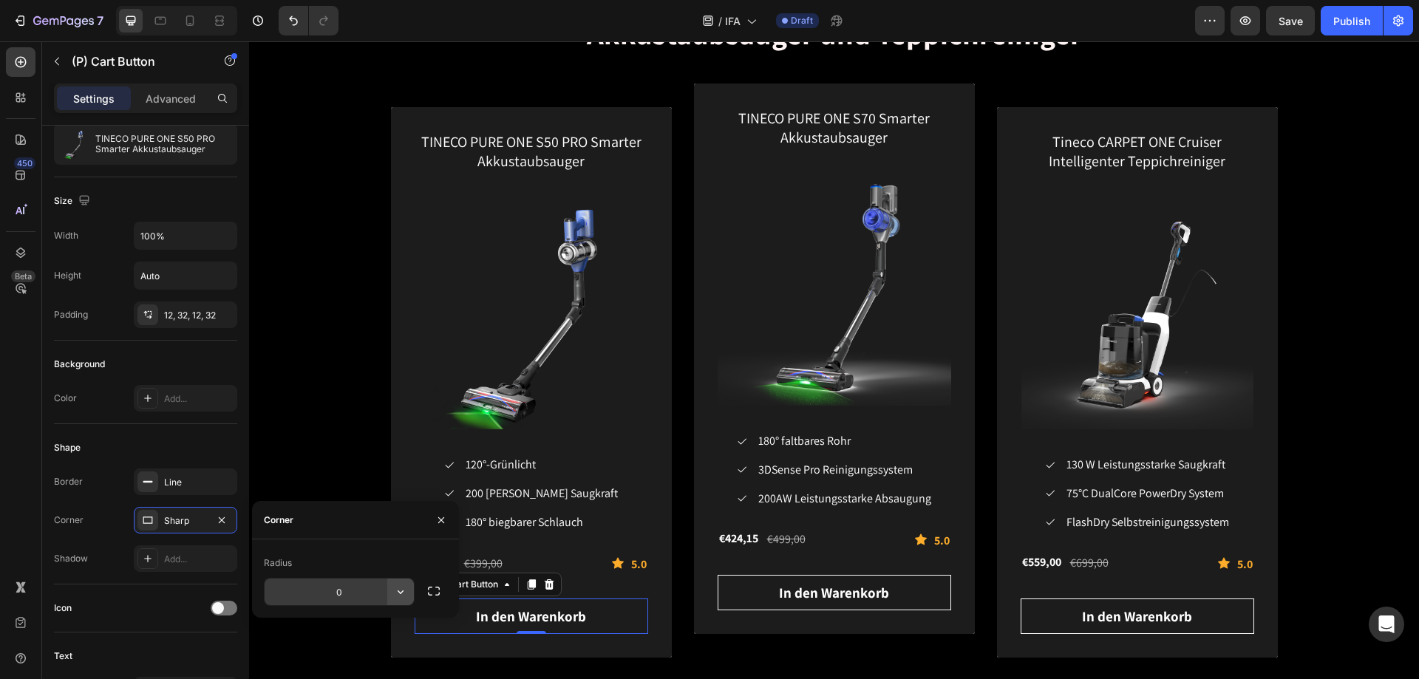
click at [398, 601] on button "button" at bounding box center [400, 592] width 27 height 27
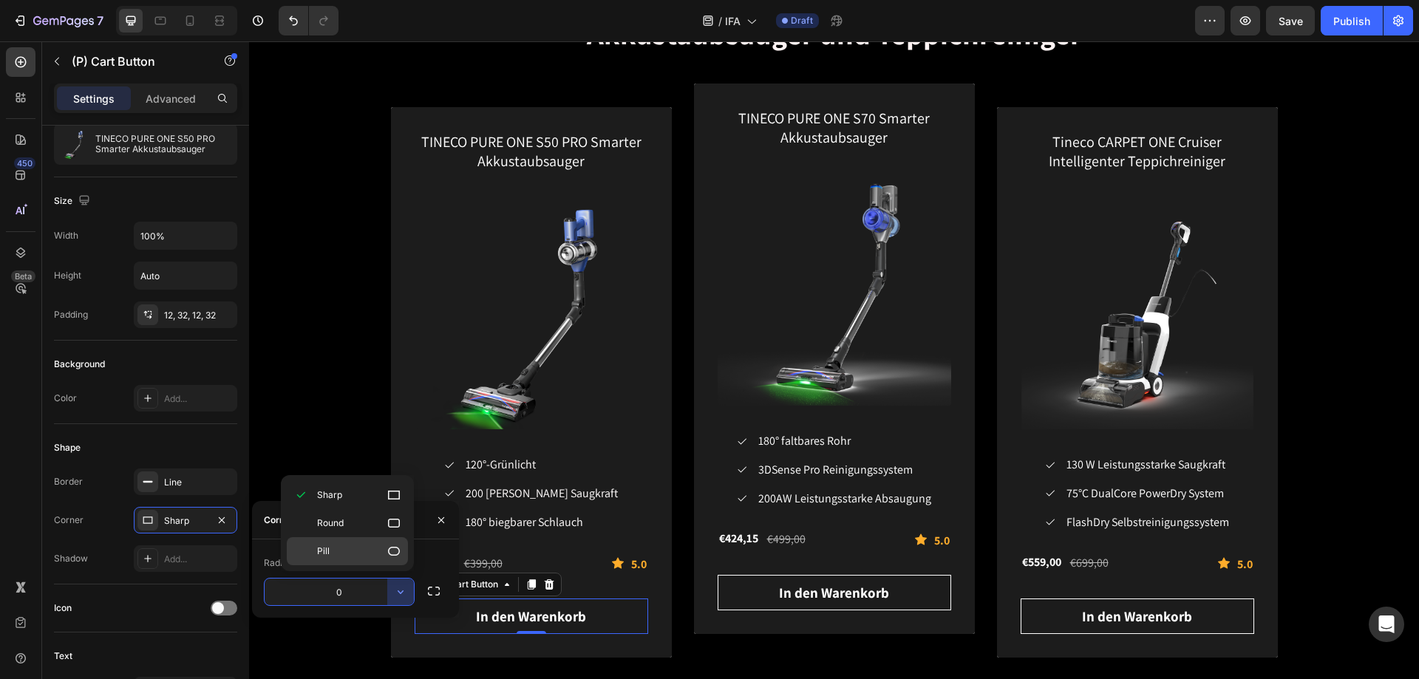
click at [392, 558] on icon at bounding box center [394, 551] width 15 height 15
type input "9999"
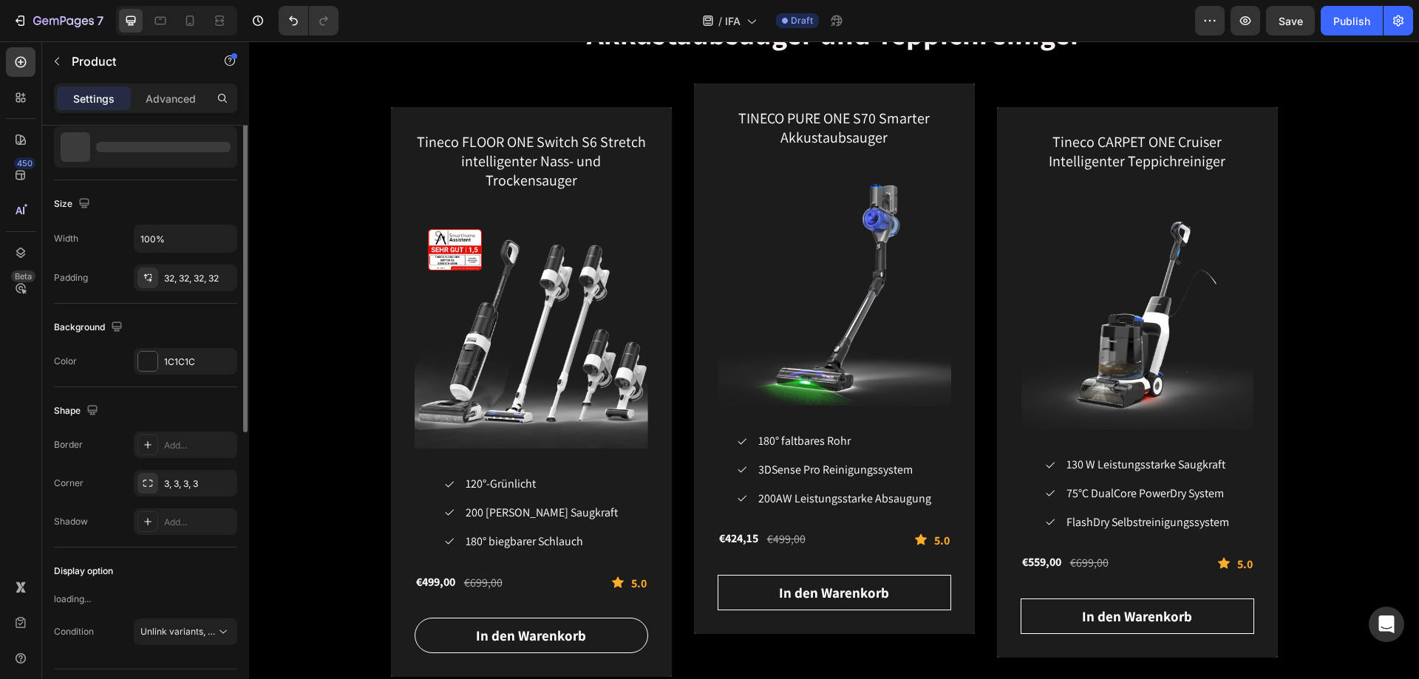
scroll to position [0, 0]
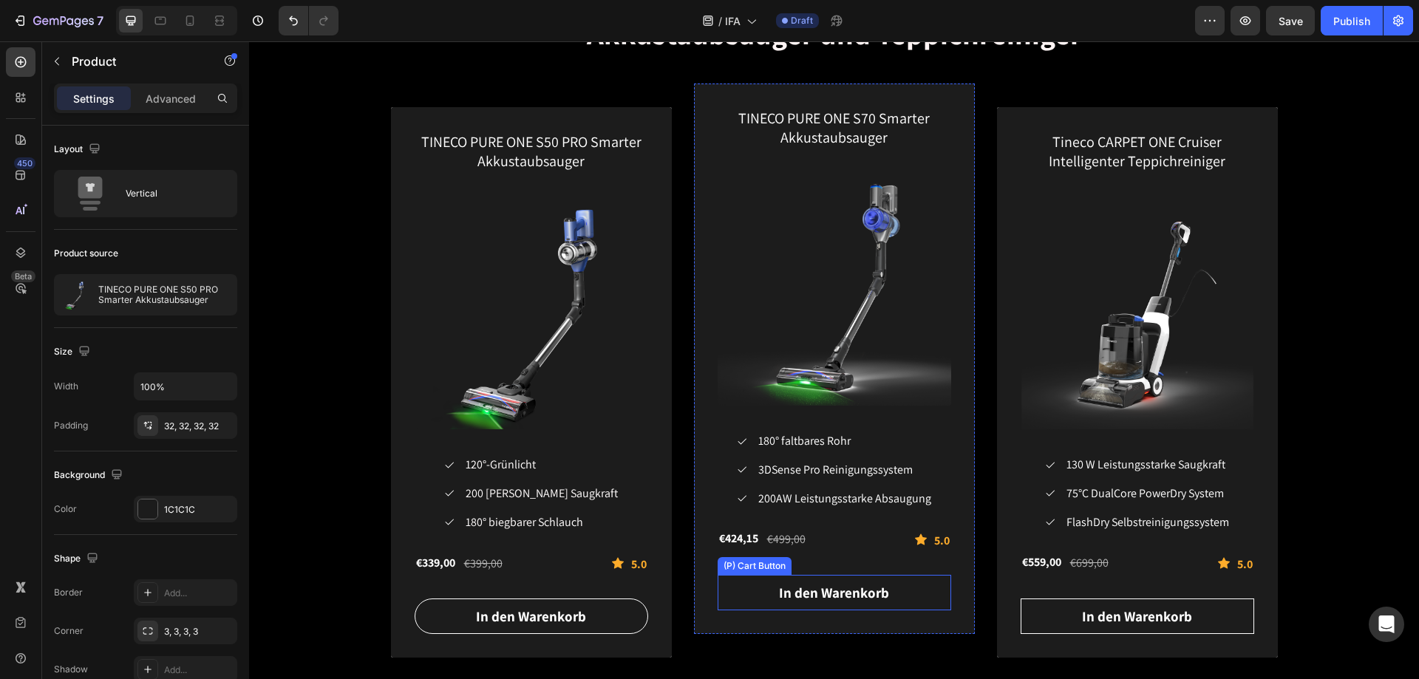
click at [890, 594] on button "In den Warenkorb" at bounding box center [835, 593] width 234 height 36
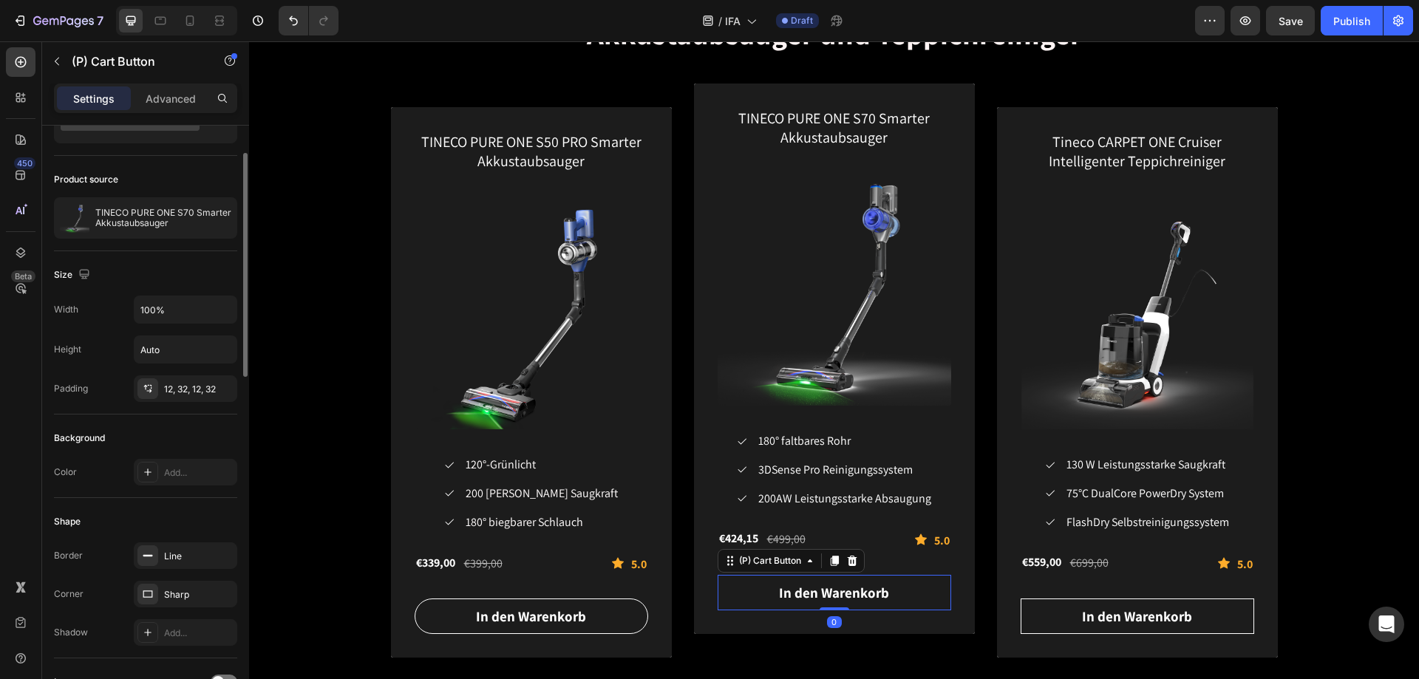
scroll to position [148, 0]
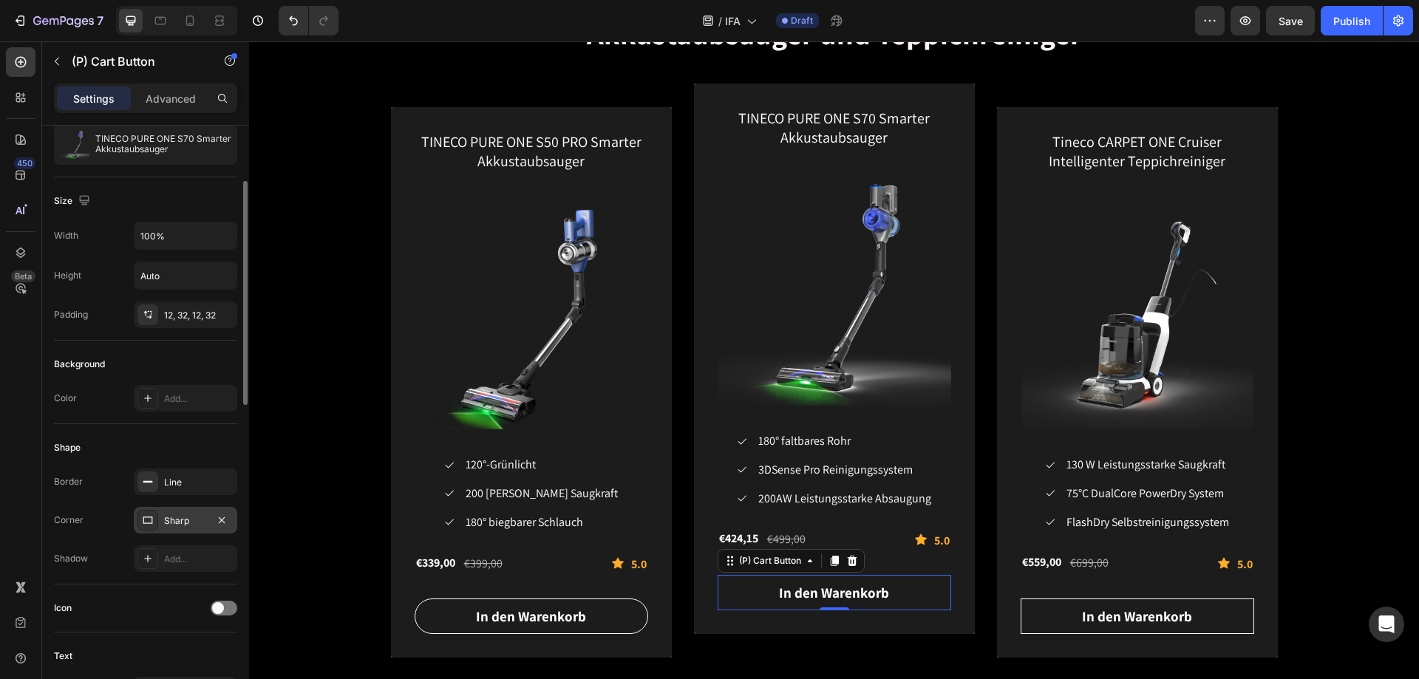
click at [191, 514] on div "Sharp" at bounding box center [185, 520] width 43 height 13
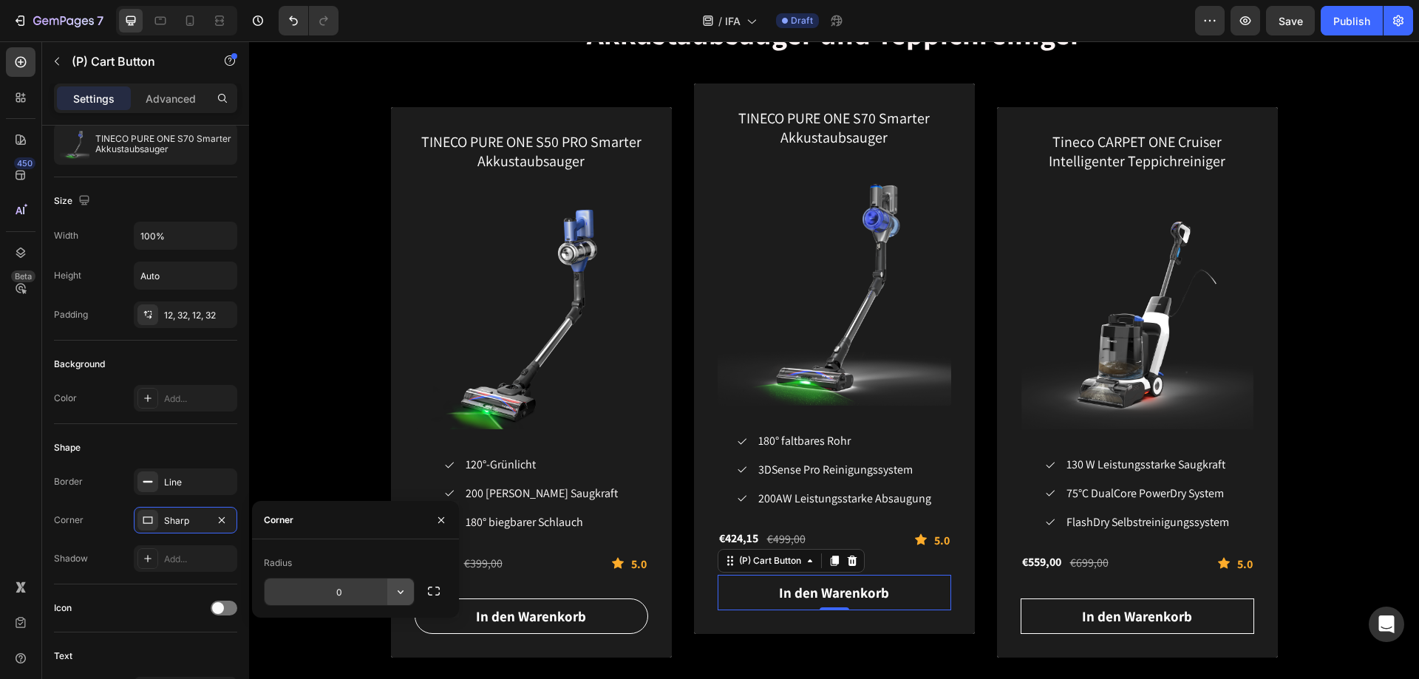
click at [404, 594] on icon "button" at bounding box center [400, 592] width 15 height 15
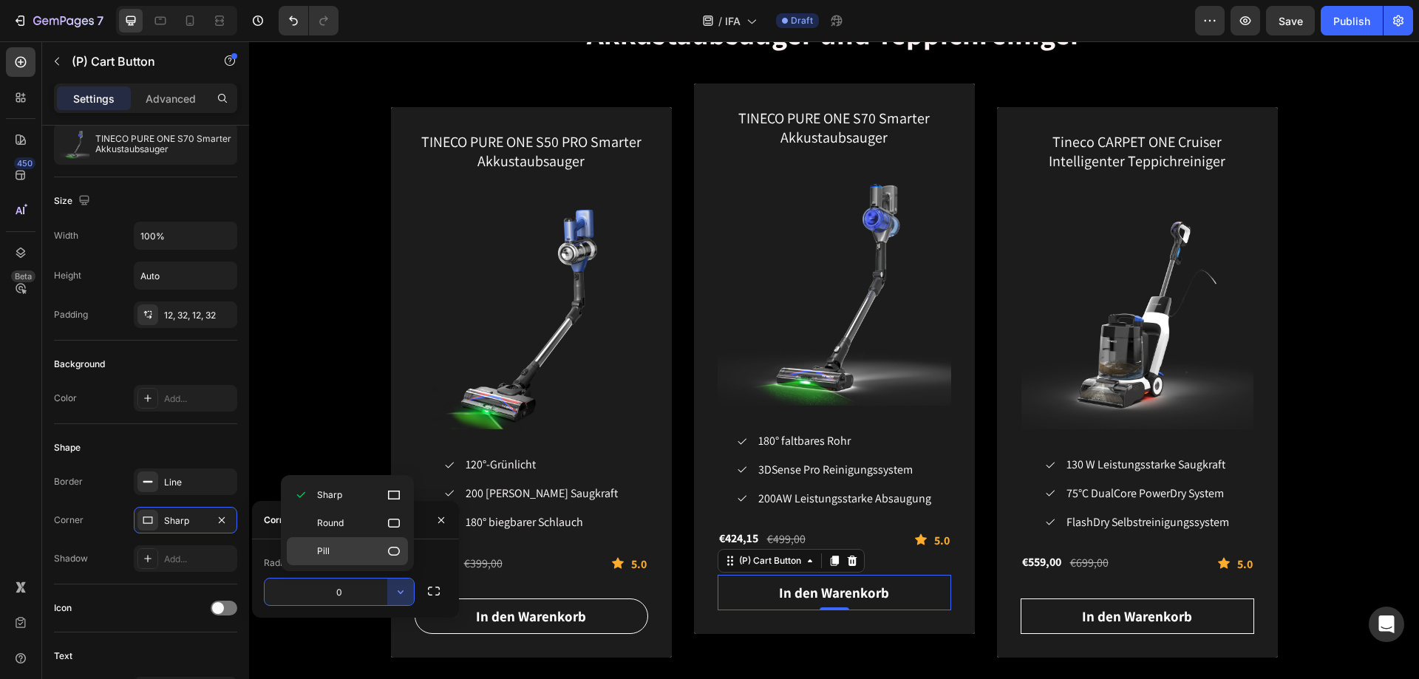
click at [363, 549] on p "Pill" at bounding box center [359, 551] width 84 height 15
type input "9999"
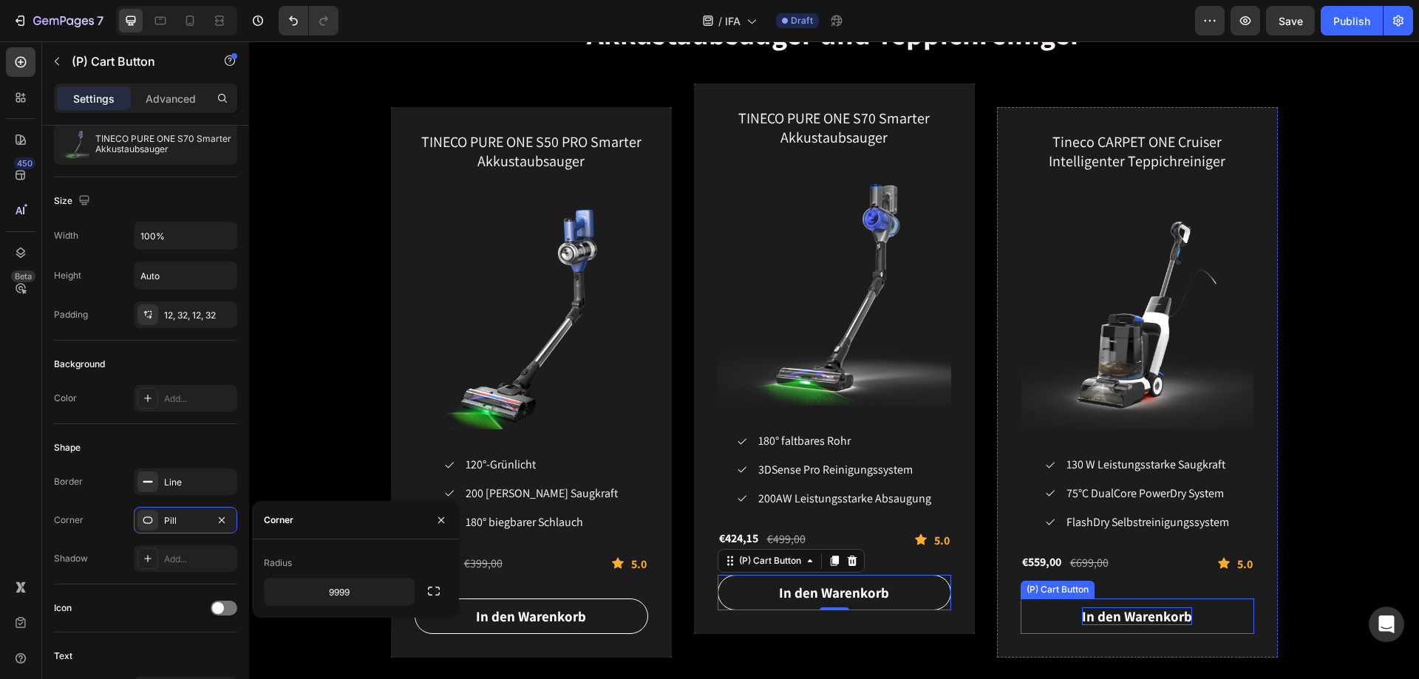
click at [1159, 624] on div "In den Warenkorb" at bounding box center [1137, 617] width 110 height 18
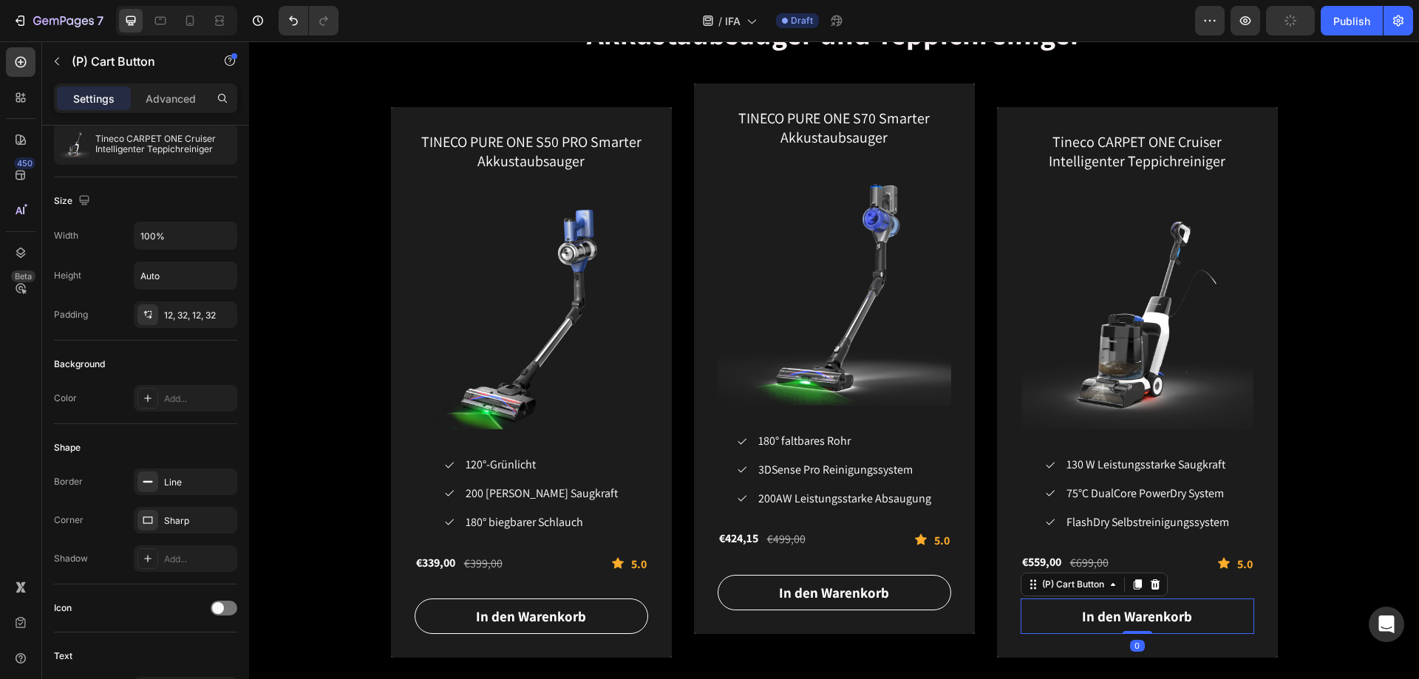
click at [1197, 620] on button "In den Warenkorb" at bounding box center [1138, 617] width 234 height 36
click at [184, 532] on div "Sharp" at bounding box center [185, 520] width 103 height 27
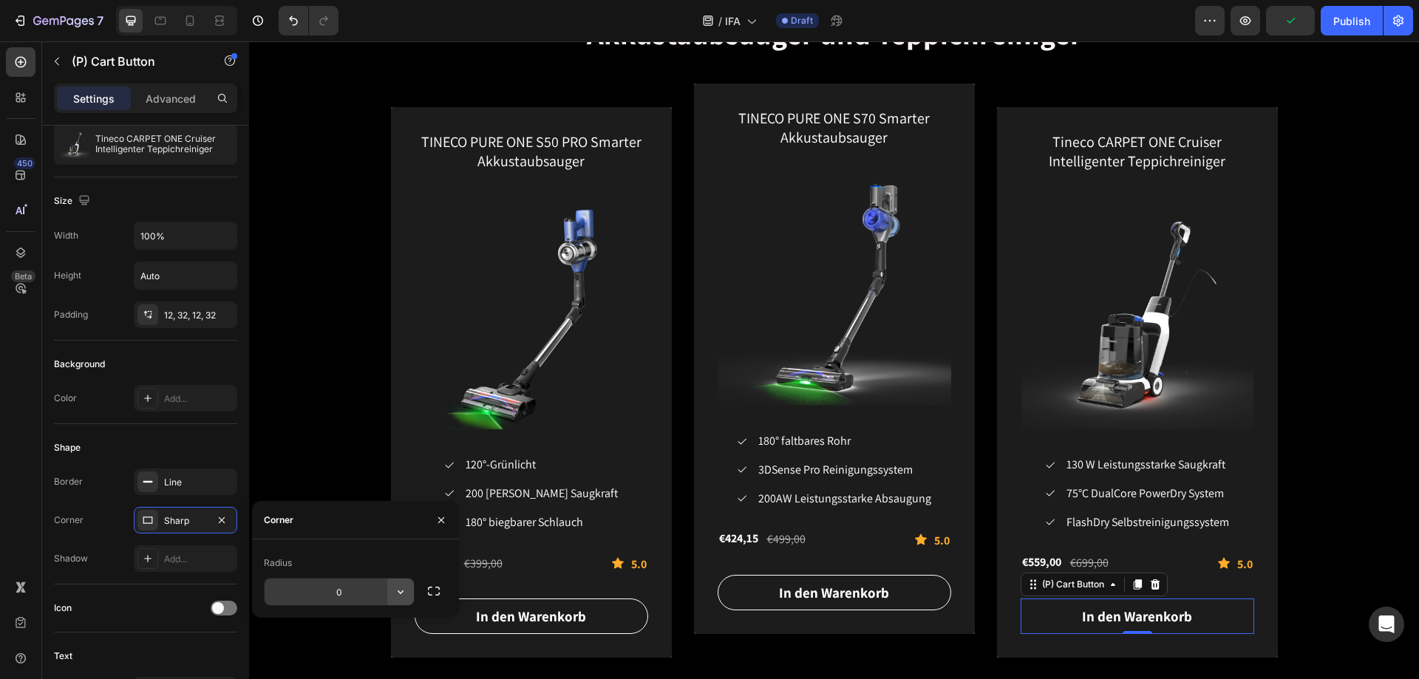
click at [398, 594] on icon "button" at bounding box center [400, 592] width 15 height 15
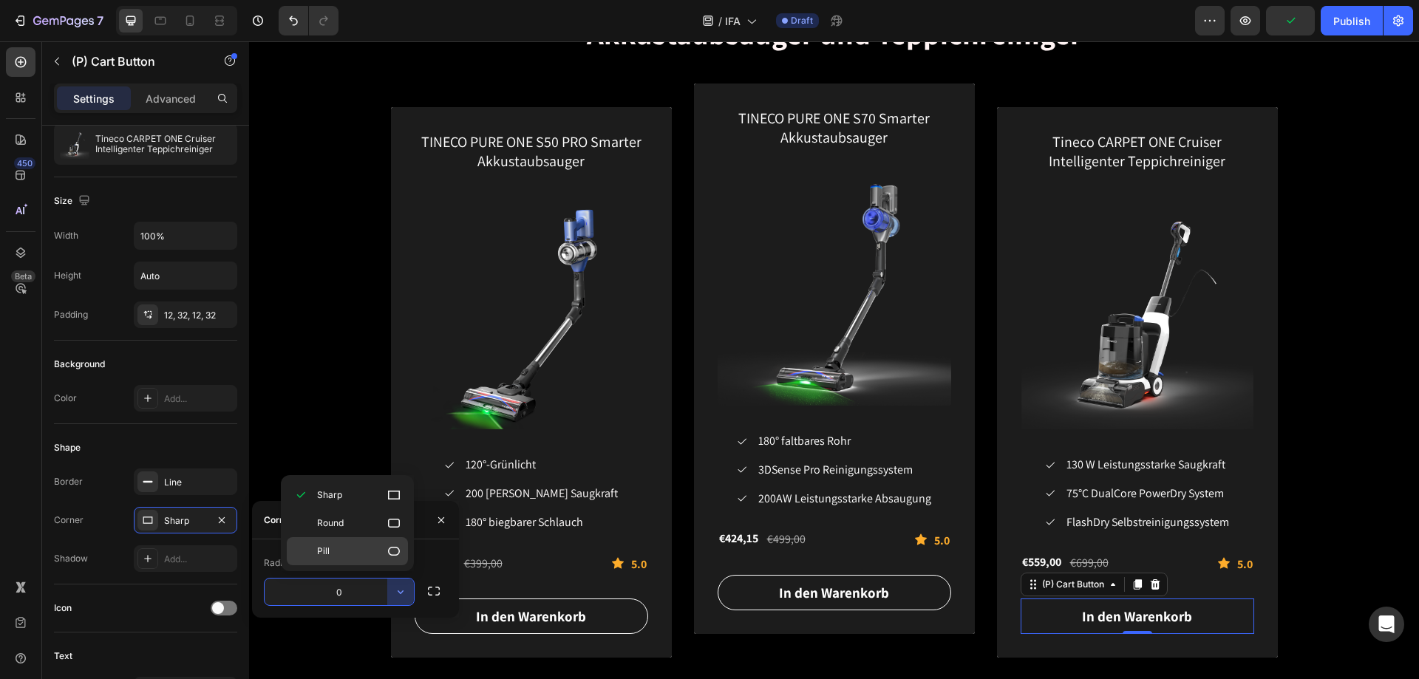
click at [359, 550] on p "Pill" at bounding box center [359, 551] width 84 height 15
type input "9999"
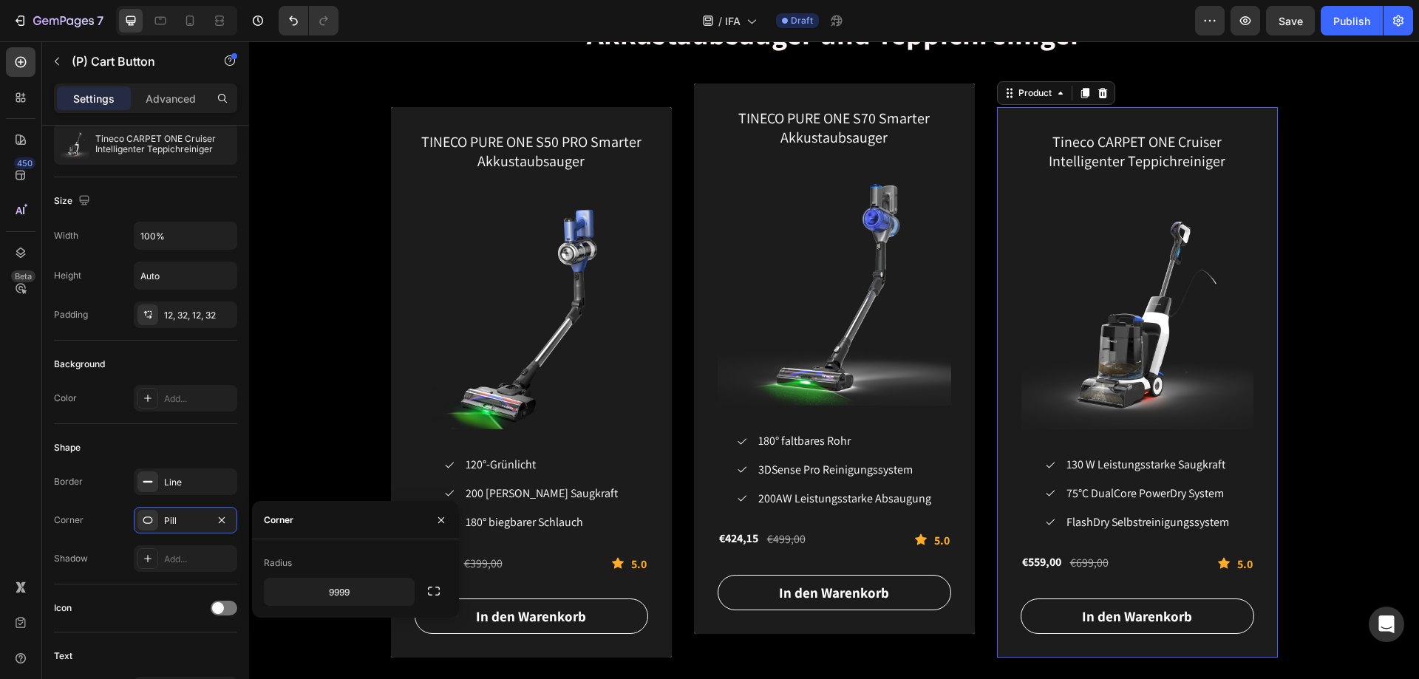
click at [1259, 650] on div "Tineco CARPET ONE Cruiser Intelligenter Teppichreiniger (P) Title (P) Images & …" at bounding box center [1137, 382] width 281 height 551
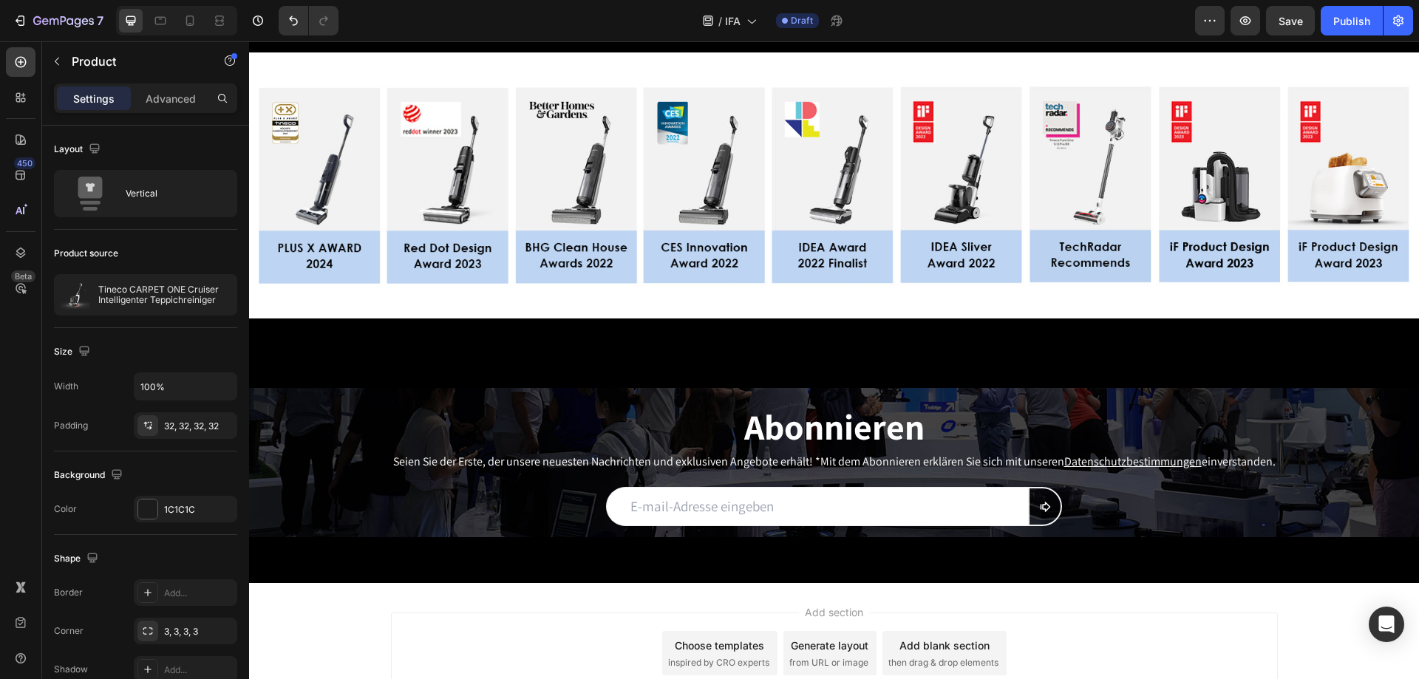
scroll to position [3178, 0]
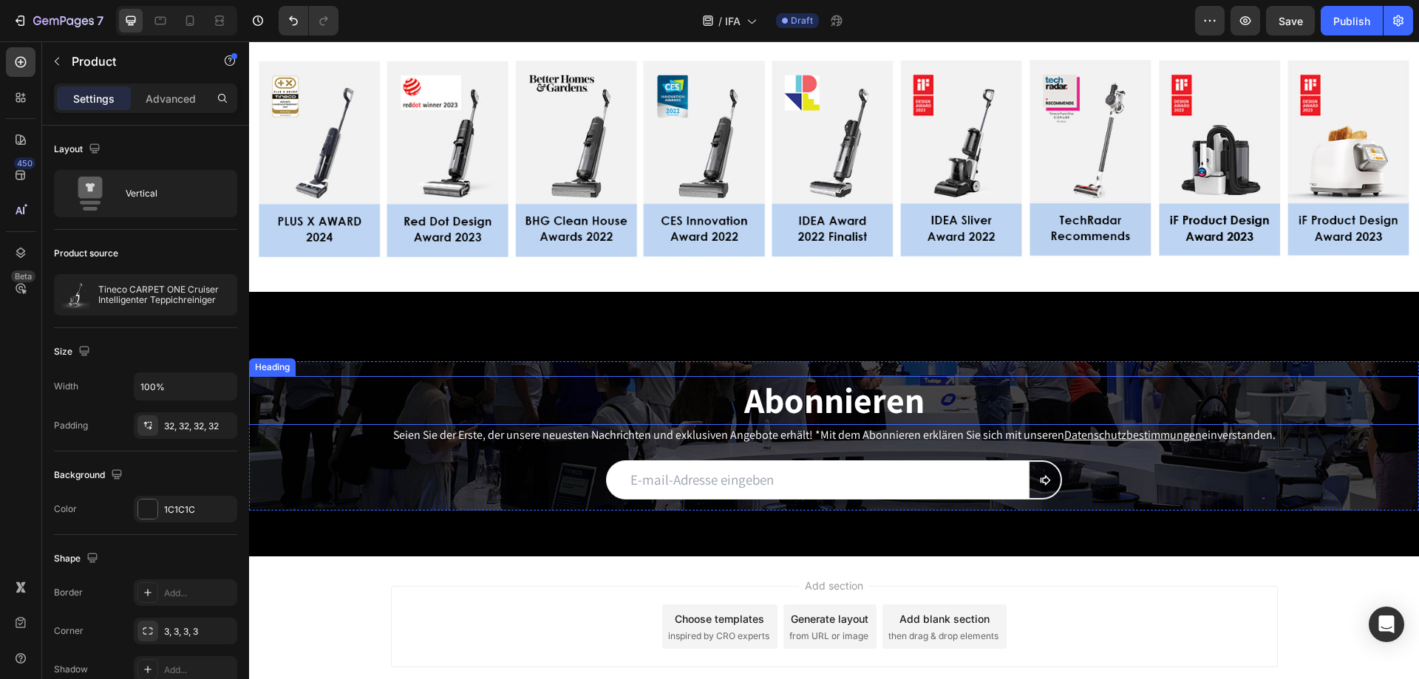
click at [373, 392] on h2 "Abonnieren" at bounding box center [834, 400] width 1170 height 49
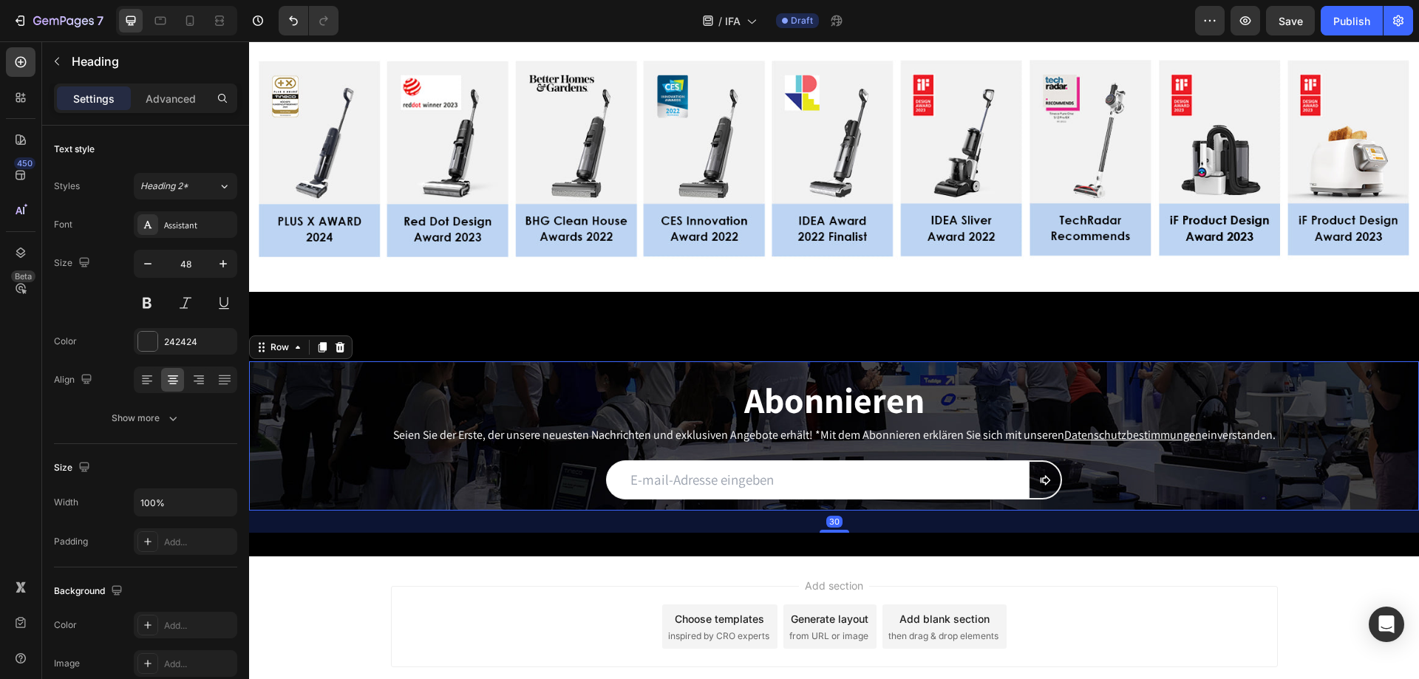
click at [332, 456] on div "Abonnieren Heading Seien Sie der Erste, der unsere neuesten Nachrichten und exk…" at bounding box center [834, 443] width 1170 height 135
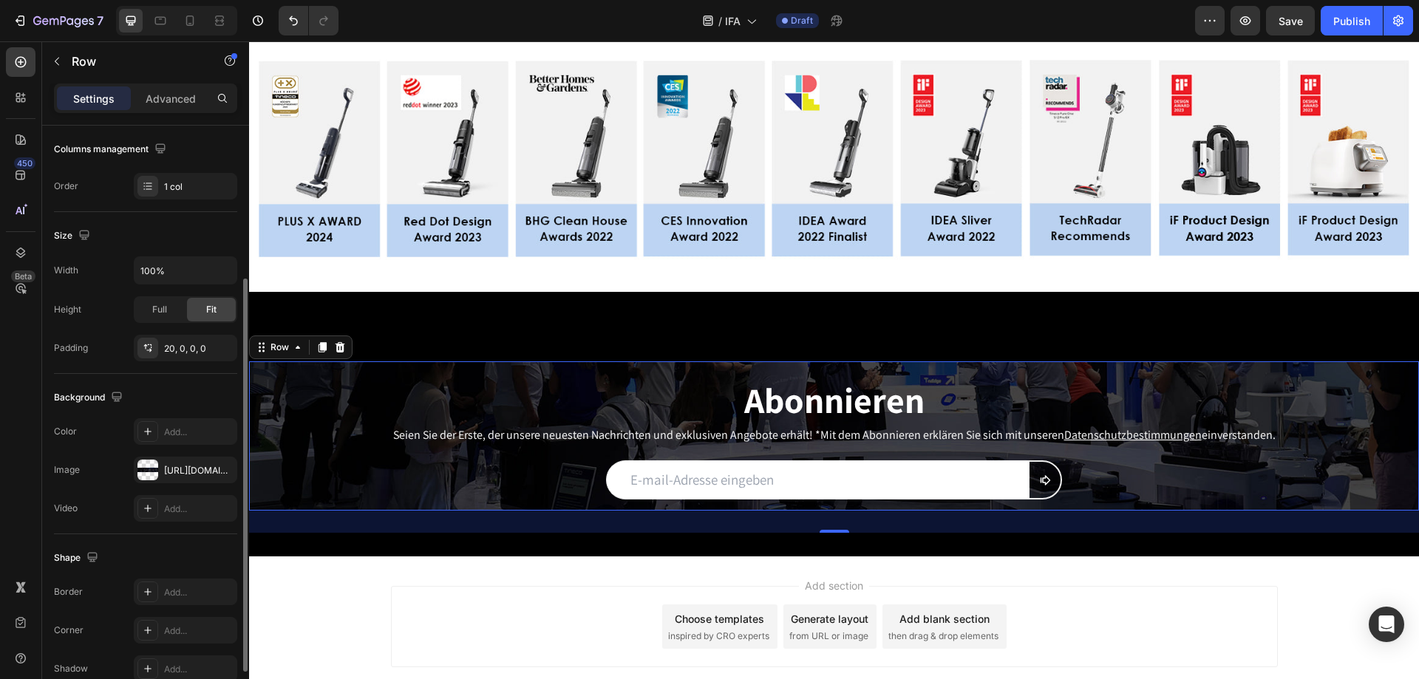
scroll to position [158, 0]
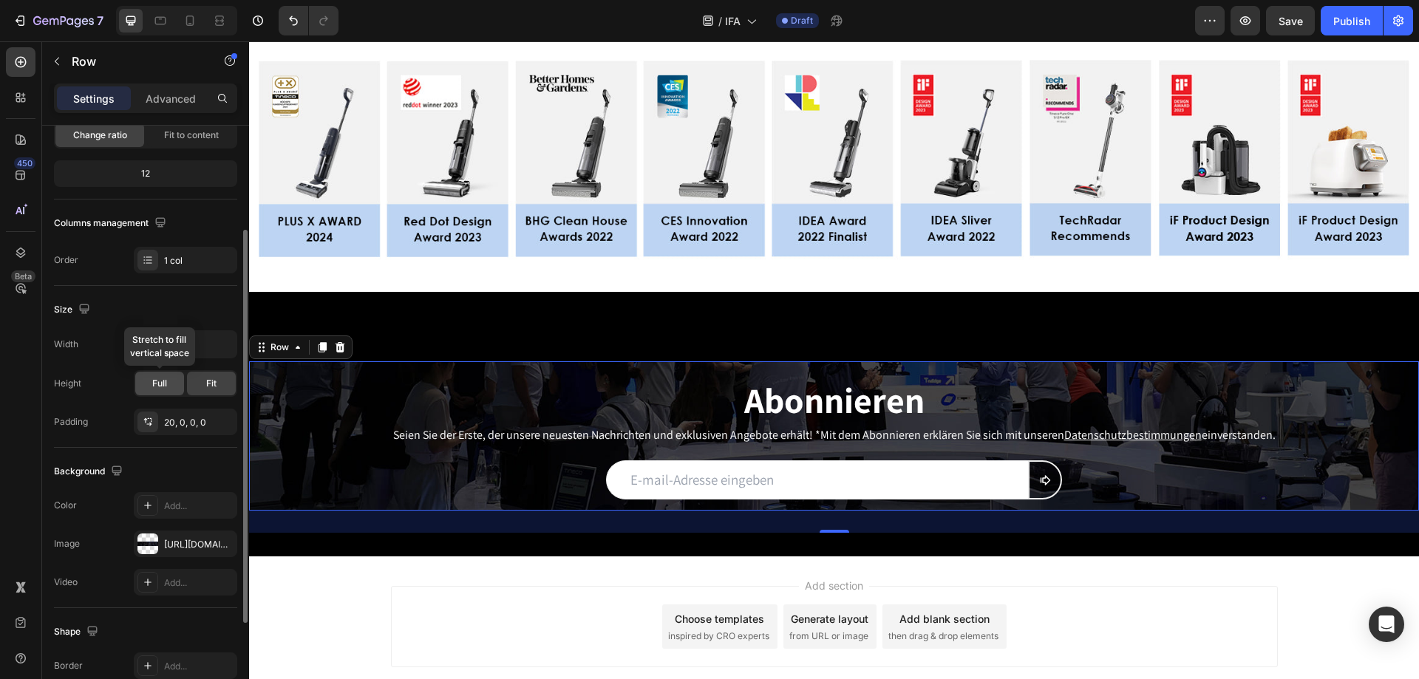
click at [162, 382] on span "Full" at bounding box center [159, 383] width 15 height 13
click at [211, 373] on div "Fit" at bounding box center [211, 384] width 49 height 24
click at [152, 544] on div at bounding box center [147, 544] width 21 height 21
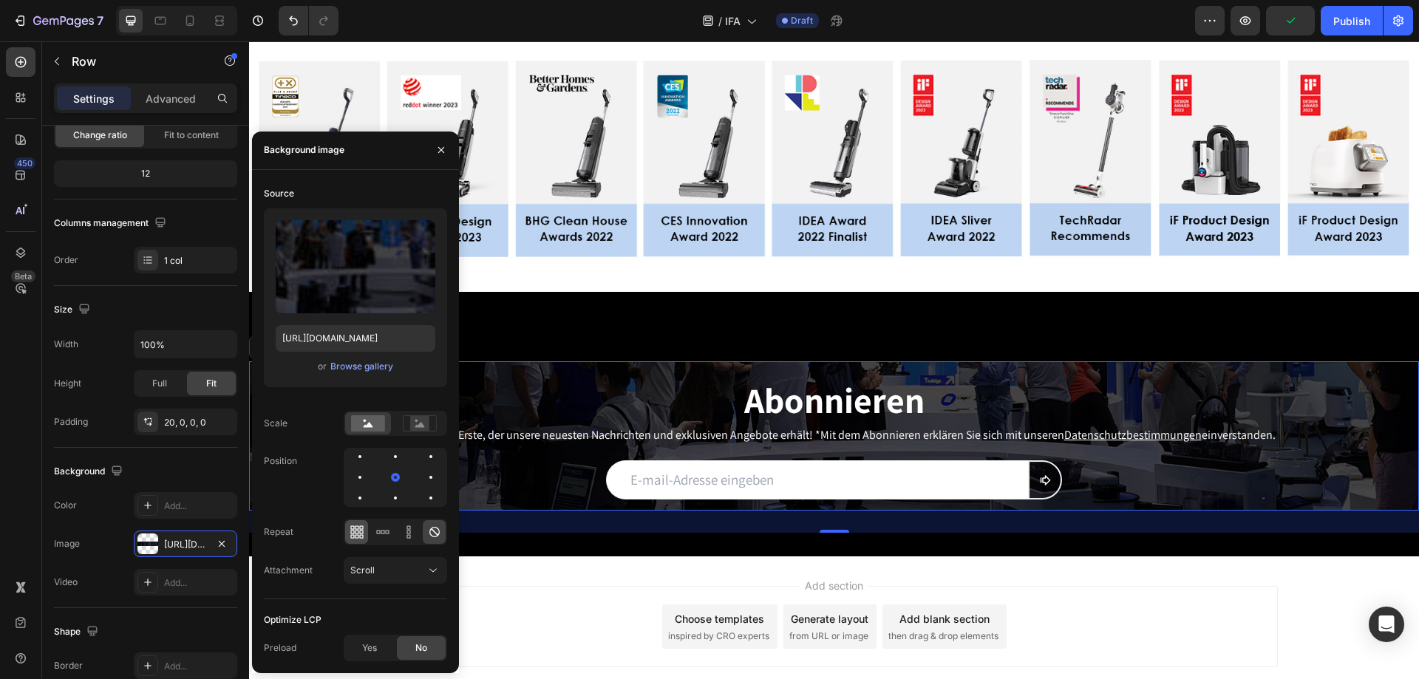
click at [362, 534] on icon at bounding box center [361, 532] width 4 height 4
click at [438, 531] on icon at bounding box center [434, 532] width 10 height 10
click at [424, 571] on div "Scroll" at bounding box center [387, 570] width 75 height 13
click at [382, 509] on p "Fixed" at bounding box center [392, 506] width 84 height 13
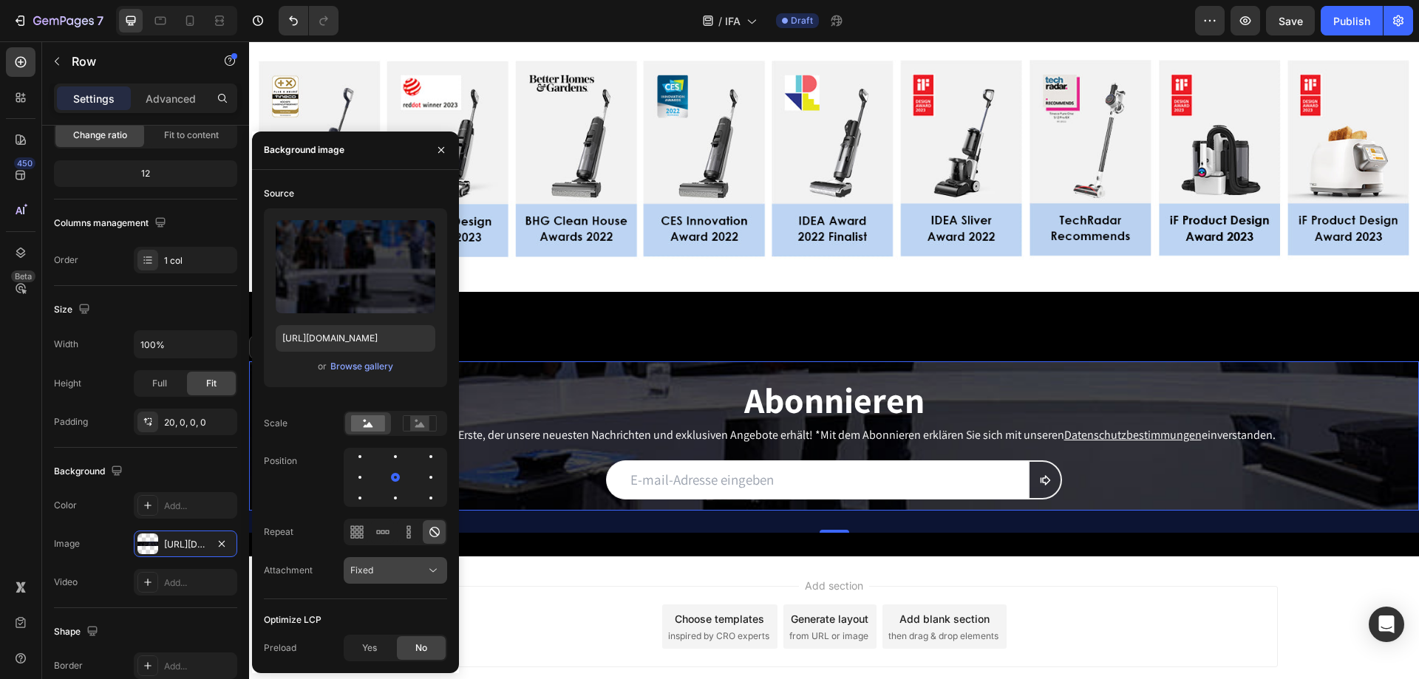
click at [420, 561] on button "Fixed" at bounding box center [395, 570] width 103 height 27
click at [392, 538] on p "Local" at bounding box center [392, 534] width 84 height 13
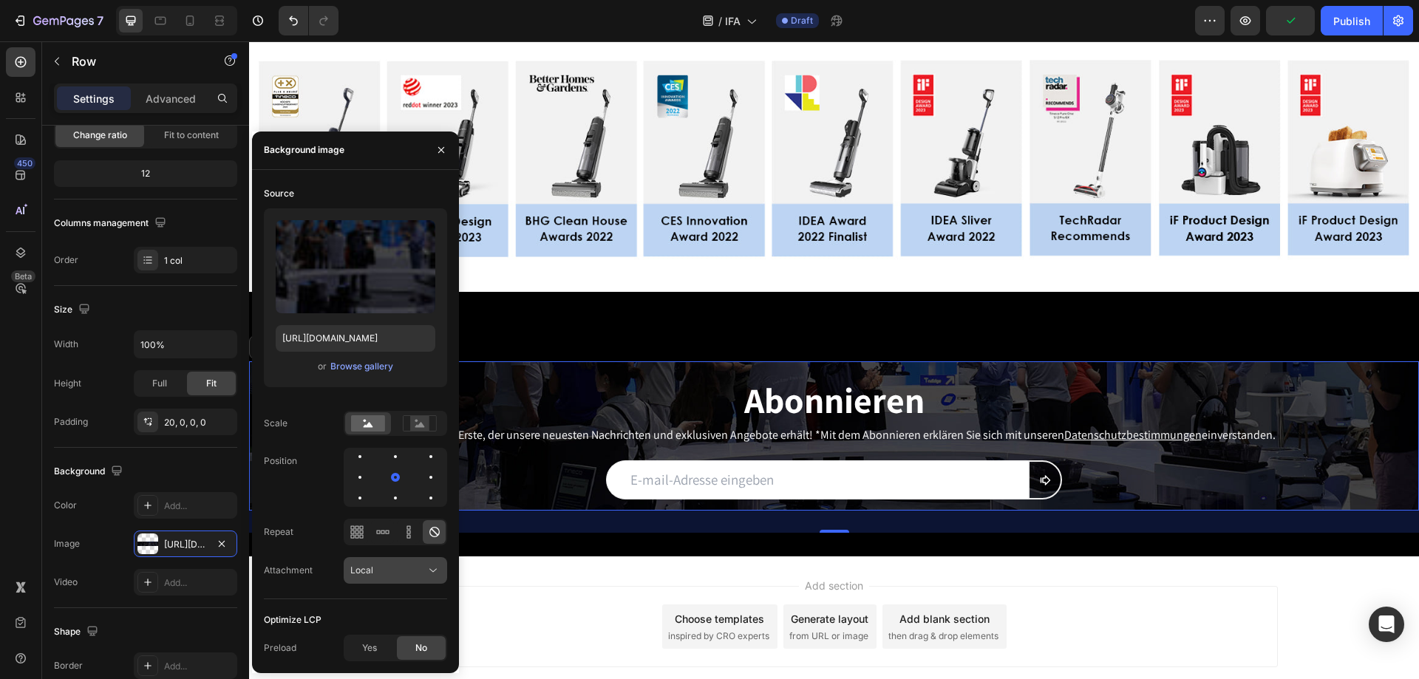
click at [433, 578] on button "Local" at bounding box center [395, 570] width 103 height 27
click at [386, 483] on p "Scroll" at bounding box center [392, 478] width 84 height 13
click at [420, 421] on rect at bounding box center [419, 423] width 19 height 15
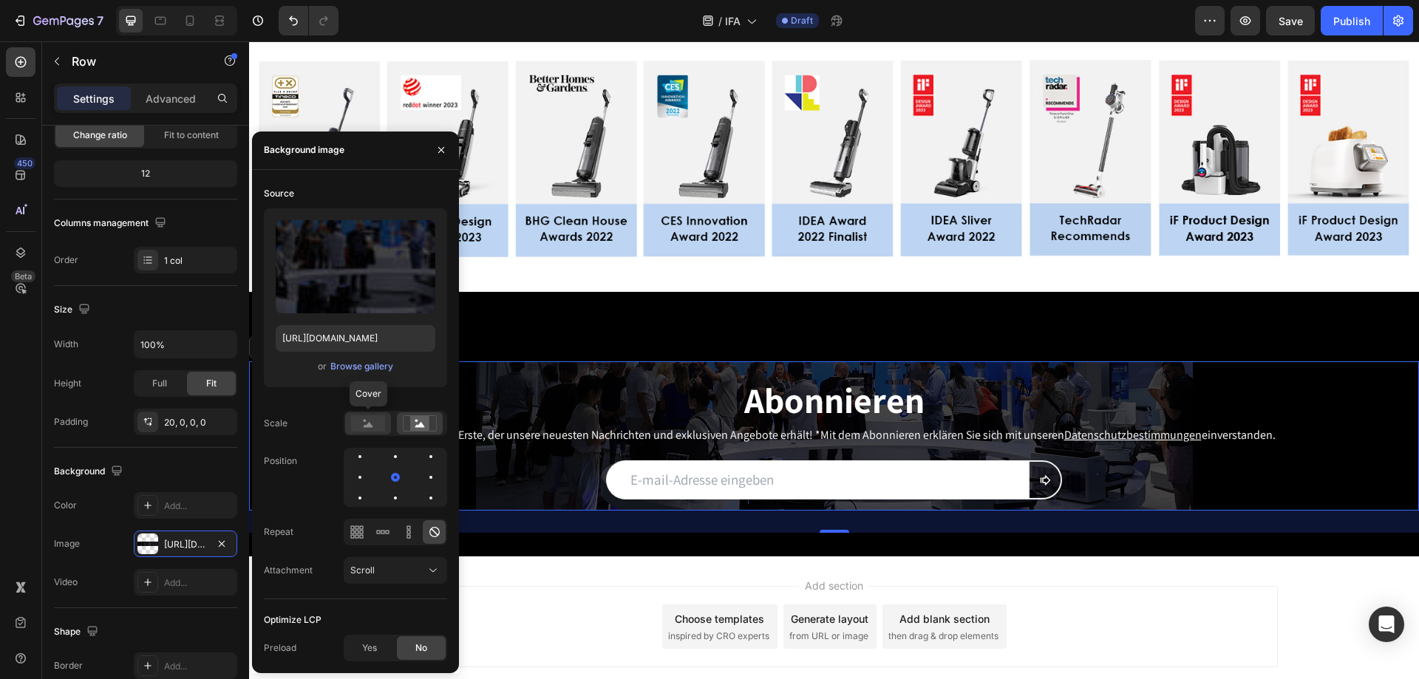
click at [373, 419] on rect at bounding box center [368, 423] width 34 height 16
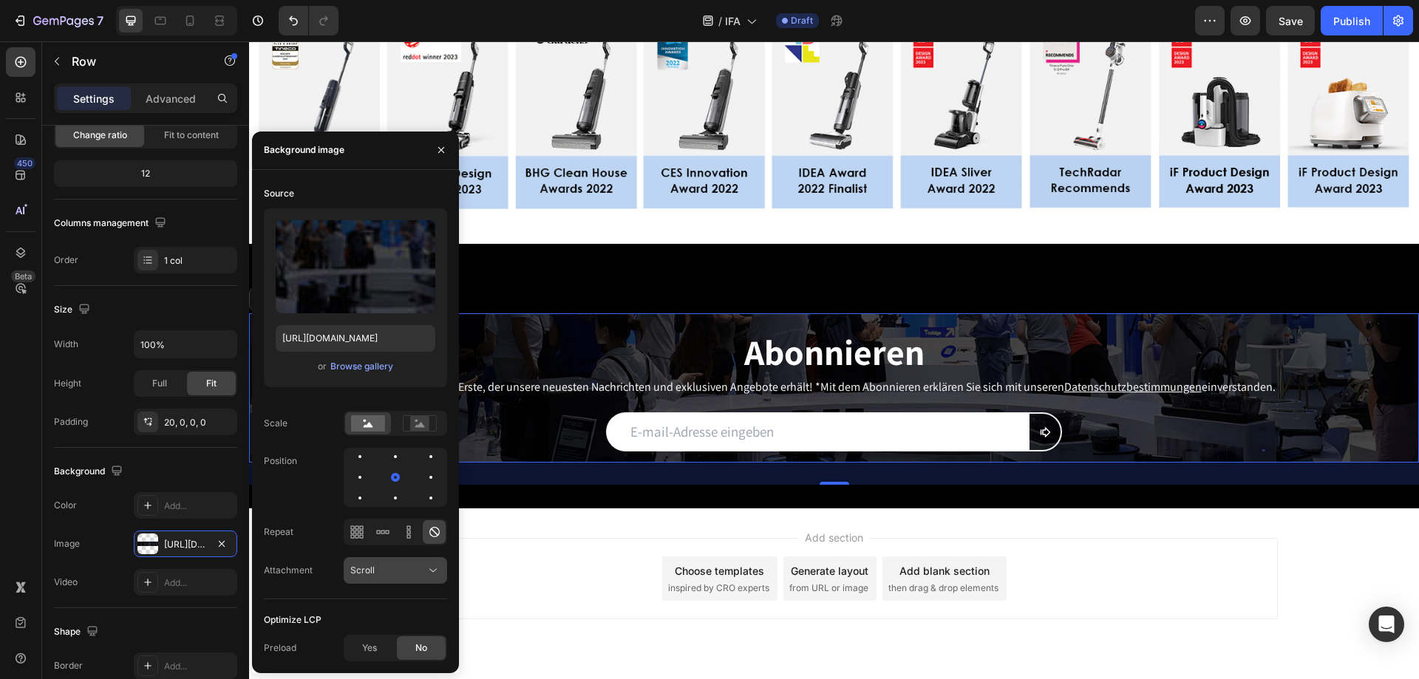
scroll to position [3252, 0]
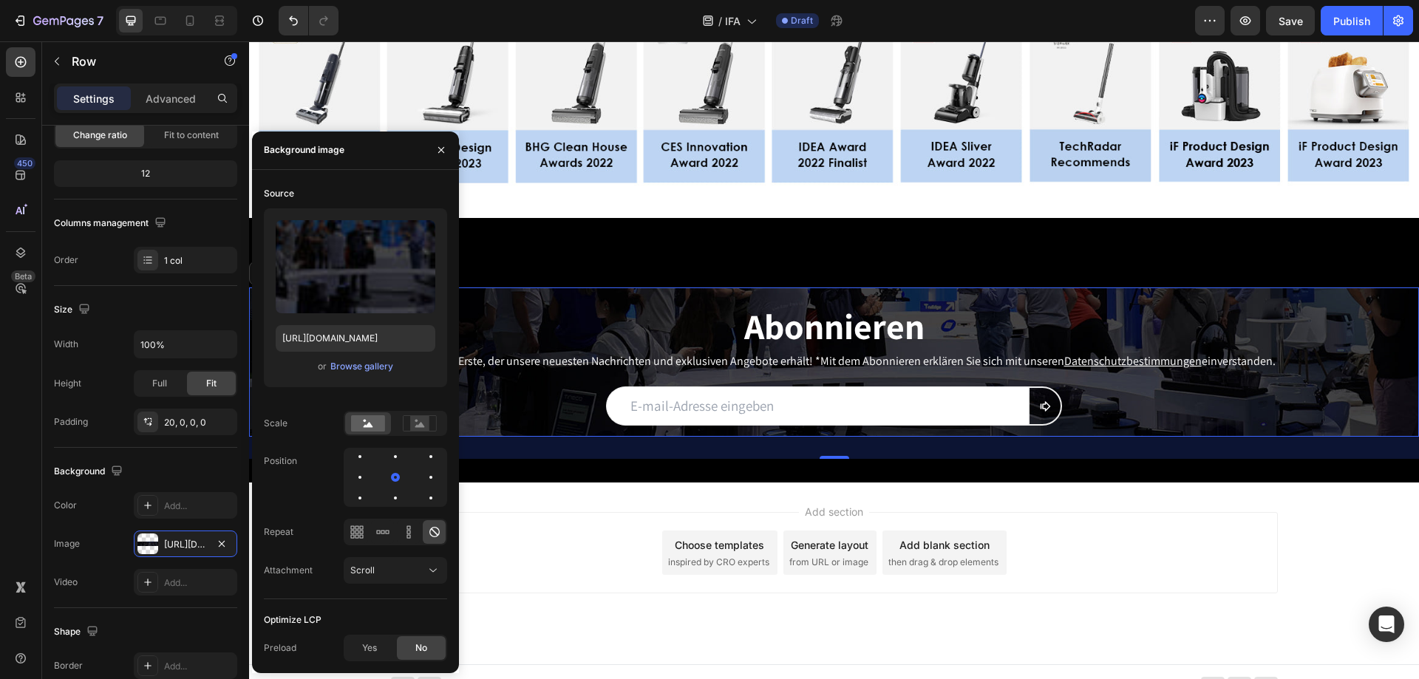
click at [406, 607] on div "Source Upload Image https://cdn.shopify.com/s/files/1/0551/9032/3355/files/gemp…" at bounding box center [355, 422] width 183 height 480
click at [442, 147] on icon "button" at bounding box center [441, 150] width 12 height 12
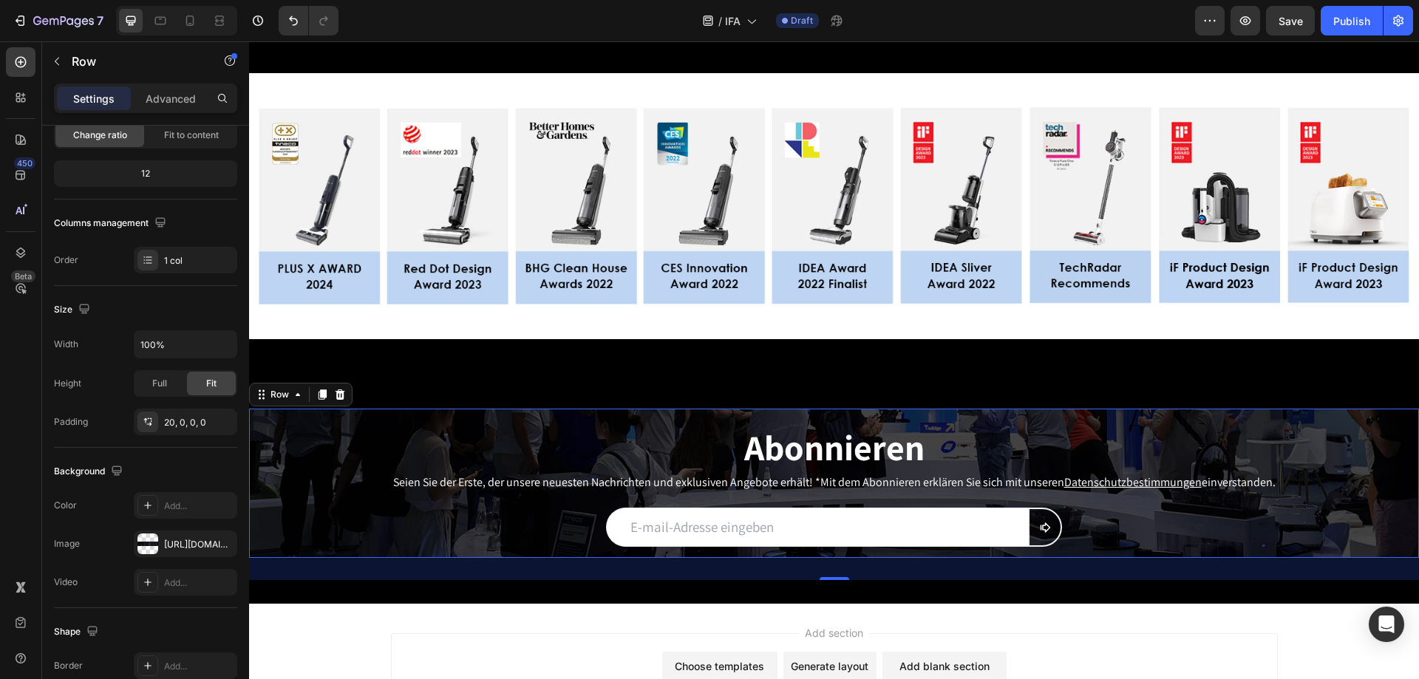
scroll to position [3104, 0]
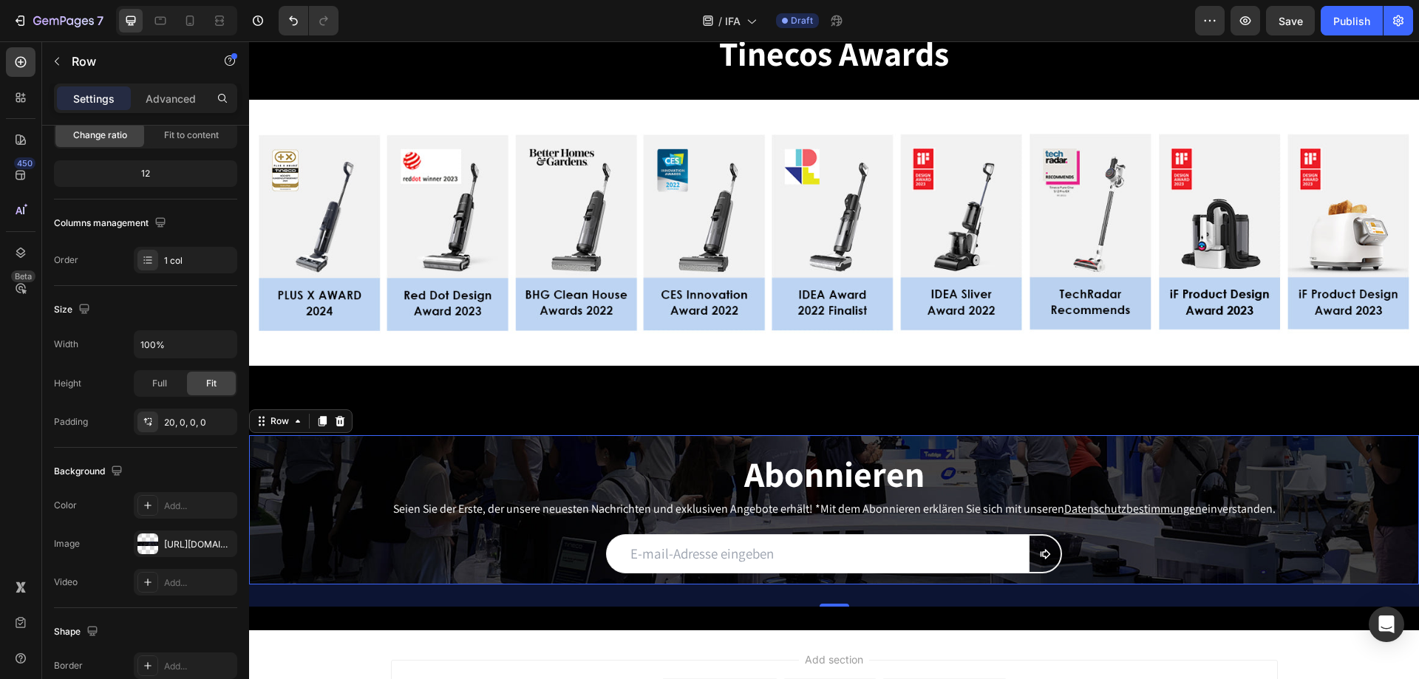
click at [306, 436] on div "Abonnieren Heading Seien Sie der Erste, der unsere neuesten Nachrichten und exk…" at bounding box center [834, 509] width 1170 height 149
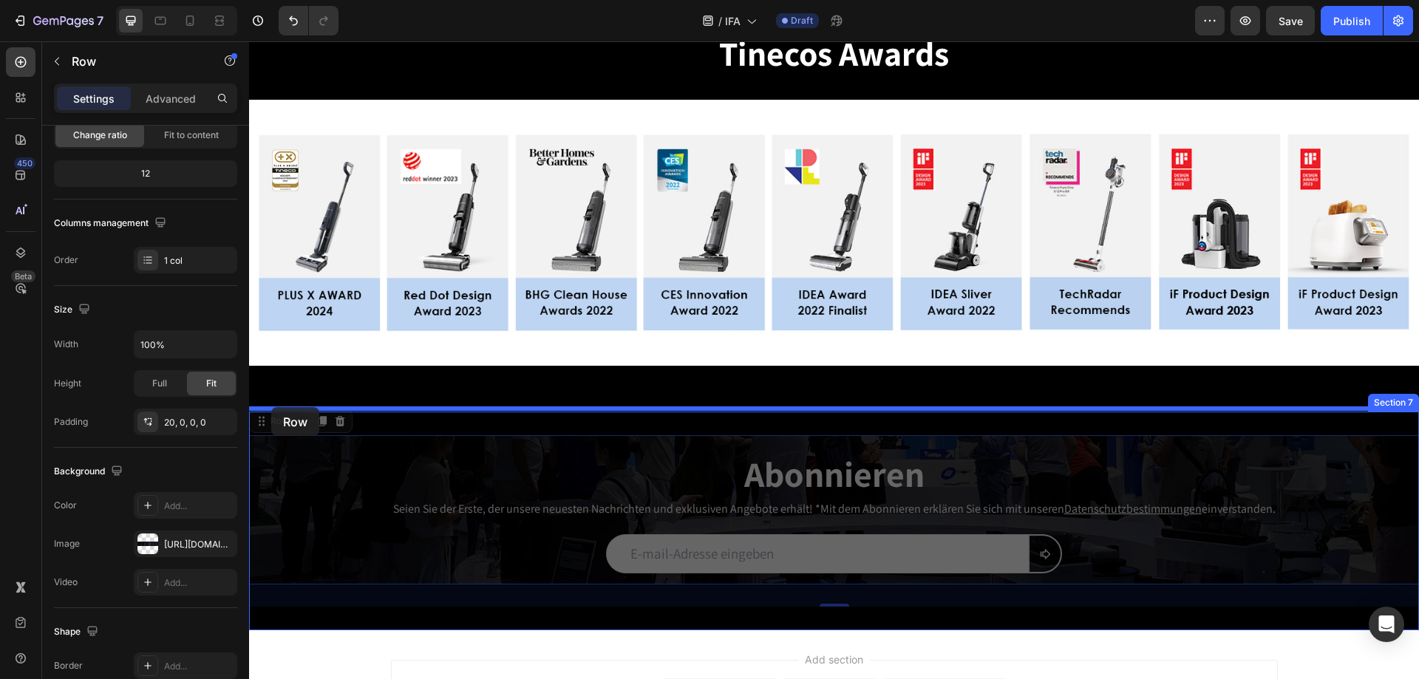
drag, startPoint x: 266, startPoint y: 421, endPoint x: 269, endPoint y: 412, distance: 9.3
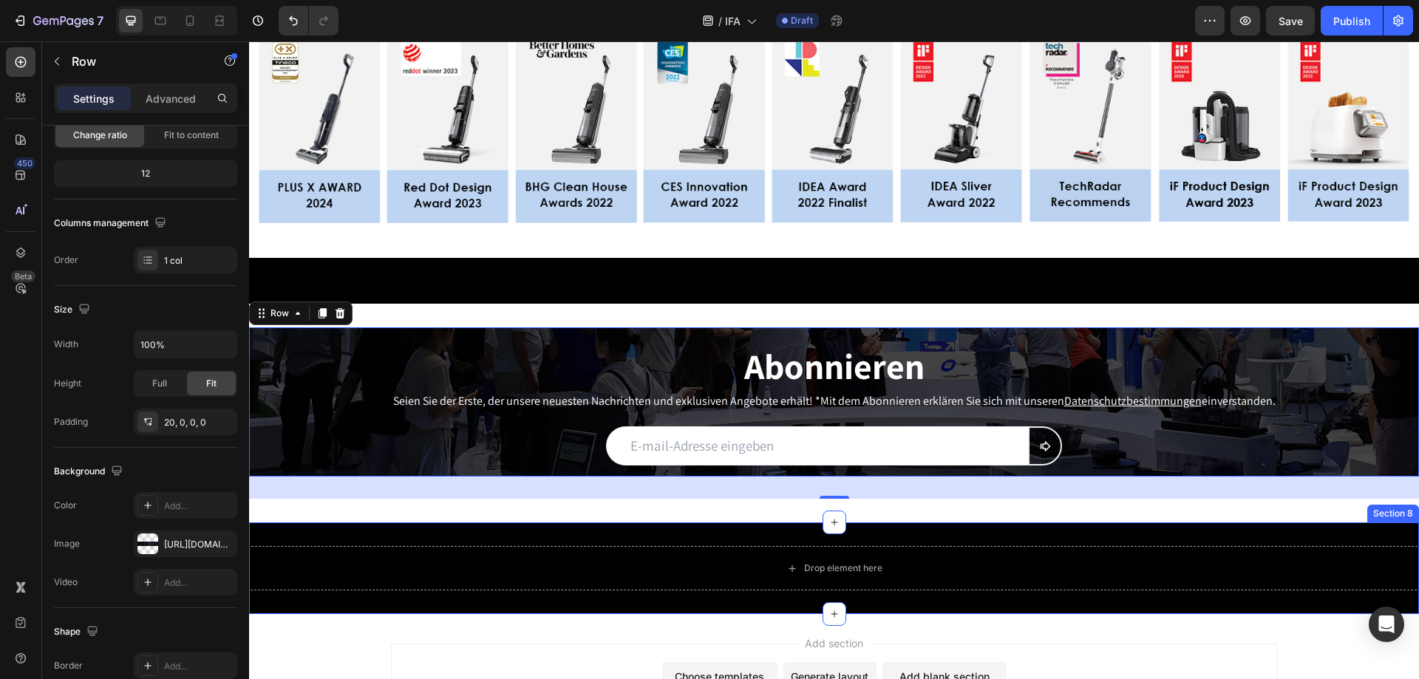
scroll to position [3178, 0]
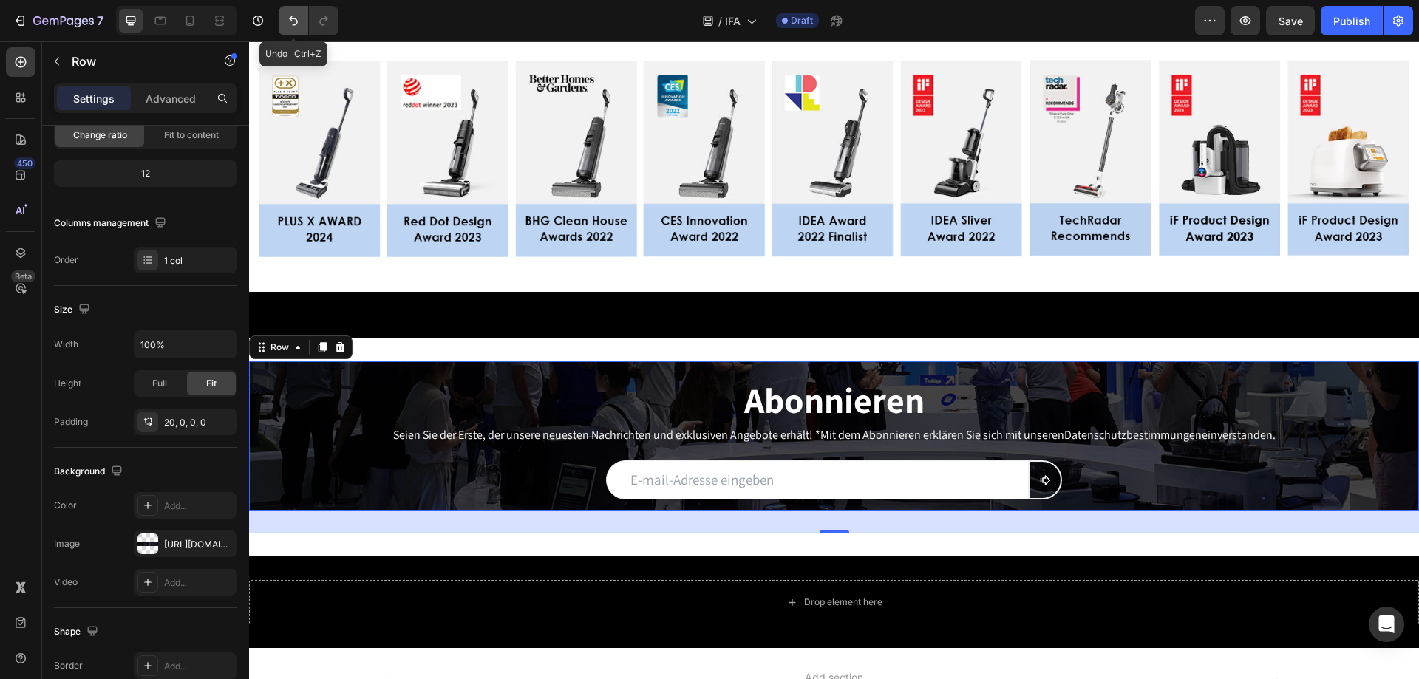
click at [298, 25] on icon "Undo/Redo" at bounding box center [293, 20] width 15 height 15
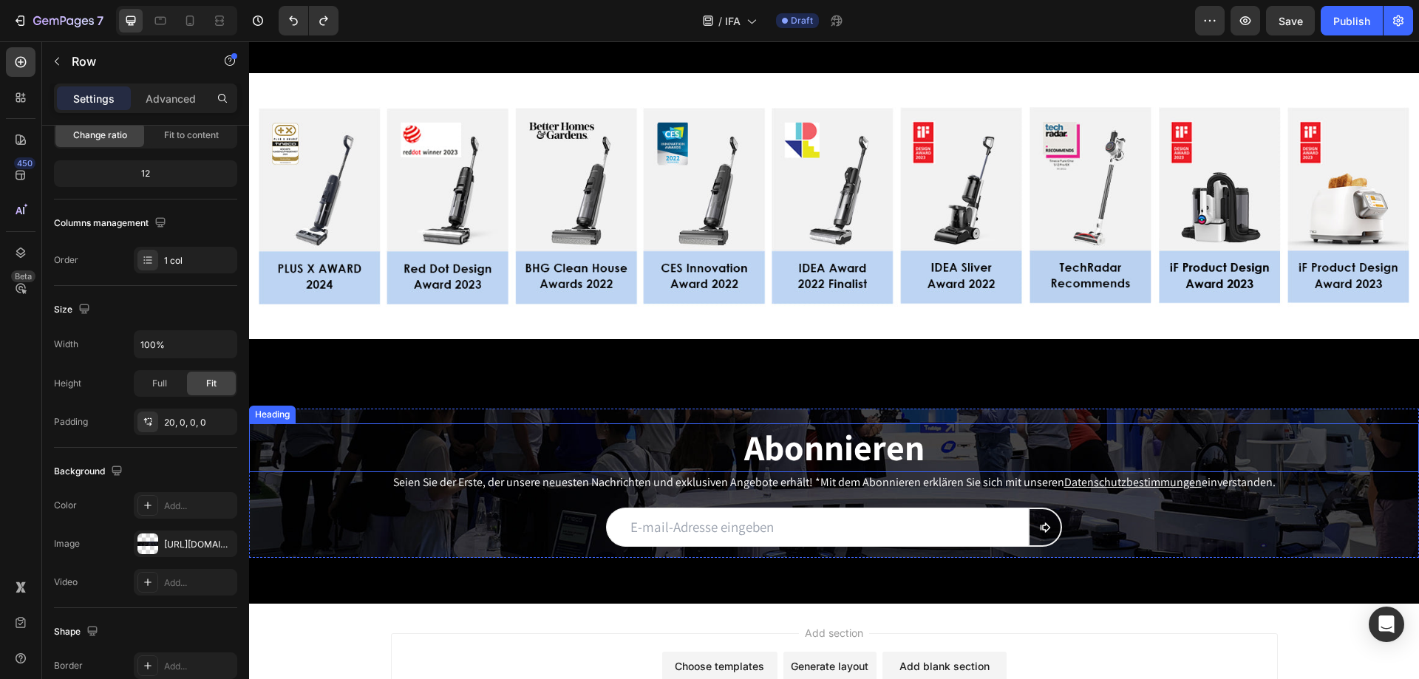
scroll to position [3104, 0]
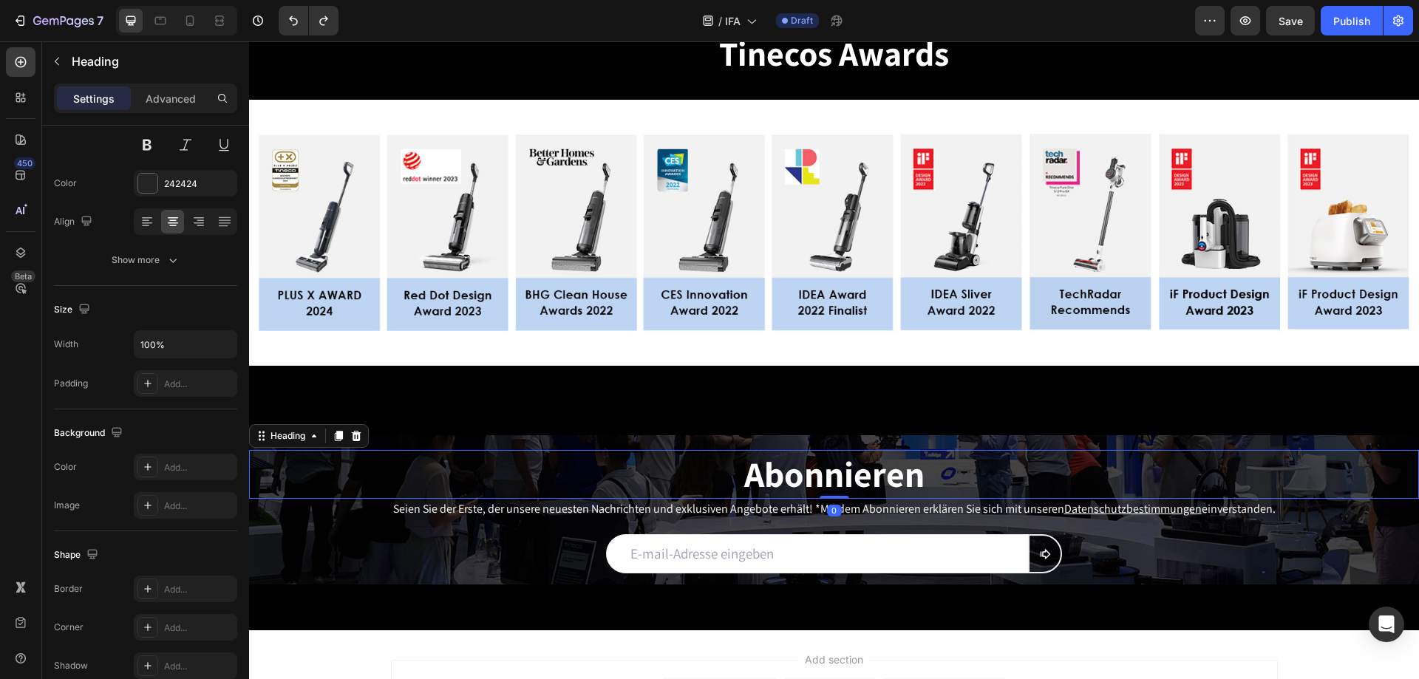
click at [432, 476] on h2 "Abonnieren" at bounding box center [834, 474] width 1170 height 49
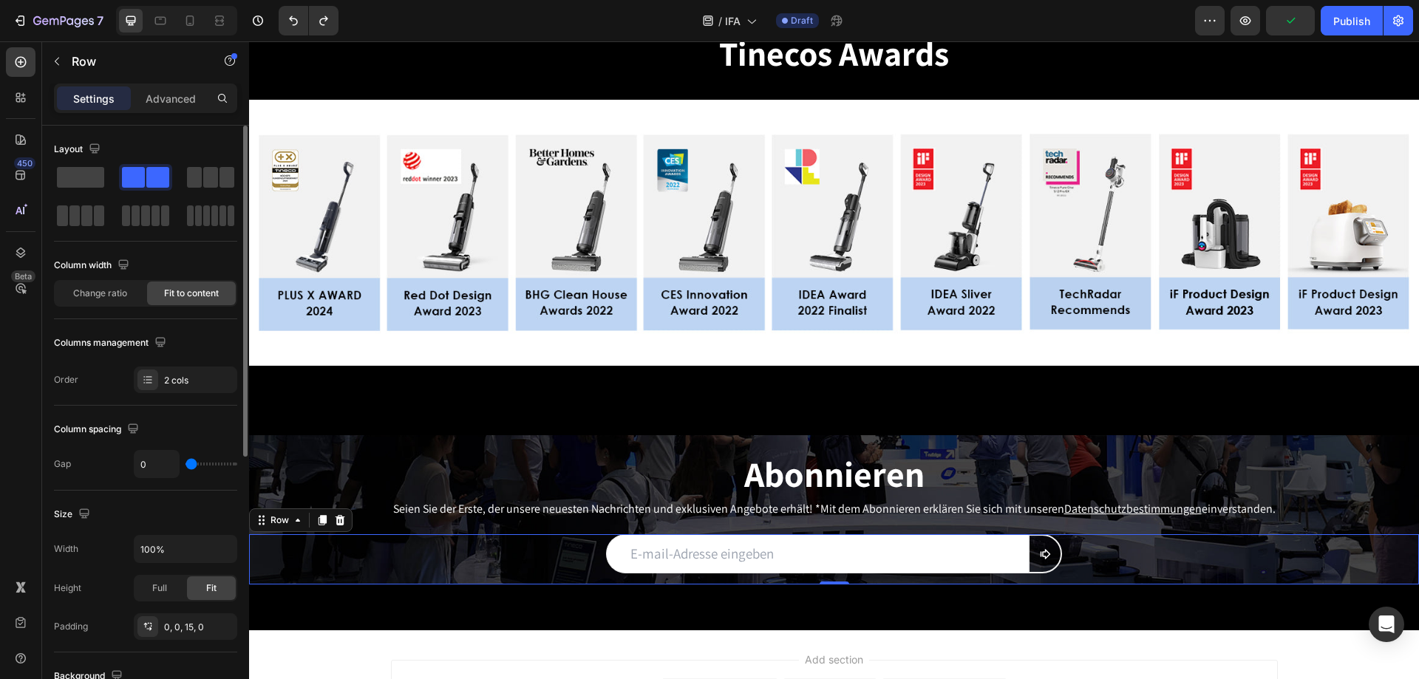
click at [333, 543] on div "Email Field Submit Button Row 0" at bounding box center [834, 559] width 1170 height 50
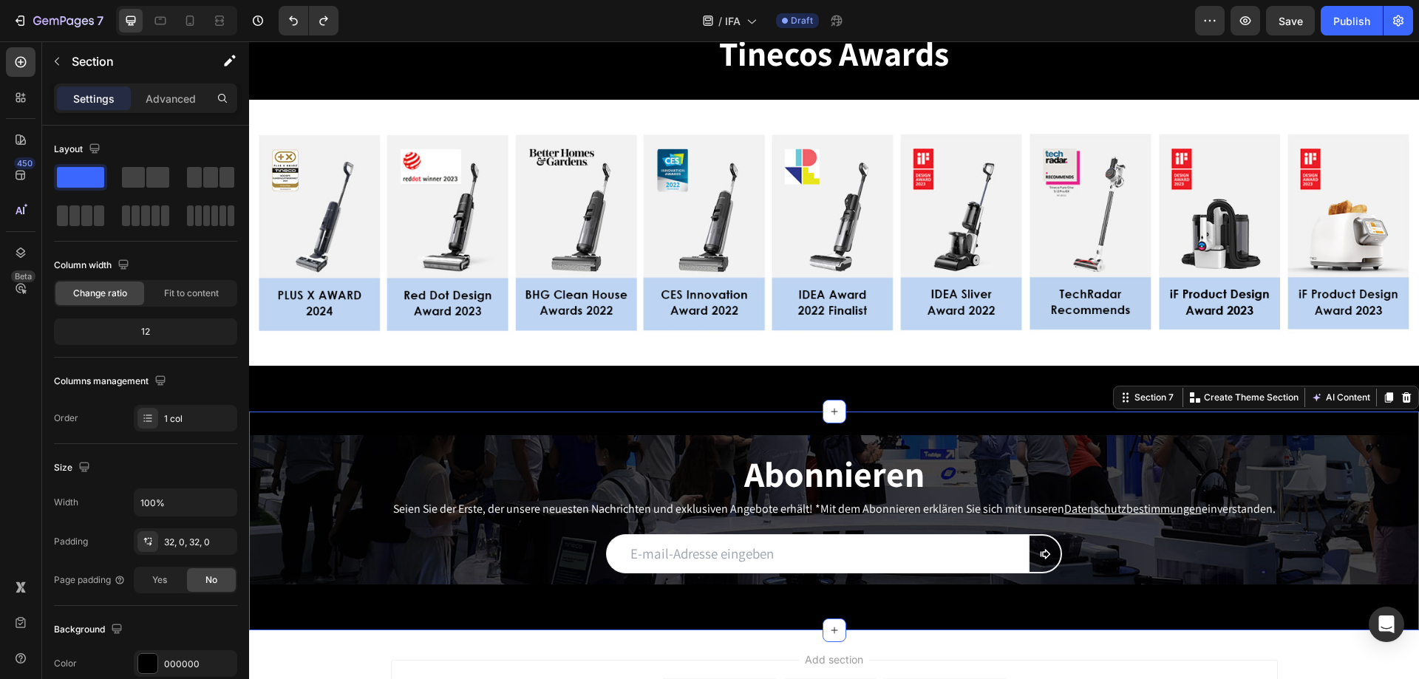
click at [324, 430] on div "Abonnieren Heading Seien Sie der Erste, der unsere neuesten Nachrichten und exk…" at bounding box center [834, 521] width 1170 height 219
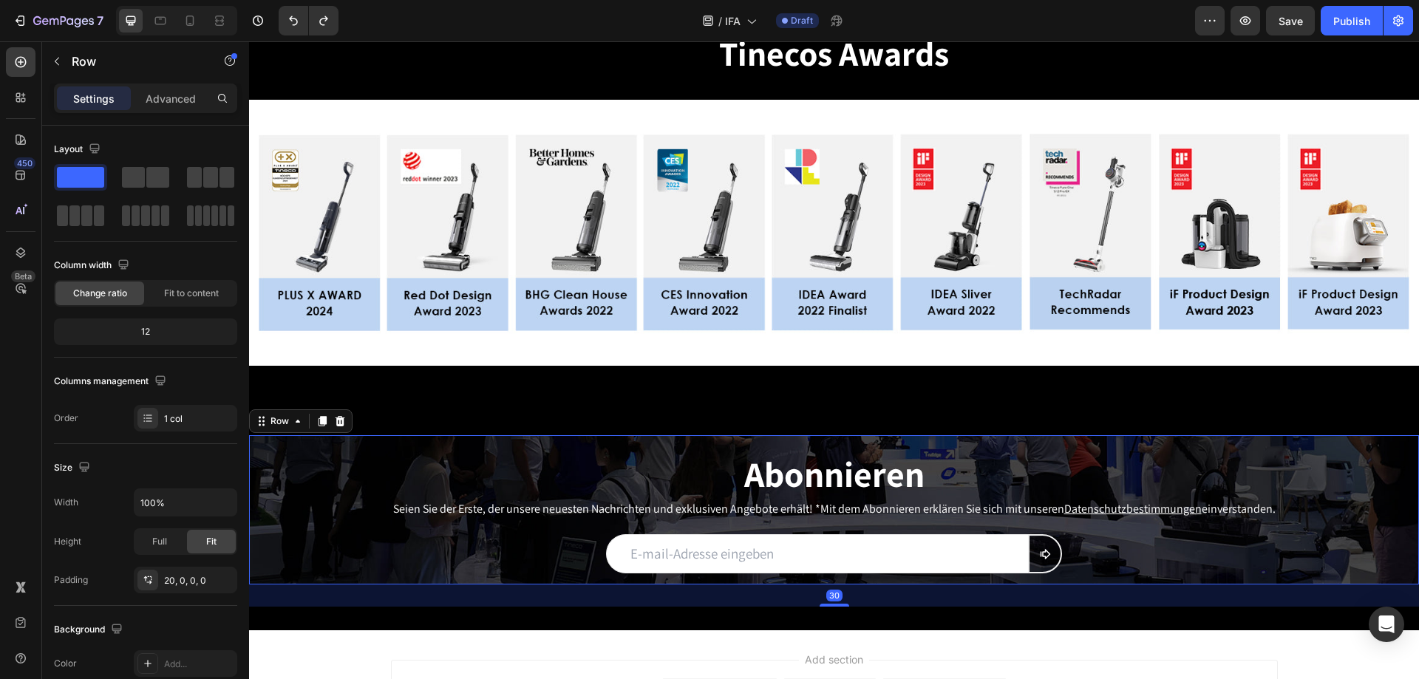
click at [325, 440] on div "Abonnieren Heading Seien Sie der Erste, der unsere neuesten Nachrichten und exk…" at bounding box center [834, 509] width 1170 height 149
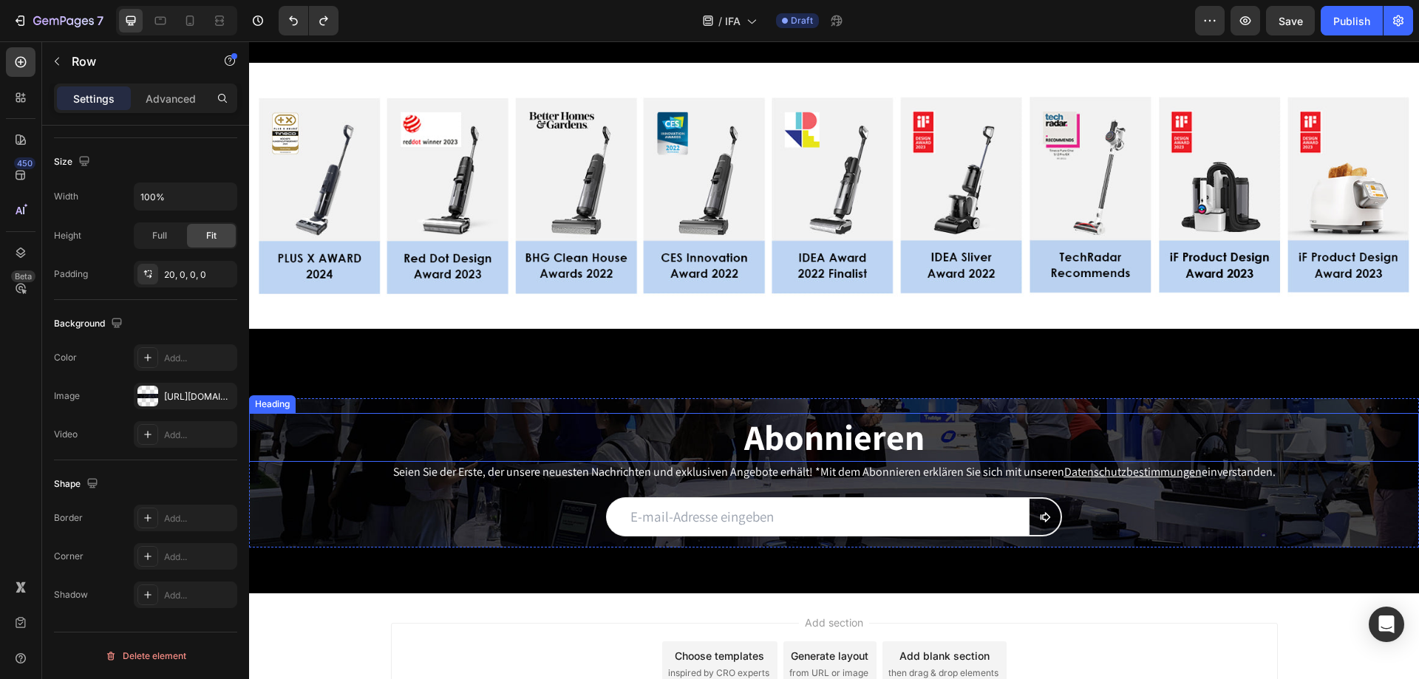
scroll to position [3266, 0]
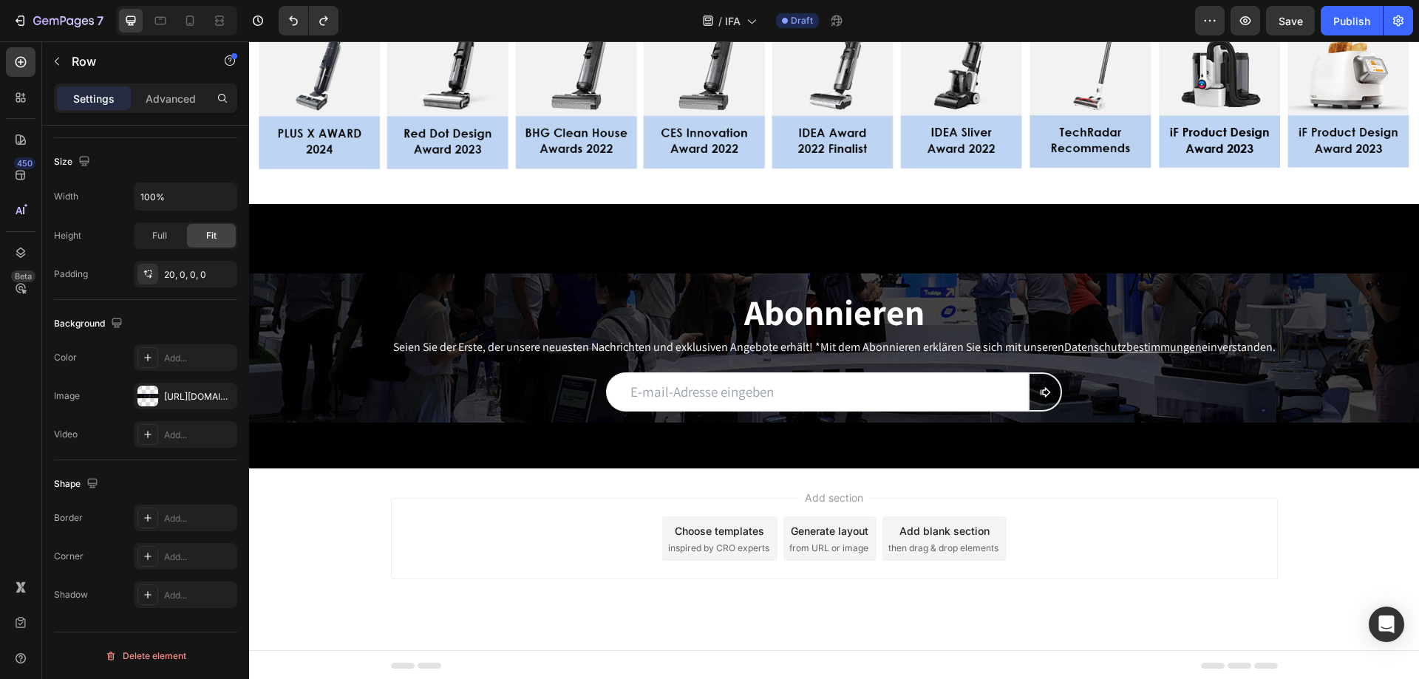
click at [426, 276] on div "Abonnieren Heading Seien Sie der Erste, der unsere neuesten Nachrichten und exk…" at bounding box center [834, 347] width 1170 height 149
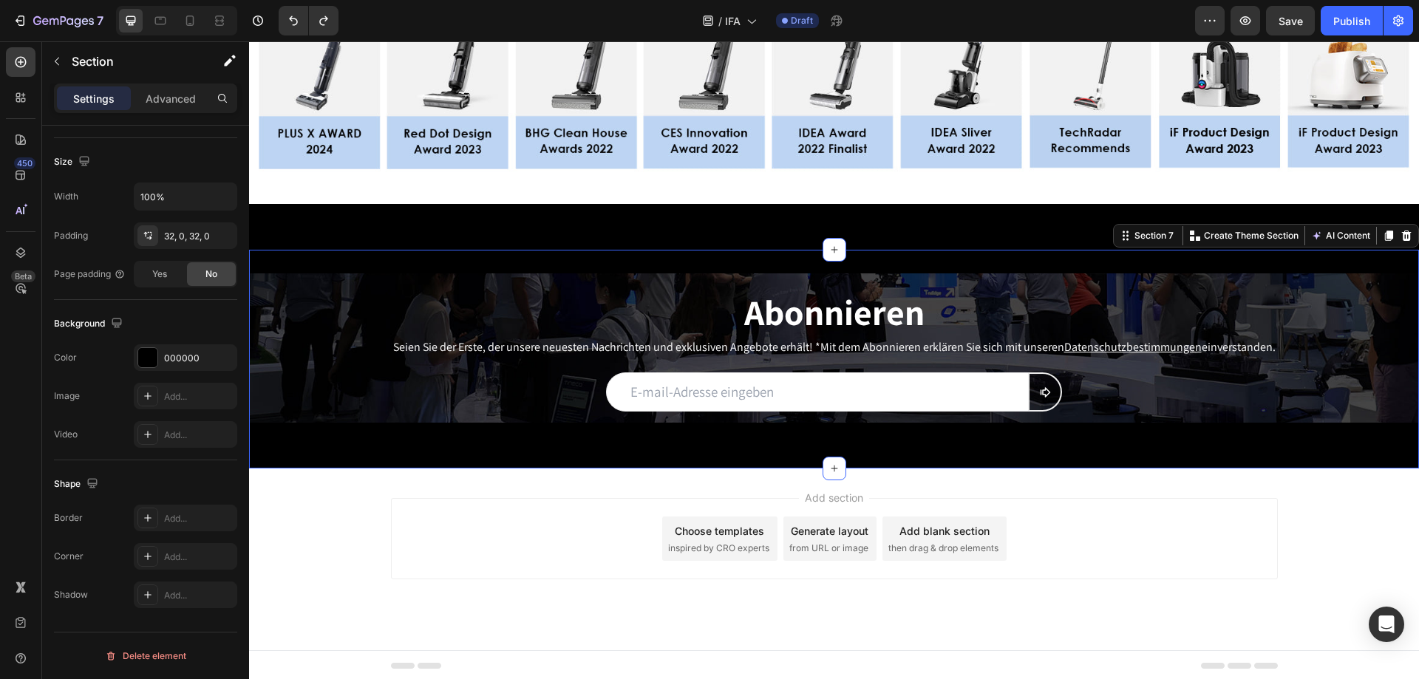
click at [441, 250] on div "Abonnieren Heading Seien Sie der Erste, der unsere neuesten Nachrichten und exk…" at bounding box center [834, 359] width 1170 height 219
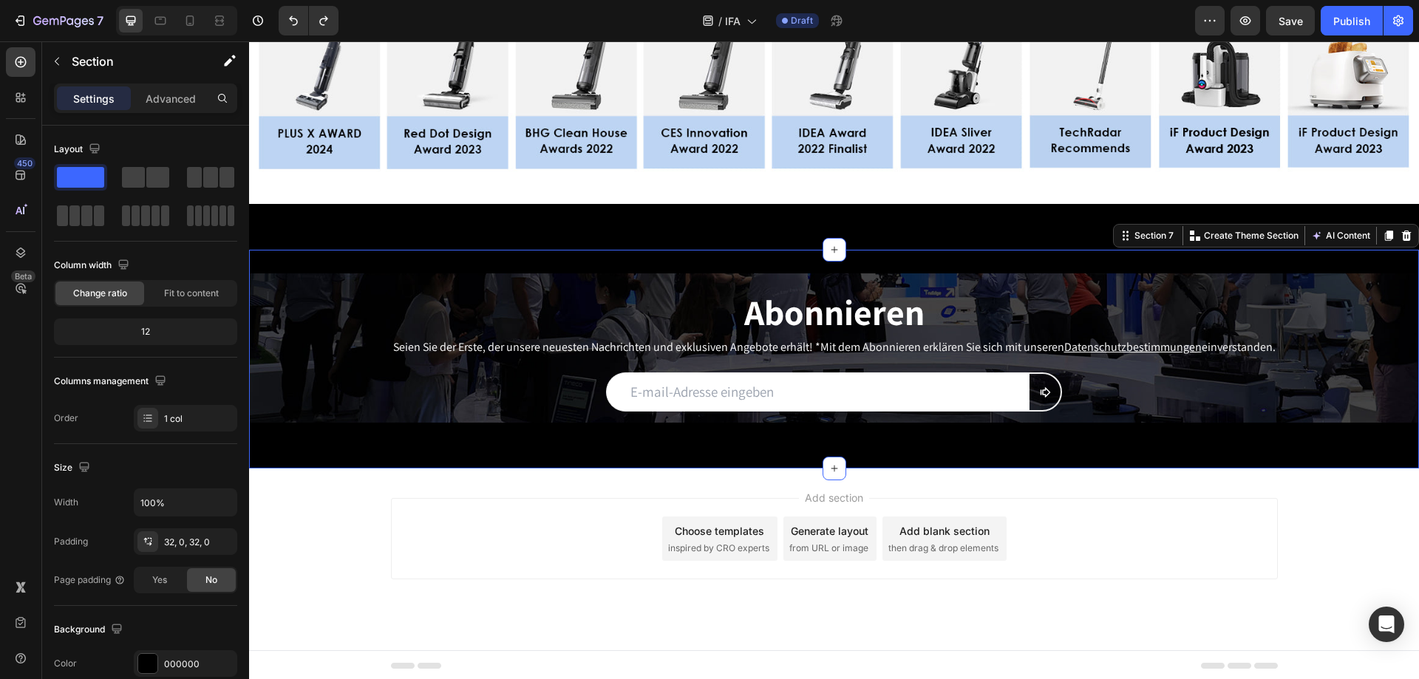
click at [441, 250] on div "Abonnieren Heading Seien Sie der Erste, der unsere neuesten Nachrichten und exk…" at bounding box center [834, 359] width 1170 height 219
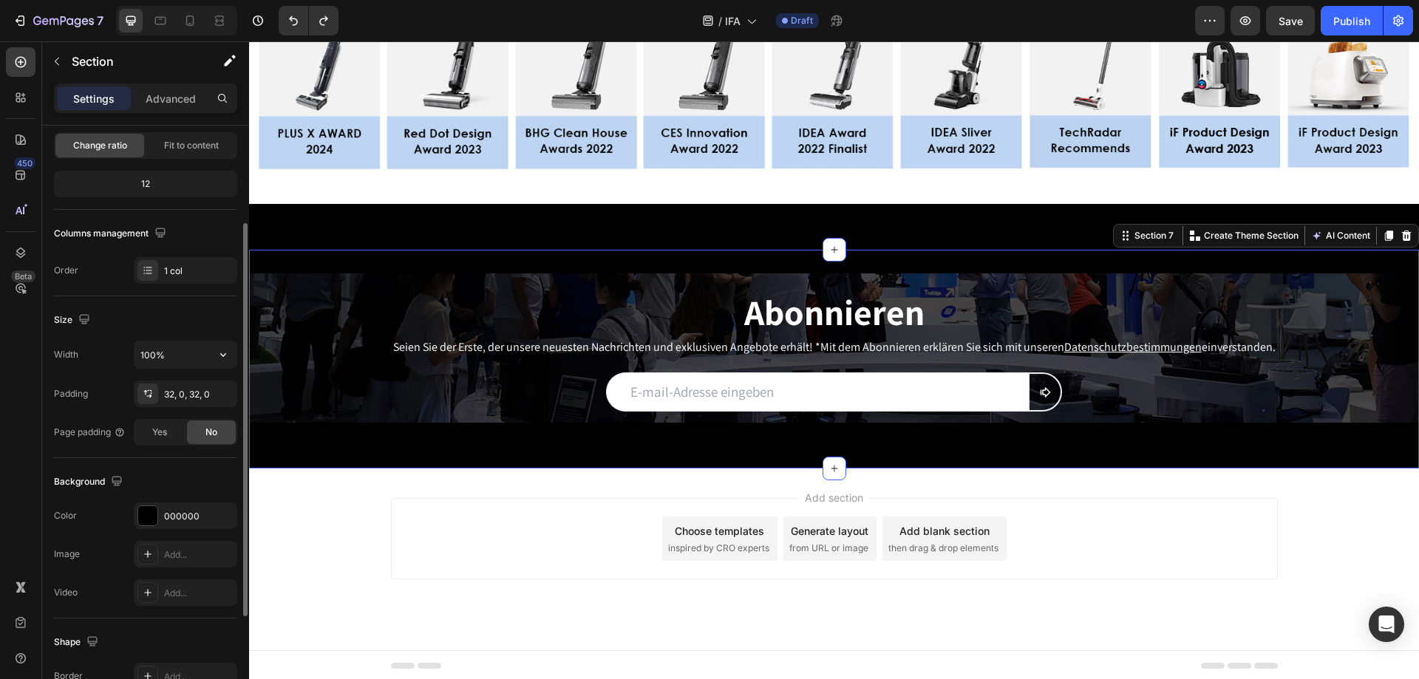
scroll to position [296, 0]
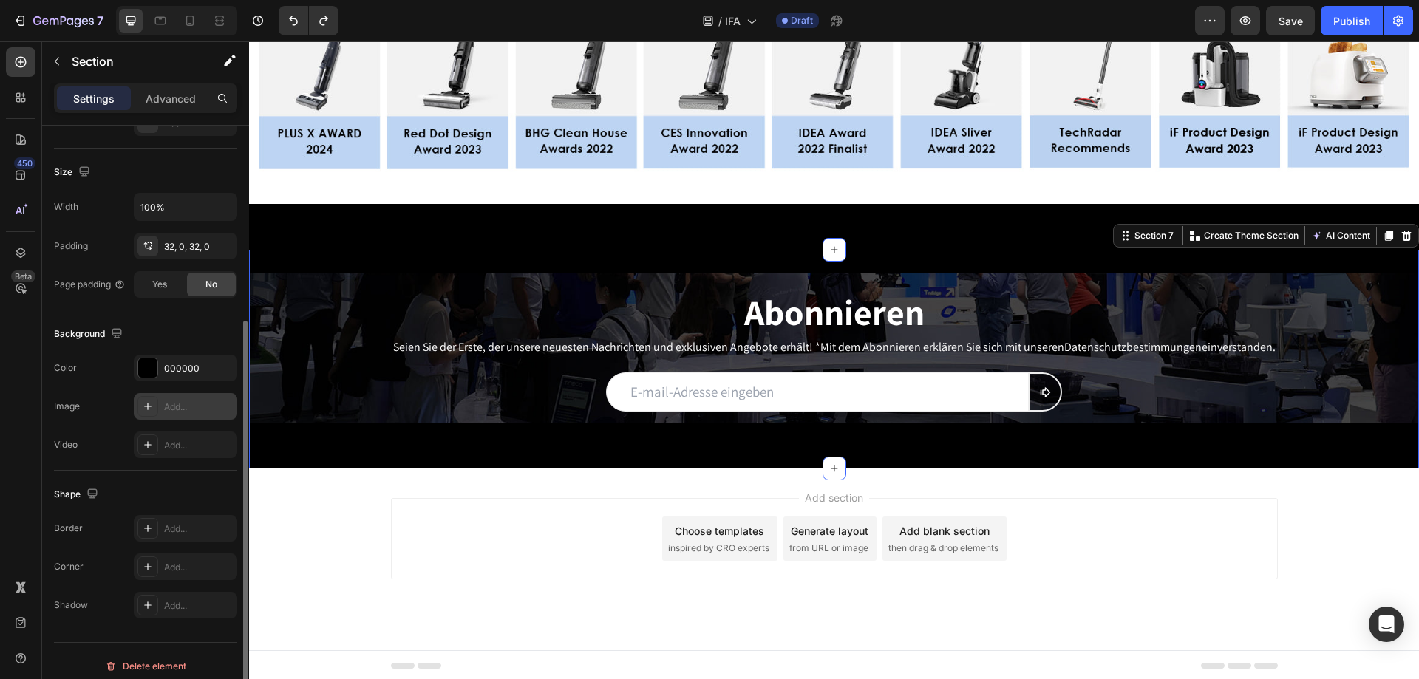
click at [169, 407] on div "Add..." at bounding box center [198, 407] width 69 height 13
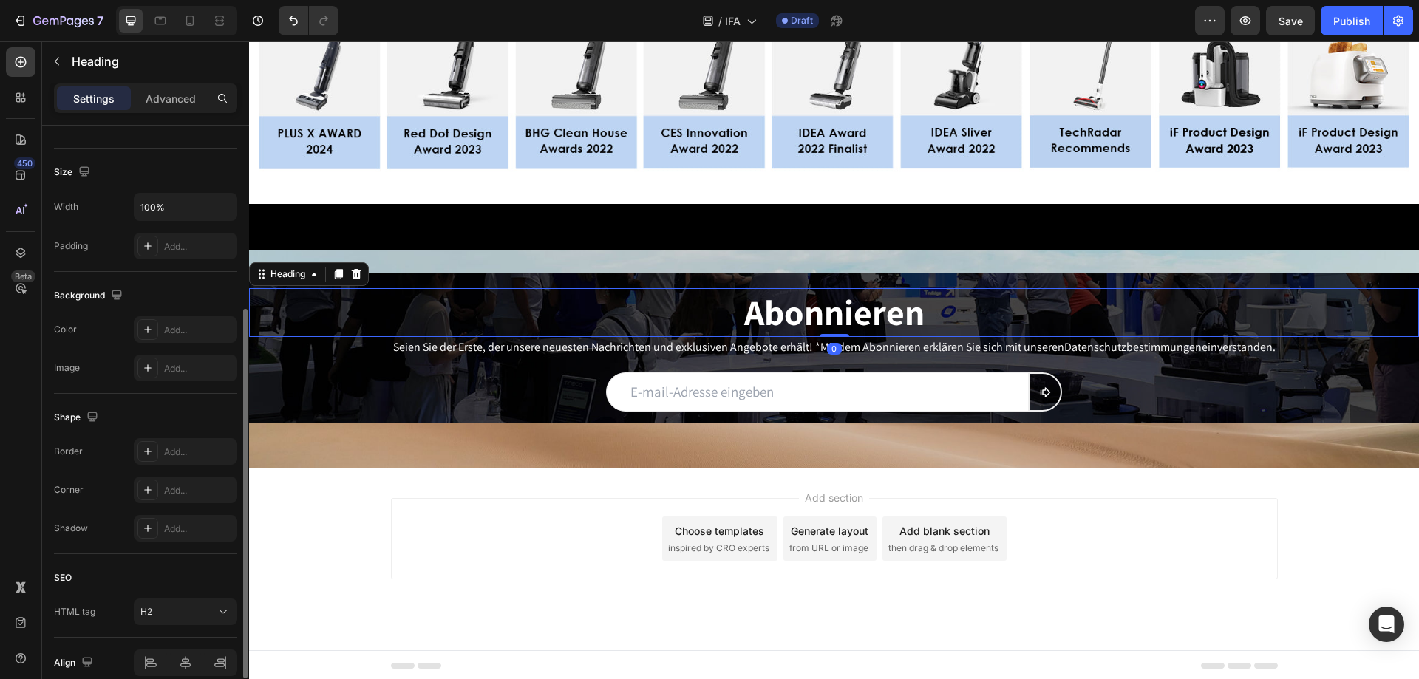
click at [643, 311] on h2 "Abonnieren" at bounding box center [834, 312] width 1170 height 49
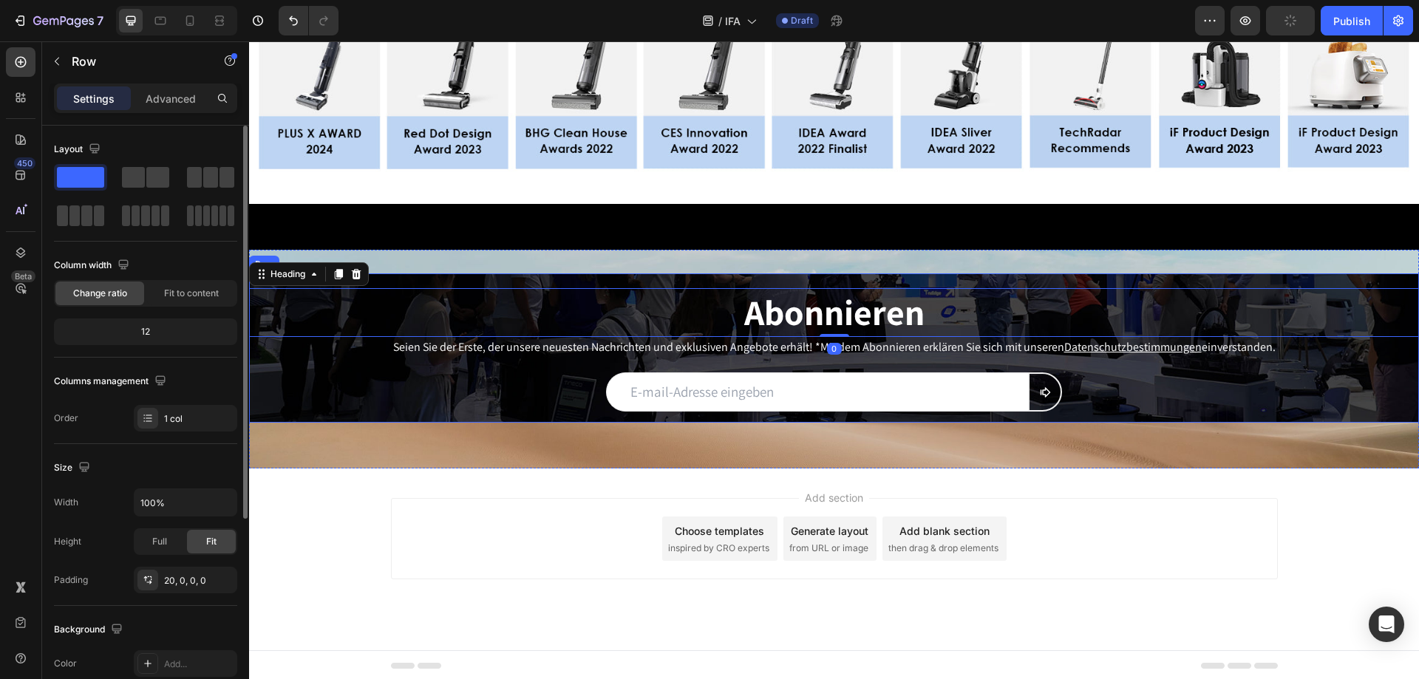
click at [275, 358] on div "Abonnieren Heading 0 Seien Sie der Erste, der unsere neuesten Nachrichten und e…" at bounding box center [834, 355] width 1170 height 135
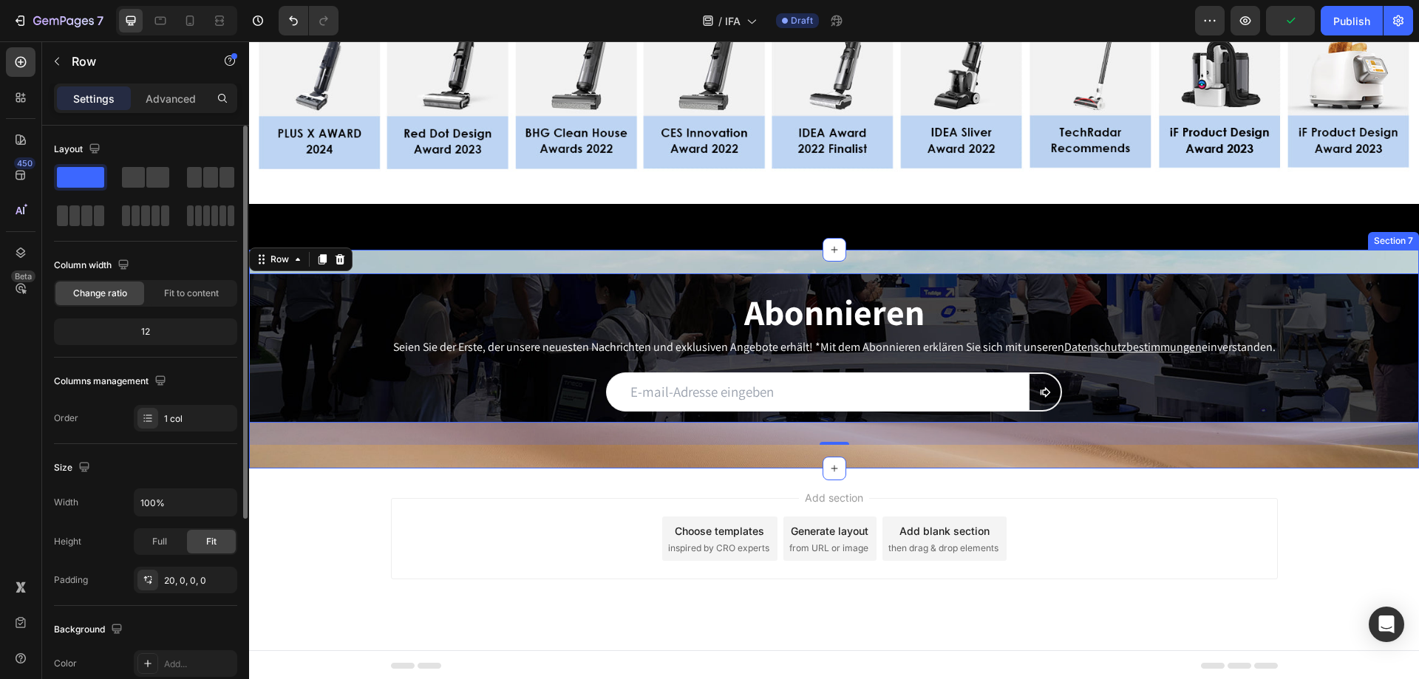
click at [740, 253] on div "Abonnieren Heading Seien Sie der Erste, der unsere neuesten Nachrichten und exk…" at bounding box center [834, 359] width 1170 height 219
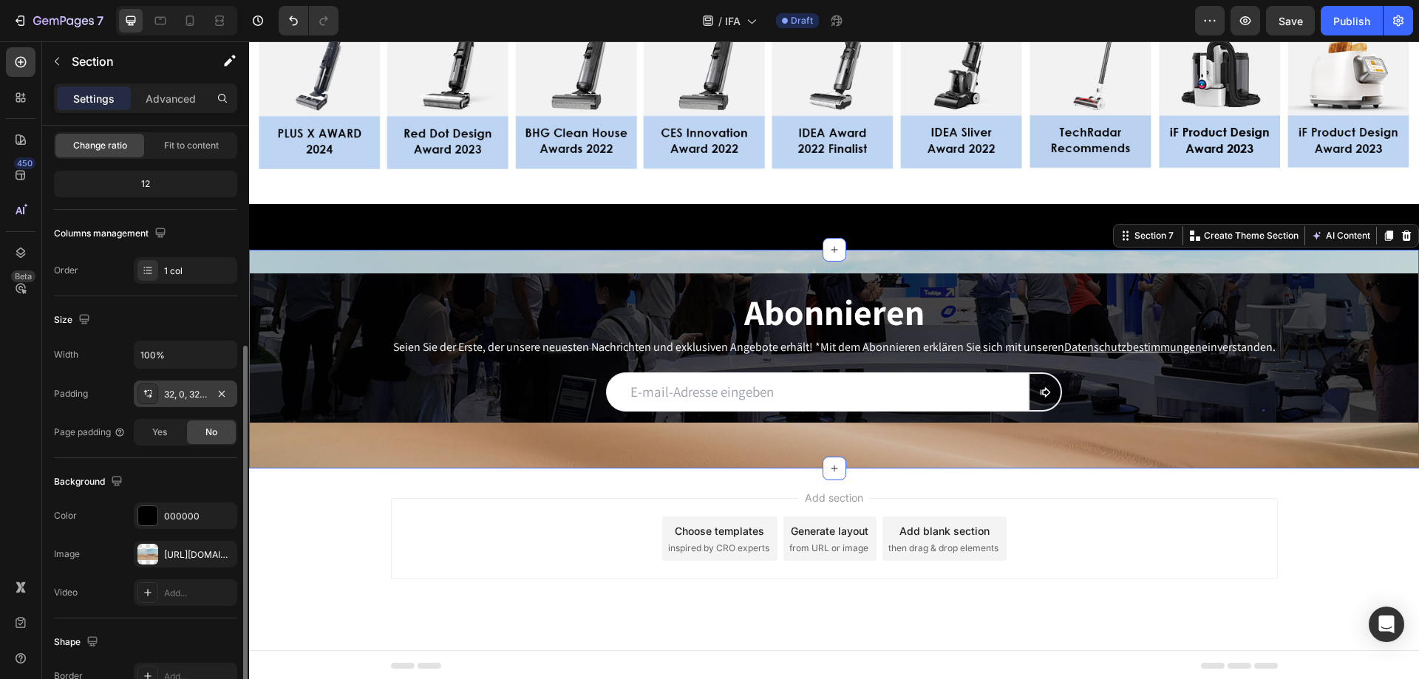
scroll to position [222, 0]
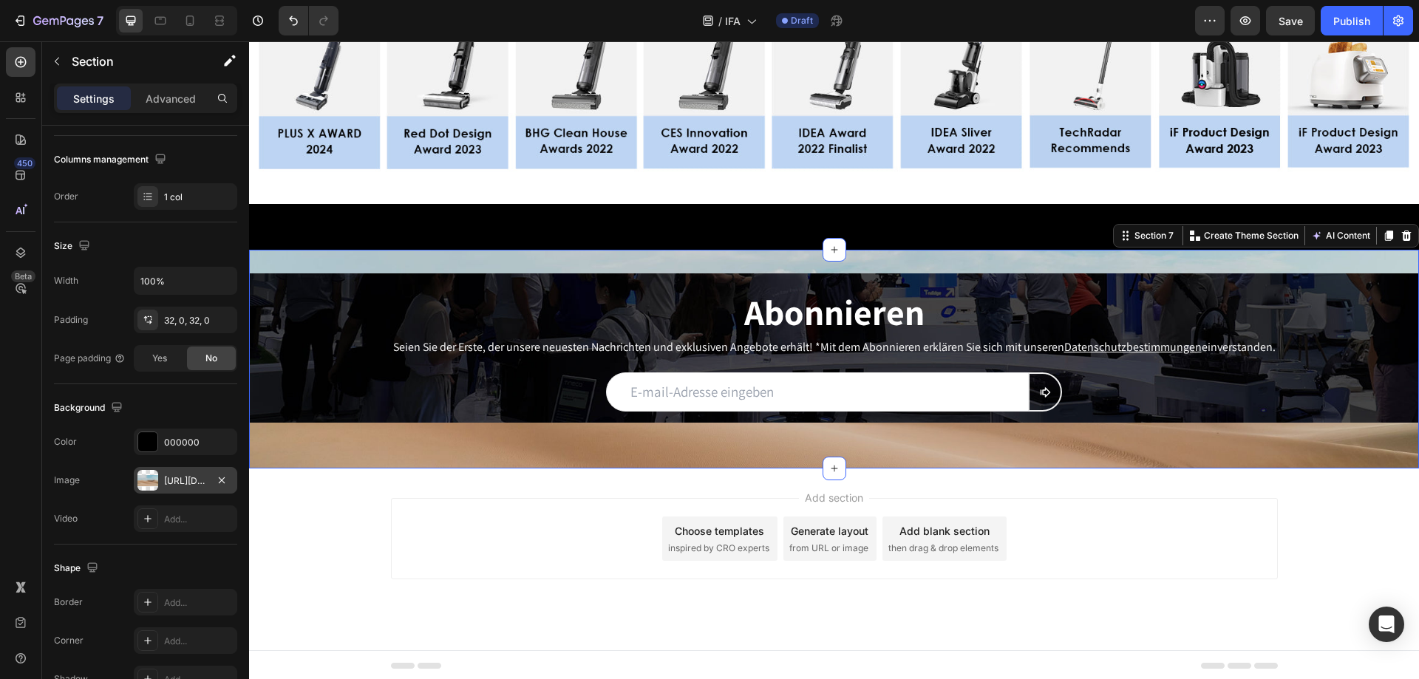
click at [154, 476] on div at bounding box center [147, 480] width 21 height 21
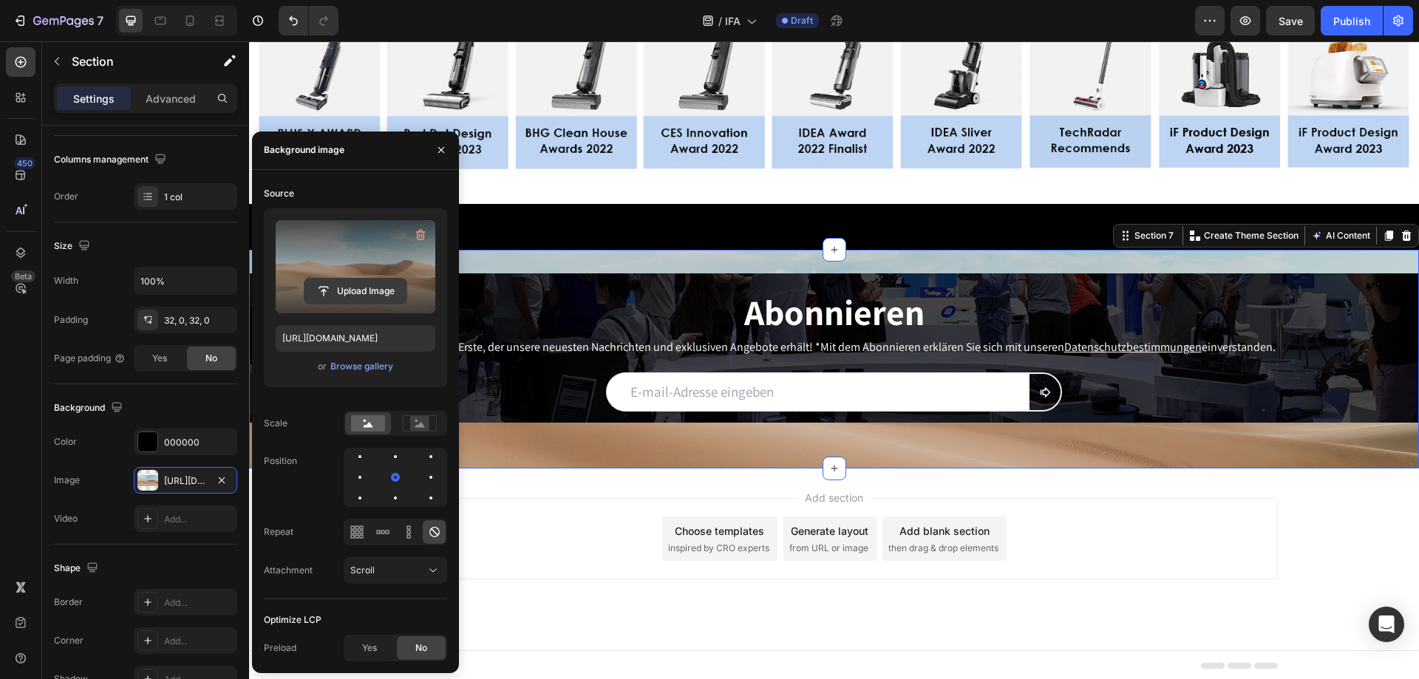
click at [341, 279] on input "file" at bounding box center [356, 291] width 102 height 25
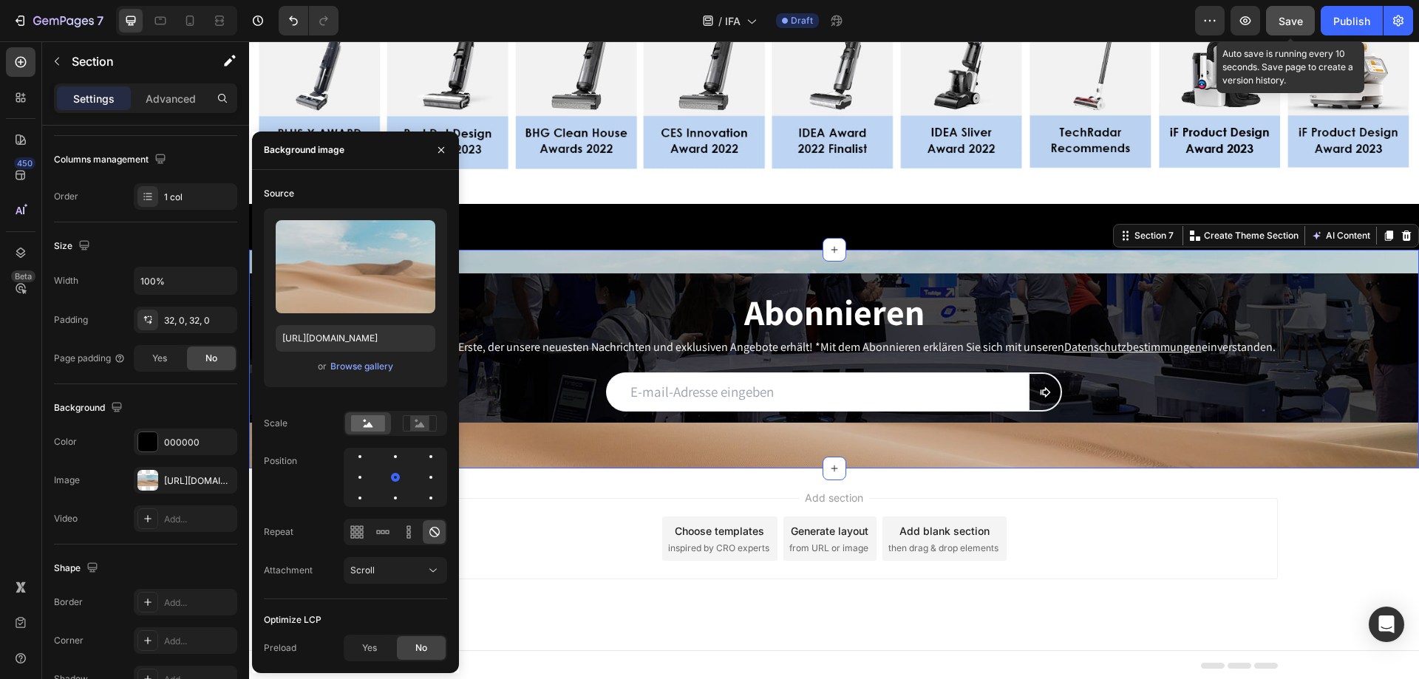
click at [1285, 25] on span "Save" at bounding box center [1291, 21] width 24 height 13
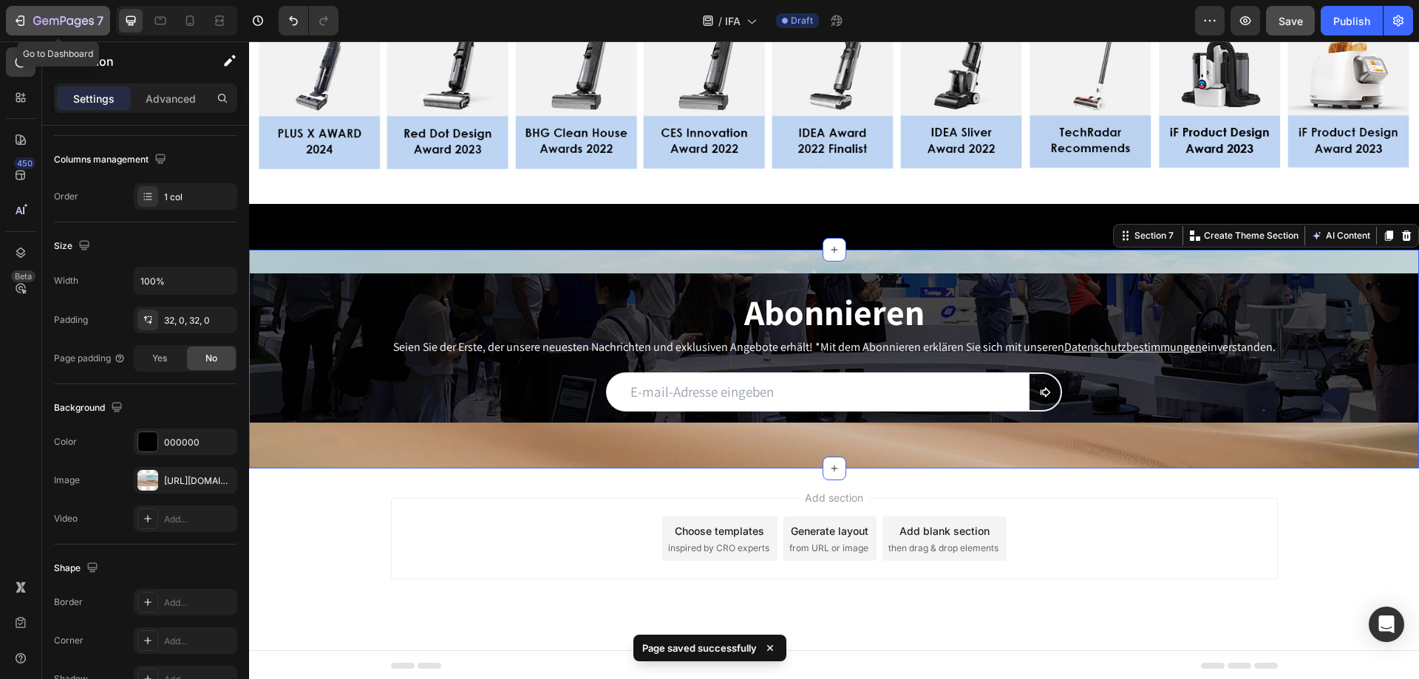
click at [26, 24] on icon "button" at bounding box center [20, 20] width 15 height 15
